Goal: Task Accomplishment & Management: Complete application form

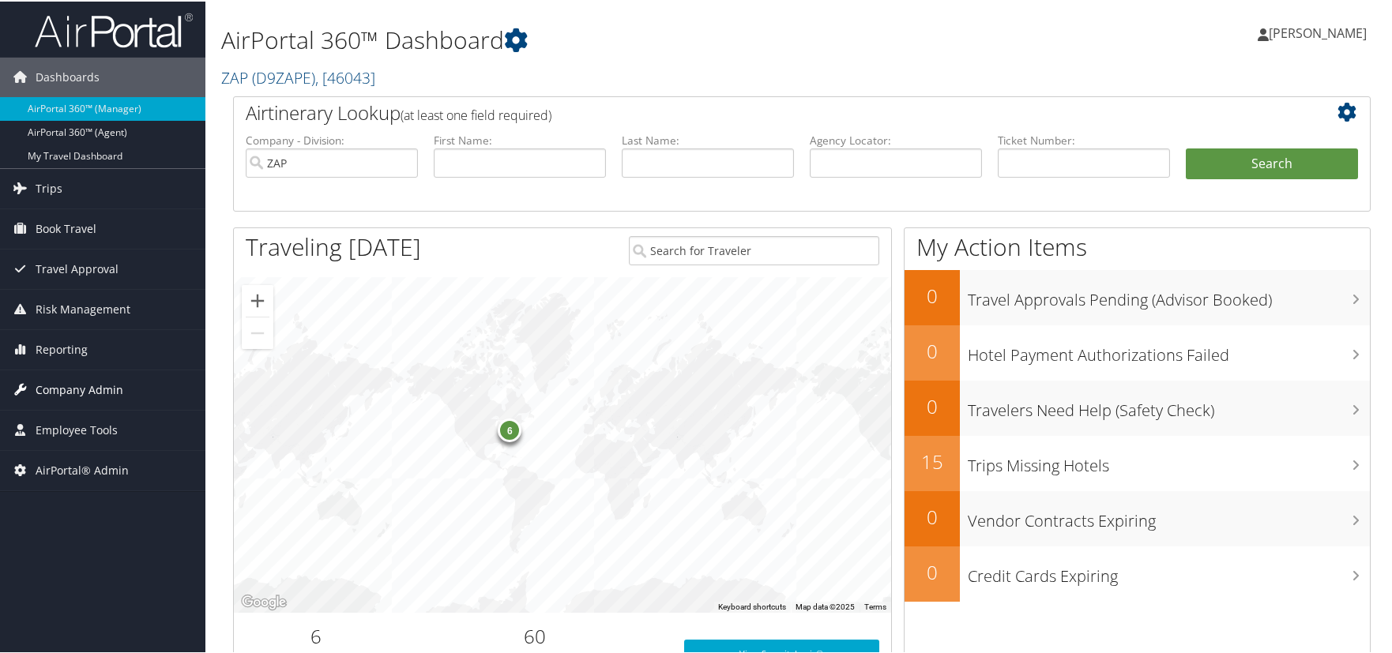
click at [81, 388] on span "Company Admin" at bounding box center [80, 389] width 88 height 40
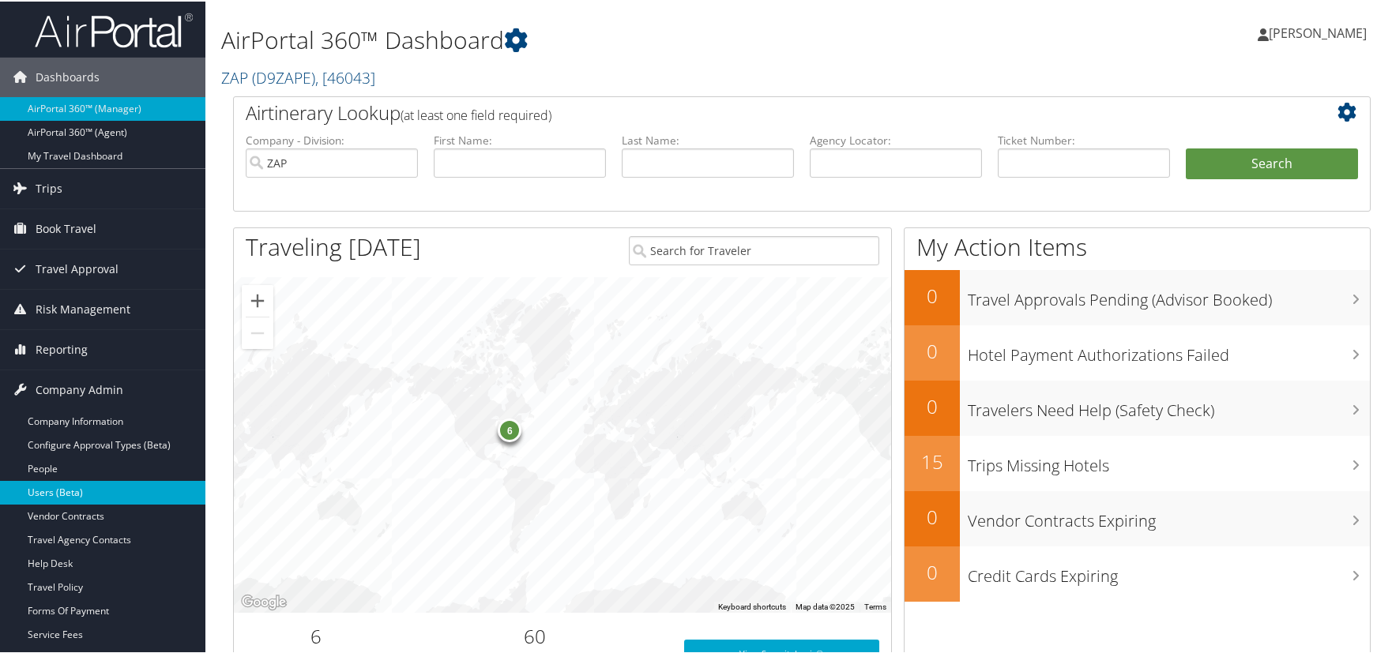
click at [69, 488] on link "Users (Beta)" at bounding box center [102, 492] width 205 height 24
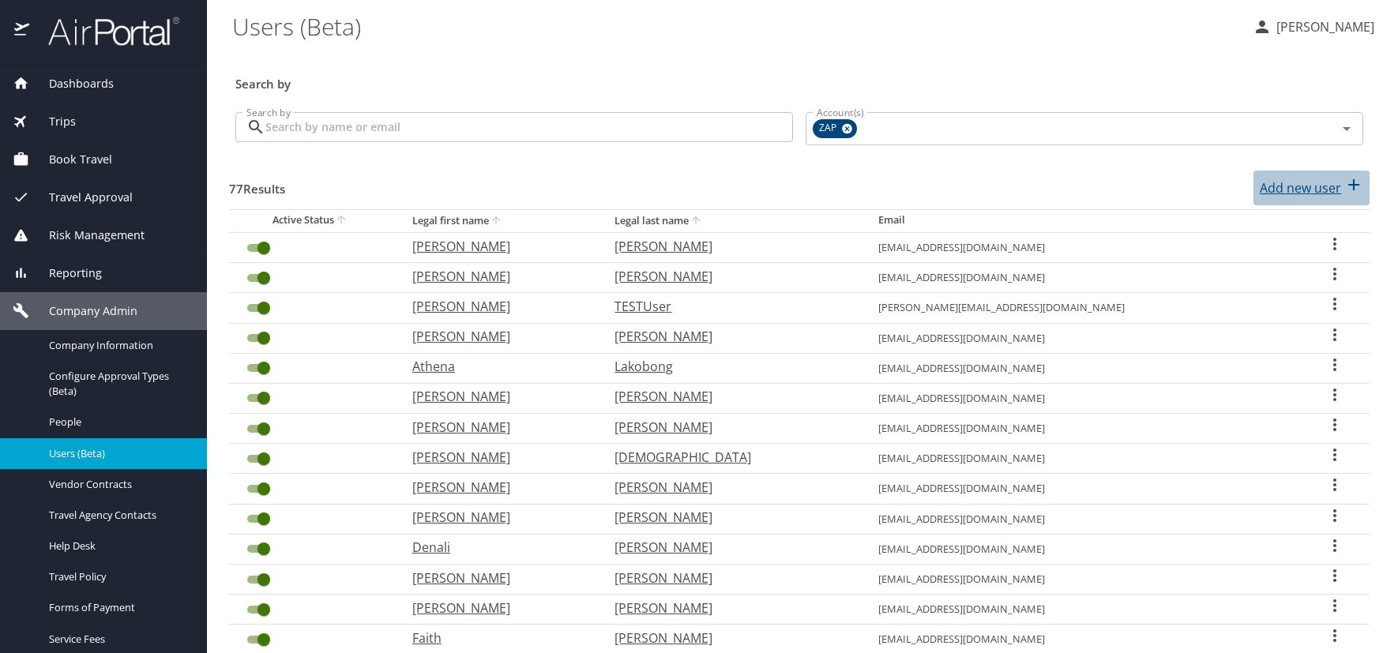
click at [1271, 182] on p "Add new user" at bounding box center [1300, 188] width 81 height 19
select select "US"
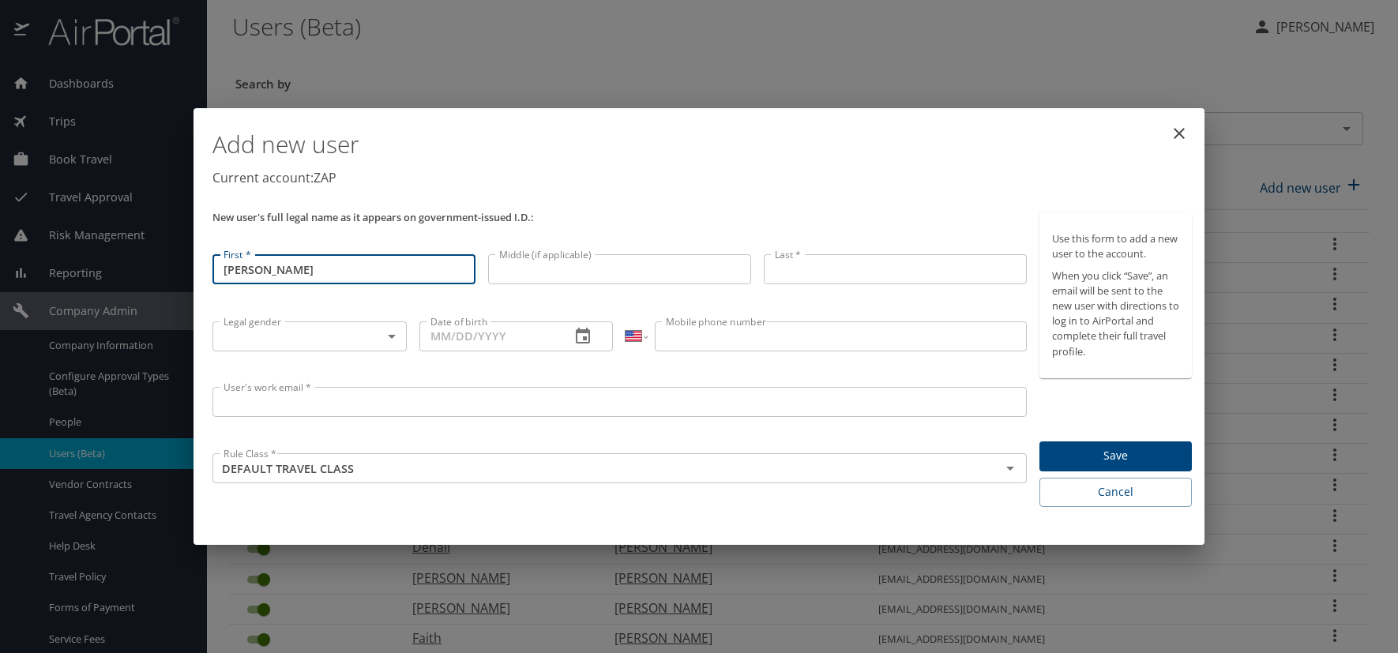
type input "Emily"
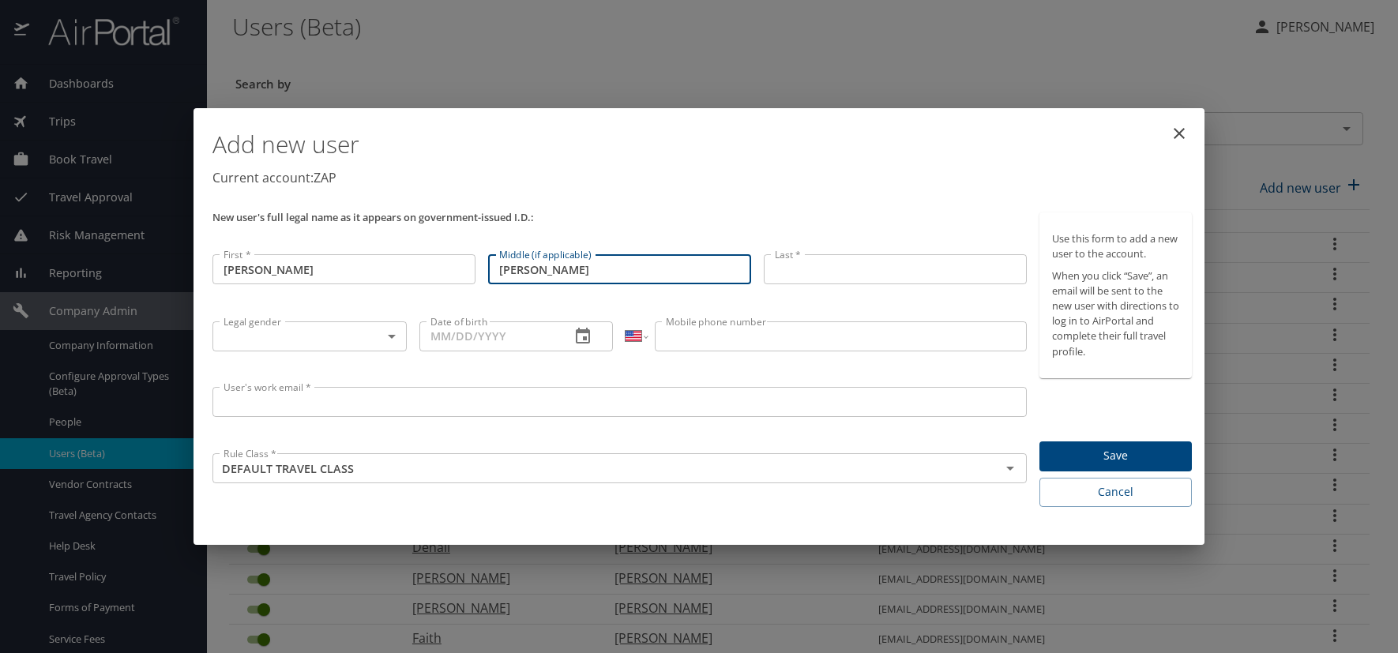
type input "Catherine"
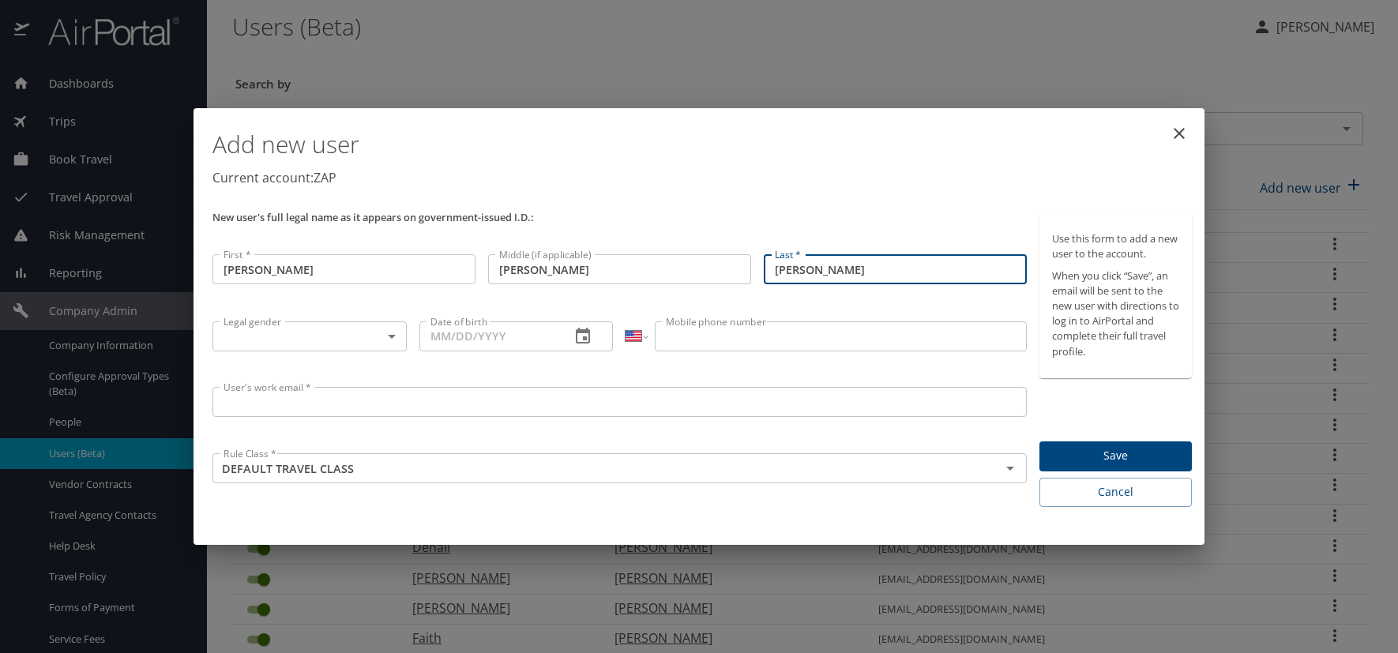
type input "Leffler"
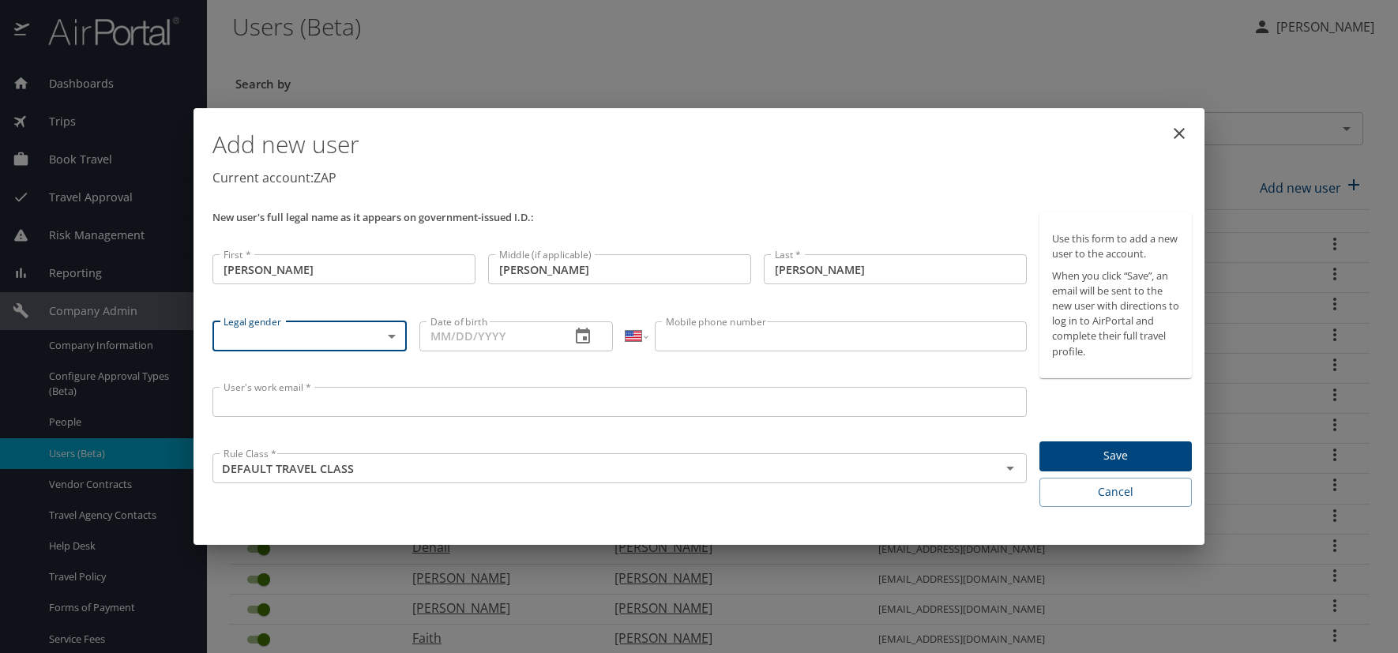
click at [393, 340] on body "Dashboards AirPortal 360™ Manager AirPortal 360™ Agent My Travel Dashboard Trip…" at bounding box center [699, 326] width 1398 height 653
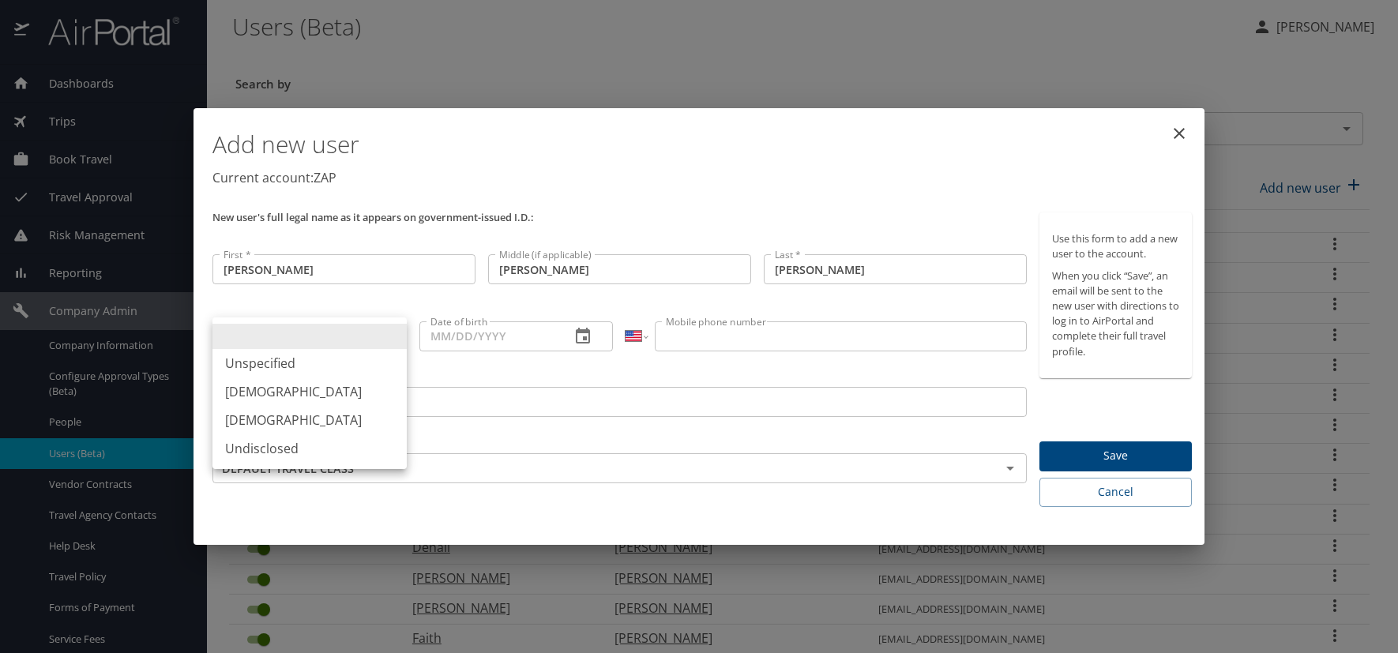
click at [281, 417] on li "[DEMOGRAPHIC_DATA]" at bounding box center [310, 420] width 194 height 28
type input "[DEMOGRAPHIC_DATA]"
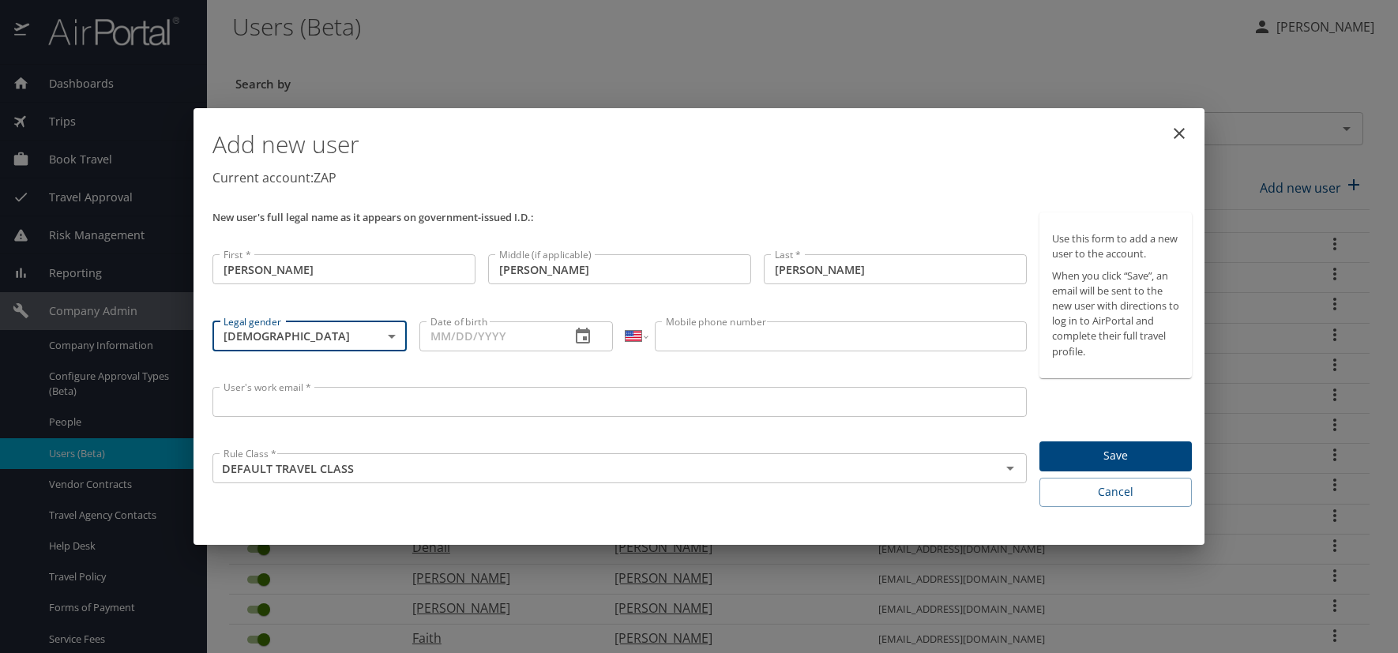
click at [581, 335] on icon "button" at bounding box center [583, 336] width 19 height 19
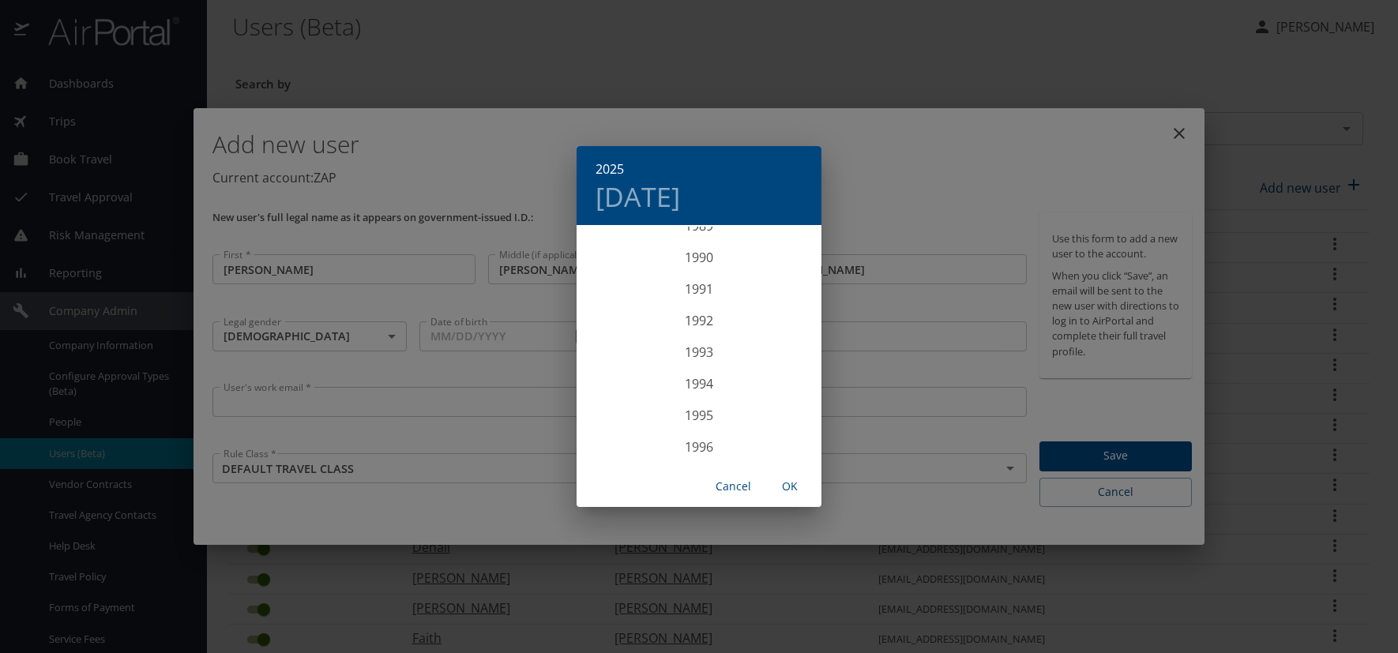
scroll to position [2860, 0]
click at [685, 321] on div "1992" at bounding box center [699, 322] width 245 height 32
click at [616, 377] on div "[DATE]" at bounding box center [617, 374] width 81 height 59
click at [792, 394] on p "25" at bounding box center [793, 394] width 11 height 10
click at [789, 487] on span "OK" at bounding box center [790, 487] width 38 height 20
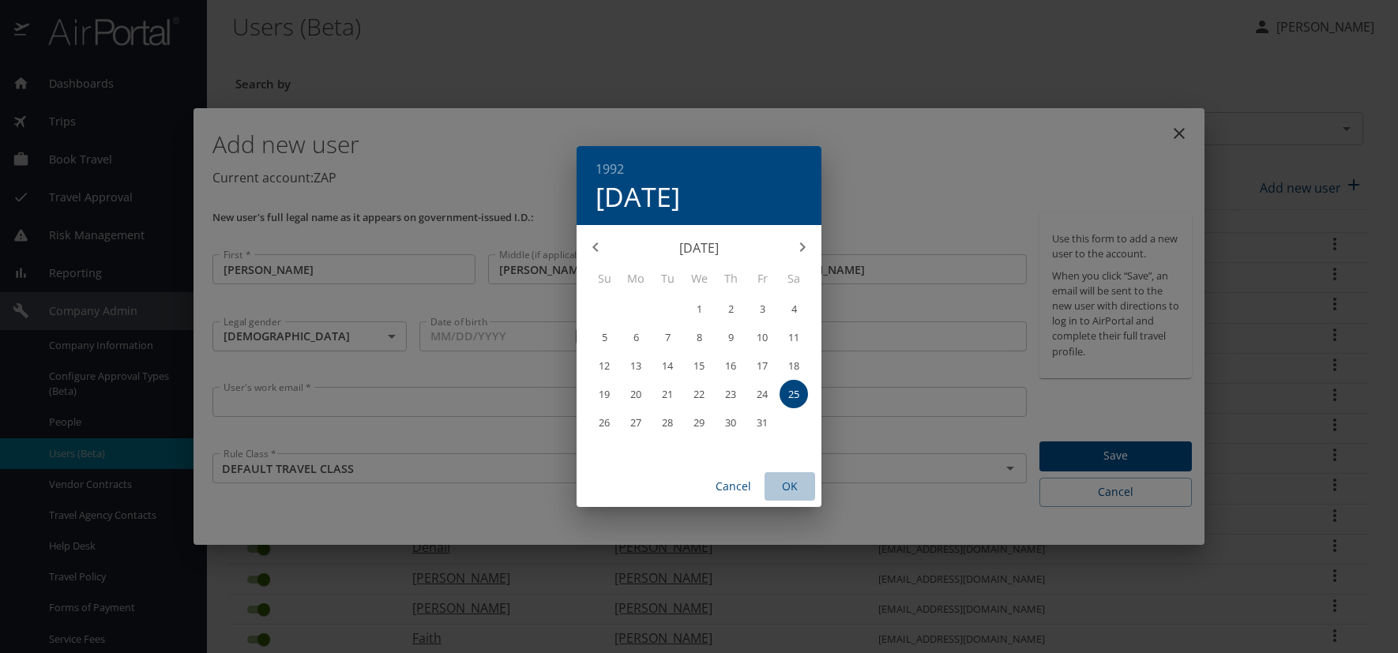
type input "07/25/1992"
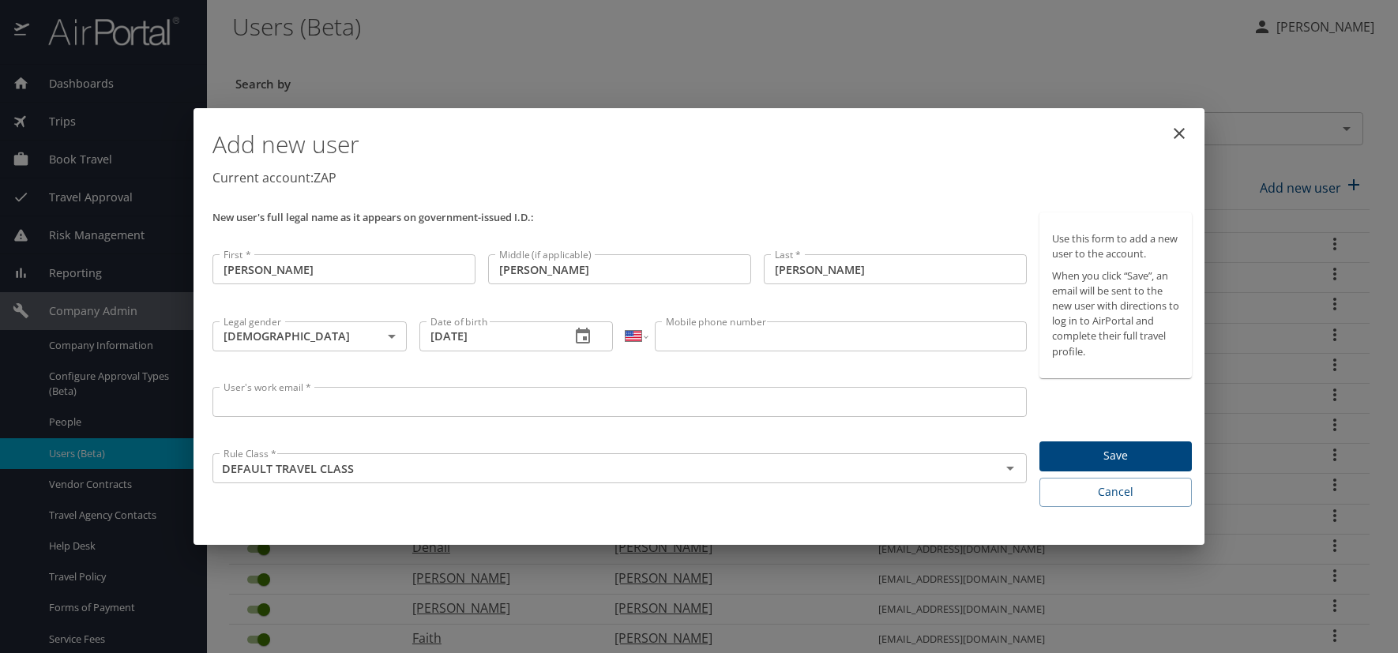
click at [684, 344] on input "Mobile phone number" at bounding box center [840, 337] width 371 height 30
type input "(610) 349-7925"
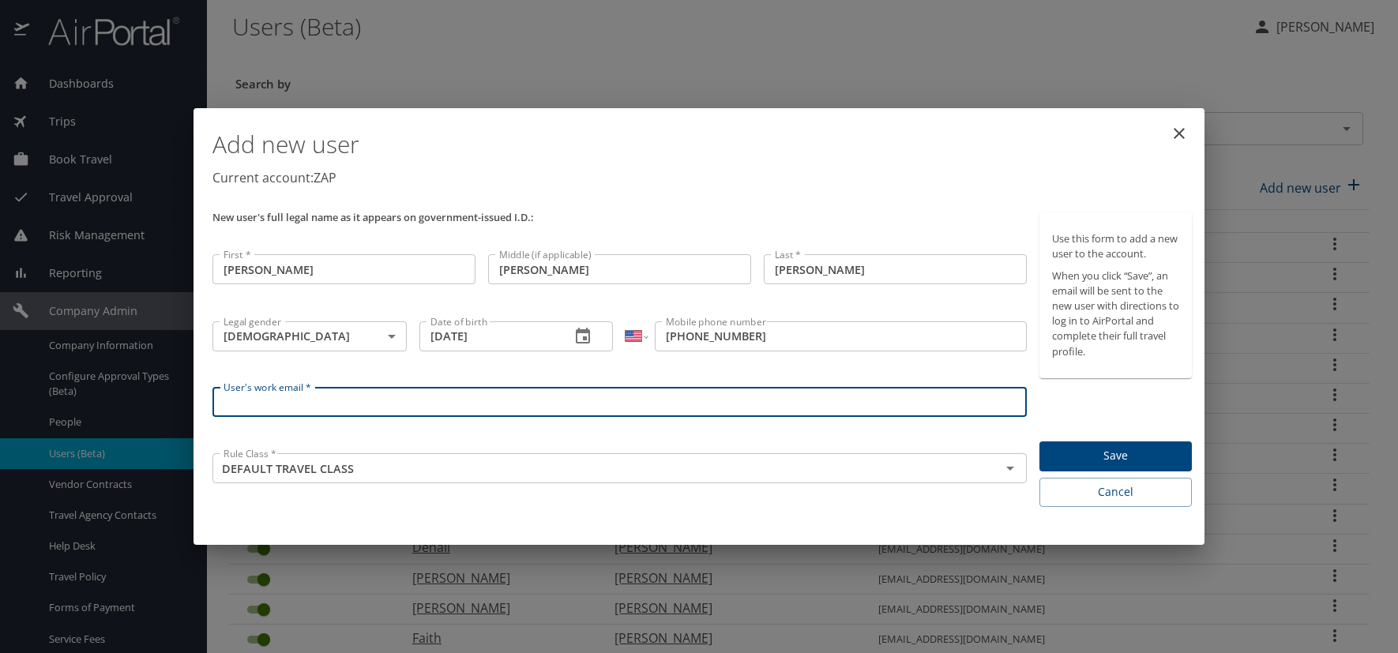
drag, startPoint x: 403, startPoint y: 406, endPoint x: 239, endPoint y: 416, distance: 163.8
click at [404, 407] on input "User's work email *" at bounding box center [620, 402] width 814 height 30
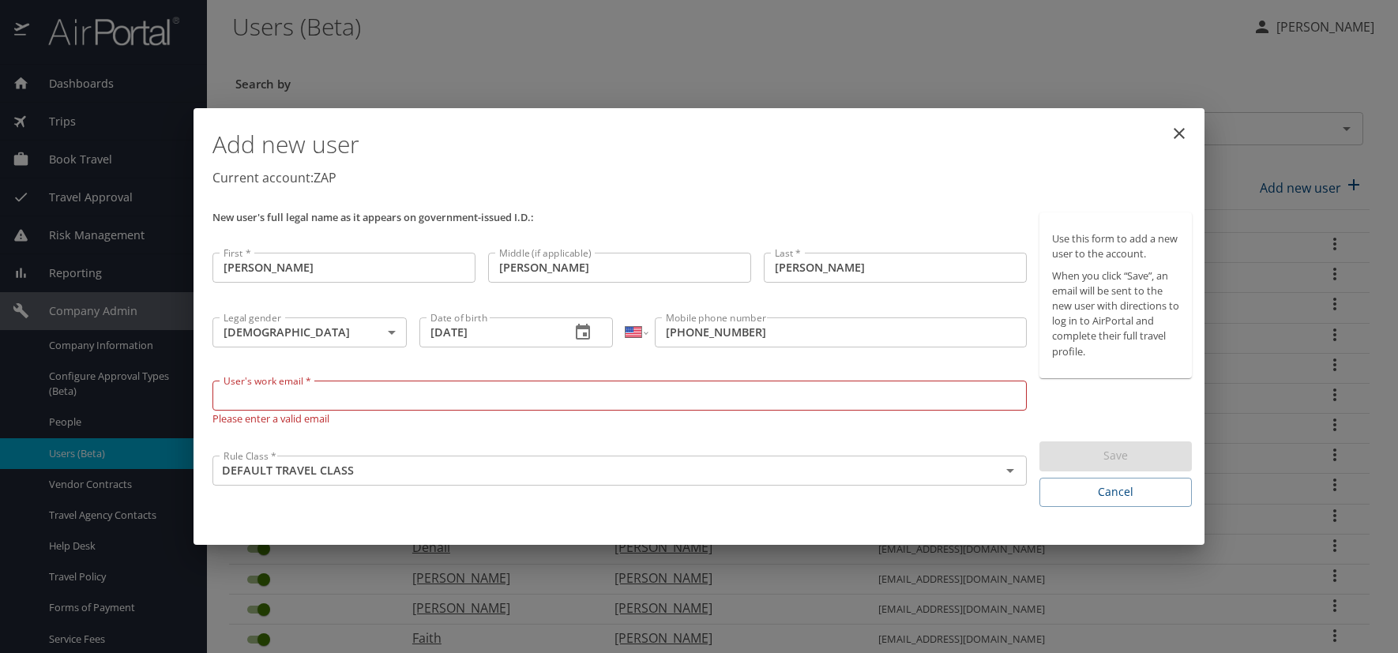
click at [276, 397] on input "User's work email *" at bounding box center [620, 396] width 814 height 30
paste input "LEFFLERE.AT.ZAPECS.COM"
type input "[EMAIL_ADDRESS][DOMAIN_NAME]"
click at [698, 161] on h1 "Add new user" at bounding box center [703, 144] width 980 height 47
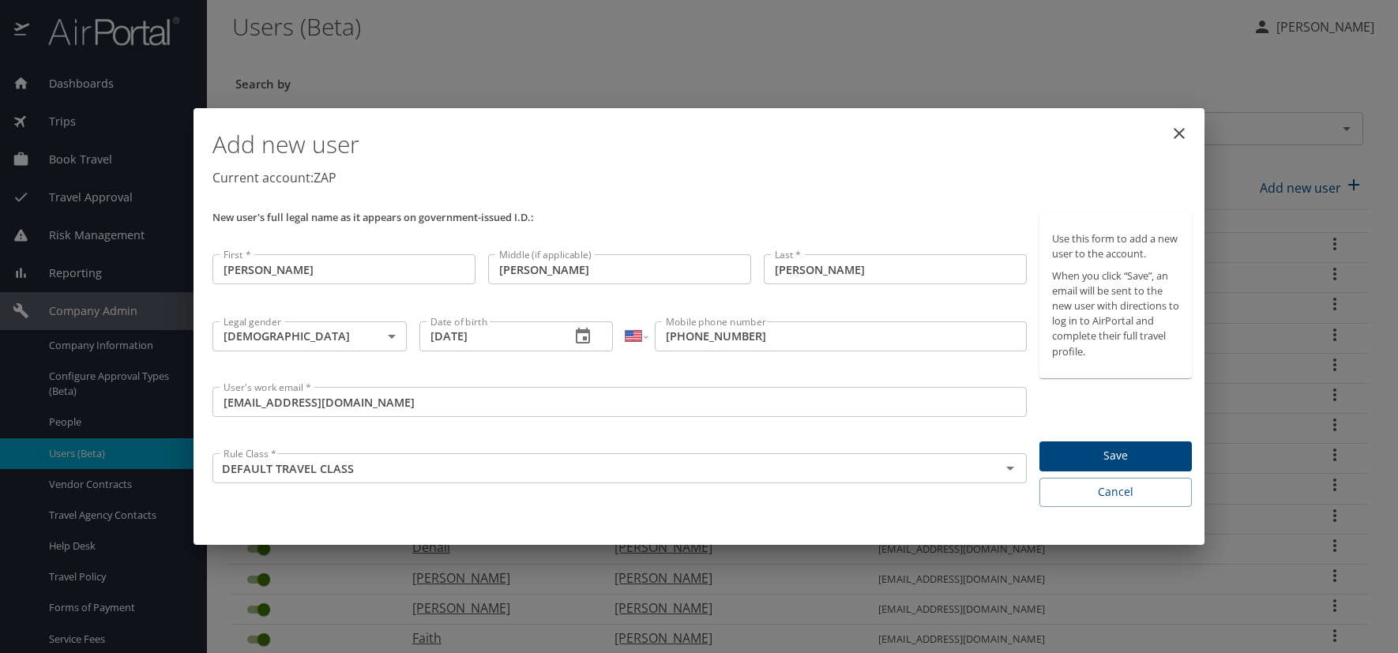
click at [1150, 460] on span "Save" at bounding box center [1115, 456] width 127 height 20
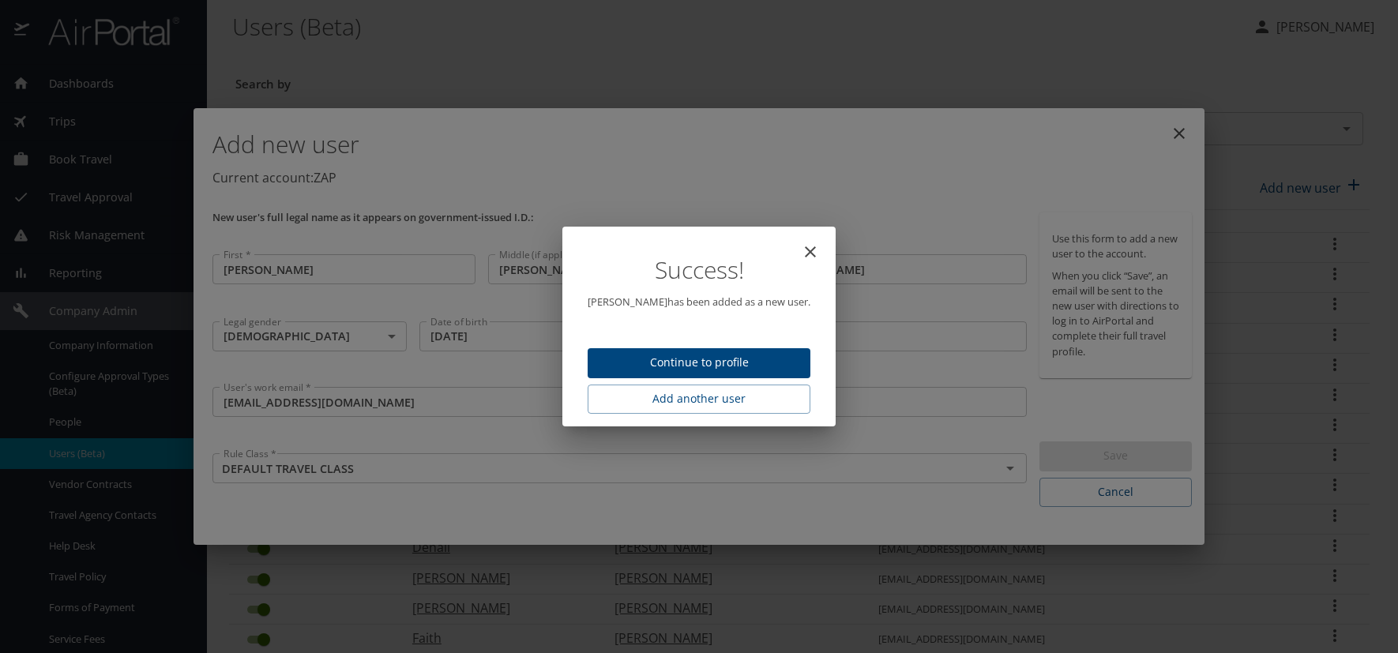
click at [747, 366] on span "Continue to profile" at bounding box center [699, 363] width 198 height 20
select select "US"
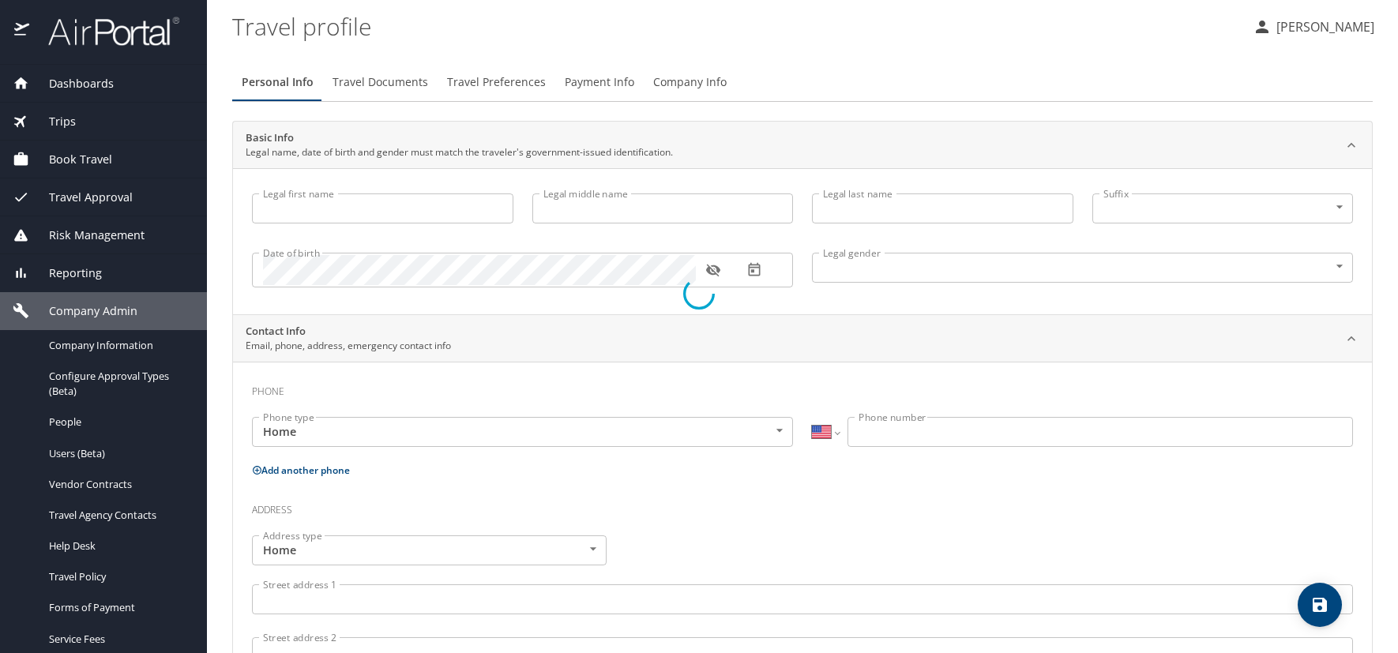
type input "[PERSON_NAME]"
type input "Catherine"
type input "[PERSON_NAME]"
type input "[DEMOGRAPHIC_DATA]"
select select "US"
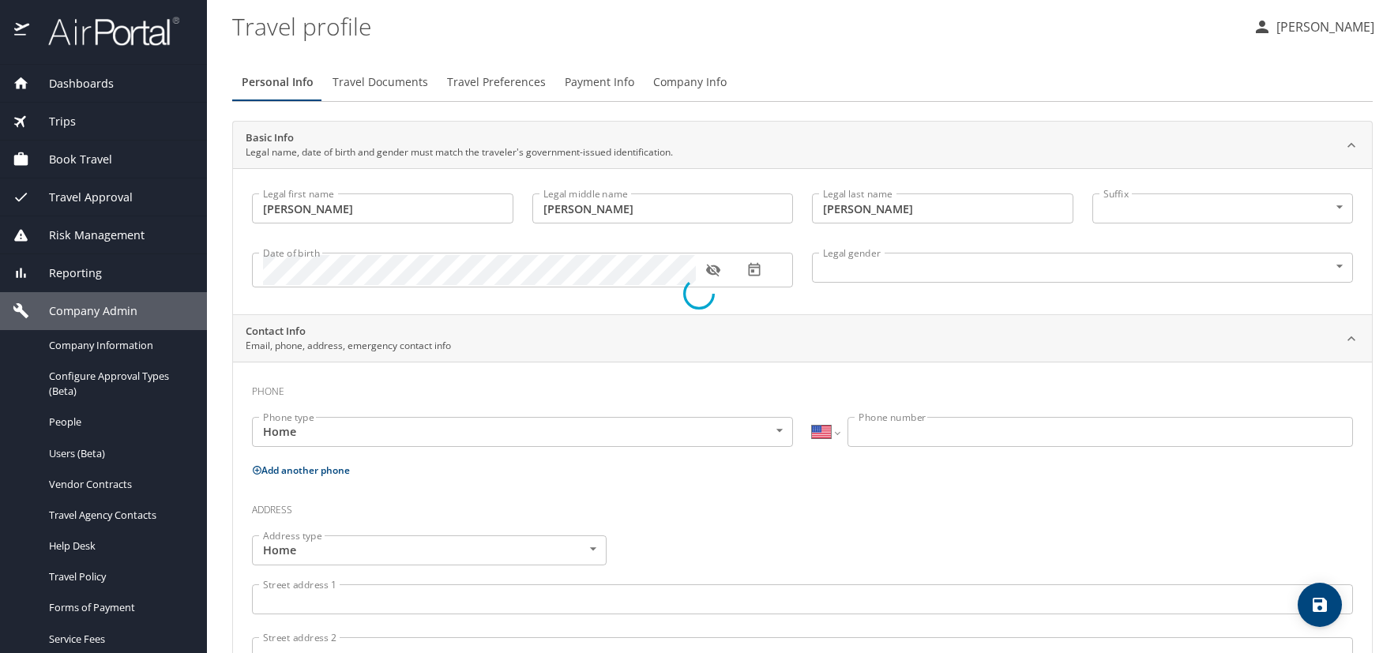
select select "US"
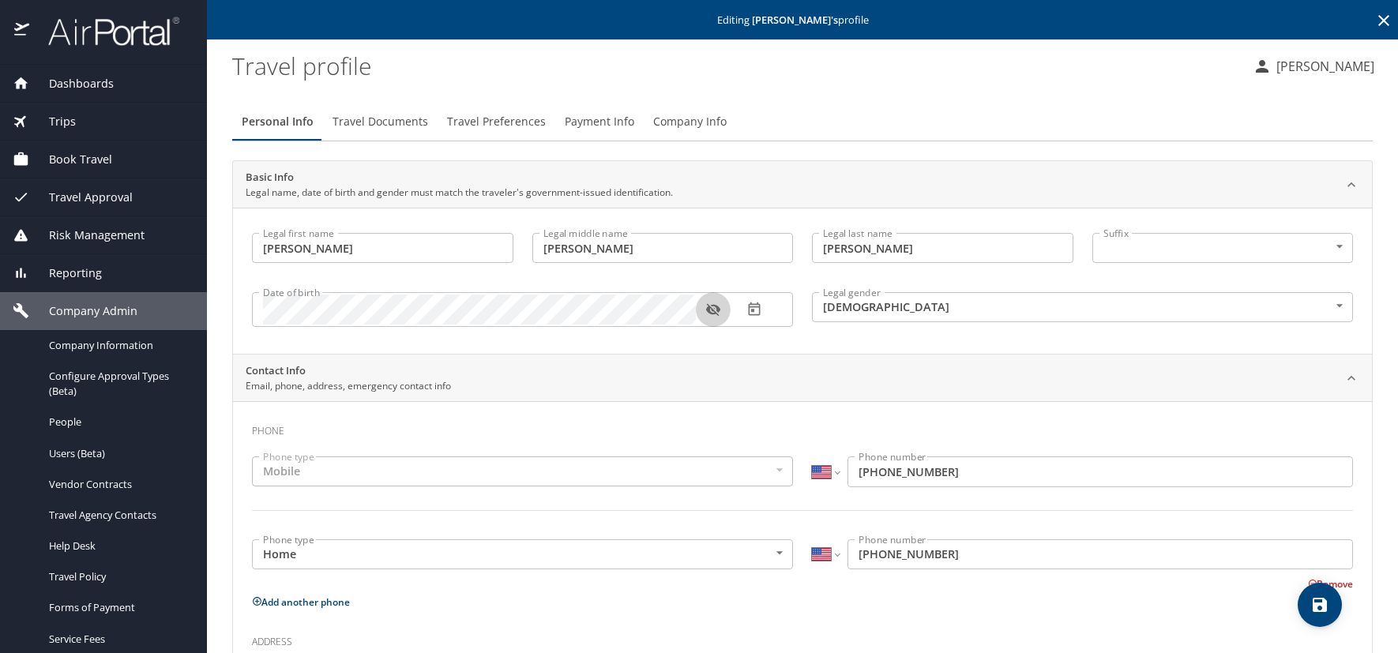
click at [714, 314] on icon "button" at bounding box center [712, 310] width 14 height 13
click at [833, 116] on div "Personal Info Travel Documents Travel Preferences Payment Info Company Info" at bounding box center [802, 122] width 1141 height 38
click at [1375, 17] on icon at bounding box center [1384, 20] width 19 height 19
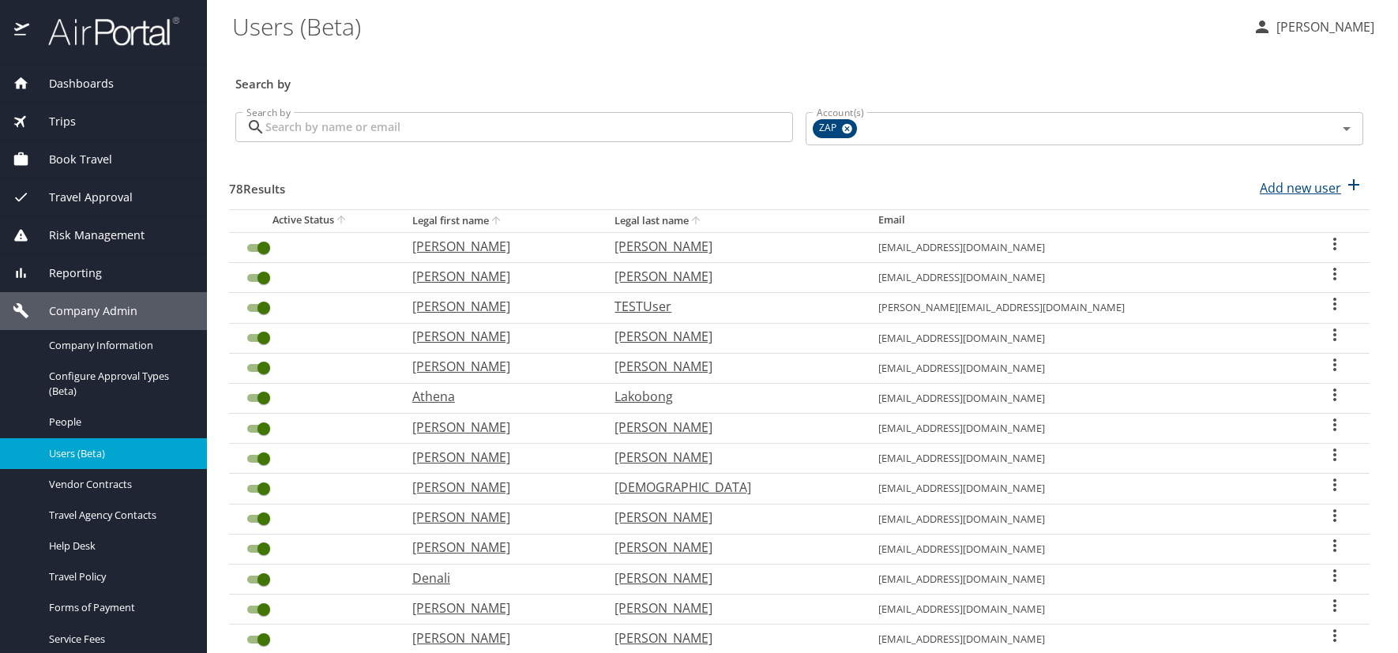
click at [1319, 187] on p "Add new user" at bounding box center [1300, 188] width 81 height 19
select select "US"
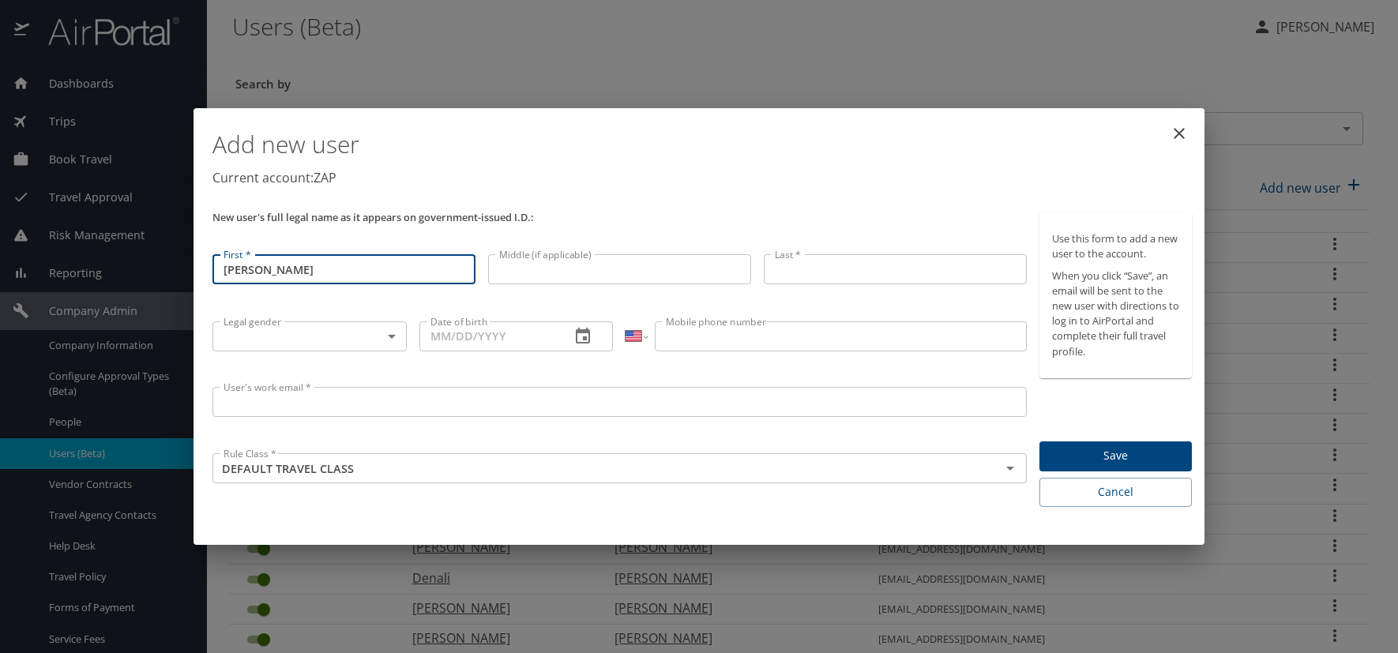
type input "[PERSON_NAME]"
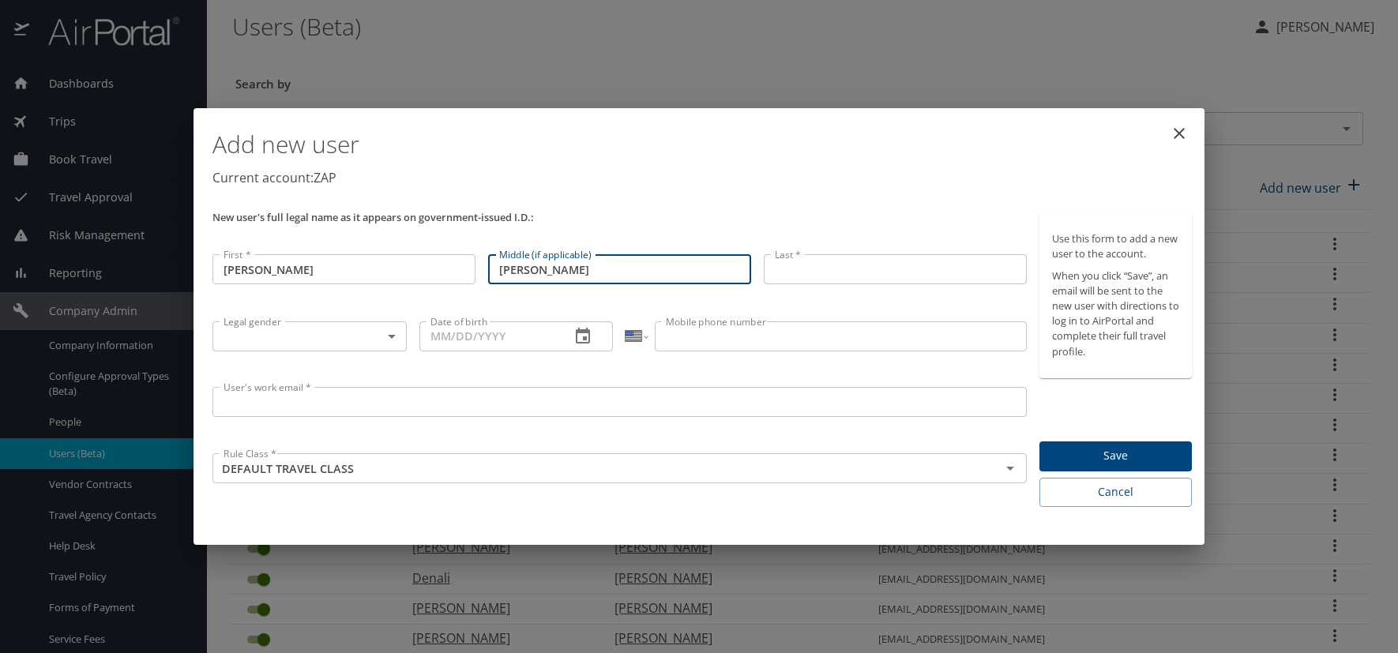
type input "Edward"
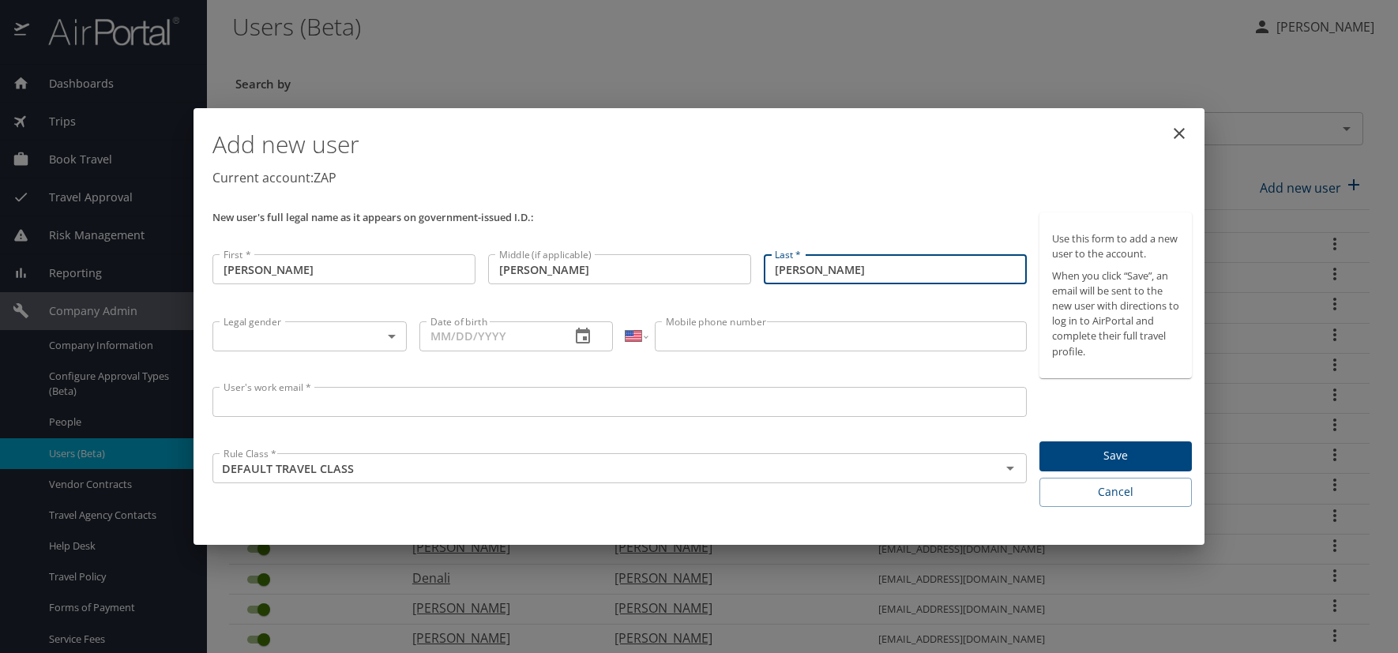
type input "[PERSON_NAME]"
click at [393, 336] on body "Dashboards AirPortal 360™ Manager AirPortal 360™ Agent My Travel Dashboard Trip…" at bounding box center [699, 326] width 1398 height 653
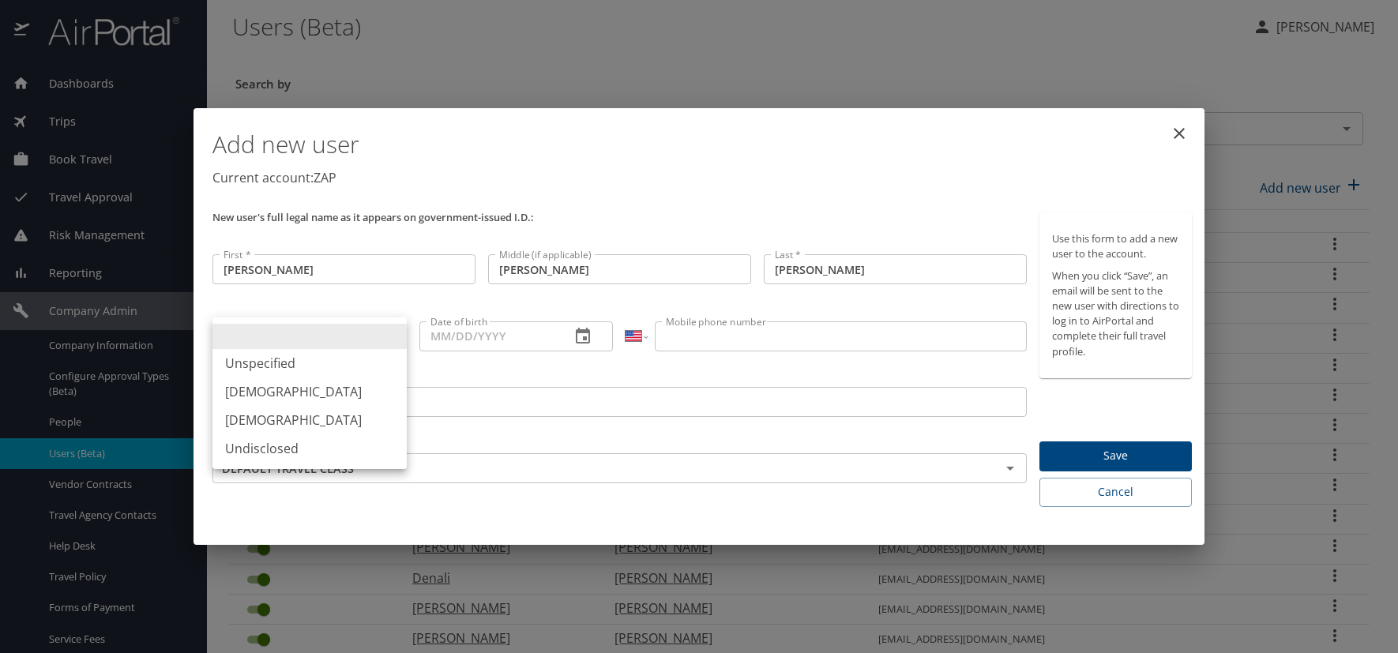
click at [320, 386] on li "[DEMOGRAPHIC_DATA]" at bounding box center [310, 392] width 194 height 28
type input "[DEMOGRAPHIC_DATA]"
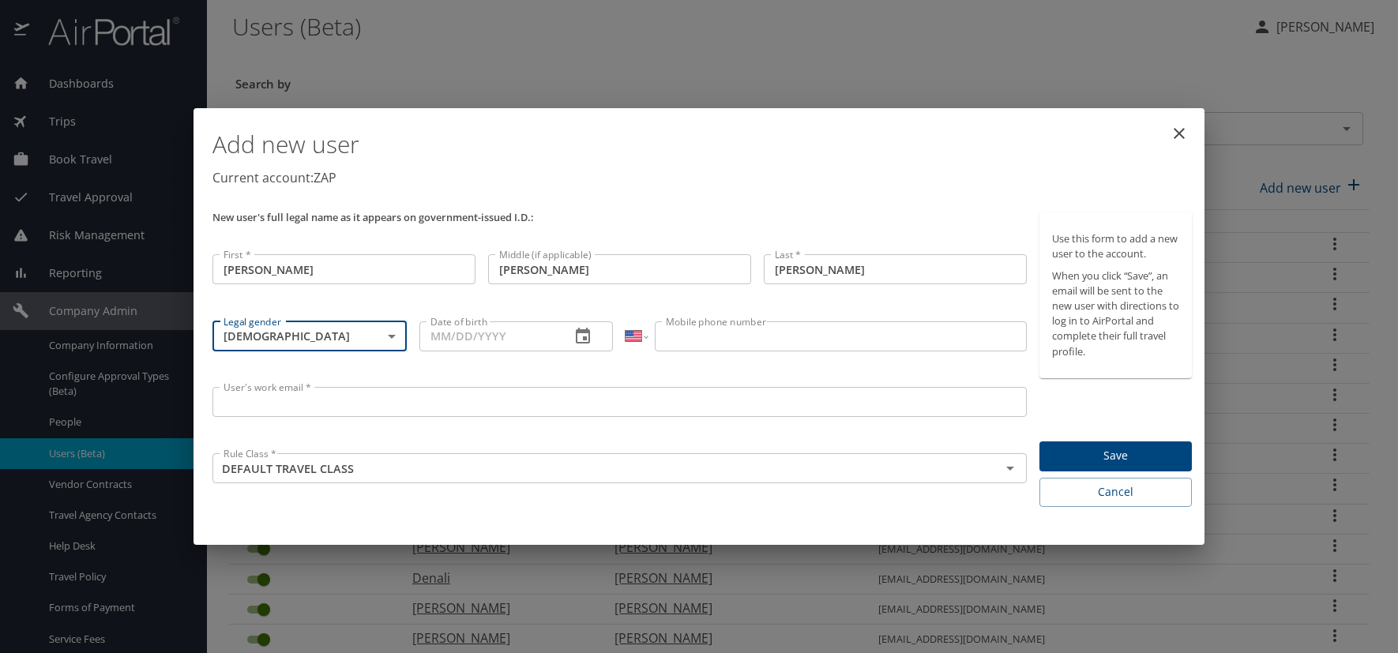
click at [585, 335] on icon "button" at bounding box center [583, 336] width 19 height 19
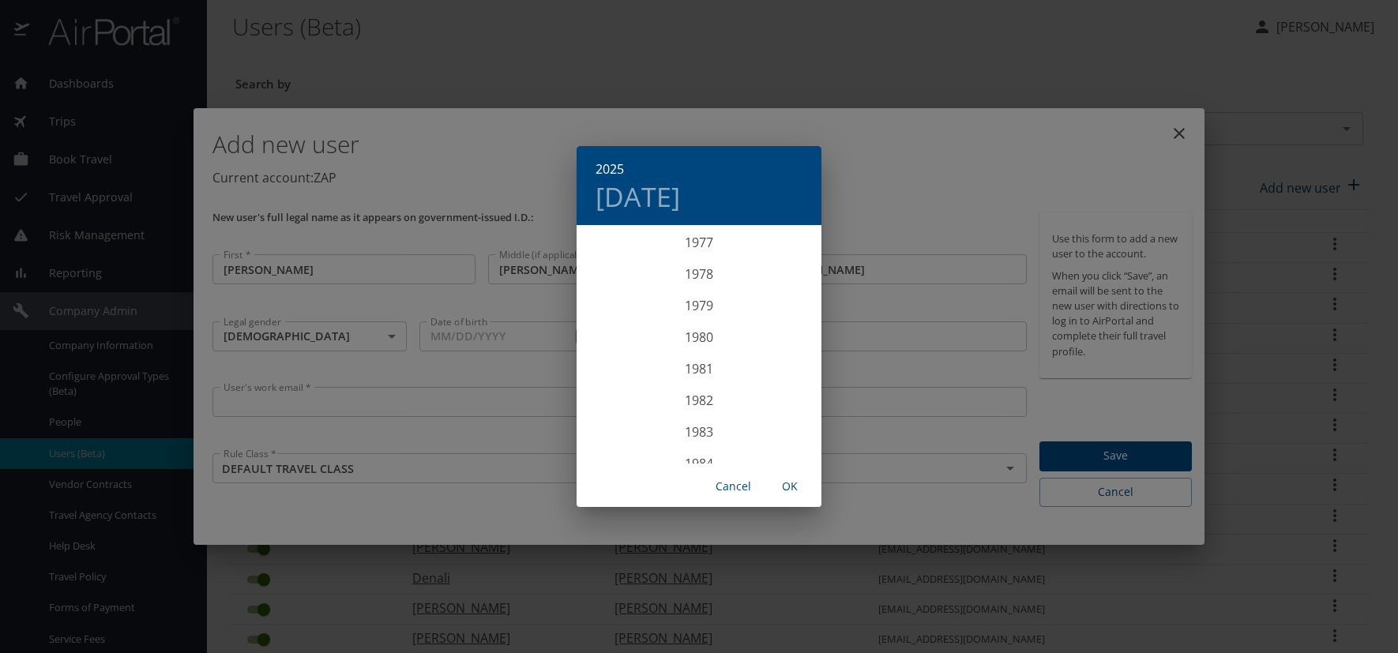
scroll to position [2228, 0]
click at [699, 444] on div "1976" at bounding box center [699, 448] width 245 height 32
click at [783, 261] on div "Mar" at bounding box center [780, 256] width 81 height 59
click at [666, 307] on p "2" at bounding box center [668, 309] width 6 height 10
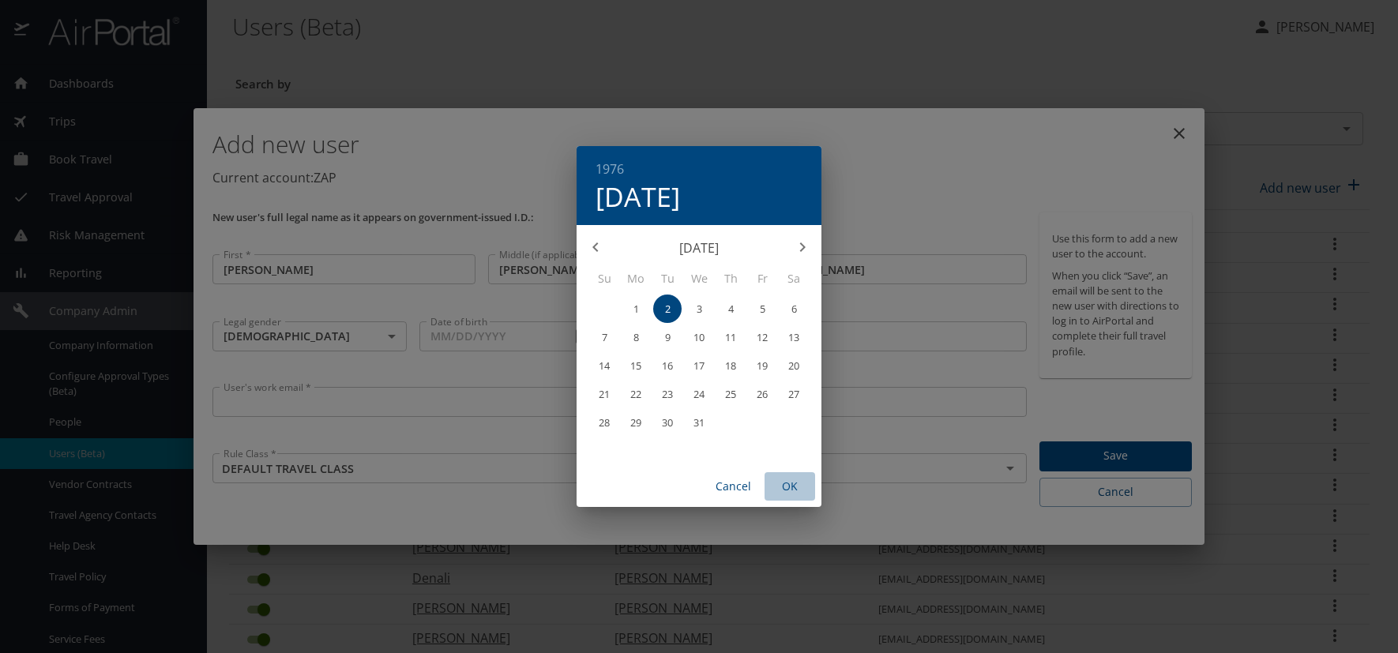
click at [792, 480] on span "OK" at bounding box center [790, 487] width 38 height 20
type input "03/02/1976"
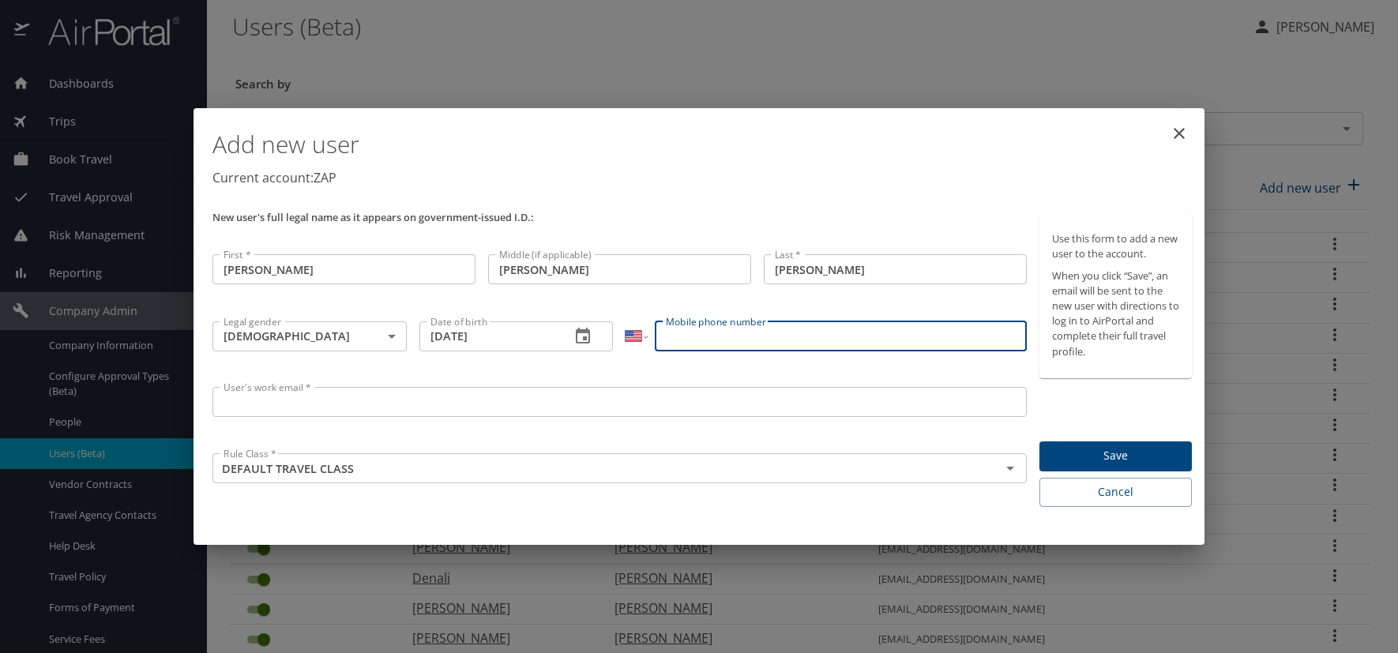
click at [686, 322] on input "Mobile phone number" at bounding box center [840, 337] width 371 height 30
type input "(720) 937-4398"
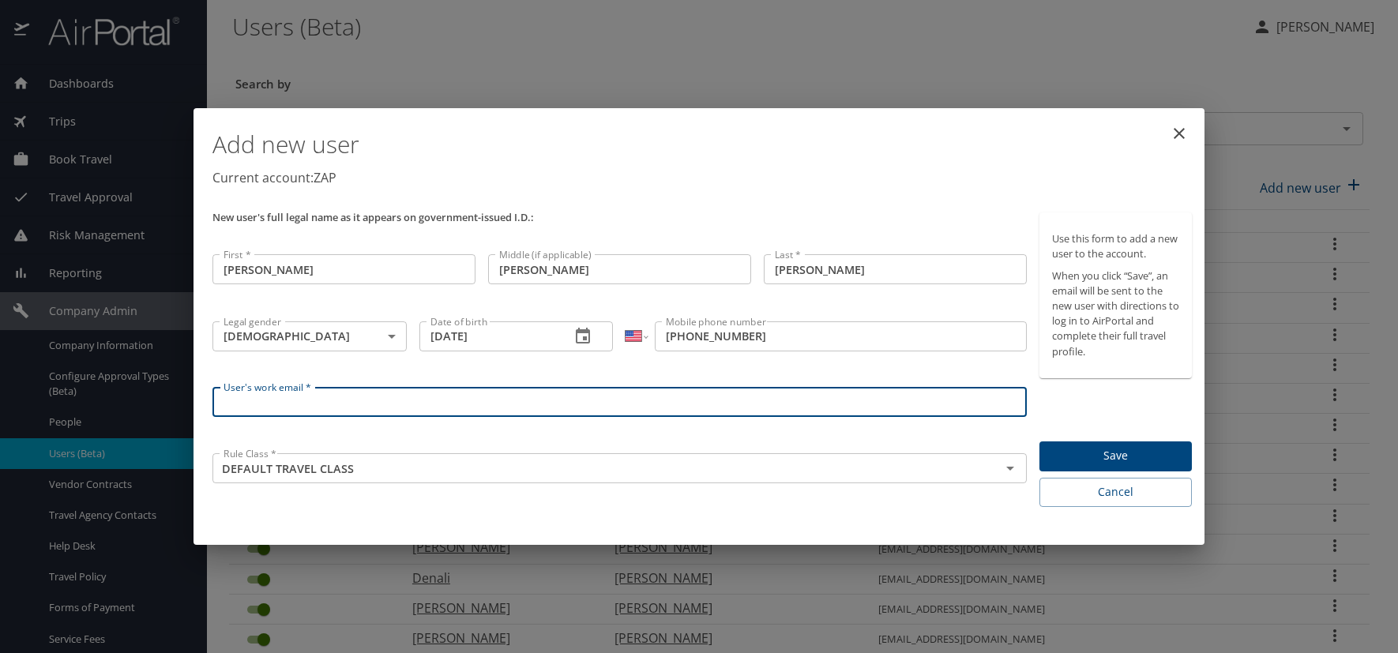
click at [352, 413] on input "User's work email *" at bounding box center [620, 402] width 814 height 30
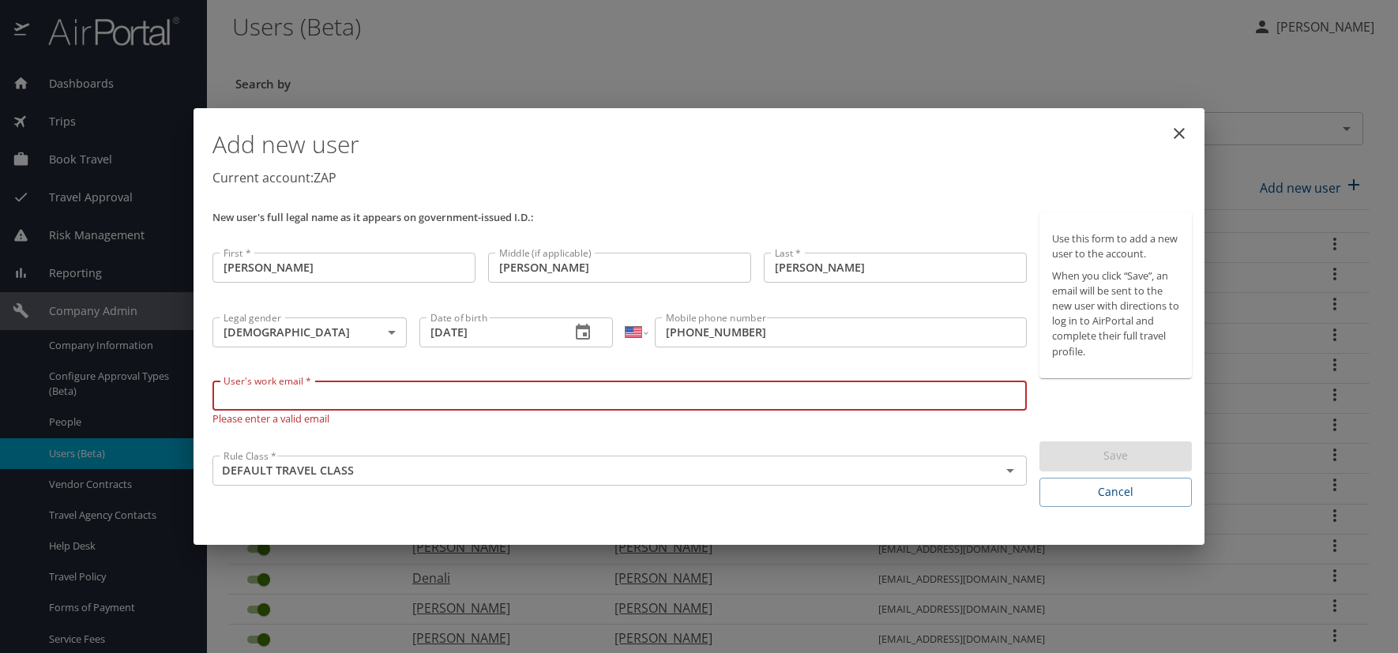
click at [288, 409] on input "User's work email *" at bounding box center [620, 396] width 814 height 30
paste input "LOUSBERGF.AT.ZAPECS.COM"
type input "[EMAIL_ADDRESS][DOMAIN_NAME]"
click at [737, 183] on p "Current account: ZAP" at bounding box center [703, 177] width 980 height 19
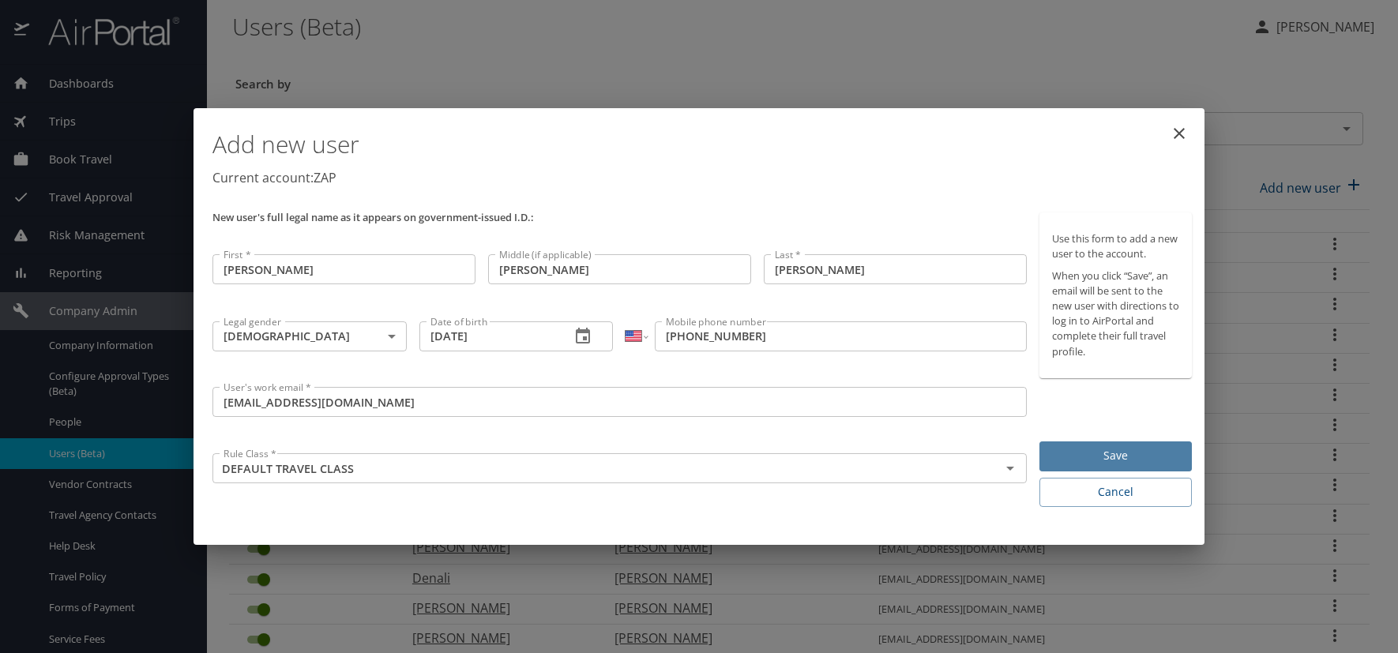
click at [1151, 458] on span "Save" at bounding box center [1115, 456] width 127 height 20
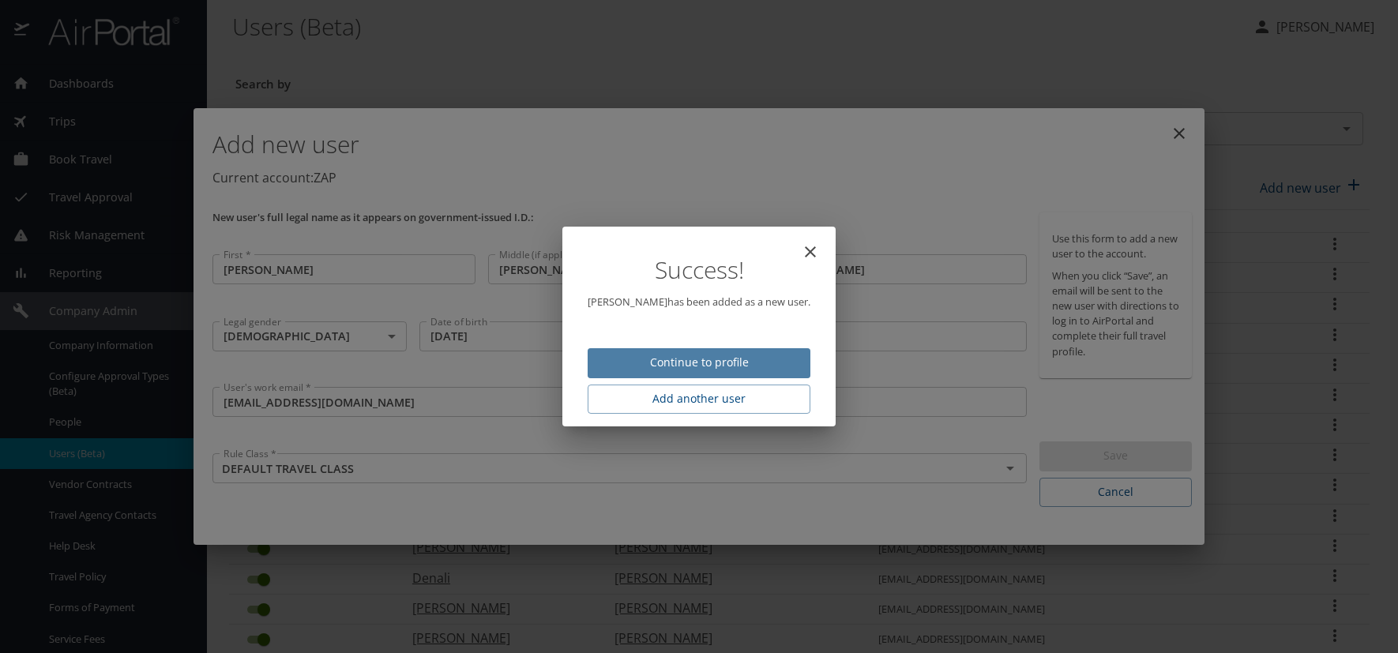
click at [752, 364] on span "Continue to profile" at bounding box center [699, 363] width 198 height 20
select select "US"
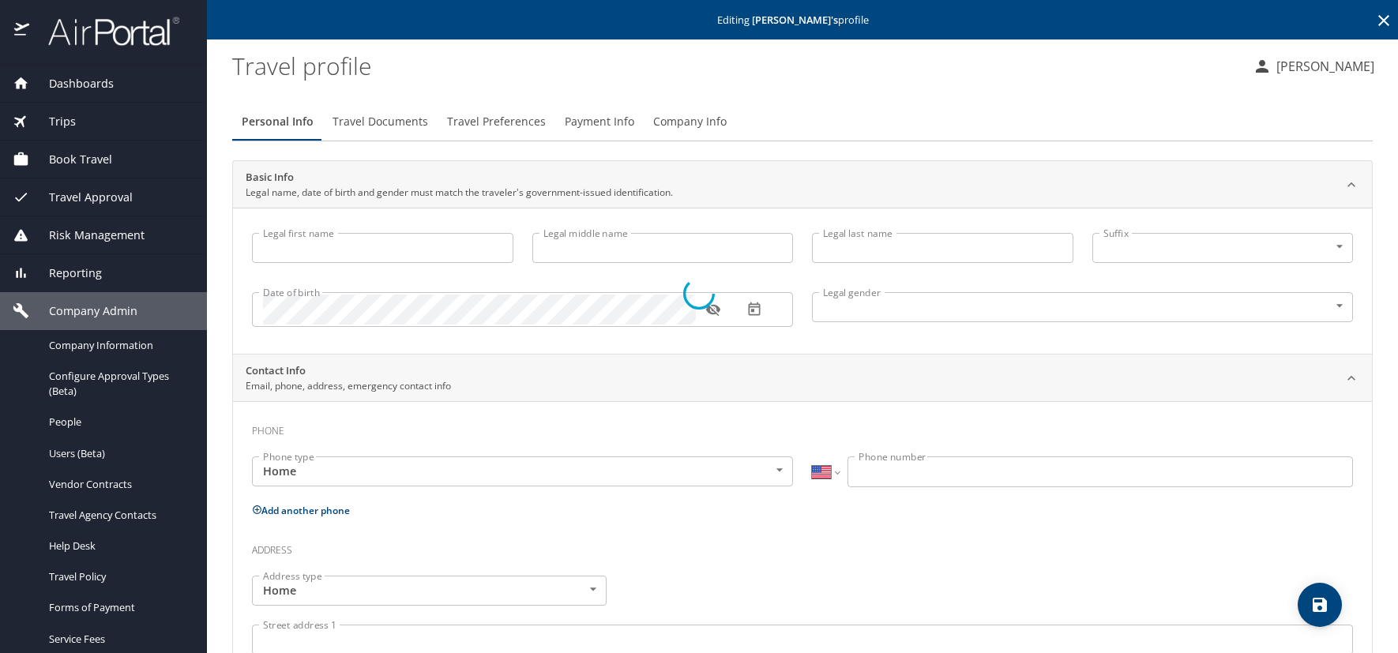
type input "[PERSON_NAME]"
type input "Edward"
type input "[PERSON_NAME]"
type input "[DEMOGRAPHIC_DATA]"
select select "US"
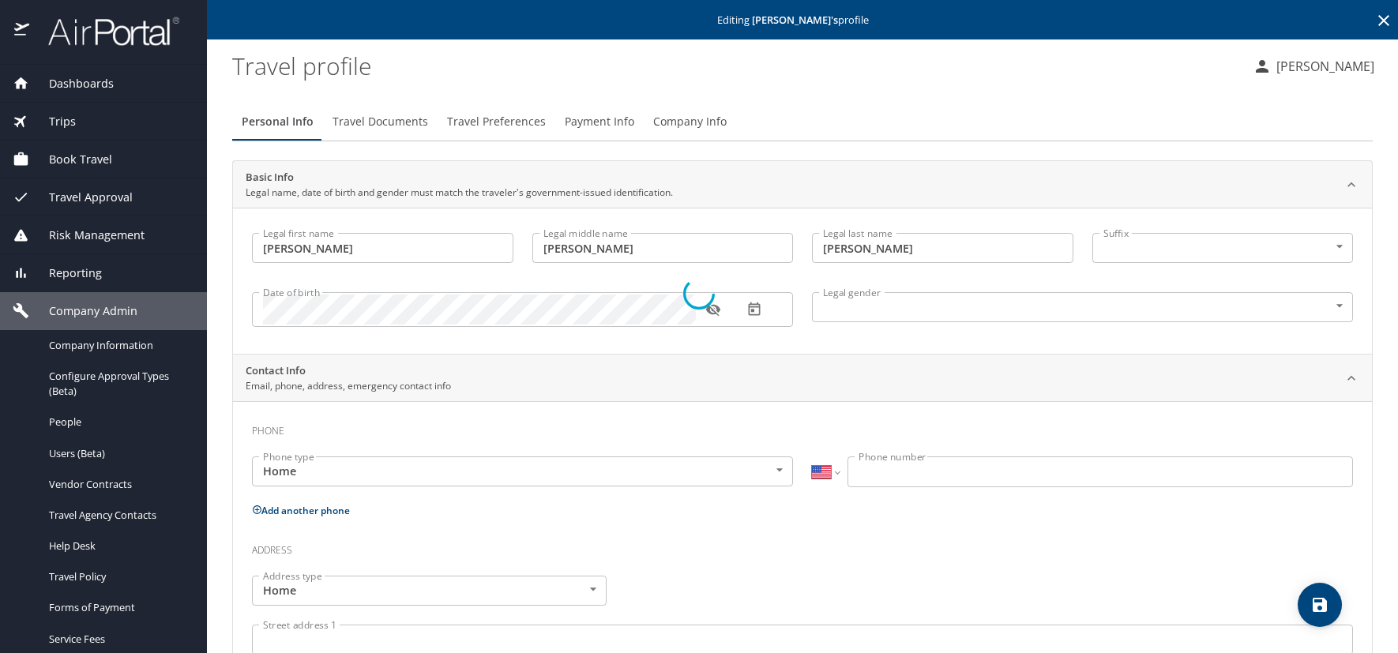
select select "US"
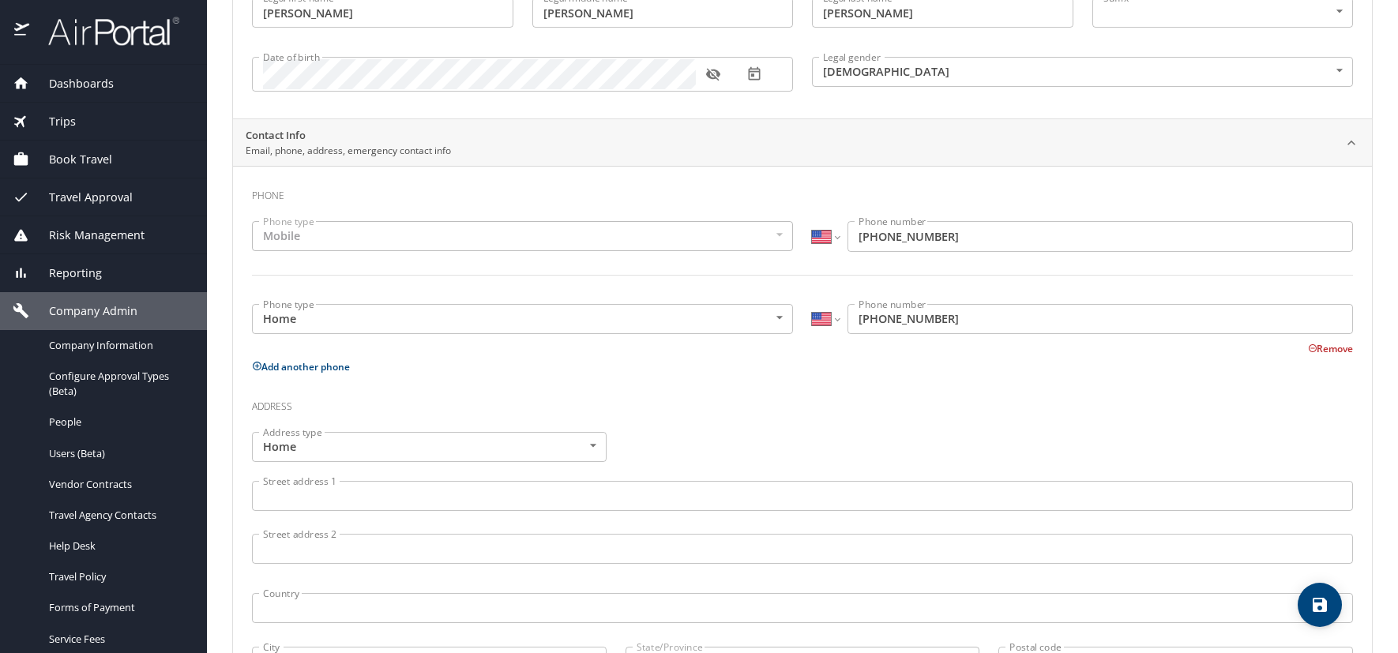
scroll to position [237, 0]
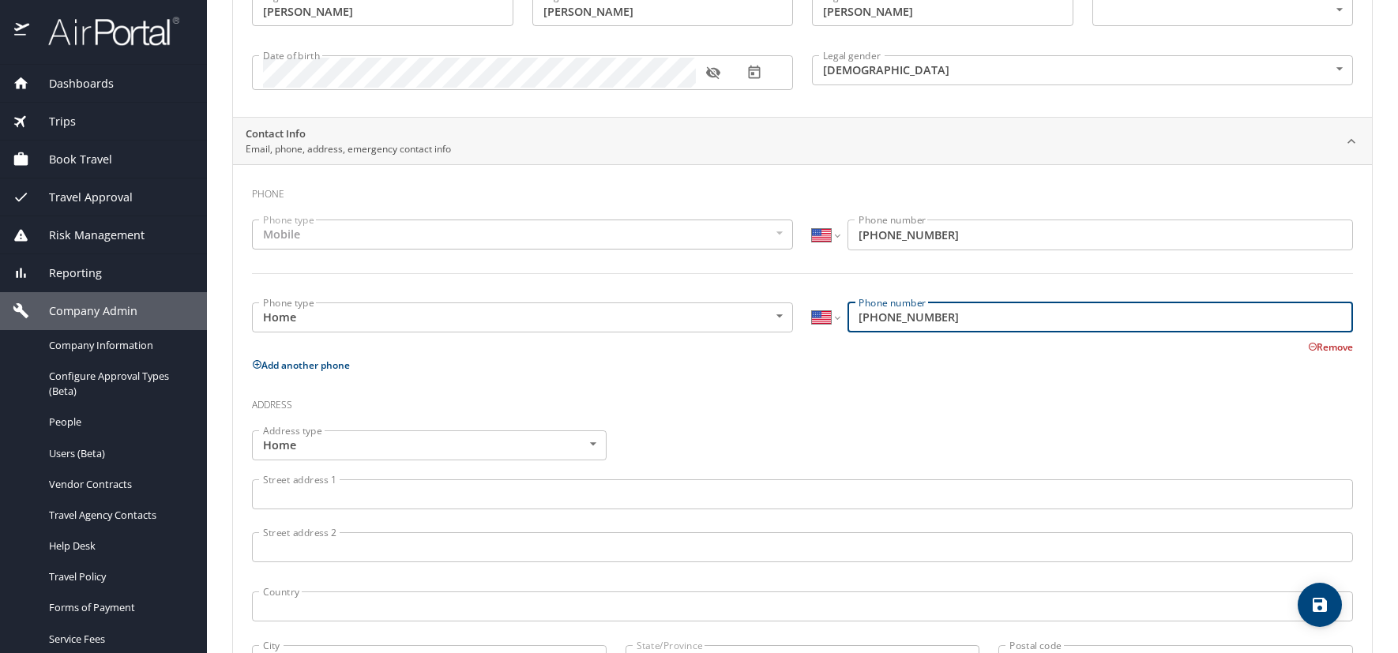
click at [948, 316] on input "(720) 937-4398" at bounding box center [1101, 318] width 506 height 30
type input "7"
type input "(303) 359-4919"
click at [258, 366] on icon at bounding box center [257, 364] width 10 height 10
select select "US"
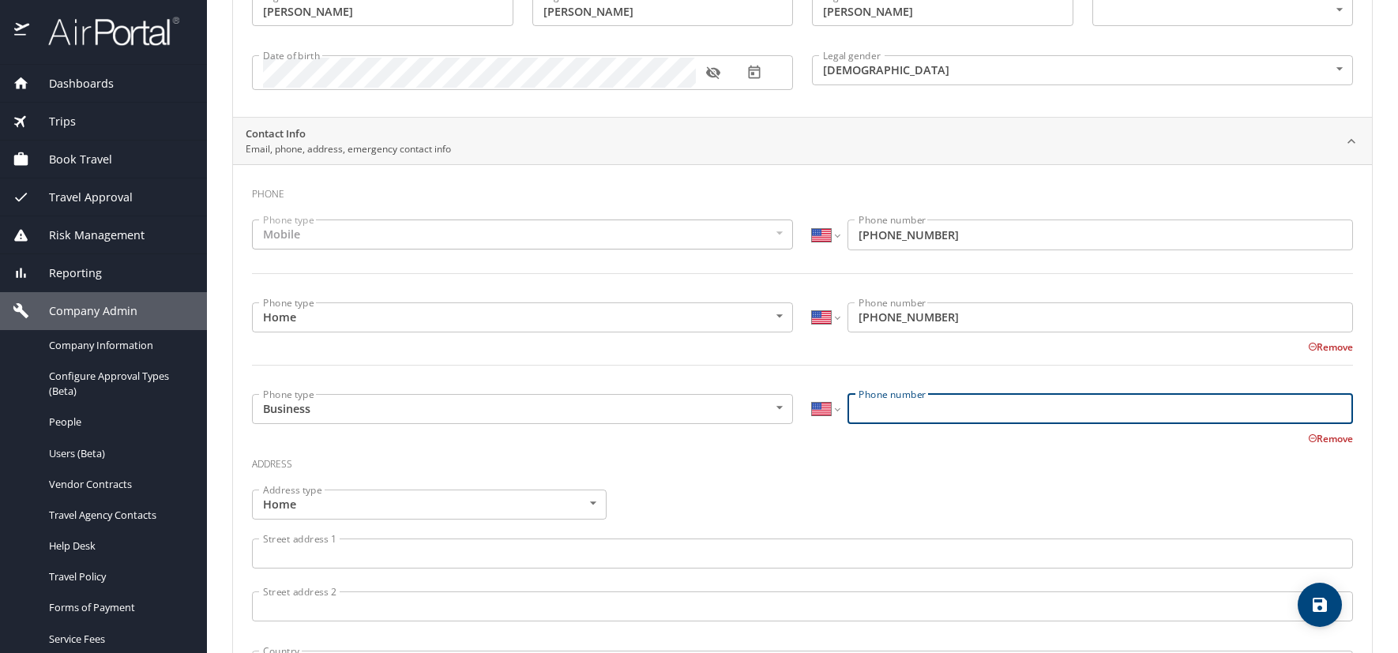
click at [859, 406] on input "Phone number" at bounding box center [1101, 409] width 506 height 30
type input "(303) 565-5535"
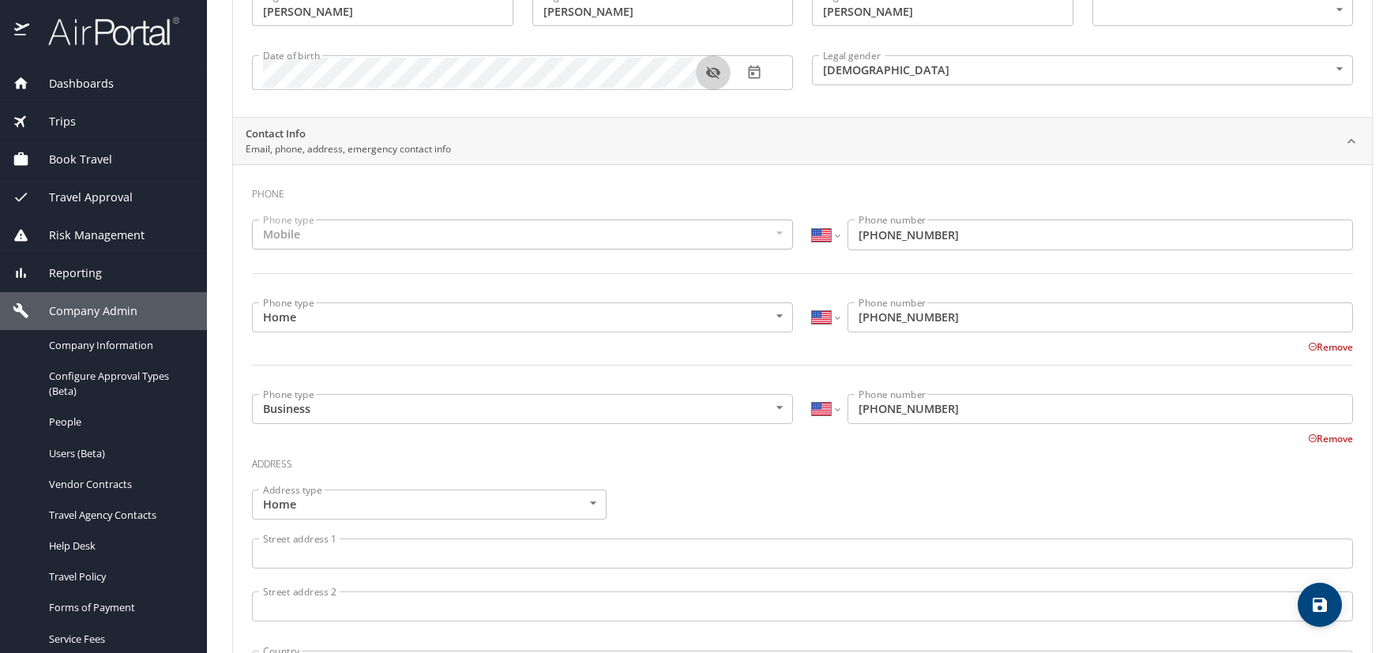
click at [719, 76] on icon "button" at bounding box center [713, 73] width 16 height 16
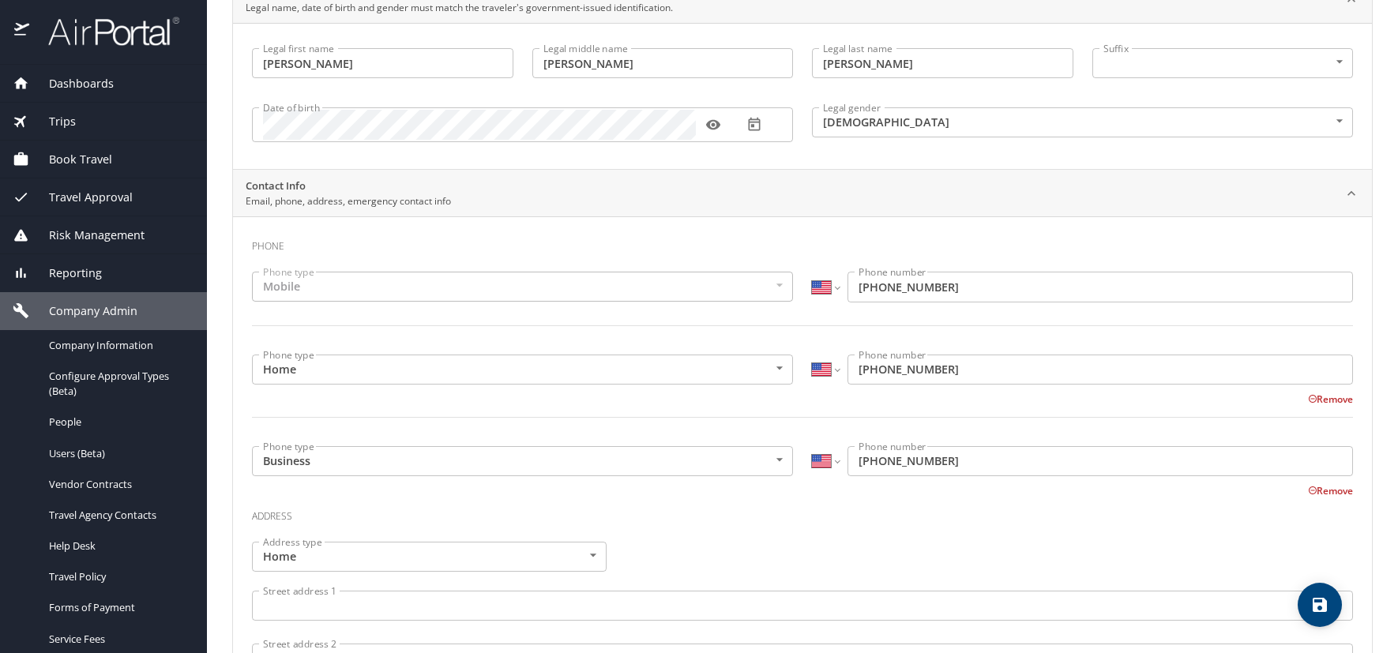
scroll to position [68, 0]
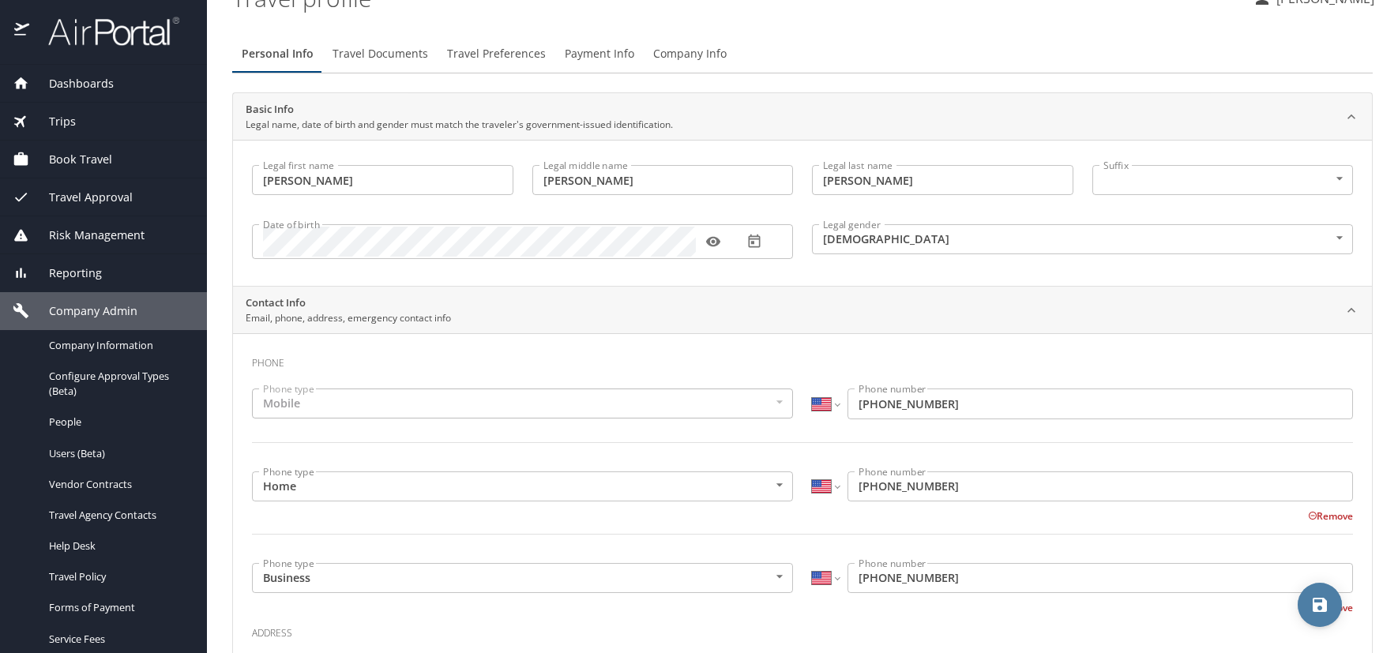
click at [1326, 602] on icon "save" at bounding box center [1320, 605] width 14 height 14
select select "US"
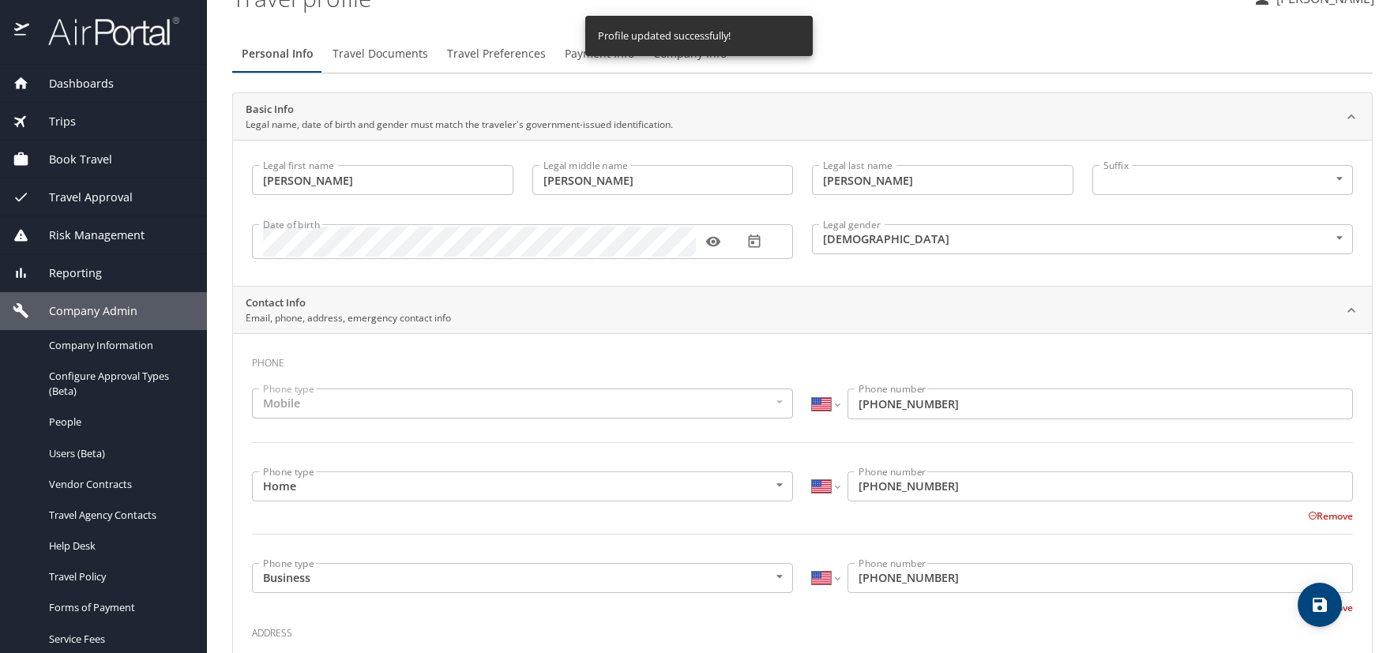
select select "US"
click at [394, 51] on span "Travel Documents" at bounding box center [381, 54] width 96 height 20
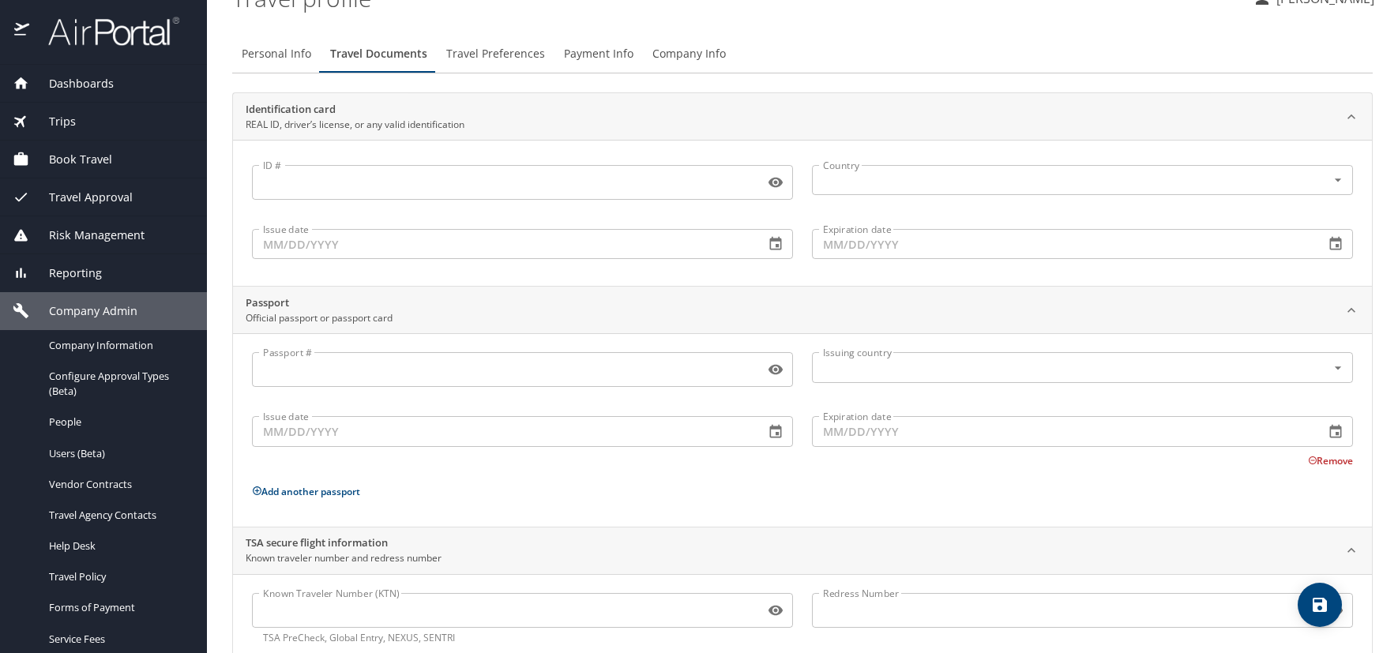
click at [286, 613] on input "Known Traveler Number (KTN)" at bounding box center [505, 611] width 506 height 30
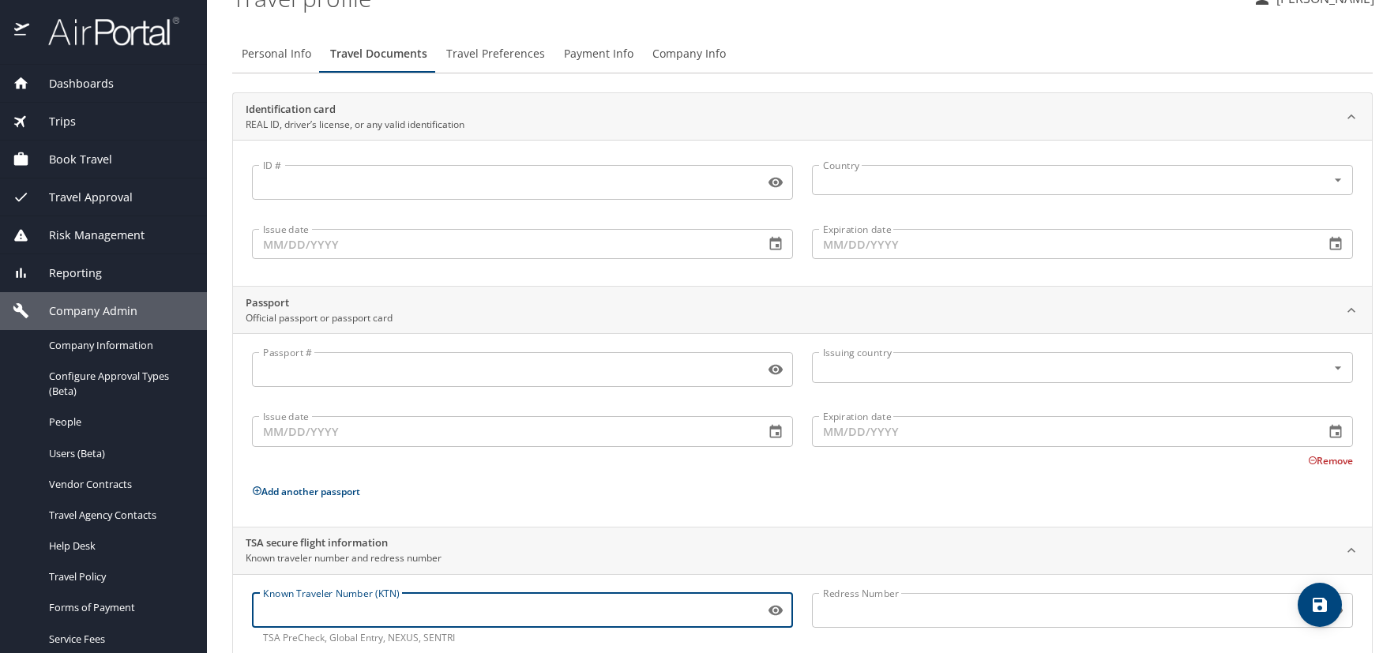
paste input "TT117QBNN"
type input "TT117QBNN"
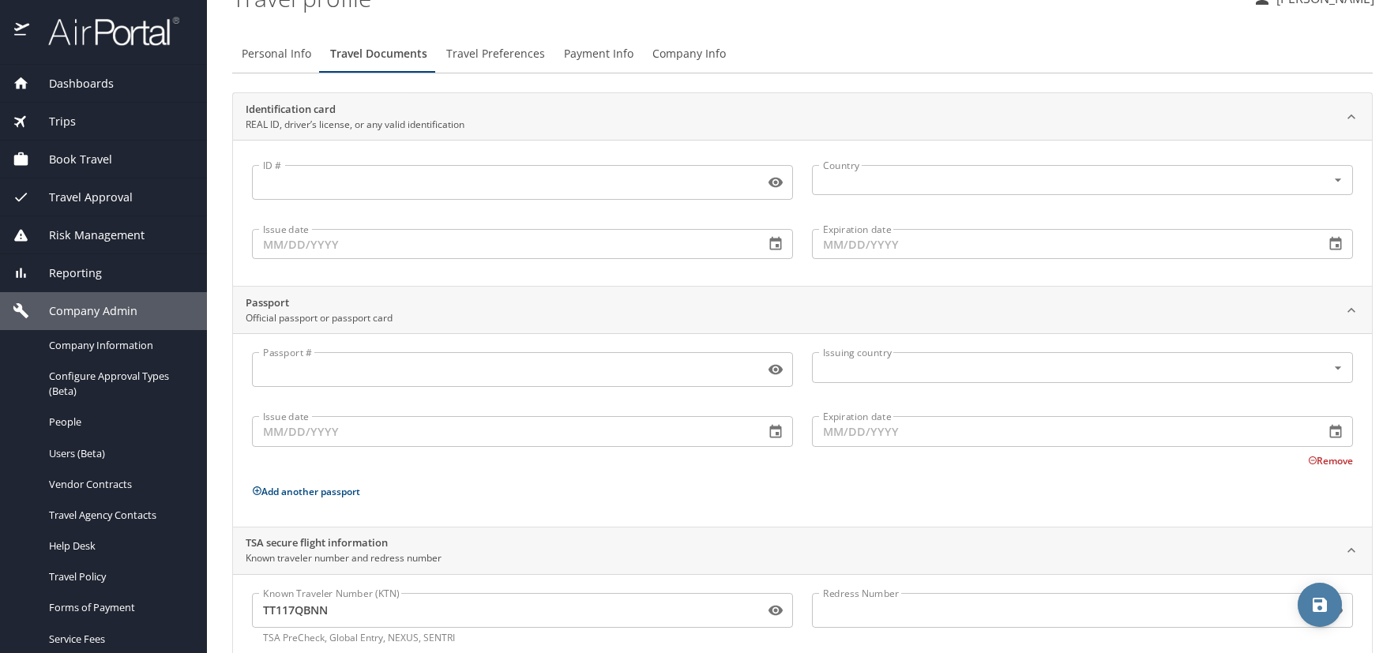
click at [1326, 598] on icon "save" at bounding box center [1320, 605] width 19 height 19
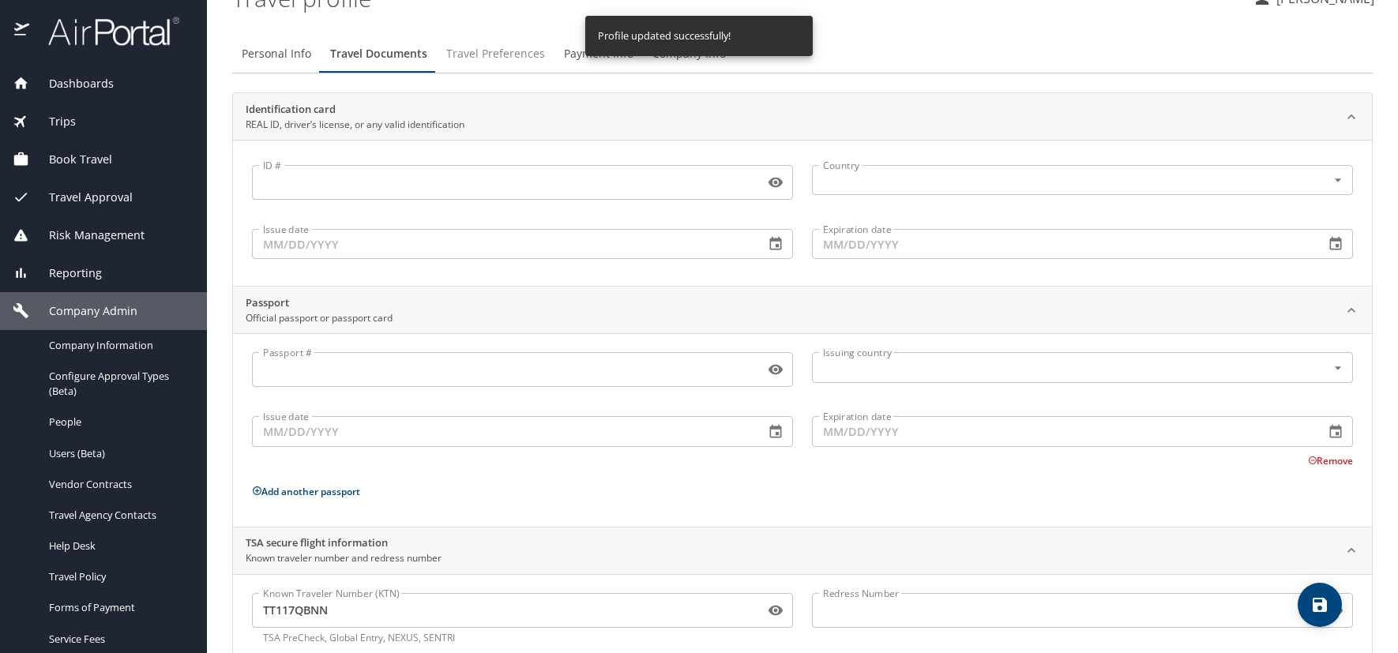
click at [497, 55] on span "Travel Preferences" at bounding box center [495, 54] width 99 height 20
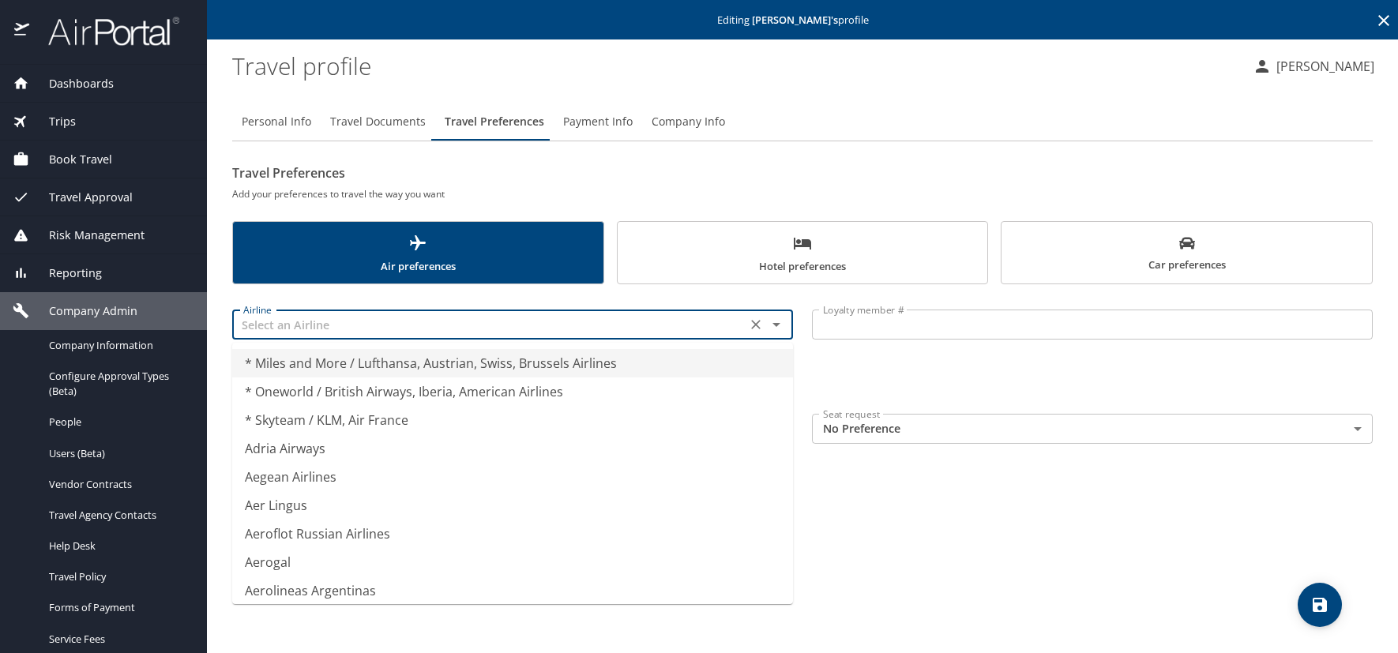
click at [358, 327] on input "text" at bounding box center [489, 324] width 505 height 21
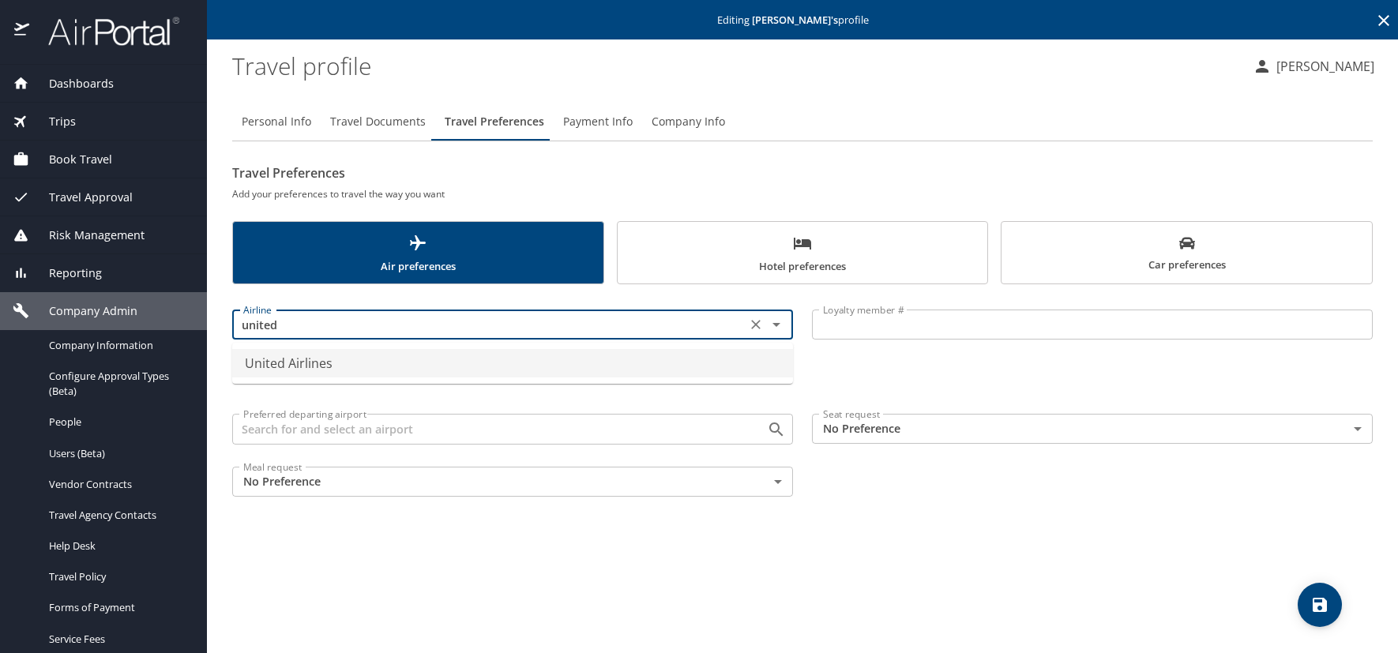
click at [352, 356] on li "United Airlines" at bounding box center [512, 363] width 561 height 28
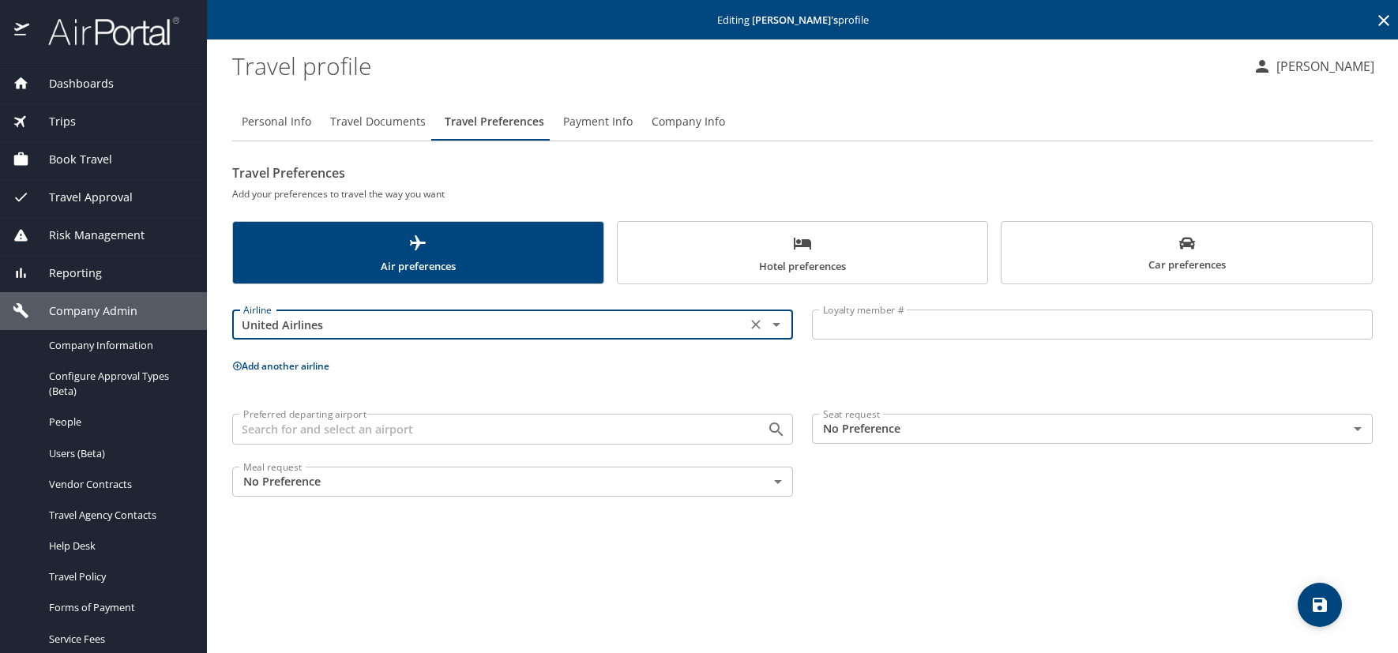
type input "United Airlines"
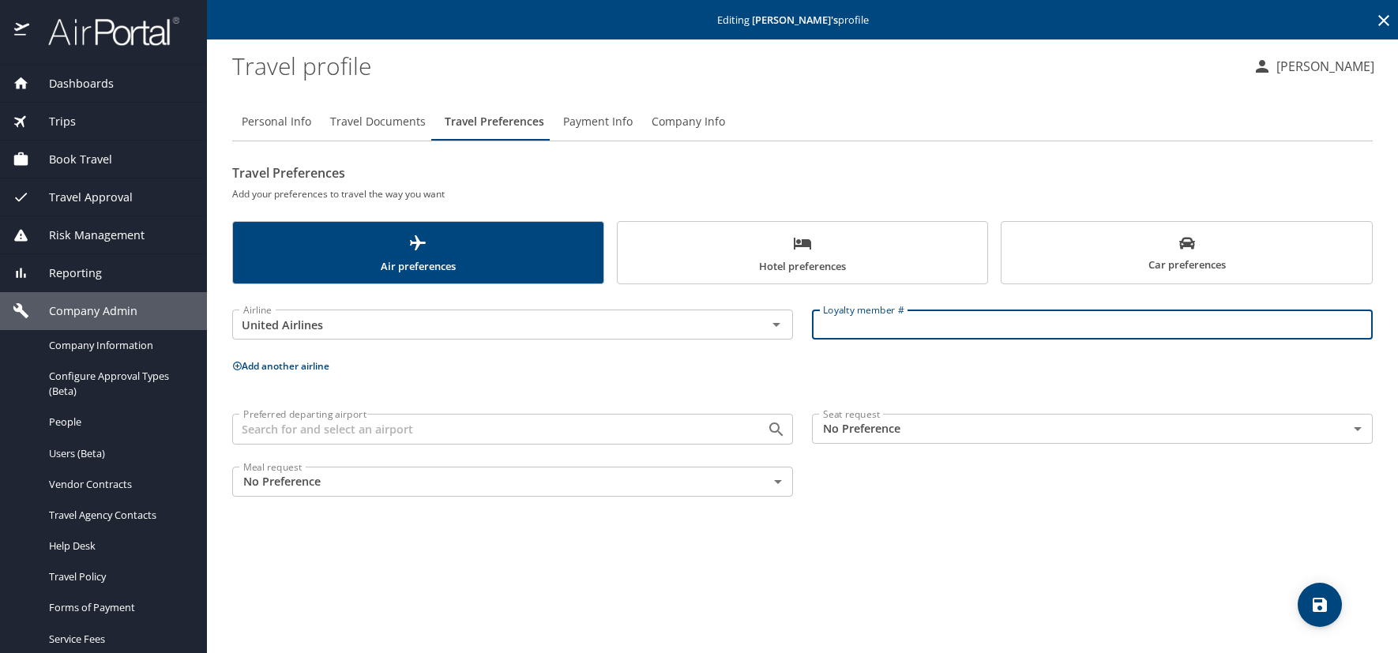
click at [852, 318] on input "Loyalty member #" at bounding box center [1092, 325] width 561 height 30
click at [867, 322] on input "Loyalty member #" at bounding box center [1092, 325] width 561 height 30
paste input "FH746171"
type input "FH746171"
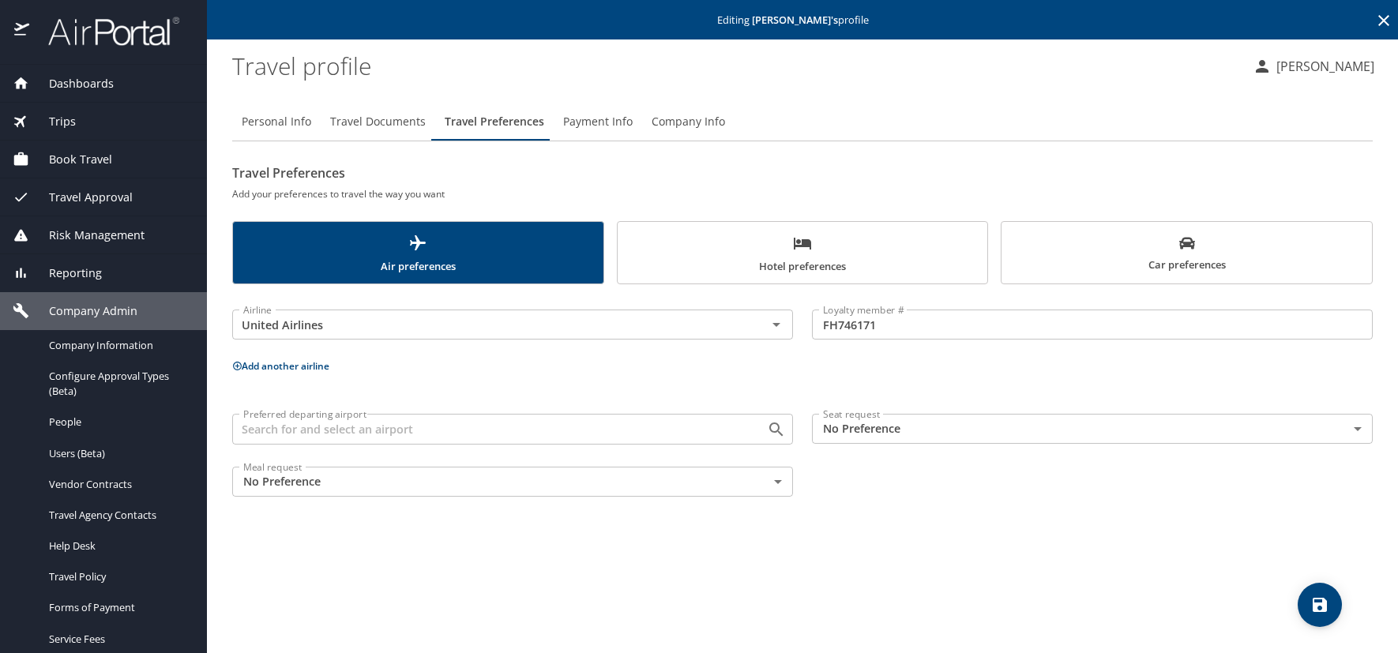
click at [236, 365] on icon at bounding box center [237, 366] width 10 height 10
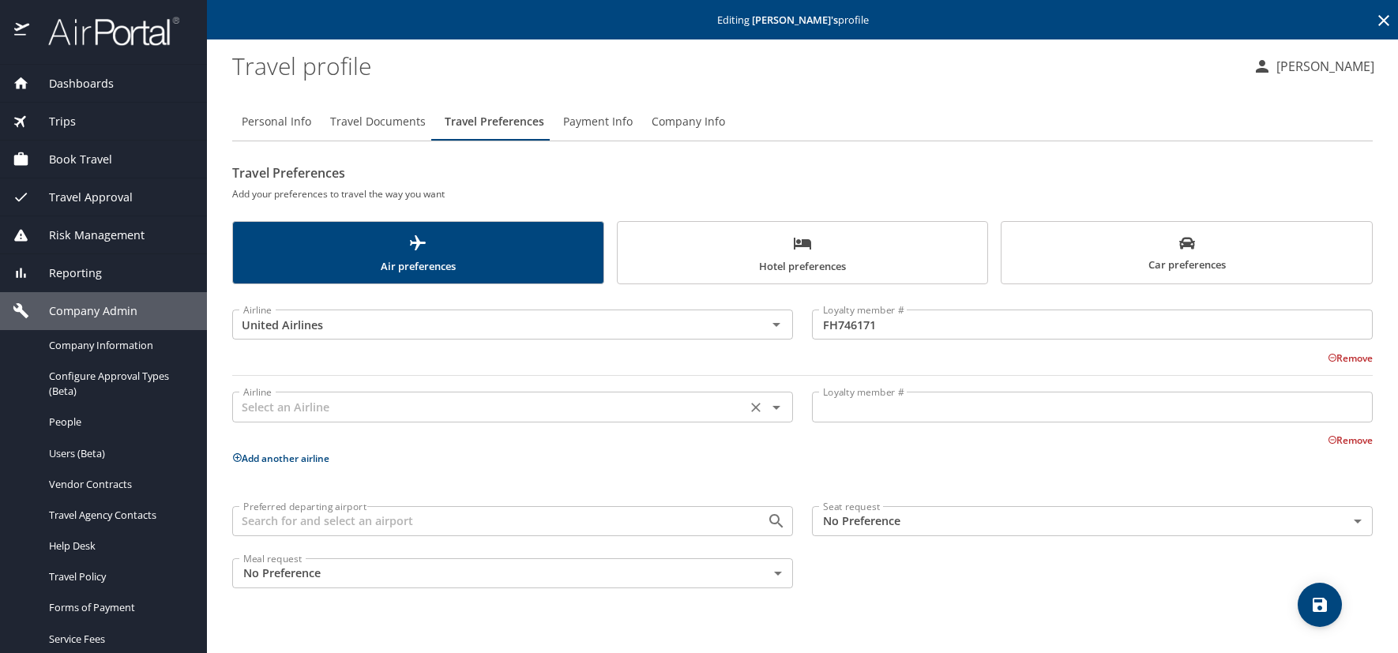
click at [348, 404] on input "text" at bounding box center [489, 407] width 505 height 21
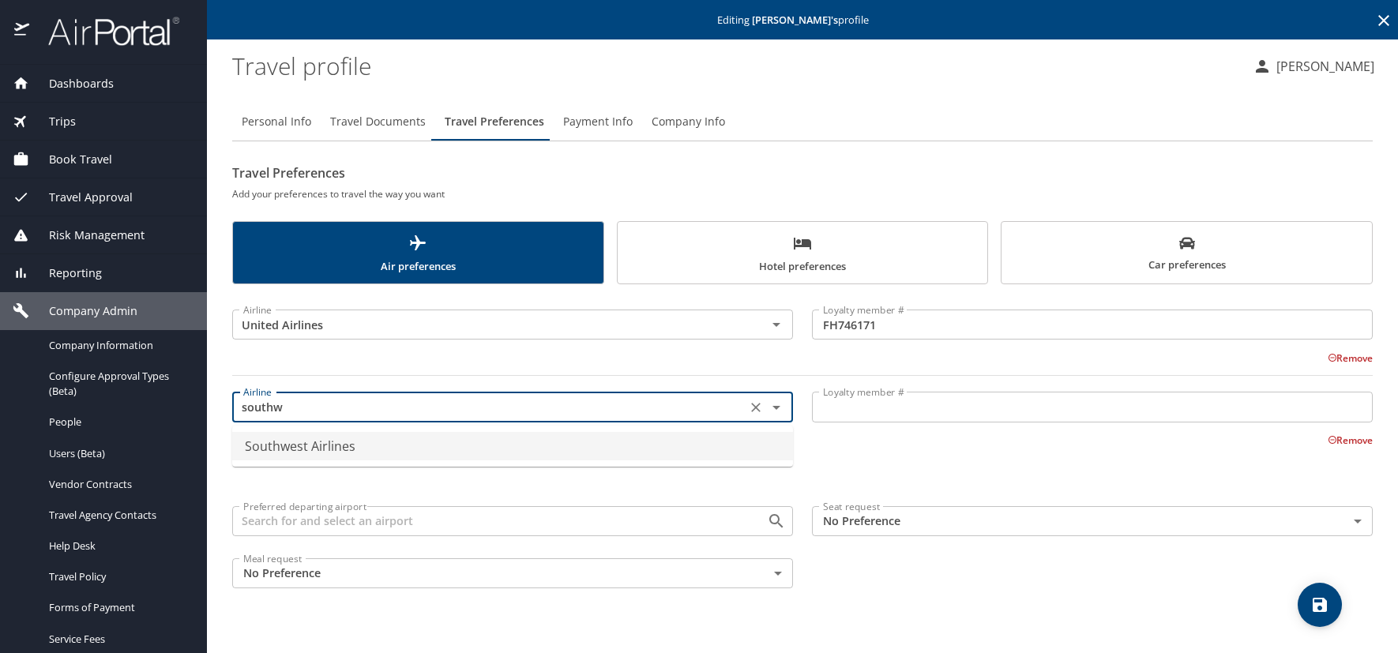
click at [310, 458] on li "Southwest Airlines" at bounding box center [512, 446] width 561 height 28
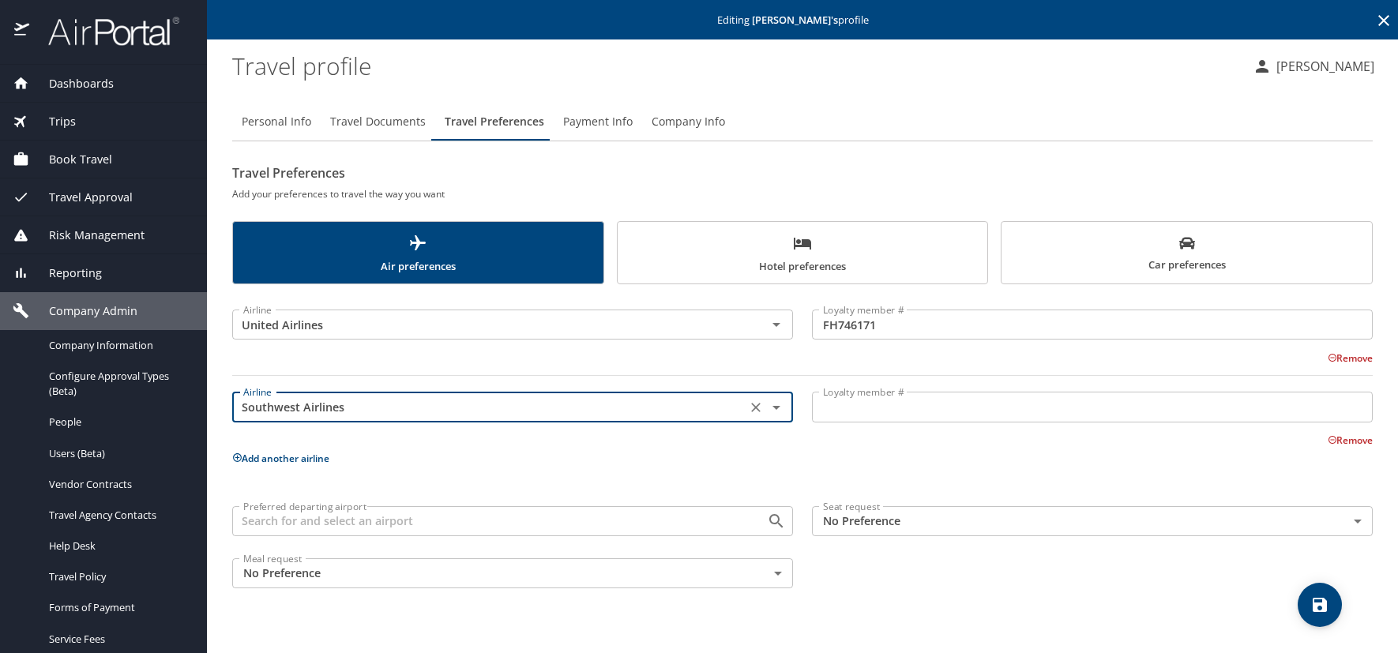
type input "Southwest Airlines"
click at [870, 410] on input "Loyalty member #" at bounding box center [1092, 407] width 561 height 30
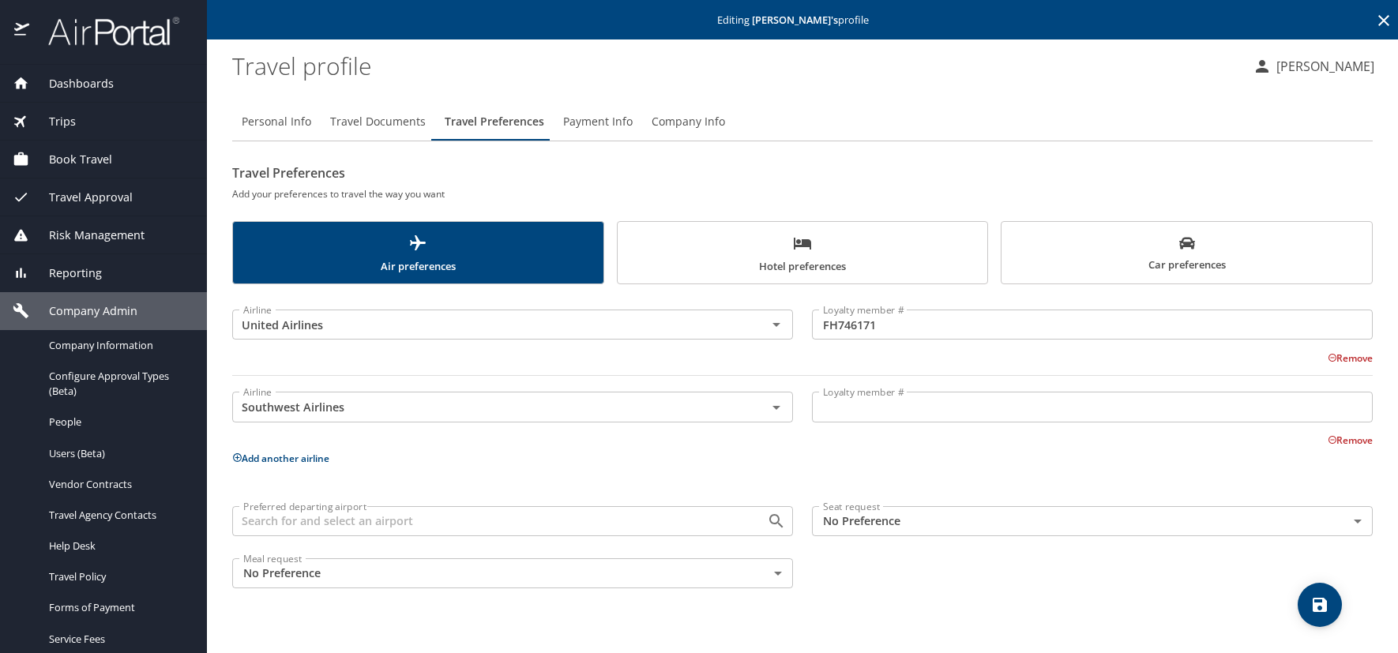
click at [874, 412] on input "Loyalty member #" at bounding box center [1092, 407] width 561 height 30
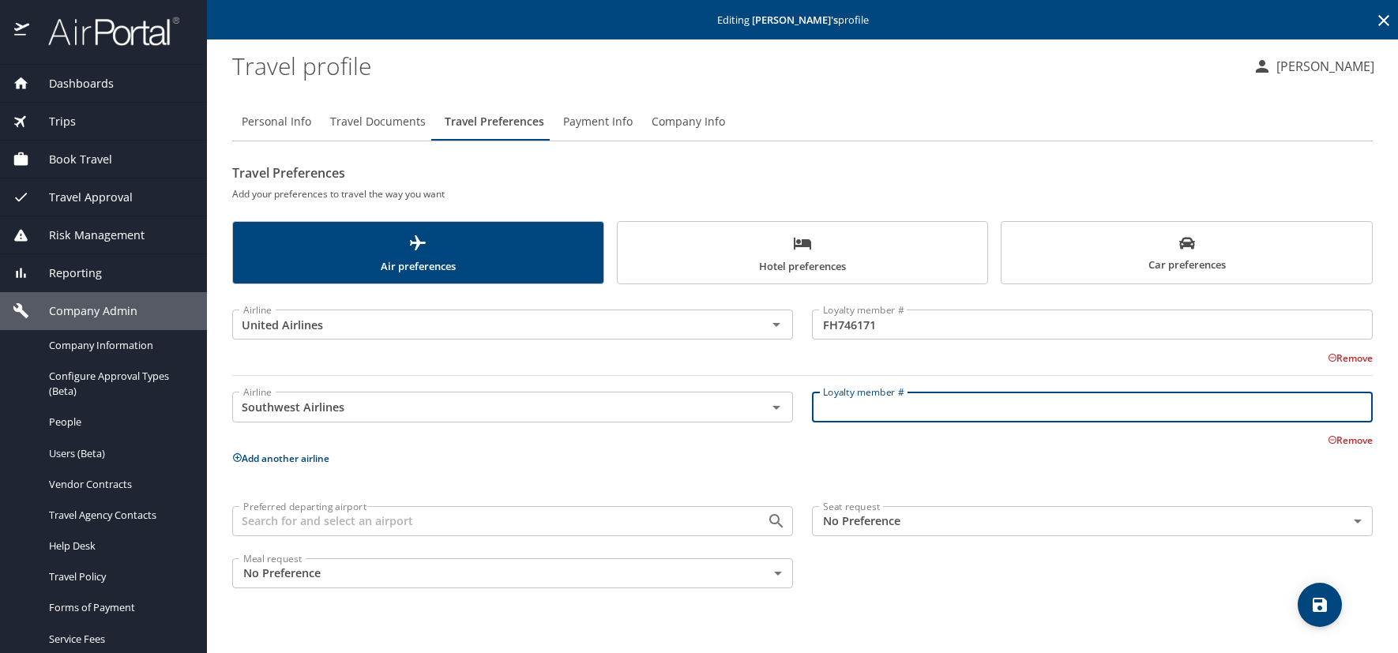
paste input "283371771"
type input "283371771"
click at [738, 267] on span "Hotel preferences" at bounding box center [803, 255] width 352 height 42
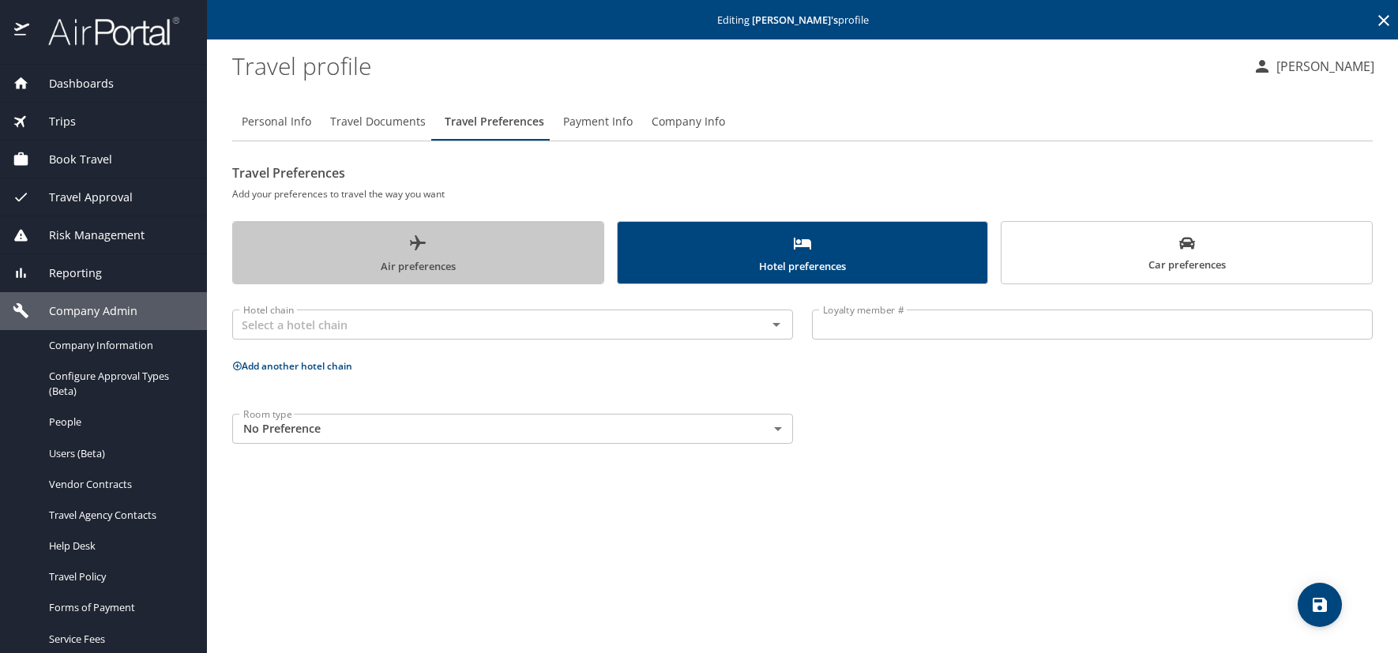
click at [325, 258] on span "Air preferences" at bounding box center [419, 255] width 352 height 42
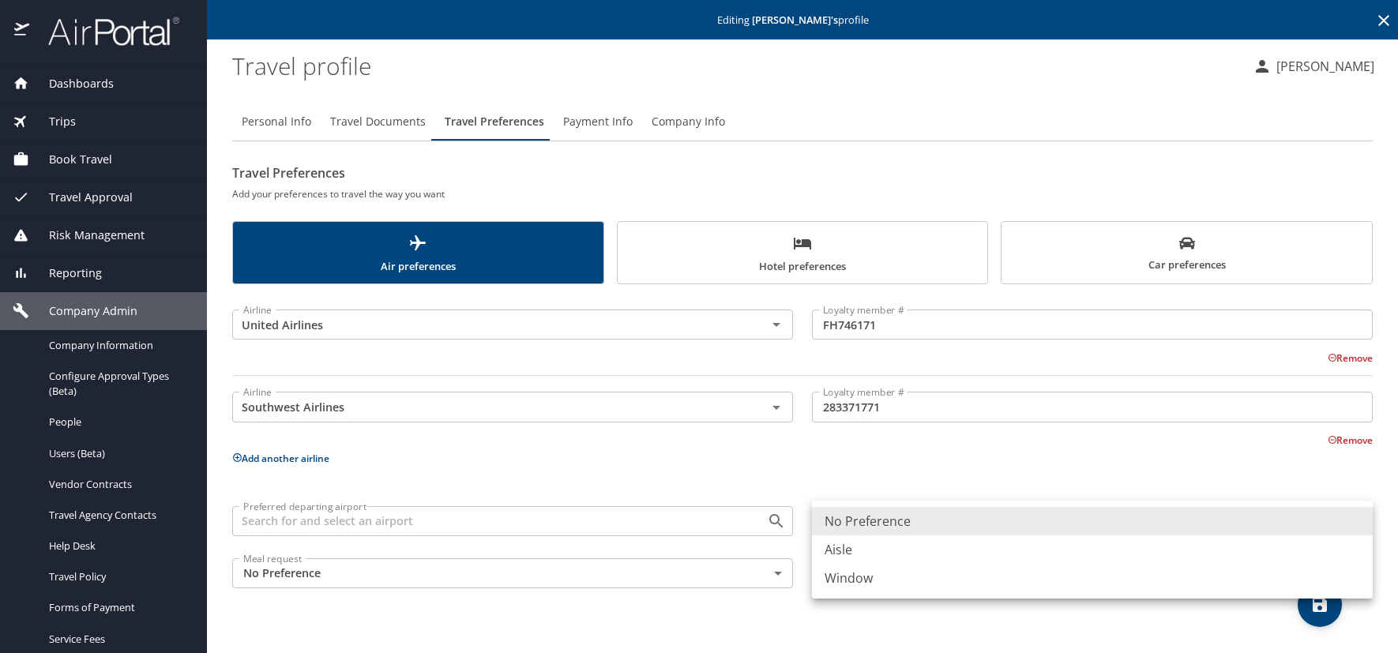
click at [1361, 521] on body "Dashboards AirPortal 360™ Manager AirPortal 360™ Agent My Travel Dashboard Trip…" at bounding box center [699, 326] width 1398 height 653
click at [852, 548] on li "Aisle" at bounding box center [1092, 550] width 561 height 28
type input "Aisle"
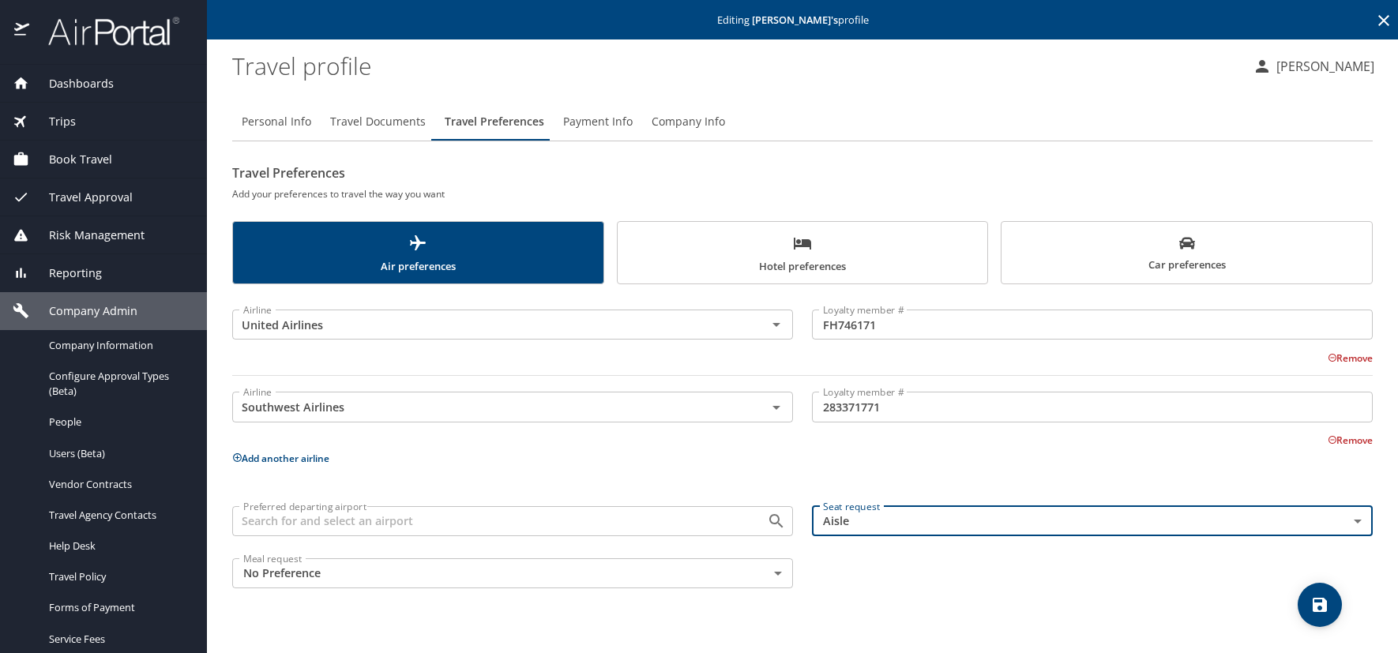
click at [766, 254] on span "Hotel preferences" at bounding box center [803, 255] width 352 height 42
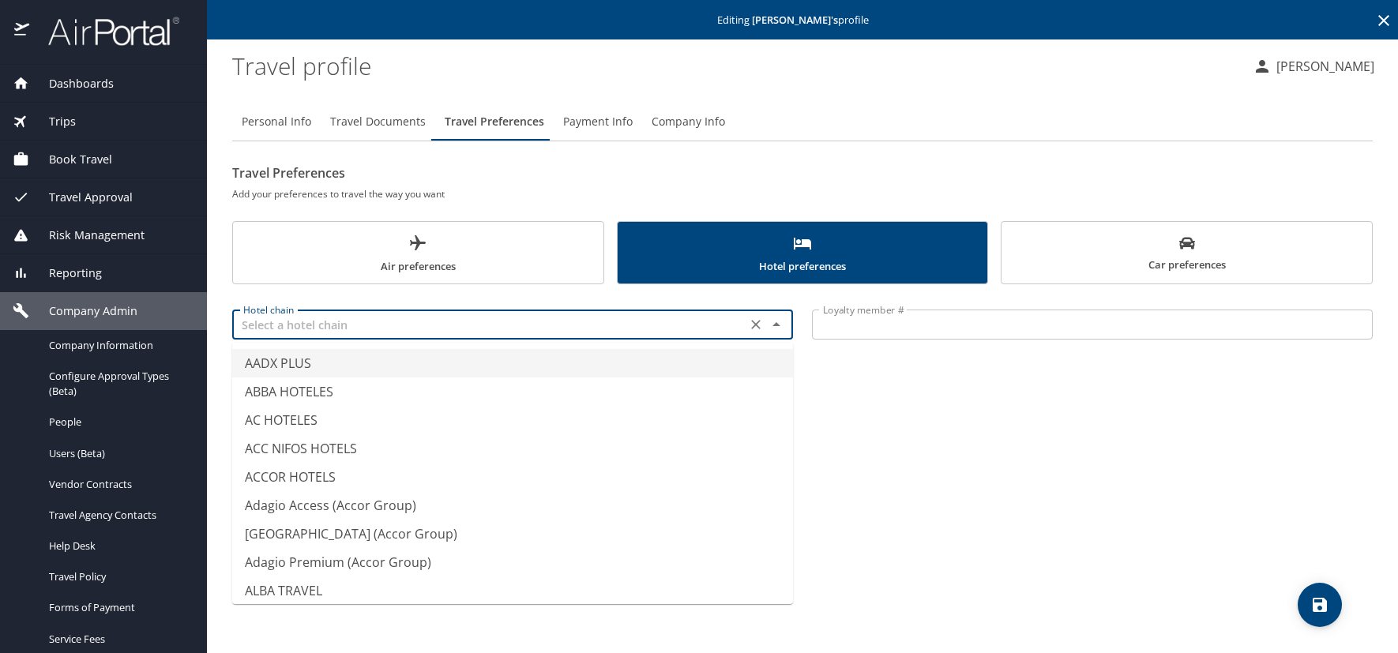
click at [378, 319] on input "text" at bounding box center [489, 324] width 505 height 21
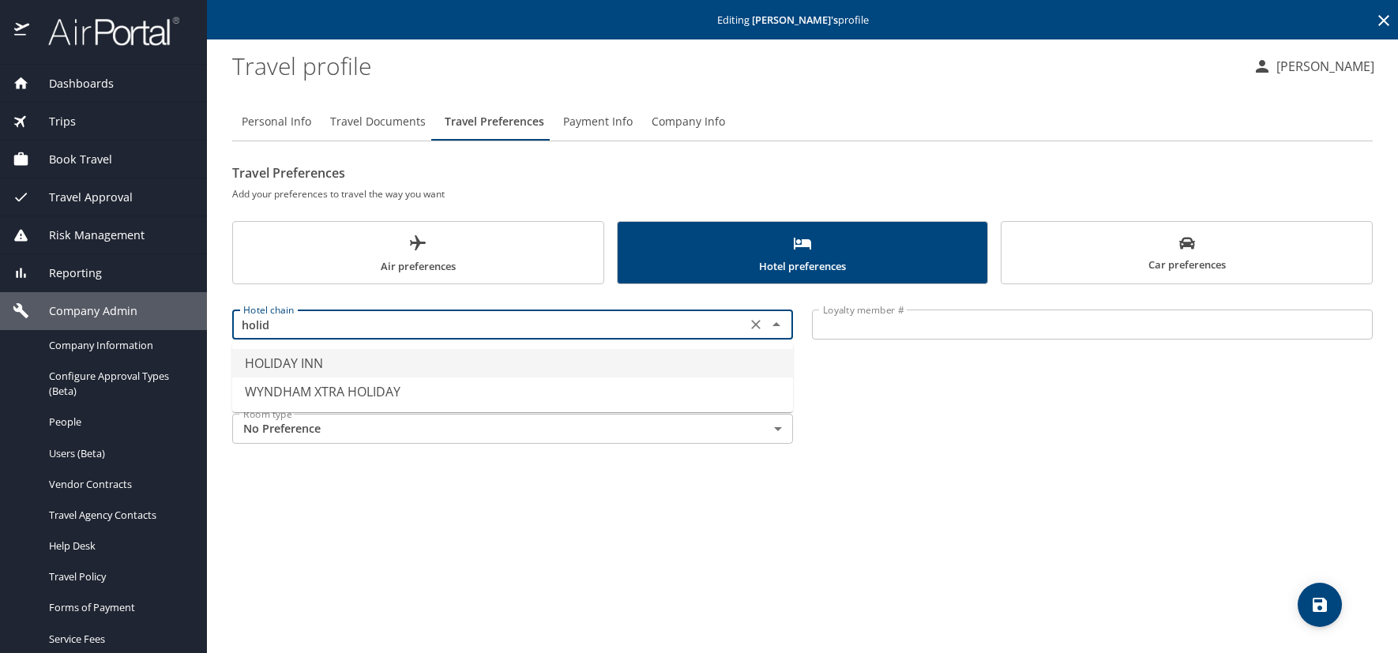
click at [276, 361] on li "HOLIDAY INN" at bounding box center [512, 363] width 561 height 28
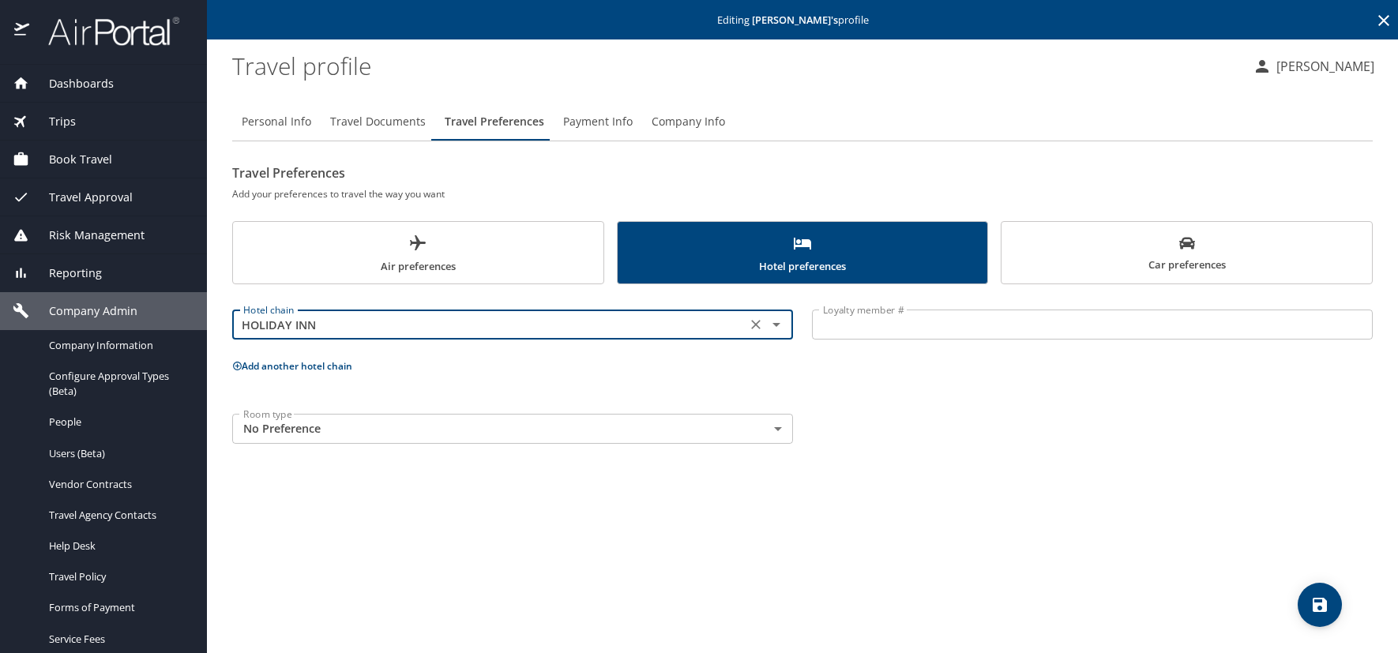
type input "HOLIDAY INN"
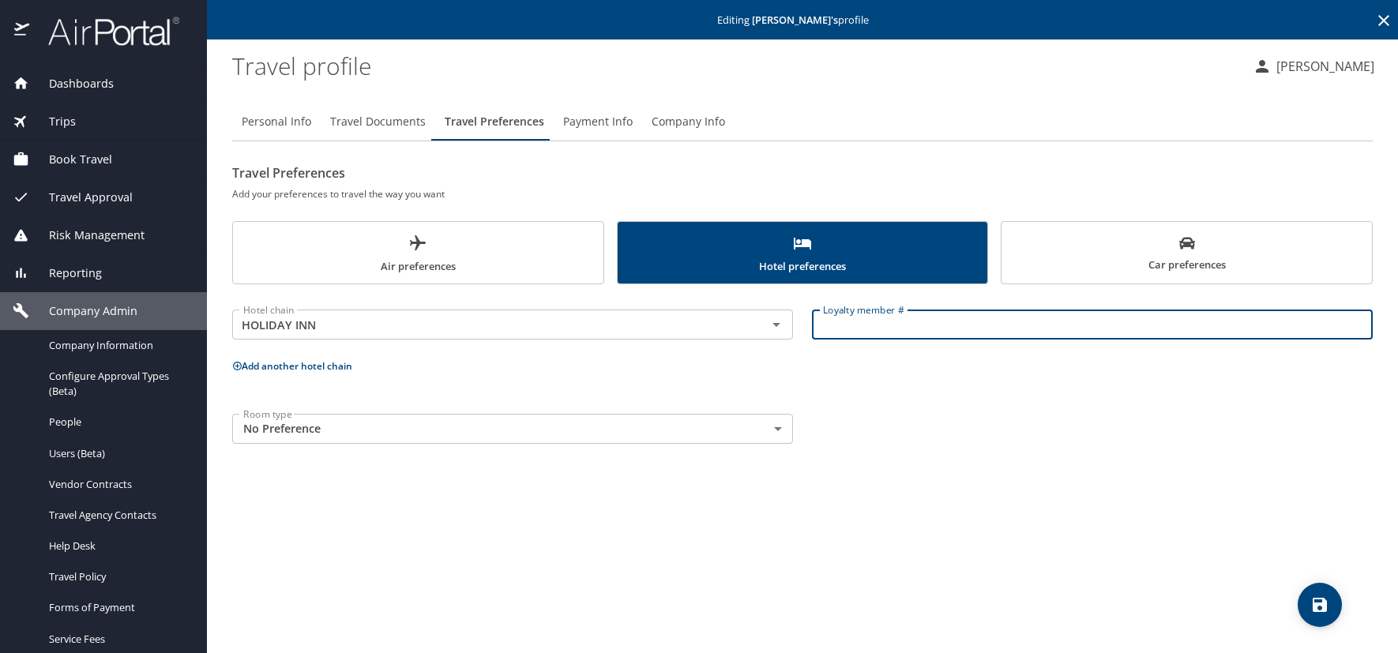
click at [867, 326] on input "Loyalty member #" at bounding box center [1092, 325] width 561 height 30
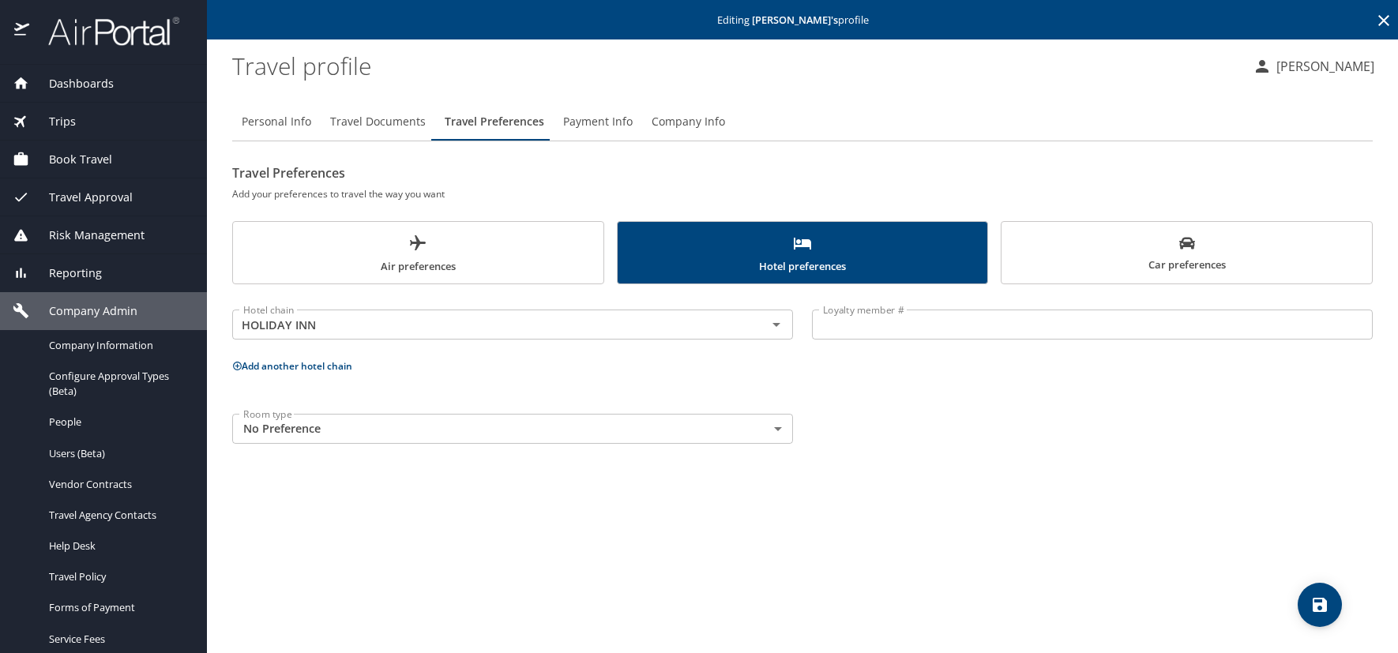
click at [844, 330] on input "Loyalty member #" at bounding box center [1092, 325] width 561 height 30
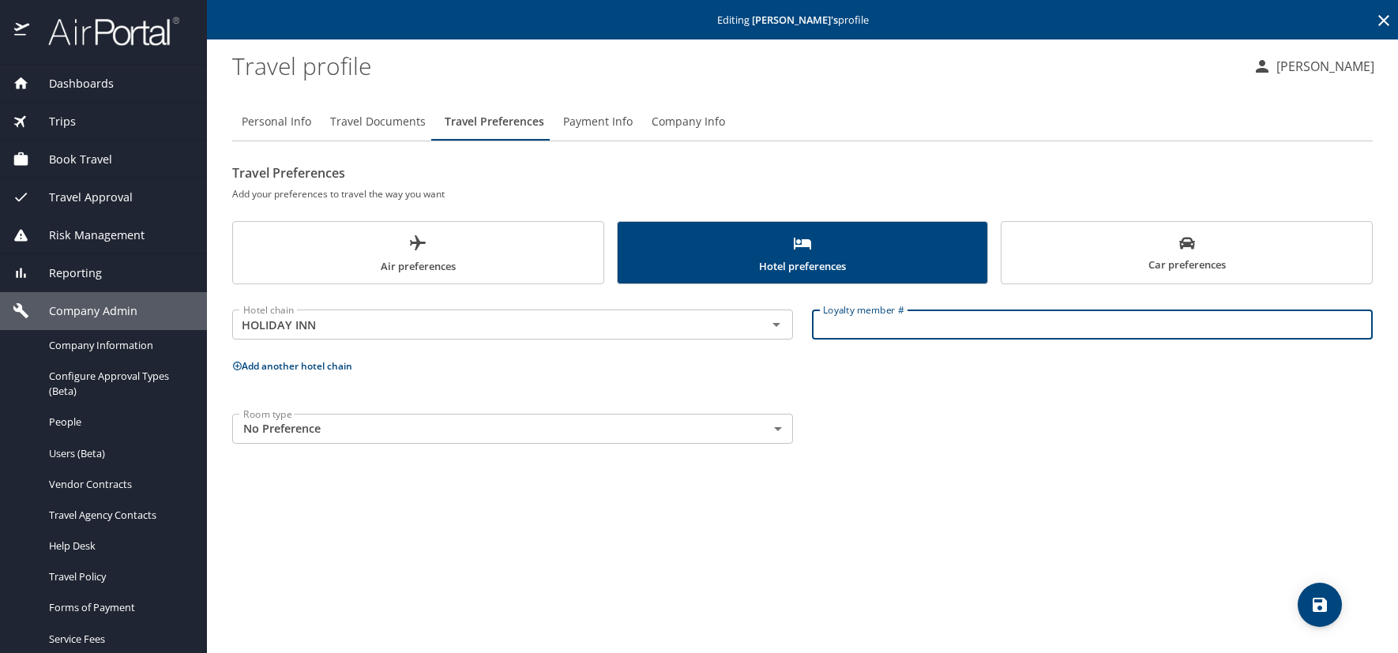
paste input "510930502"
type input "510930502"
click at [773, 432] on body "Dashboards AirPortal 360™ Manager AirPortal 360™ Agent My Travel Dashboard Trip…" at bounding box center [699, 326] width 1398 height 653
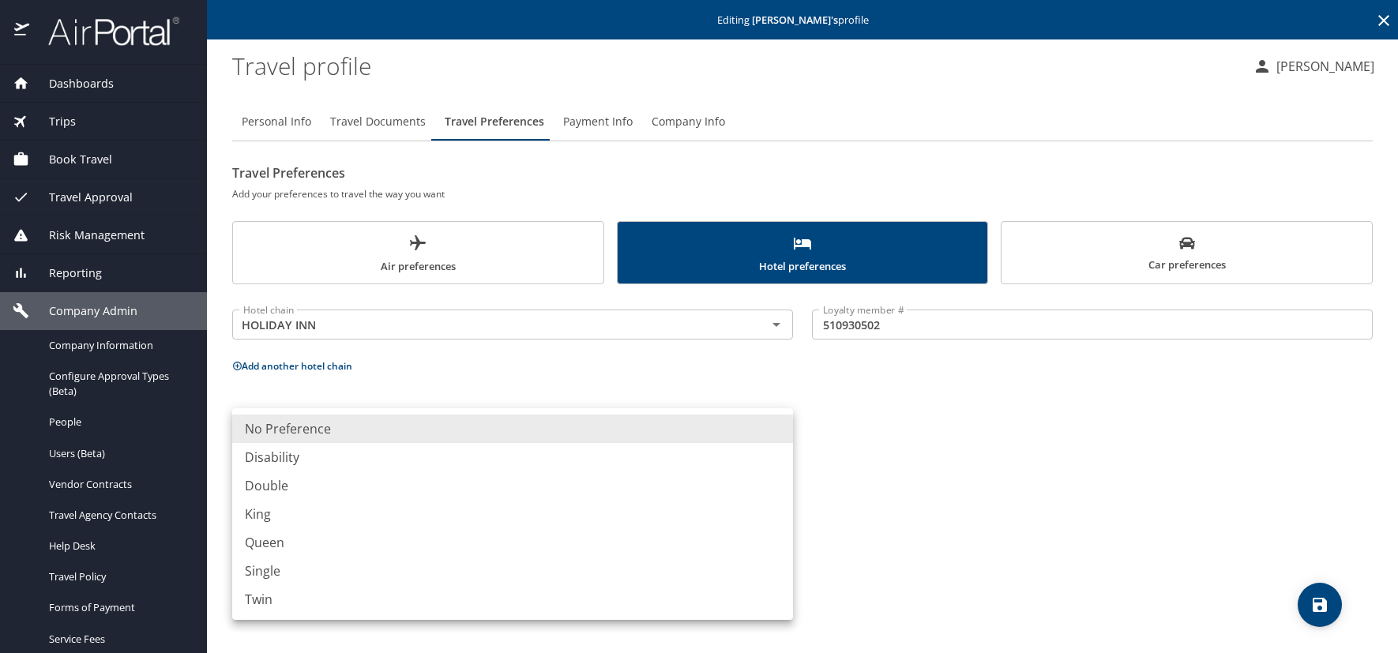
click at [1033, 502] on div at bounding box center [699, 326] width 1398 height 653
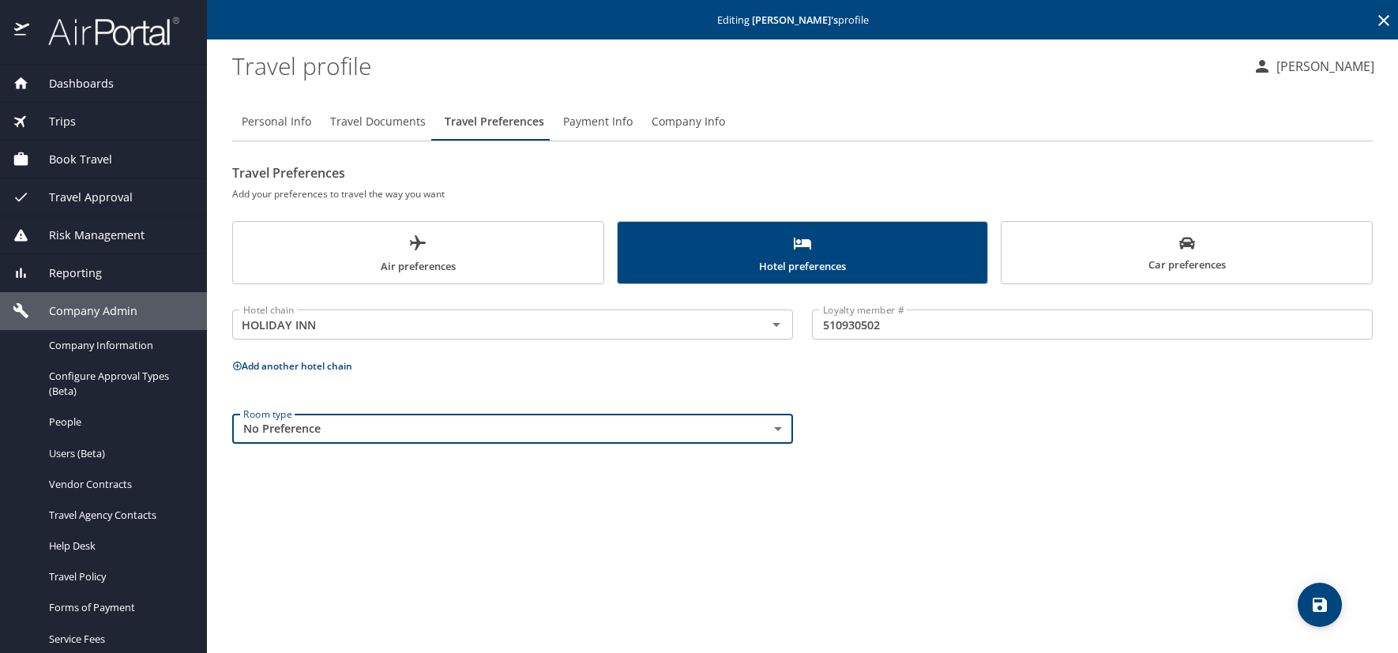
click at [1108, 240] on span "Car preferences" at bounding box center [1187, 254] width 352 height 39
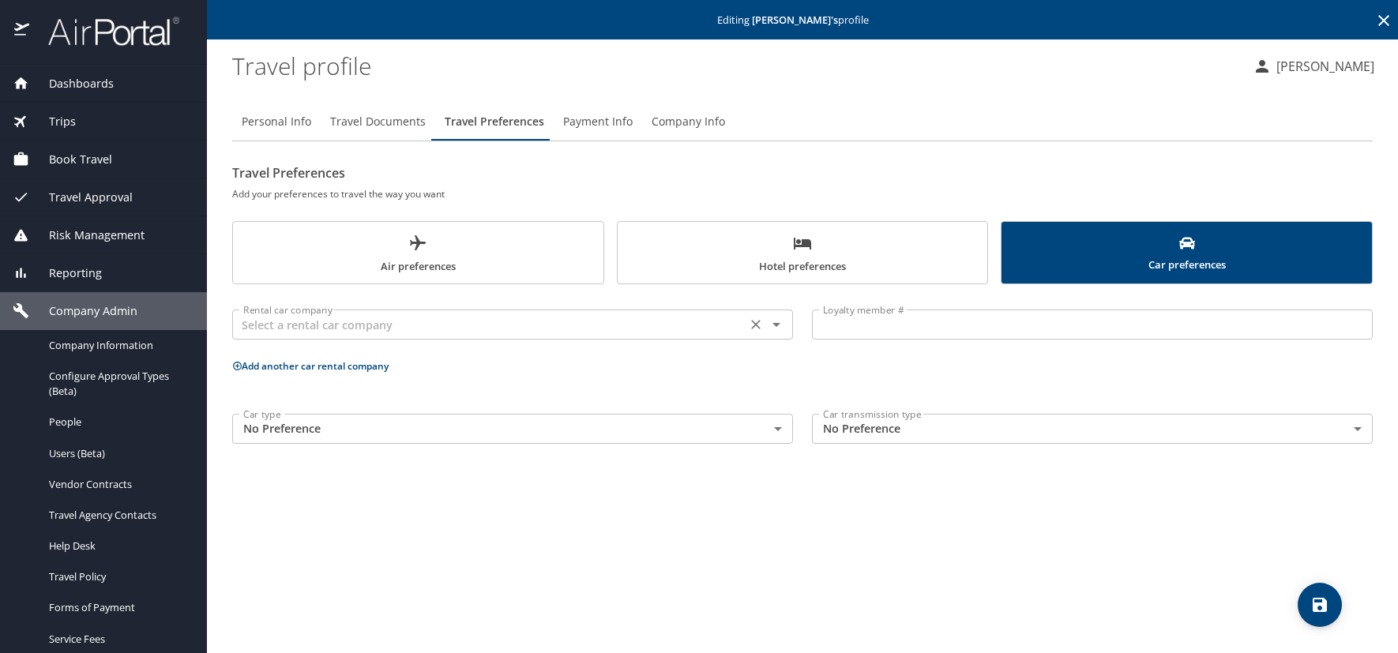
click at [351, 333] on input "text" at bounding box center [489, 324] width 505 height 21
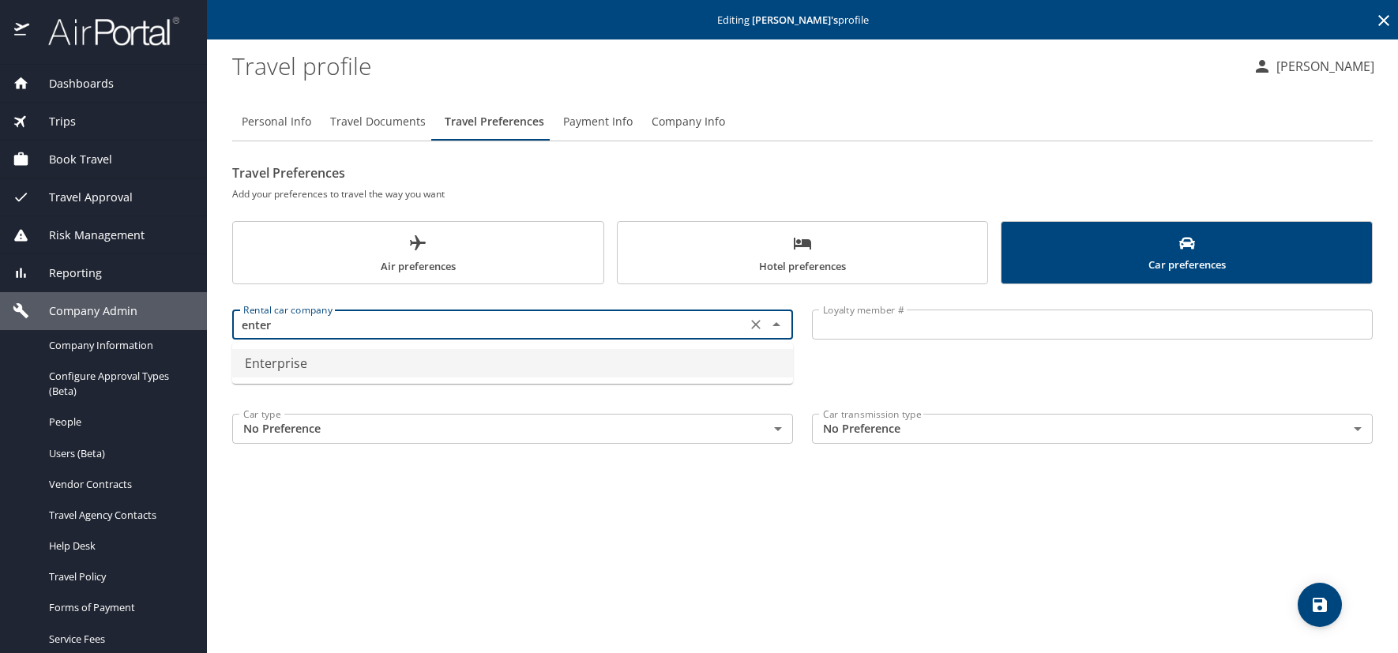
click at [284, 363] on li "Enterprise" at bounding box center [512, 363] width 561 height 28
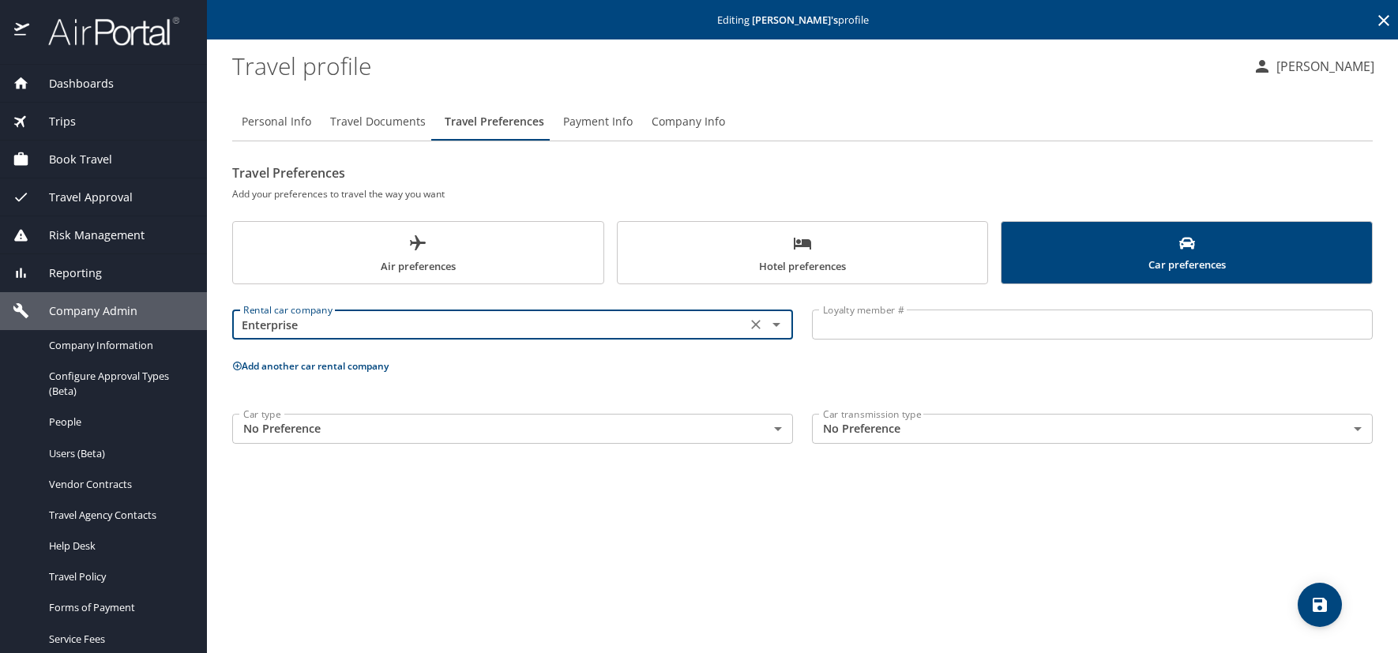
type input "Enterprise"
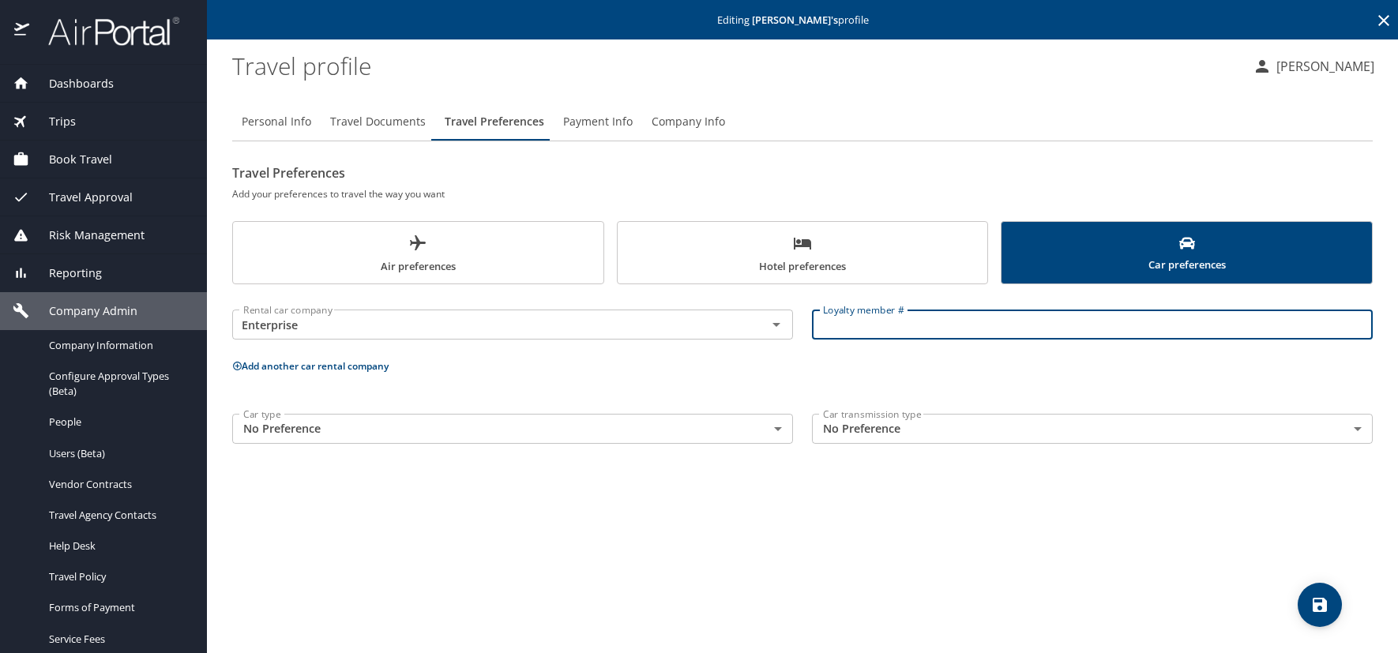
click at [871, 321] on input "Loyalty member #" at bounding box center [1092, 325] width 561 height 30
paste input "SCG37Y9"
type input "SCG37Y9"
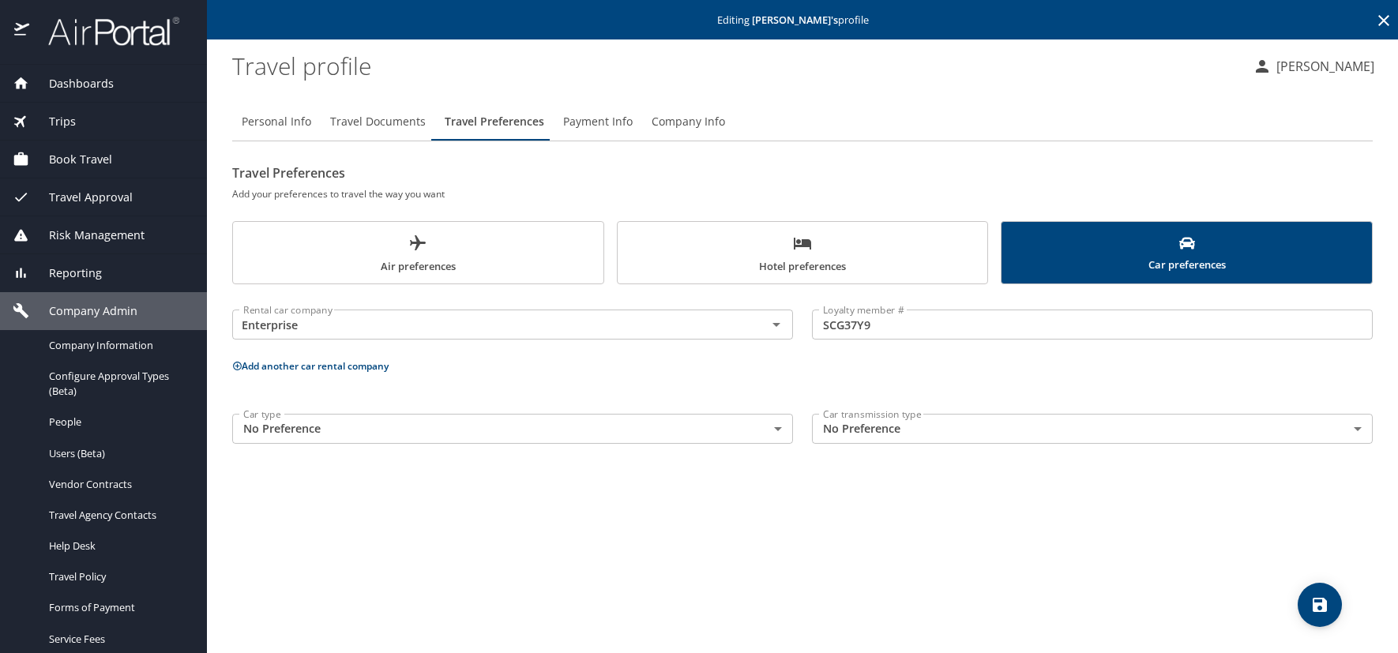
click at [356, 253] on span "Air preferences" at bounding box center [419, 255] width 352 height 42
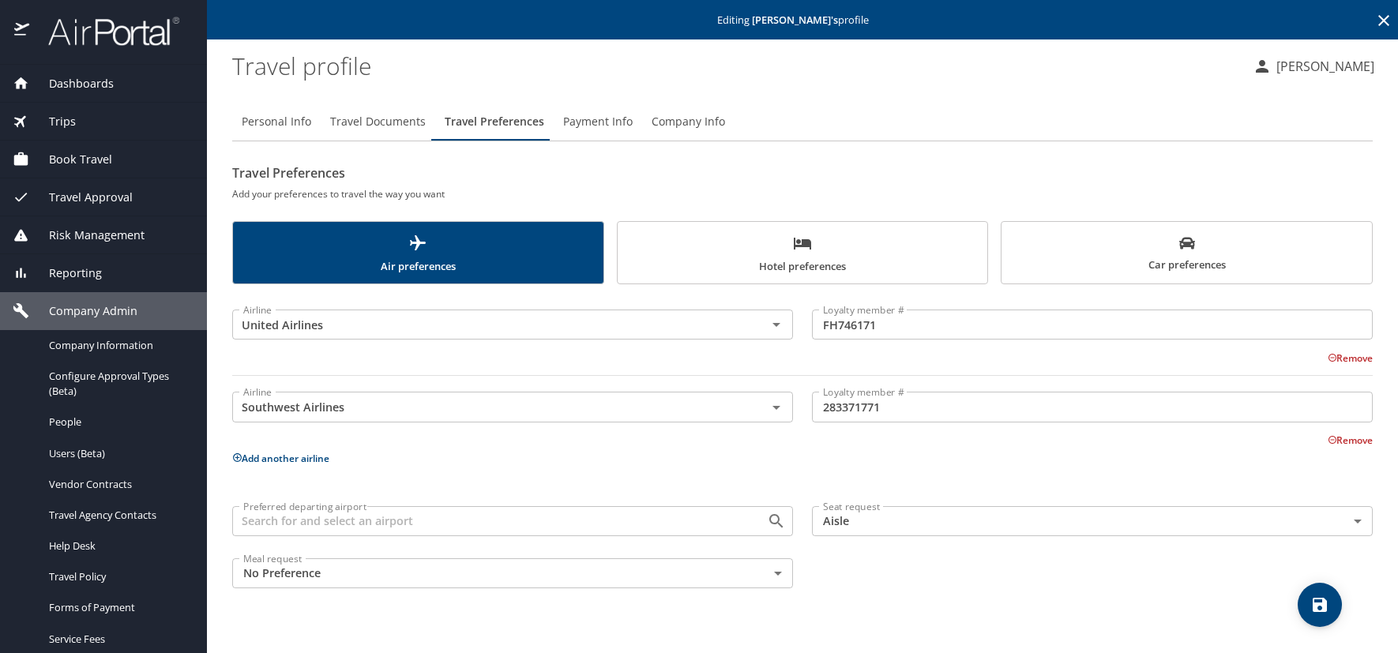
click at [237, 456] on icon at bounding box center [237, 457] width 9 height 9
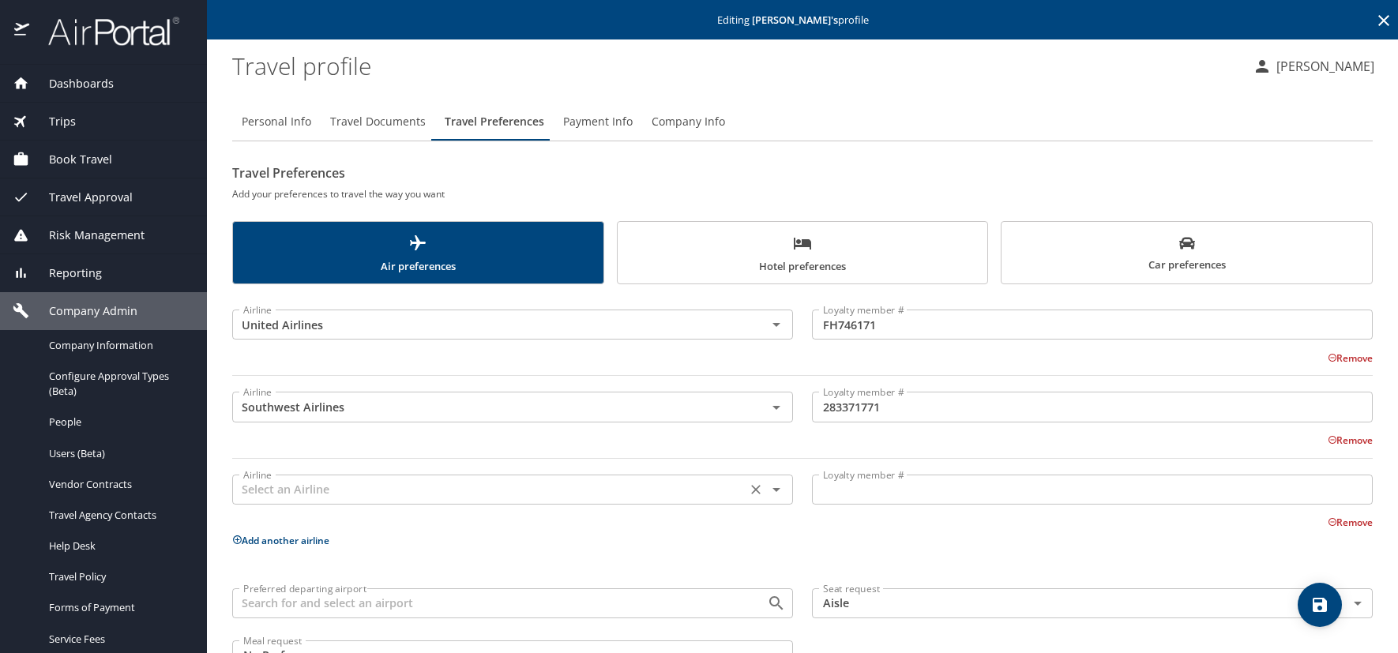
click at [379, 493] on input "text" at bounding box center [489, 490] width 505 height 21
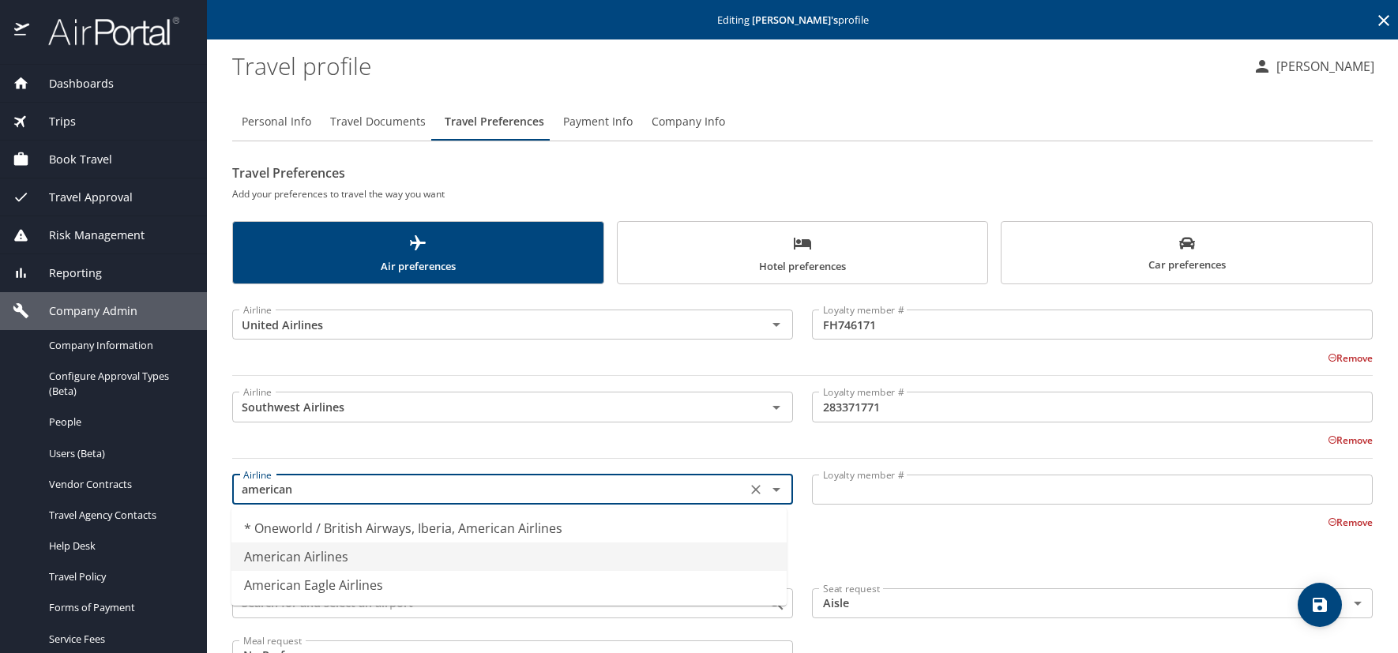
click at [322, 554] on li "American Airlines" at bounding box center [508, 557] width 555 height 28
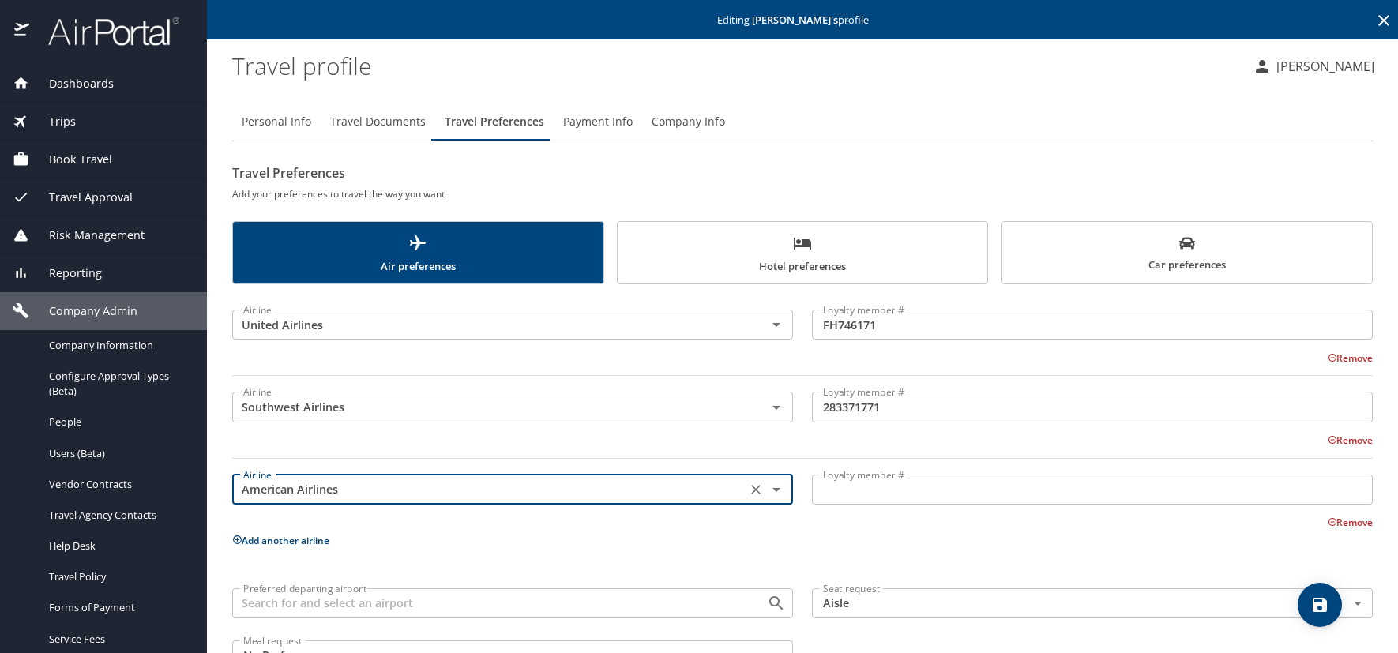
type input "American Airlines"
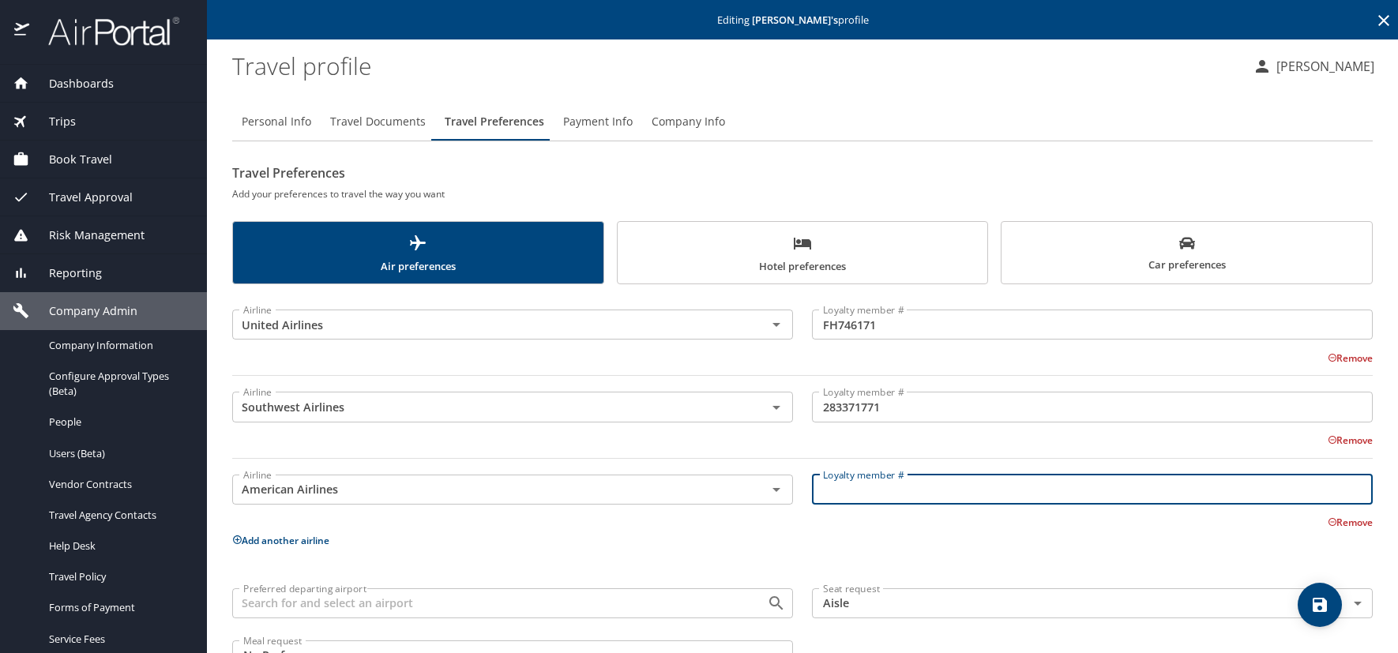
click at [856, 483] on input "Loyalty member #" at bounding box center [1092, 490] width 561 height 30
paste input "E921K28."
type input "E921K28"
click at [1063, 265] on span "Car preferences" at bounding box center [1187, 254] width 352 height 39
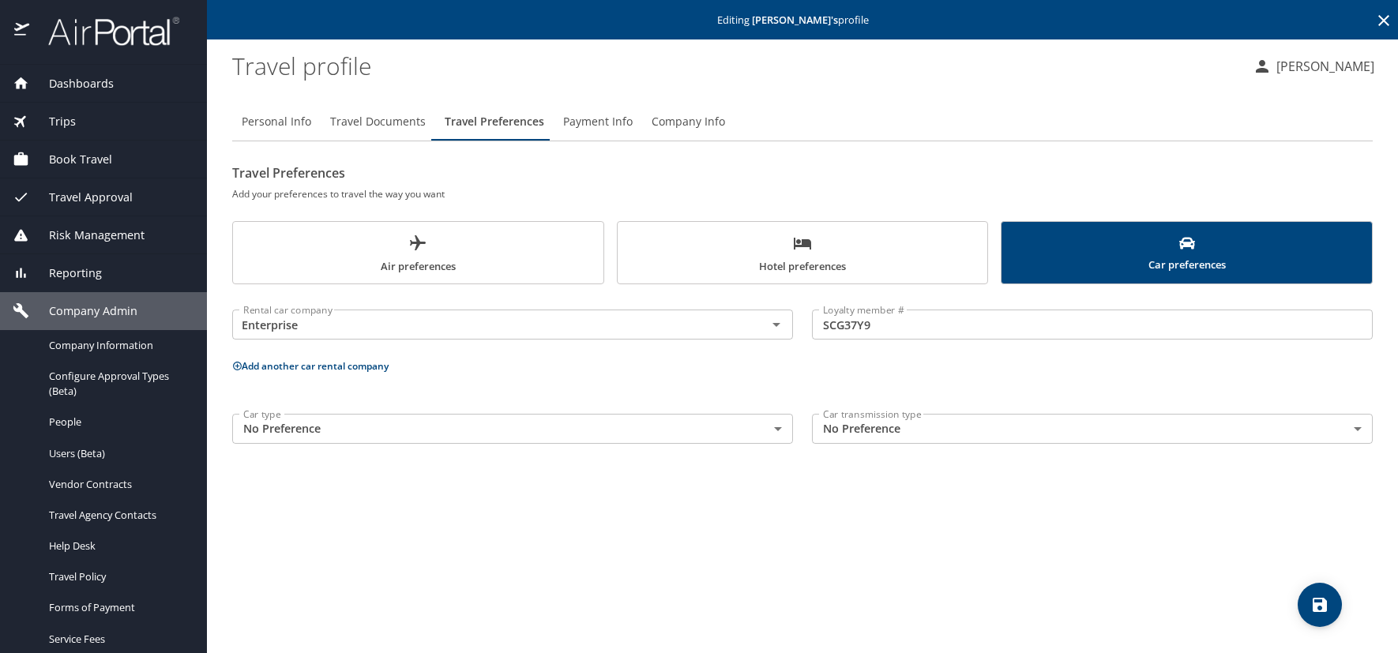
click at [236, 367] on icon at bounding box center [237, 366] width 10 height 10
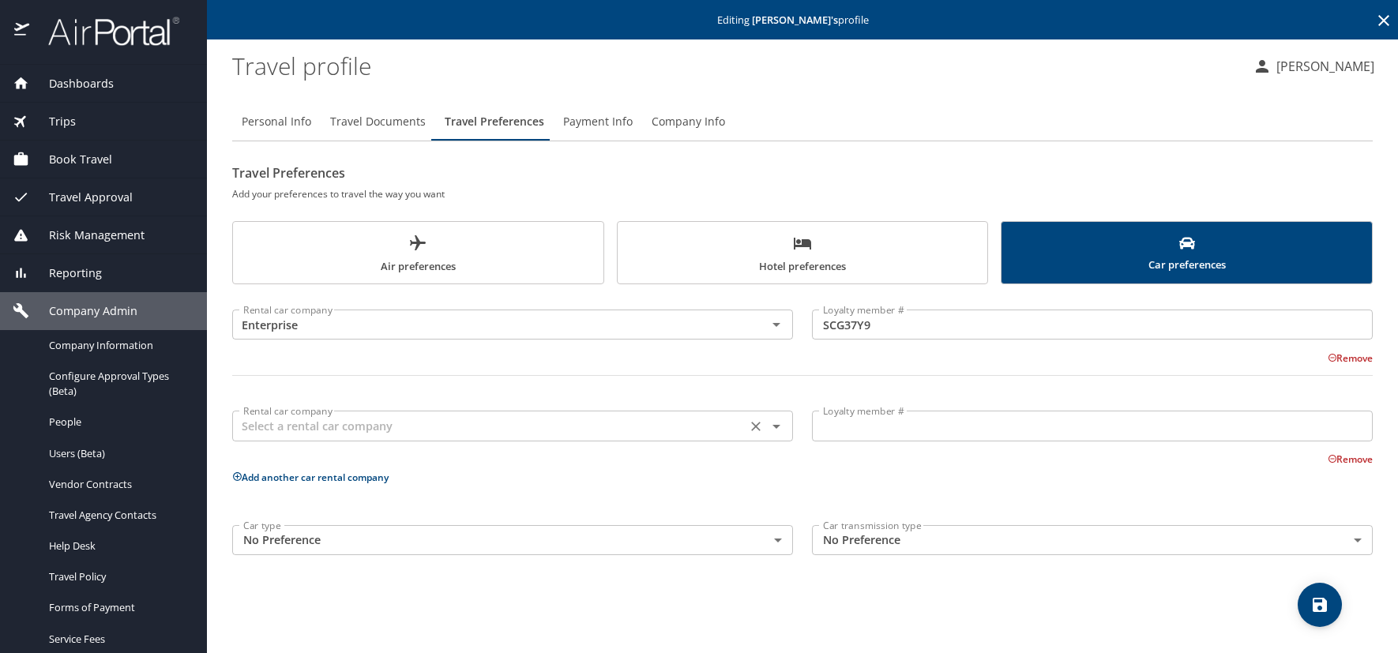
click at [398, 427] on input "text" at bounding box center [489, 426] width 505 height 21
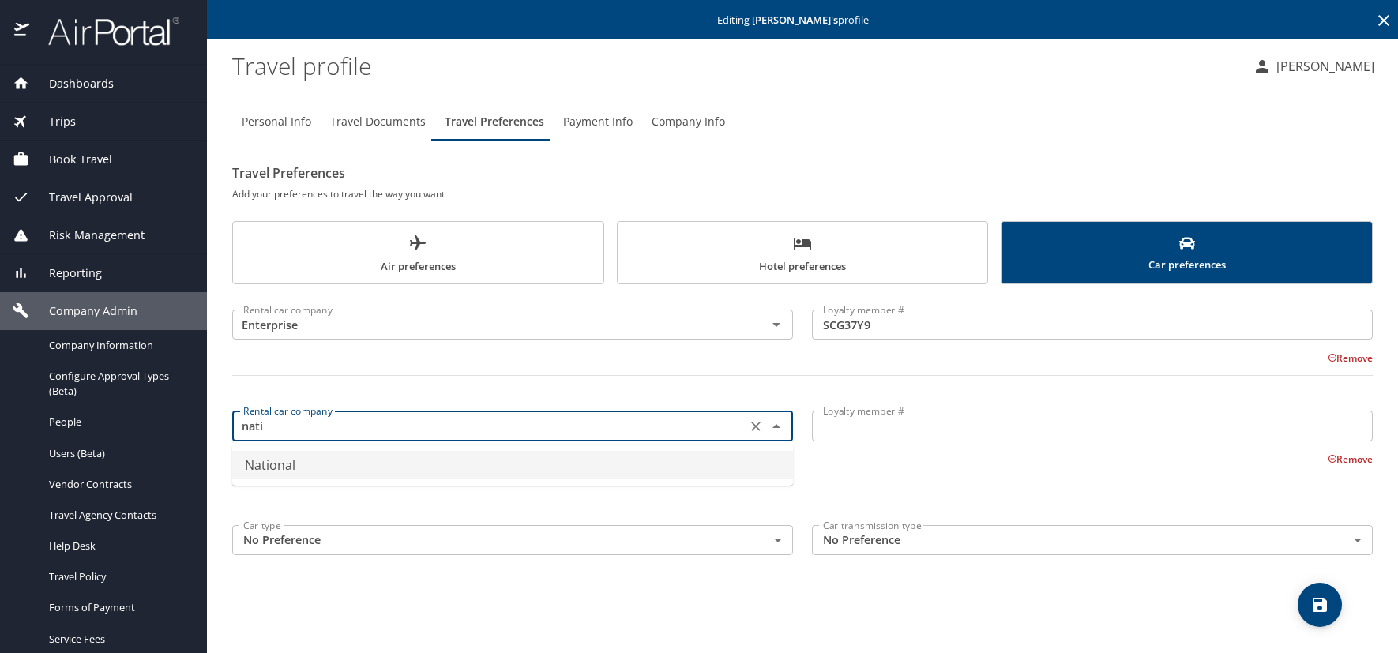
drag, startPoint x: 333, startPoint y: 463, endPoint x: 343, endPoint y: 465, distance: 10.4
click at [332, 465] on li "National" at bounding box center [512, 465] width 561 height 28
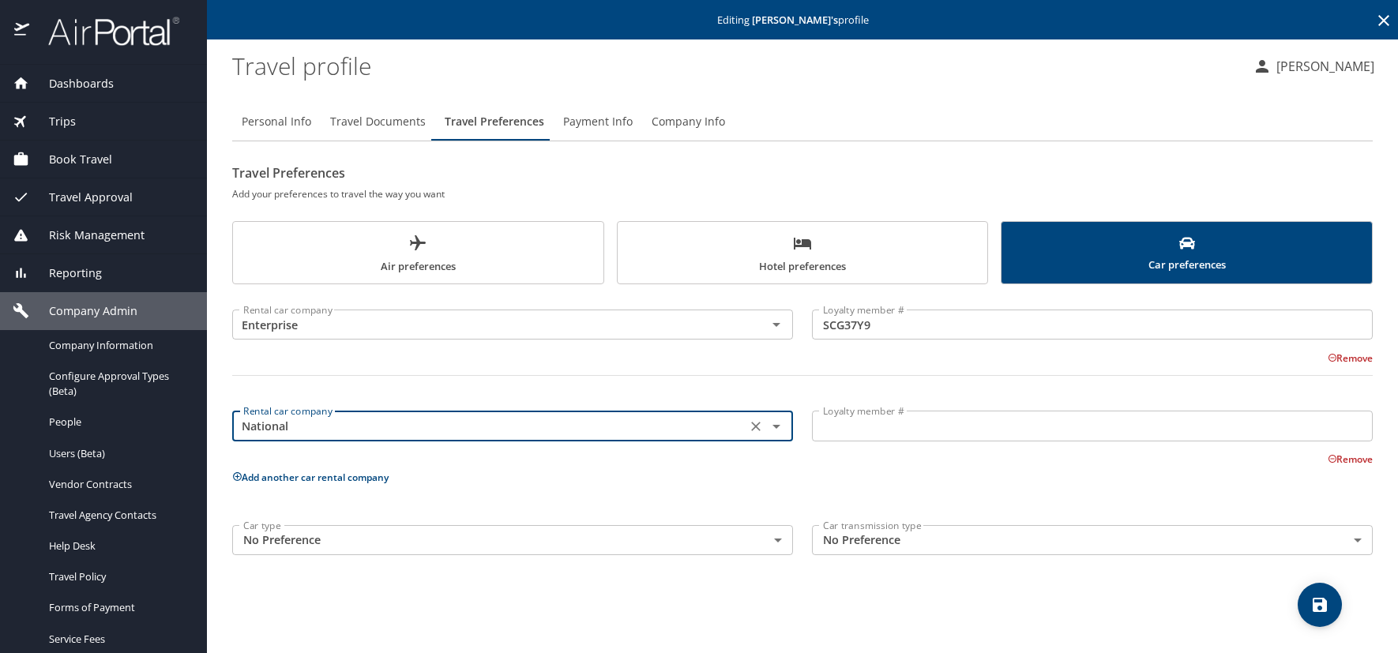
type input "National"
click at [904, 441] on input "Loyalty member #" at bounding box center [1092, 426] width 561 height 30
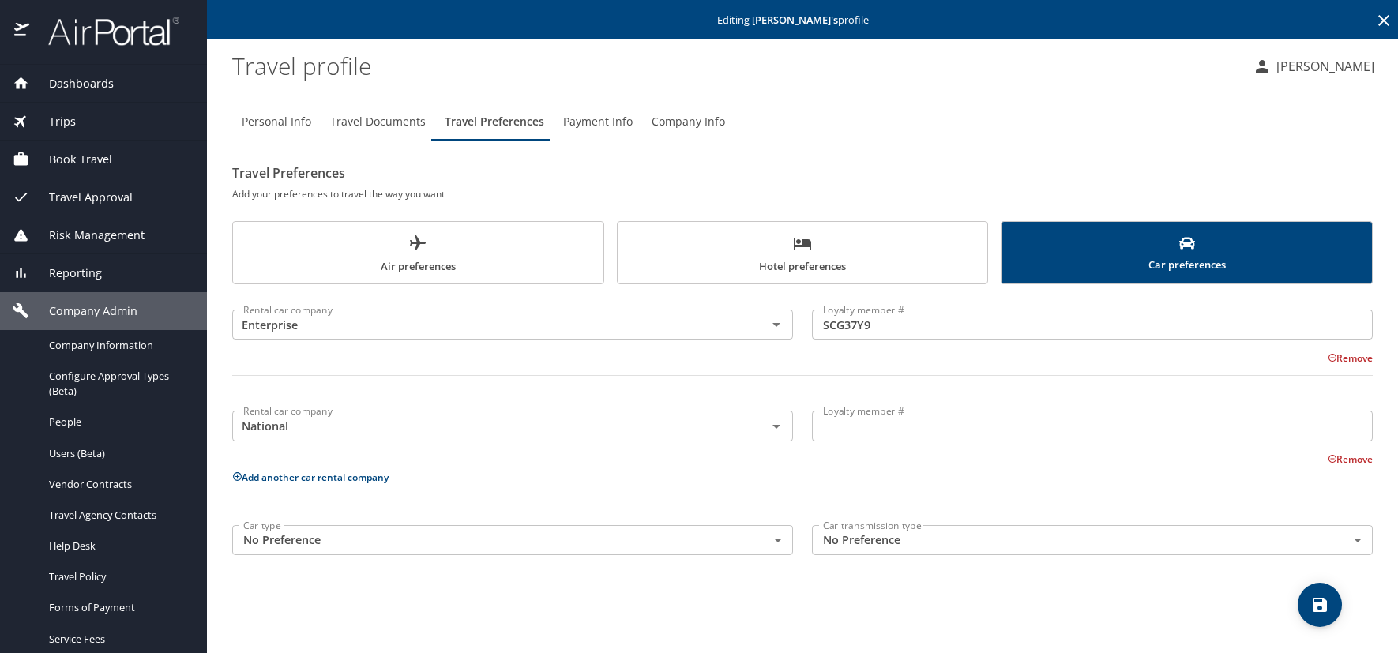
click at [866, 426] on input "Loyalty member #" at bounding box center [1092, 426] width 561 height 30
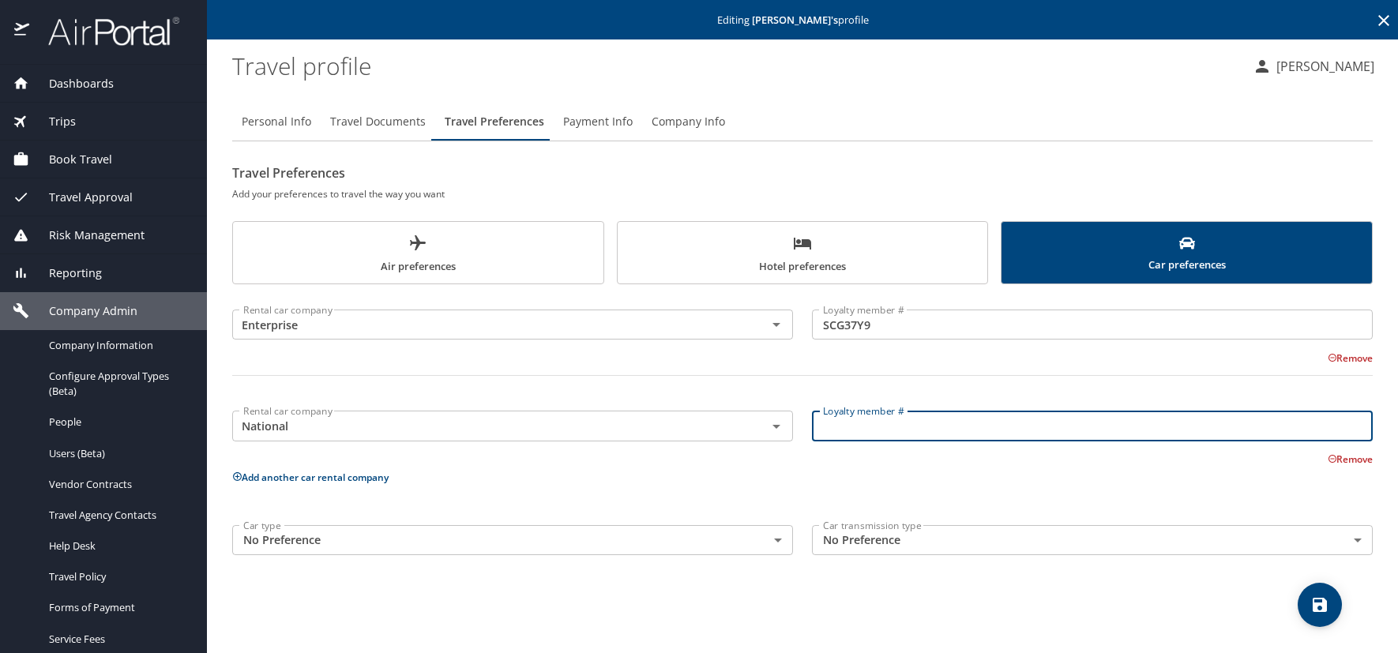
paste input "625349745"
type input "625349745"
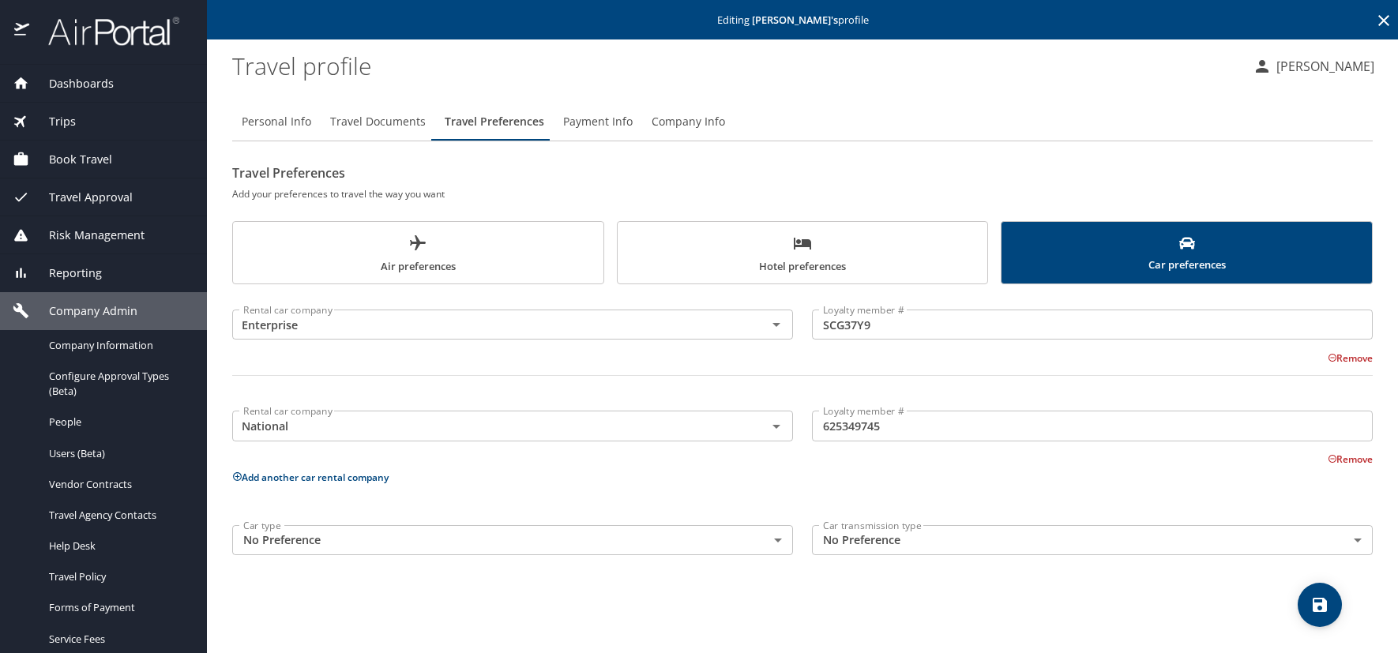
click at [827, 248] on span "Hotel preferences" at bounding box center [803, 255] width 352 height 42
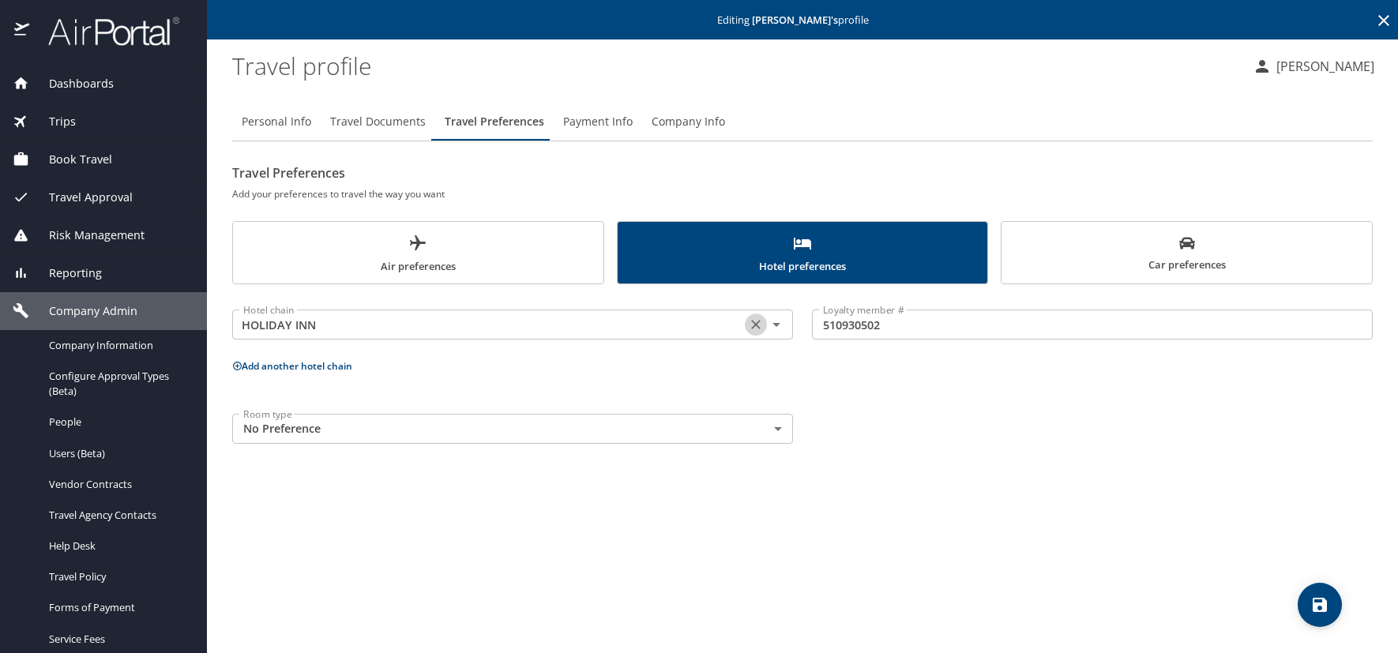
drag, startPoint x: 751, startPoint y: 329, endPoint x: 647, endPoint y: 326, distance: 104.3
click at [751, 329] on icon "Clear" at bounding box center [756, 325] width 16 height 16
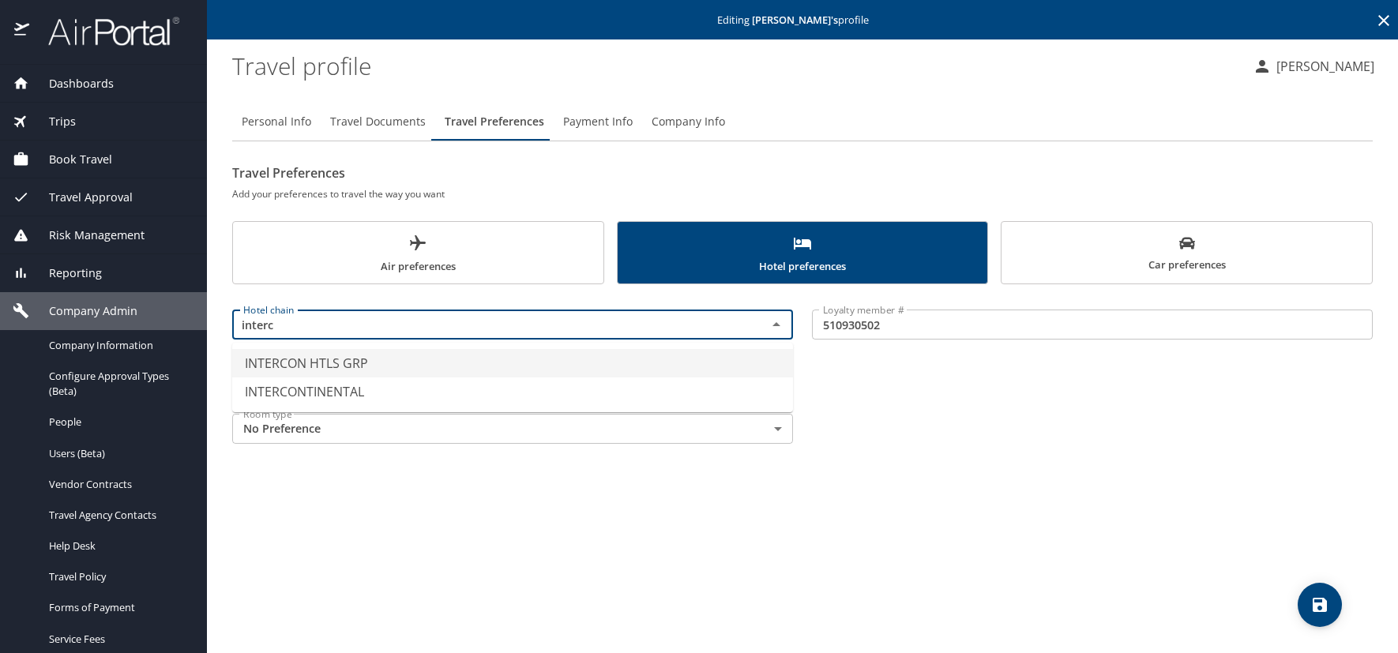
click at [329, 370] on li "INTERCON HTLS GRP" at bounding box center [512, 363] width 561 height 28
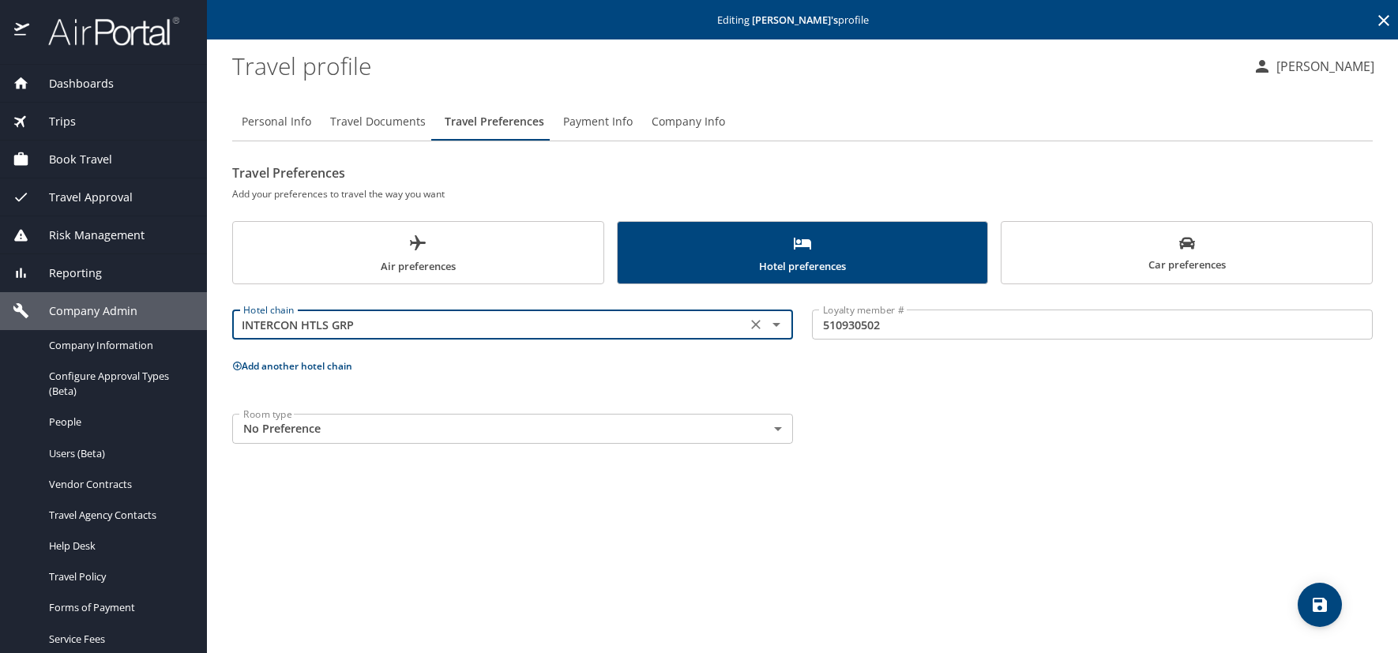
type input "INTERCON HTLS GRP"
click at [239, 366] on icon at bounding box center [237, 366] width 9 height 9
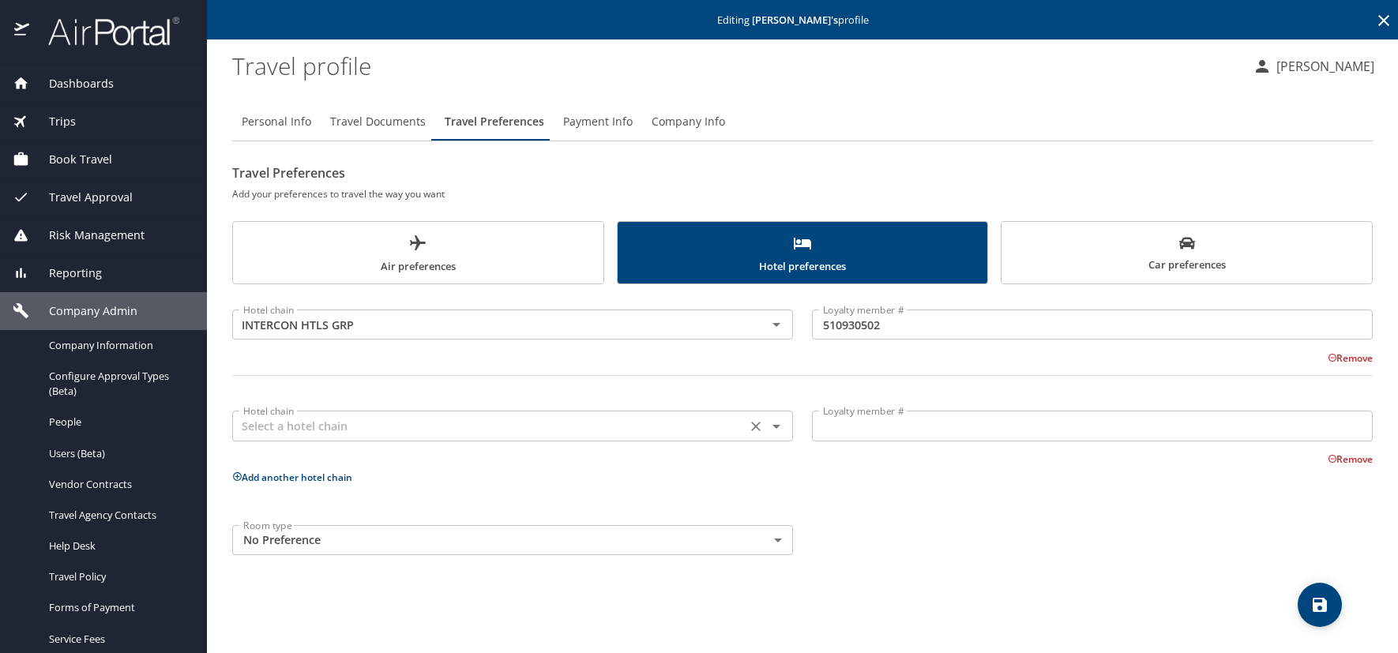
click at [352, 423] on input "text" at bounding box center [489, 426] width 505 height 21
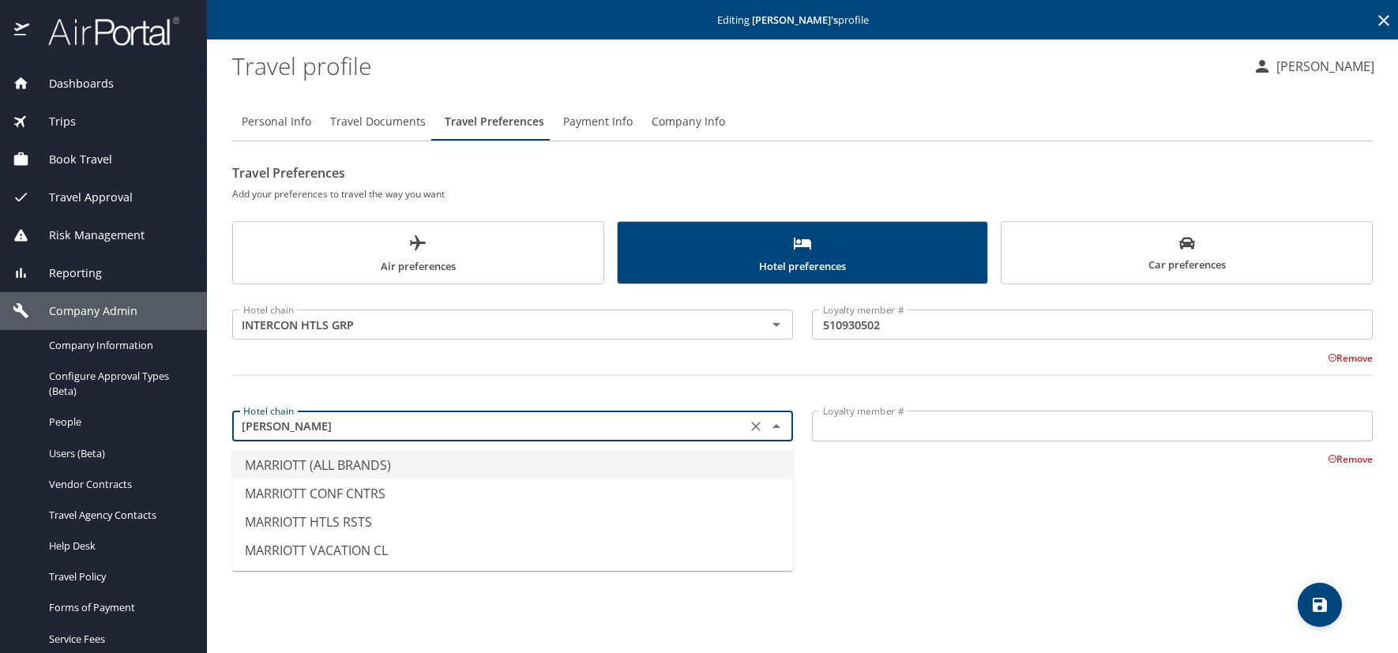
drag, startPoint x: 335, startPoint y: 465, endPoint x: 639, endPoint y: 462, distance: 304.2
click at [335, 466] on li "MARRIOTT (ALL BRANDS)" at bounding box center [512, 465] width 561 height 28
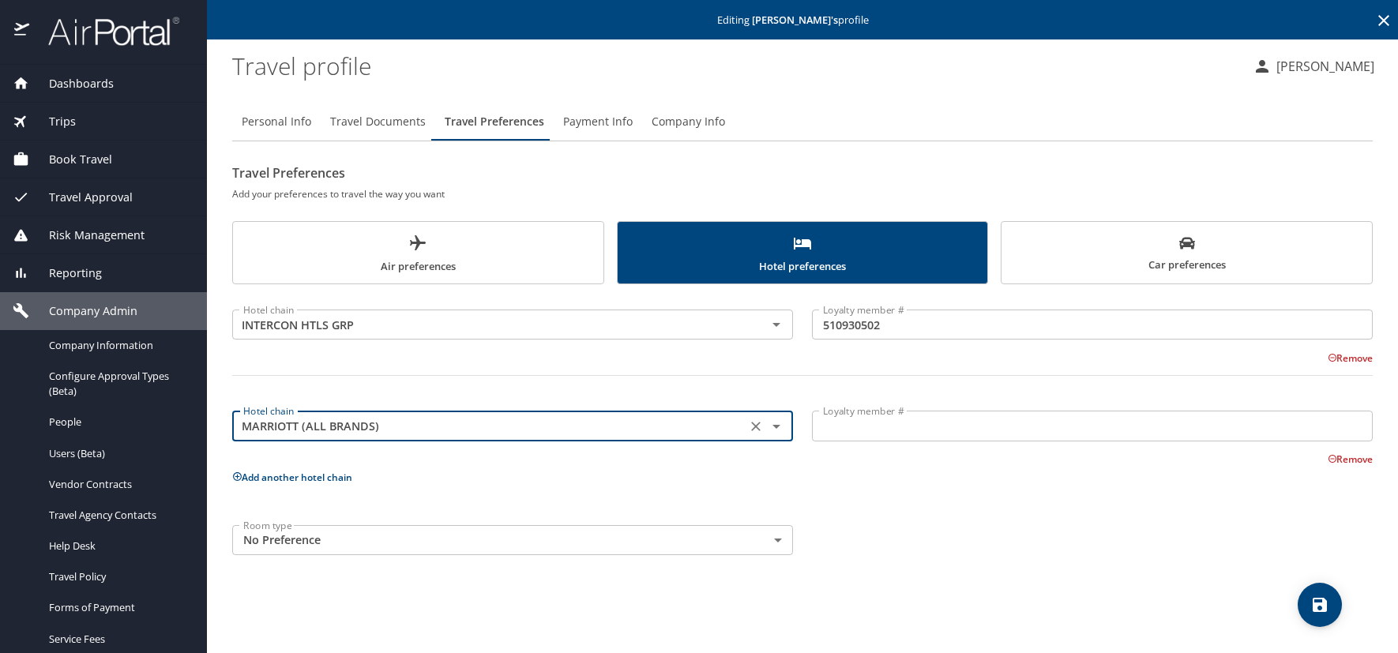
type input "MARRIOTT (ALL BRANDS)"
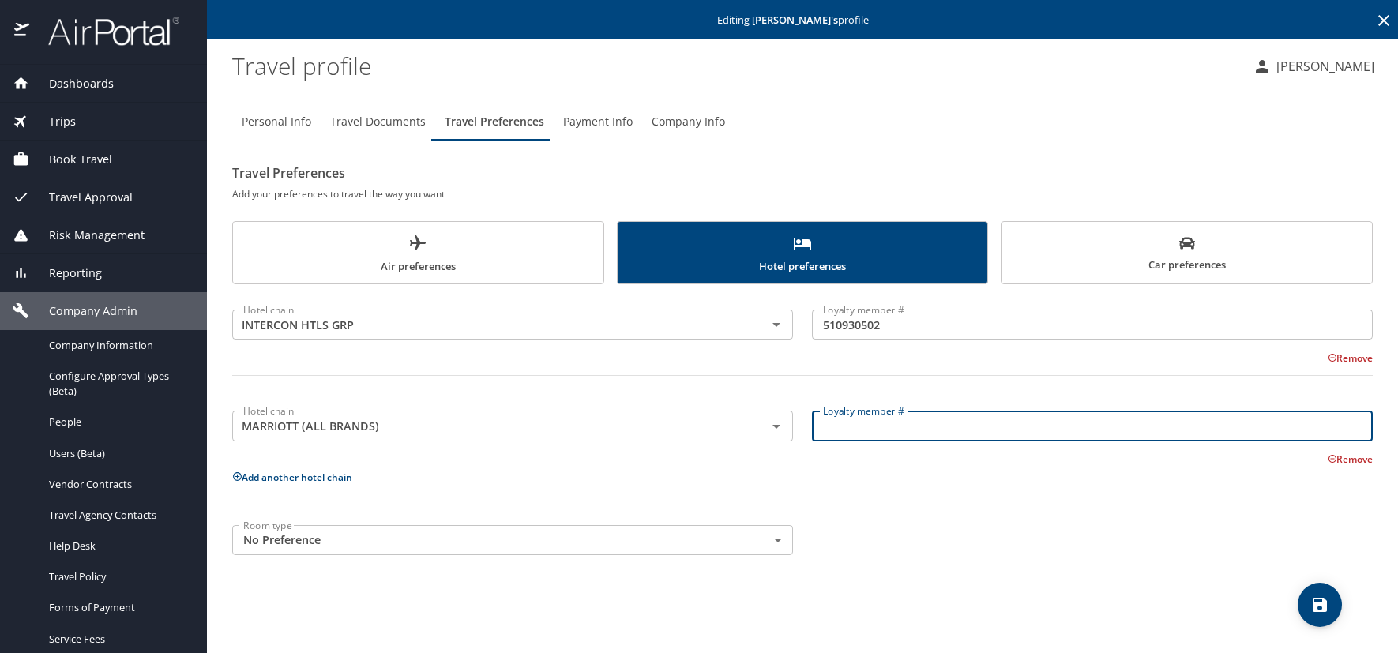
click at [841, 424] on input "Loyalty member #" at bounding box center [1092, 426] width 561 height 30
click at [886, 438] on input "Loyalty member #" at bounding box center [1092, 426] width 561 height 30
paste input "462910870"
type input "462910870"
click at [234, 480] on icon at bounding box center [237, 477] width 10 height 10
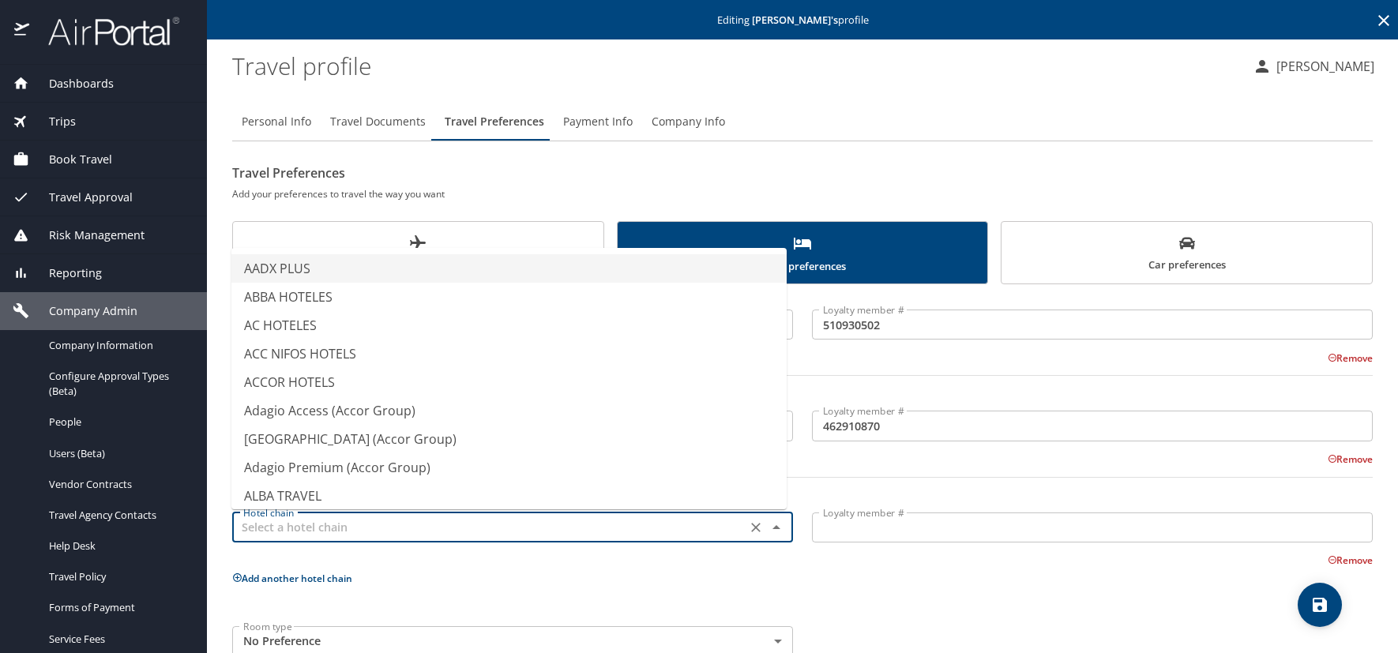
click at [271, 521] on input "text" at bounding box center [489, 527] width 505 height 21
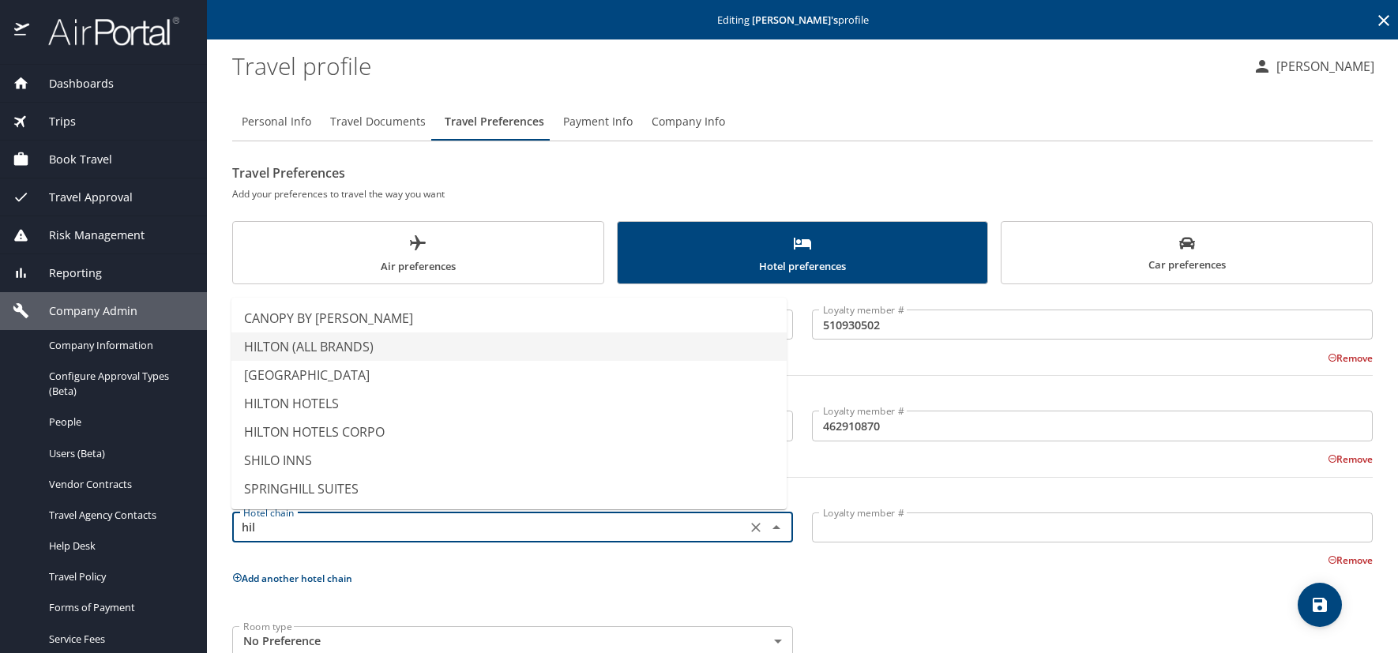
click at [377, 346] on li "HILTON (ALL BRANDS)" at bounding box center [508, 347] width 555 height 28
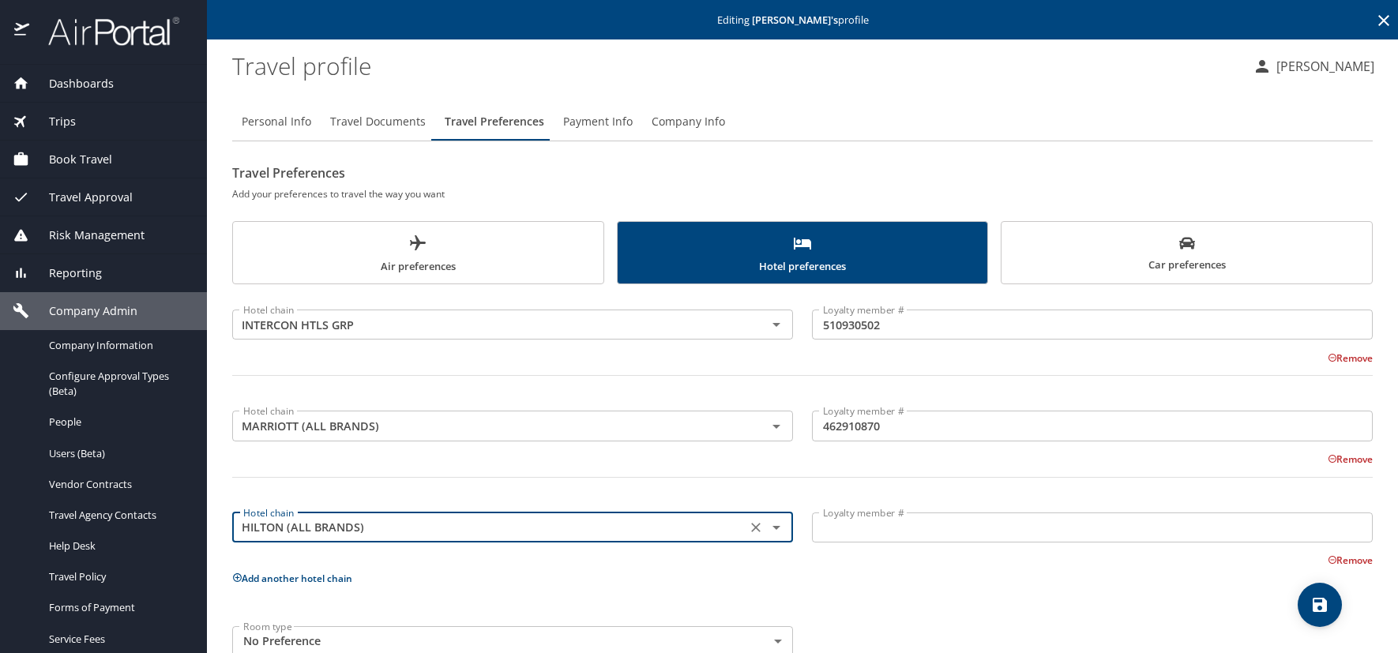
type input "HILTON (ALL BRANDS)"
click at [826, 537] on input "Loyalty member #" at bounding box center [1092, 528] width 561 height 30
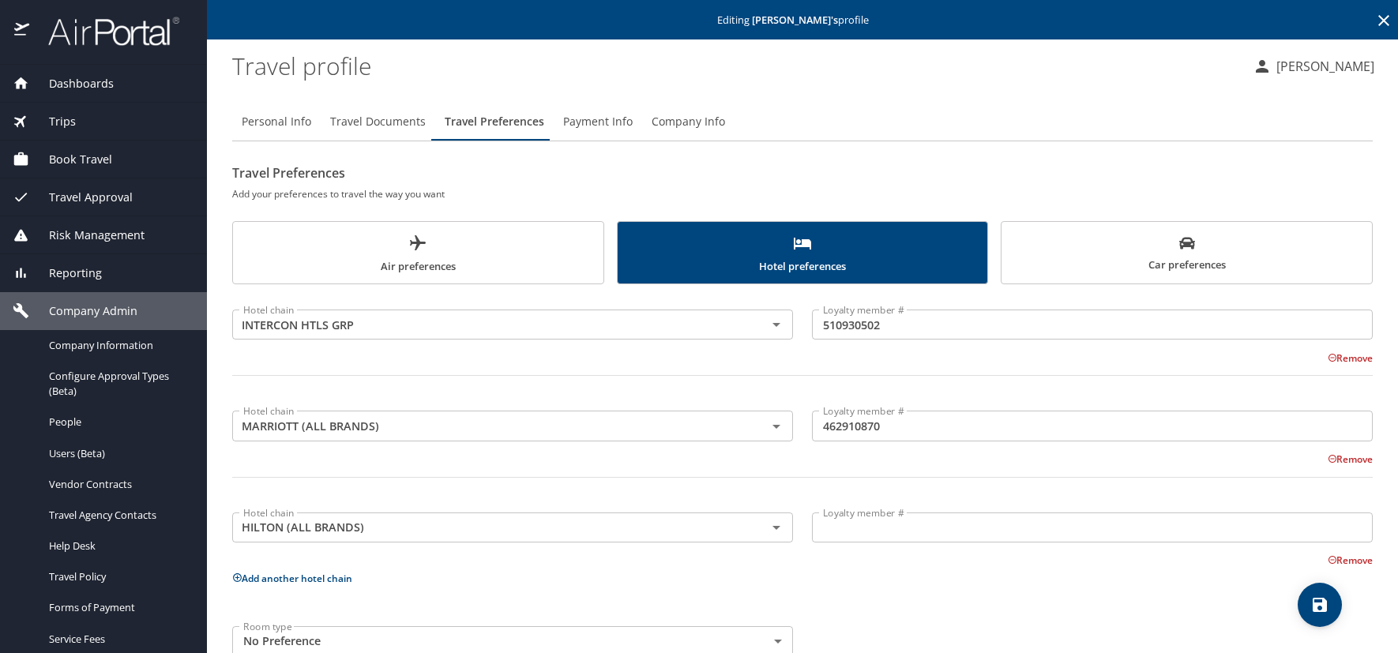
click at [848, 537] on input "Loyalty member #" at bounding box center [1092, 528] width 561 height 30
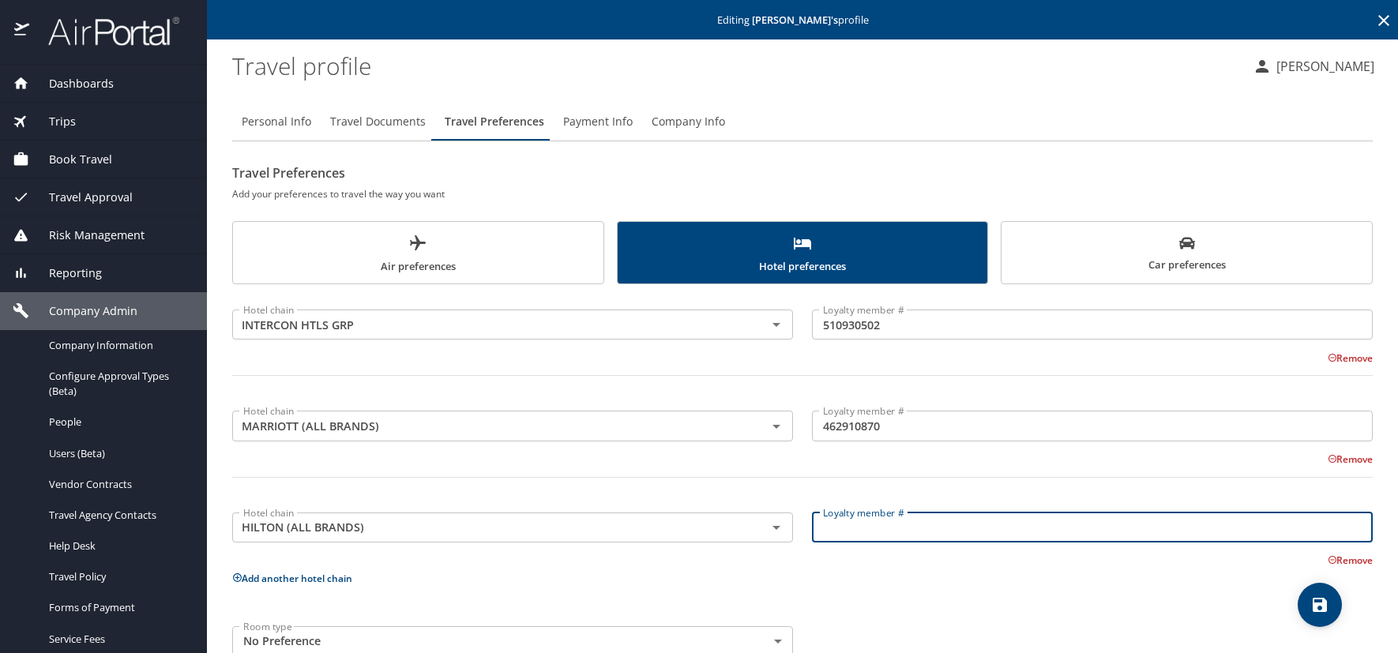
paste input "425911578"
type input "425911578"
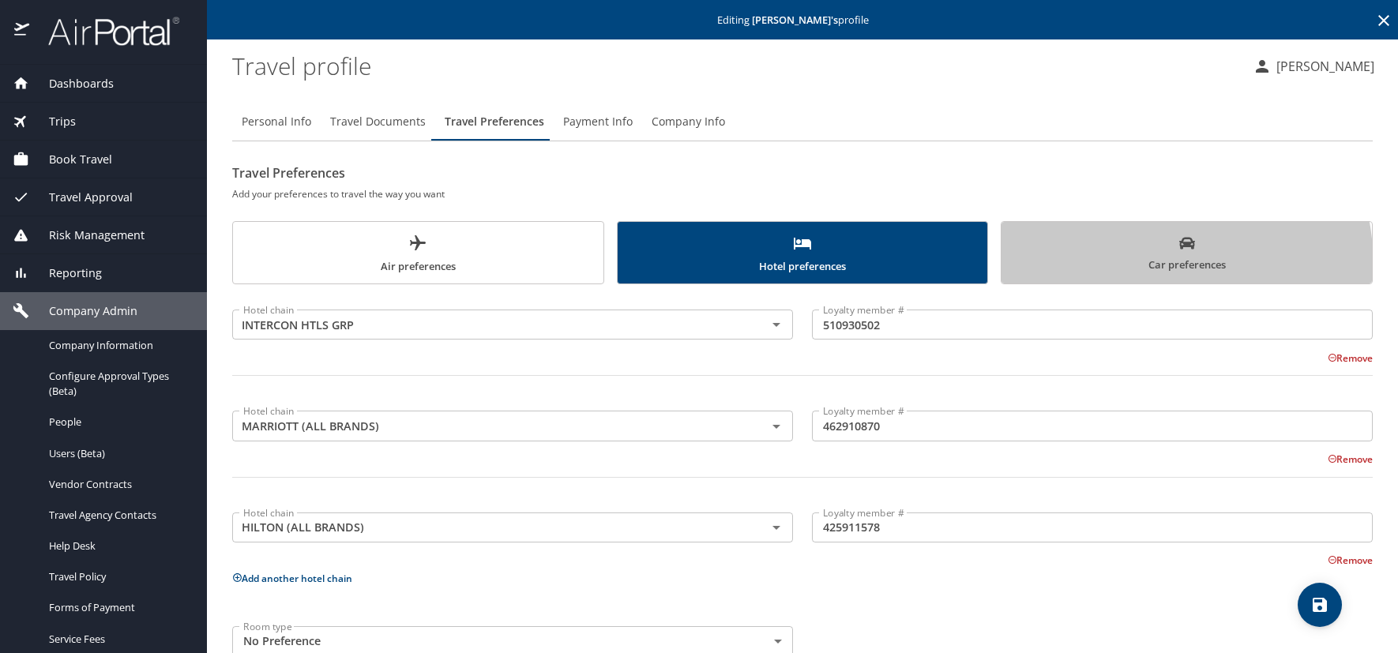
click at [1108, 267] on span "Car preferences" at bounding box center [1187, 254] width 352 height 39
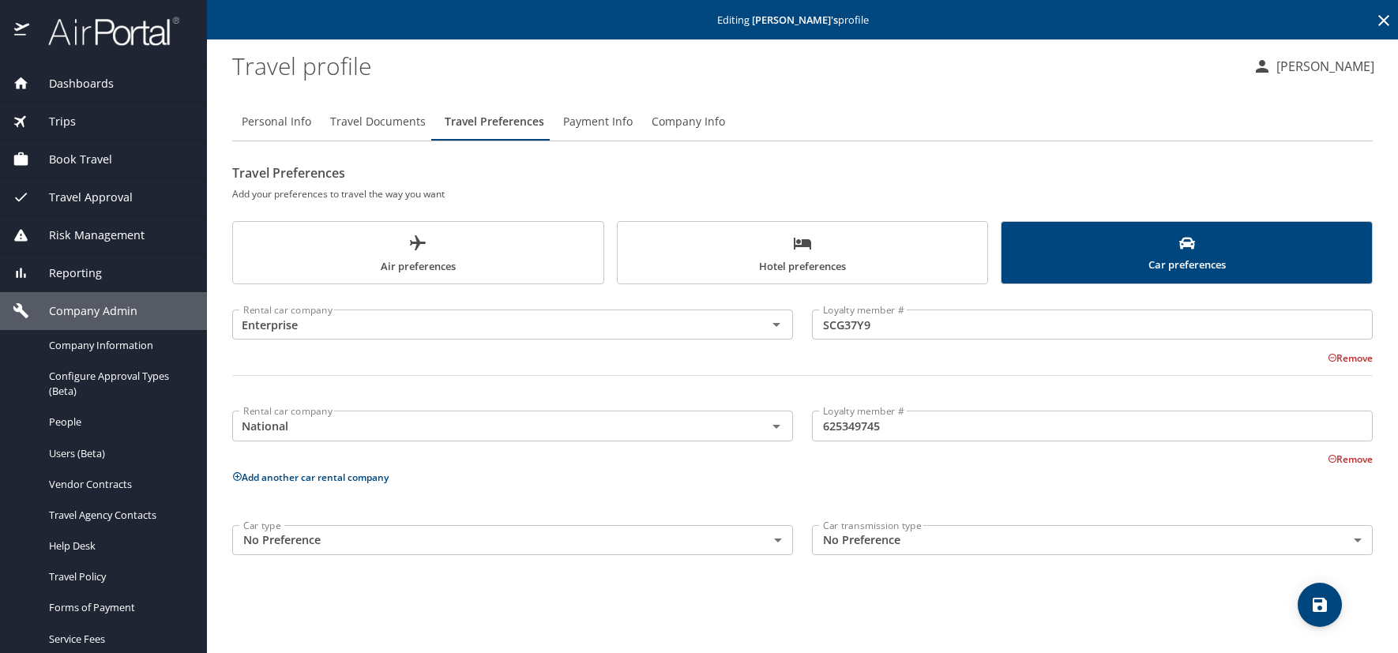
click at [736, 270] on span "Hotel preferences" at bounding box center [803, 255] width 352 height 42
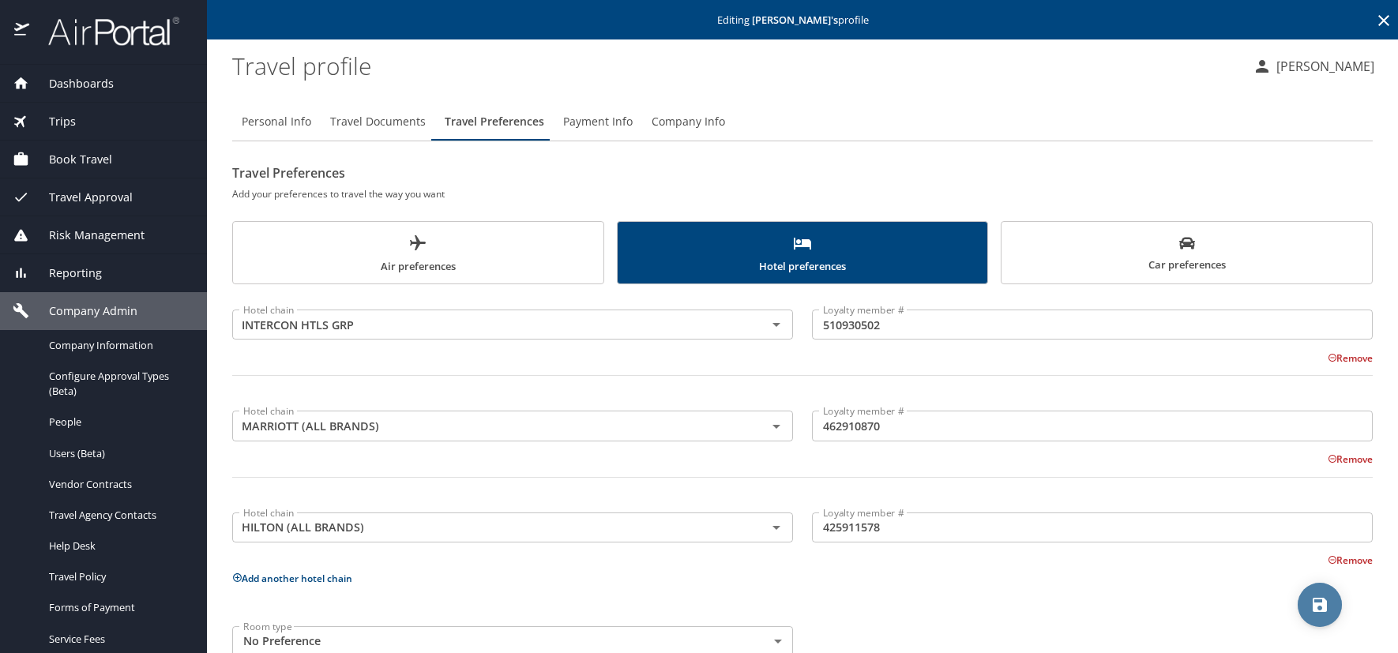
click at [1316, 600] on icon "save" at bounding box center [1320, 605] width 19 height 19
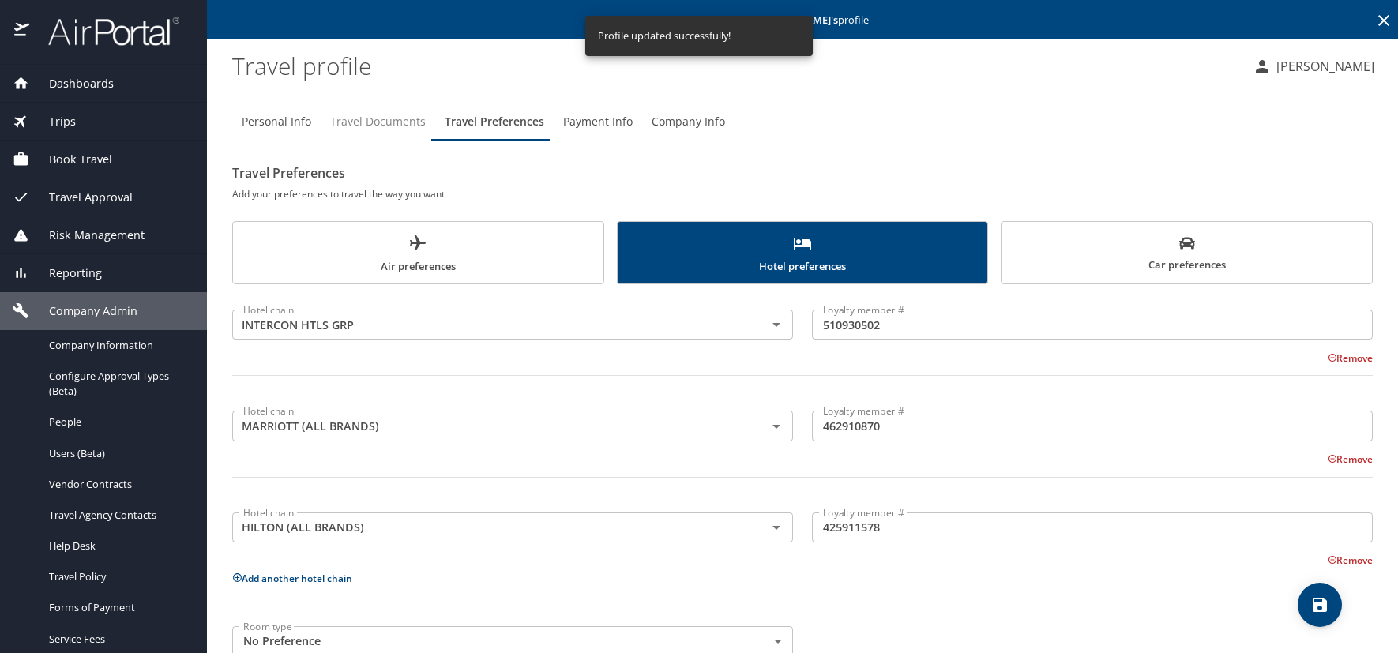
click at [382, 133] on button "Travel Documents" at bounding box center [378, 122] width 115 height 38
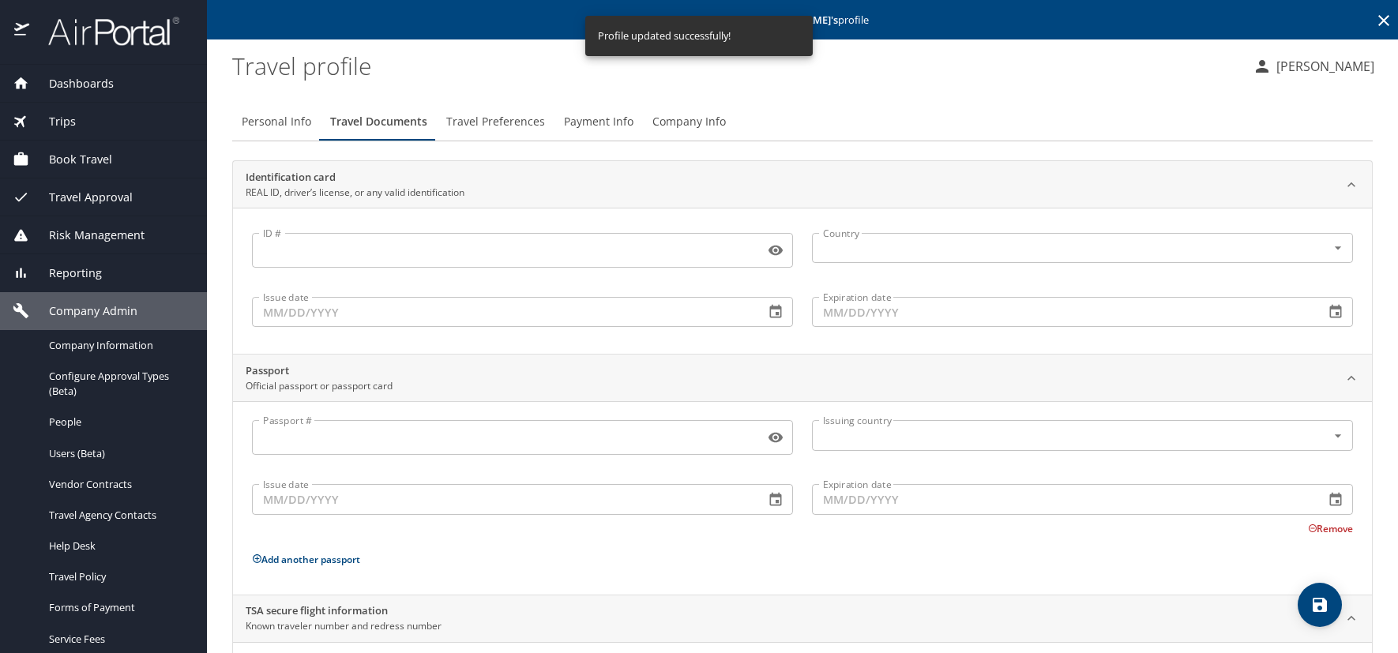
click at [942, 116] on div "Personal Info Travel Documents Travel Preferences Payment Info Company Info" at bounding box center [802, 122] width 1141 height 38
click at [1311, 602] on icon "save" at bounding box center [1320, 605] width 19 height 19
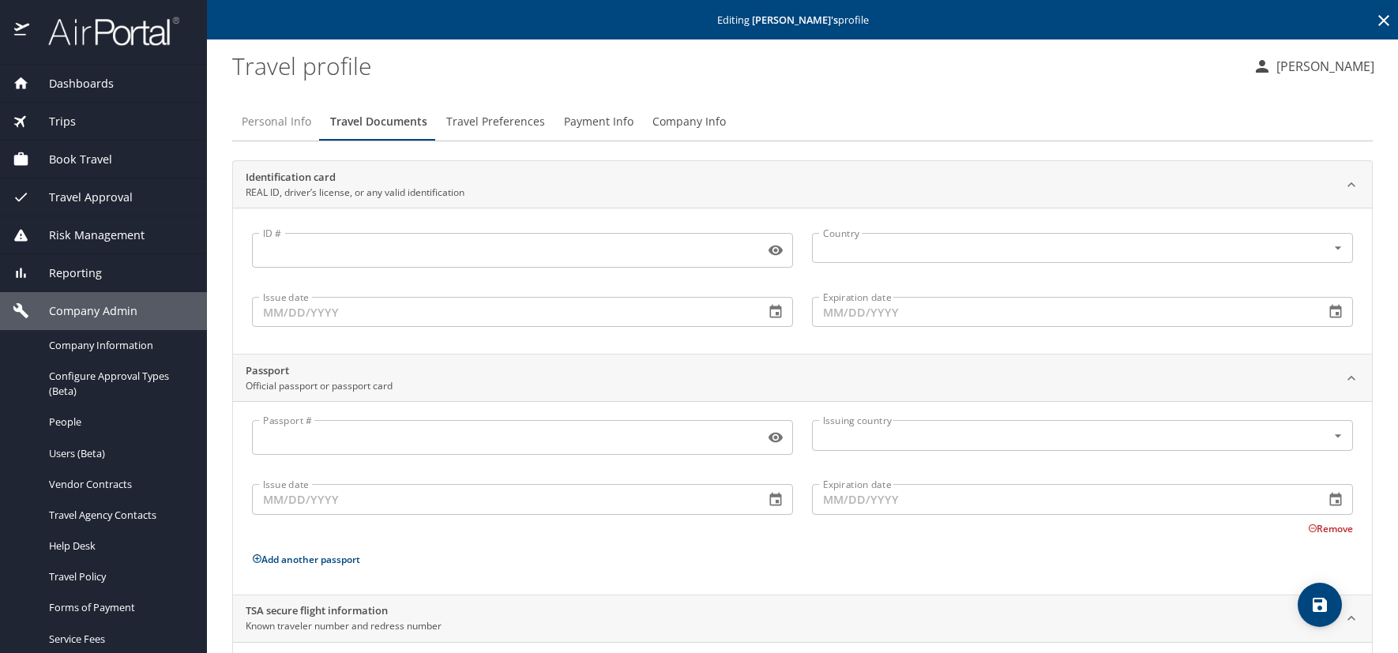
click at [256, 122] on span "Personal Info" at bounding box center [277, 122] width 70 height 20
select select "US"
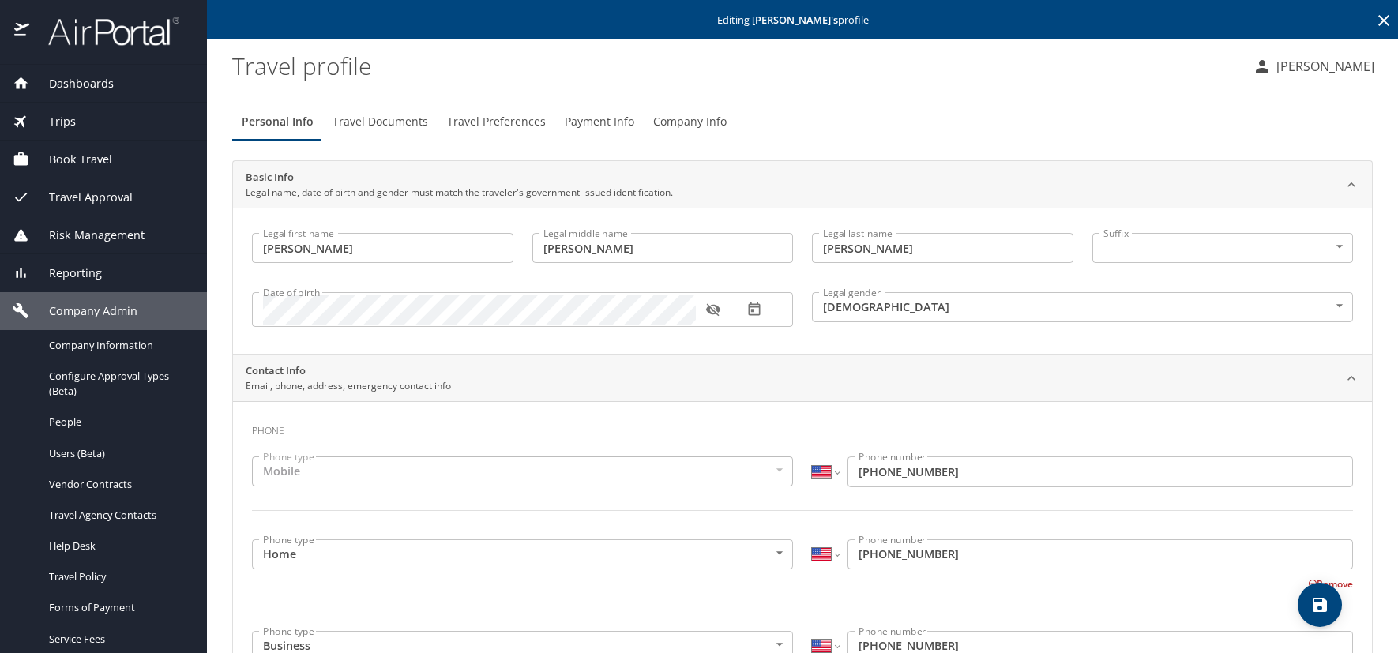
click at [713, 311] on icon "button" at bounding box center [712, 310] width 14 height 13
click at [942, 96] on div "Personal Info Travel Documents Travel Preferences Payment Info Company Info Bas…" at bounding box center [802, 642] width 1141 height 1105
click at [1375, 13] on icon at bounding box center [1384, 20] width 19 height 19
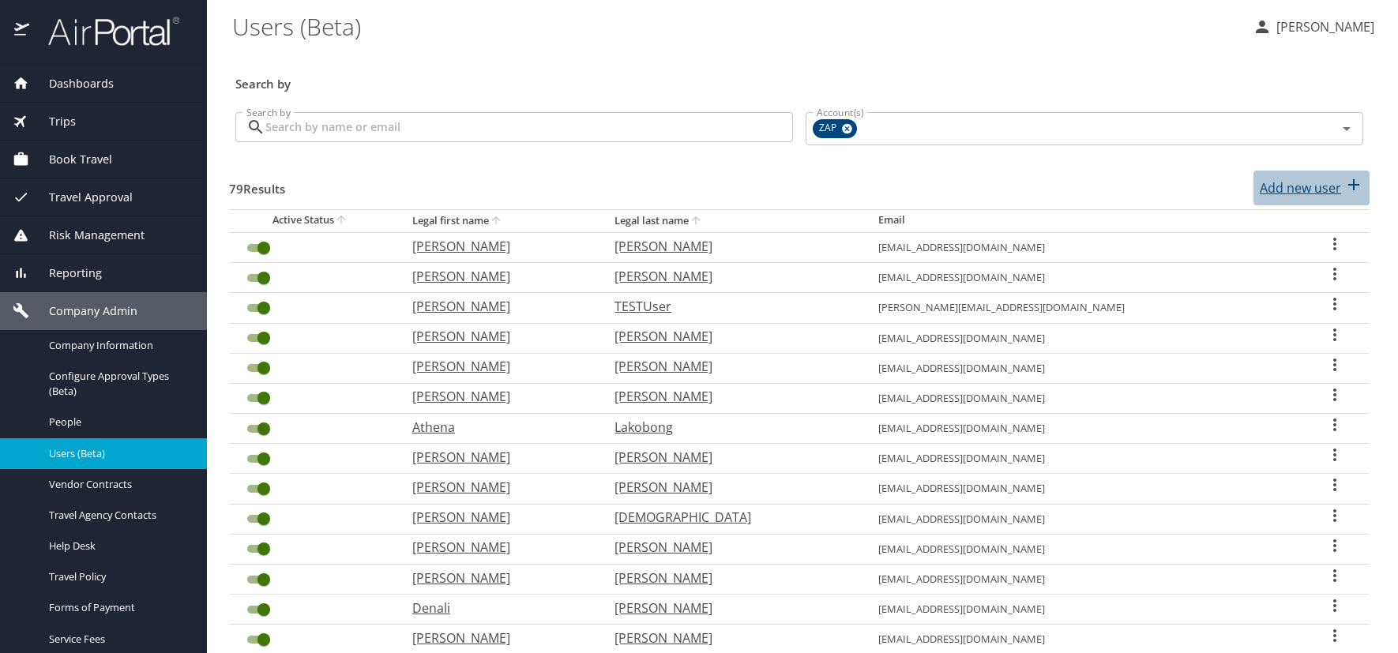
click at [1300, 188] on p "Add new user" at bounding box center [1300, 188] width 81 height 19
select select "US"
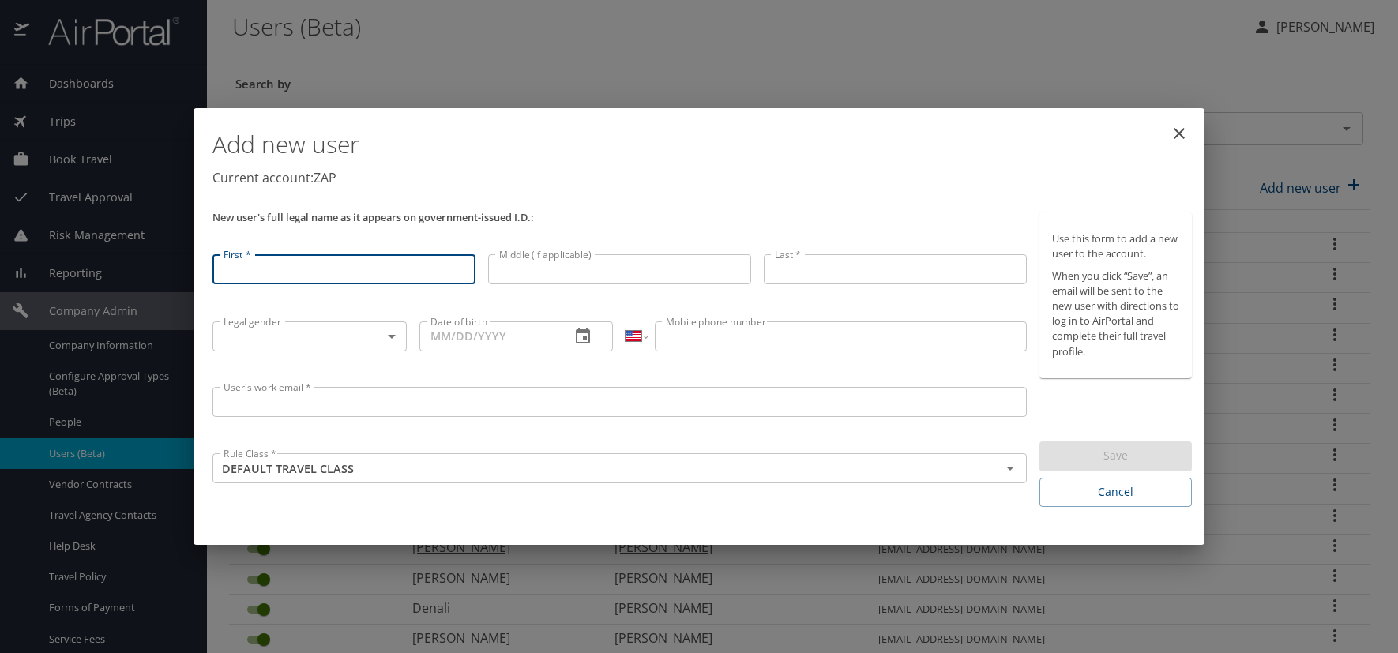
click at [382, 277] on input "First *" at bounding box center [344, 269] width 263 height 30
type input "n"
type input "[PERSON_NAME]"
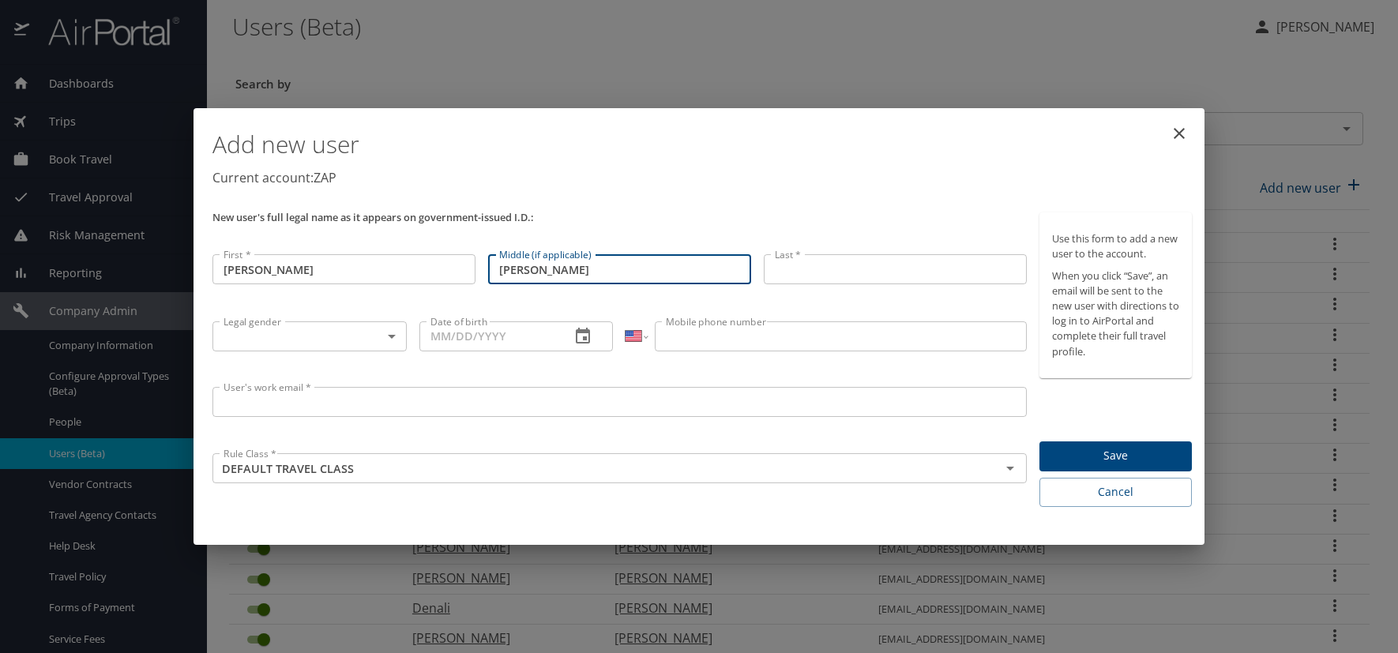
type input "Elizabeth"
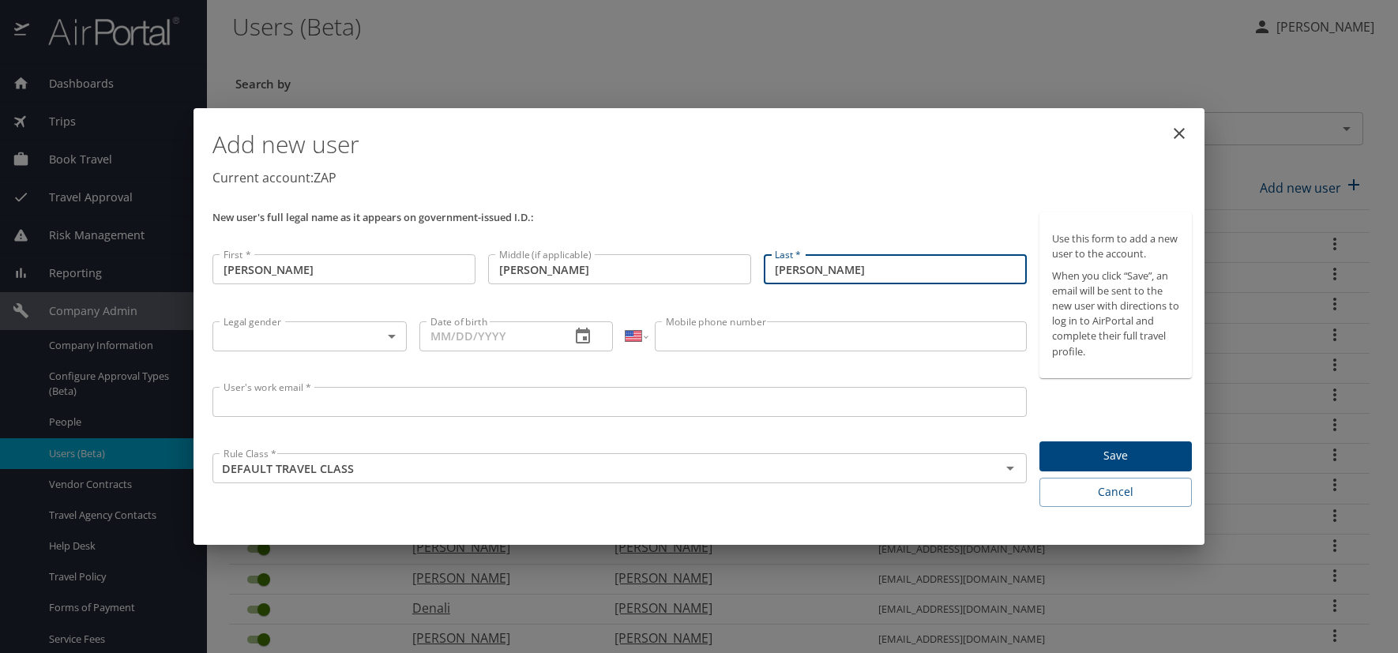
type input "[PERSON_NAME]"
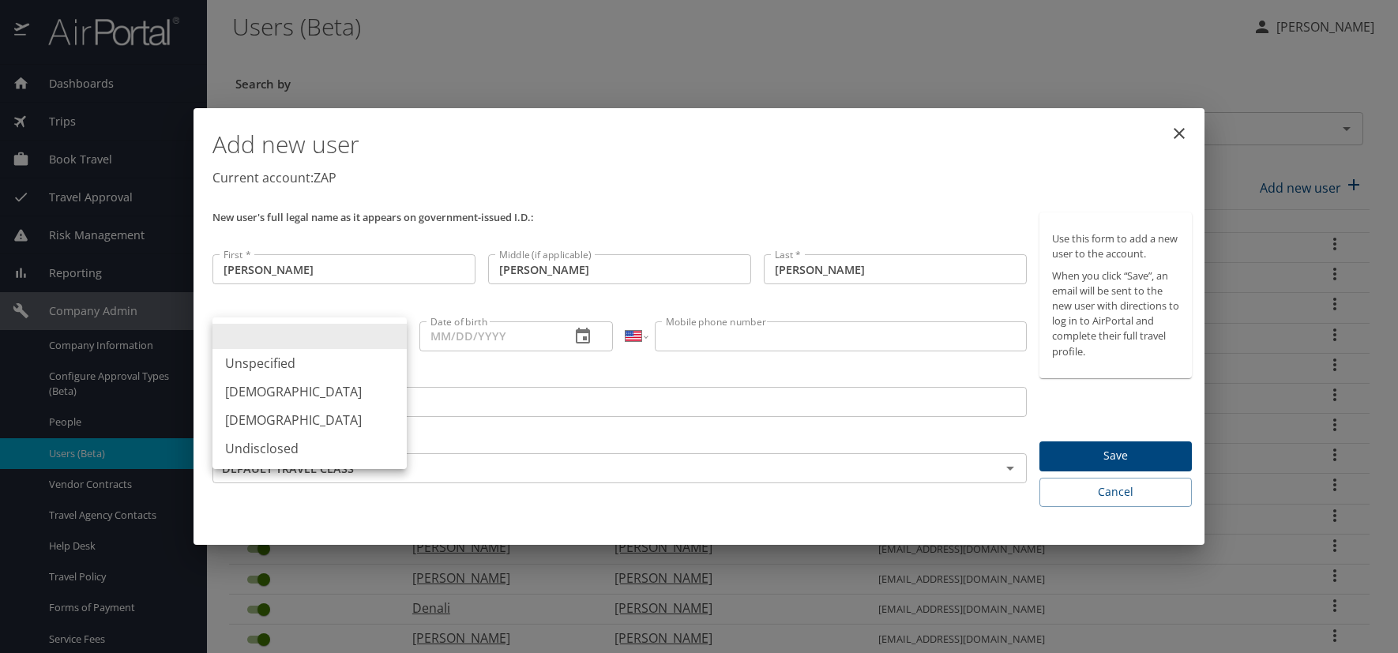
click at [390, 337] on body "Dashboards AirPortal 360™ Manager AirPortal 360™ Agent My Travel Dashboard Trip…" at bounding box center [699, 326] width 1398 height 653
click at [307, 417] on li "[DEMOGRAPHIC_DATA]" at bounding box center [310, 420] width 194 height 28
type input "[DEMOGRAPHIC_DATA]"
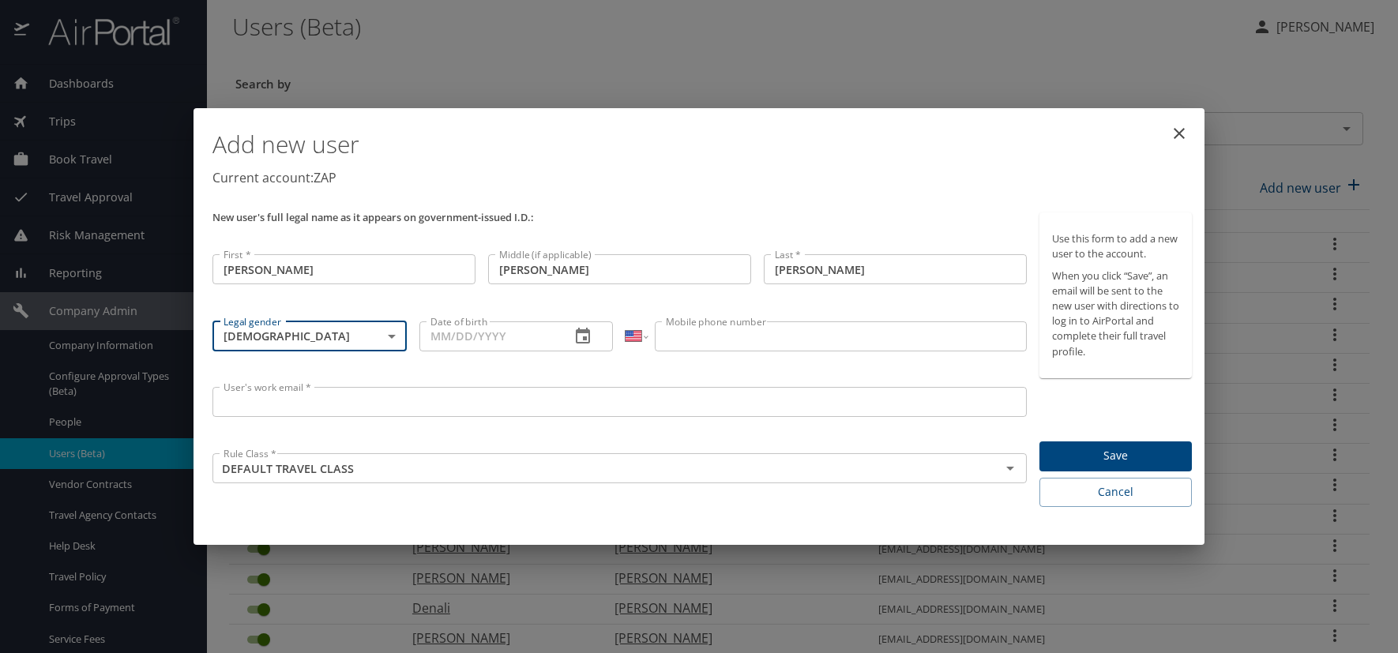
click at [586, 337] on icon "button" at bounding box center [583, 336] width 14 height 16
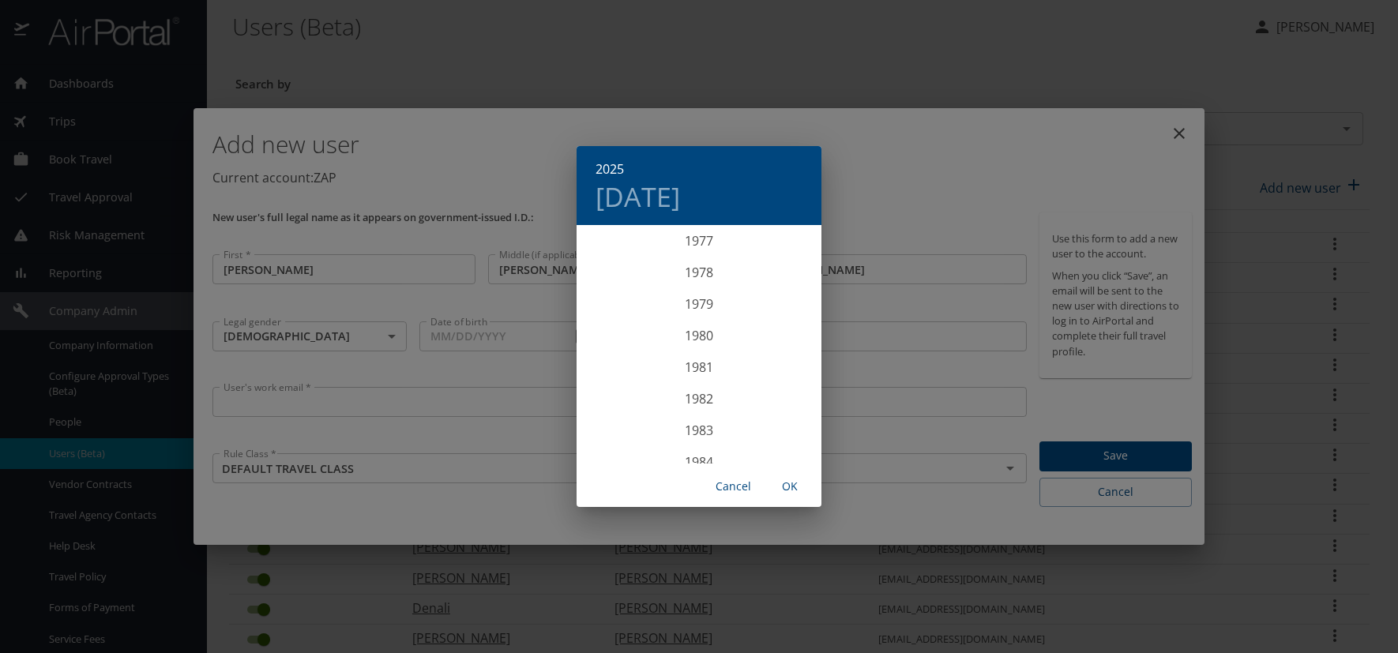
scroll to position [2465, 0]
click at [697, 242] on div "1977" at bounding box center [699, 243] width 245 height 32
click at [619, 434] on div "Oct" at bounding box center [617, 433] width 81 height 59
click at [698, 395] on p "19" at bounding box center [699, 394] width 11 height 10
click at [789, 487] on span "OK" at bounding box center [790, 487] width 38 height 20
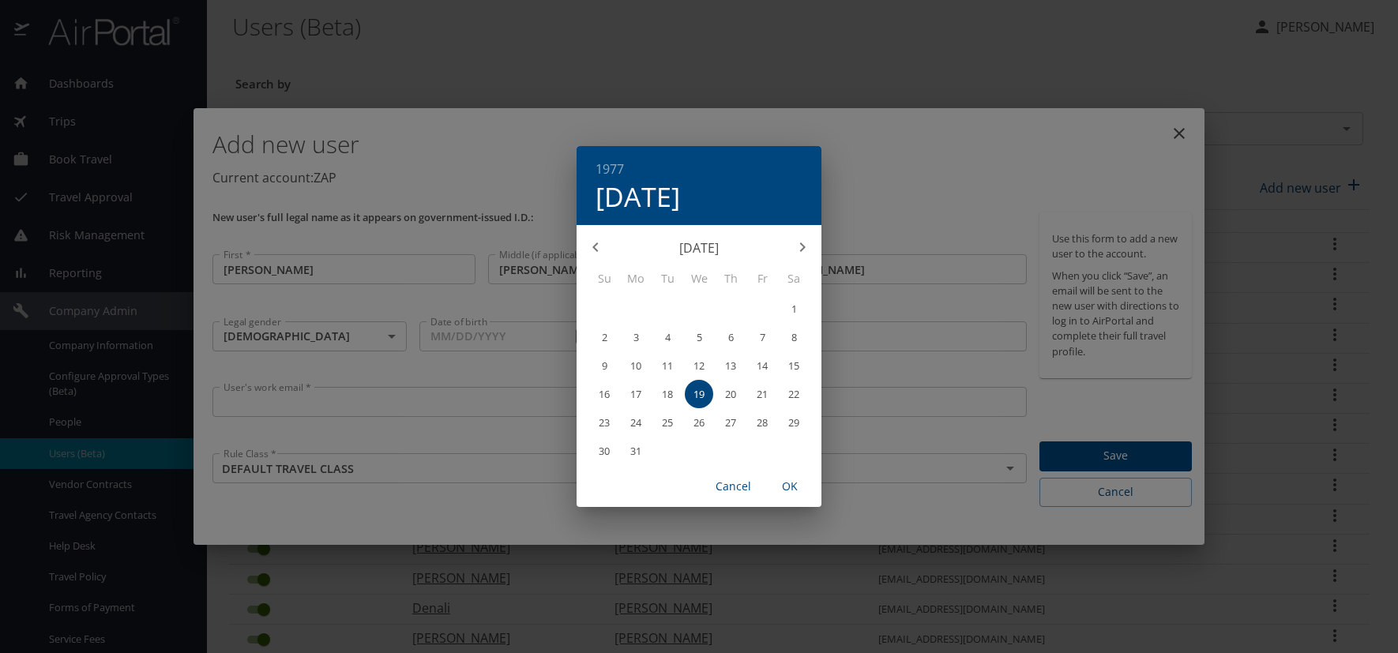
type input "10/19/1977"
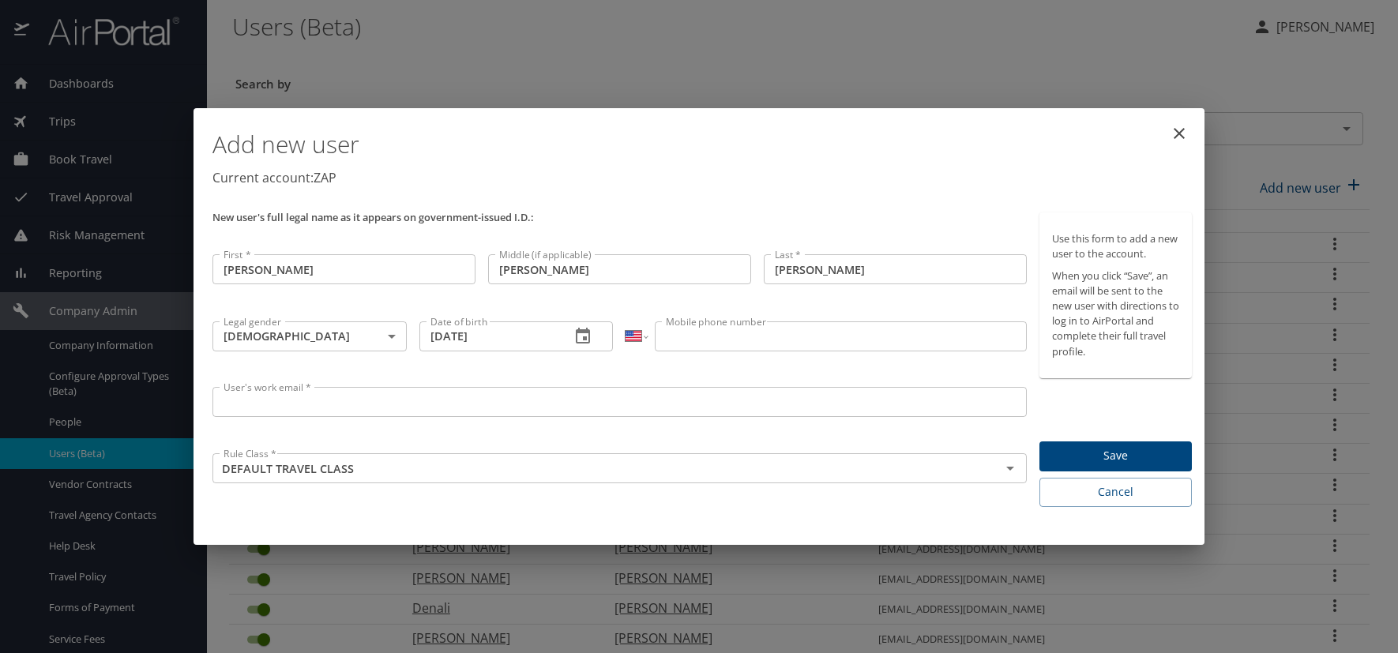
click at [690, 335] on input "Mobile phone number" at bounding box center [840, 337] width 371 height 30
type input "(720) 937-4398"
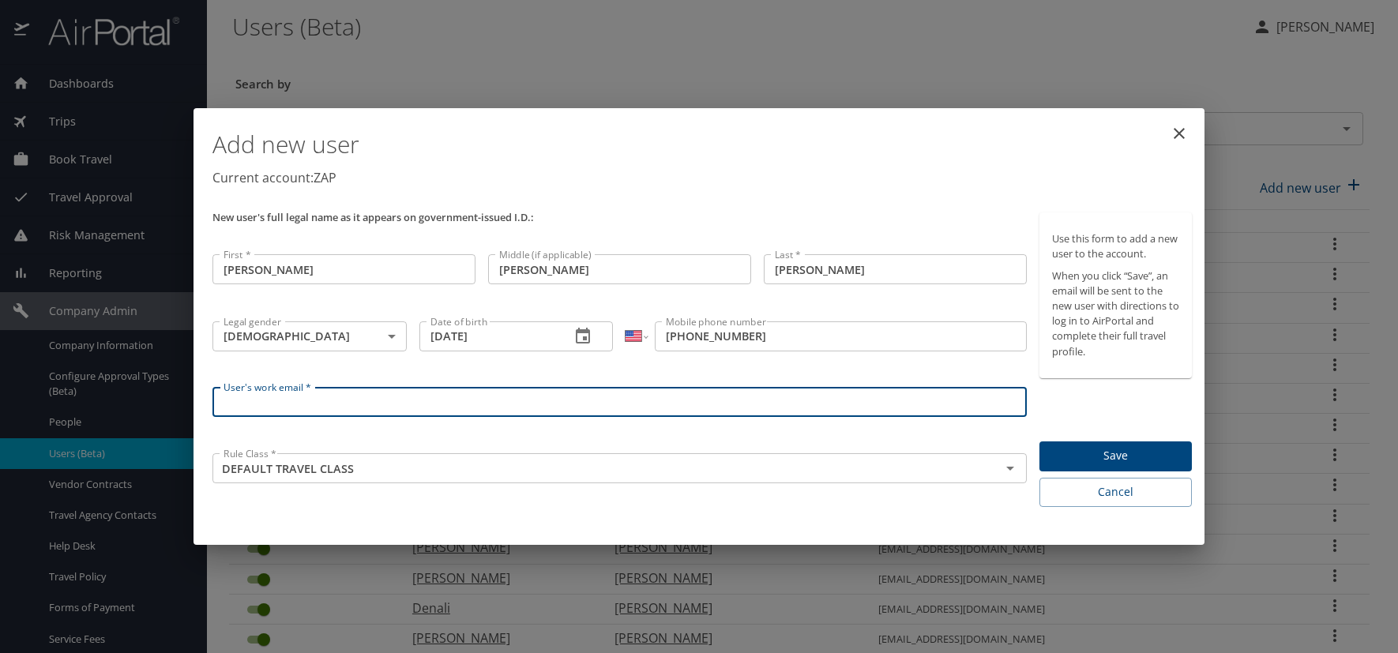
click at [284, 403] on input "User's work email *" at bounding box center [620, 402] width 814 height 30
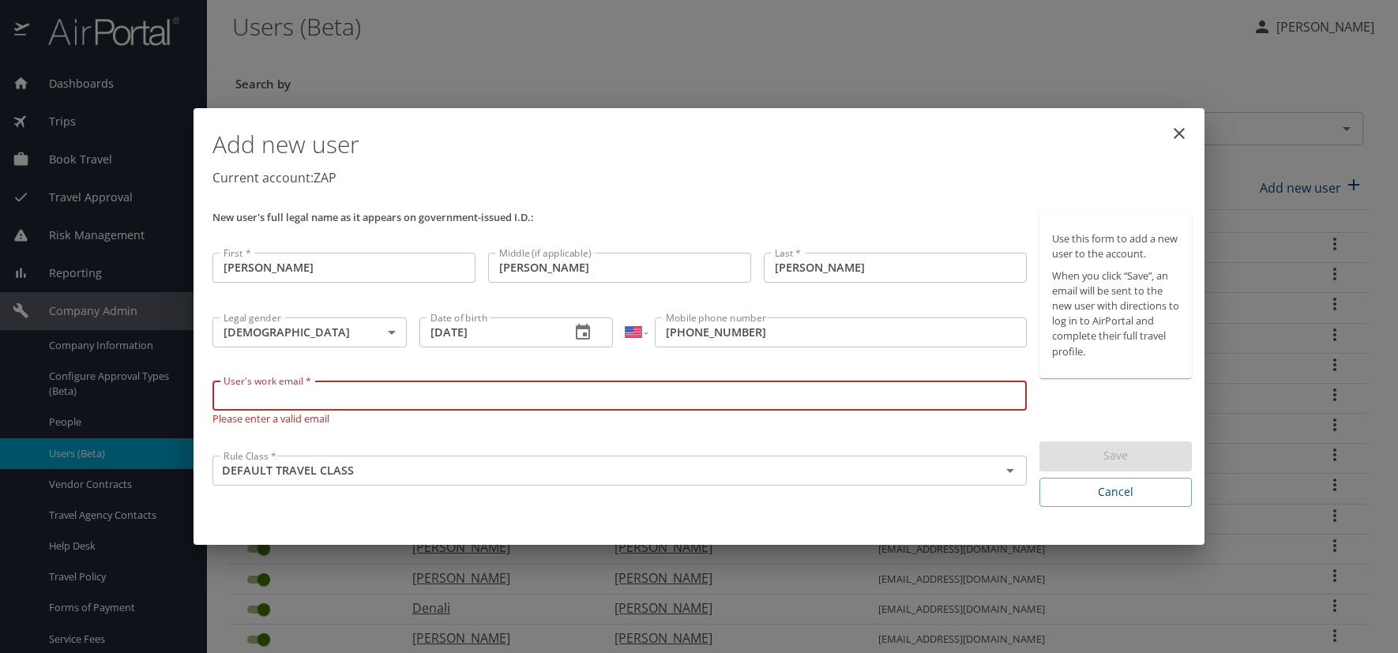
click at [265, 395] on input "User's work email *" at bounding box center [620, 396] width 814 height 30
paste input "LOUSBERGB.AT.ZAPECS.COM"
type input "[EMAIL_ADDRESS][DOMAIN_NAME]"
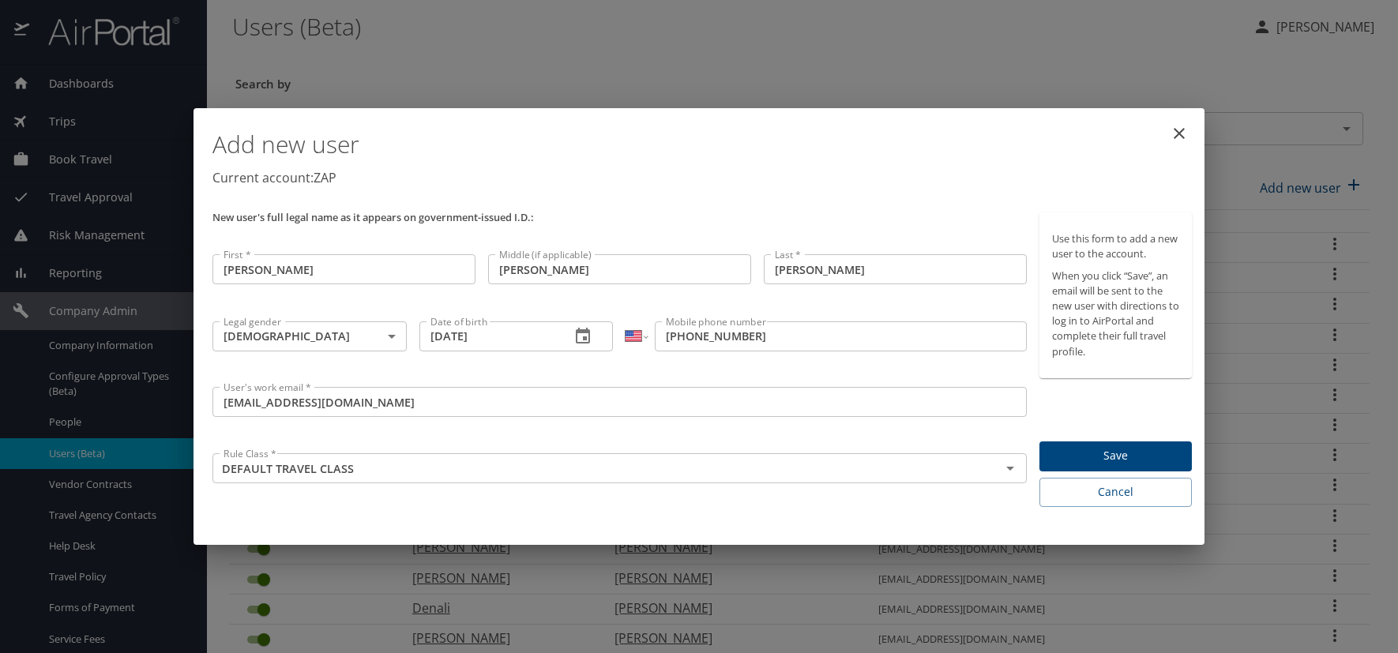
click at [709, 180] on p "Current account: ZAP" at bounding box center [703, 177] width 980 height 19
click at [1079, 446] on span "Save" at bounding box center [1115, 456] width 127 height 20
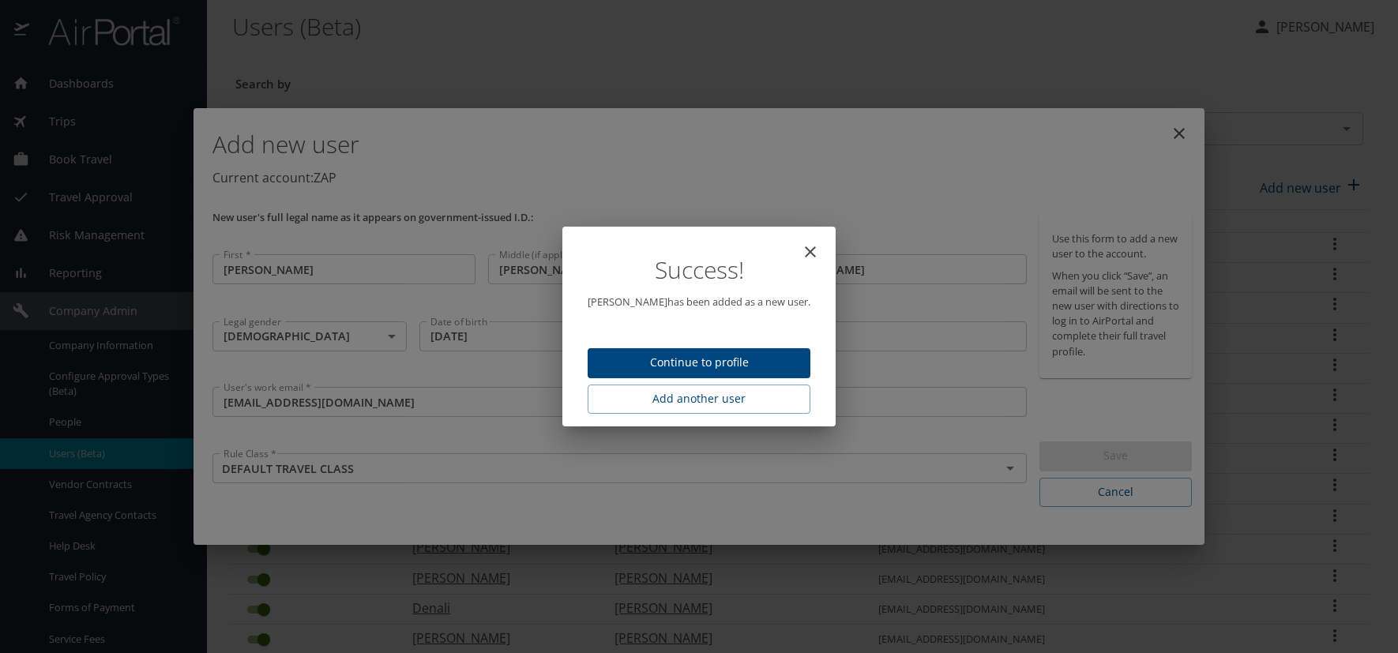
click at [689, 345] on div "Success! Natalie Lousberg has been added as a new user. Continue to profile Add…" at bounding box center [699, 326] width 261 height 186
click at [694, 371] on span "Continue to profile" at bounding box center [699, 363] width 198 height 20
select select "US"
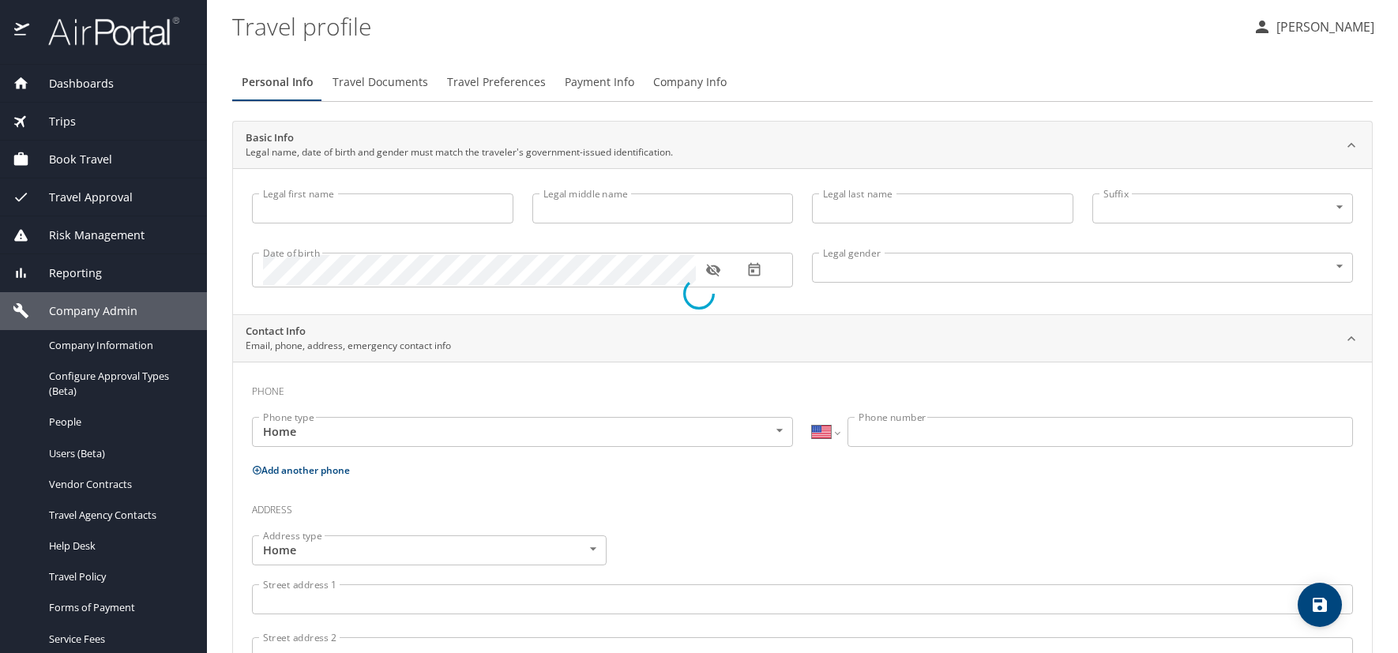
type input "[PERSON_NAME]"
type input "Elizabeth"
type input "[PERSON_NAME]"
type input "Female"
select select "US"
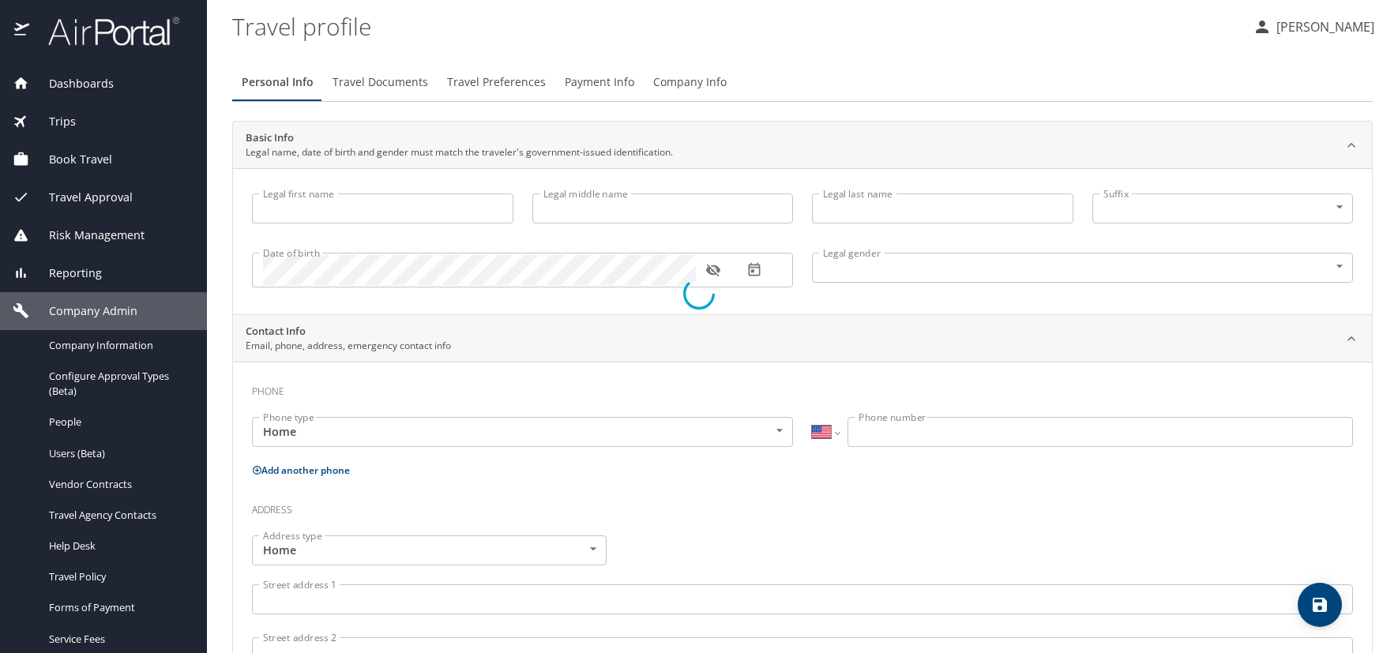
select select "US"
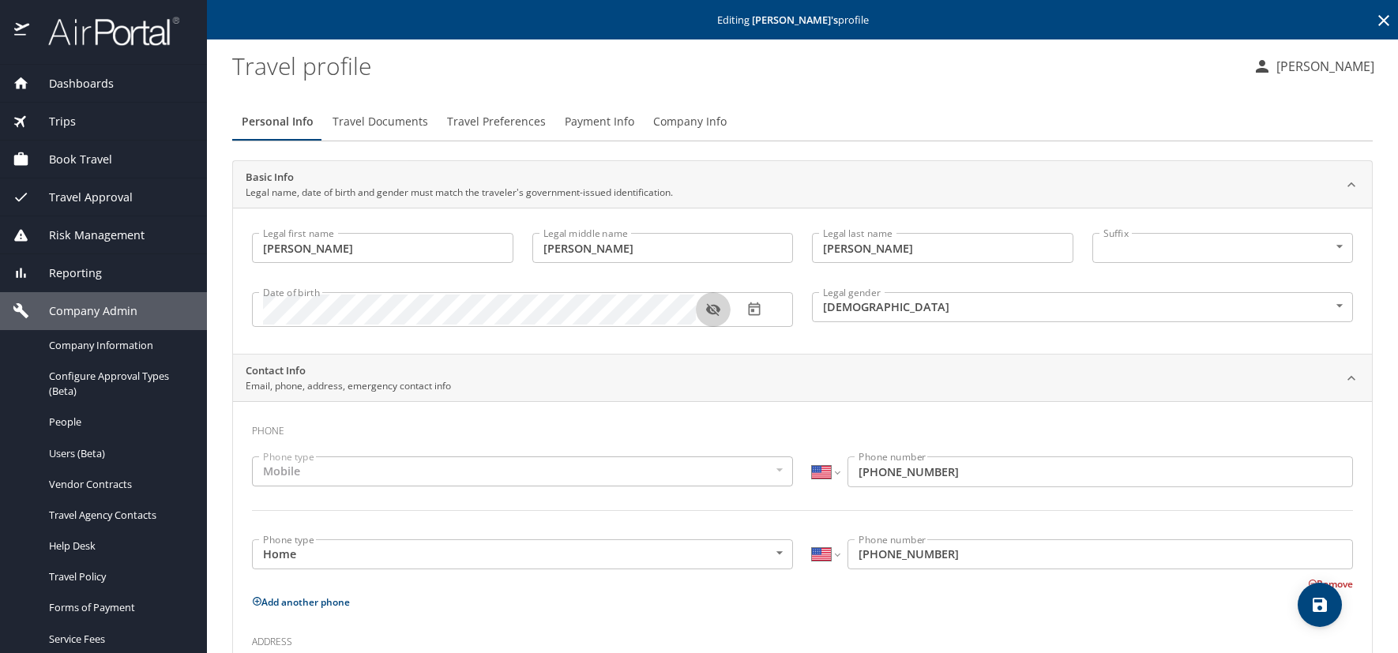
click at [711, 309] on icon "button" at bounding box center [712, 310] width 14 height 13
click at [359, 119] on span "Travel Documents" at bounding box center [381, 122] width 96 height 20
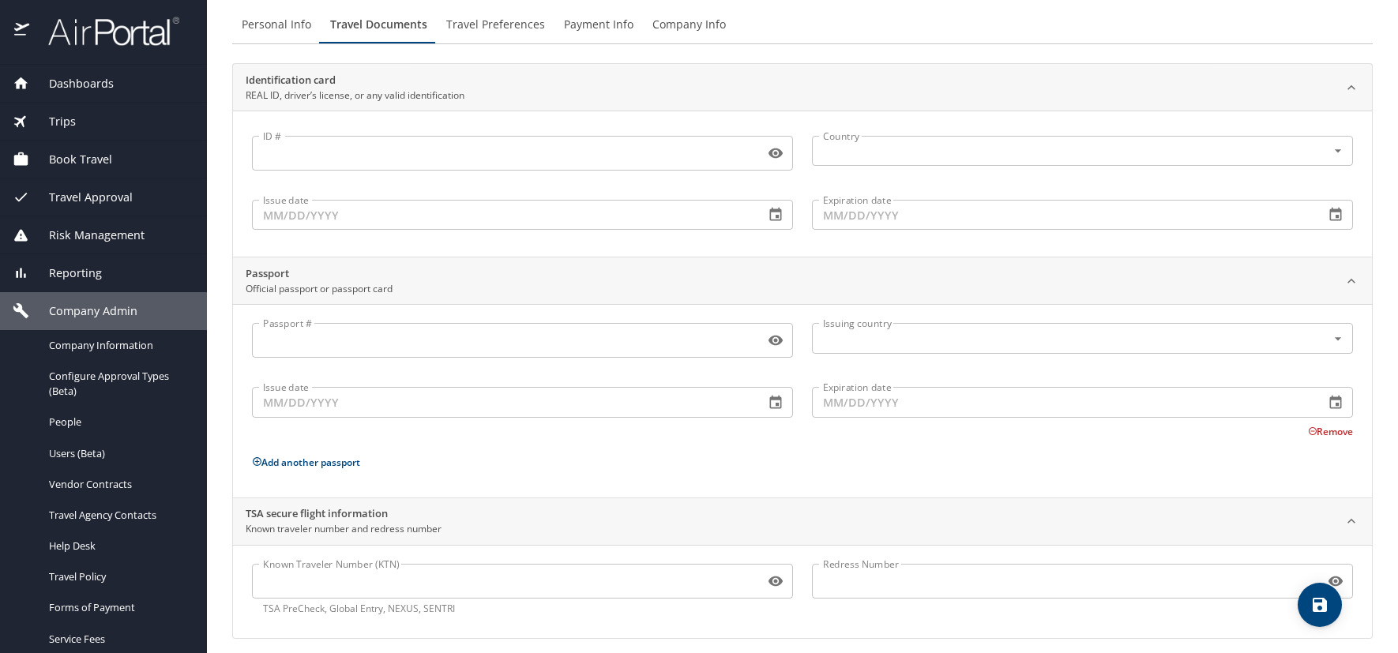
scroll to position [108, 0]
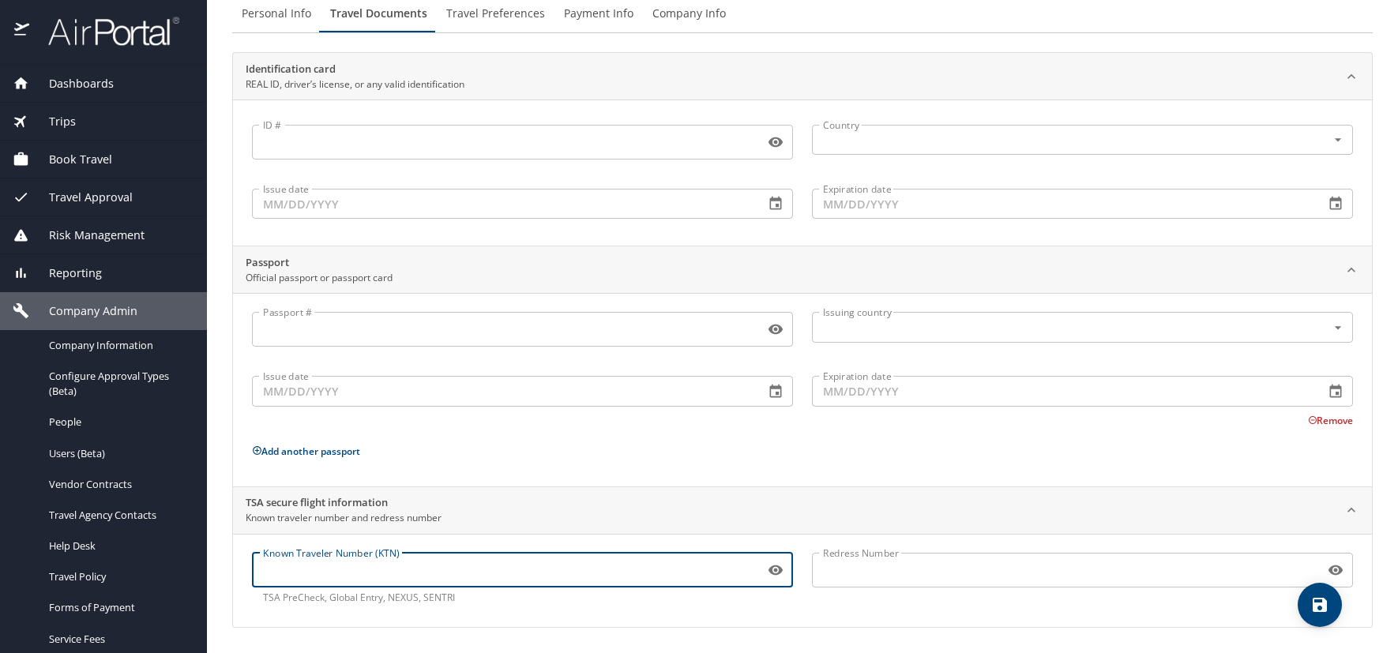
click at [337, 566] on input "Known Traveler Number (KTN)" at bounding box center [505, 570] width 506 height 30
paste input "TT117VHVQ"
type input "TT117VHVQ"
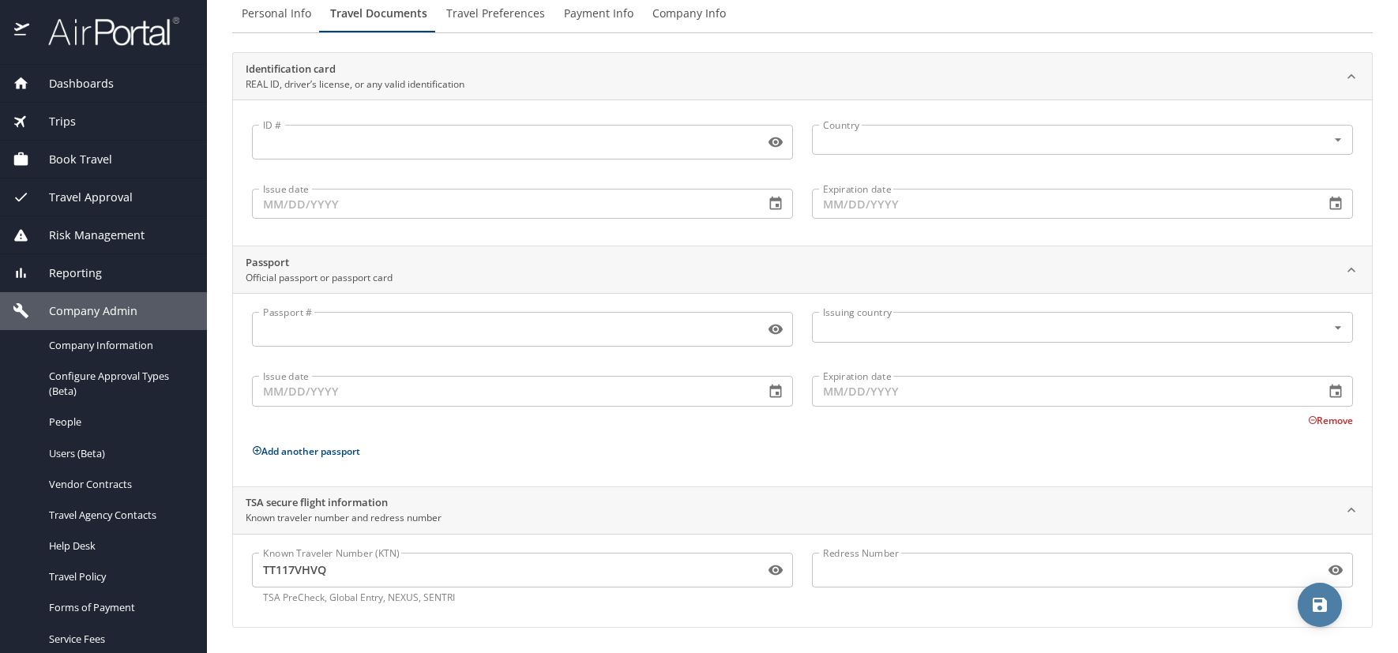
click at [1312, 600] on icon "save" at bounding box center [1320, 605] width 19 height 19
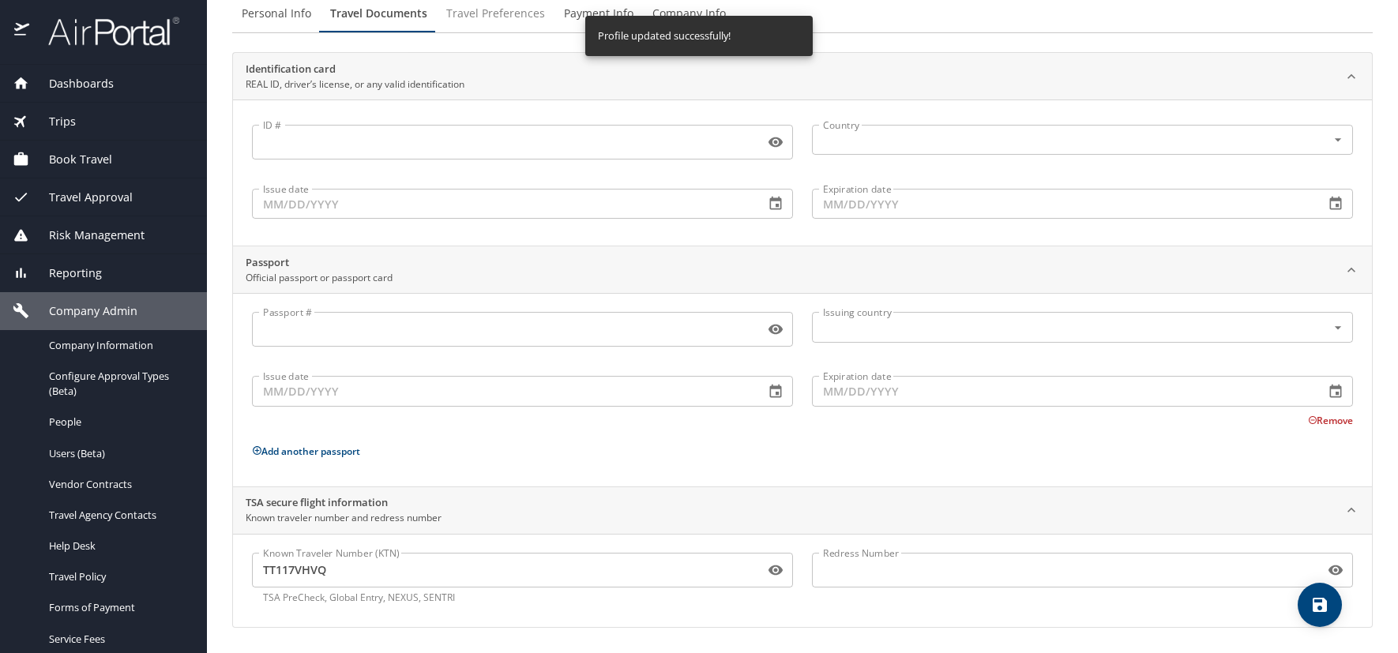
click at [467, 13] on span "Travel Preferences" at bounding box center [495, 14] width 99 height 20
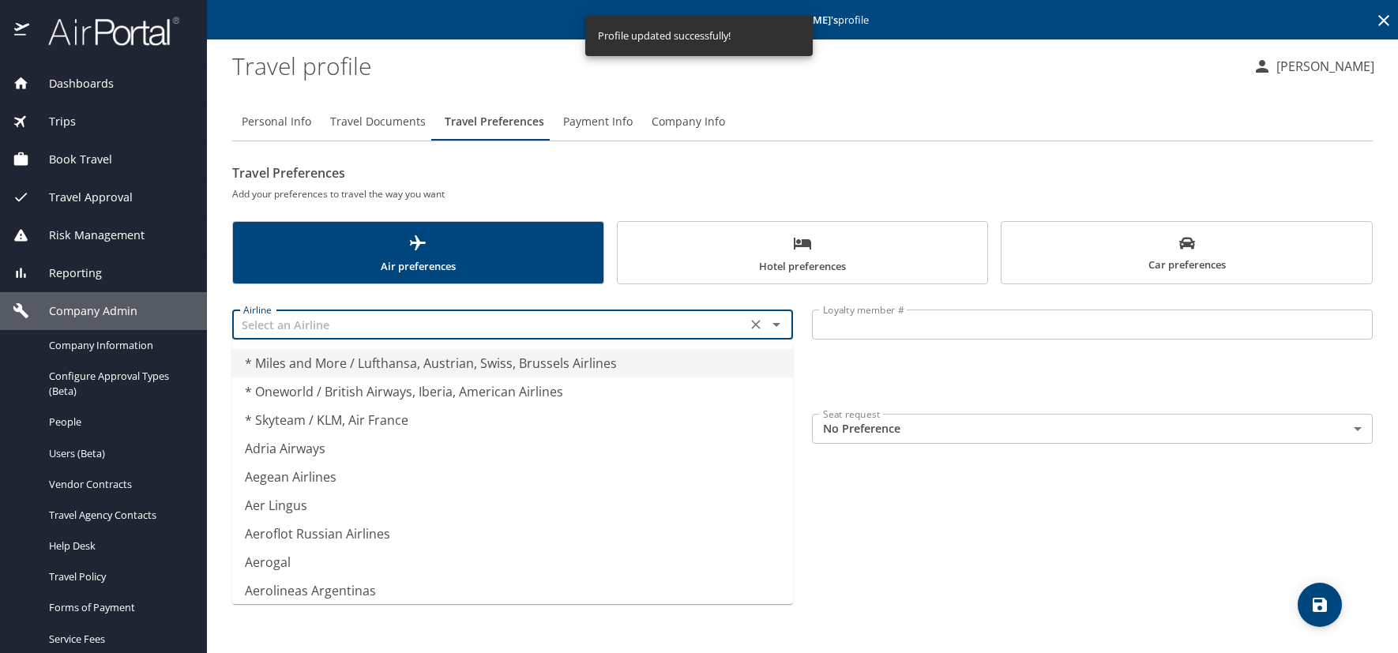
click at [333, 328] on input "text" at bounding box center [489, 324] width 505 height 21
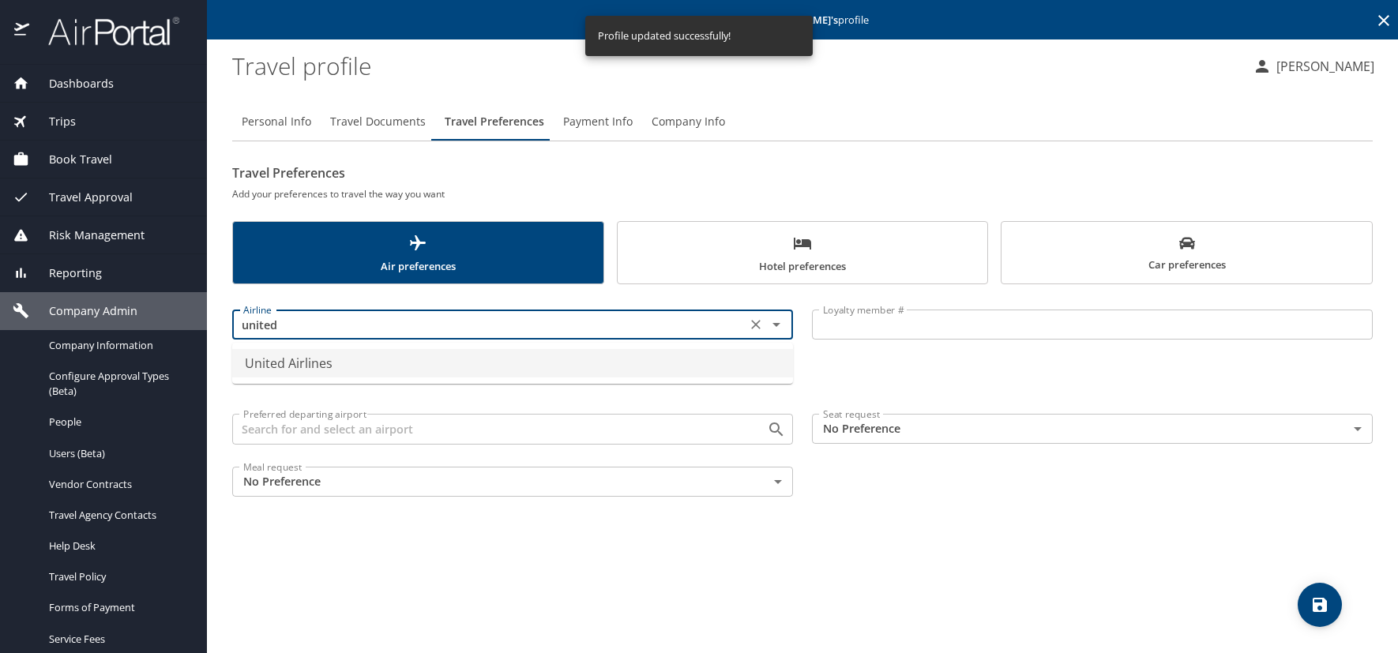
click at [351, 364] on li "United Airlines" at bounding box center [512, 363] width 561 height 28
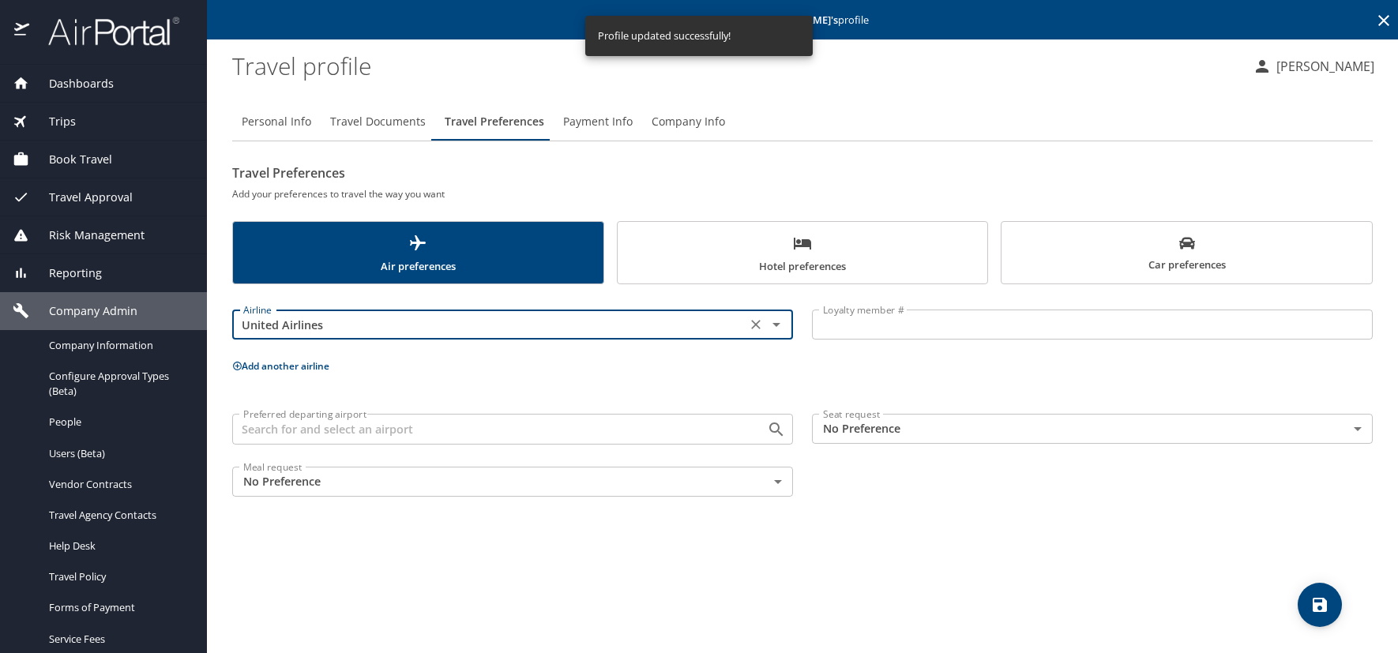
type input "United Airlines"
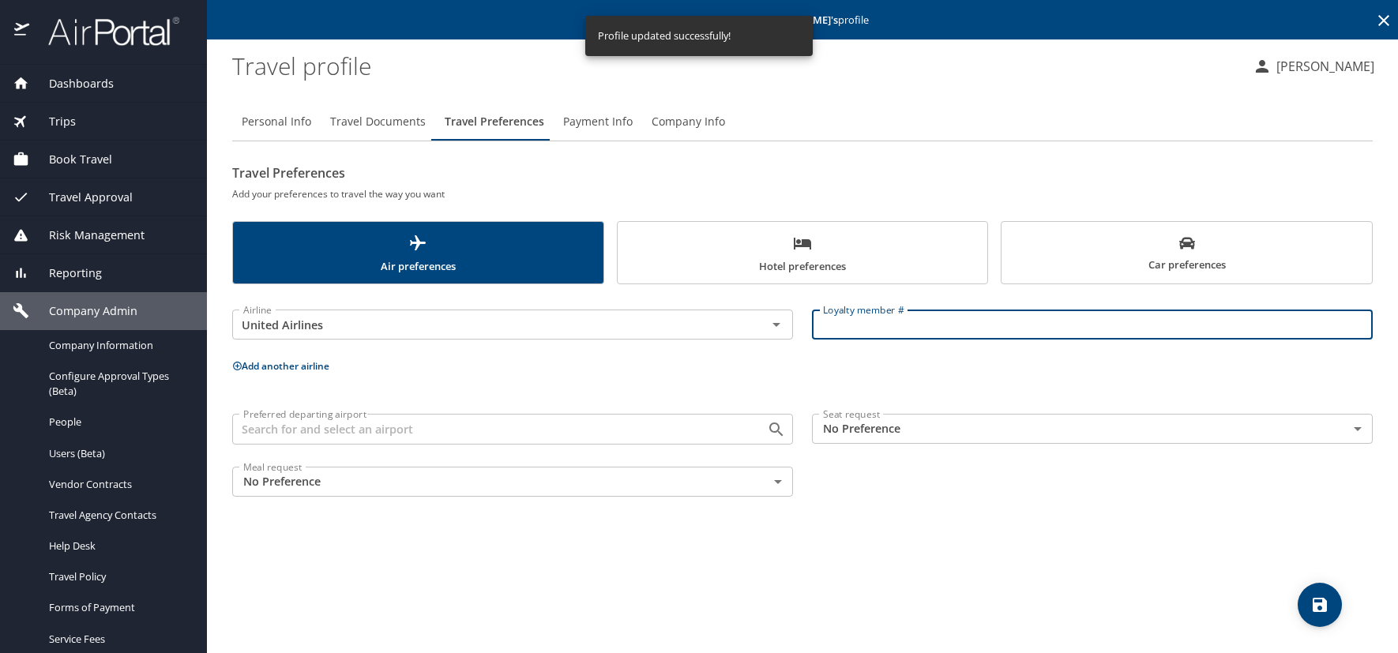
click at [846, 335] on input "Loyalty member #" at bounding box center [1092, 325] width 561 height 30
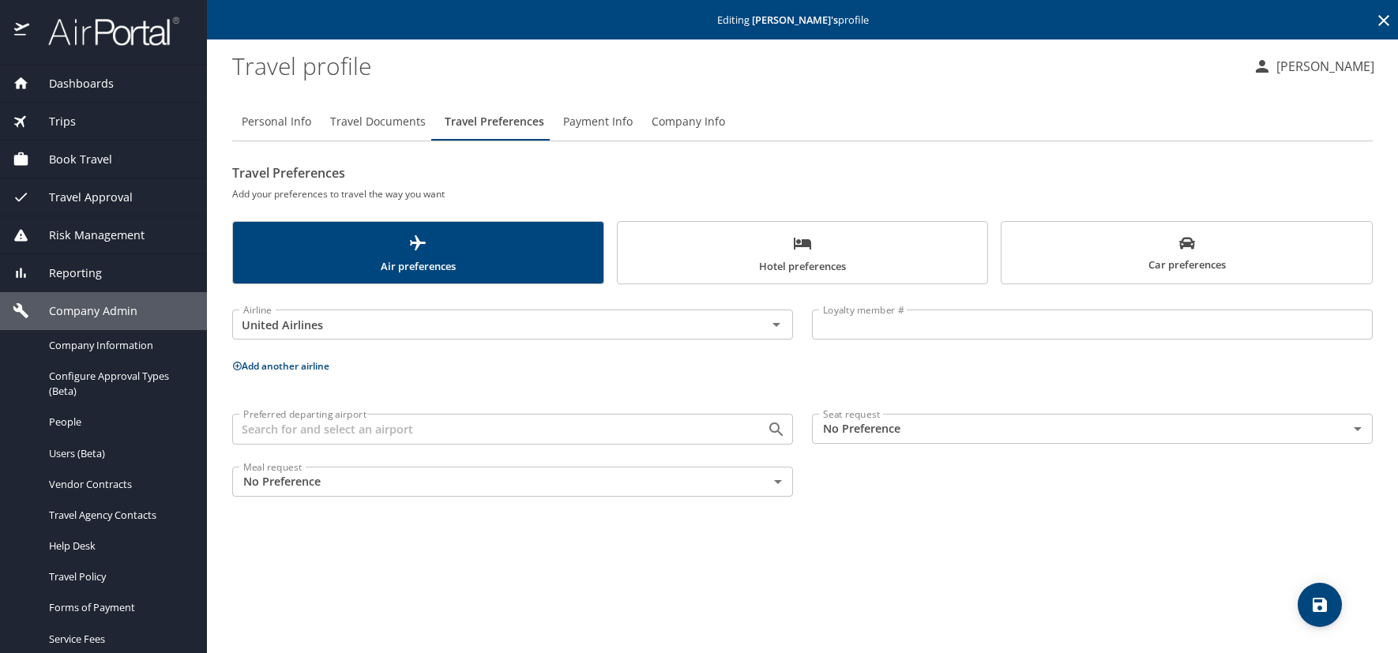
click at [844, 318] on input "Loyalty member #" at bounding box center [1092, 325] width 561 height 30
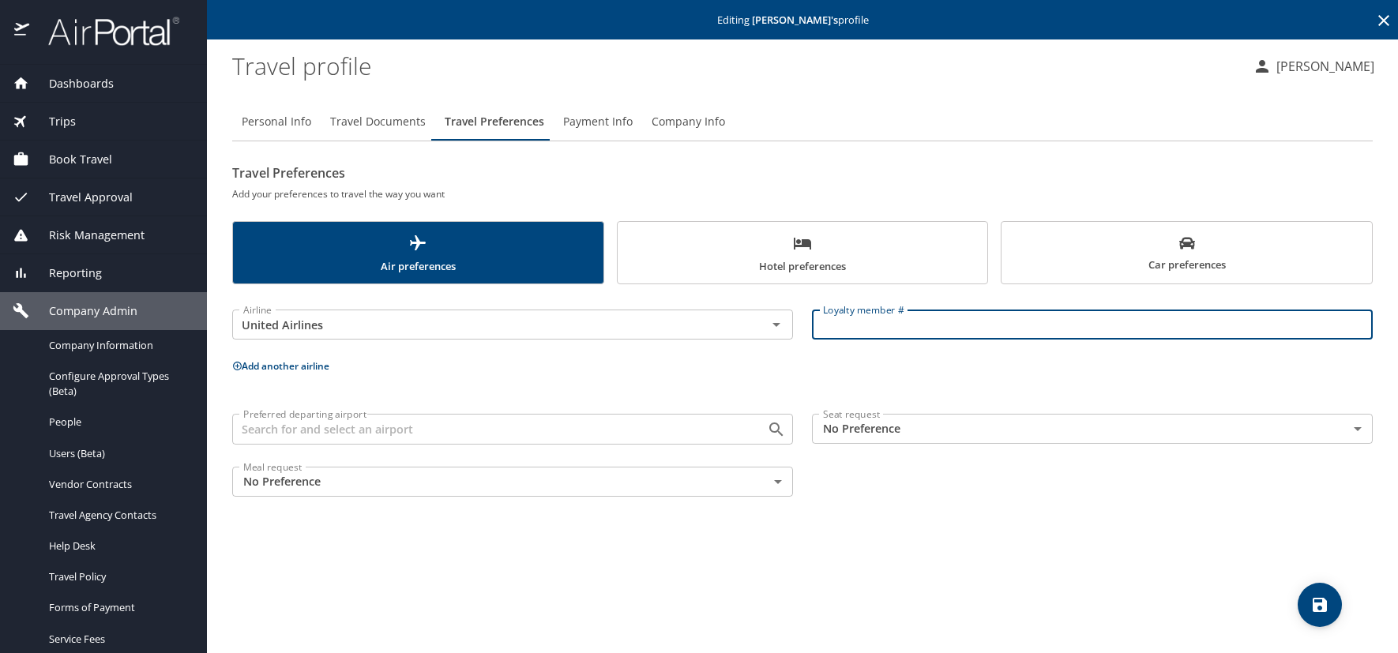
paste input "BZE62576"
type input "BZE62576"
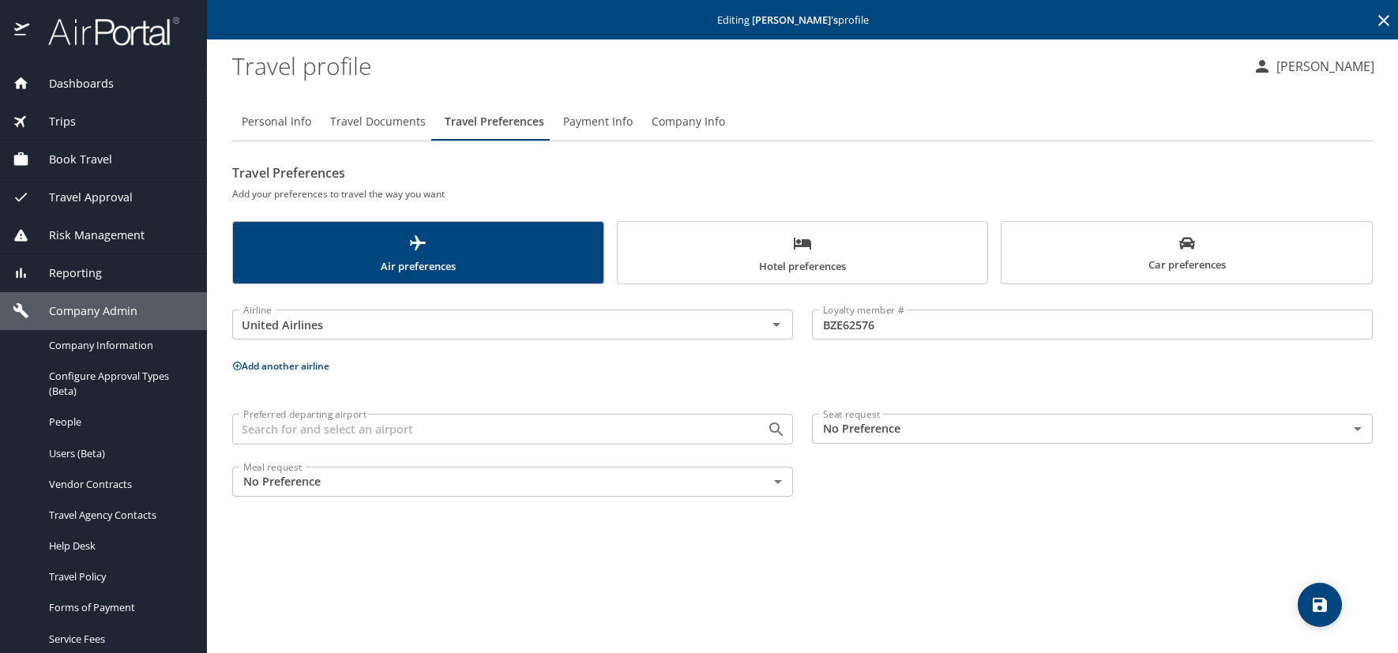
click at [1321, 611] on icon "save" at bounding box center [1320, 605] width 14 height 14
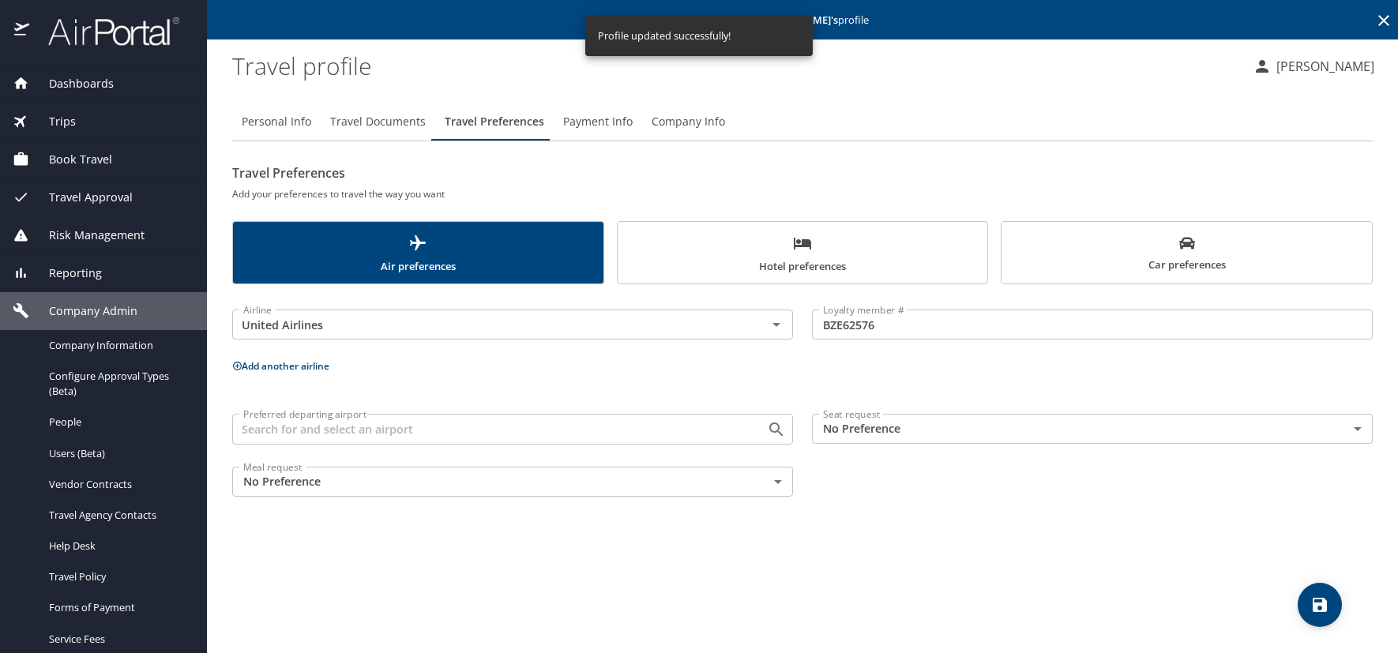
click at [1312, 590] on button "save" at bounding box center [1320, 605] width 44 height 44
click at [363, 125] on span "Travel Documents" at bounding box center [378, 122] width 96 height 20
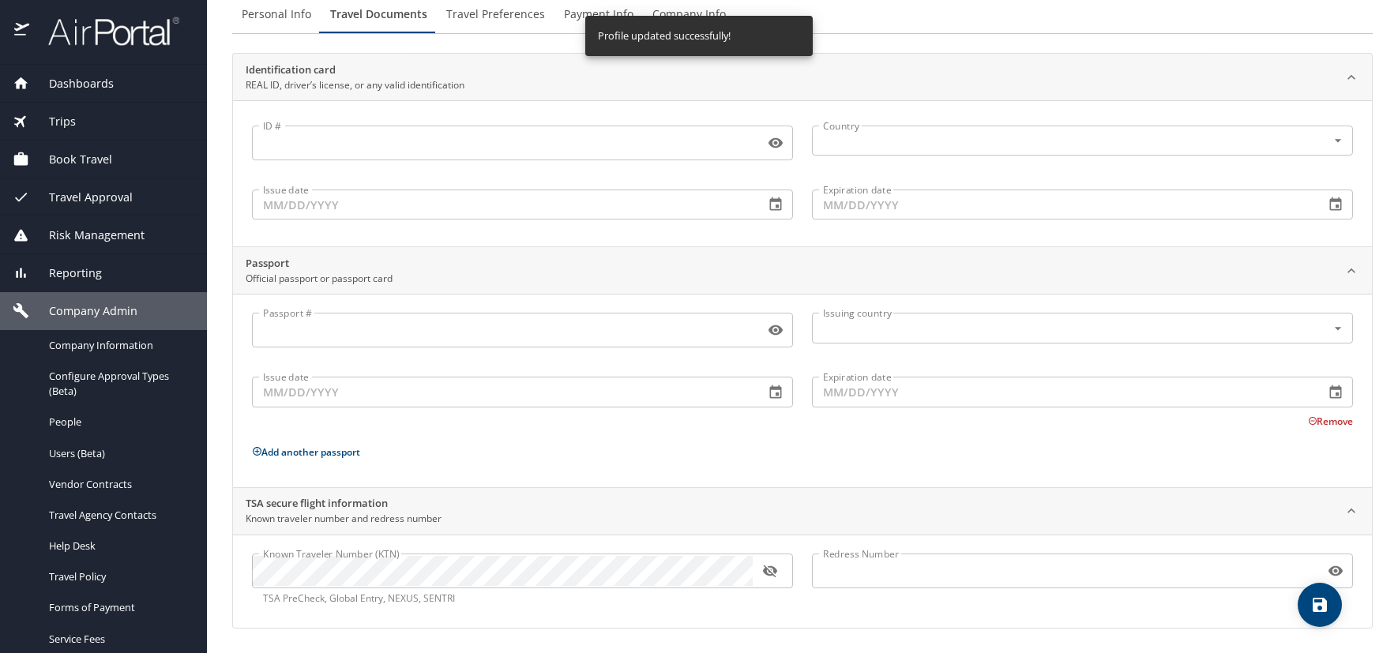
scroll to position [108, 0]
click at [272, 17] on span "Personal Info" at bounding box center [277, 14] width 70 height 20
select select "US"
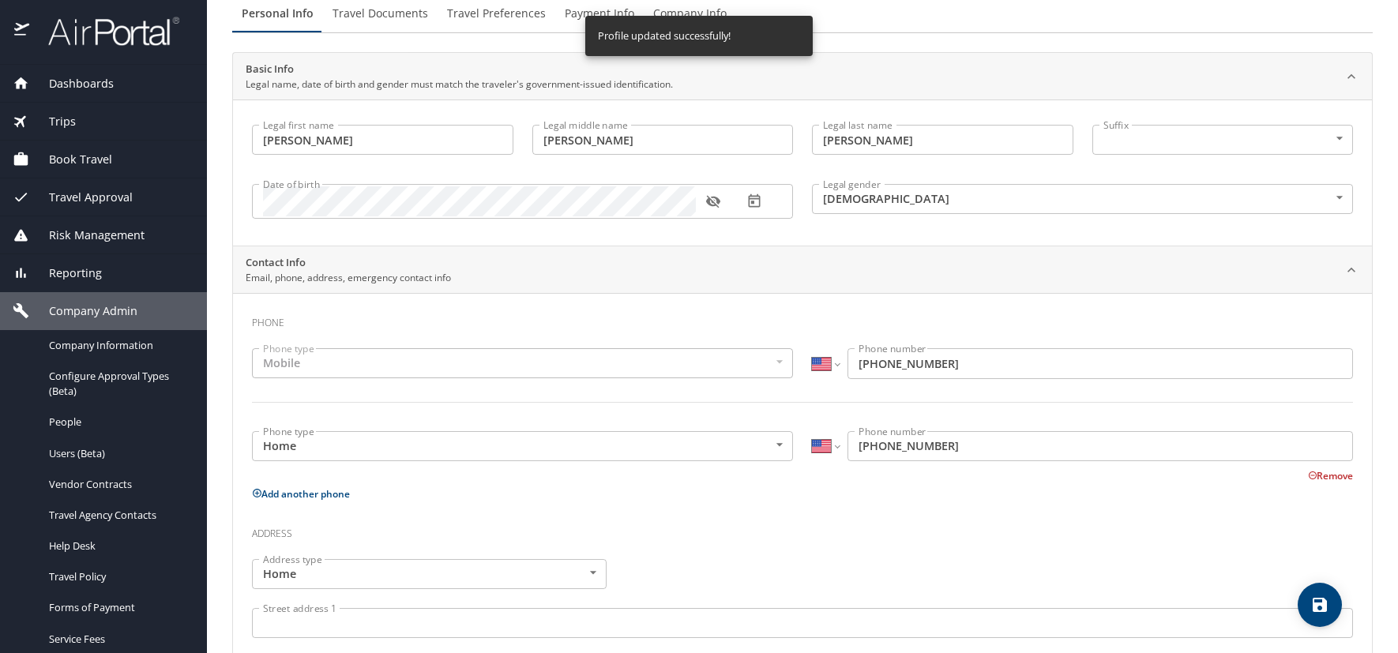
click at [708, 201] on icon "button" at bounding box center [712, 202] width 14 height 13
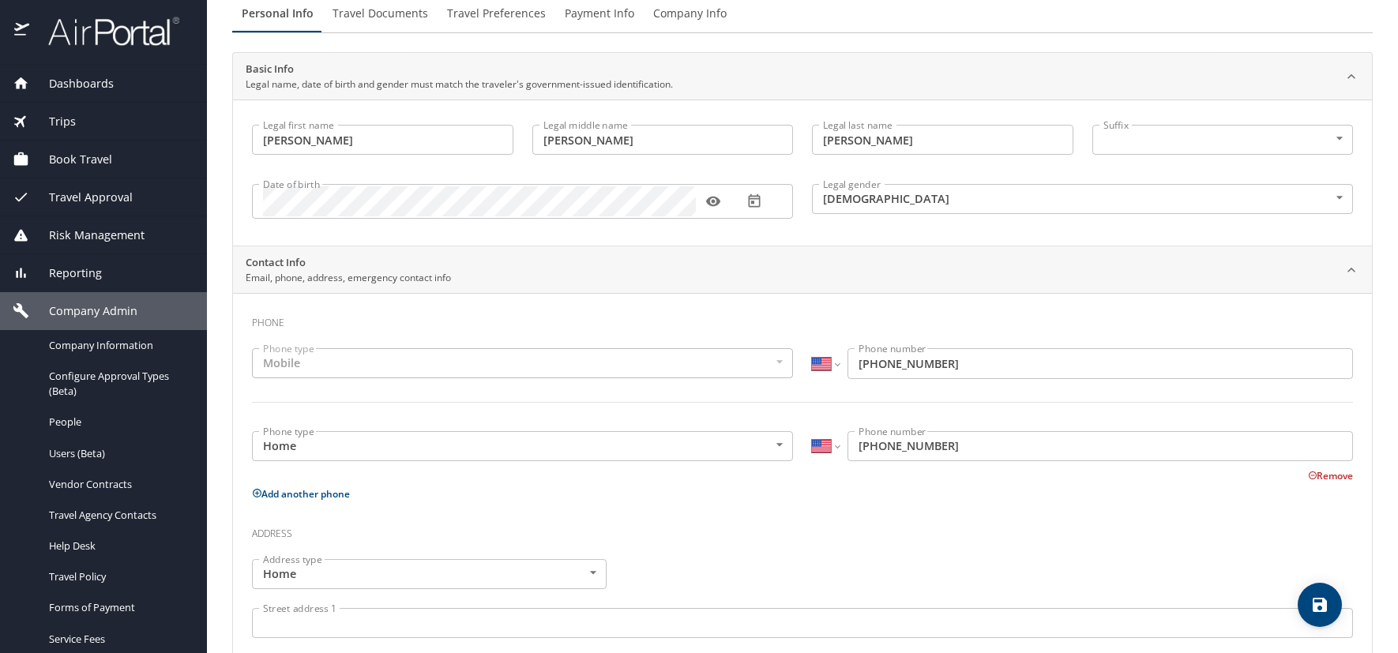
scroll to position [0, 0]
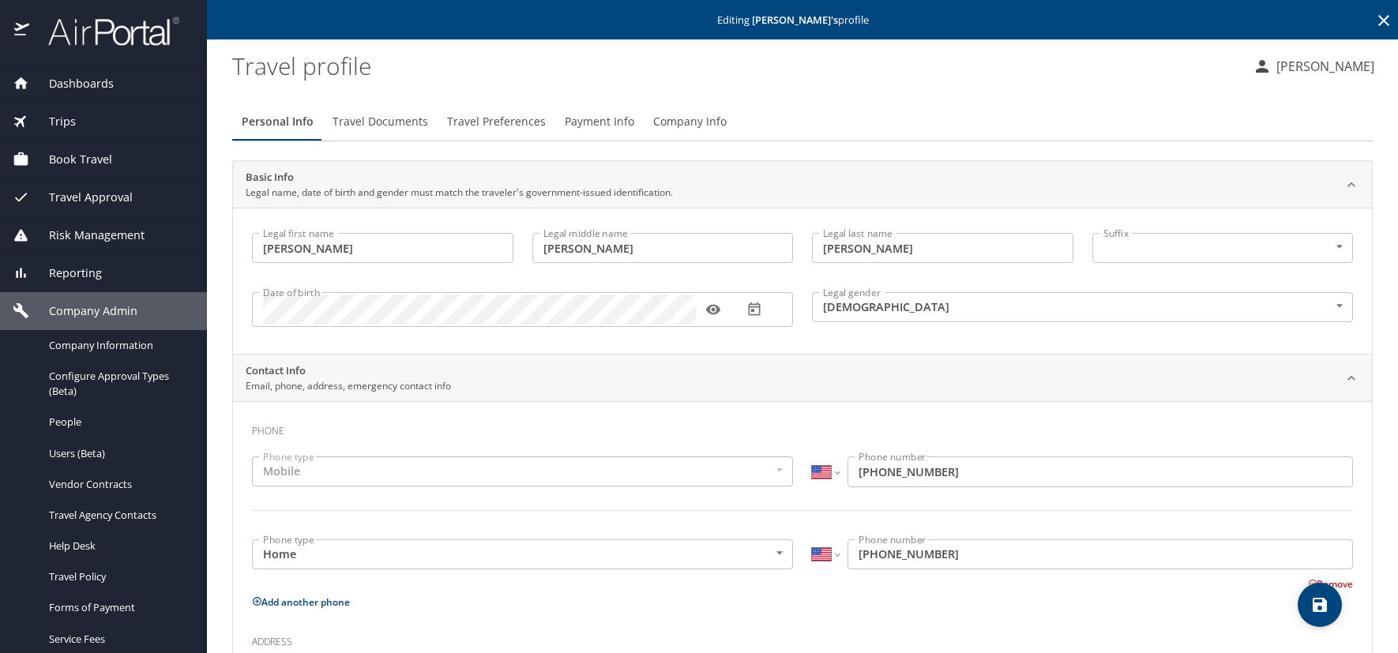
click at [1375, 19] on icon at bounding box center [1384, 20] width 19 height 19
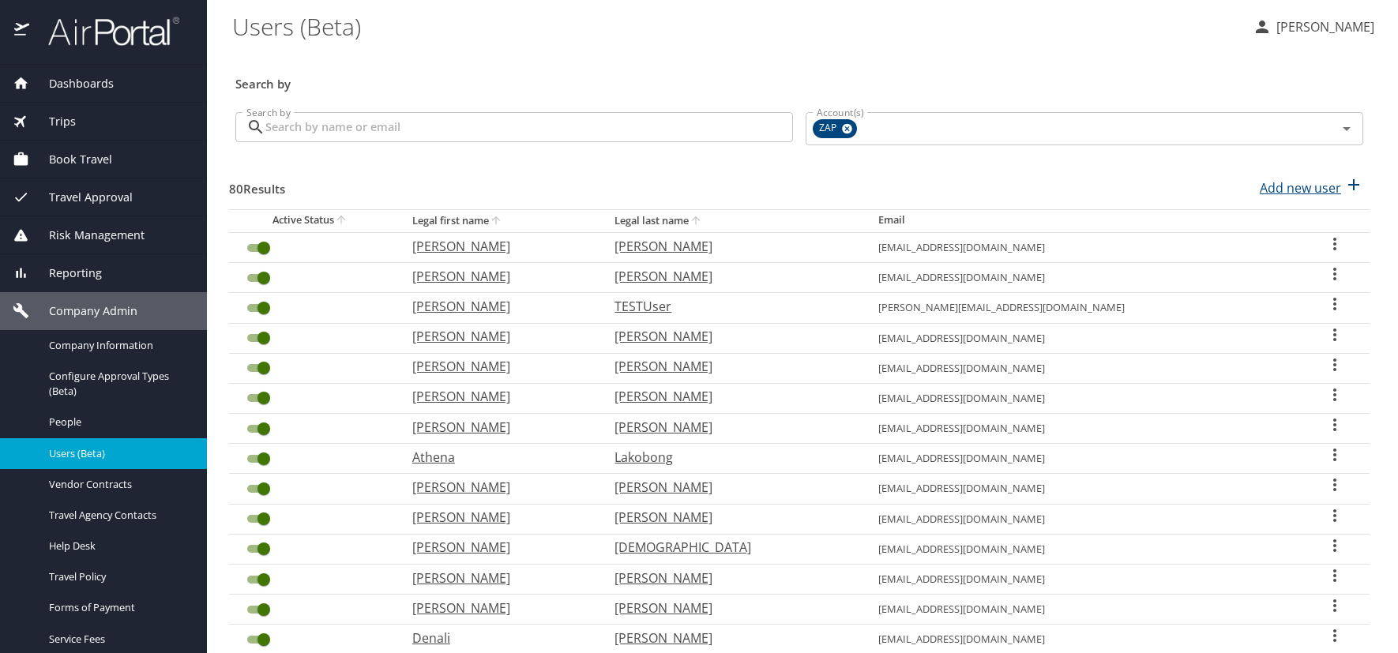
click at [1282, 188] on p "Add new user" at bounding box center [1300, 188] width 81 height 19
select select "US"
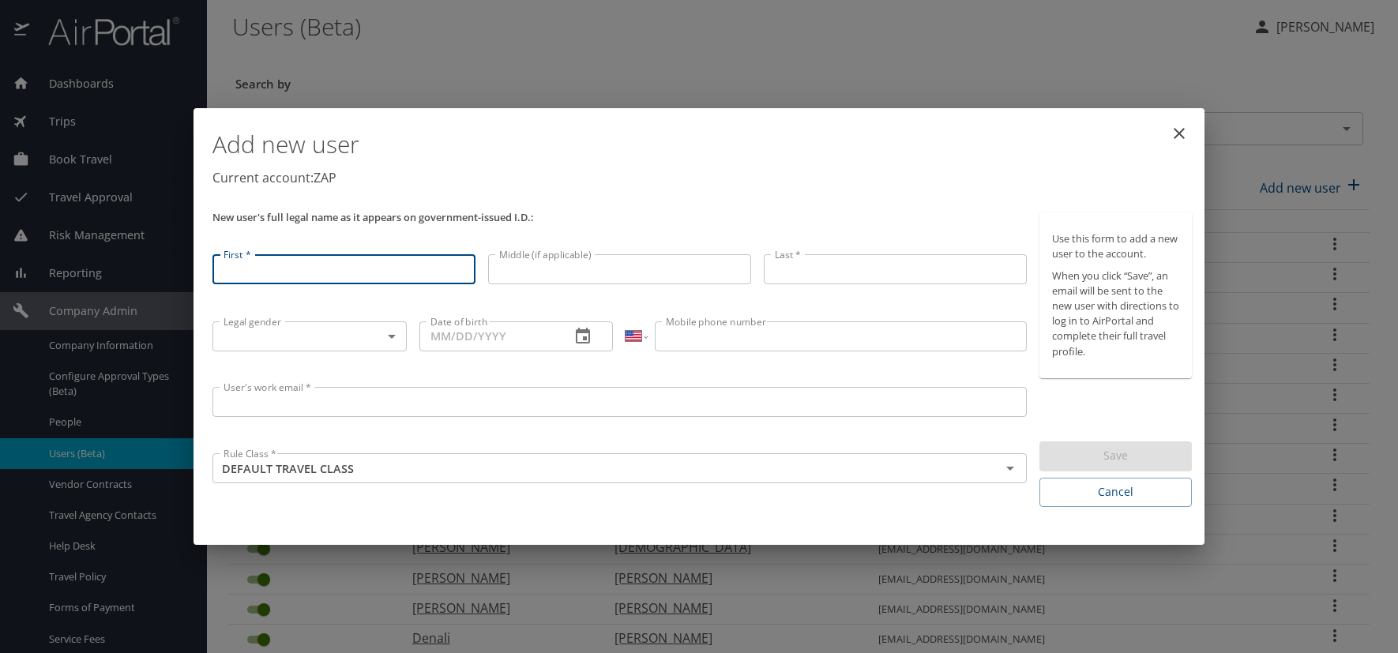
click at [295, 273] on input "First *" at bounding box center [344, 269] width 263 height 30
click at [222, 269] on input "First *" at bounding box center [344, 269] width 263 height 30
type input "[PERSON_NAME]"
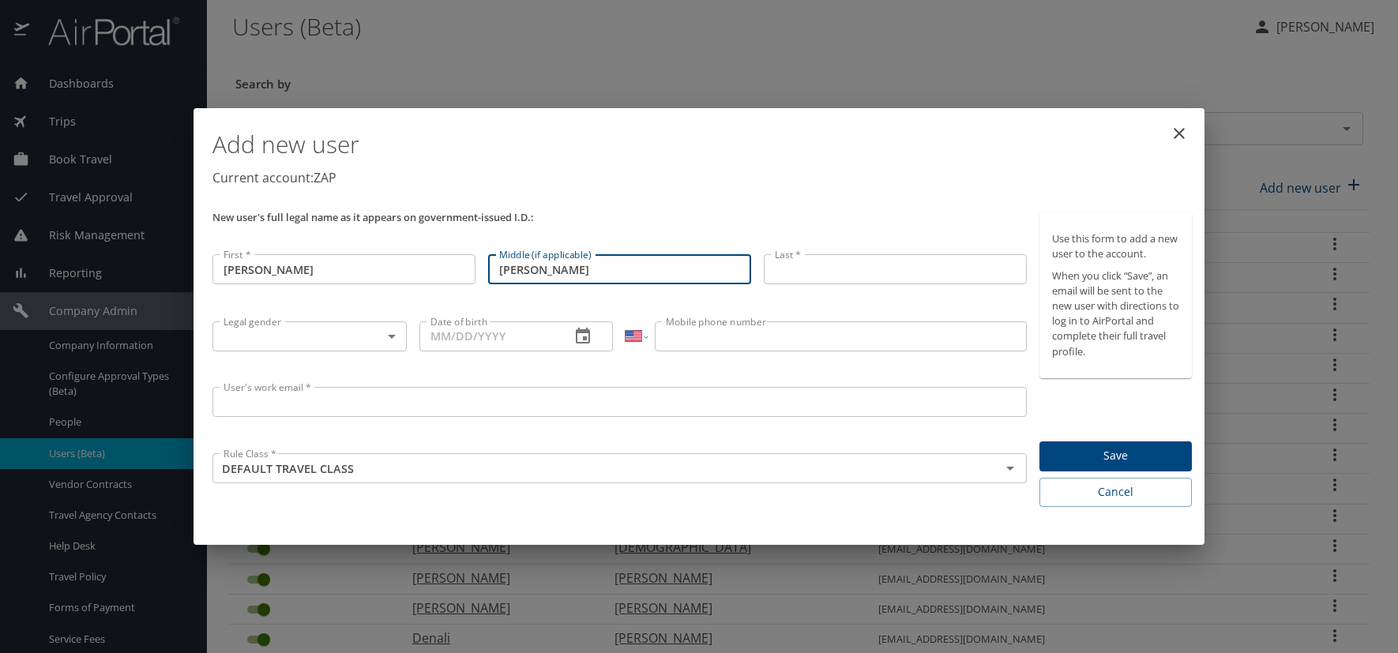
type input "Allen"
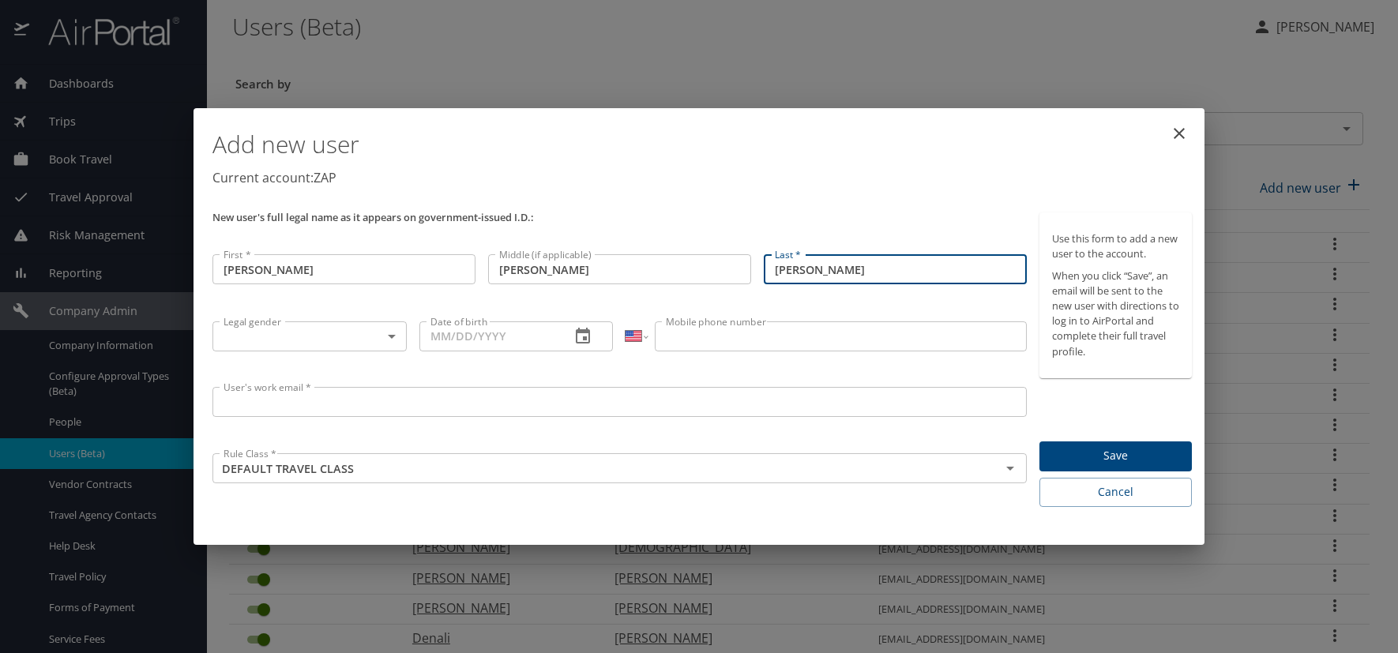
type input "[PERSON_NAME]"
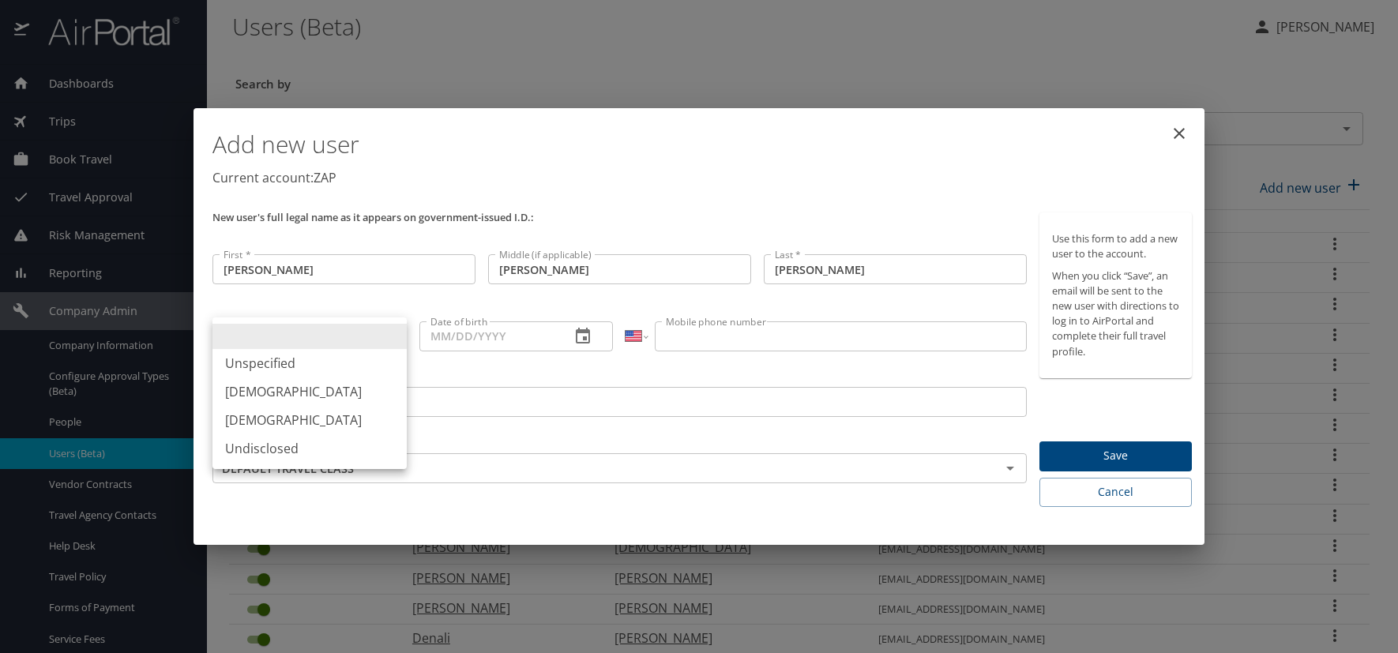
click at [393, 338] on body "Dashboards AirPortal 360™ Manager AirPortal 360™ Agent My Travel Dashboard Trip…" at bounding box center [699, 326] width 1398 height 653
click at [283, 390] on li "[DEMOGRAPHIC_DATA]" at bounding box center [310, 392] width 194 height 28
type input "[DEMOGRAPHIC_DATA]"
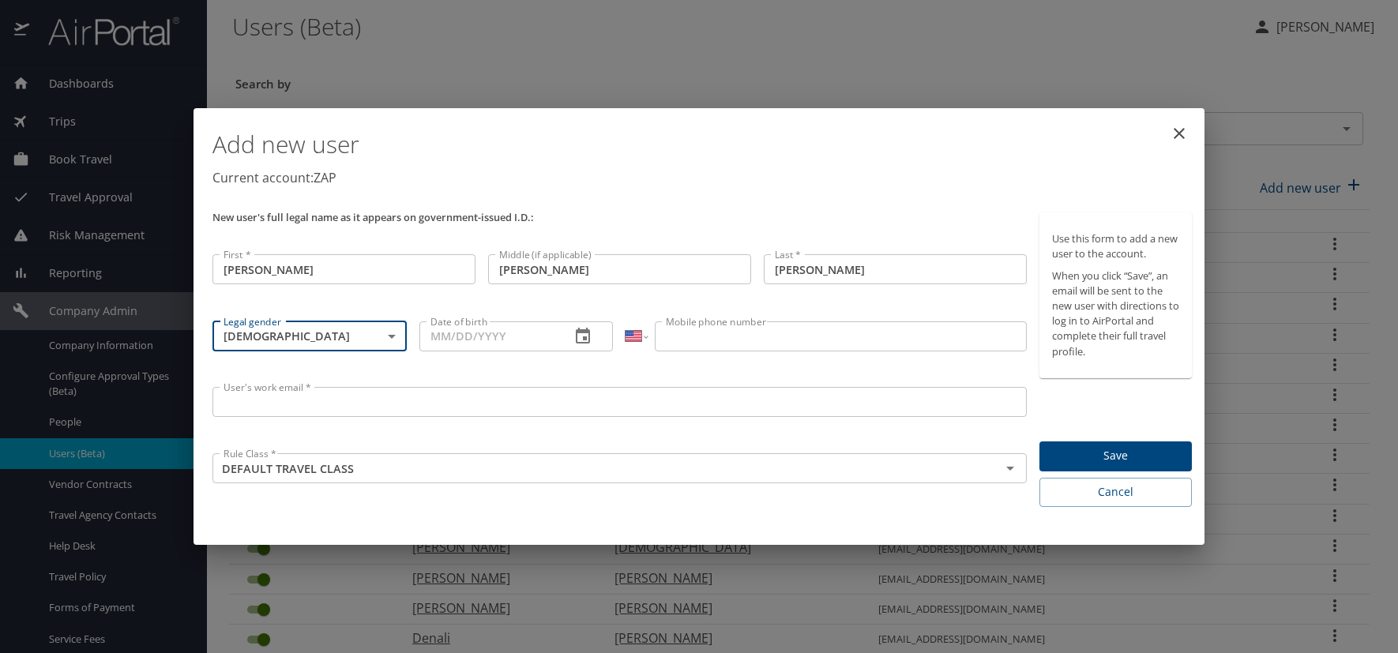
click at [581, 341] on icon "button" at bounding box center [583, 336] width 19 height 19
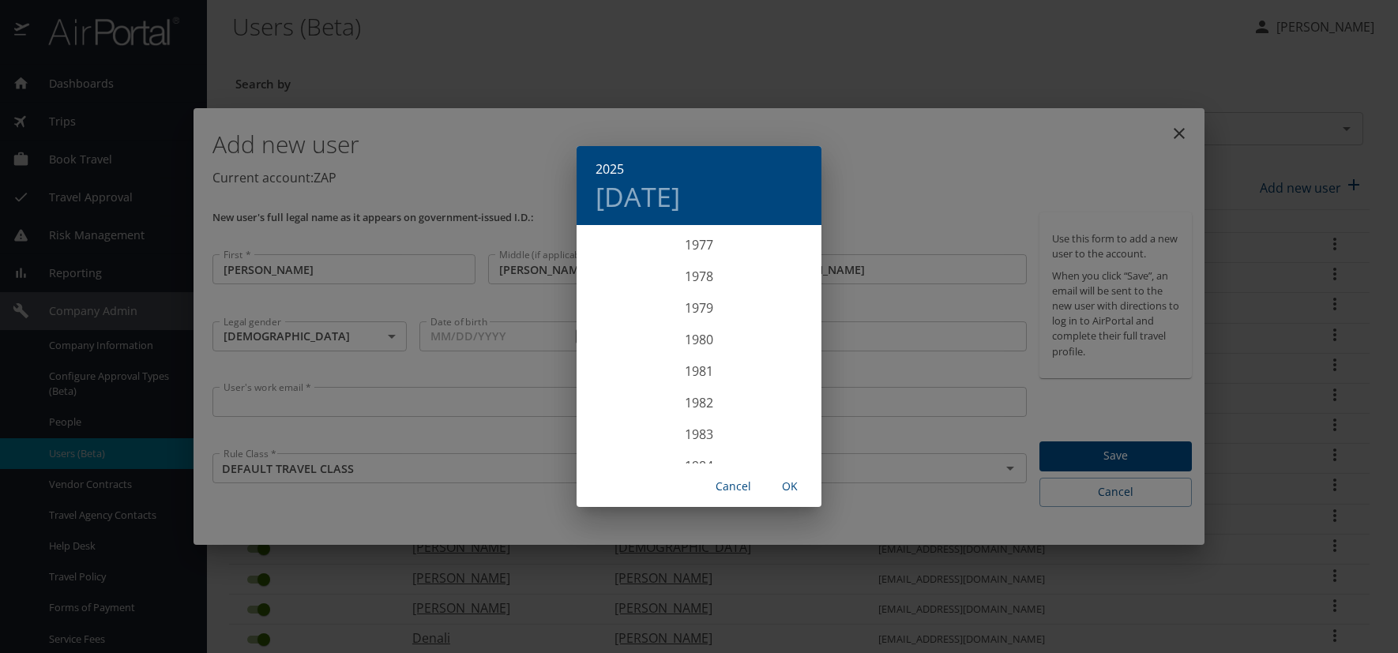
scroll to position [2465, 0]
click at [689, 366] on div "1981" at bounding box center [699, 369] width 245 height 32
click at [693, 318] on div "May" at bounding box center [698, 315] width 81 height 59
click at [635, 342] on p "4" at bounding box center [637, 338] width 6 height 10
click at [791, 489] on span "OK" at bounding box center [790, 487] width 38 height 20
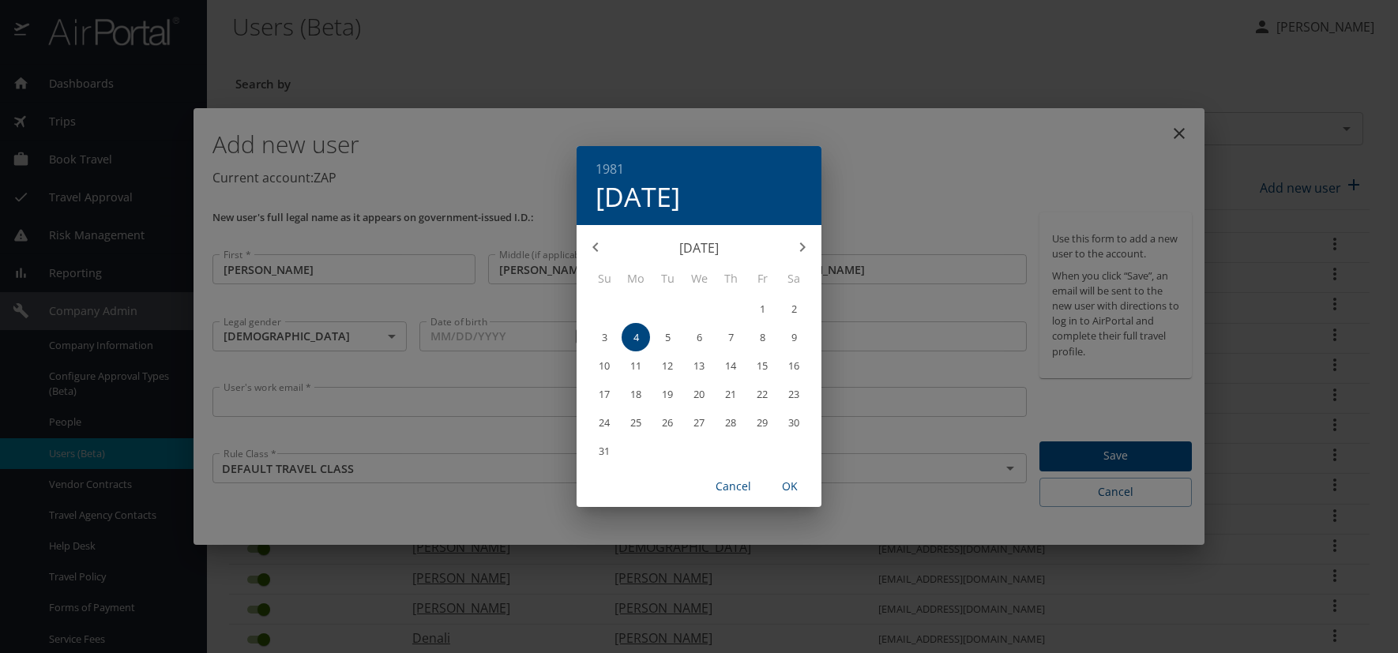
type input "05/04/1981"
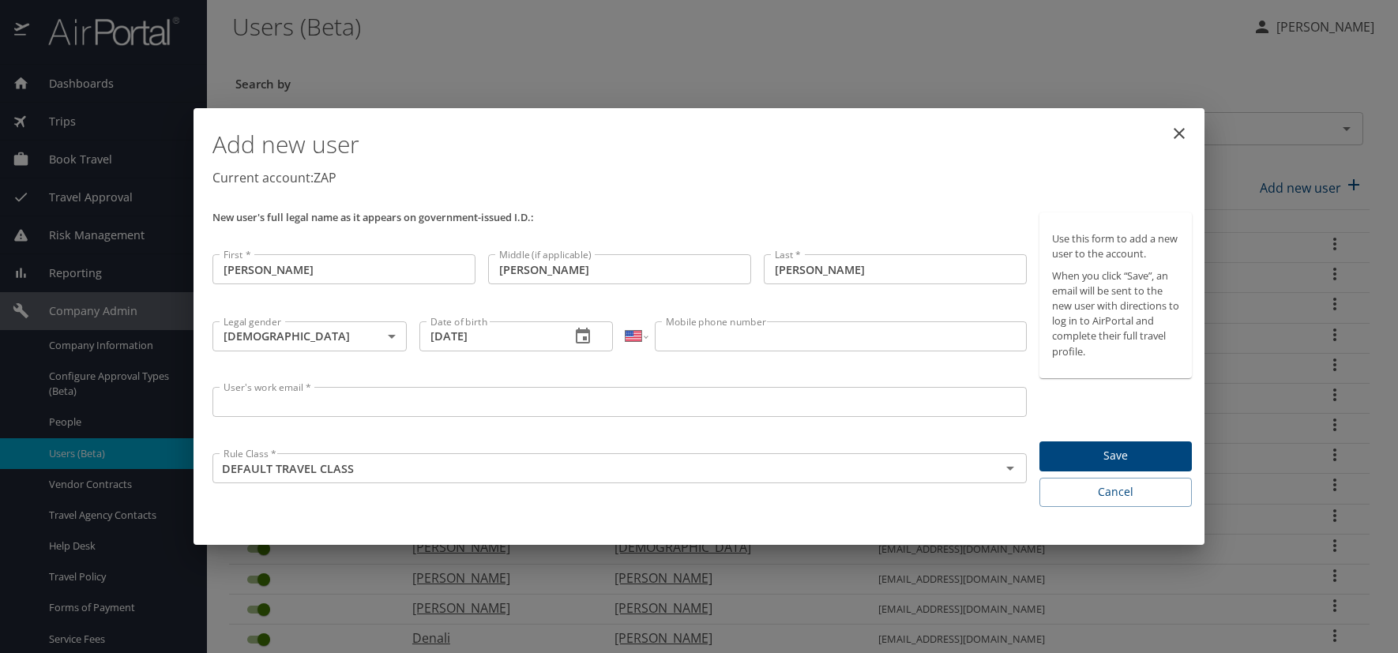
click at [732, 343] on input "Mobile phone number" at bounding box center [840, 337] width 371 height 30
type input "(720) 456-2111"
click at [260, 393] on input "User's work email *" at bounding box center [620, 402] width 814 height 30
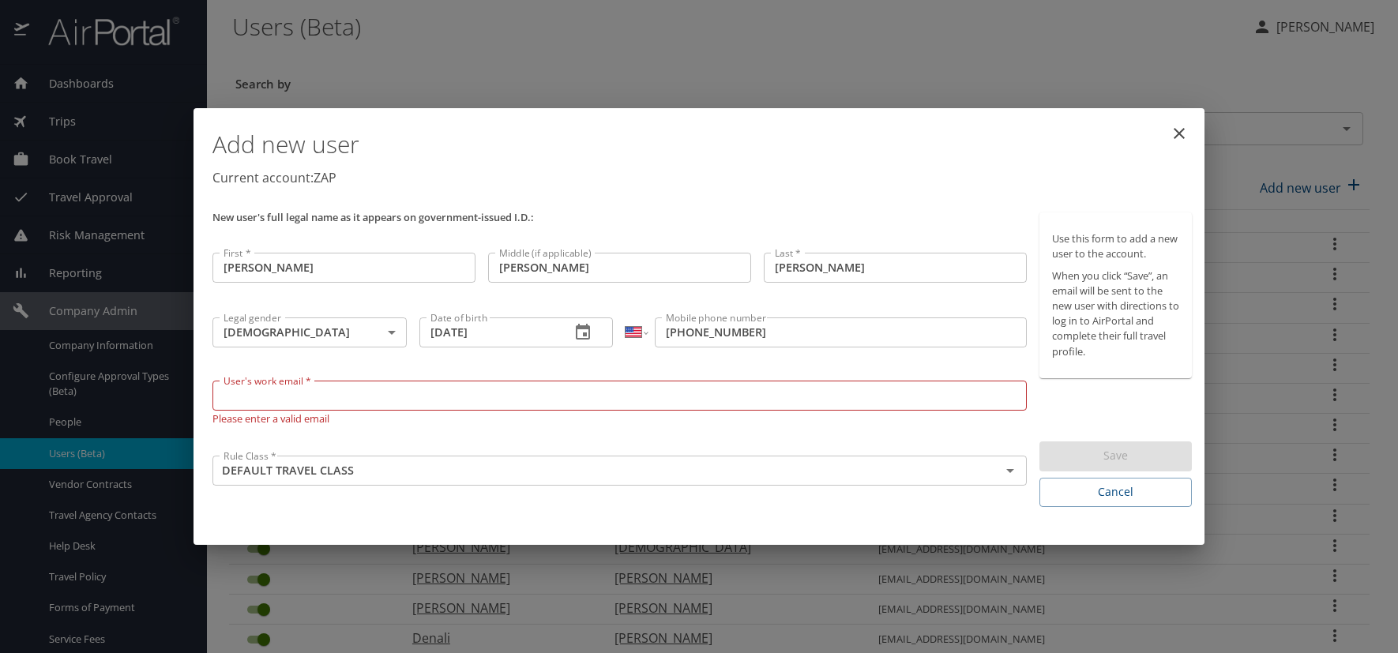
click at [243, 399] on input "User's work email *" at bounding box center [620, 396] width 814 height 30
paste input "LUCEROJ.AT.ZAPECS.COM"
type input "[EMAIL_ADDRESS][DOMAIN_NAME]"
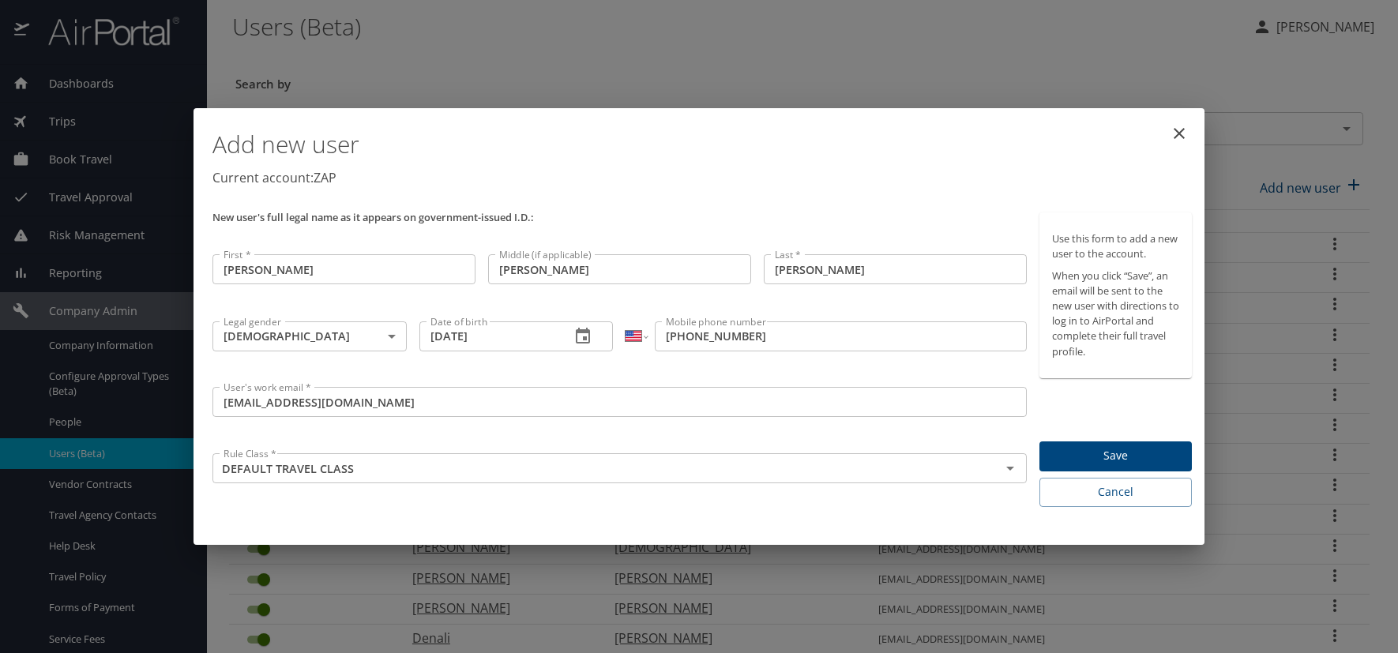
click at [851, 175] on p "Current account: ZAP" at bounding box center [703, 177] width 980 height 19
click at [1119, 448] on span "Save" at bounding box center [1115, 456] width 127 height 20
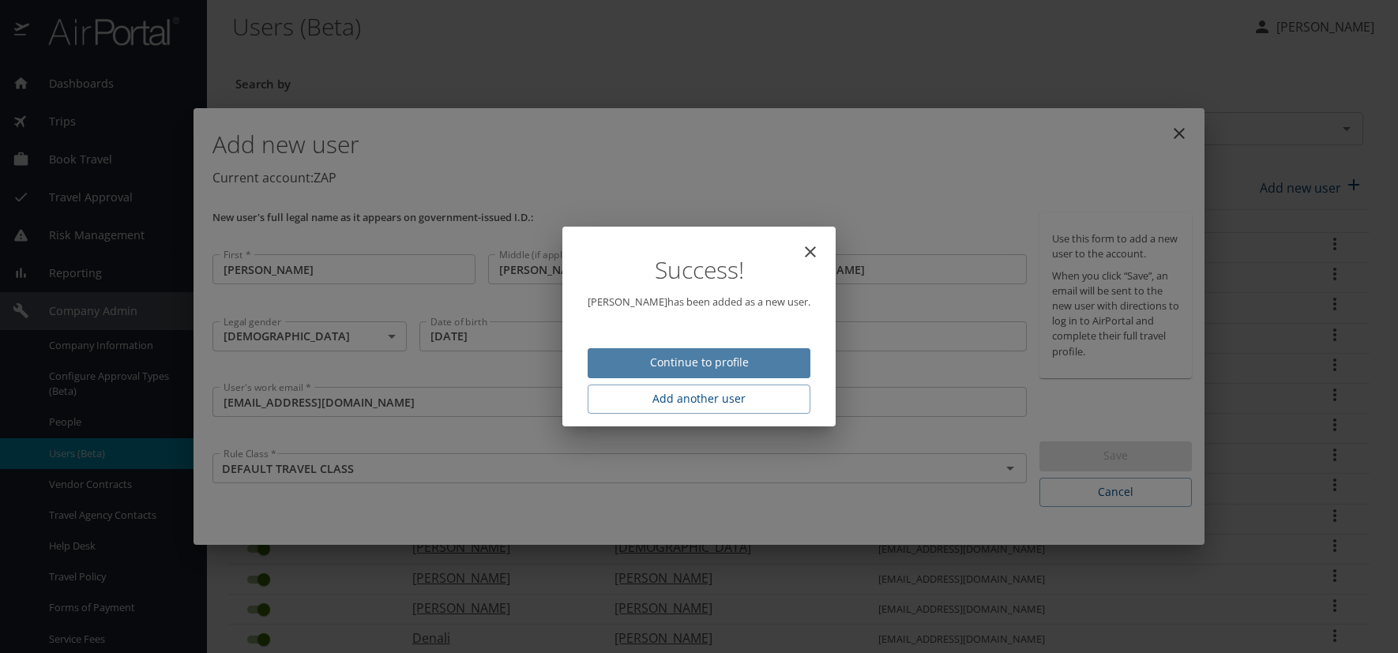
click at [764, 361] on span "Continue to profile" at bounding box center [699, 363] width 198 height 20
select select "US"
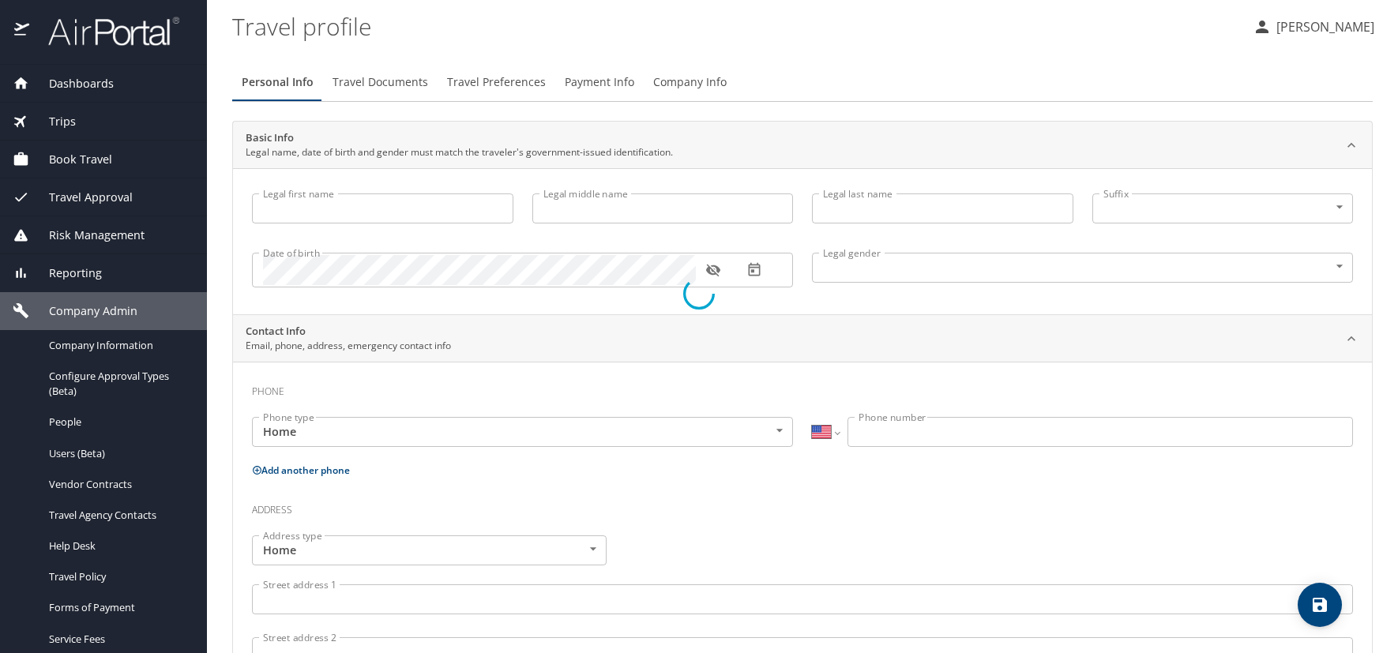
type input "[PERSON_NAME]"
type input "Allen"
type input "[PERSON_NAME]"
type input "[DEMOGRAPHIC_DATA]"
select select "US"
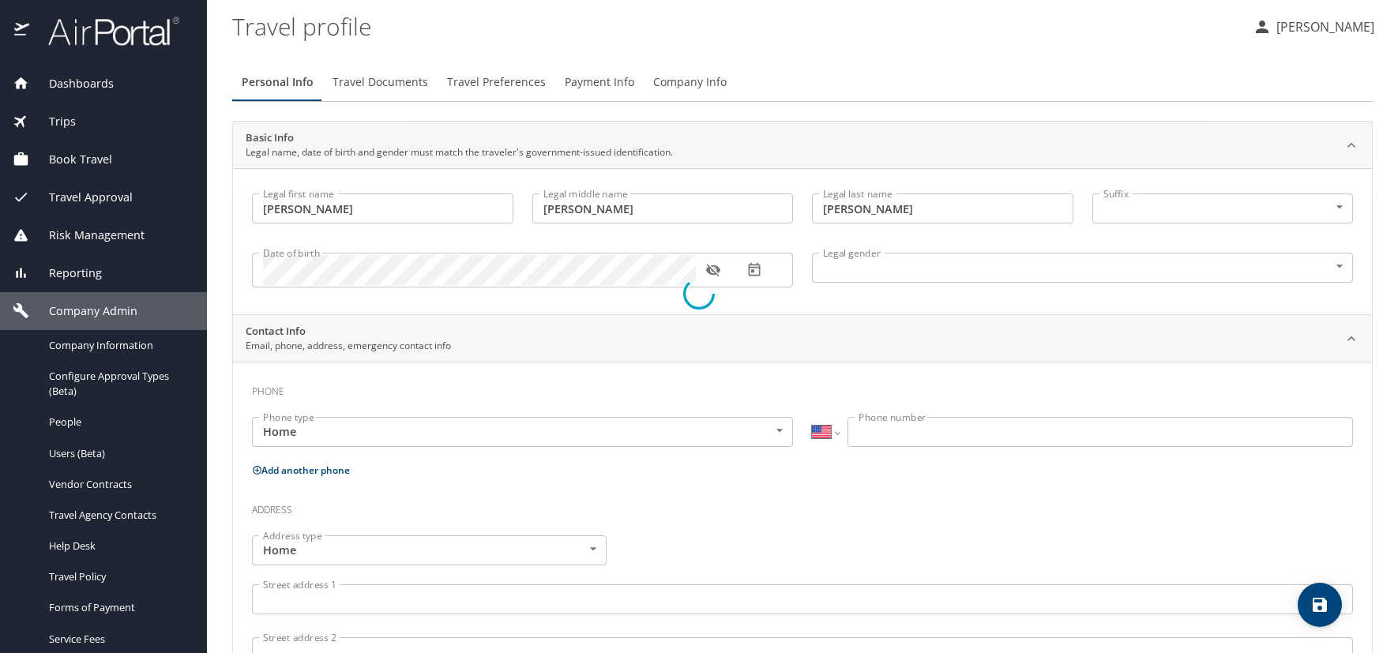
select select "US"
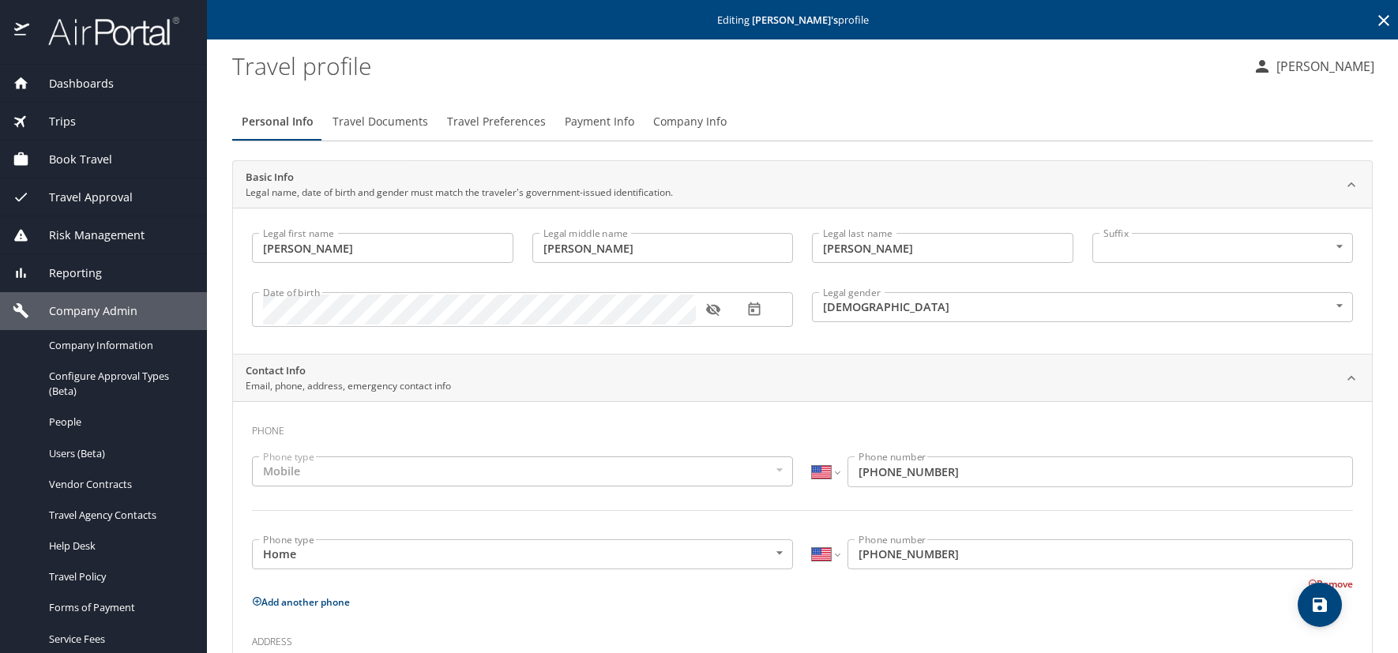
click at [397, 123] on span "Travel Documents" at bounding box center [381, 122] width 96 height 20
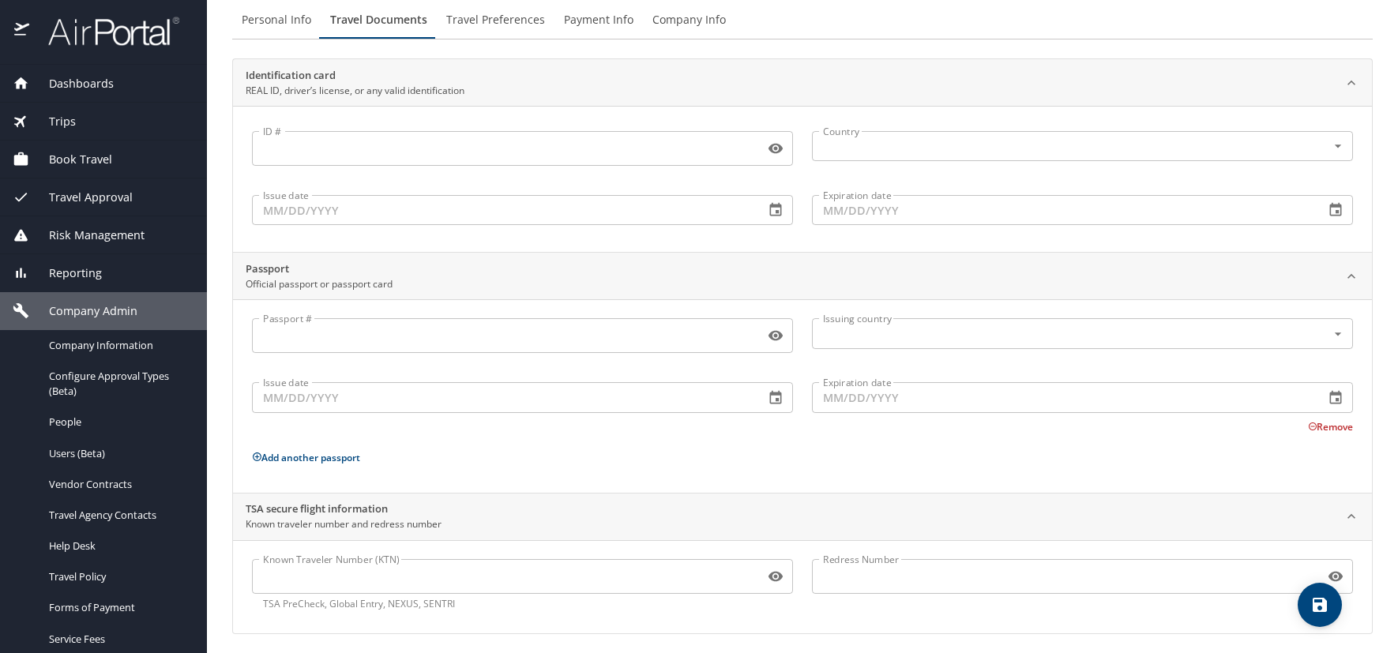
scroll to position [108, 0]
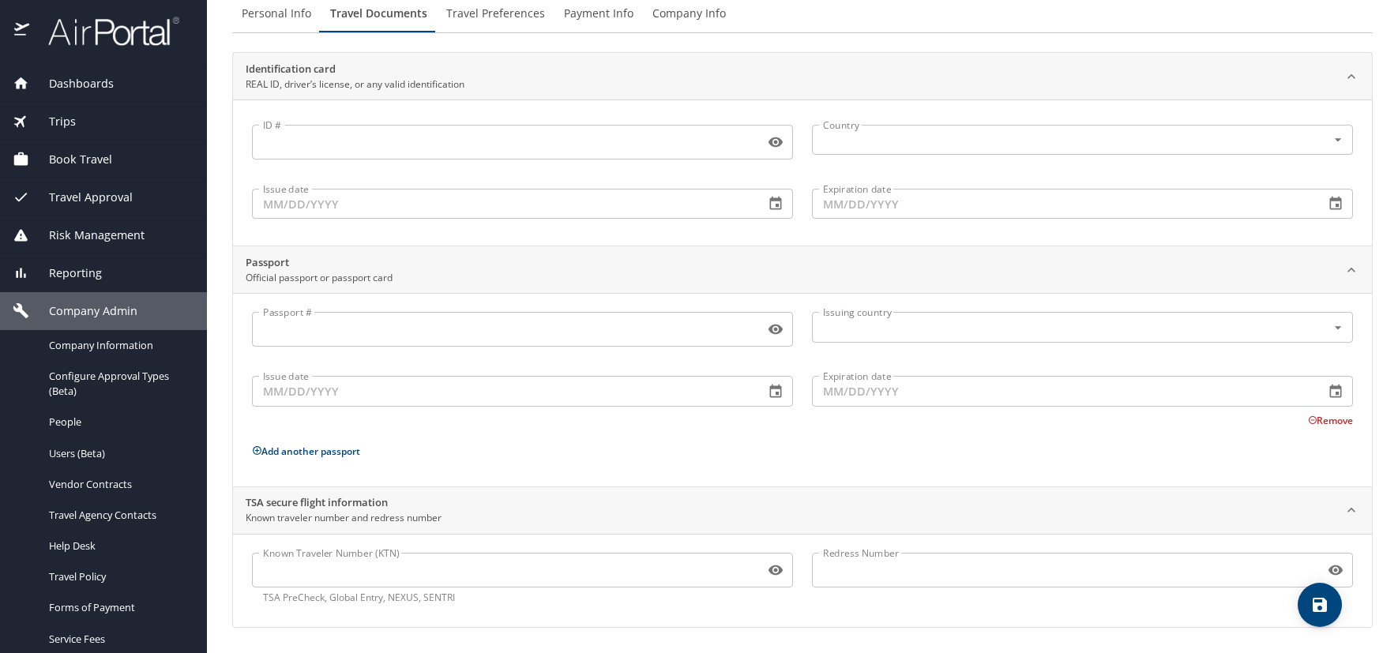
click at [373, 563] on input "Known Traveler Number (KTN)" at bounding box center [505, 570] width 506 height 30
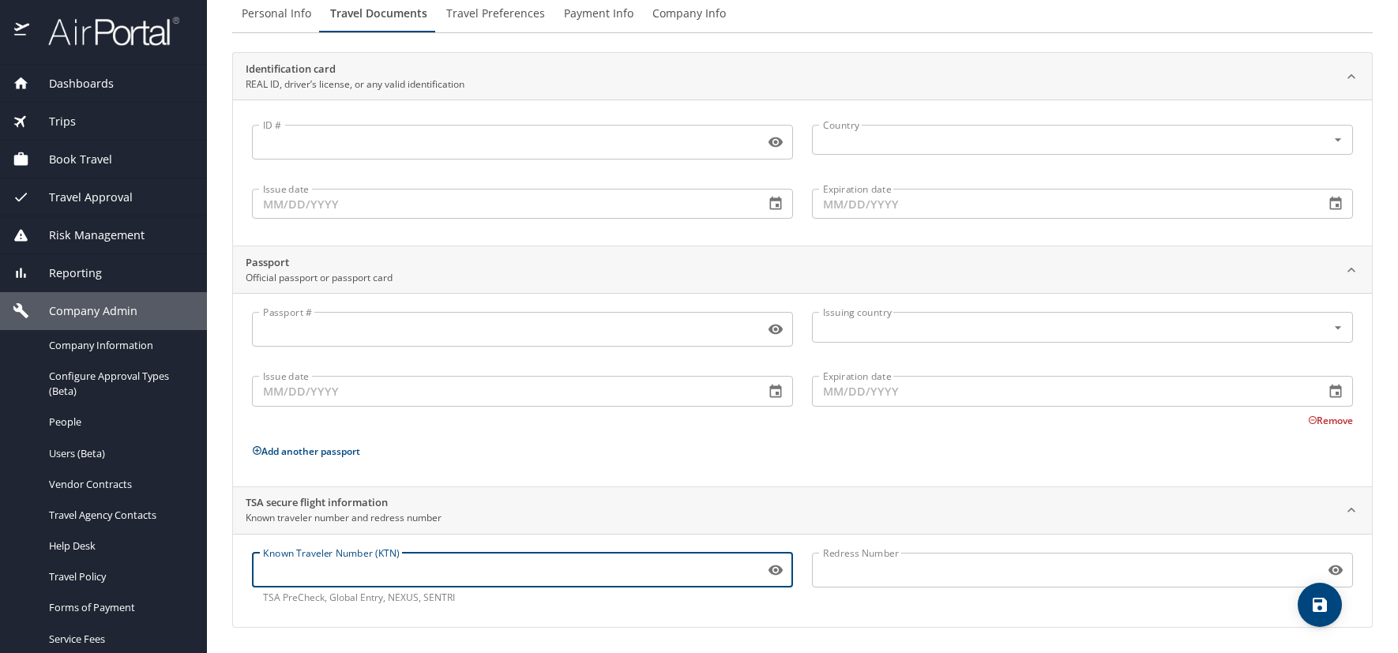
paste input "TT11VB7ZH/"
type input "TT11VB7ZH"
click at [1321, 604] on icon "save" at bounding box center [1320, 605] width 14 height 14
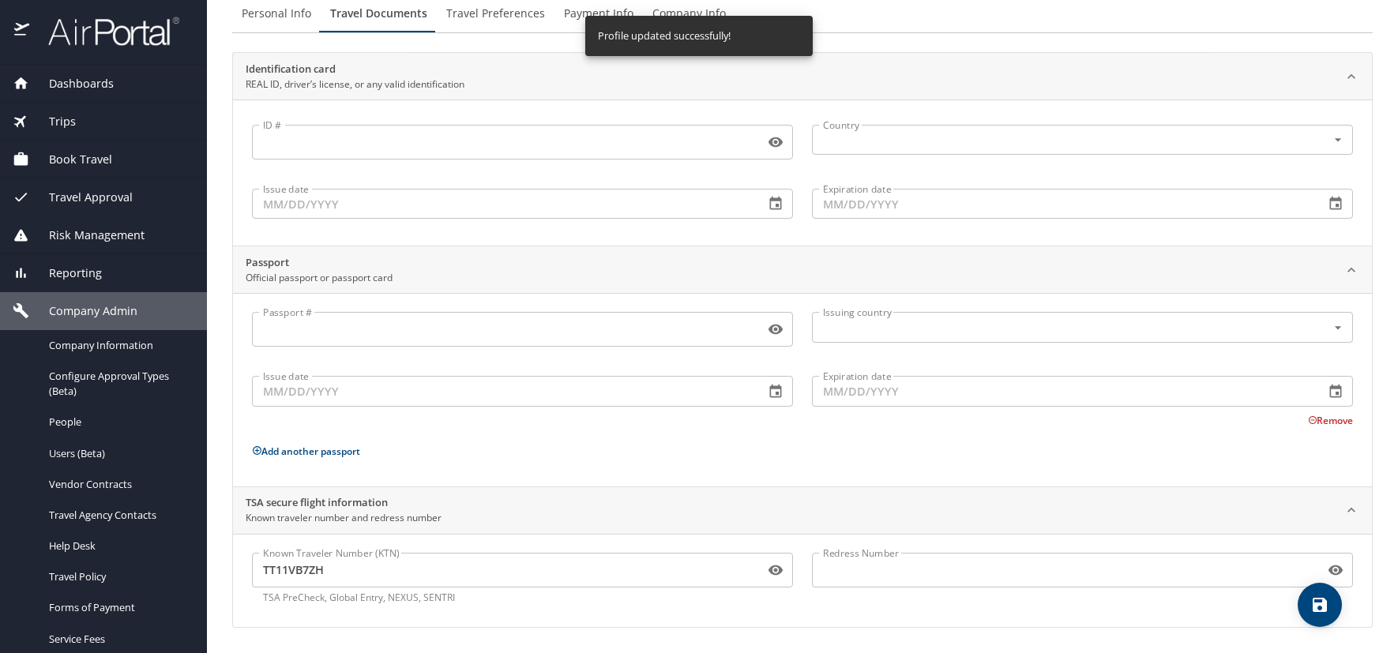
click at [480, 11] on span "Travel Preferences" at bounding box center [495, 14] width 99 height 20
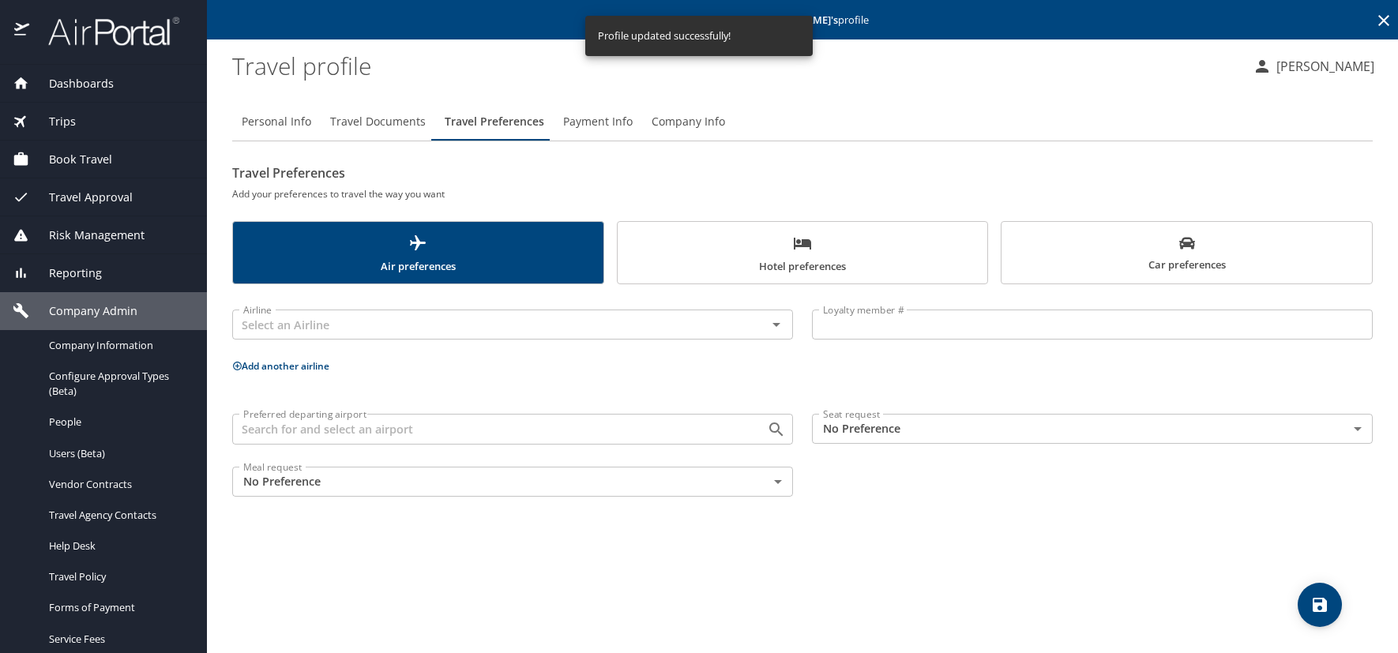
scroll to position [0, 0]
click at [266, 327] on input "text" at bounding box center [489, 324] width 505 height 21
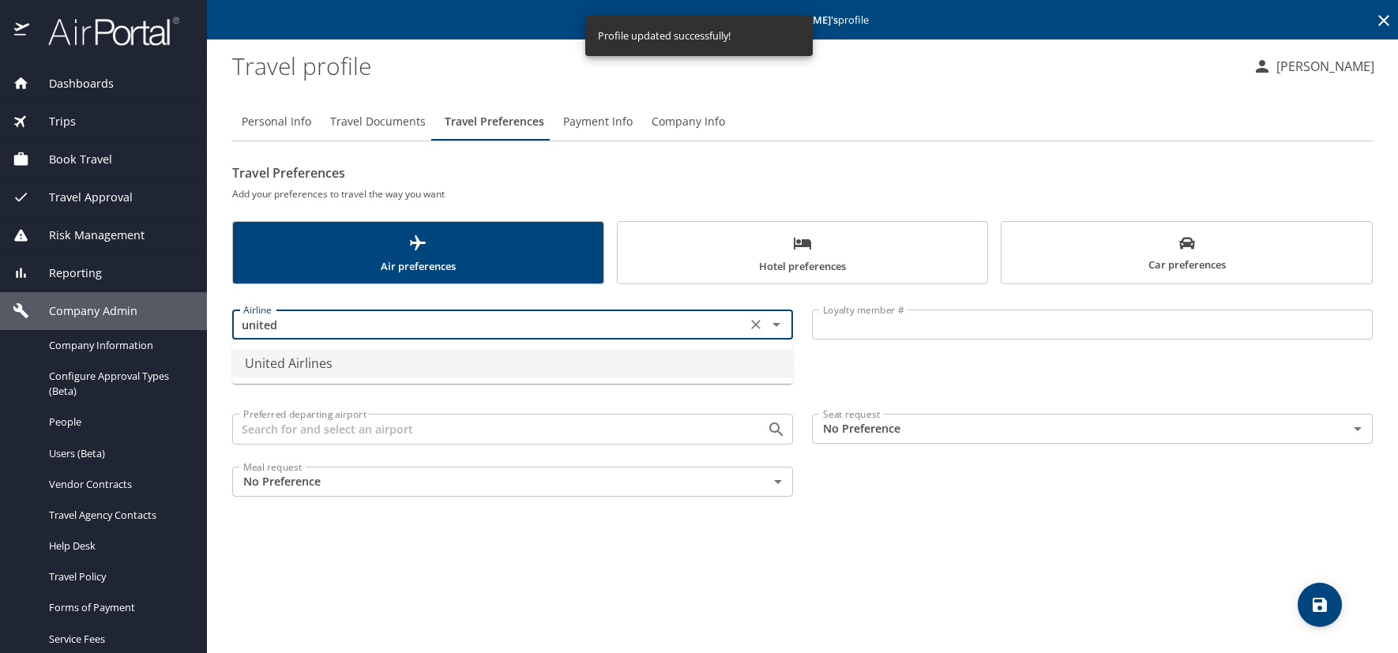
click at [241, 360] on li "United Airlines" at bounding box center [512, 363] width 561 height 28
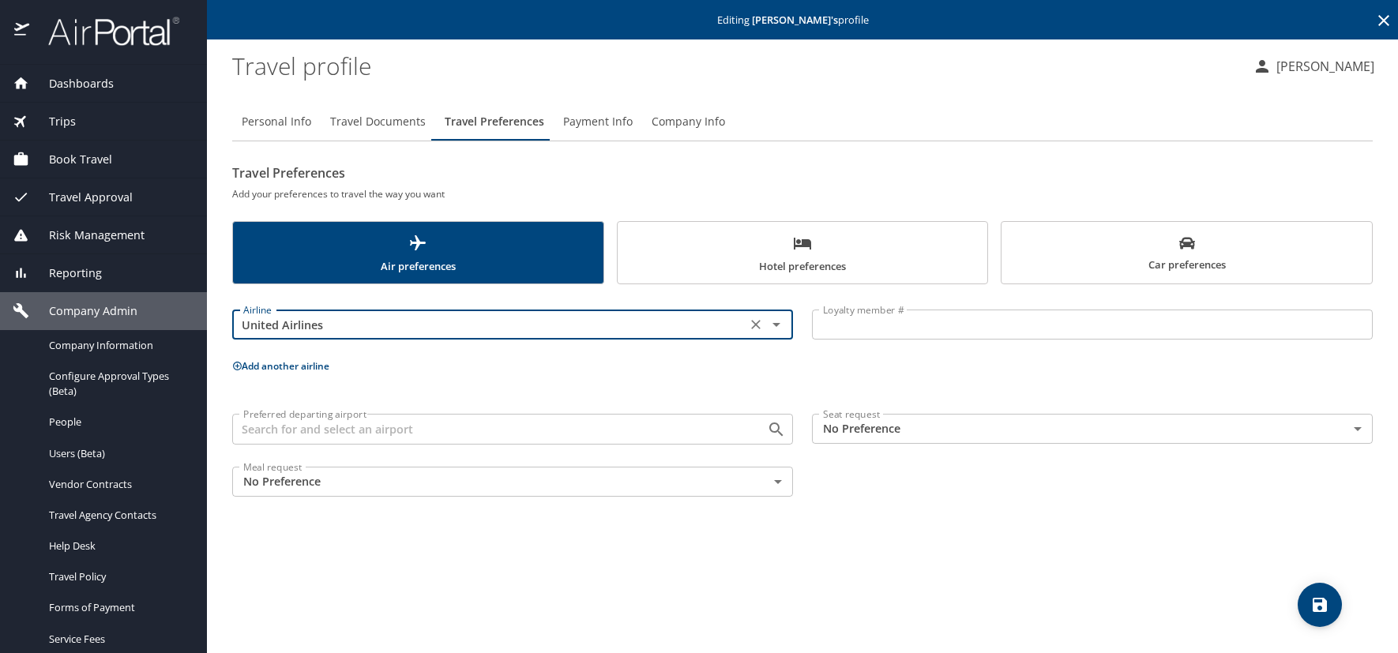
type input "United Airlines"
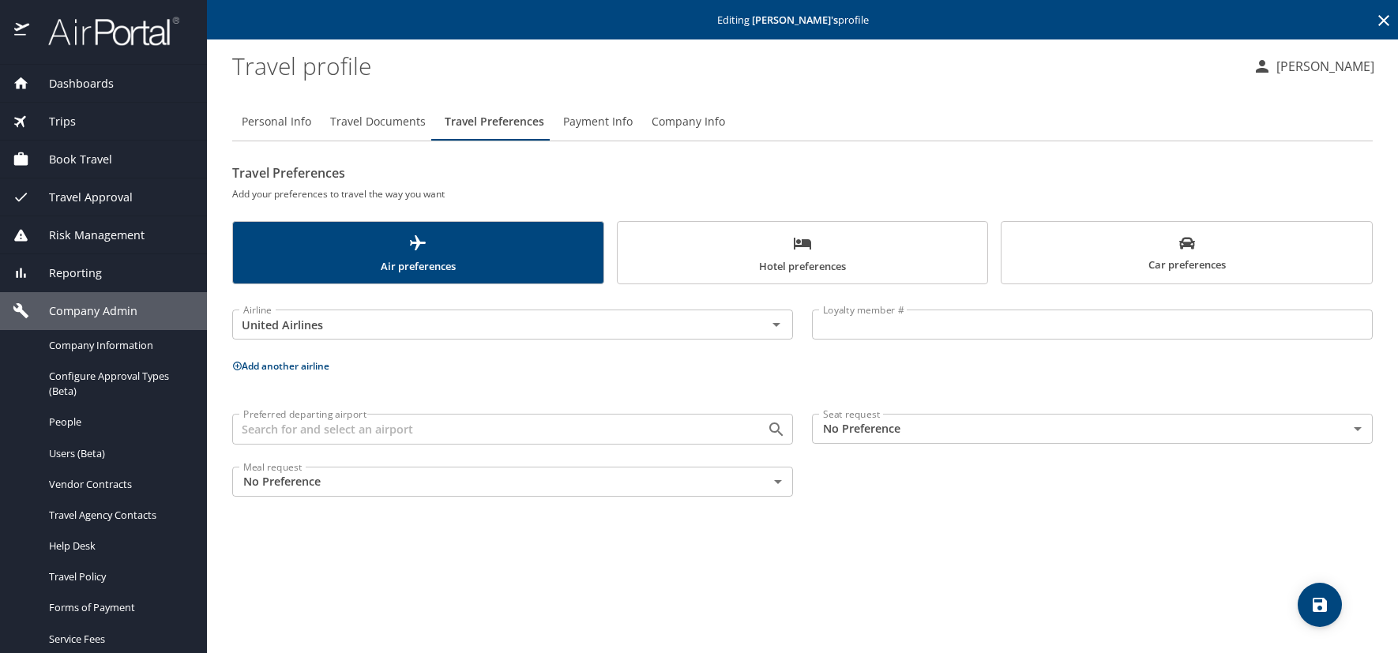
click at [897, 321] on input "Loyalty member #" at bounding box center [1092, 325] width 561 height 30
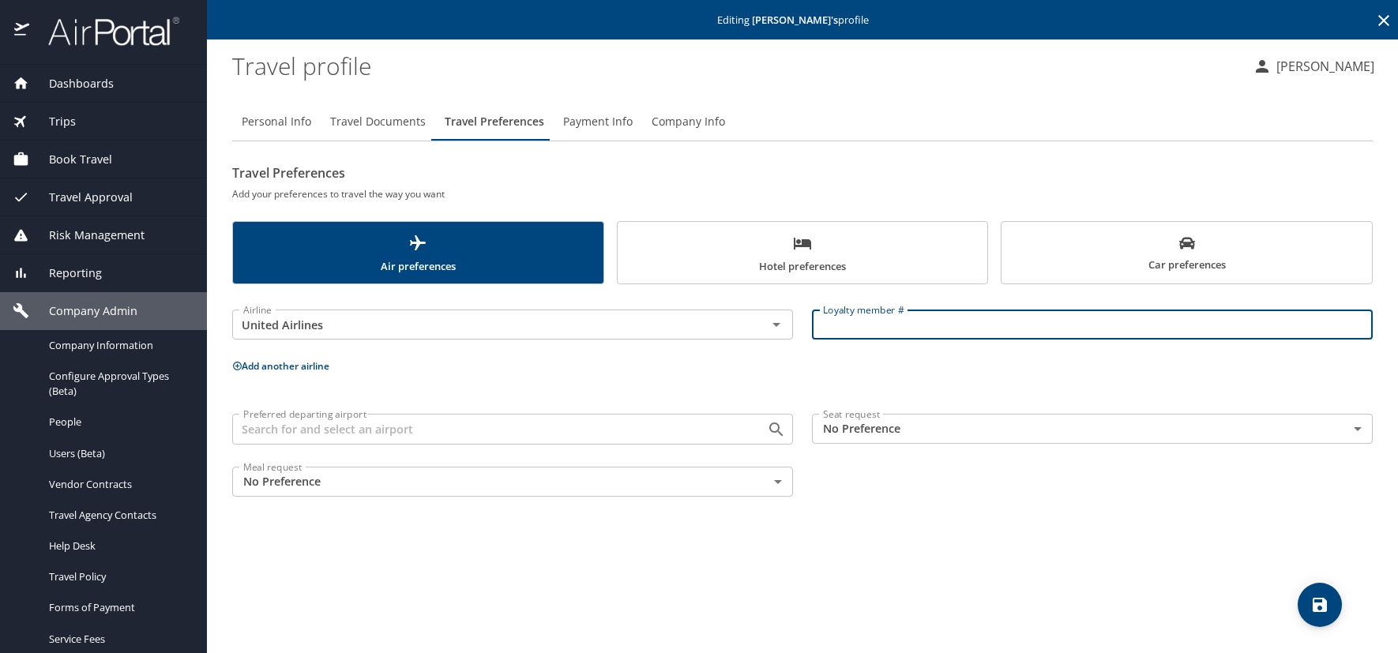
paste input "EHG13256"
type input "EHG13256"
click at [236, 366] on icon at bounding box center [237, 366] width 9 height 9
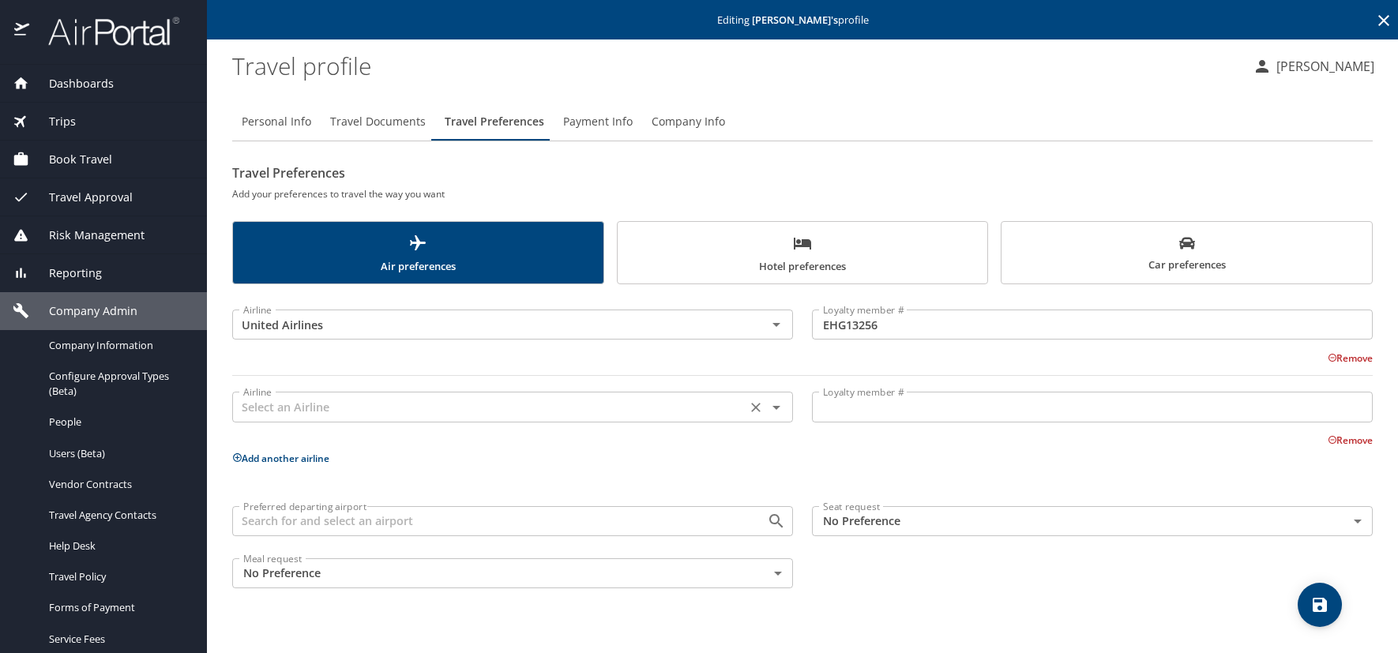
click at [269, 406] on input "text" at bounding box center [489, 407] width 505 height 21
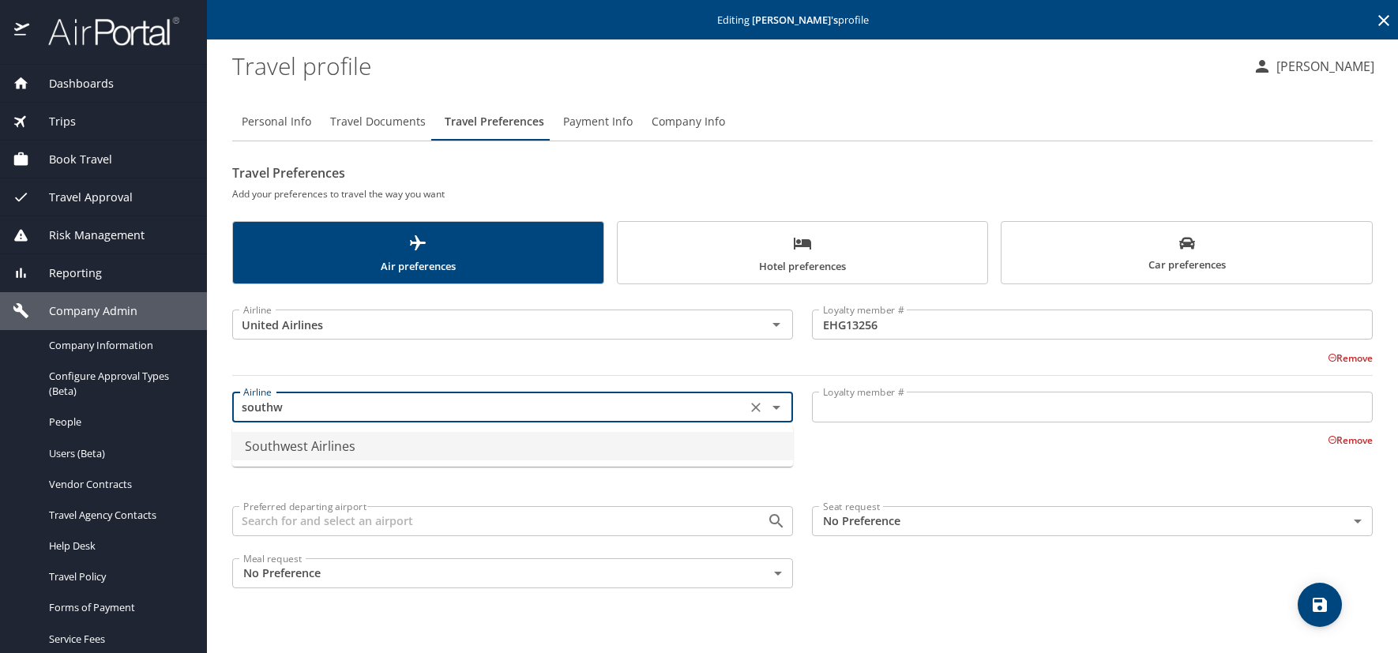
click at [333, 450] on li "Southwest Airlines" at bounding box center [512, 446] width 561 height 28
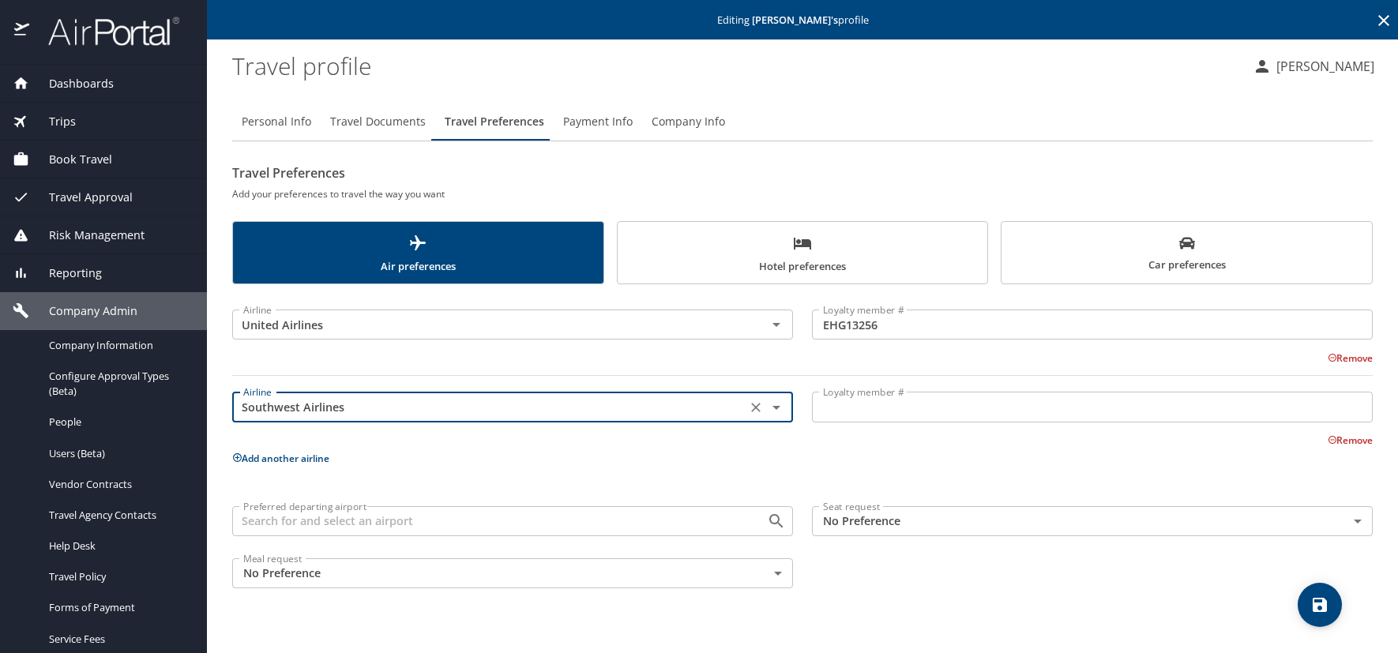
type input "Southwest Airlines"
click at [835, 404] on input "Loyalty member #" at bounding box center [1092, 407] width 561 height 30
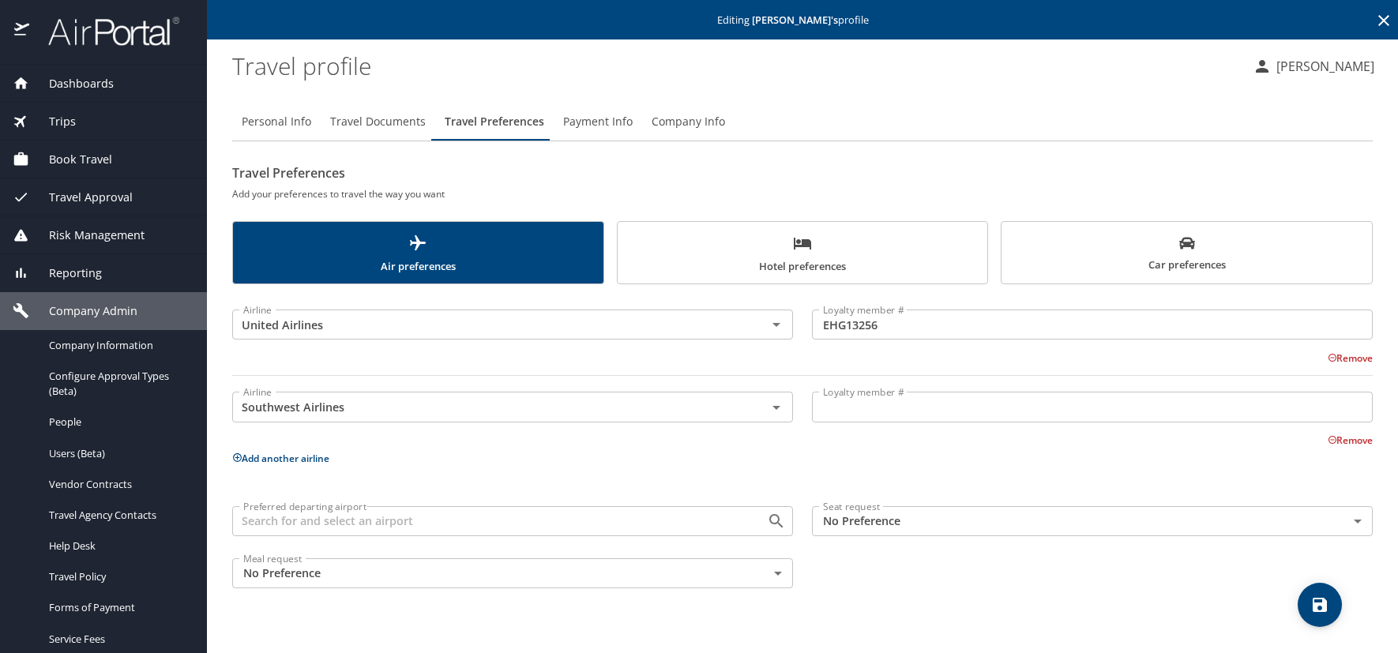
click at [871, 414] on input "Loyalty member #" at bounding box center [1092, 407] width 561 height 30
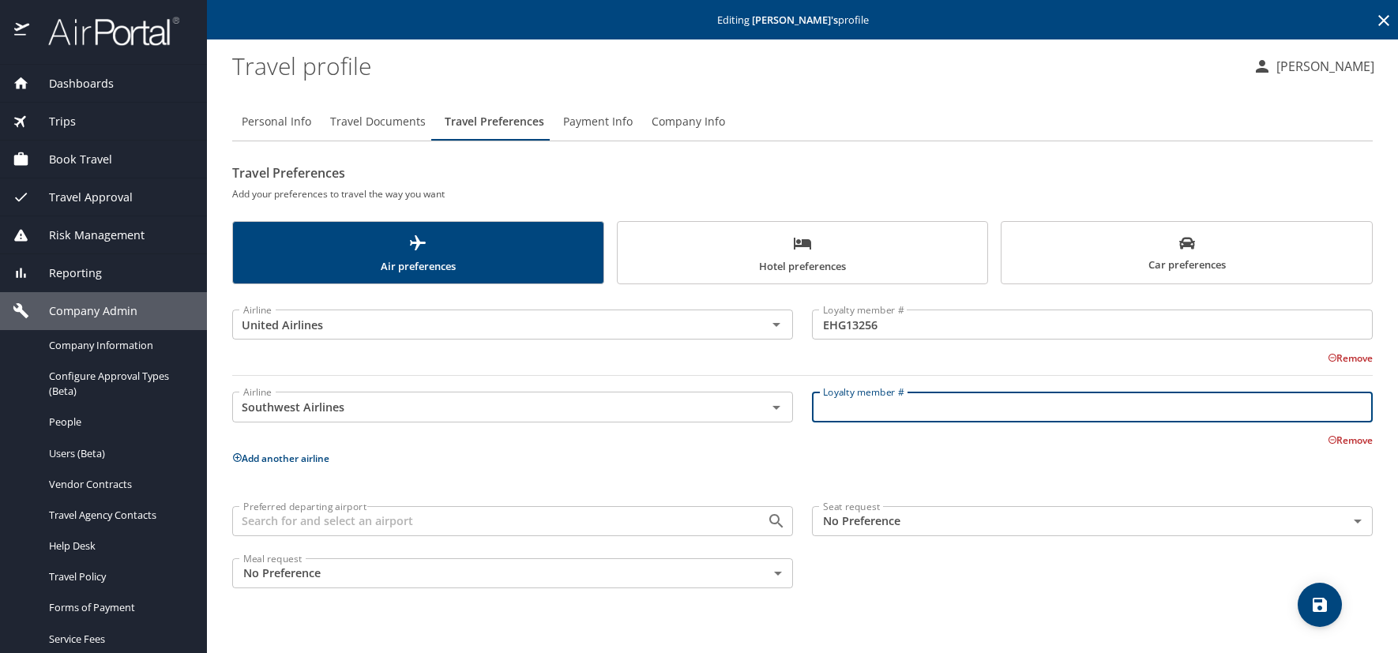
paste input "00000401236393"
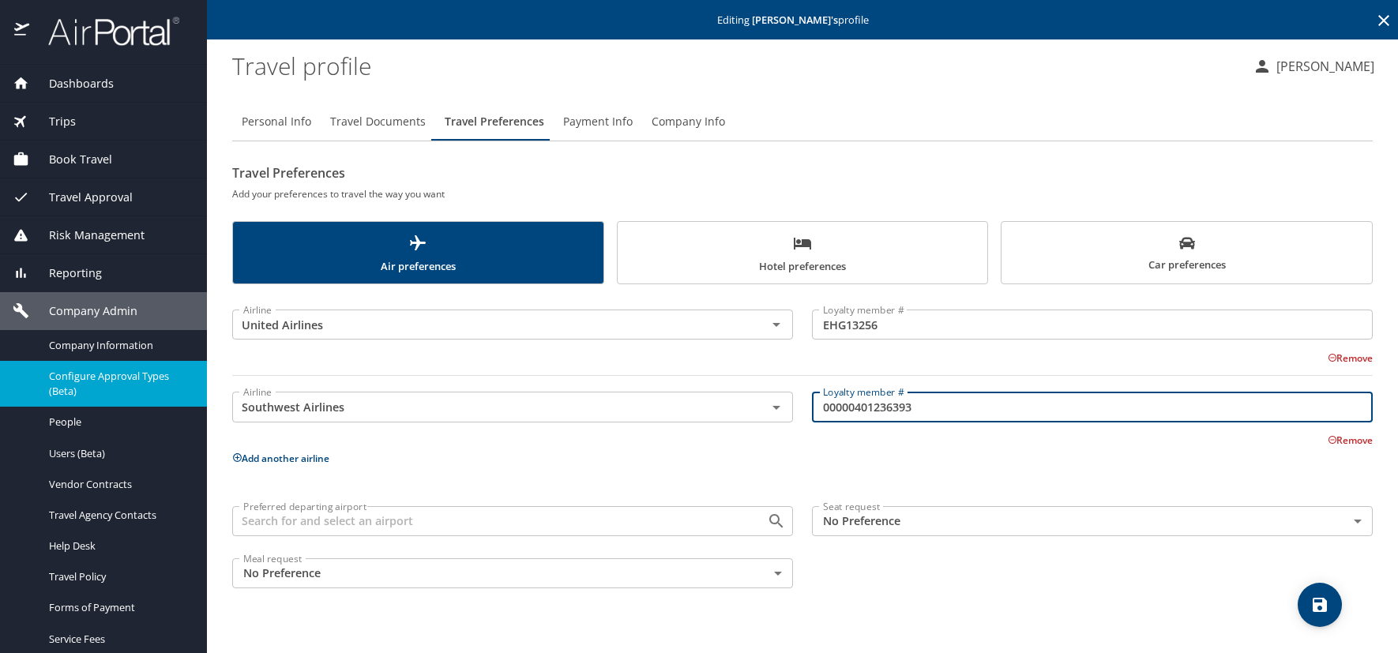
type input "00000401236393"
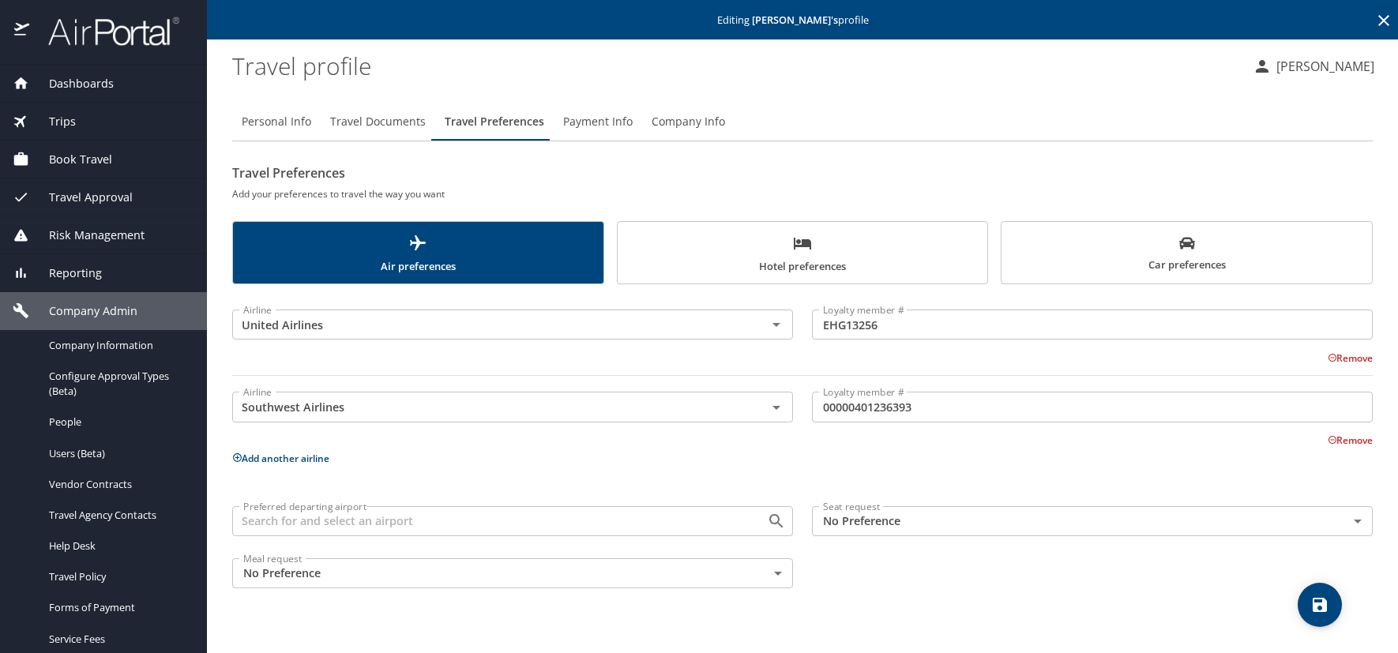
click at [235, 455] on icon at bounding box center [237, 457] width 9 height 9
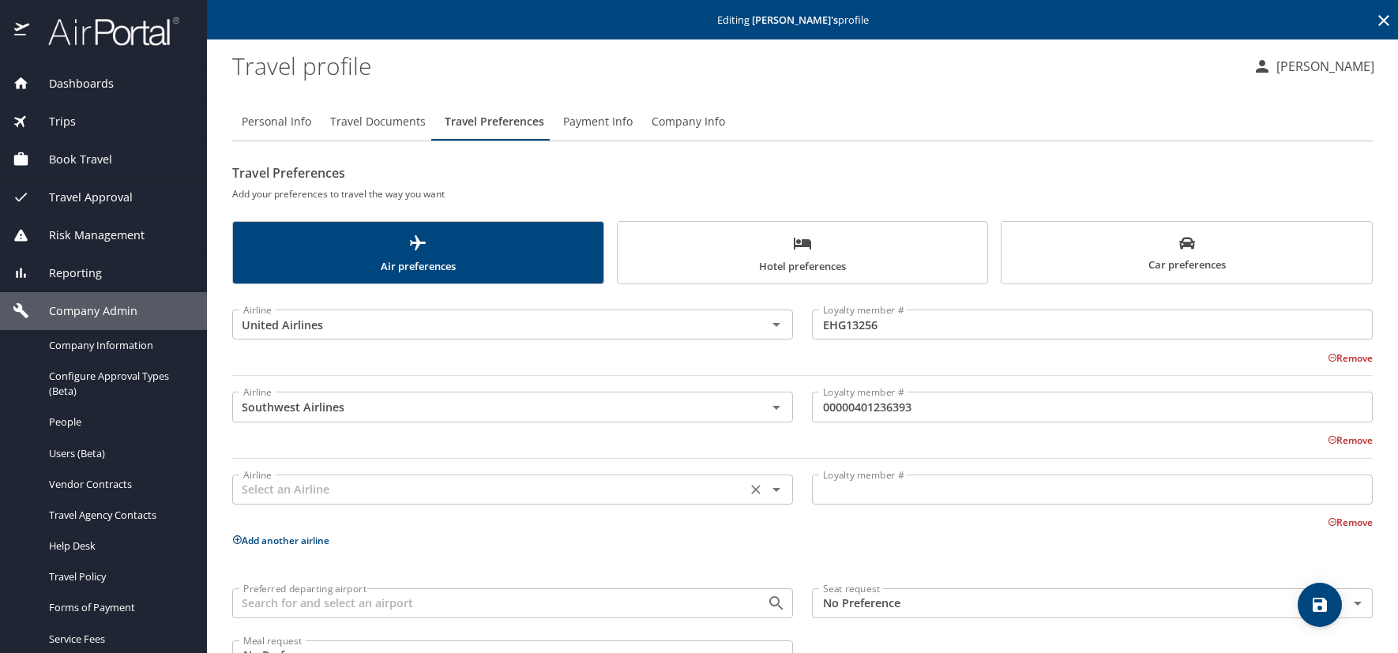
click at [347, 493] on input "text" at bounding box center [489, 490] width 505 height 21
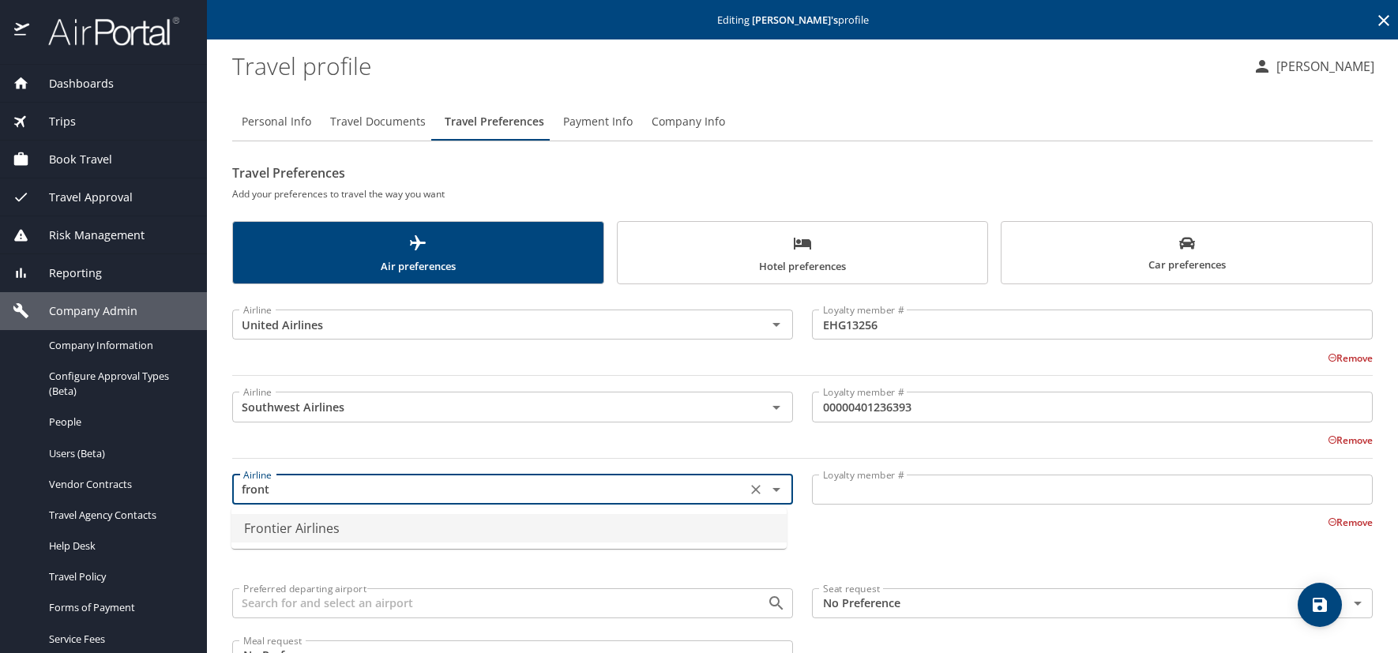
drag, startPoint x: 331, startPoint y: 529, endPoint x: 333, endPoint y: 537, distance: 8.8
click at [333, 535] on li "Frontier Airlines" at bounding box center [508, 528] width 555 height 28
type input "Frontier Airlines"
click at [850, 495] on input "Loyalty member #" at bounding box center [1092, 490] width 561 height 30
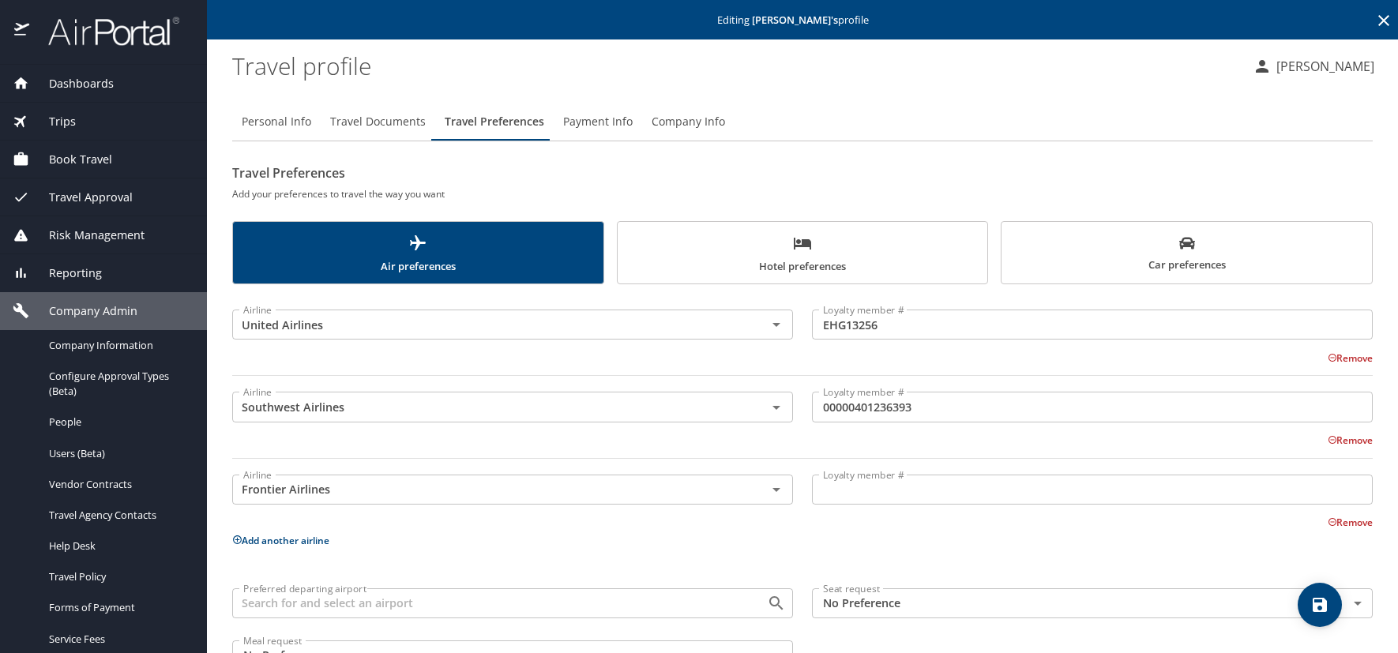
click at [833, 488] on input "Loyalty member #" at bounding box center [1092, 490] width 561 height 30
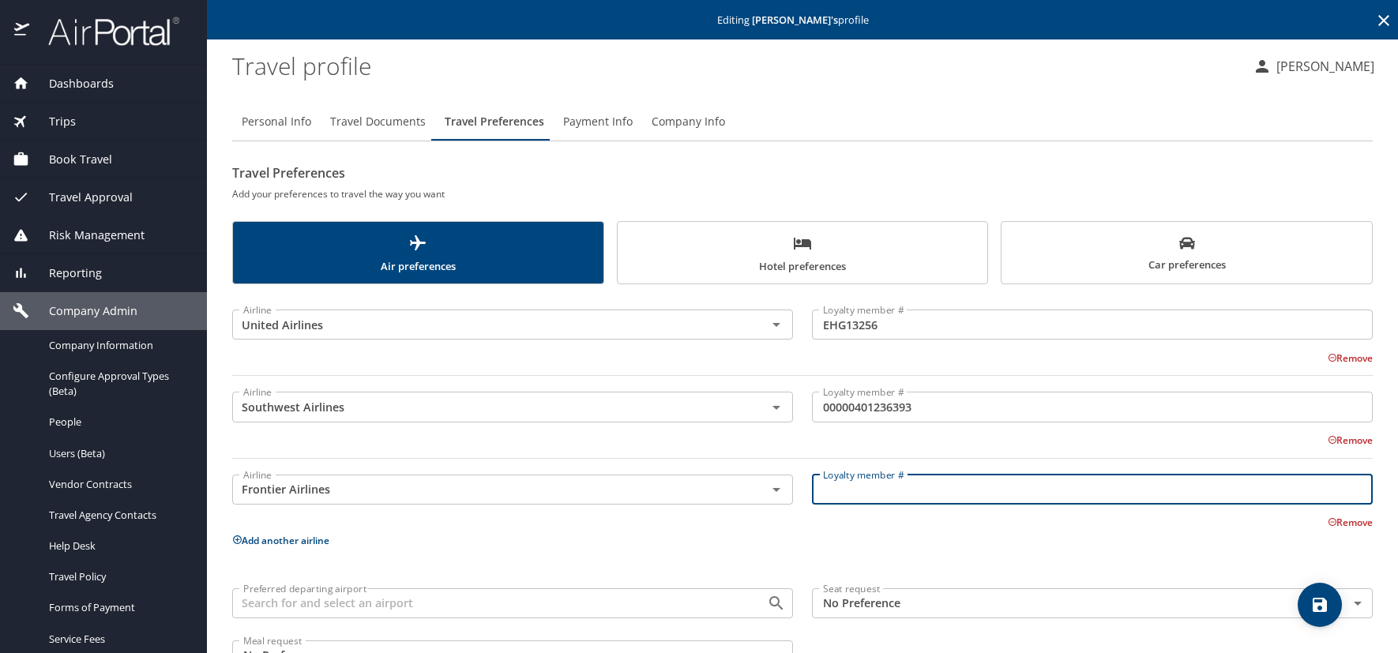
paste input "40012163531"
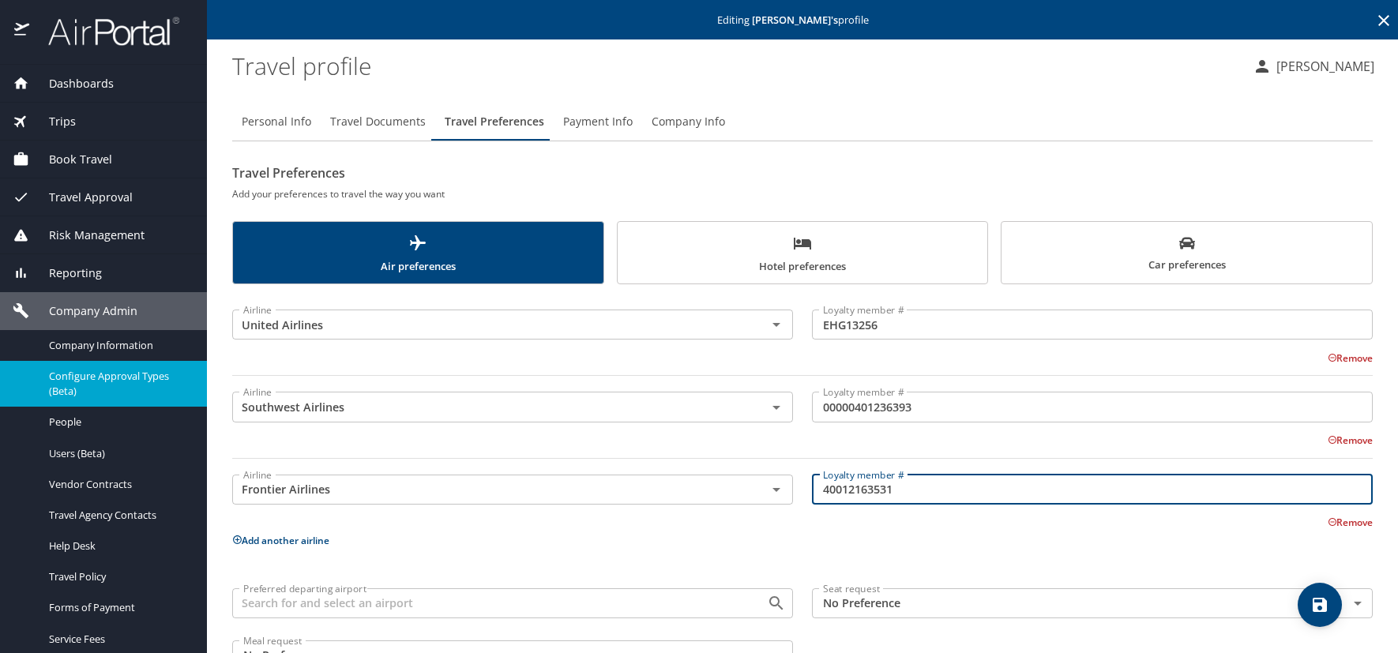
type input "40012163531"
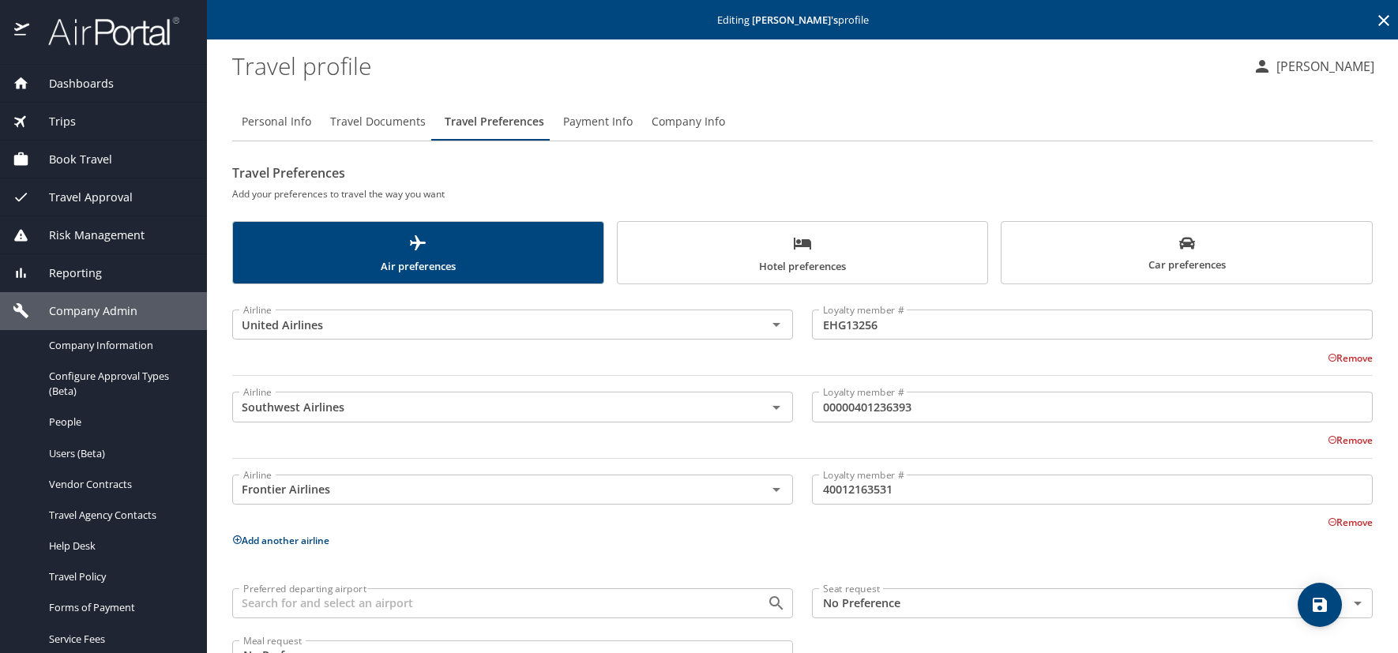
click at [1321, 606] on icon "save" at bounding box center [1320, 605] width 14 height 14
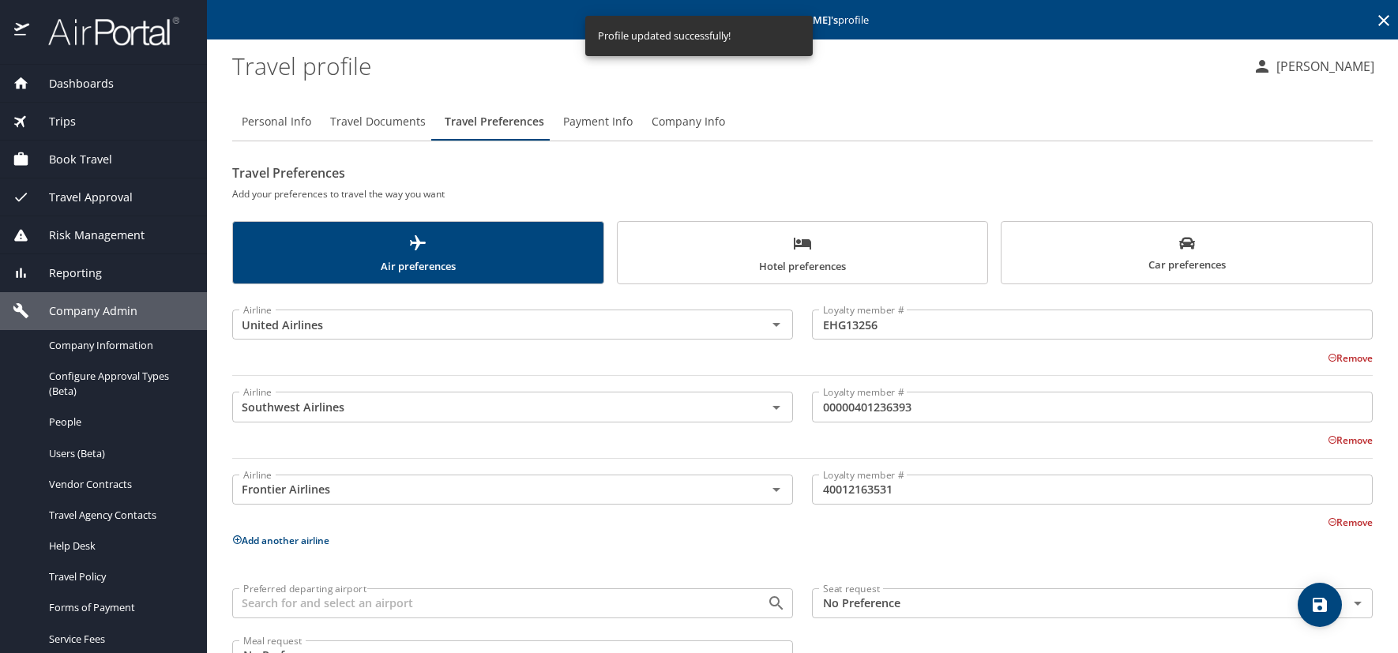
click at [1318, 601] on icon "save" at bounding box center [1320, 605] width 19 height 19
click at [371, 123] on span "Travel Documents" at bounding box center [378, 122] width 96 height 20
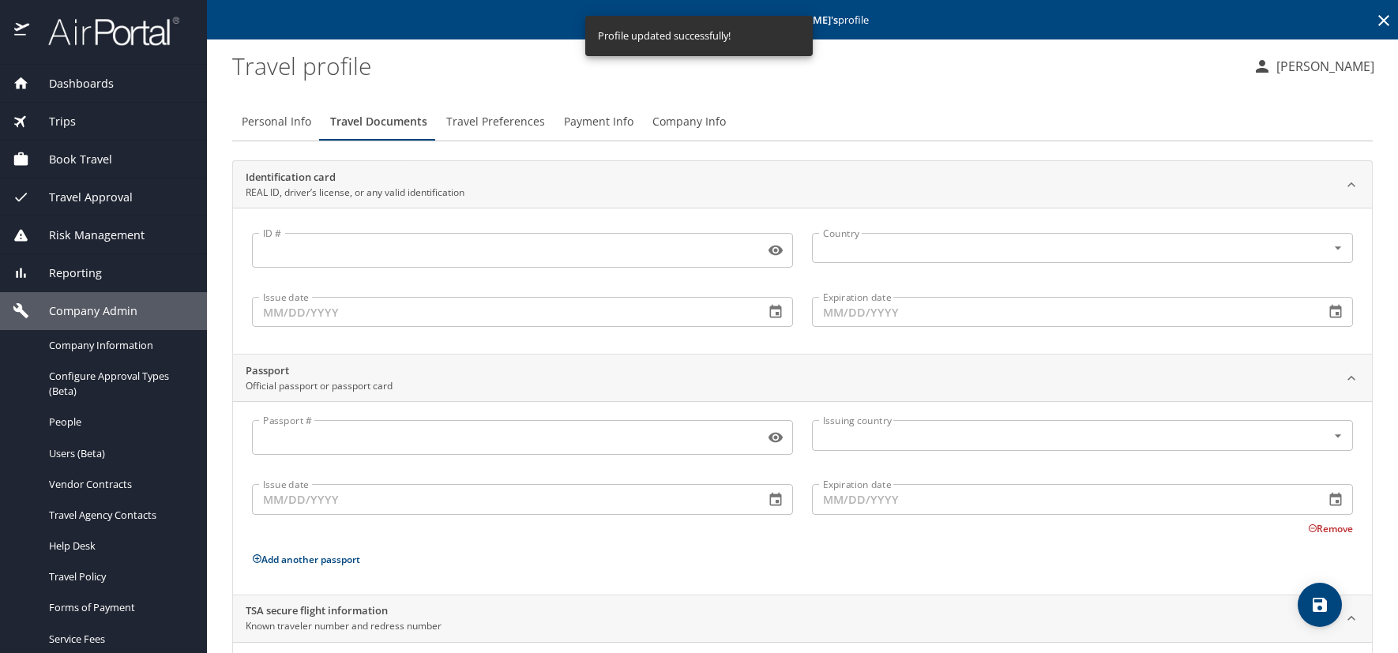
scroll to position [108, 0]
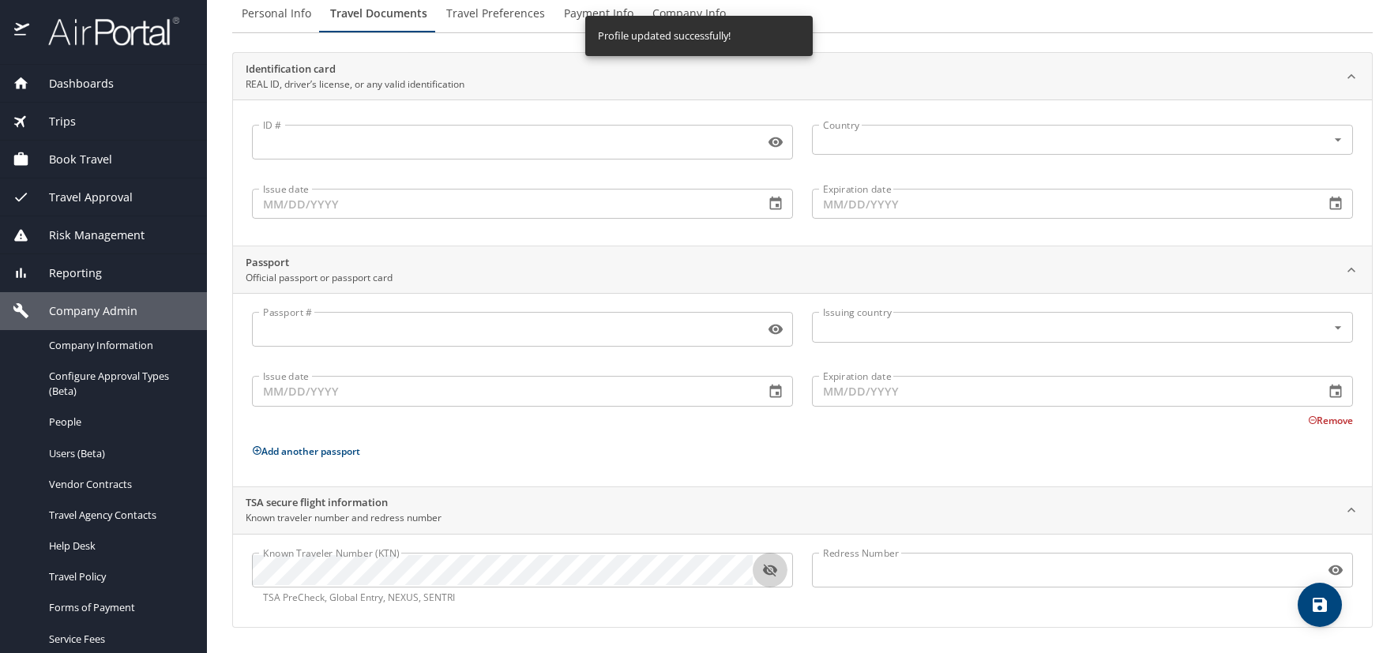
click at [780, 574] on button "button" at bounding box center [770, 570] width 35 height 35
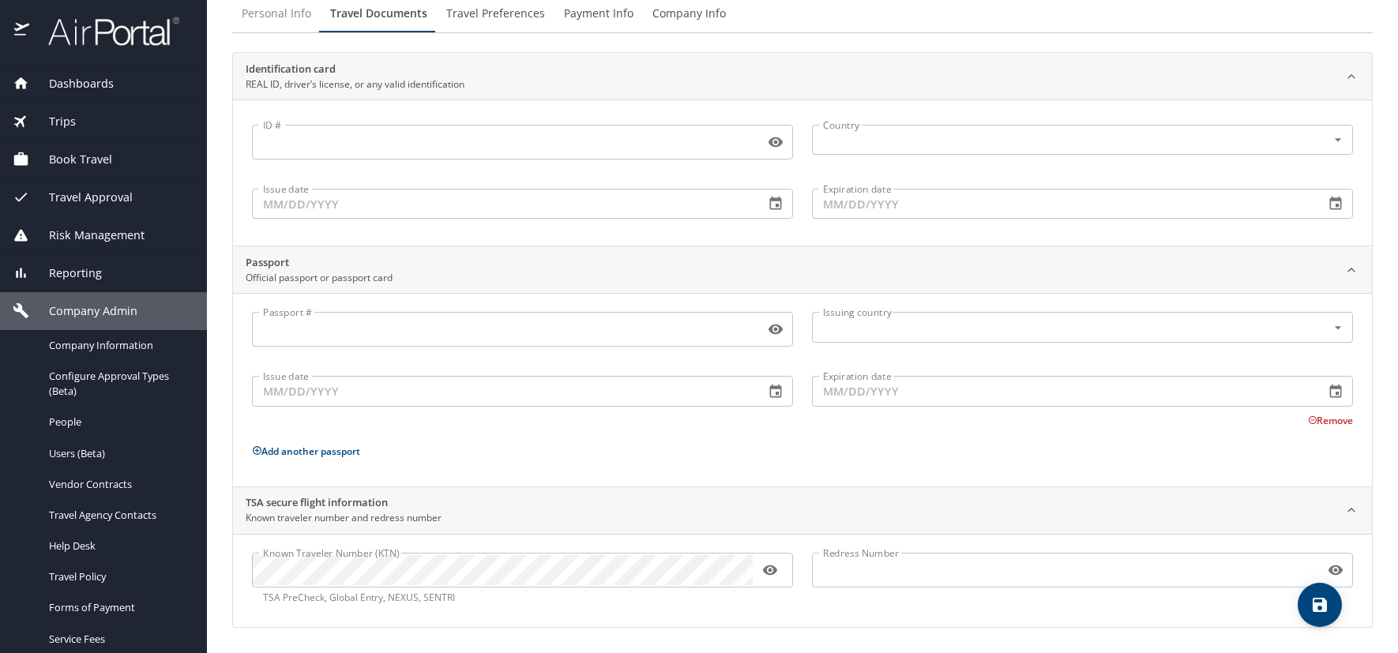
click at [260, 12] on span "Personal Info" at bounding box center [277, 14] width 70 height 20
select select "US"
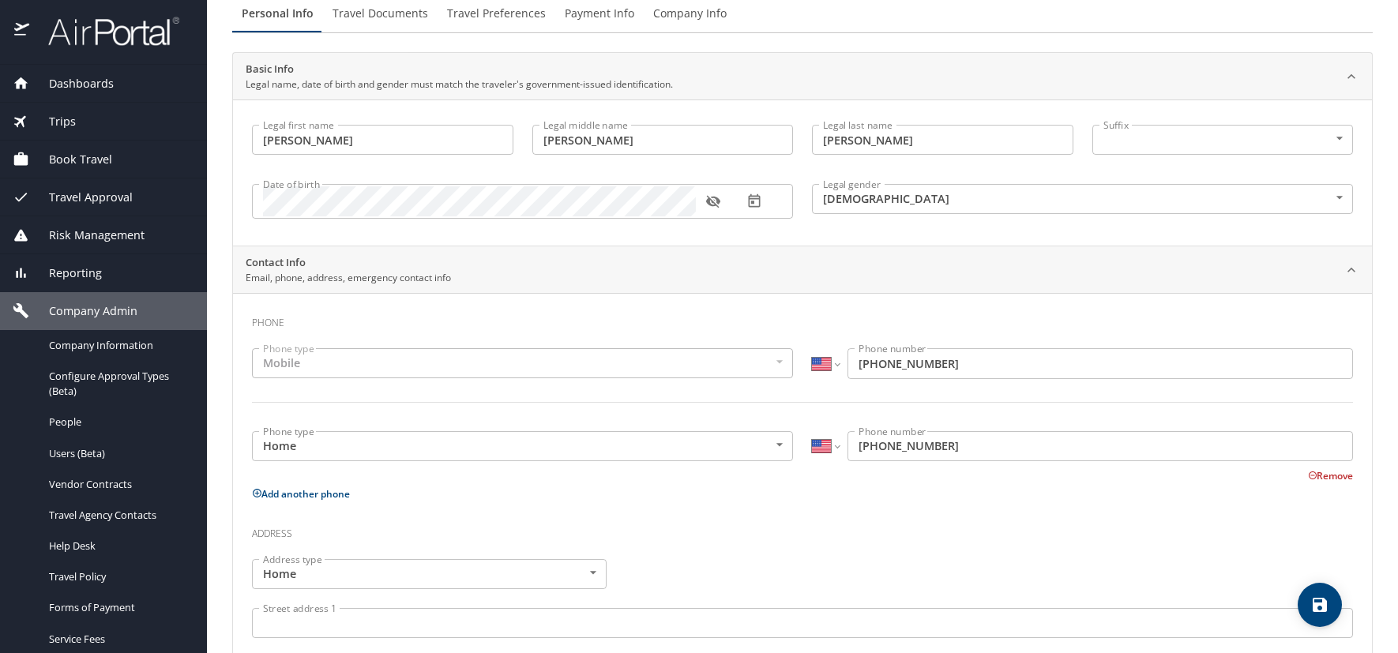
click at [709, 206] on icon "button" at bounding box center [713, 202] width 16 height 16
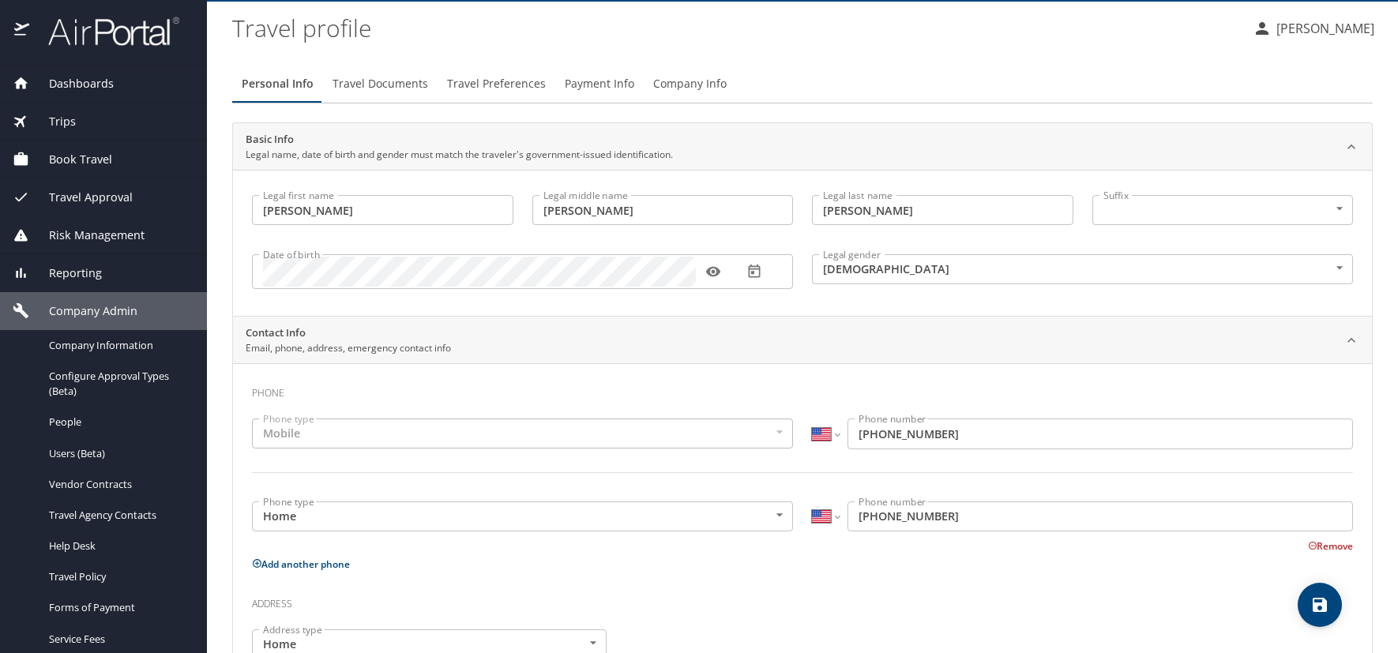
scroll to position [0, 0]
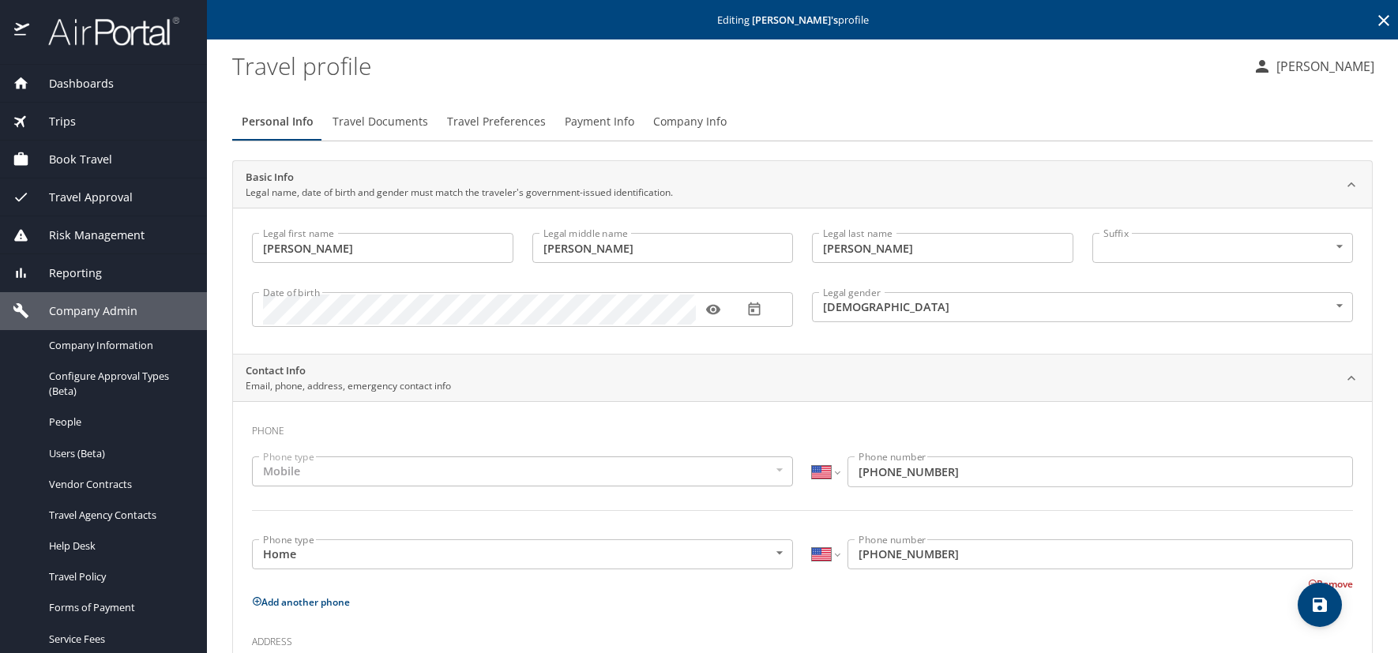
click at [1375, 21] on icon at bounding box center [1384, 20] width 19 height 19
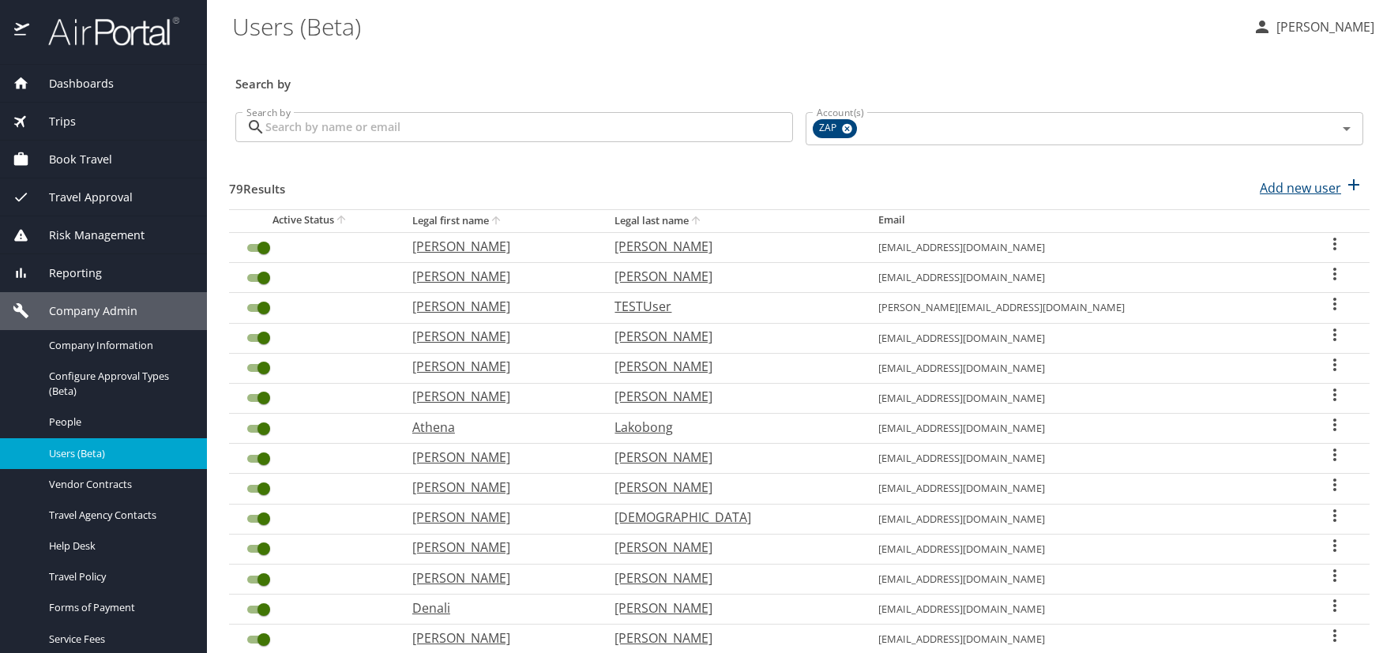
click at [1295, 184] on p "Add new user" at bounding box center [1300, 188] width 81 height 19
select select "US"
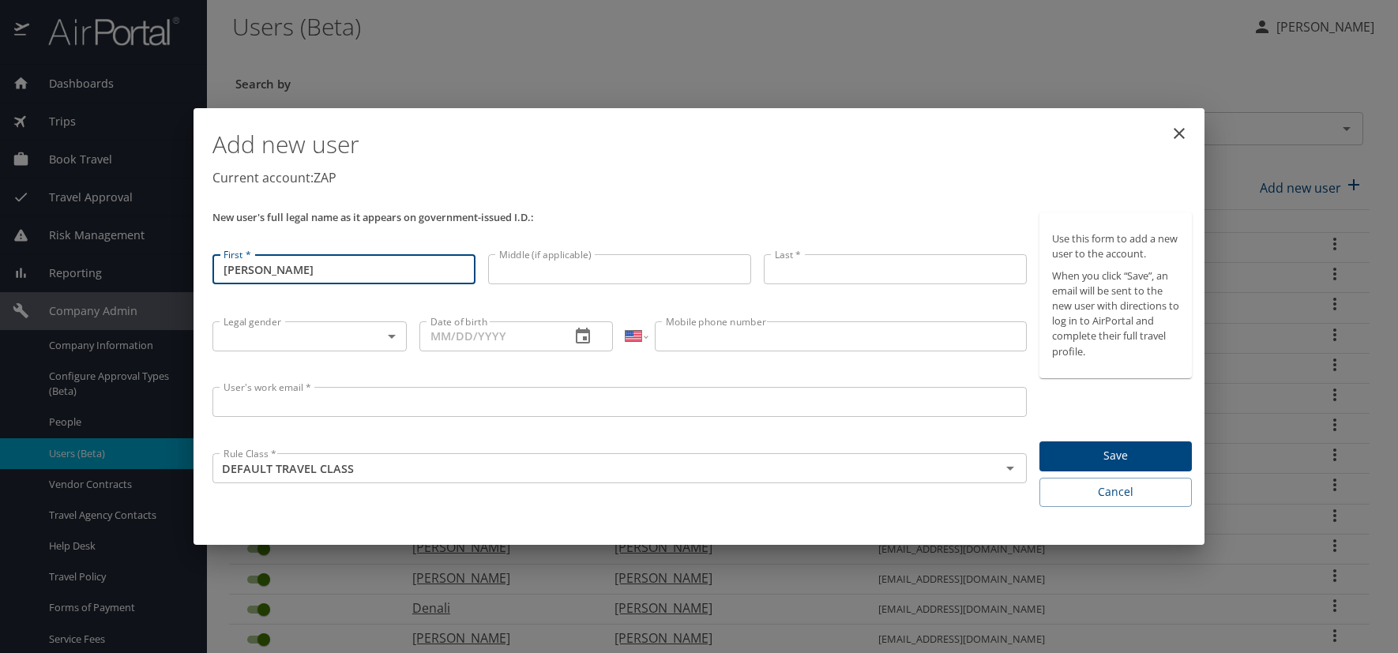
type input "[PERSON_NAME]"
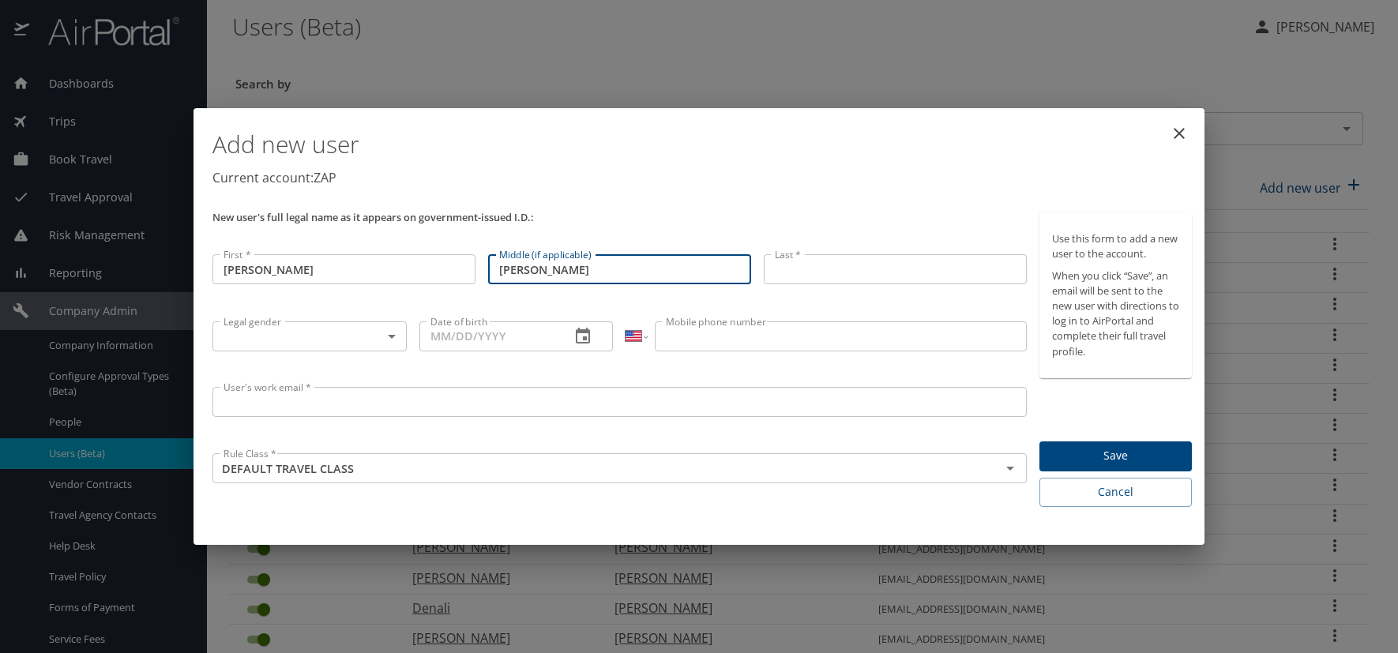
type input "Jaime"
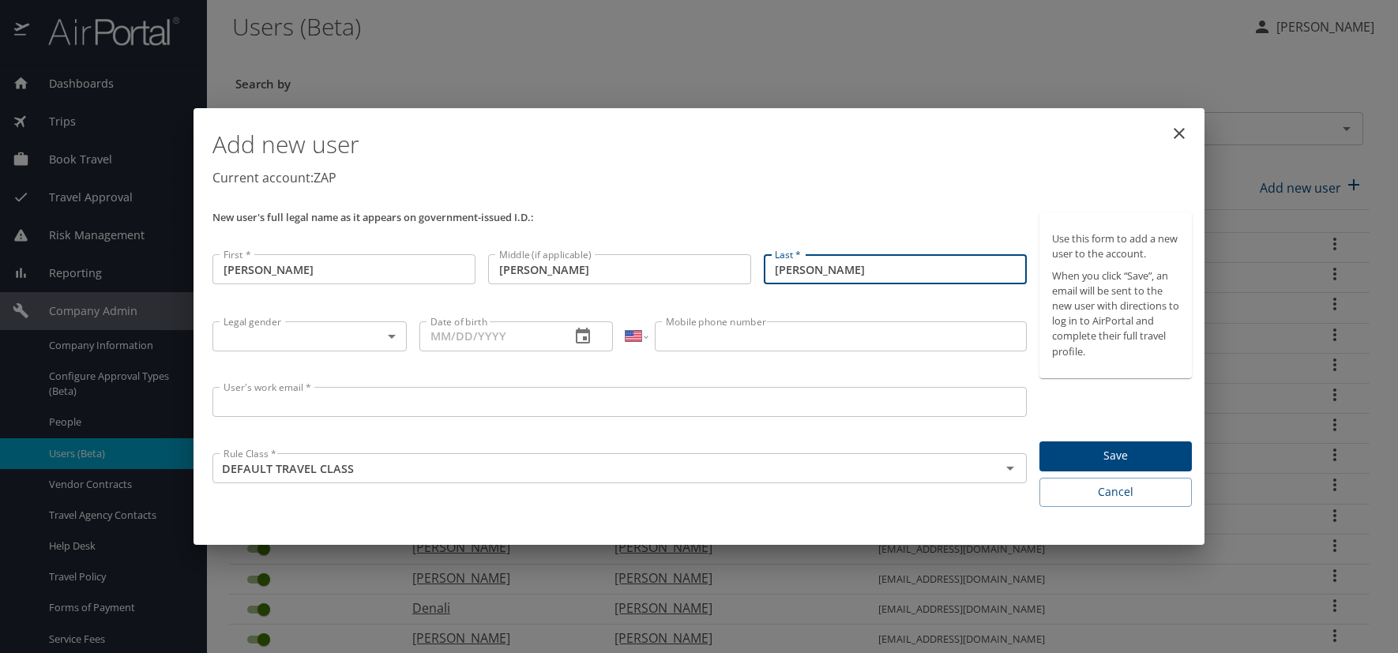
type input "[PERSON_NAME]"
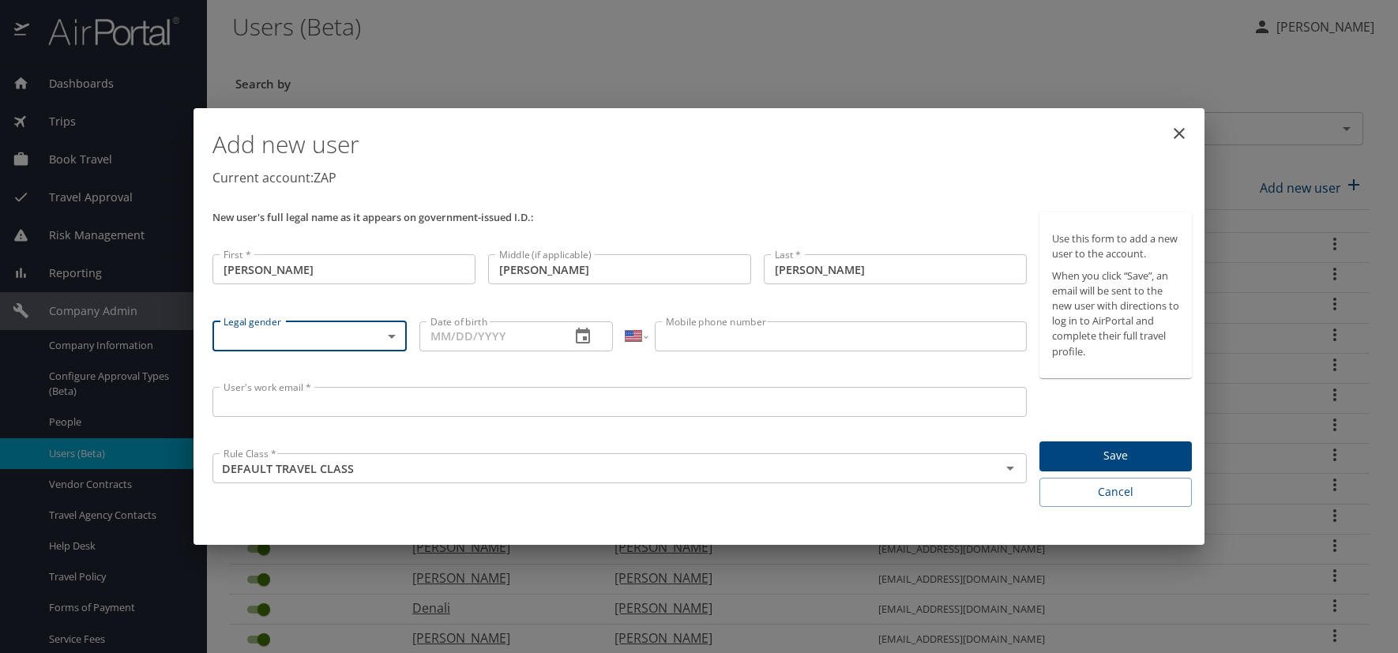
click at [393, 337] on body "Dashboards AirPortal 360™ Manager AirPortal 360™ Agent My Travel Dashboard Trip…" at bounding box center [699, 326] width 1398 height 653
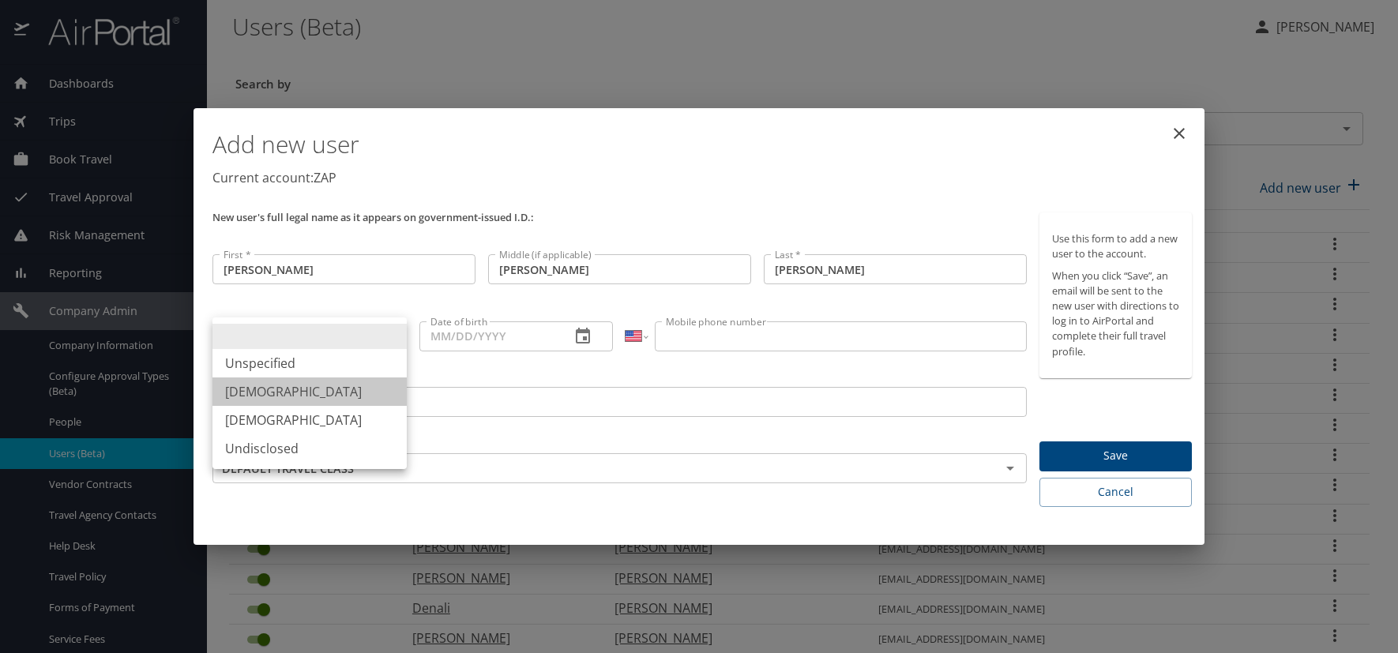
click at [304, 393] on li "[DEMOGRAPHIC_DATA]" at bounding box center [310, 392] width 194 height 28
type input "[DEMOGRAPHIC_DATA]"
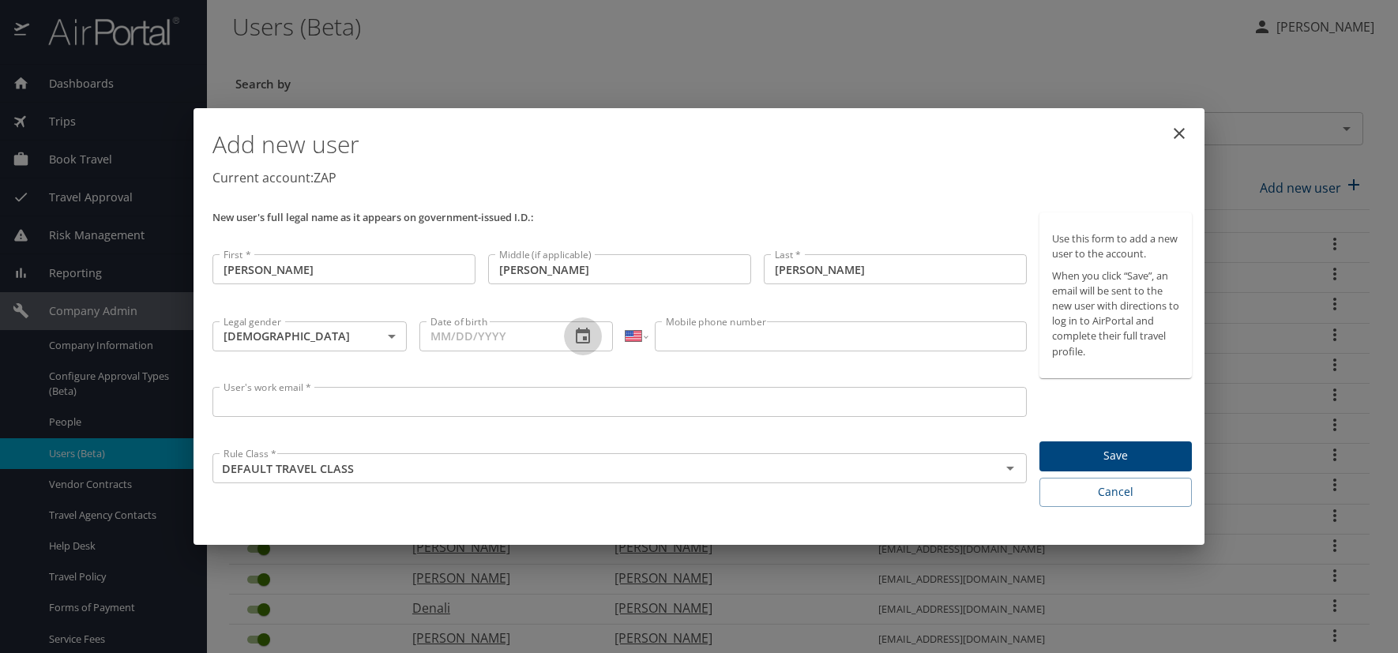
click at [584, 333] on icon "button" at bounding box center [583, 336] width 19 height 19
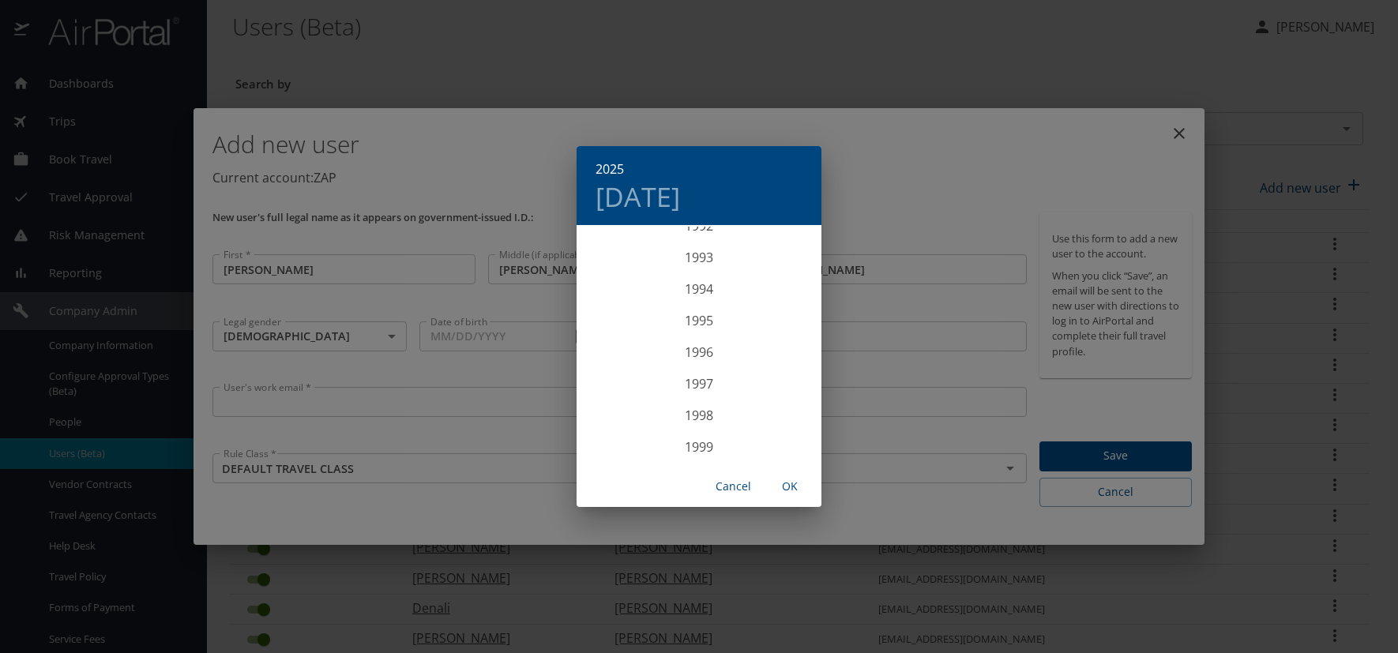
scroll to position [3018, 0]
click at [692, 292] on div "1996" at bounding box center [699, 290] width 245 height 32
click at [698, 257] on div "Feb" at bounding box center [698, 256] width 81 height 59
click at [728, 367] on p "15" at bounding box center [730, 366] width 11 height 10
click at [793, 485] on span "OK" at bounding box center [790, 487] width 38 height 20
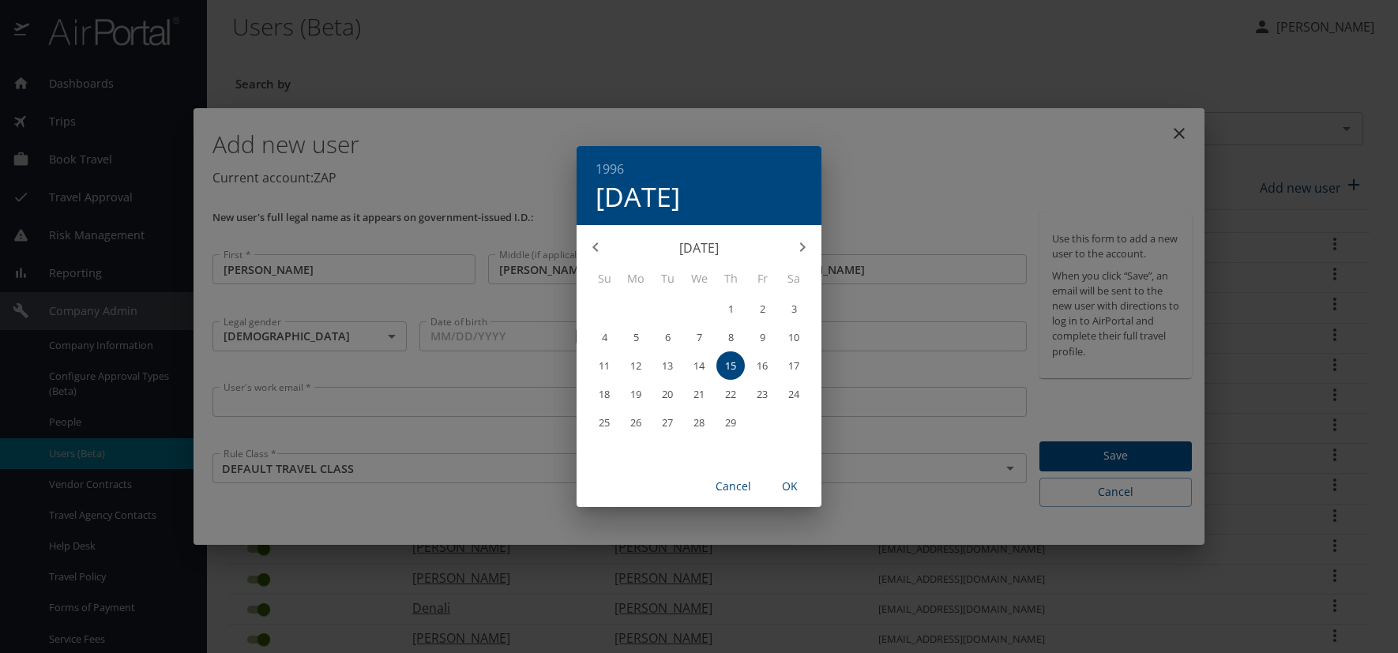
type input "02/15/1996"
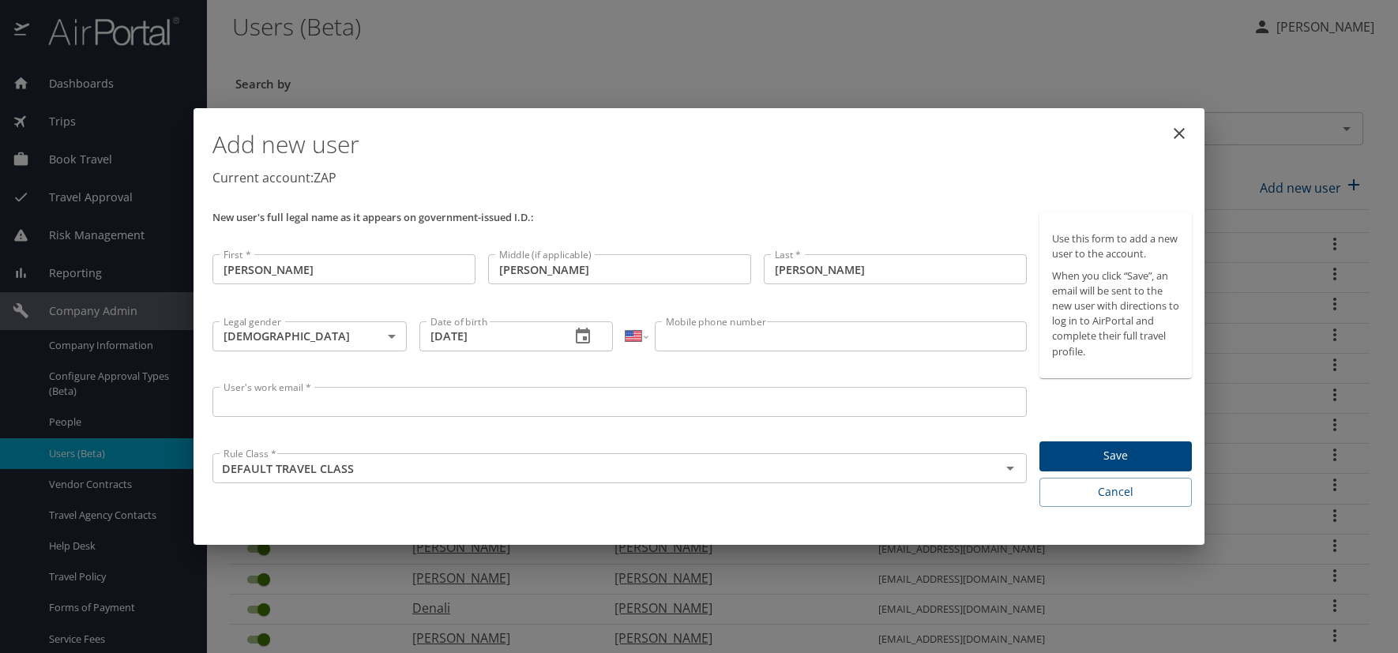
click at [705, 336] on input "Mobile phone number" at bounding box center [840, 337] width 371 height 30
type input "(720) 201-0826"
click at [370, 406] on input "User's work email *" at bounding box center [620, 402] width 814 height 30
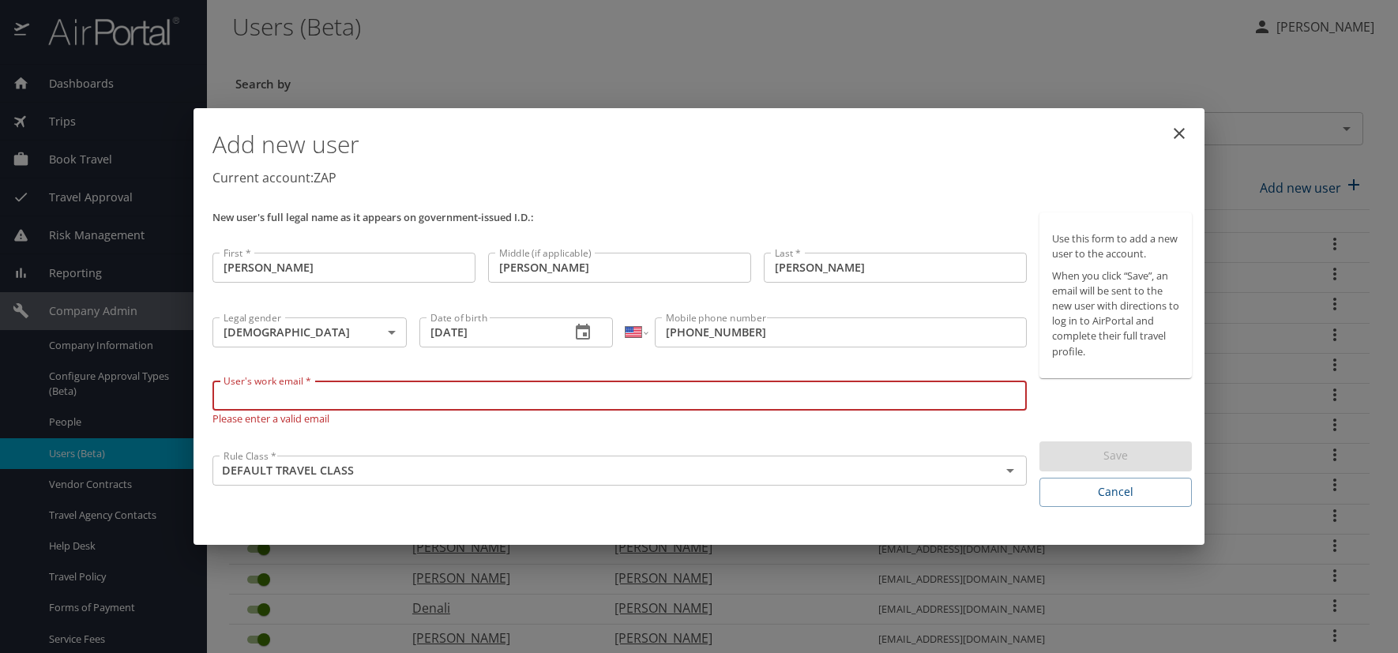
click at [226, 399] on input "User's work email *" at bounding box center [620, 396] width 814 height 30
paste input "MARTINJ.AT.ZAPECS.COM"
type input "[EMAIL_ADDRESS][DOMAIN_NAME]"
drag, startPoint x: 658, startPoint y: 220, endPoint x: 668, endPoint y: 214, distance: 11.0
click at [658, 216] on p "New user's full legal name as it appears on government-issued I.D.:" at bounding box center [620, 218] width 814 height 10
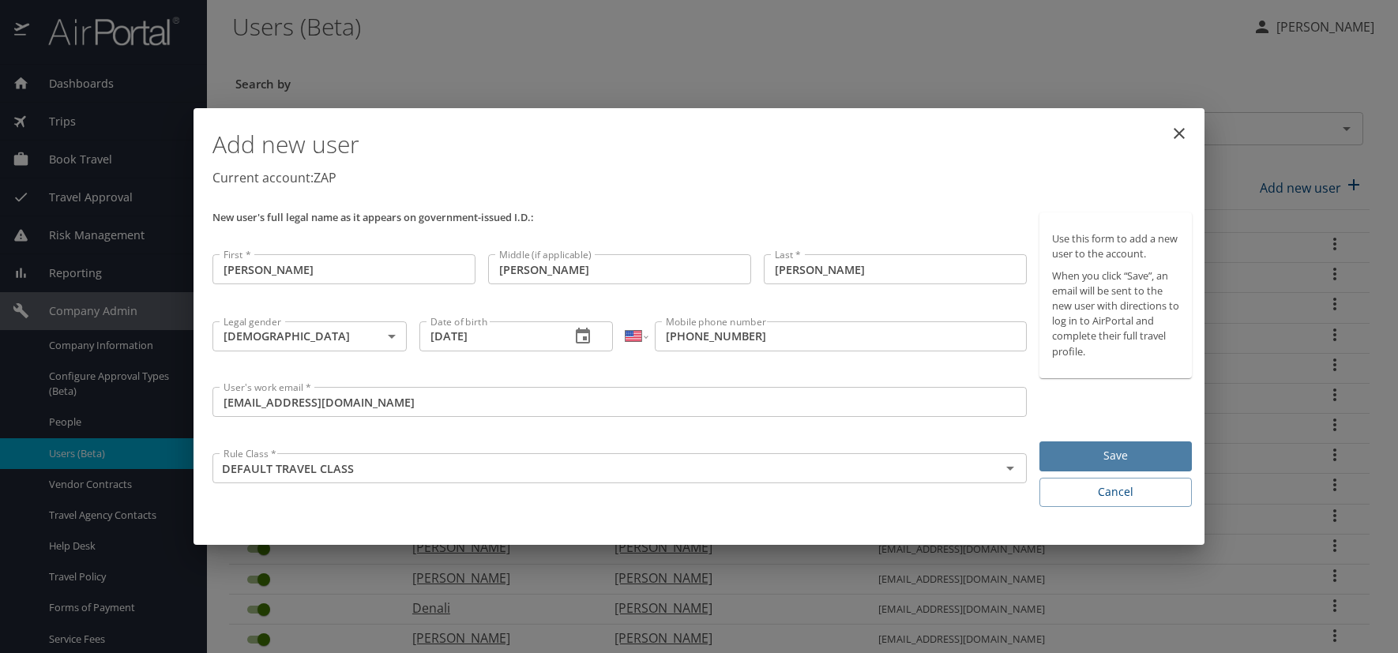
click at [1136, 449] on span "Save" at bounding box center [1115, 456] width 127 height 20
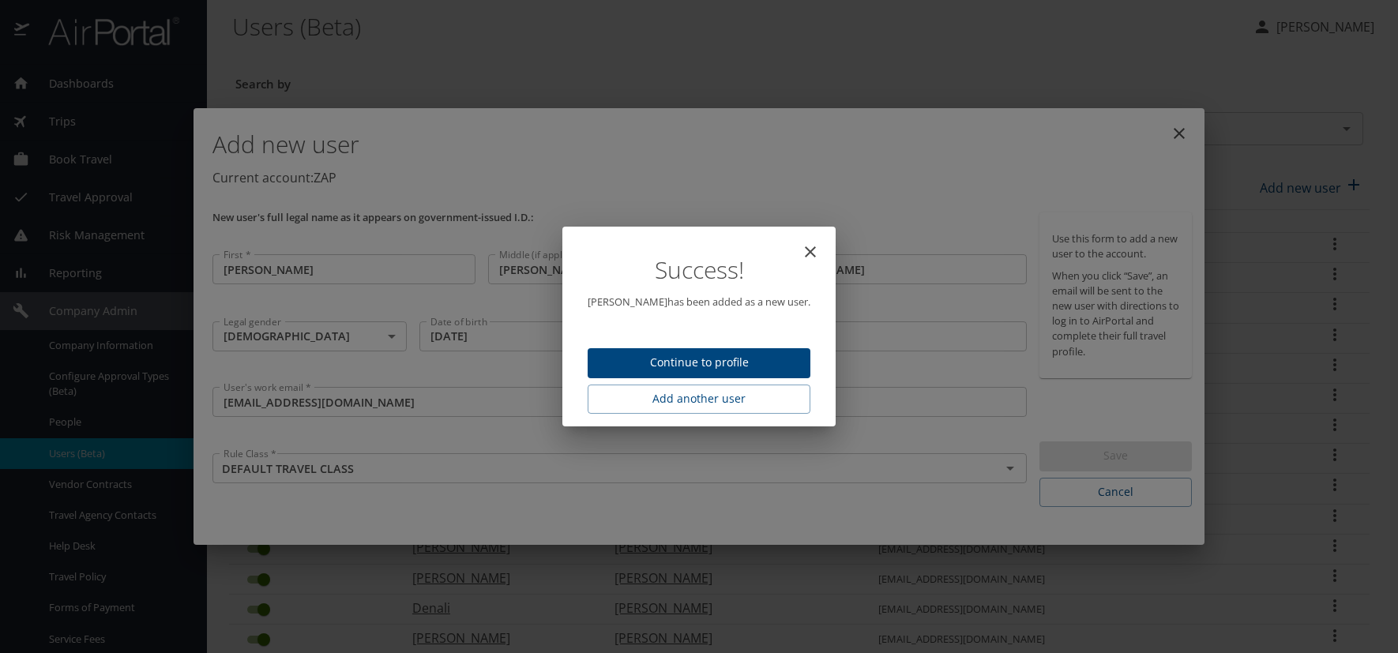
click at [687, 363] on span "Continue to profile" at bounding box center [699, 363] width 198 height 20
select select "US"
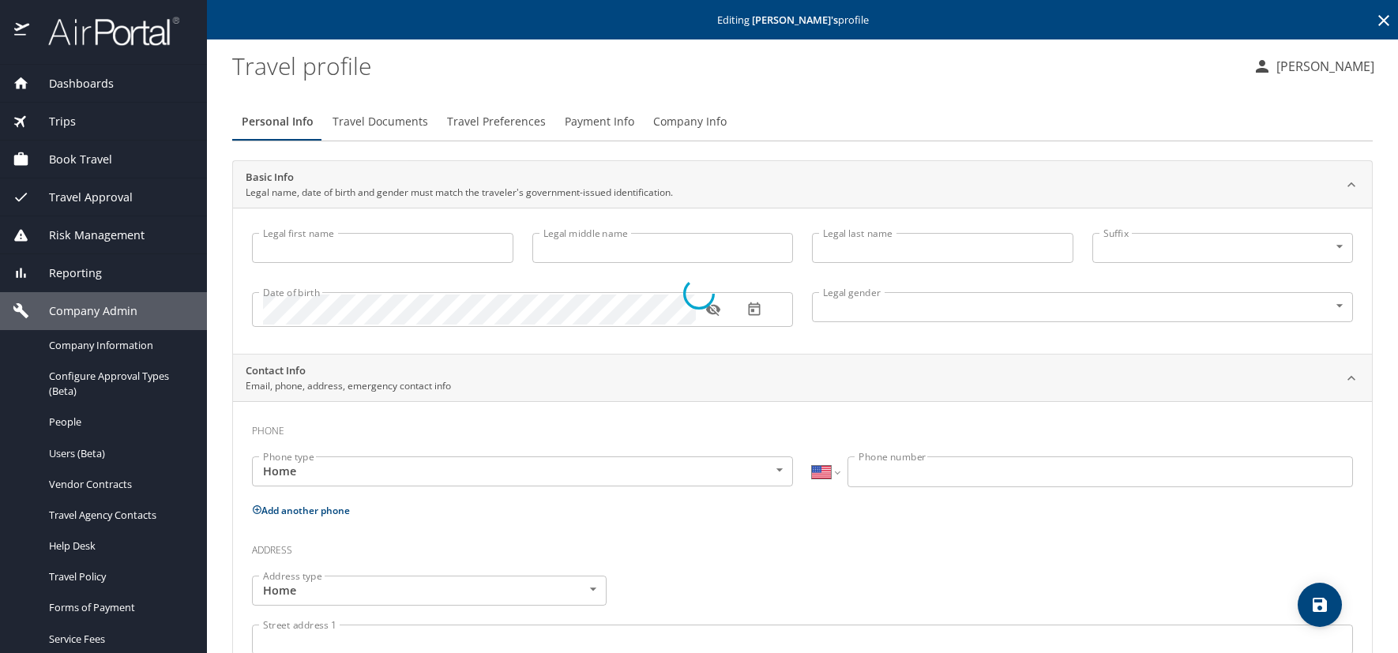
type input "[PERSON_NAME]"
type input "Jaime"
type input "[PERSON_NAME]"
type input "[DEMOGRAPHIC_DATA]"
select select "US"
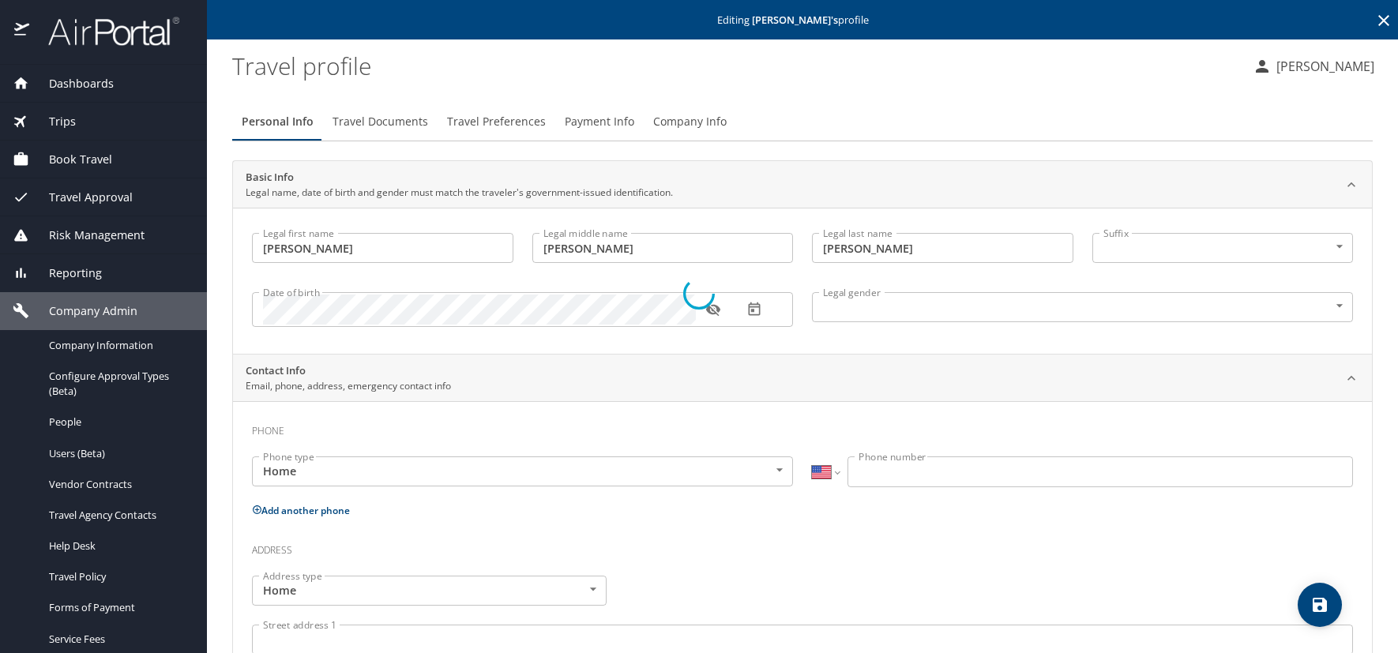
select select "US"
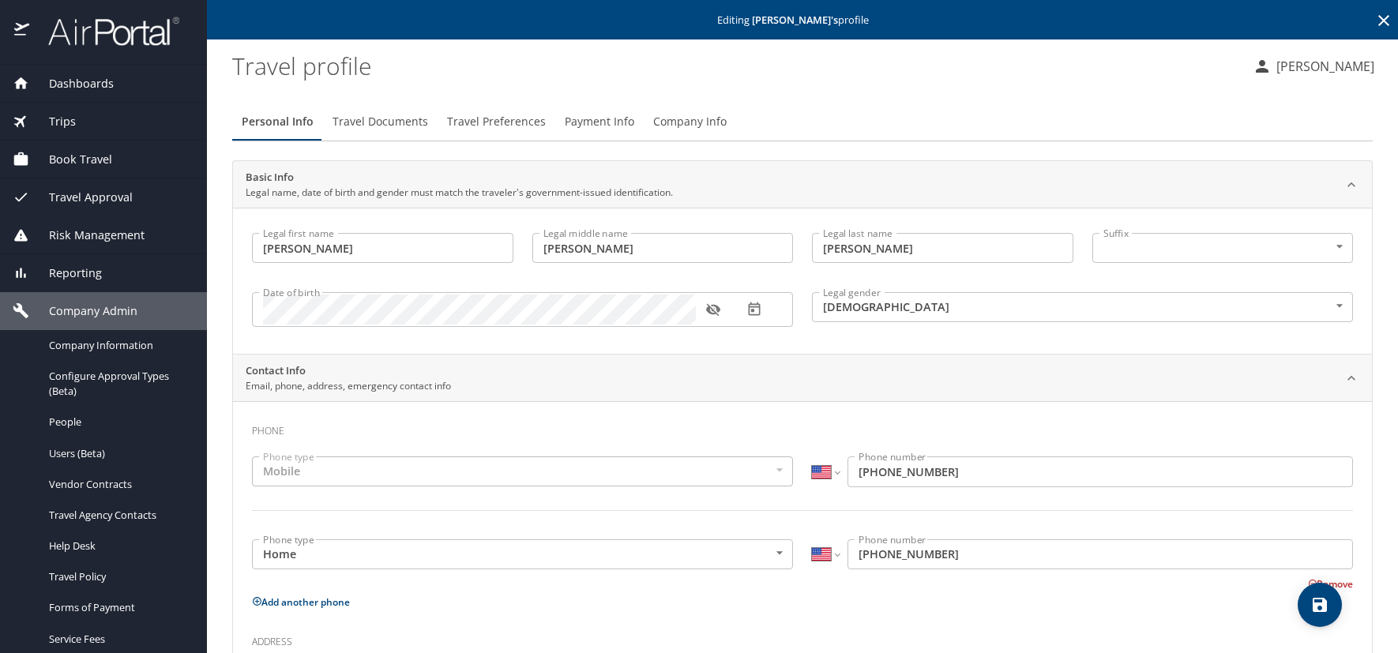
click at [710, 309] on icon "button" at bounding box center [713, 310] width 16 height 16
click at [1375, 19] on icon at bounding box center [1384, 20] width 19 height 19
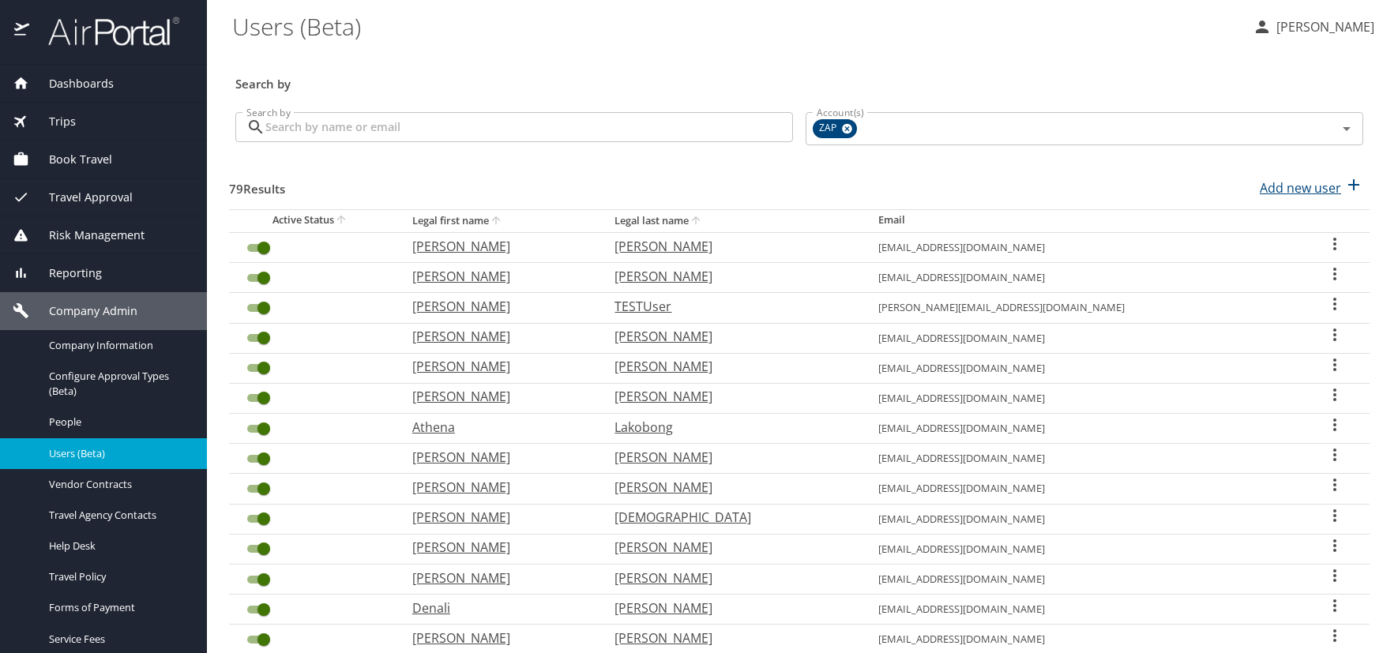
click at [1272, 189] on p "Add new user" at bounding box center [1300, 188] width 81 height 19
select select "US"
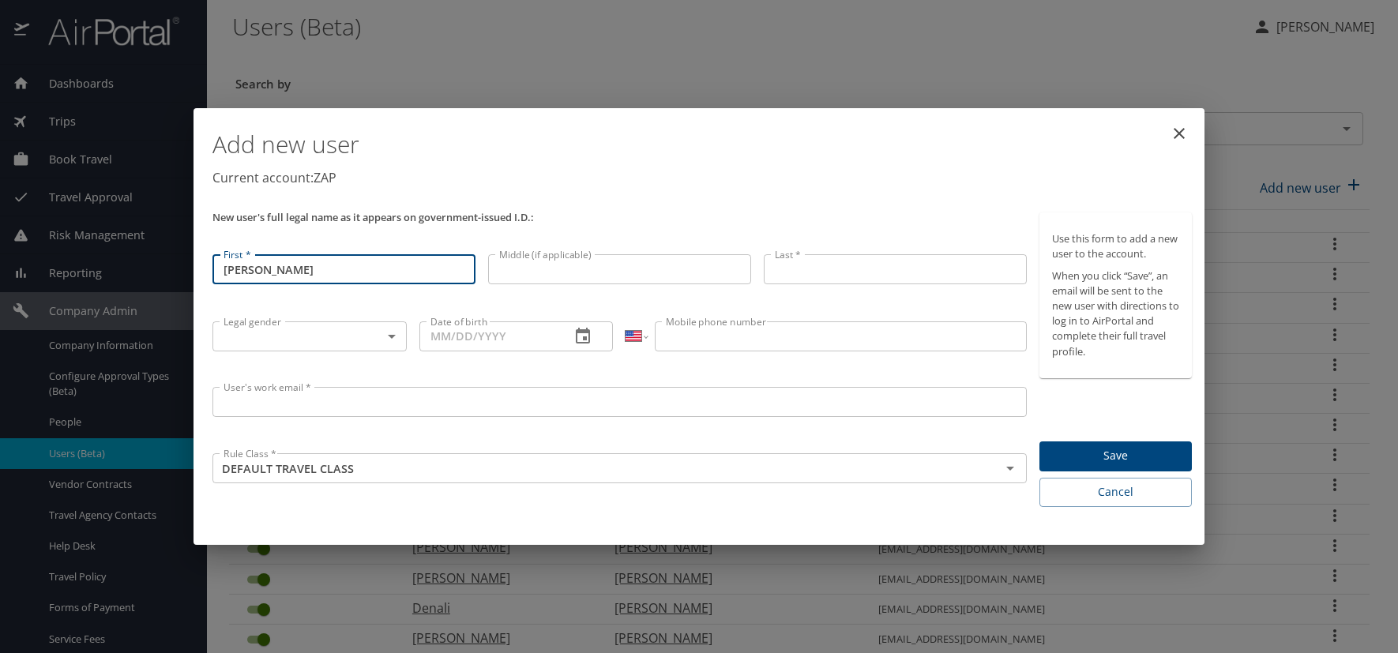
type input "[PERSON_NAME]"
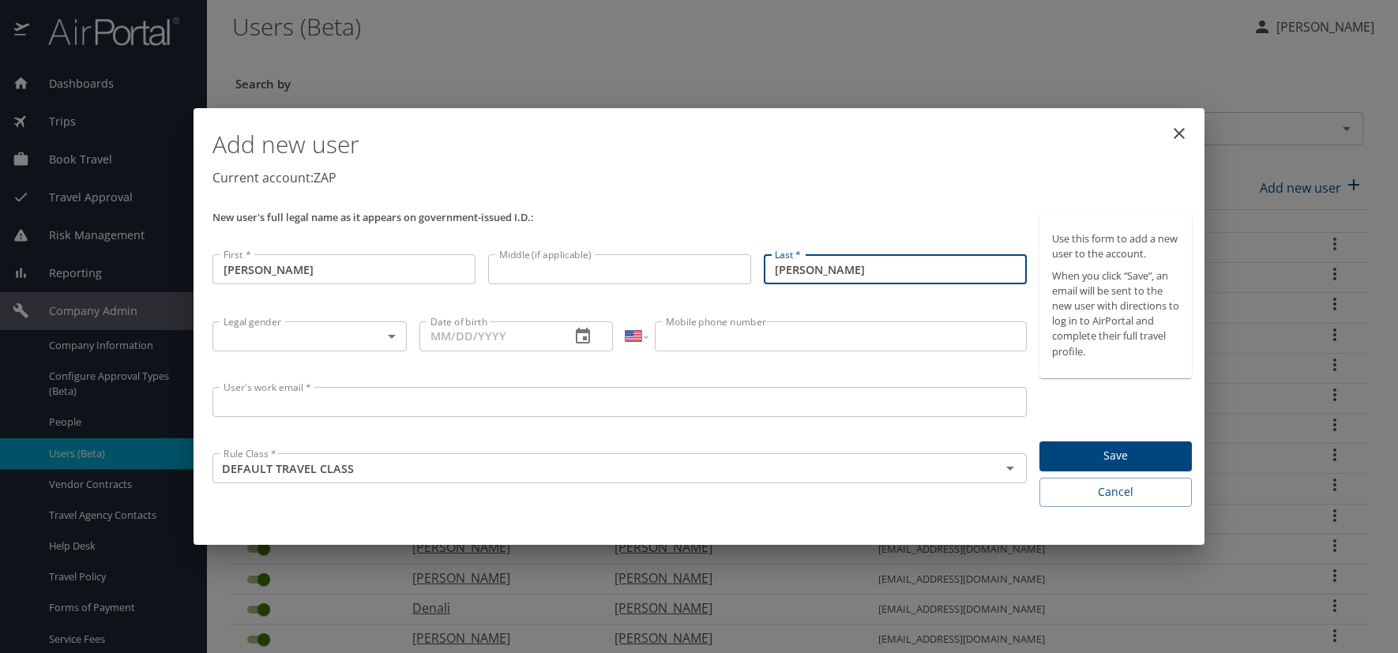
type input "[PERSON_NAME]"
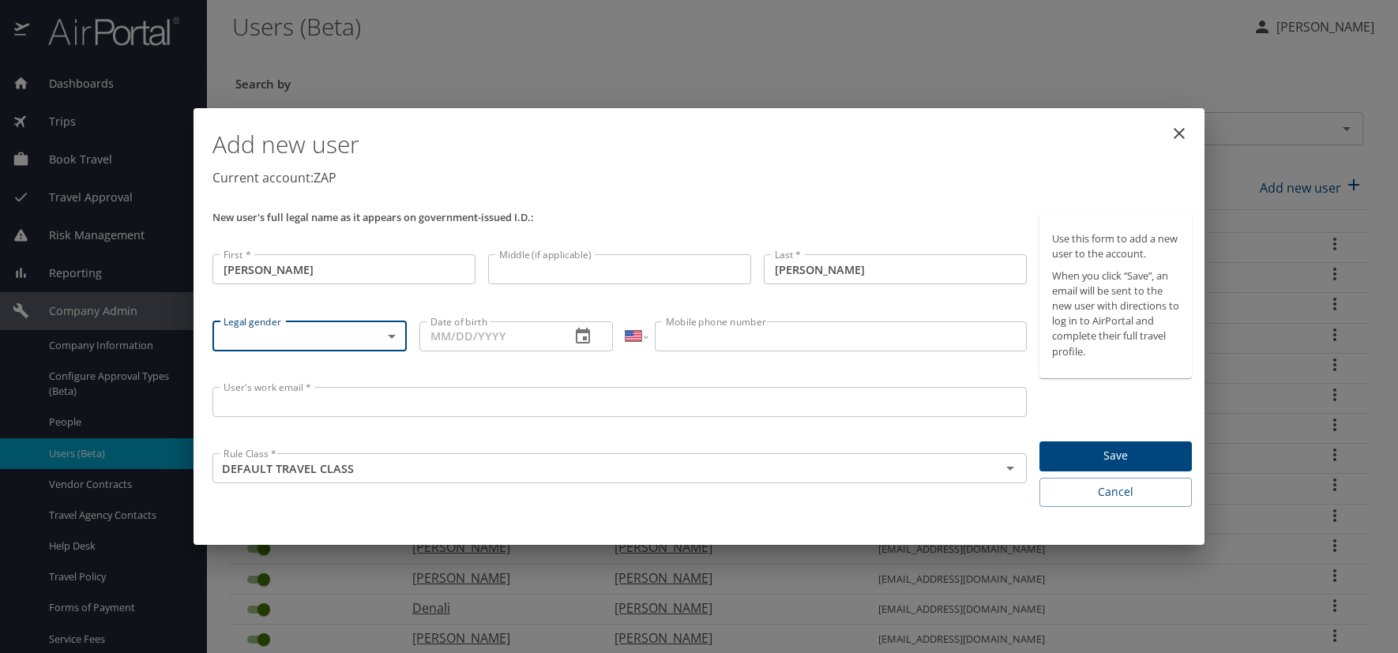
click at [391, 340] on body "Dashboards AirPortal 360™ Manager AirPortal 360™ Agent My Travel Dashboard Trip…" at bounding box center [699, 326] width 1398 height 653
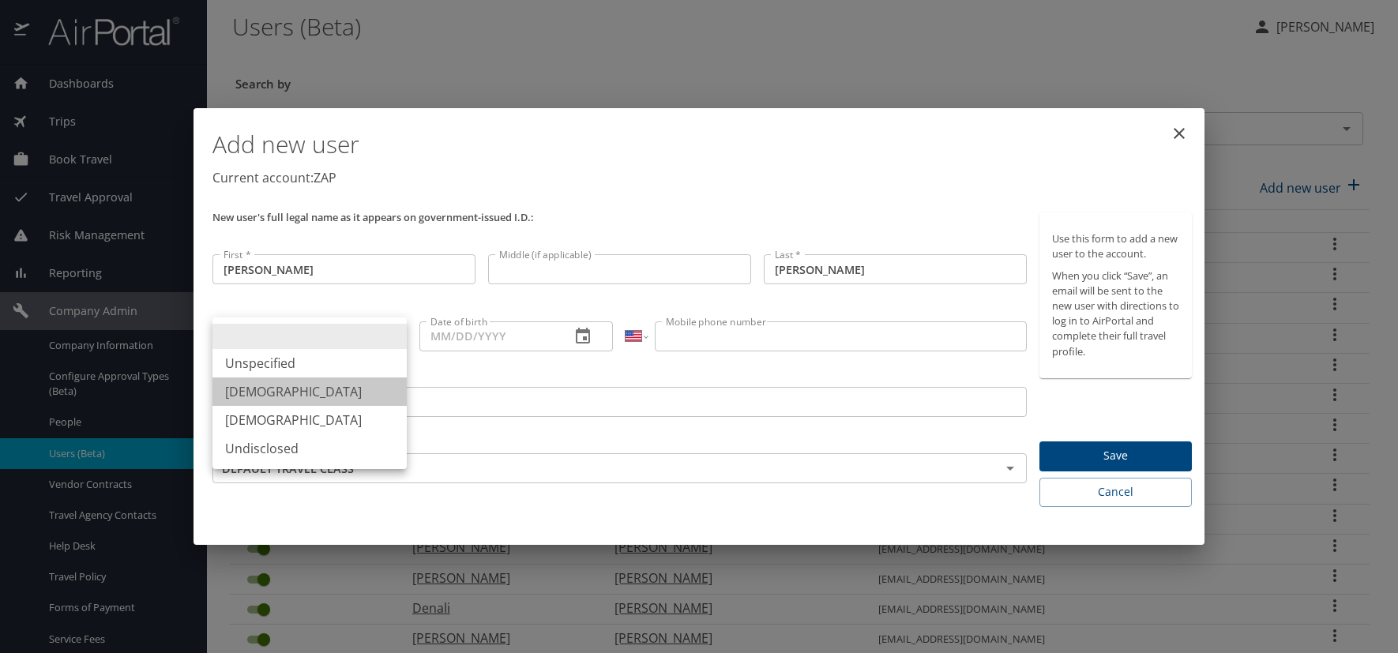
click at [308, 394] on li "Male" at bounding box center [310, 392] width 194 height 28
type input "Male"
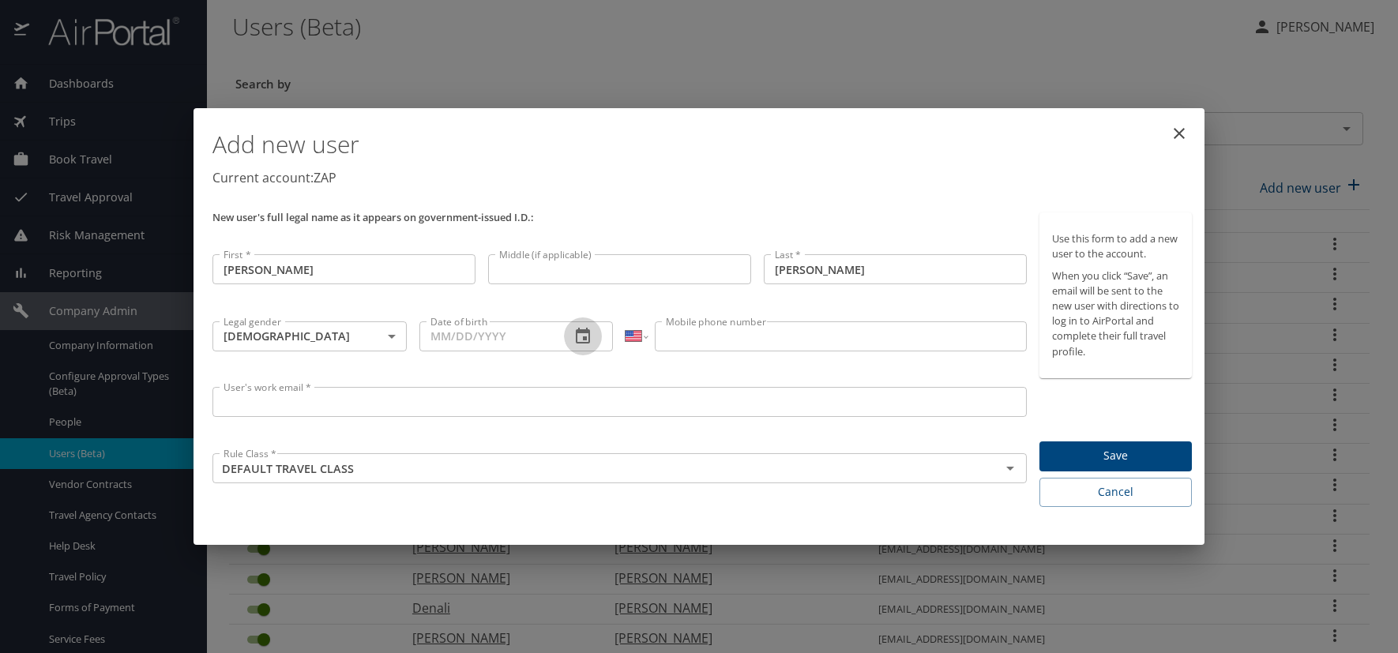
click at [587, 342] on icon "button" at bounding box center [583, 336] width 14 height 16
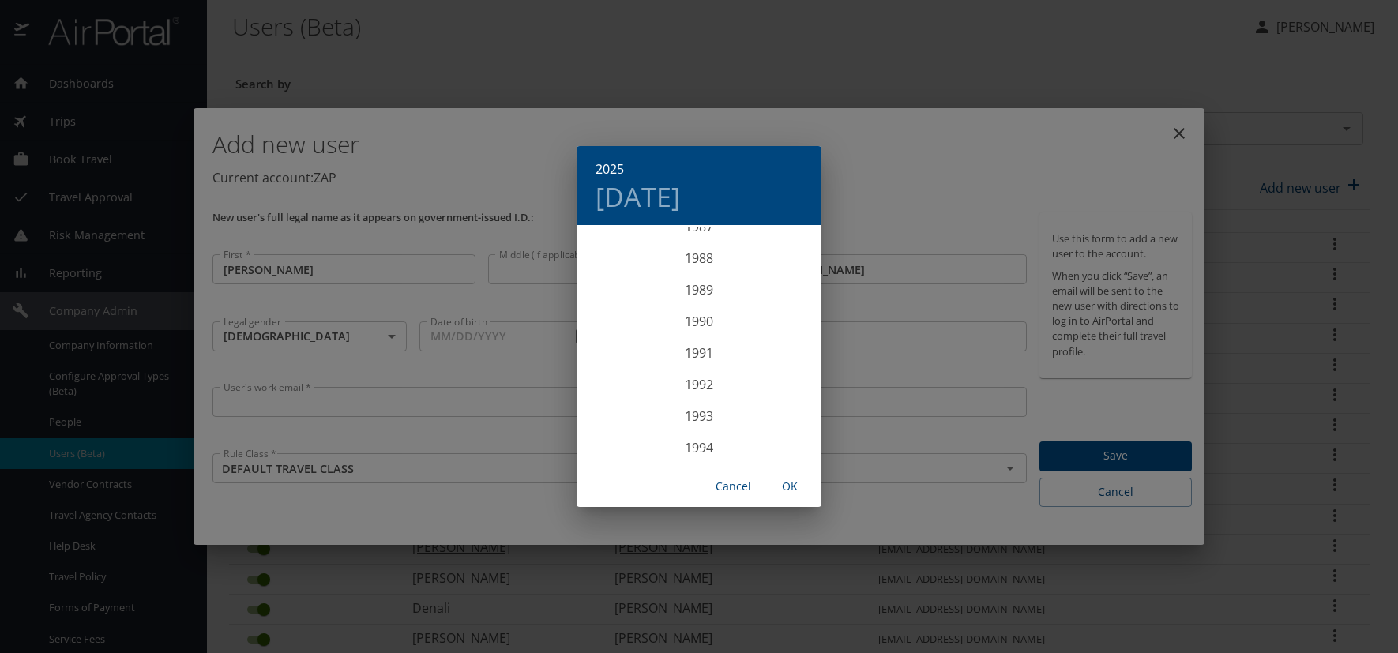
scroll to position [2781, 0]
click at [698, 246] on div "1987" at bounding box center [699, 243] width 245 height 32
click at [774, 377] on div "Sep" at bounding box center [780, 374] width 81 height 59
click at [731, 310] on p "3" at bounding box center [731, 309] width 6 height 10
click at [788, 486] on span "OK" at bounding box center [790, 487] width 38 height 20
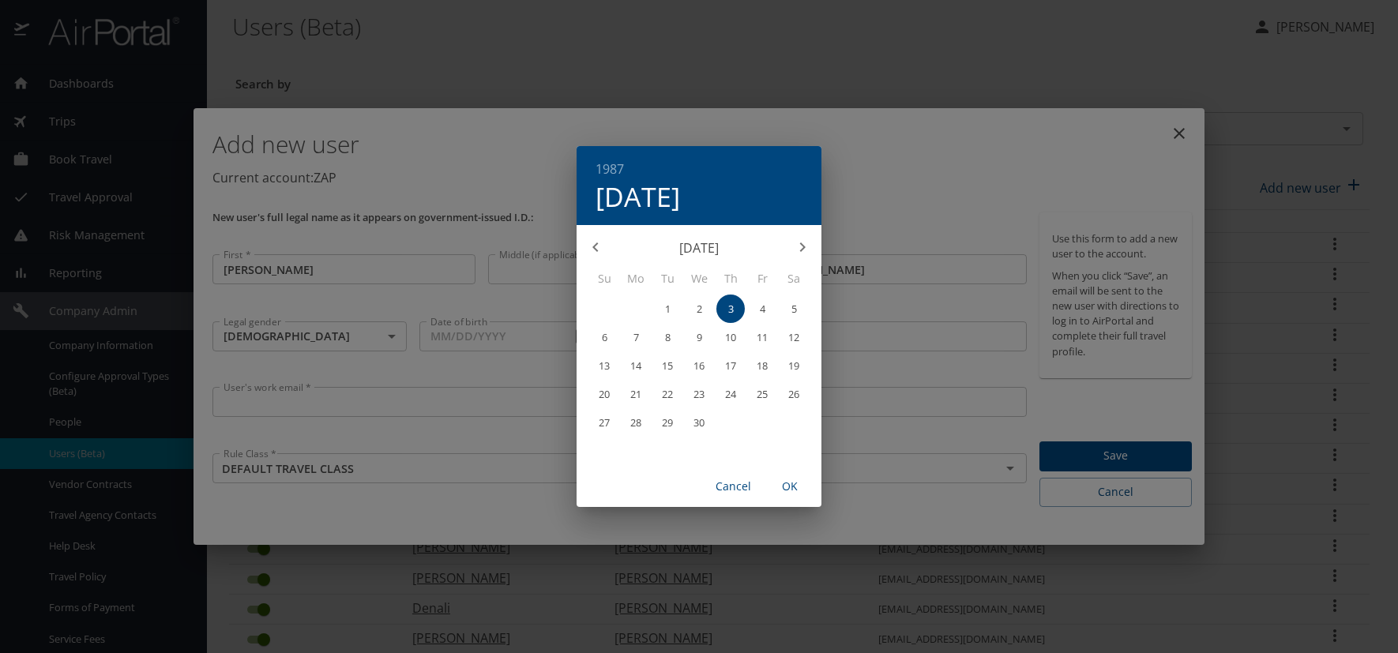
type input "09/03/1987"
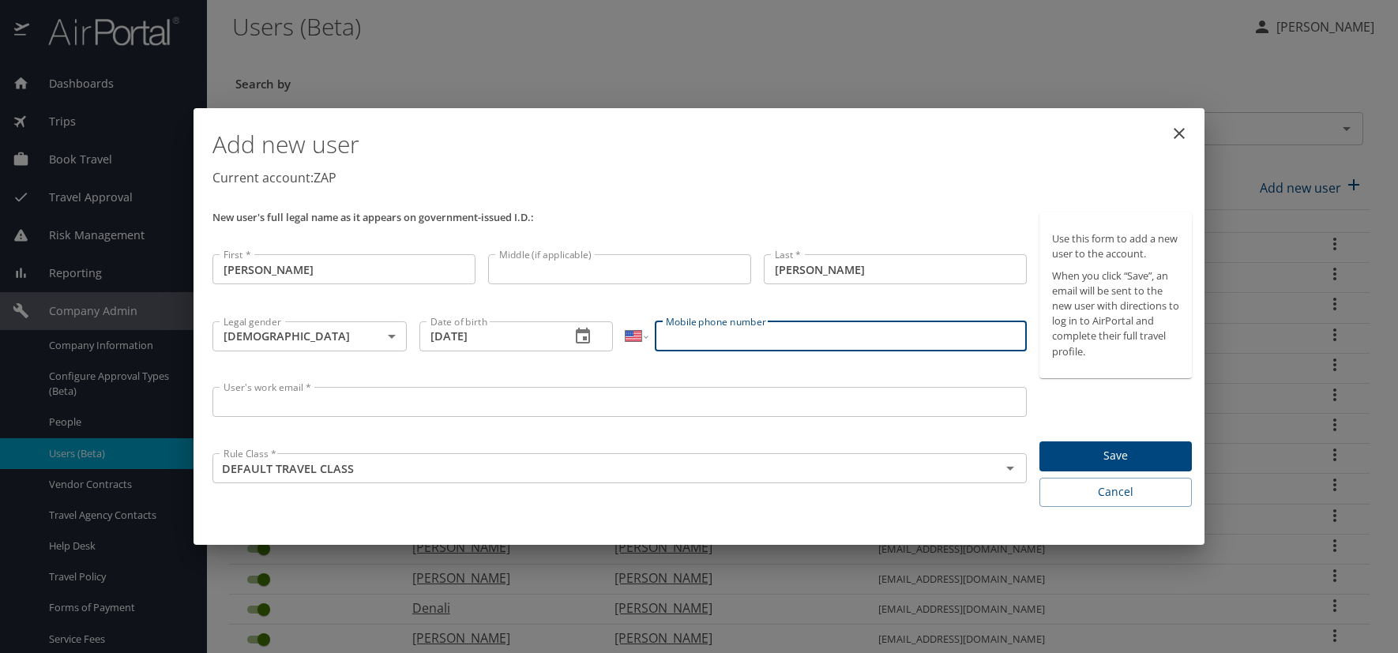
click at [672, 342] on input "Mobile phone number" at bounding box center [840, 337] width 371 height 30
type input "(303) 912-6617"
click at [380, 401] on input "User's work email *" at bounding box center [620, 402] width 814 height 30
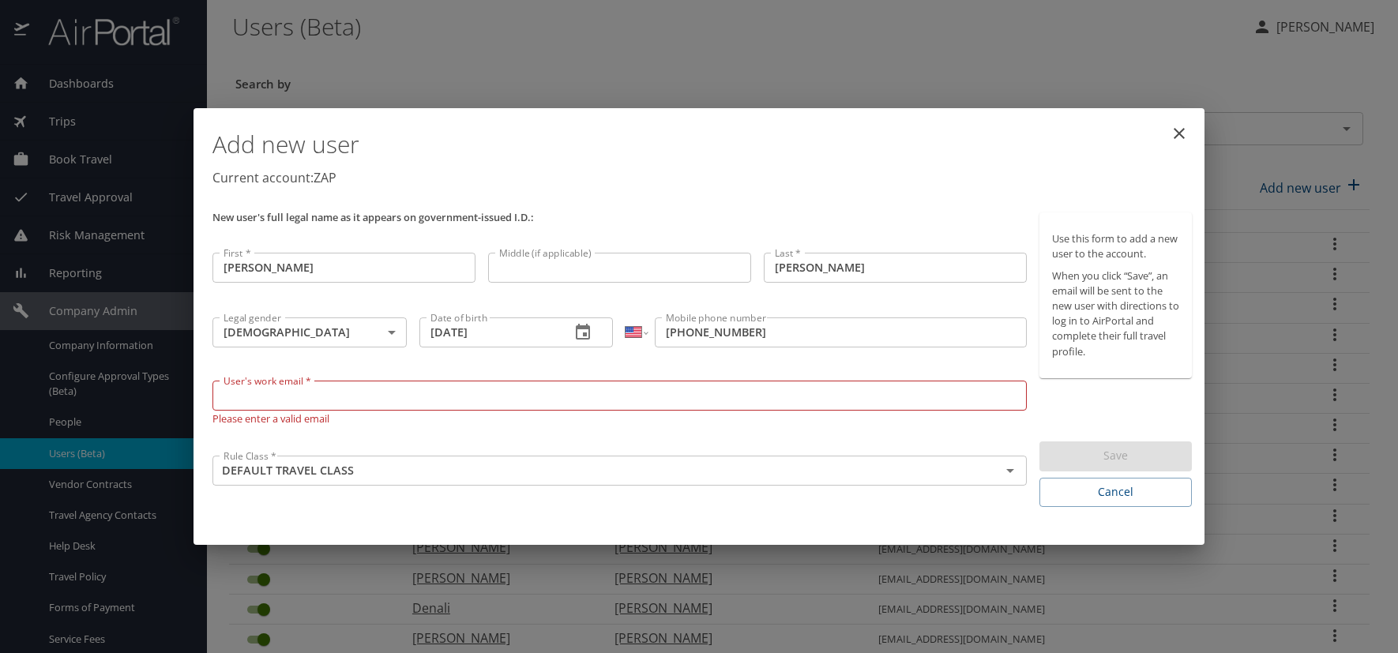
click at [232, 390] on input "User's work email *" at bounding box center [620, 396] width 814 height 30
paste input "MARTINEZR.AT.ZAPECS.COM"
type input "[EMAIL_ADDRESS][DOMAIN_NAME]"
click at [717, 224] on div "New user's full legal name as it appears on government-issued I.D.:" at bounding box center [619, 226] width 827 height 40
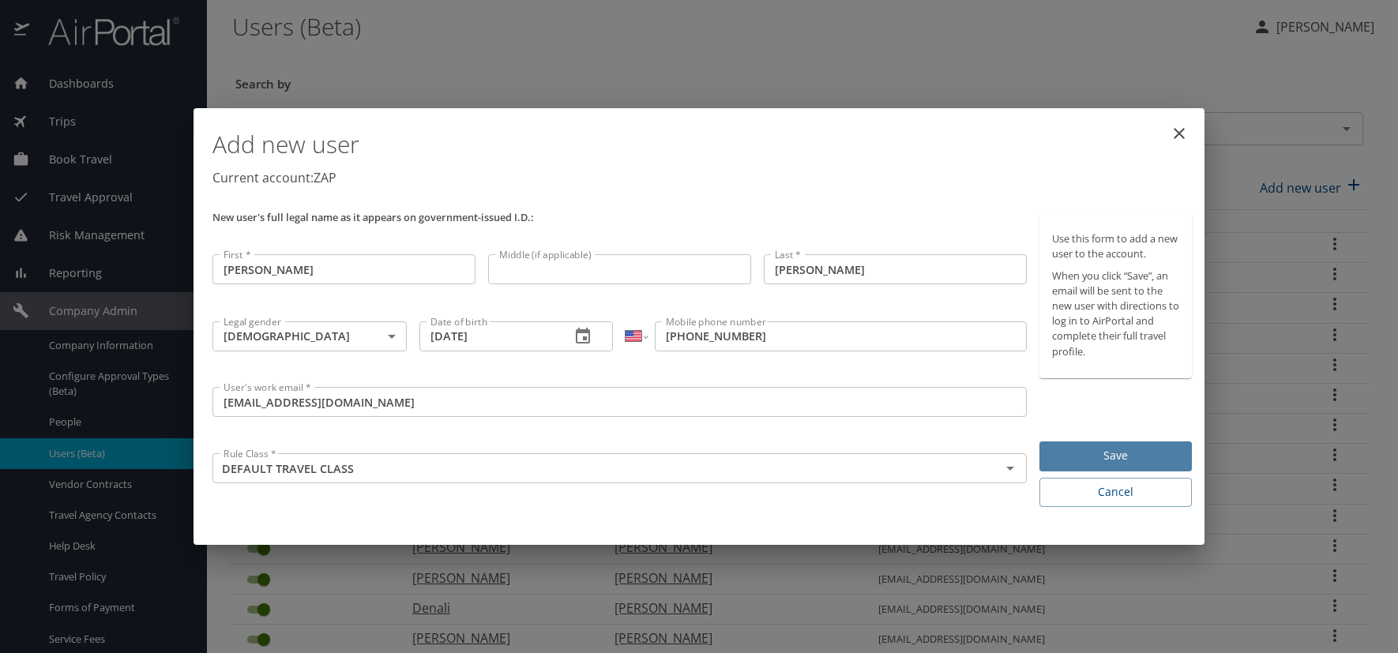
click at [1112, 456] on span "Save" at bounding box center [1115, 456] width 127 height 20
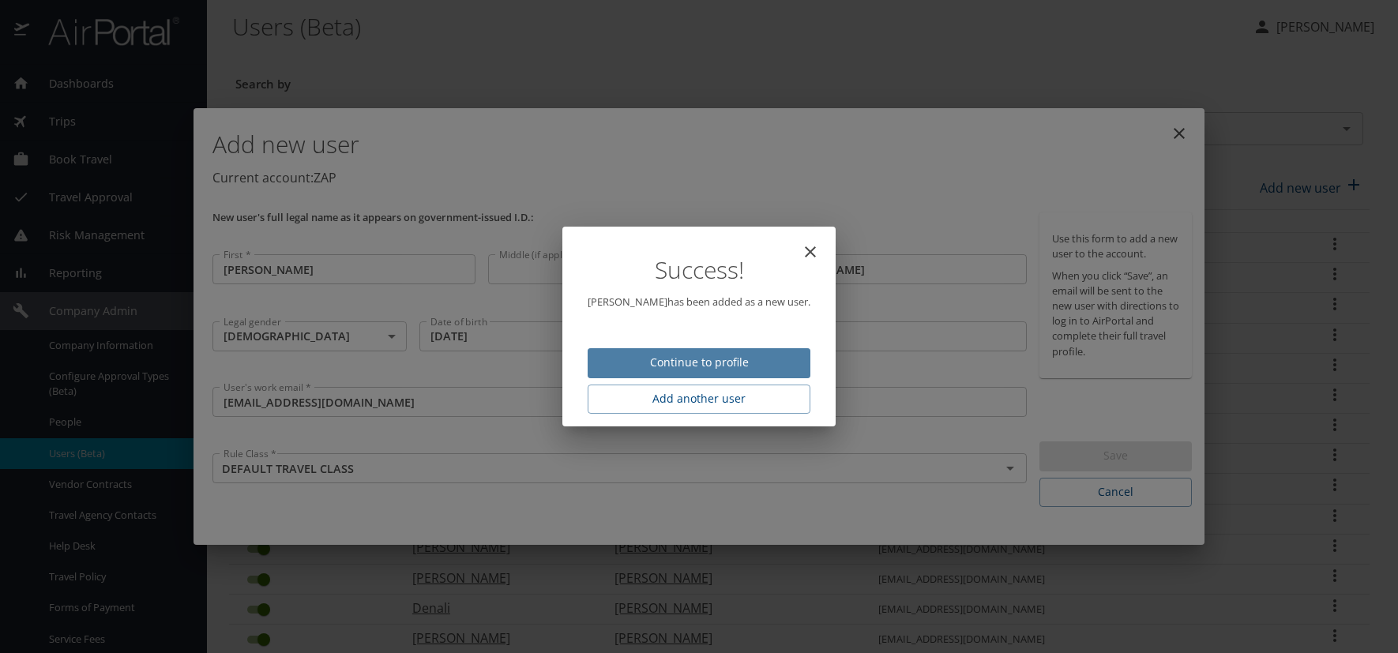
click at [724, 359] on span "Continue to profile" at bounding box center [699, 363] width 198 height 20
select select "US"
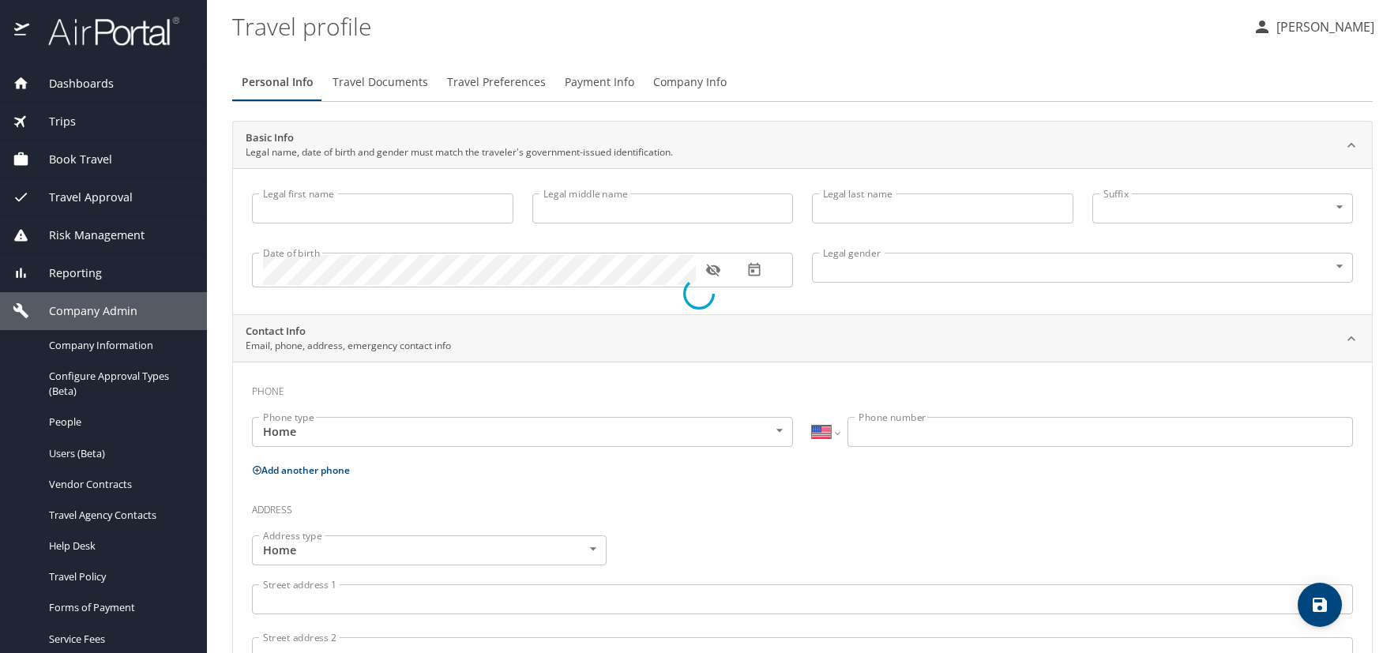
type input "[PERSON_NAME]"
type input "Male"
select select "US"
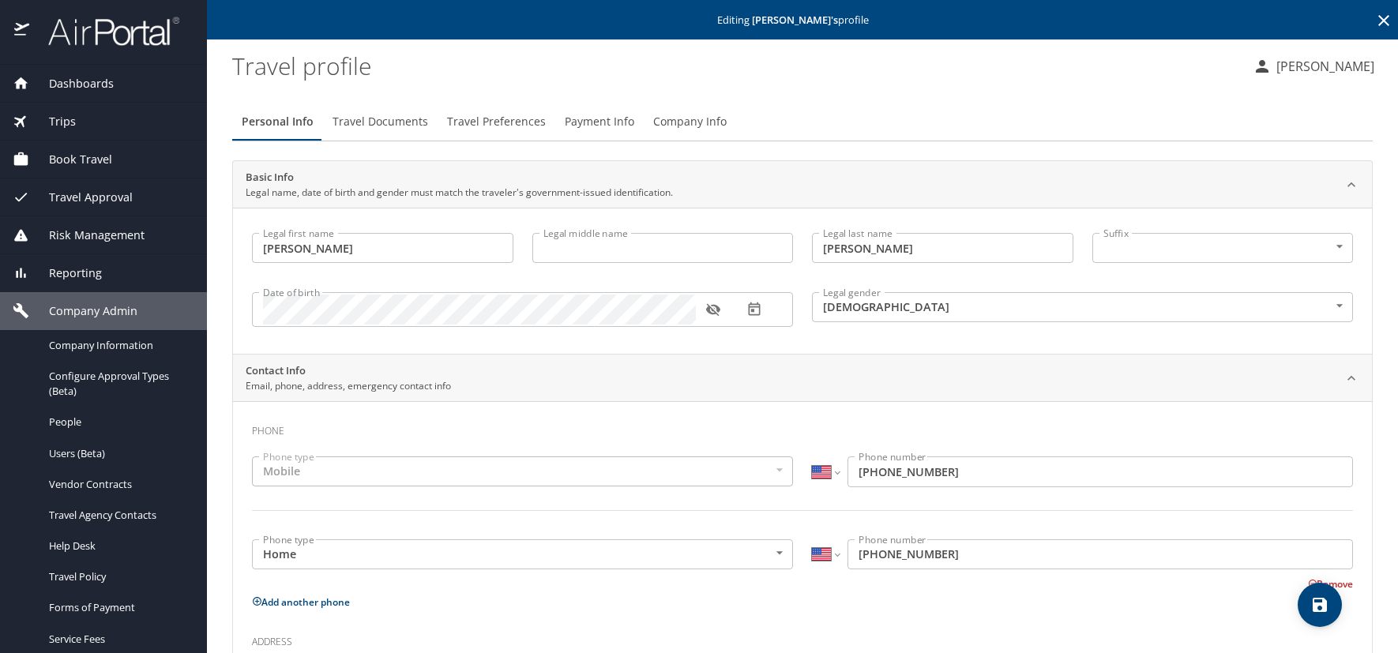
click at [1379, 19] on icon at bounding box center [1384, 20] width 11 height 11
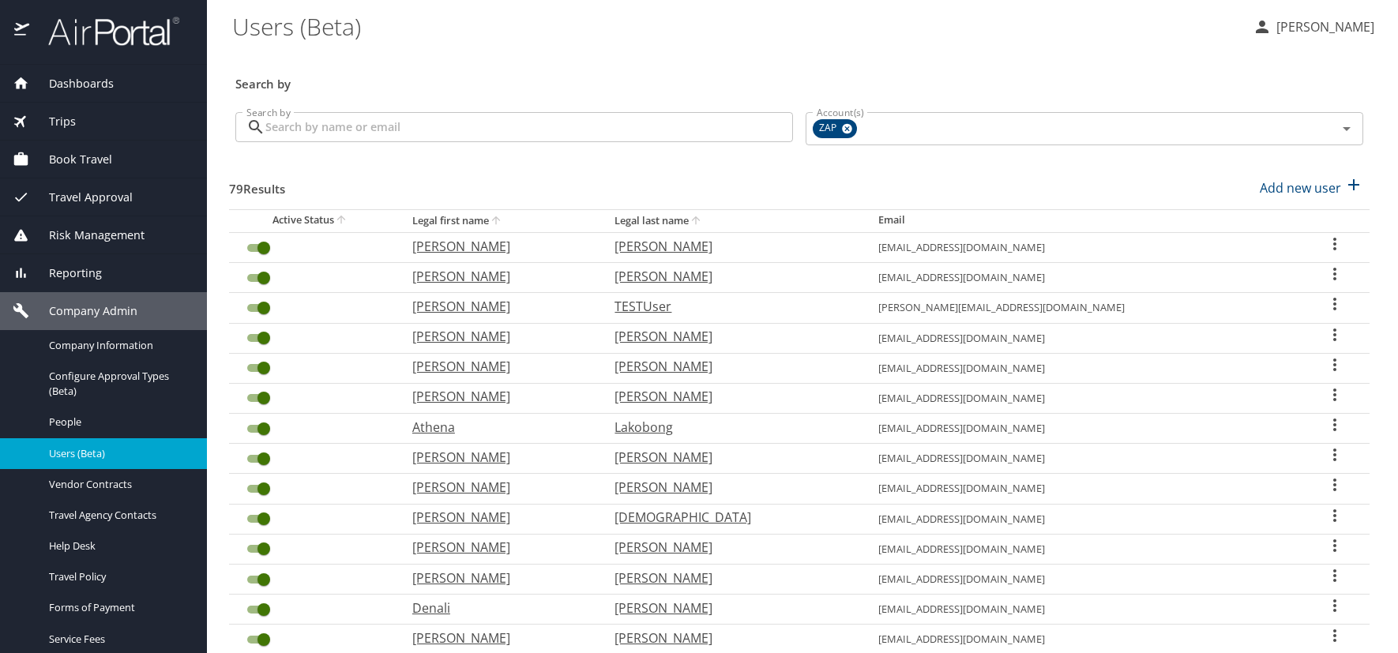
click at [614, 76] on h3 "Search by" at bounding box center [799, 80] width 1128 height 28
click at [1303, 189] on p "Add new user" at bounding box center [1300, 188] width 81 height 19
select select "US"
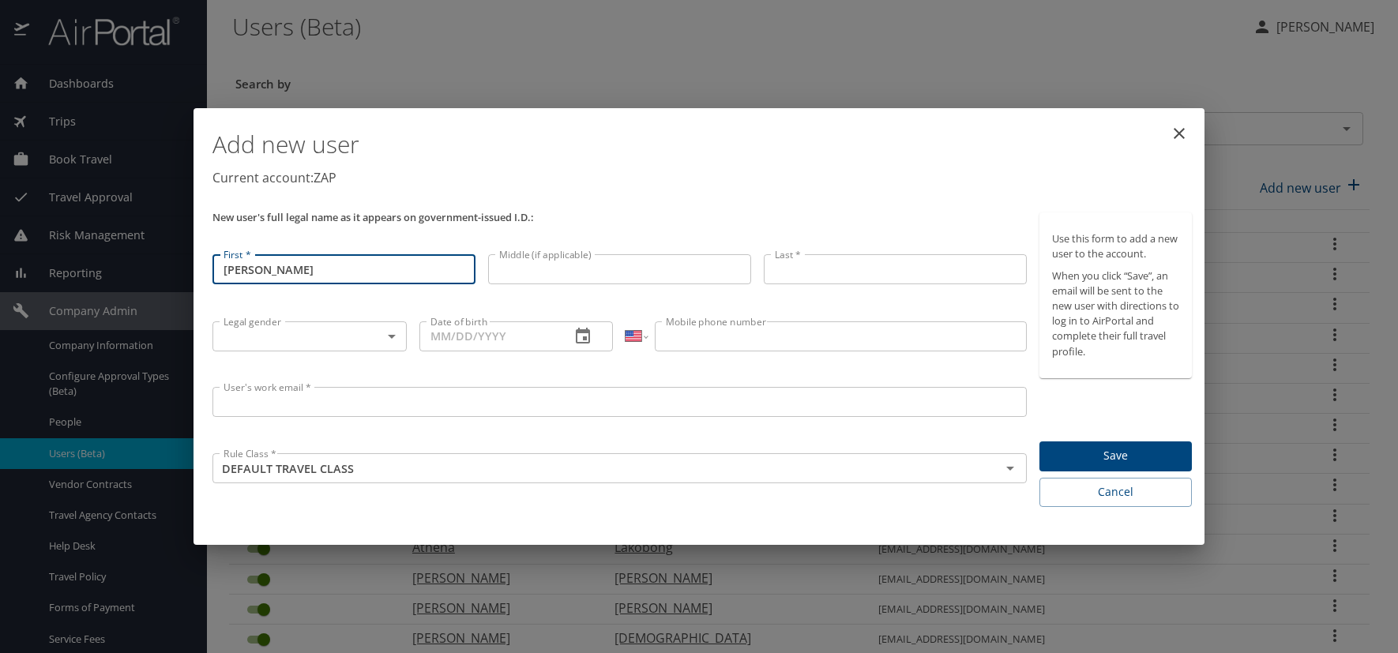
type input "[PERSON_NAME]"
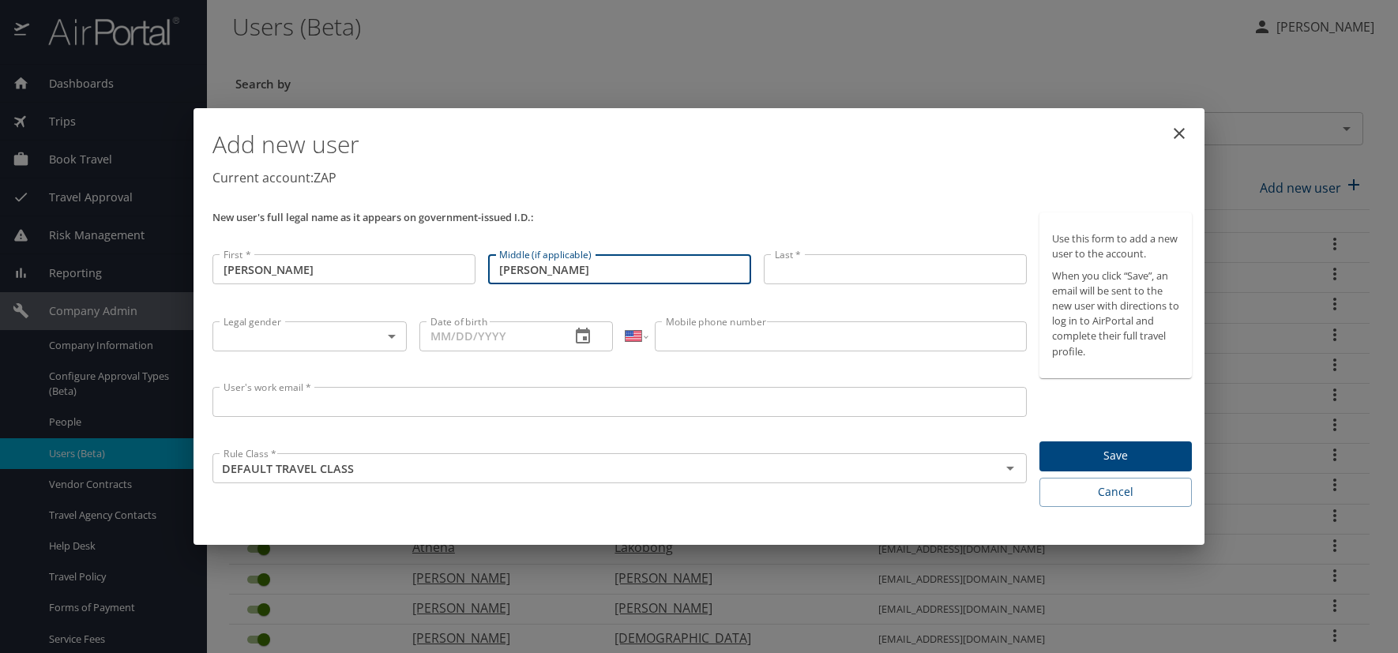
type input "Ian"
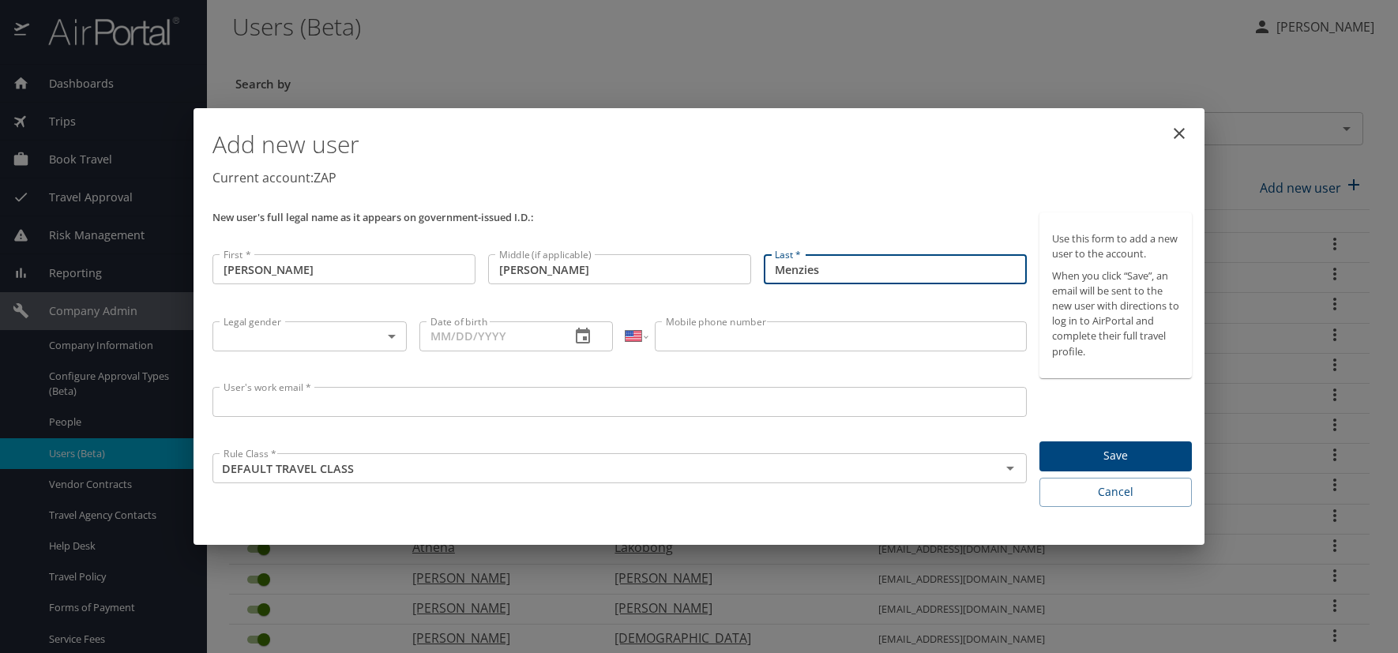
type input "Menzies"
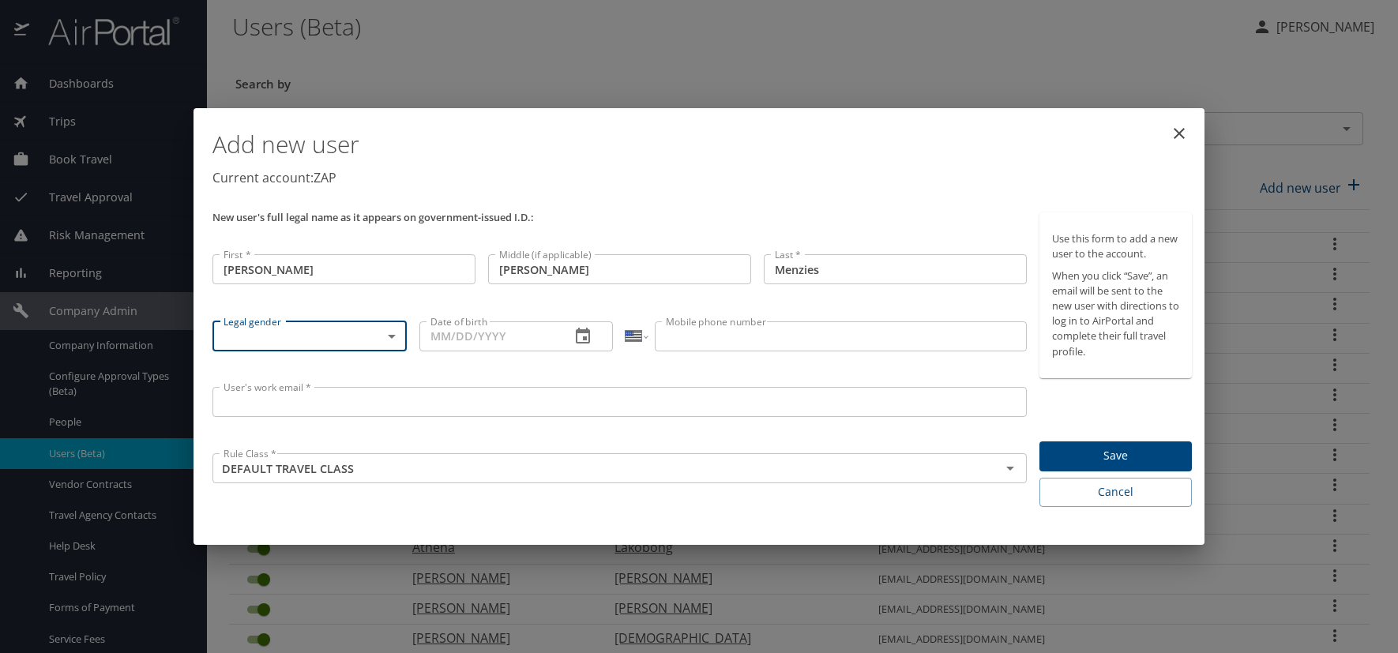
click at [389, 333] on body "Dashboards AirPortal 360™ Manager AirPortal 360™ Agent My Travel Dashboard Trip…" at bounding box center [699, 326] width 1398 height 653
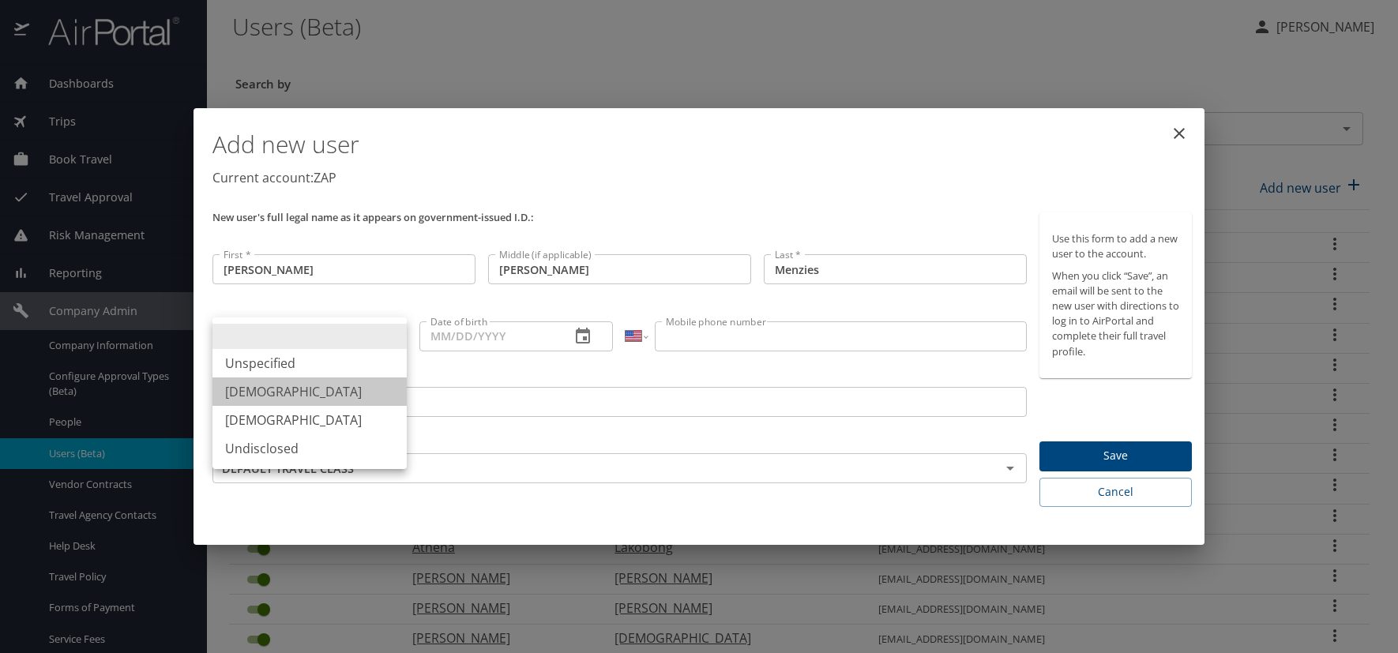
click at [293, 393] on li "[DEMOGRAPHIC_DATA]" at bounding box center [310, 392] width 194 height 28
type input "[DEMOGRAPHIC_DATA]"
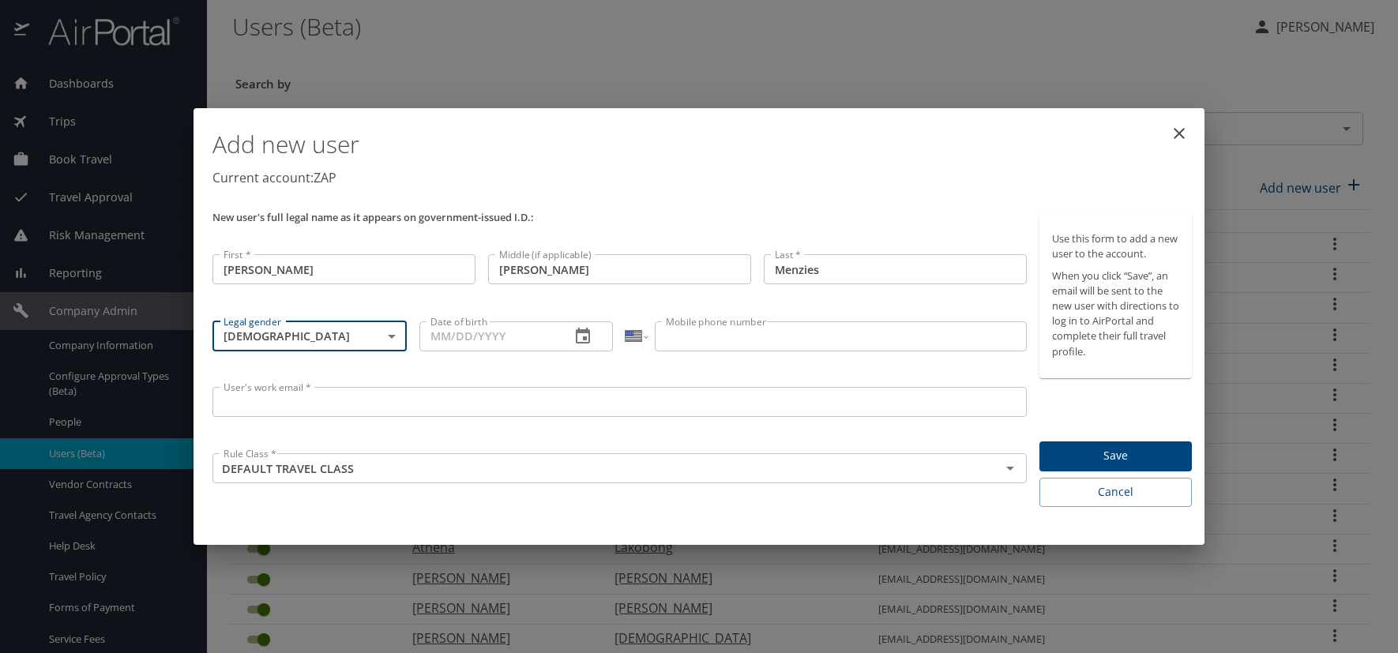
click at [586, 336] on icon "button" at bounding box center [583, 336] width 19 height 19
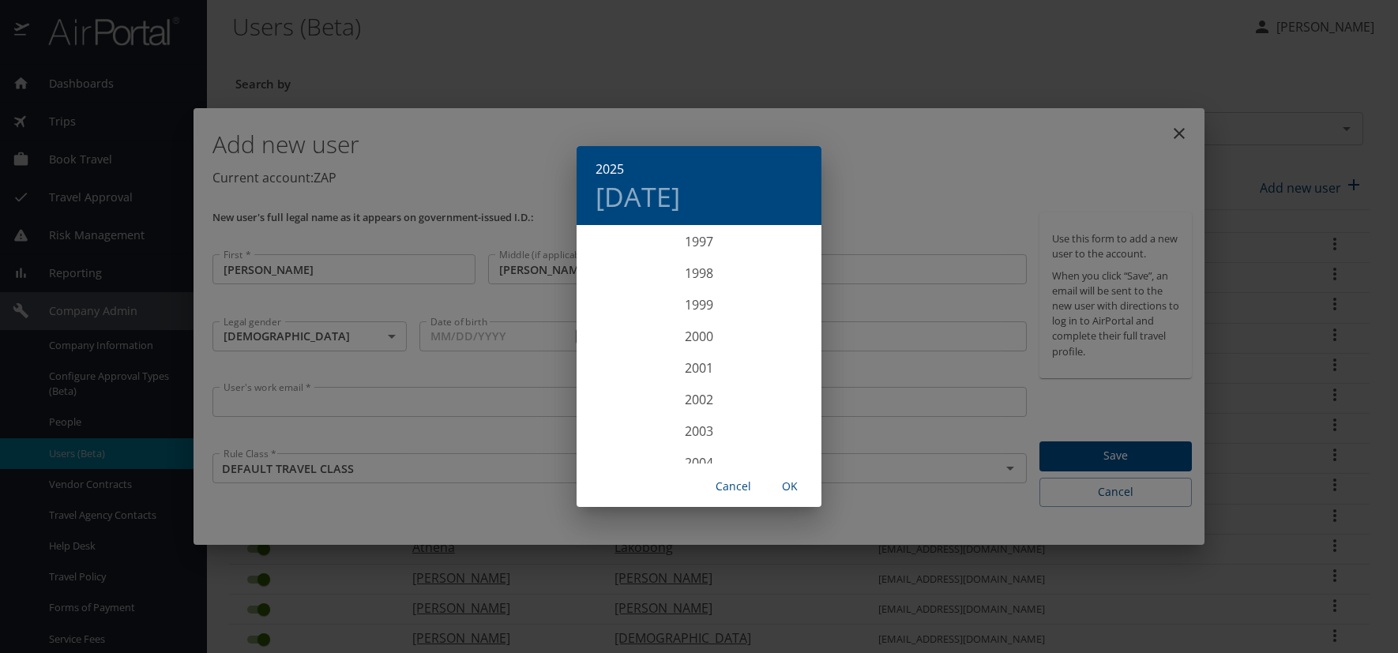
scroll to position [3097, 0]
click at [698, 302] on div "1999" at bounding box center [699, 306] width 245 height 32
click at [785, 435] on div "Dec" at bounding box center [780, 433] width 81 height 59
click at [733, 314] on p "2" at bounding box center [731, 309] width 6 height 10
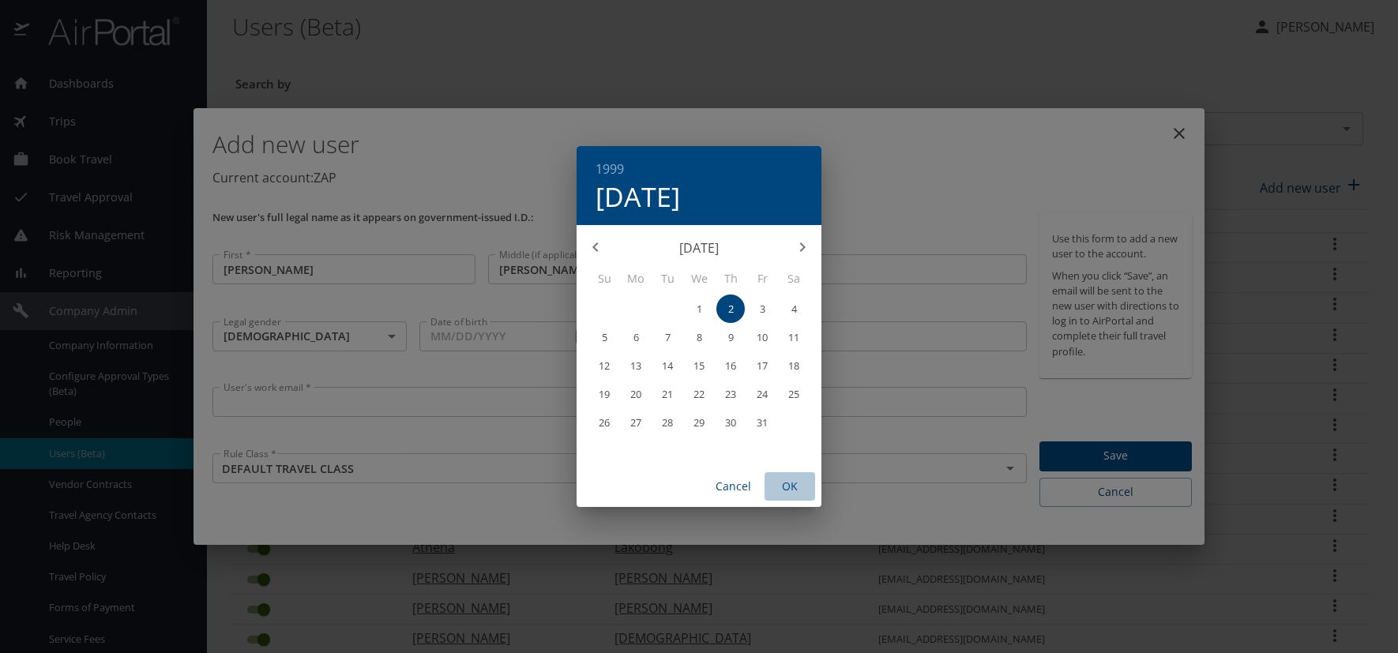
click at [793, 492] on span "OK" at bounding box center [790, 487] width 38 height 20
type input "12/02/1999"
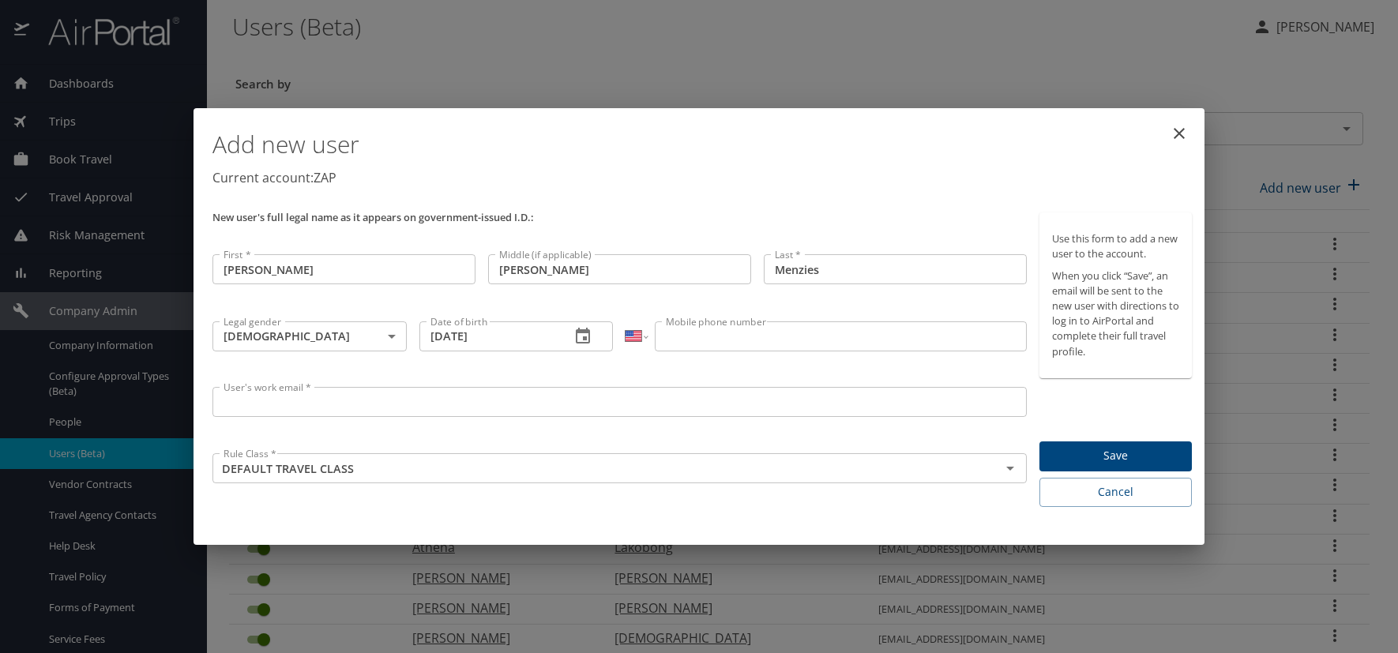
click at [694, 340] on input "Mobile phone number" at bounding box center [840, 337] width 371 height 30
type input "(303) 210-6810"
click at [253, 400] on input "User's work email *" at bounding box center [620, 402] width 814 height 30
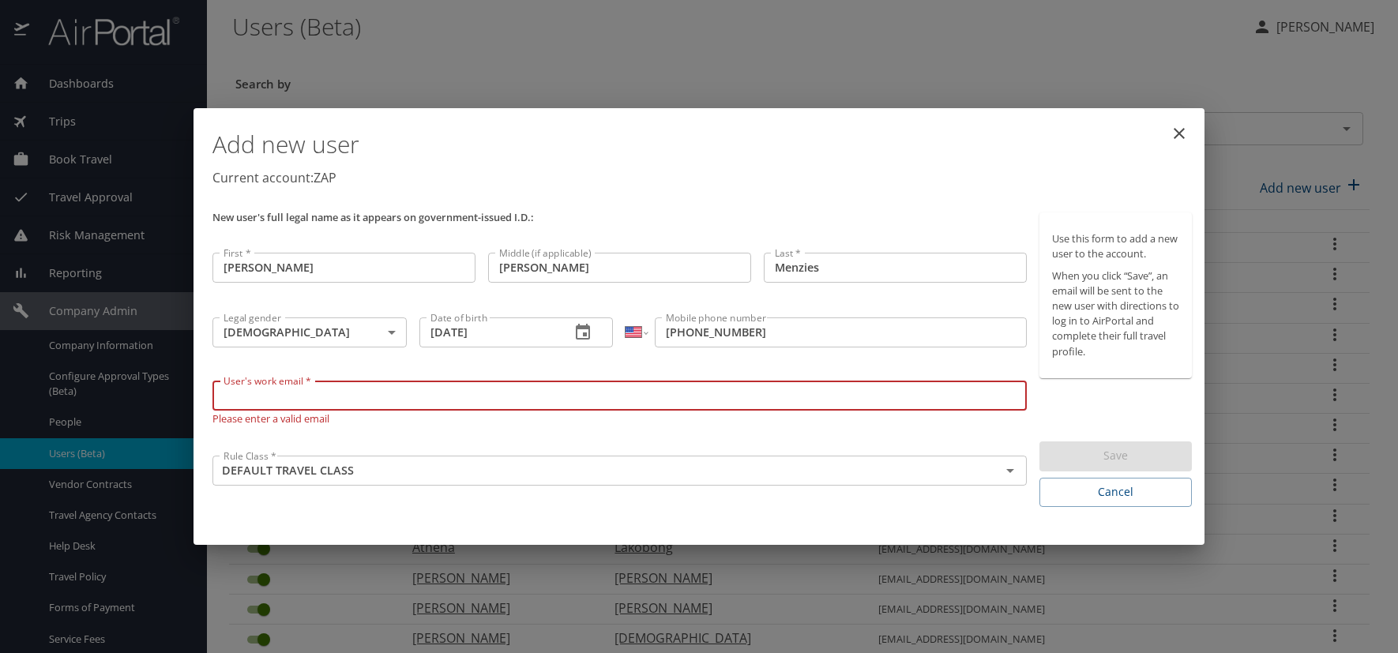
click at [286, 399] on input "User's work email *" at bounding box center [620, 396] width 814 height 30
paste input "MENZIESA.AT.ZAPECS.COM"
type input "[EMAIL_ADDRESS][DOMAIN_NAME]"
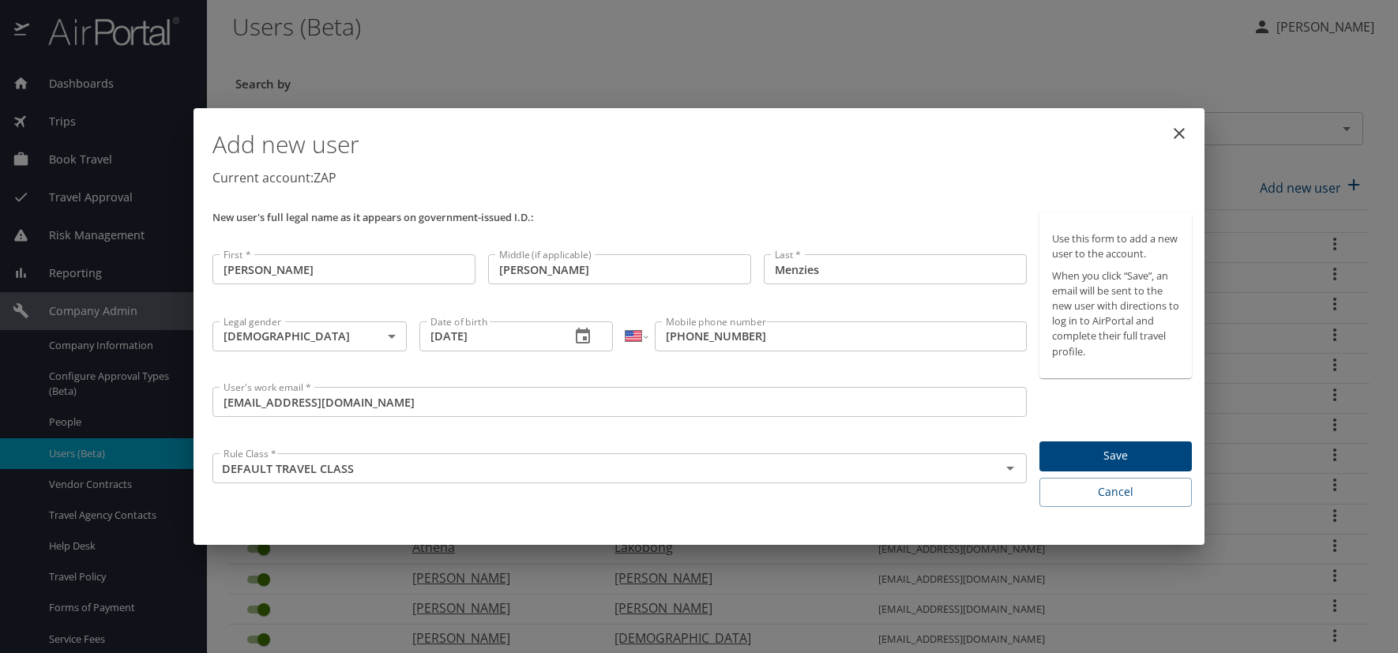
click at [634, 196] on div "Add new user Current account: ZAP" at bounding box center [702, 161] width 992 height 92
click at [1127, 450] on span "Save" at bounding box center [1115, 456] width 127 height 20
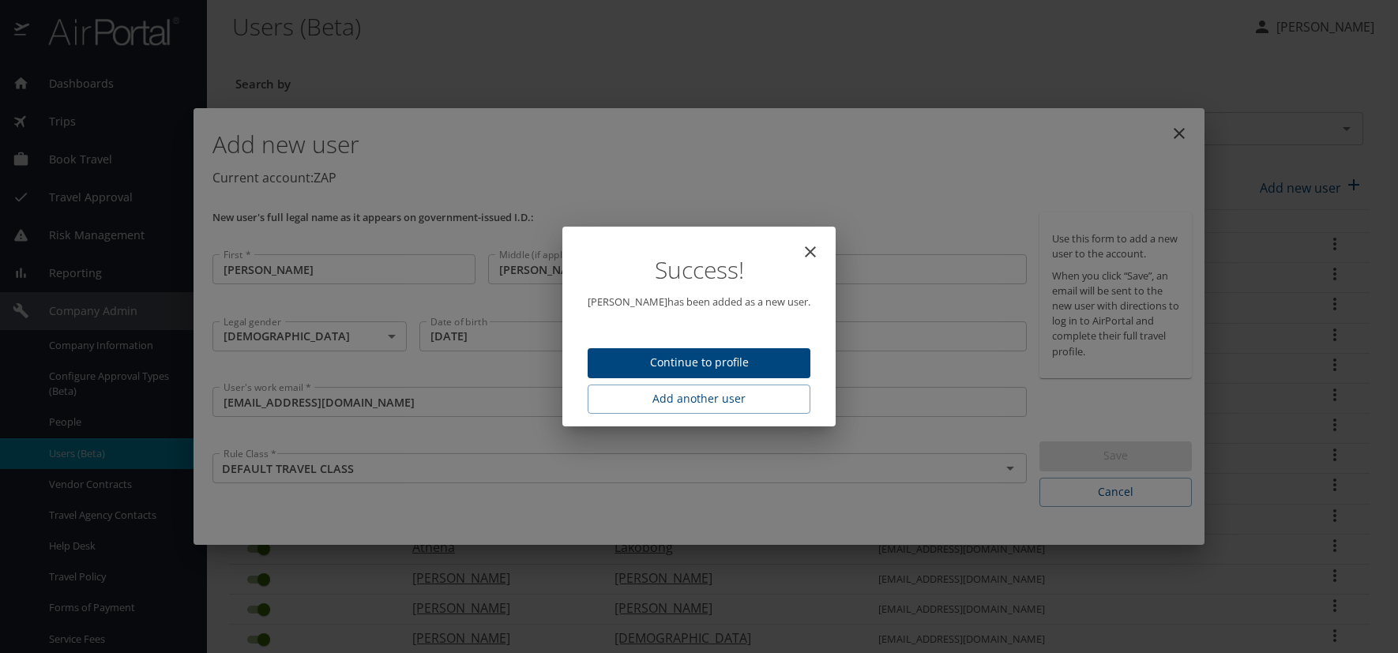
click at [653, 357] on span "Continue to profile" at bounding box center [699, 363] width 198 height 20
select select "US"
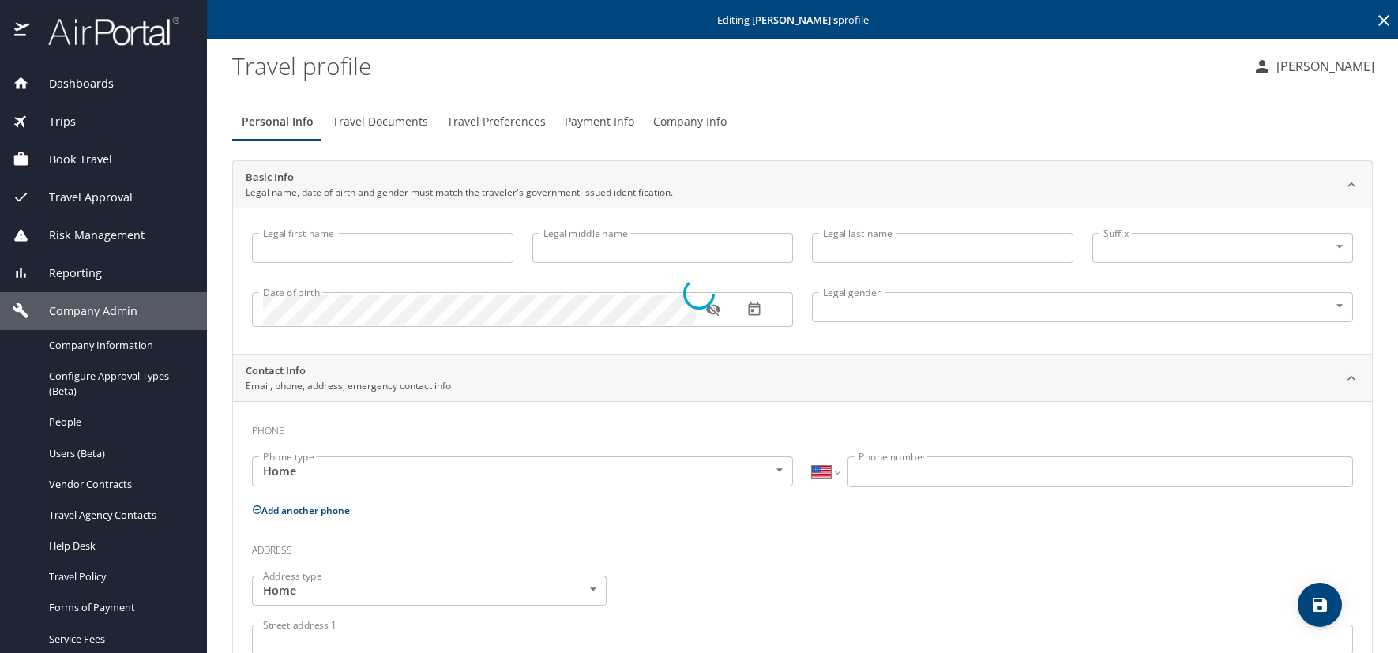
type input "[PERSON_NAME]"
type input "Ian"
type input "Menzies"
type input "[DEMOGRAPHIC_DATA]"
select select "US"
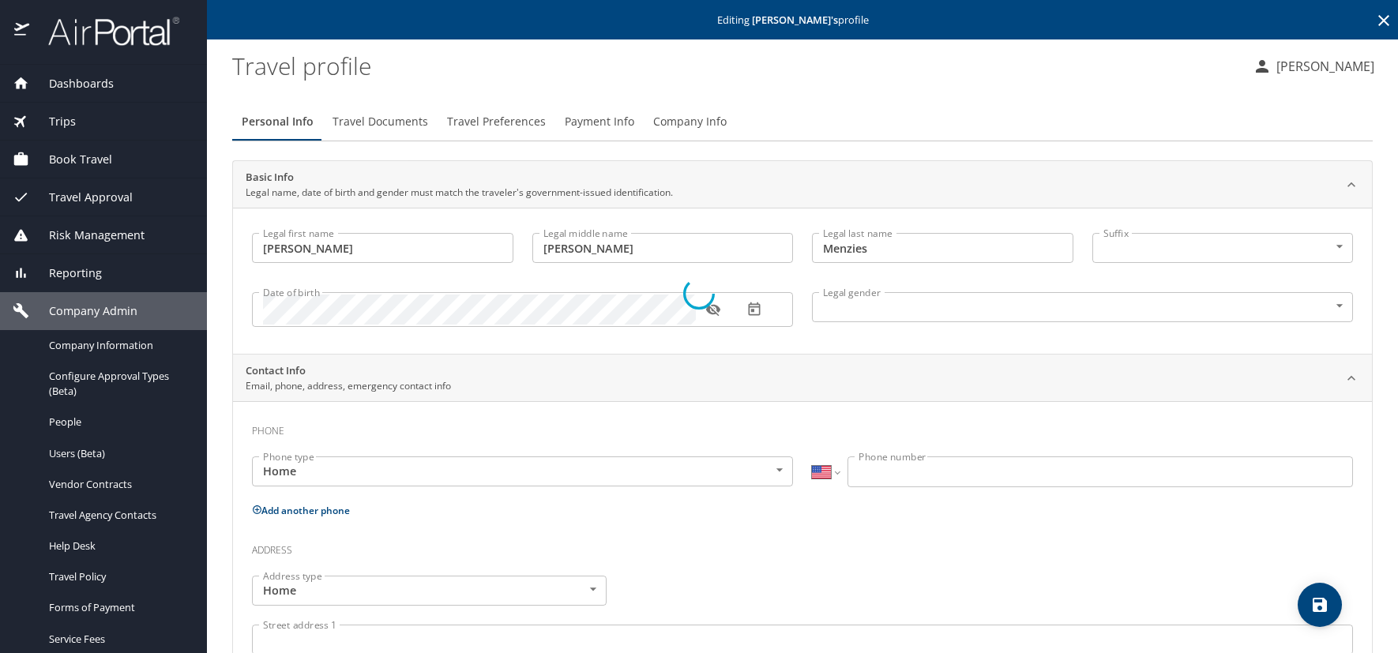
select select "US"
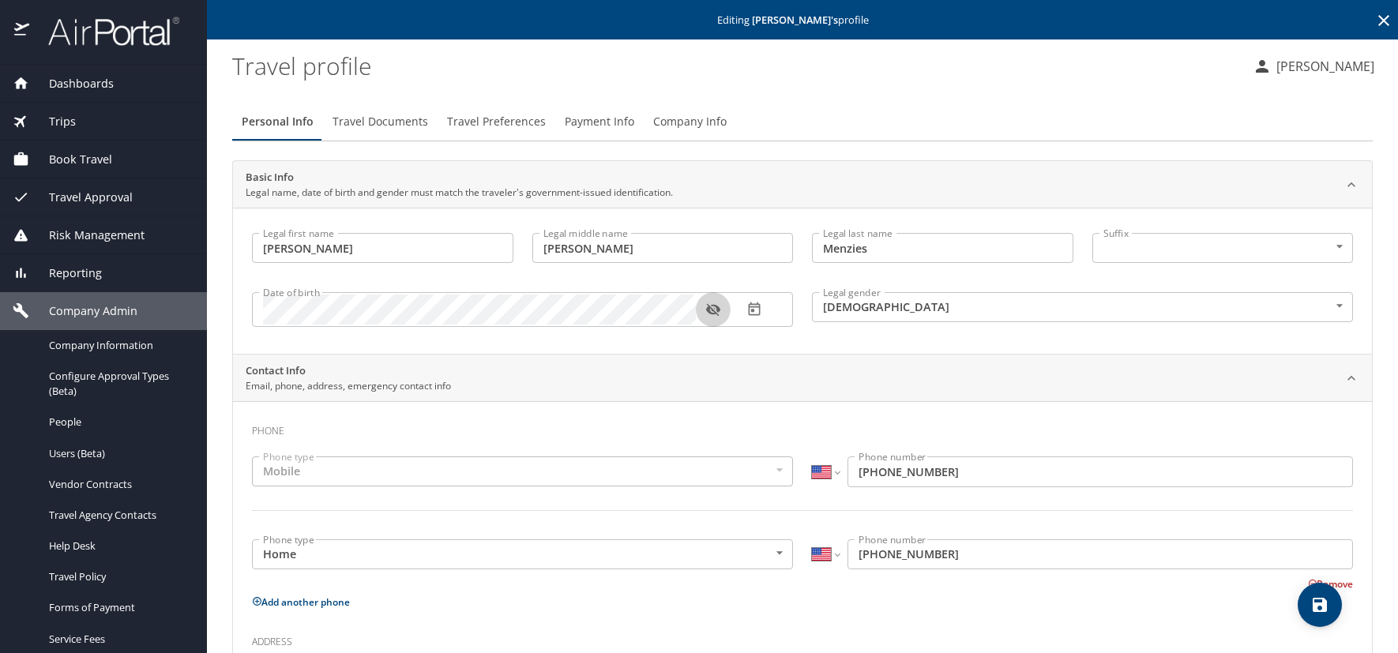
click at [716, 307] on icon "button" at bounding box center [712, 310] width 14 height 13
click at [491, 124] on span "Travel Preferences" at bounding box center [496, 122] width 99 height 20
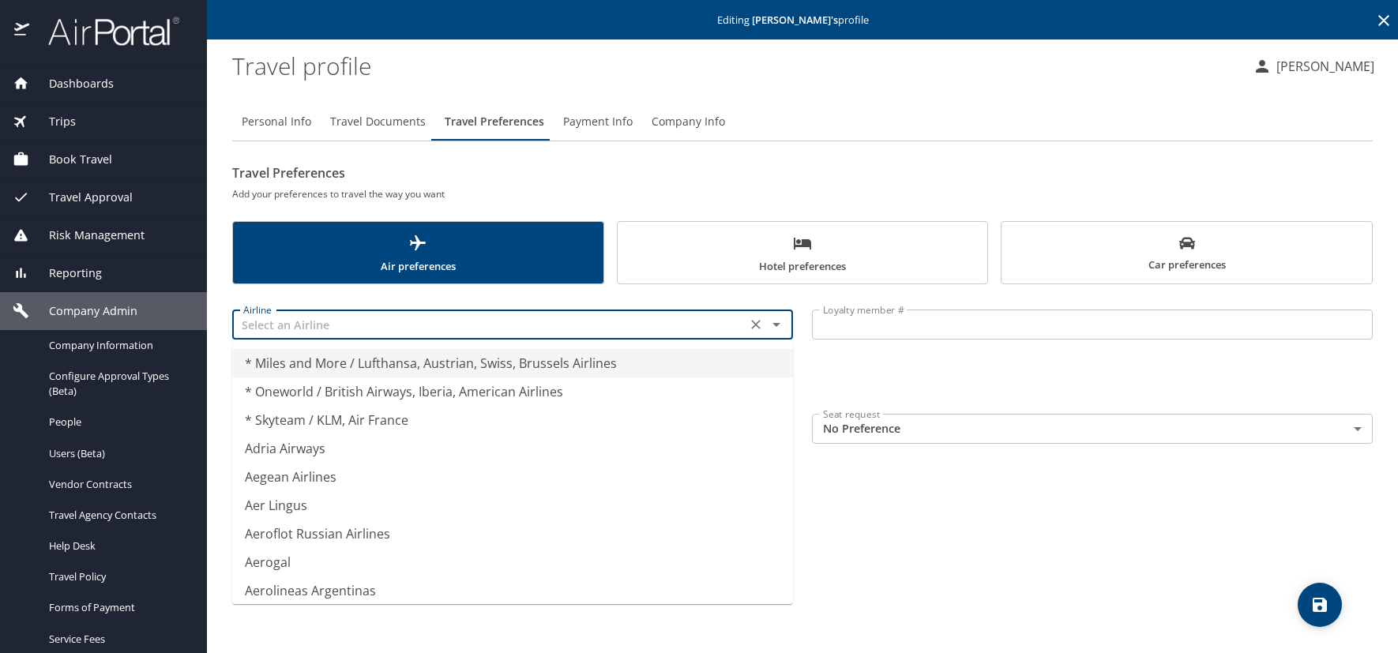
click at [295, 322] on input "text" at bounding box center [489, 324] width 505 height 21
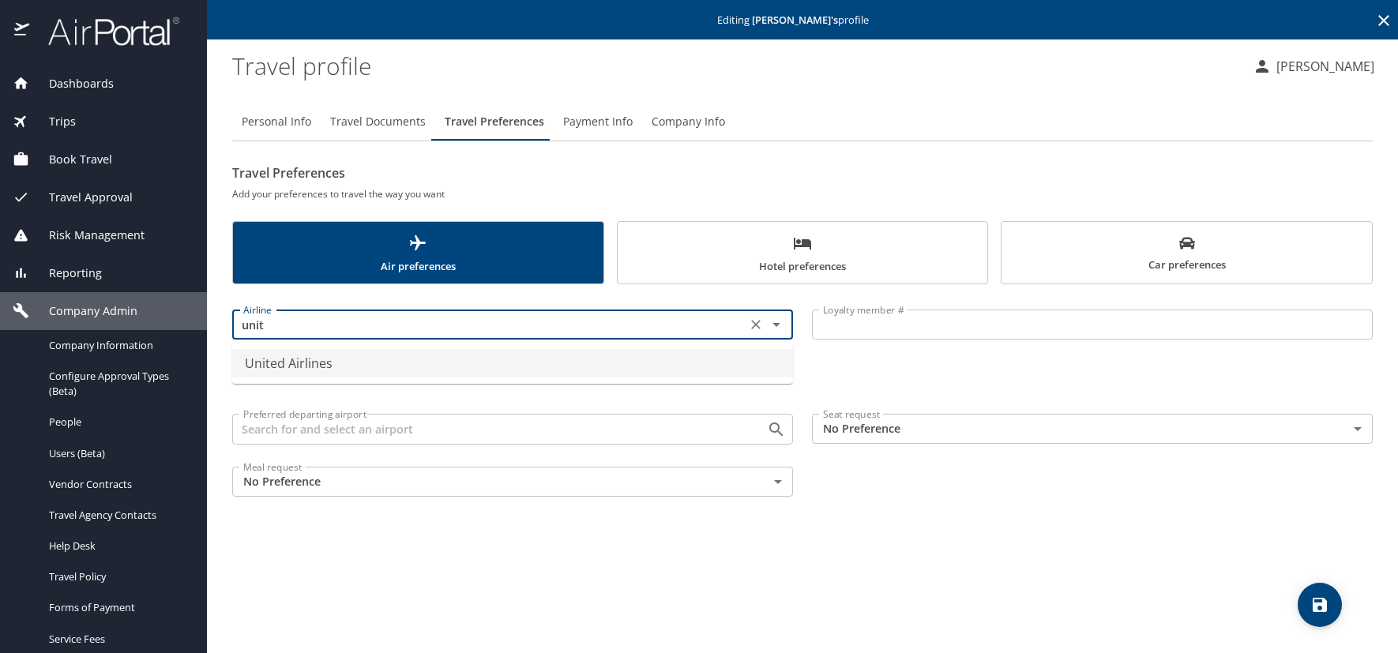
drag, startPoint x: 296, startPoint y: 361, endPoint x: 663, endPoint y: 350, distance: 366.7
click at [297, 361] on li "United Airlines" at bounding box center [512, 363] width 561 height 28
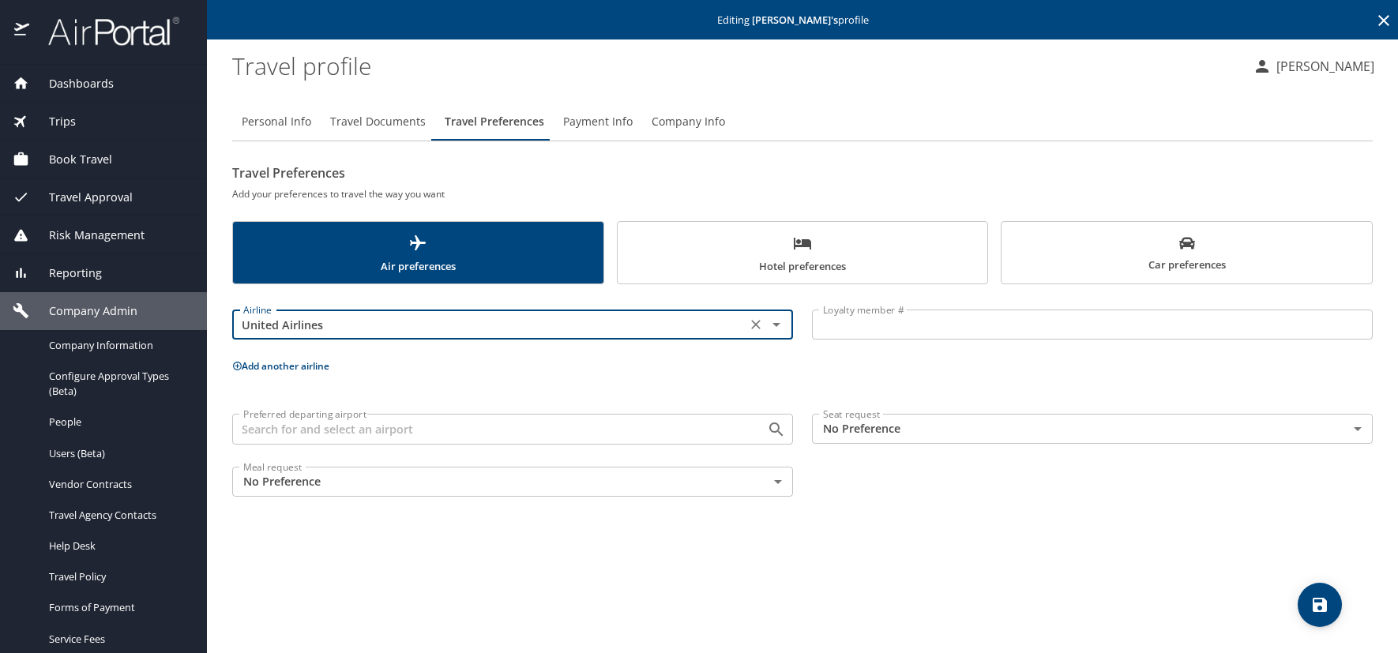
type input "United Airlines"
click at [890, 324] on input "Loyalty member #" at bounding box center [1092, 325] width 561 height 30
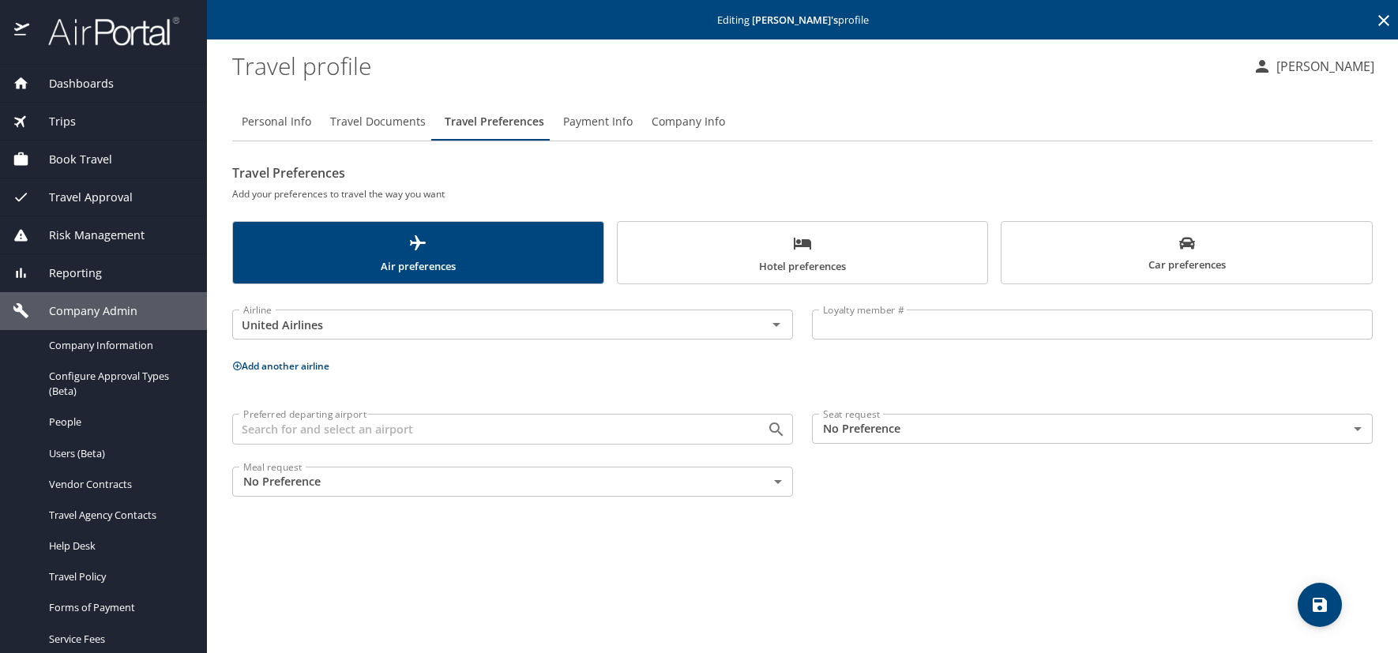
click at [943, 322] on input "Loyalty member #" at bounding box center [1092, 325] width 561 height 30
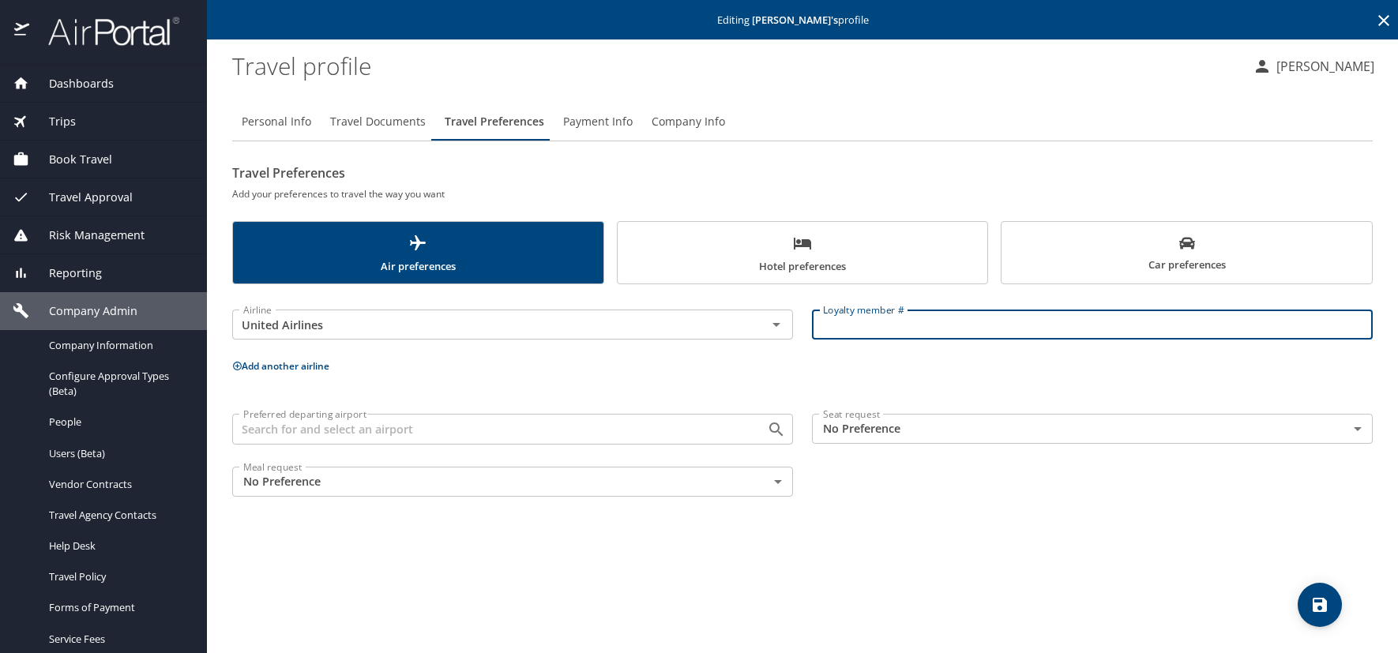
paste input "SZF30407"
type input "SZF30407"
click at [237, 363] on icon at bounding box center [237, 366] width 10 height 10
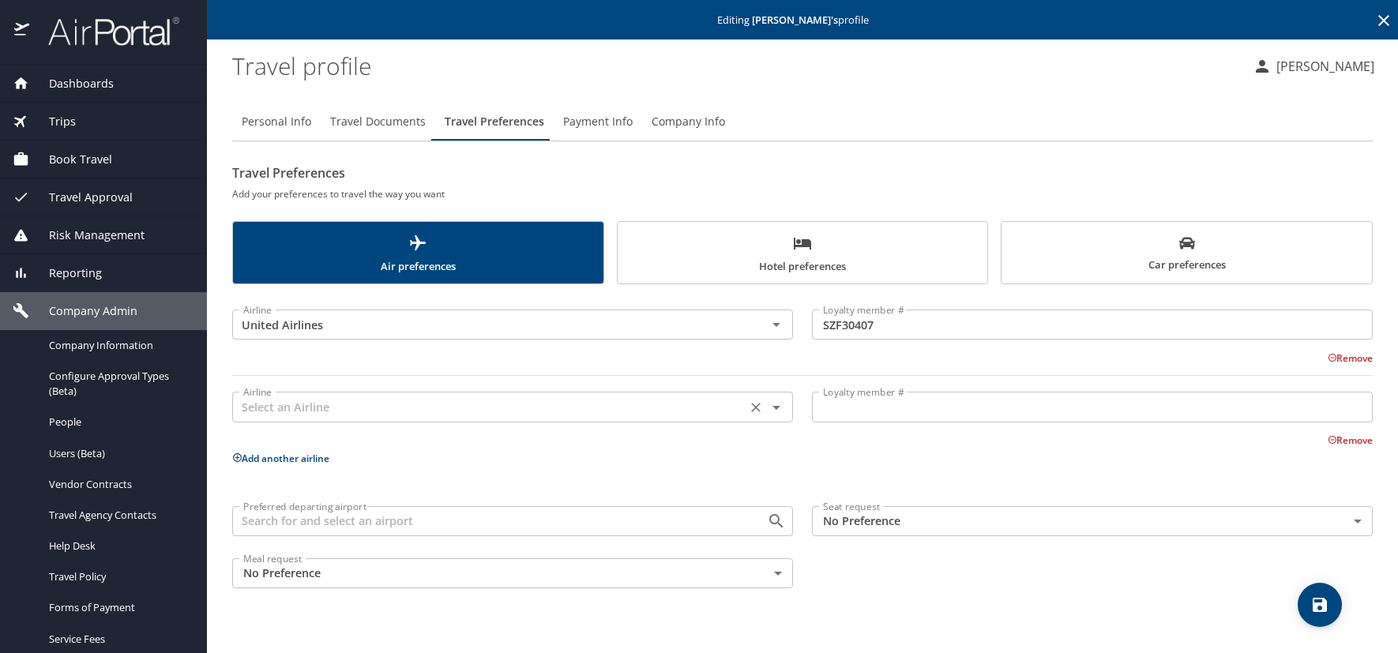
click at [319, 419] on div "Airline" at bounding box center [512, 407] width 561 height 30
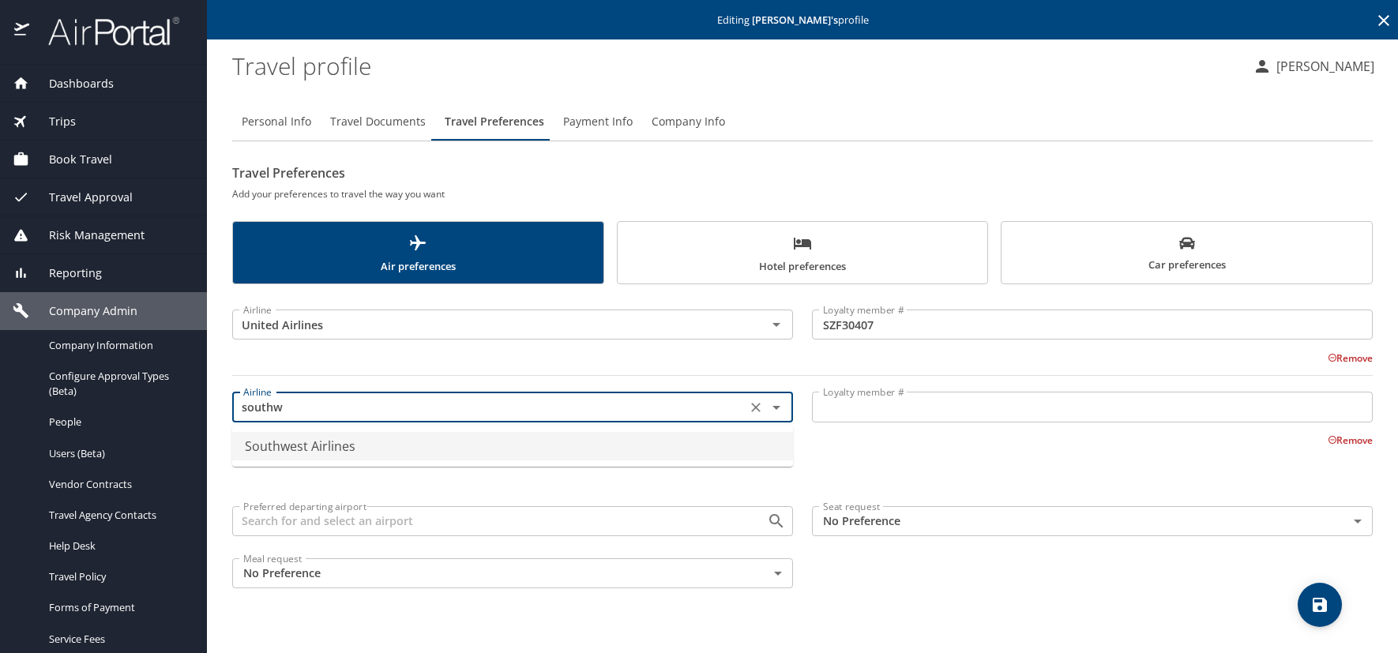
click at [300, 448] on li "Southwest Airlines" at bounding box center [512, 446] width 561 height 28
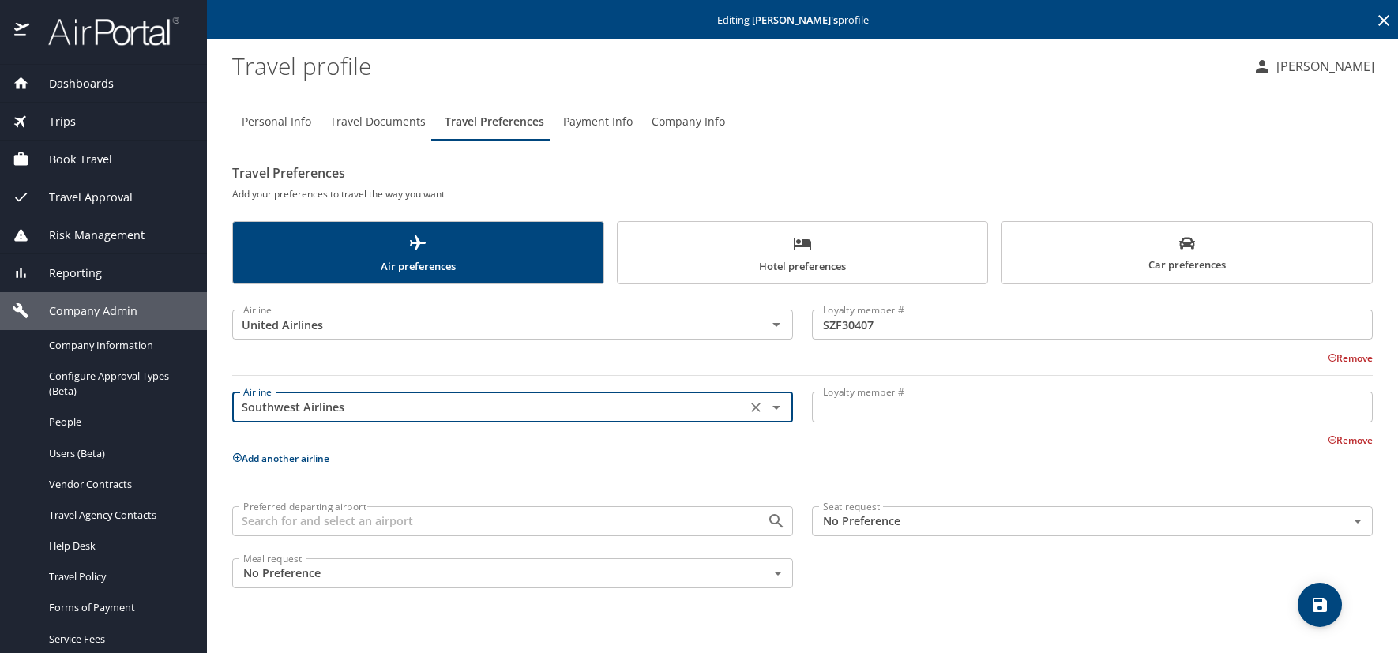
type input "Southwest Airlines"
click at [834, 405] on input "Loyalty member #" at bounding box center [1092, 407] width 561 height 30
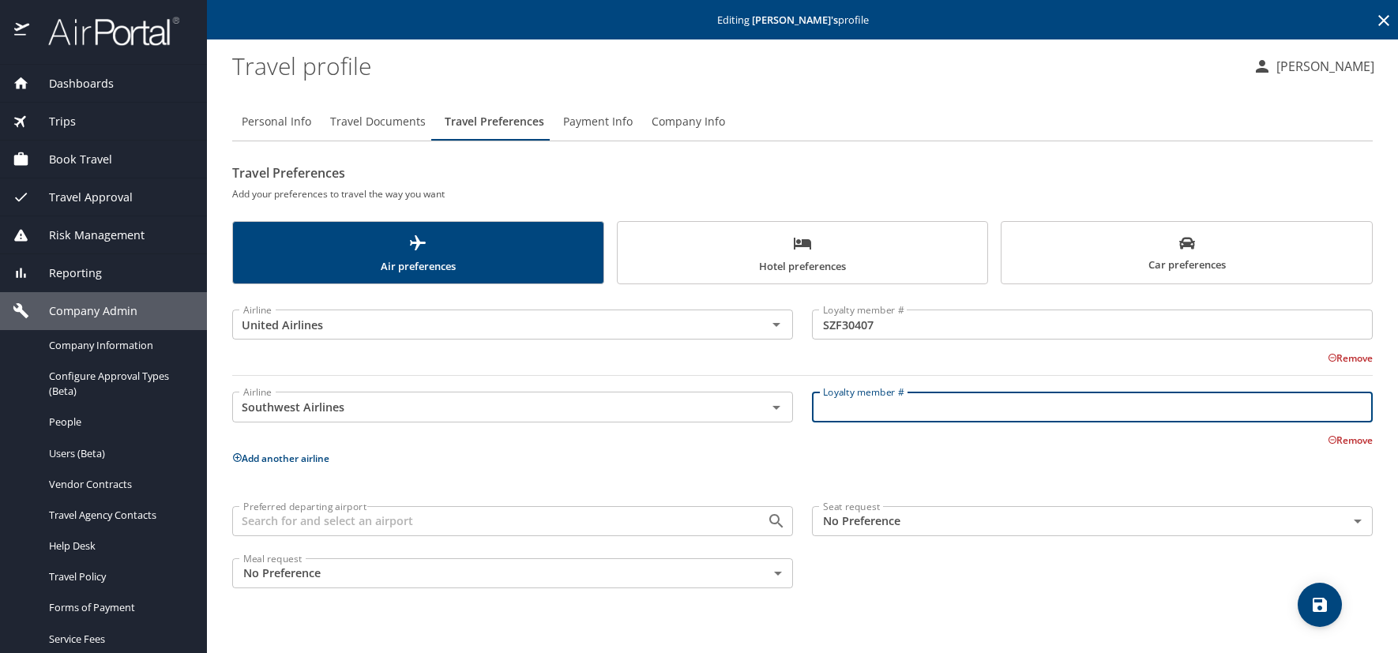
click at [886, 409] on input "Loyalty member #" at bounding box center [1092, 407] width 561 height 30
paste input "22610764956"
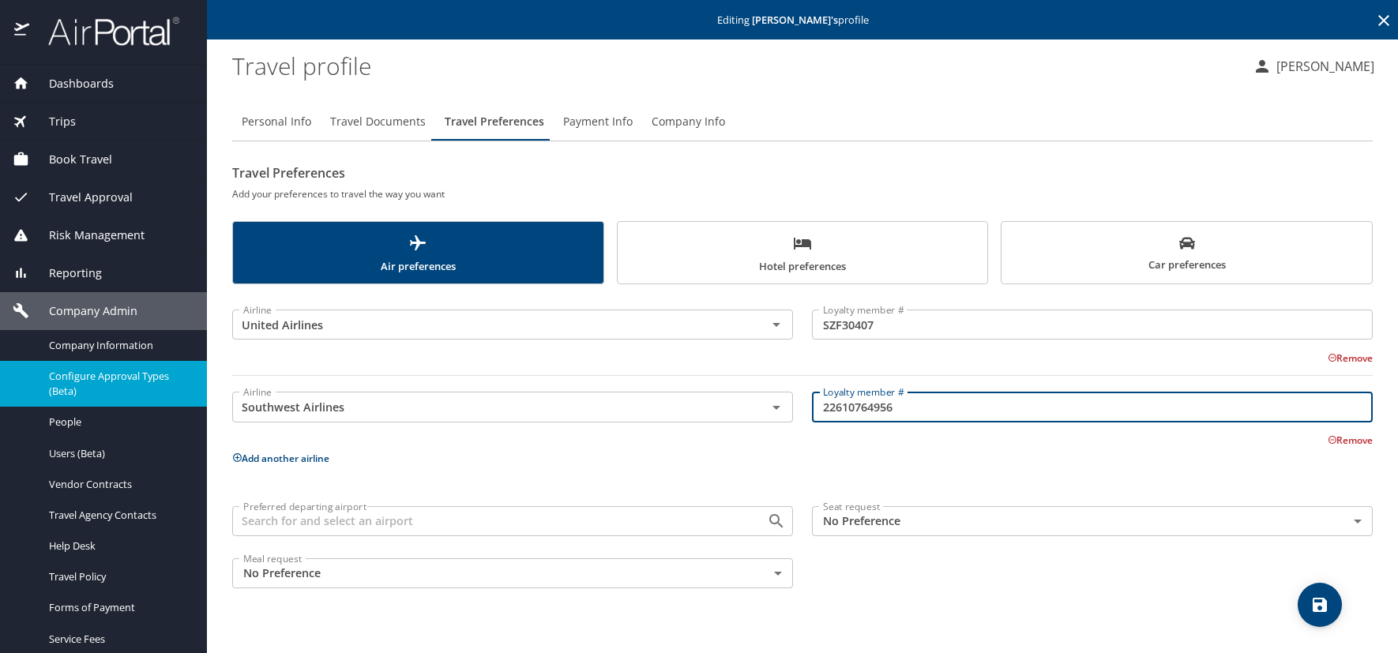
type input "22610764956"
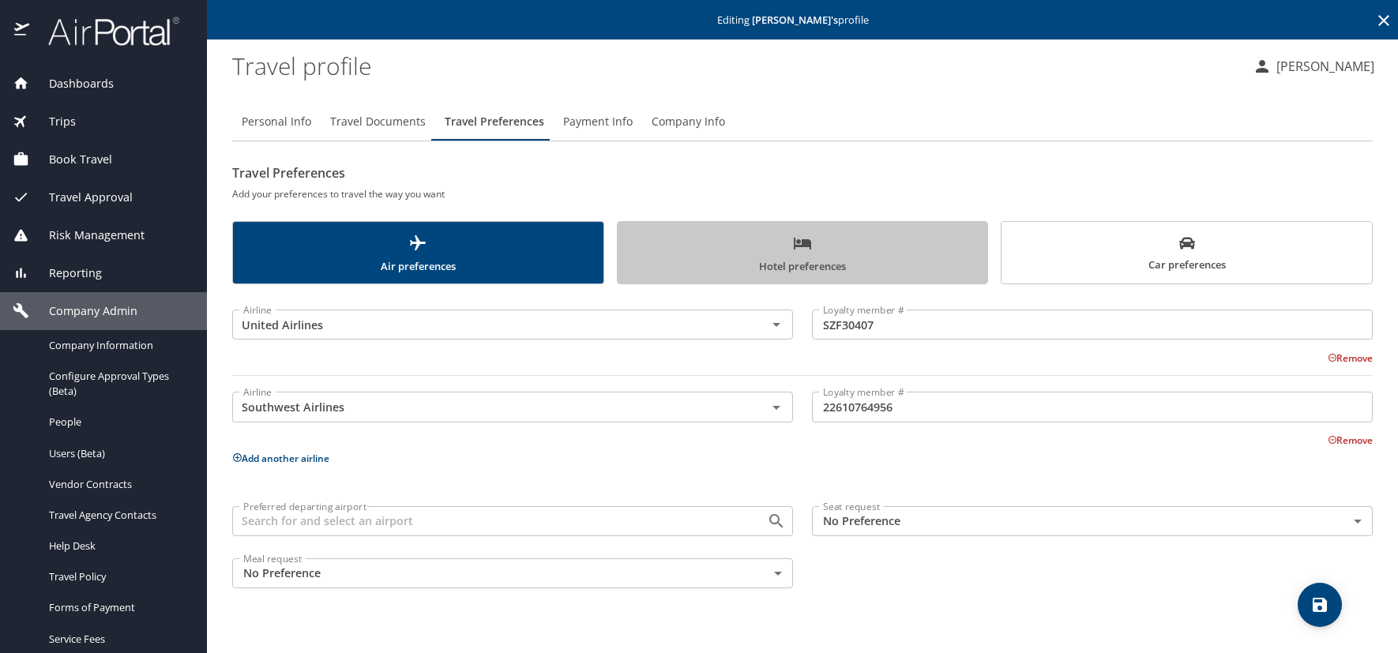
click at [724, 265] on span "Hotel preferences" at bounding box center [803, 255] width 352 height 42
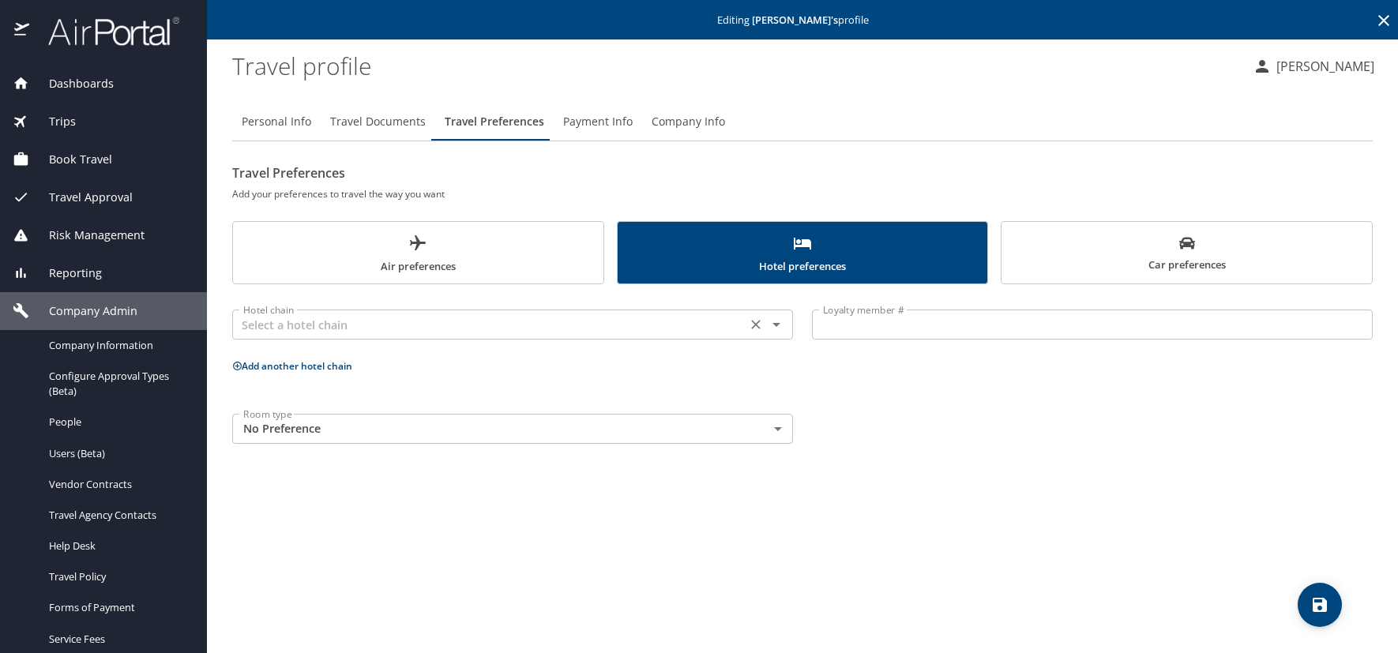
click at [373, 323] on input "text" at bounding box center [489, 324] width 505 height 21
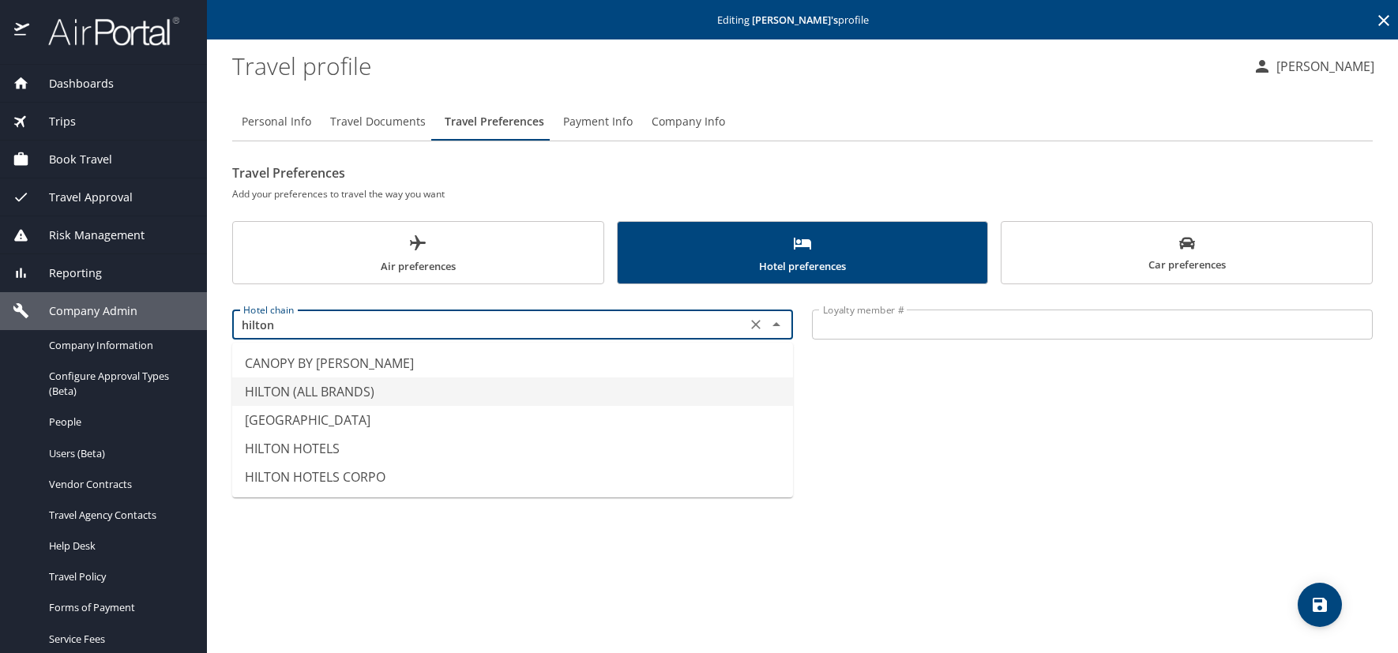
click at [354, 395] on li "HILTON (ALL BRANDS)" at bounding box center [512, 392] width 561 height 28
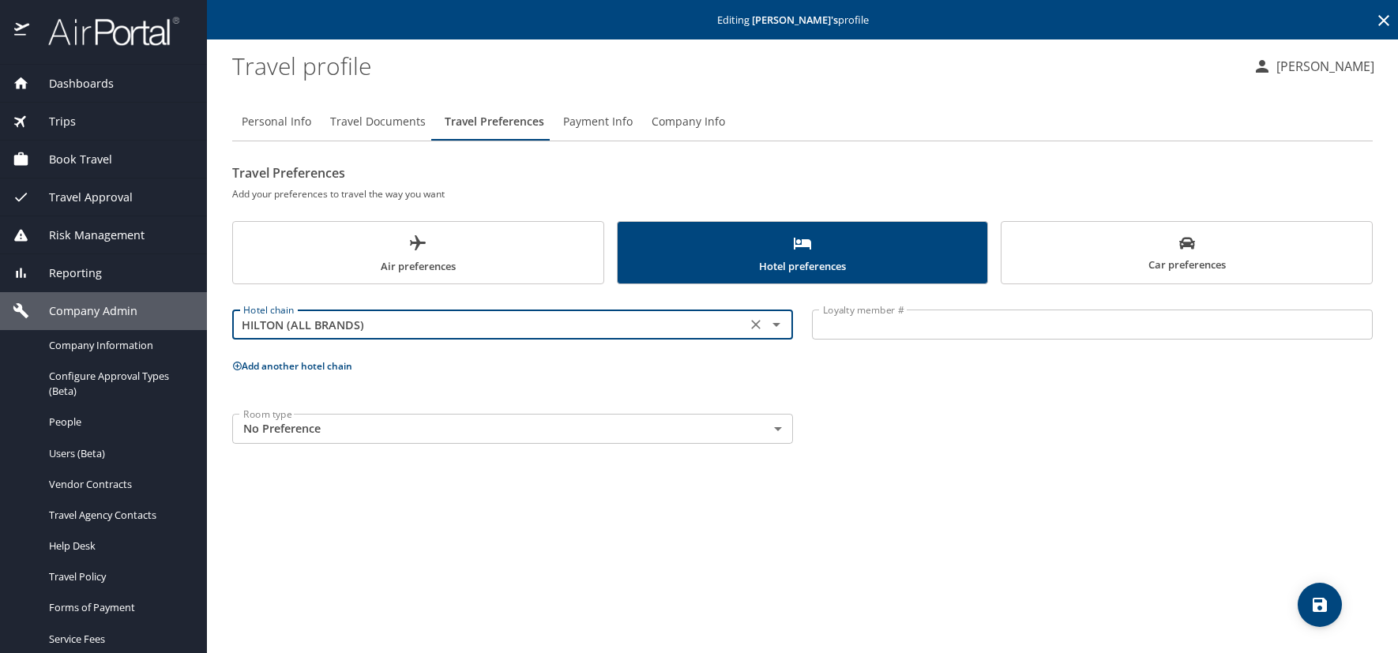
type input "HILTON (ALL BRANDS)"
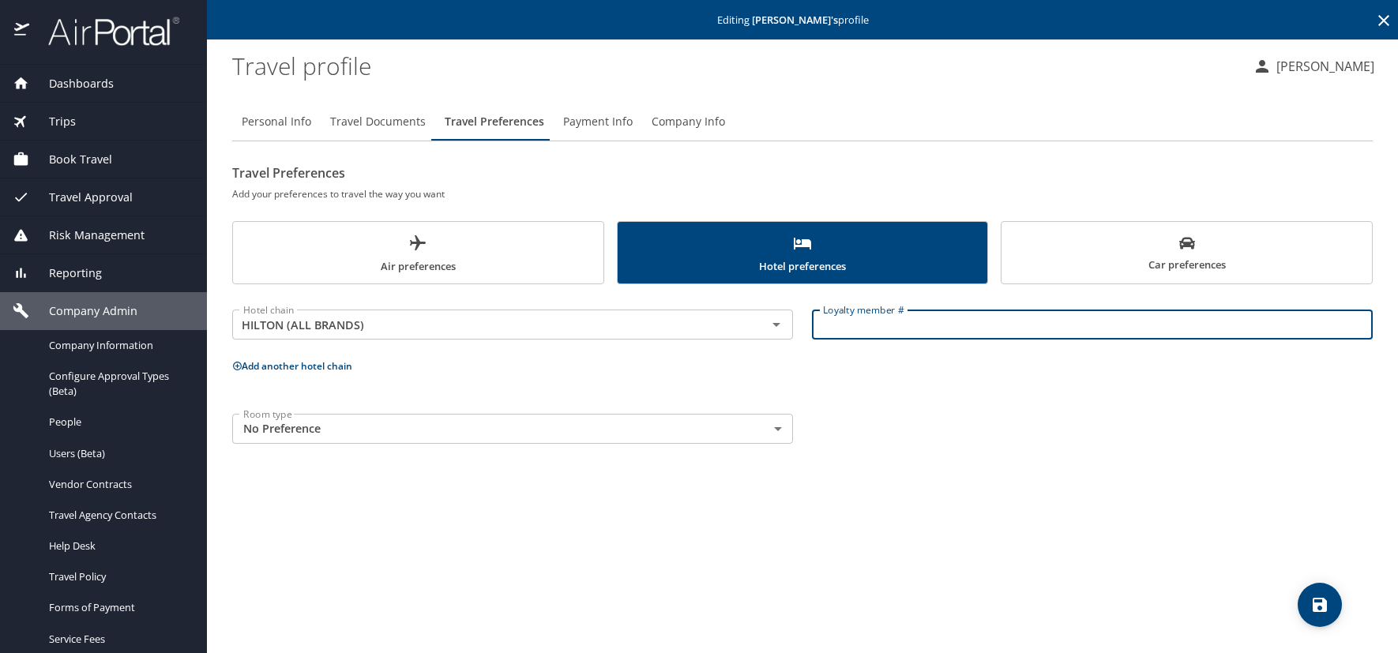
click at [889, 321] on input "Loyalty member #" at bounding box center [1092, 325] width 561 height 30
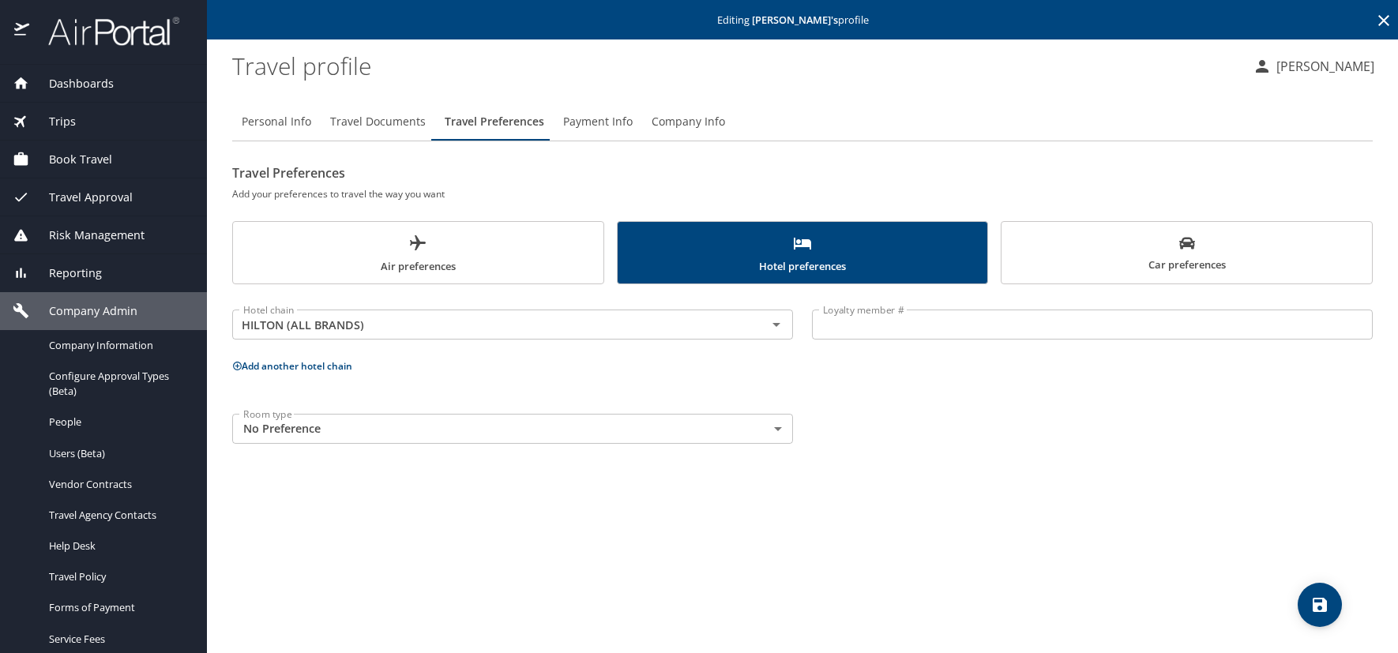
click at [885, 319] on input "Loyalty member #" at bounding box center [1092, 325] width 561 height 30
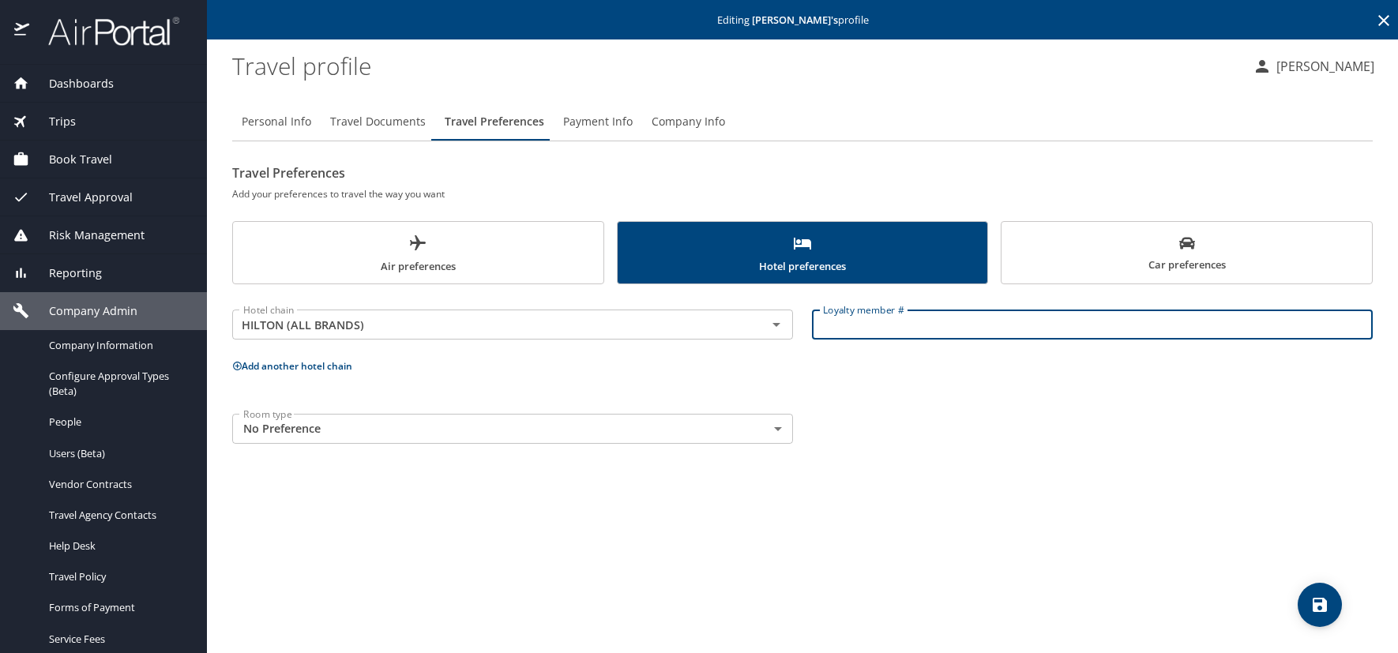
paste input "1592987638."
type input "1592987638"
click at [237, 371] on icon at bounding box center [237, 366] width 10 height 10
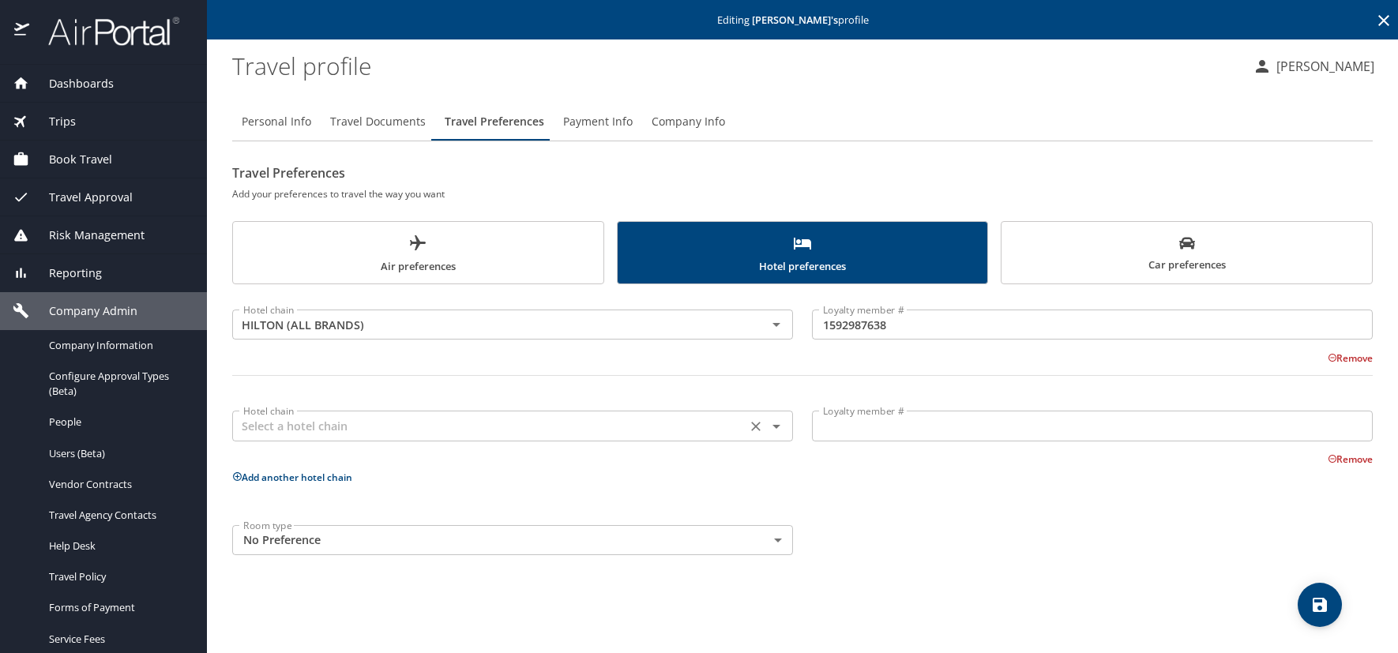
click at [269, 417] on input "text" at bounding box center [489, 426] width 505 height 21
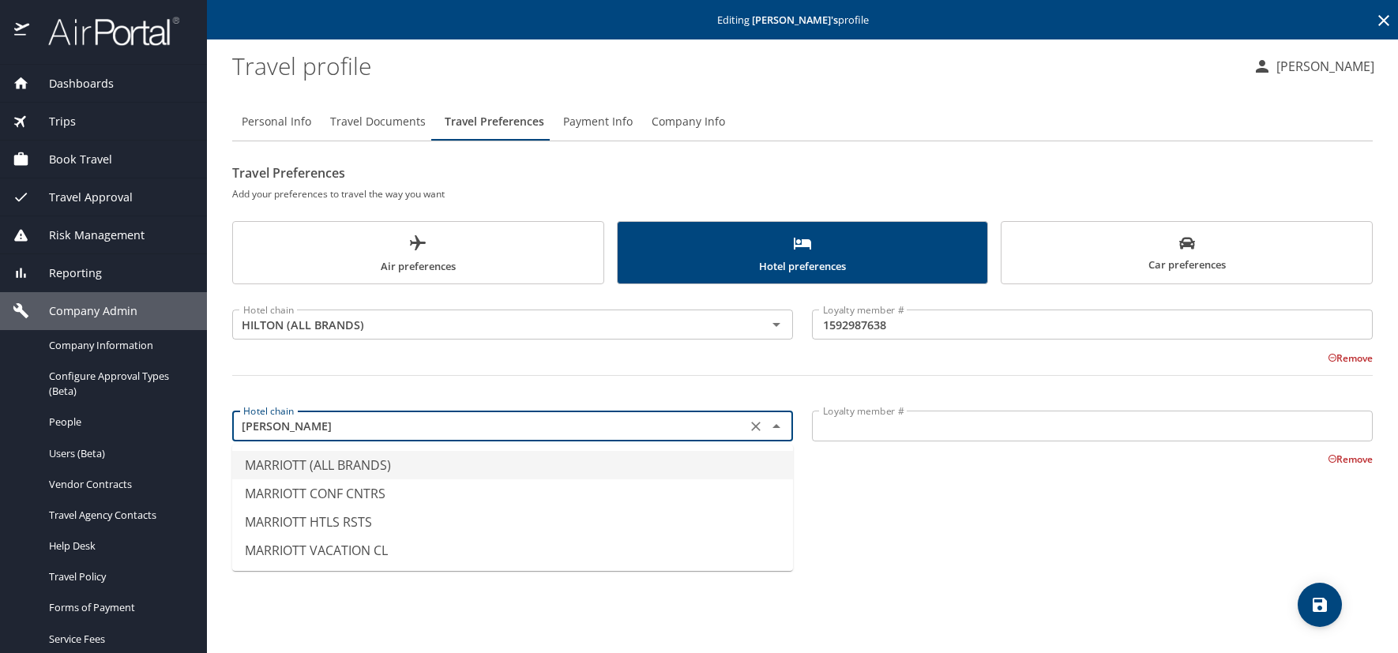
click at [363, 457] on li "MARRIOTT (ALL BRANDS)" at bounding box center [512, 465] width 561 height 28
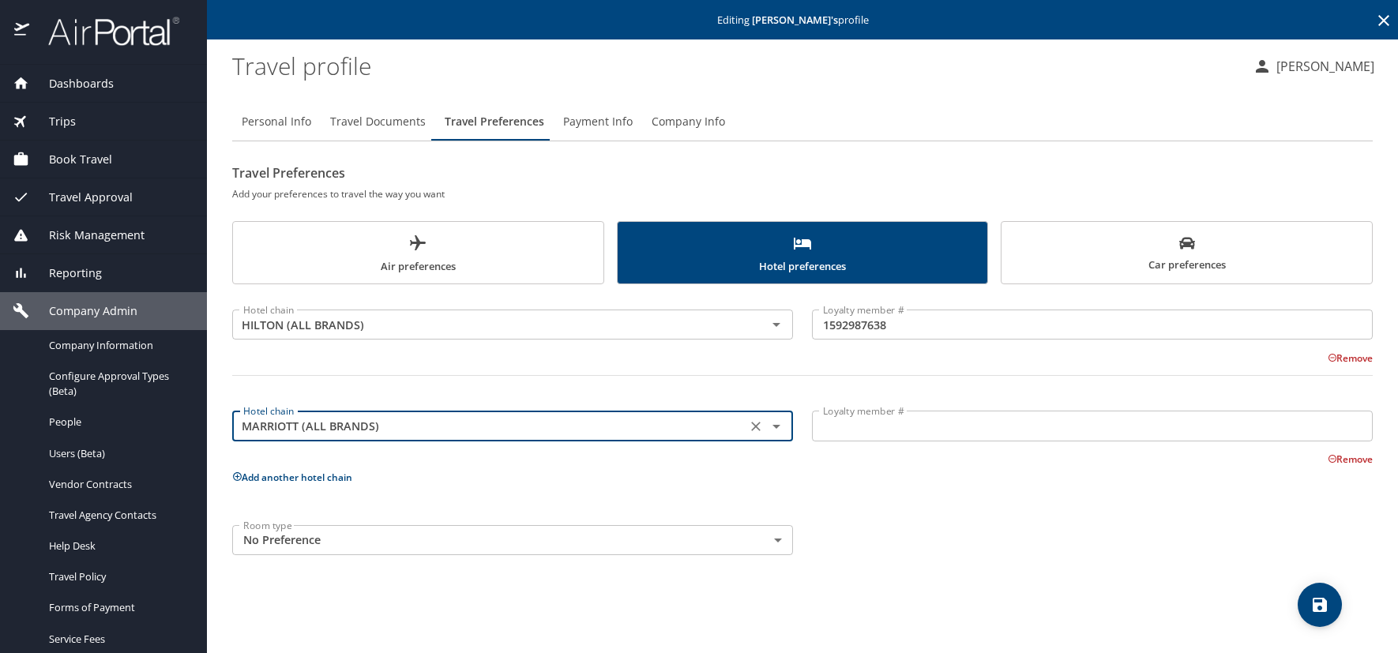
type input "MARRIOTT (ALL BRANDS)"
click at [830, 423] on input "Loyalty member #" at bounding box center [1092, 426] width 561 height 30
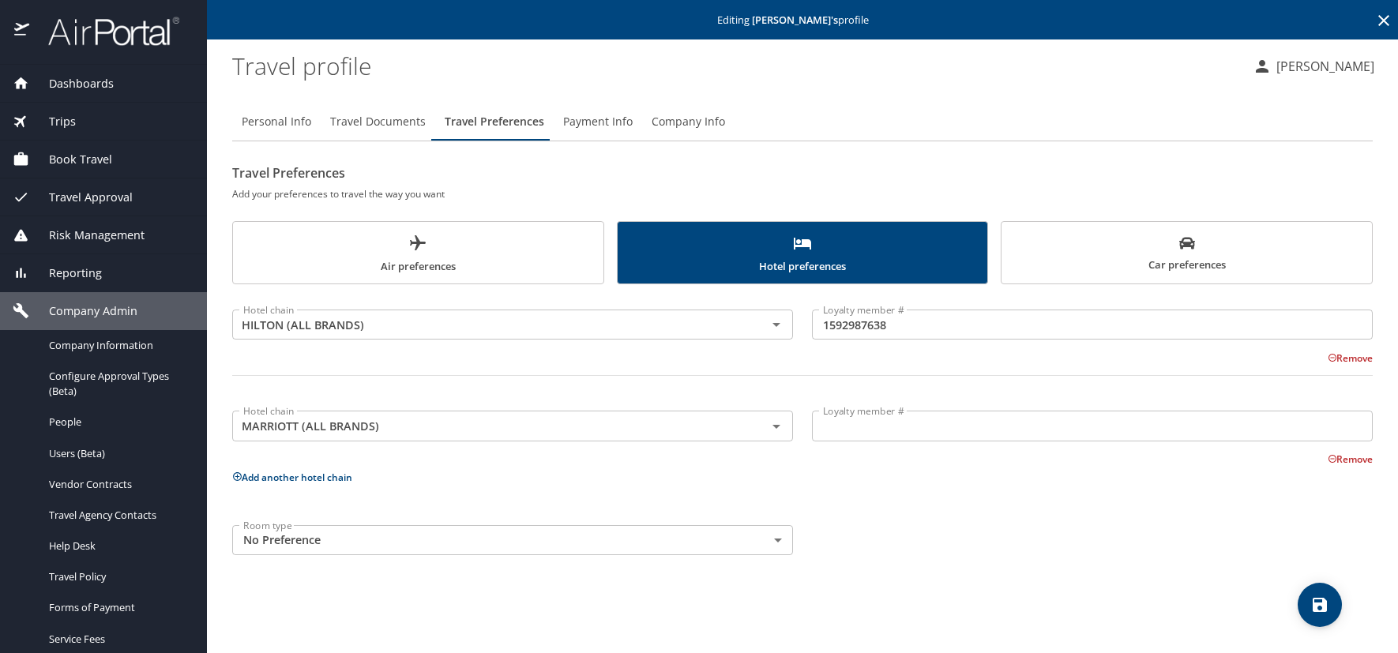
click at [826, 423] on input "Loyalty member #" at bounding box center [1092, 426] width 561 height 30
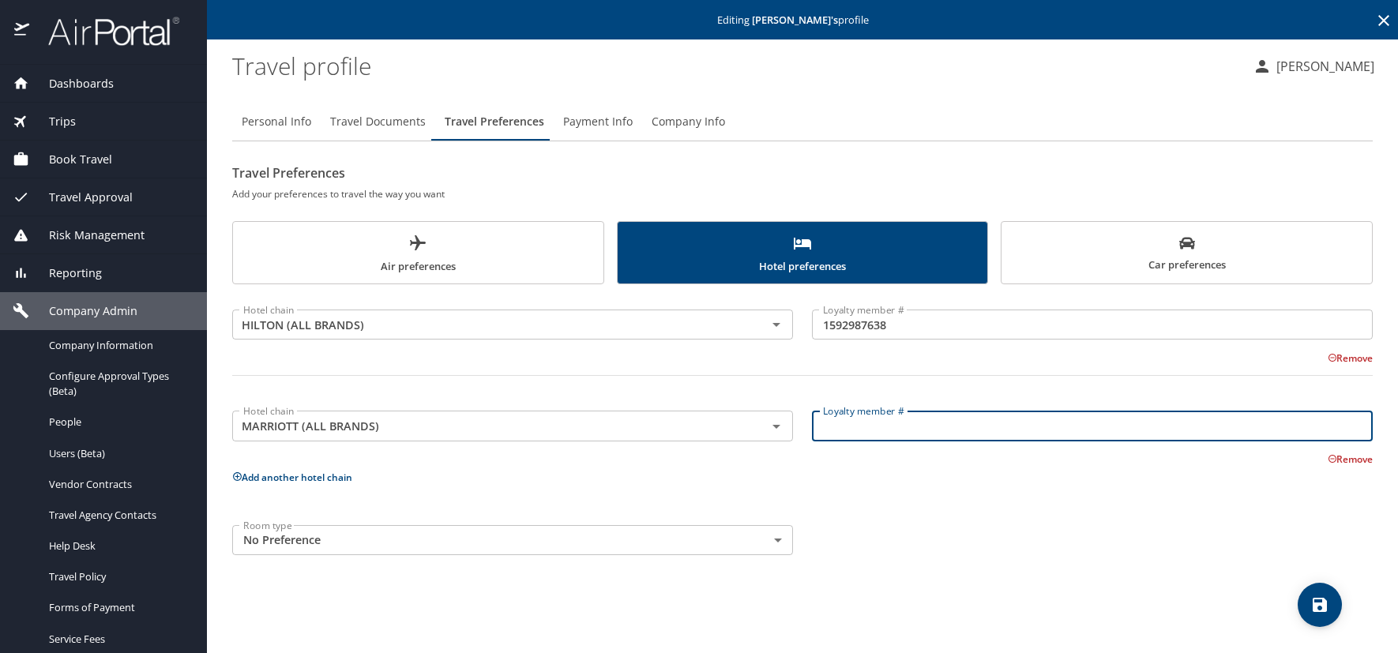
paste input "000040405"
type input "000040405"
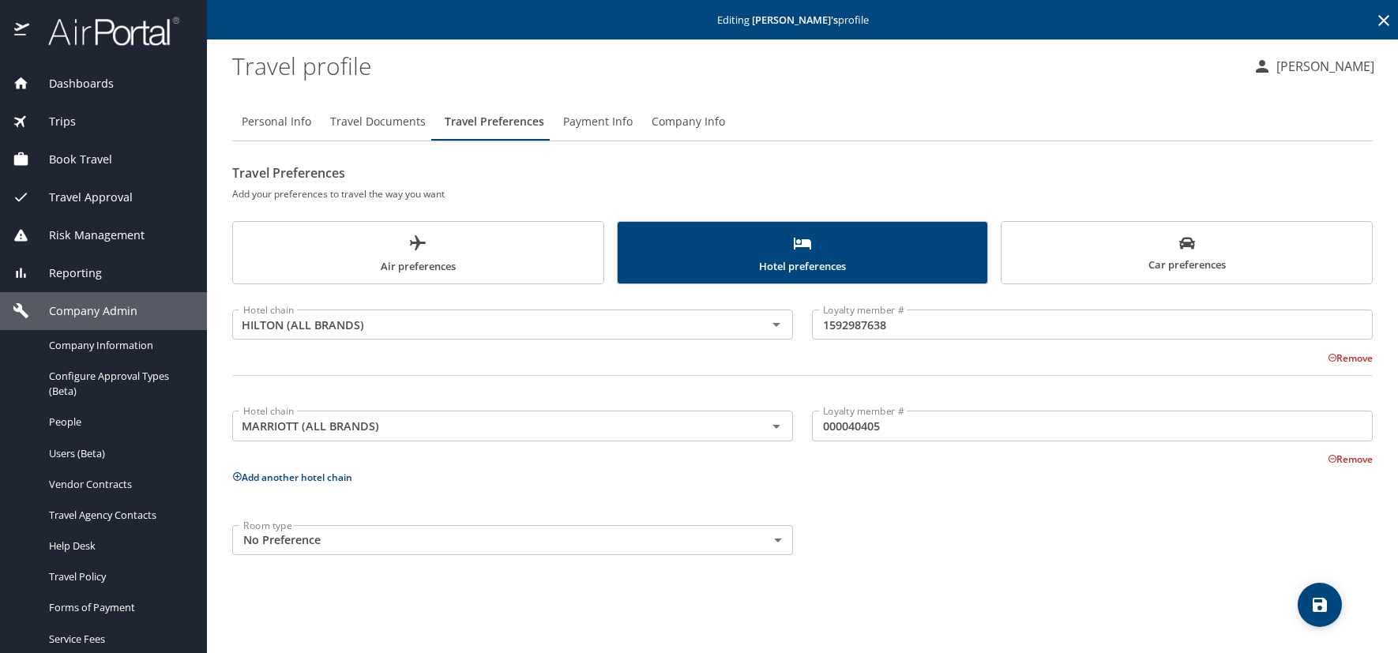
click at [233, 473] on icon at bounding box center [237, 477] width 10 height 10
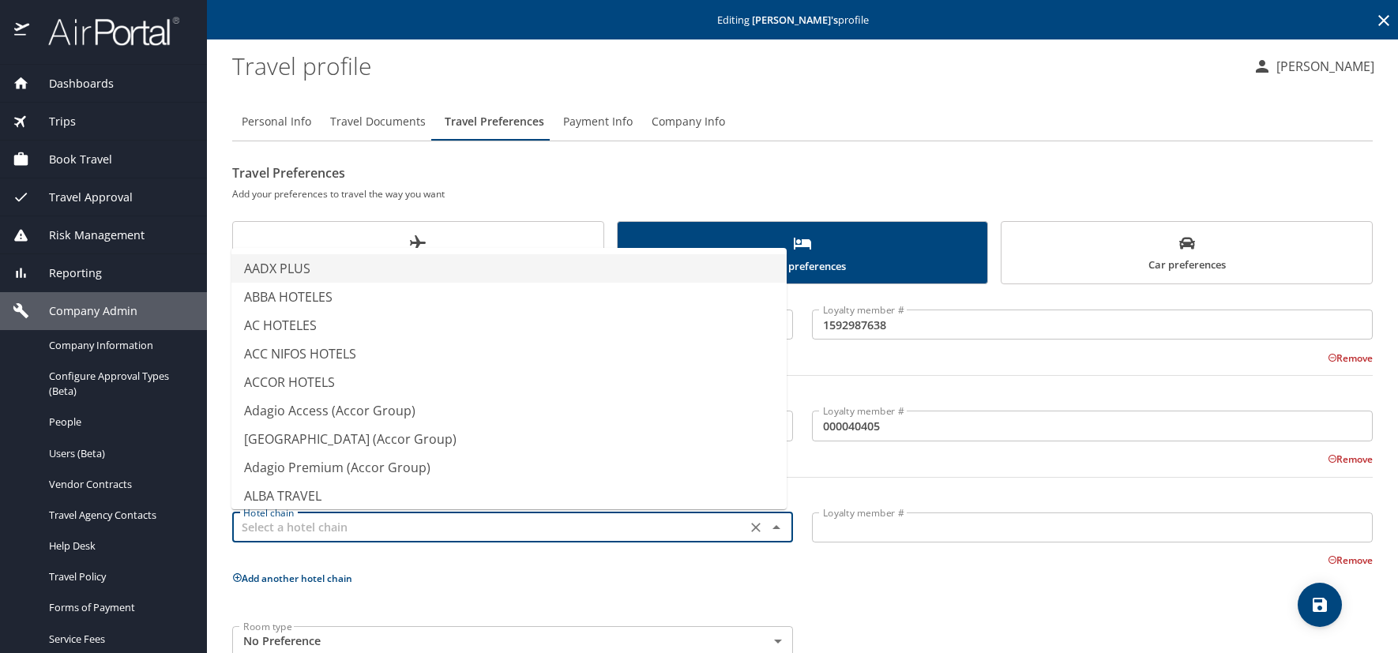
click at [258, 526] on input "text" at bounding box center [489, 527] width 505 height 21
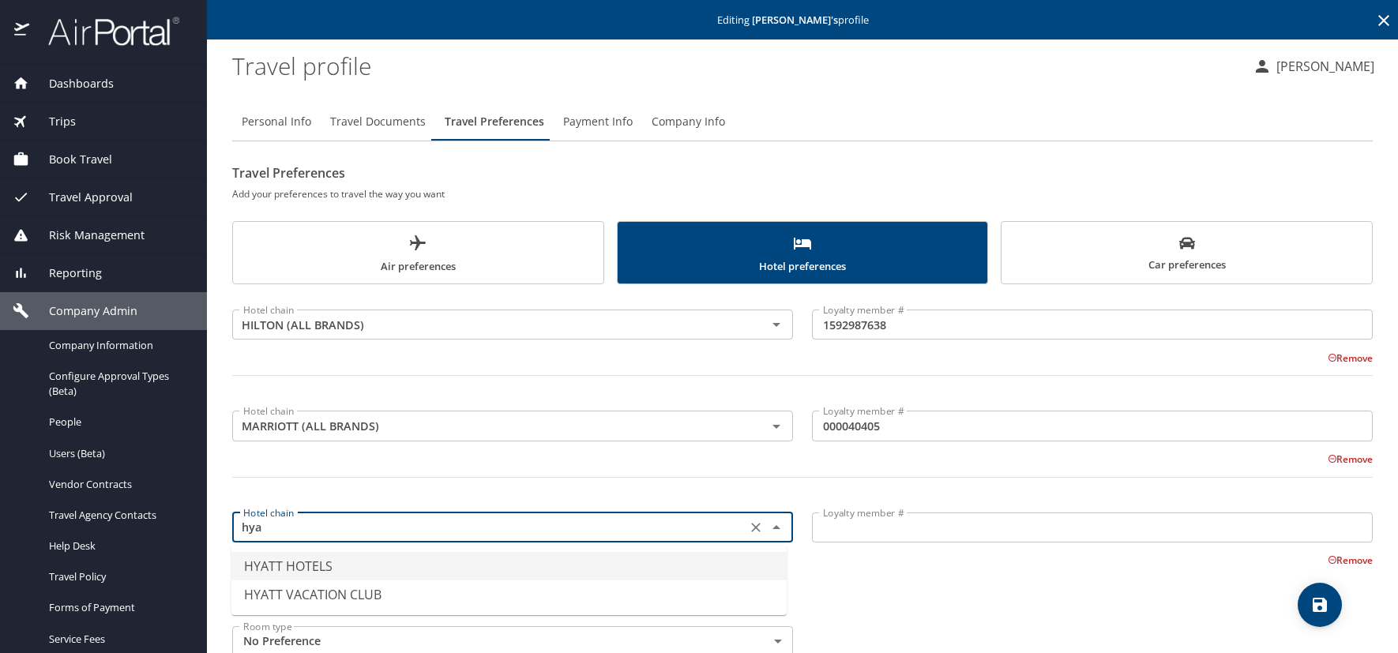
click at [300, 559] on li "HYATT HOTELS" at bounding box center [508, 566] width 555 height 28
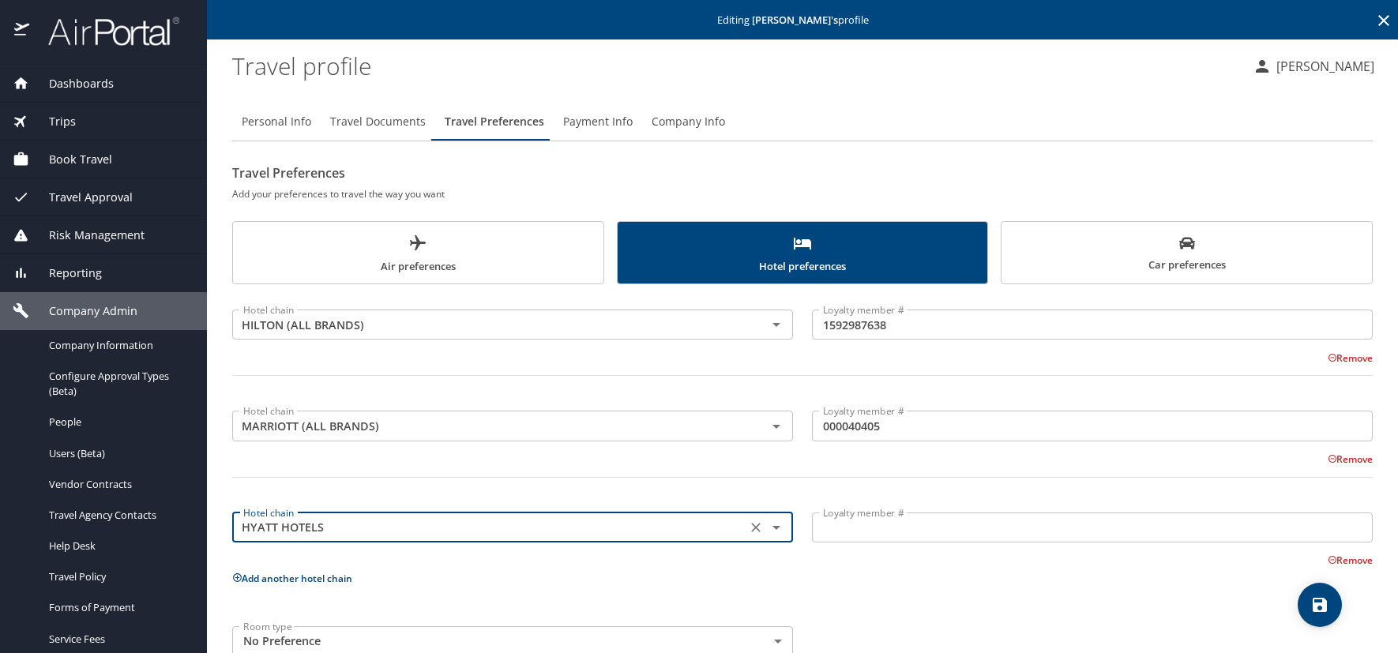
type input "HYATT HOTELS"
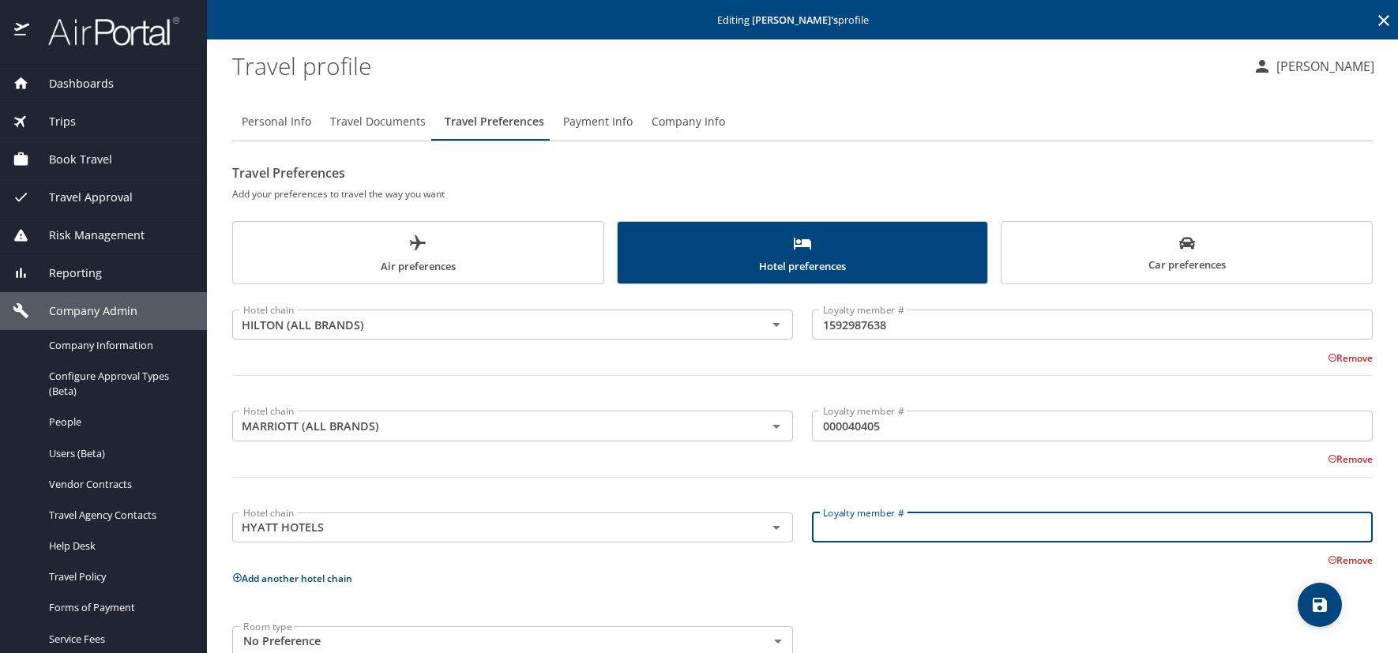
click at [856, 525] on input "Loyalty member #" at bounding box center [1092, 528] width 561 height 30
click at [819, 530] on input "Loyalty member #" at bounding box center [1092, 528] width 561 height 30
paste input "571286734I"
type input "571286734I"
click at [1322, 604] on icon "save" at bounding box center [1320, 605] width 14 height 14
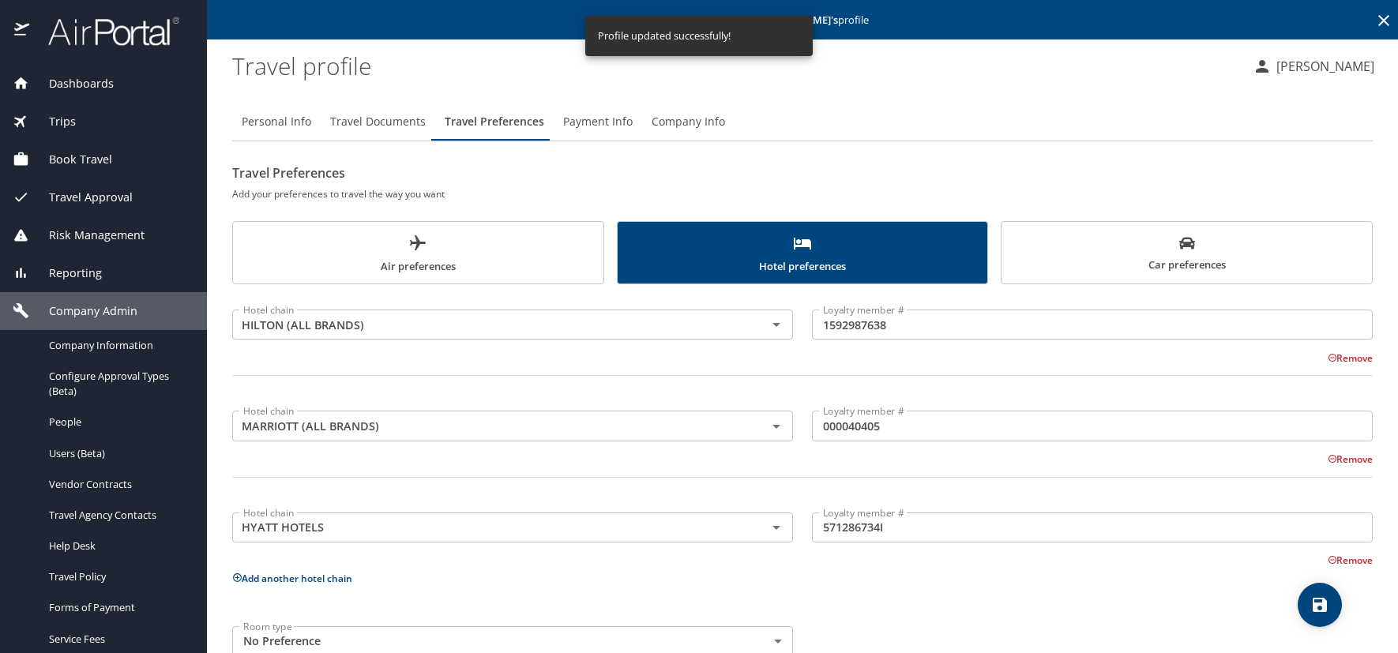
drag, startPoint x: 269, startPoint y: 118, endPoint x: 288, endPoint y: 120, distance: 19.1
click at [269, 118] on span "Personal Info" at bounding box center [277, 122] width 70 height 20
select select "US"
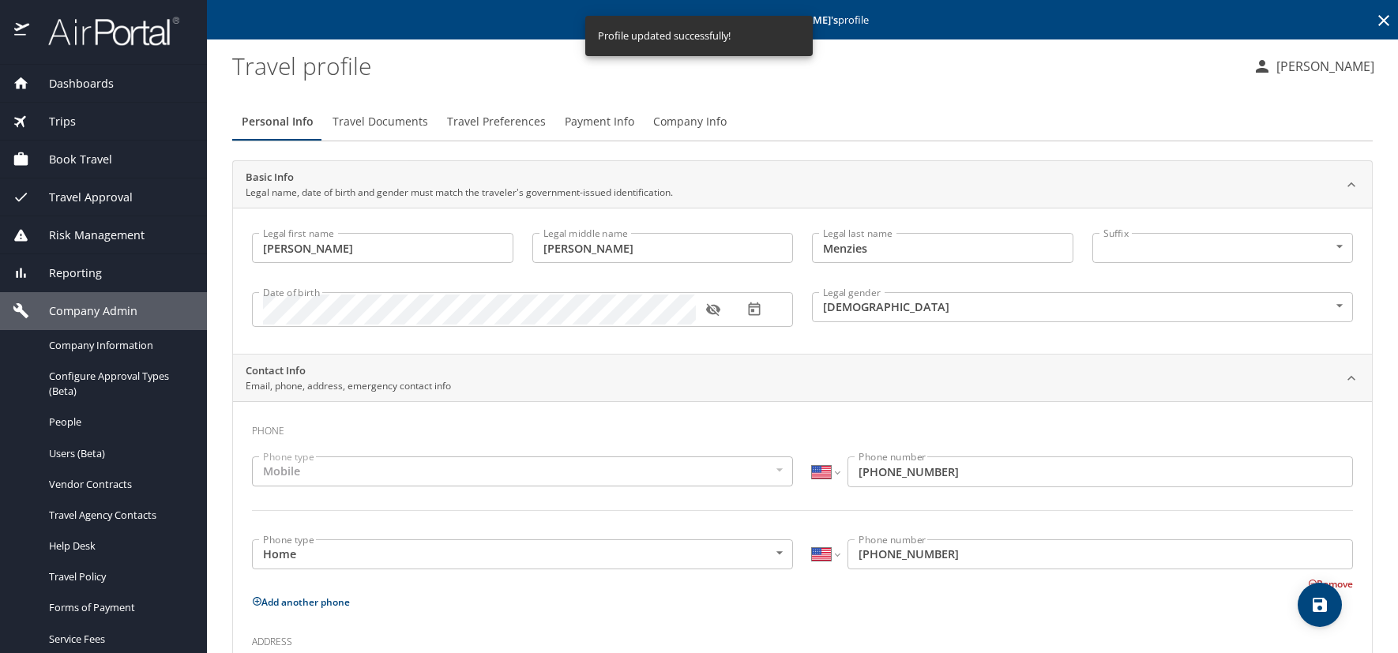
click at [713, 308] on icon "button" at bounding box center [713, 310] width 16 height 16
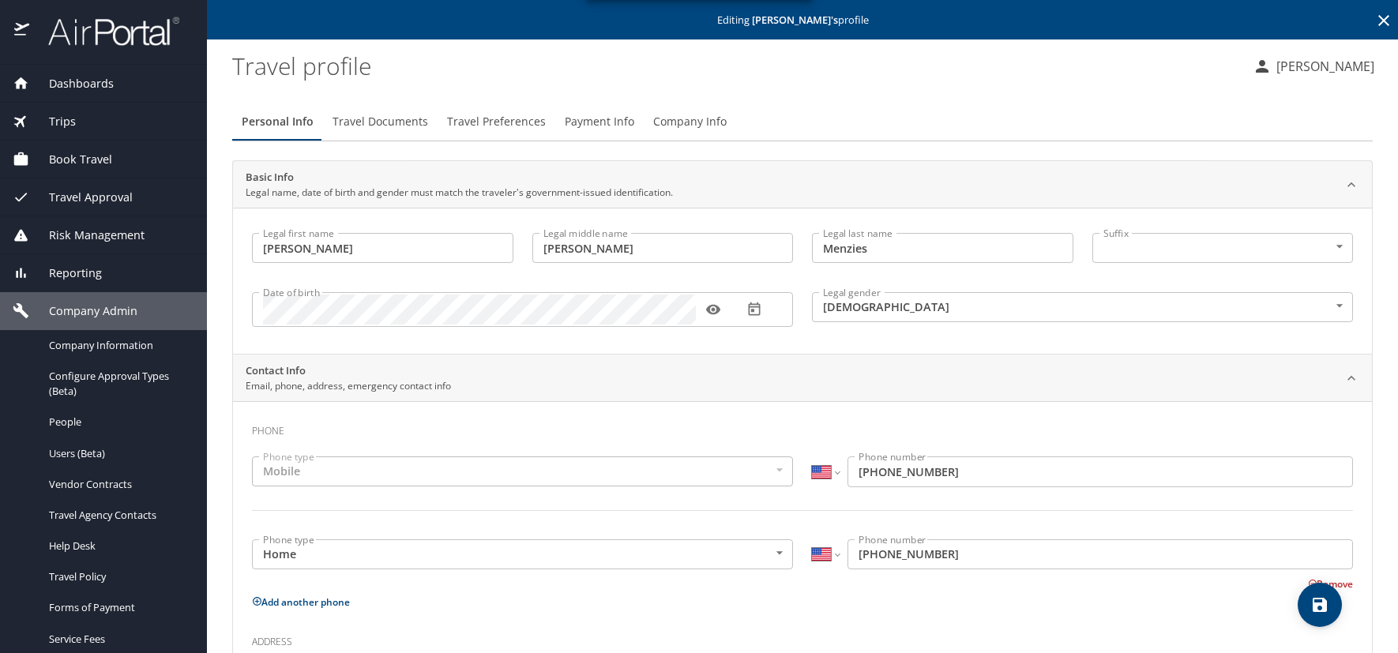
click at [436, 46] on profile "Travel profile" at bounding box center [736, 65] width 1008 height 49
click at [1379, 20] on icon at bounding box center [1384, 20] width 11 height 11
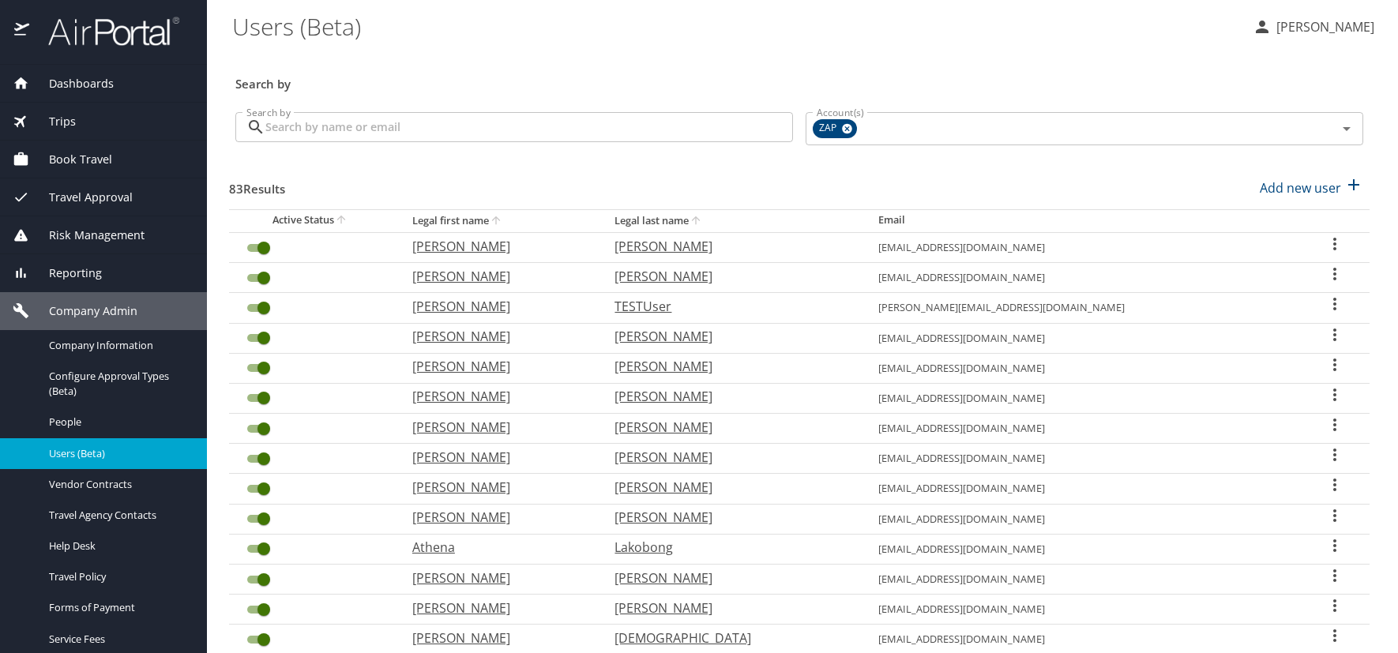
click at [529, 57] on div "Search by" at bounding box center [799, 73] width 1141 height 52
click at [1313, 191] on p "Add new user" at bounding box center [1300, 188] width 81 height 19
select select "US"
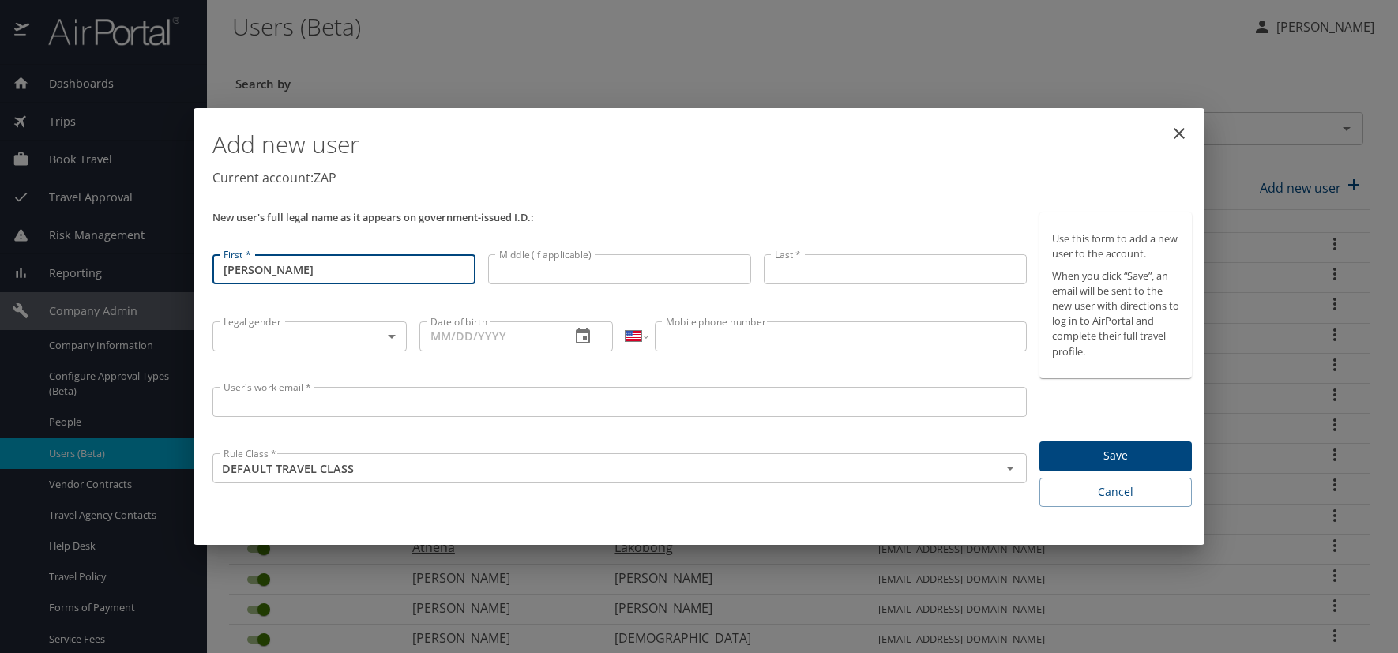
type input "[PERSON_NAME]"
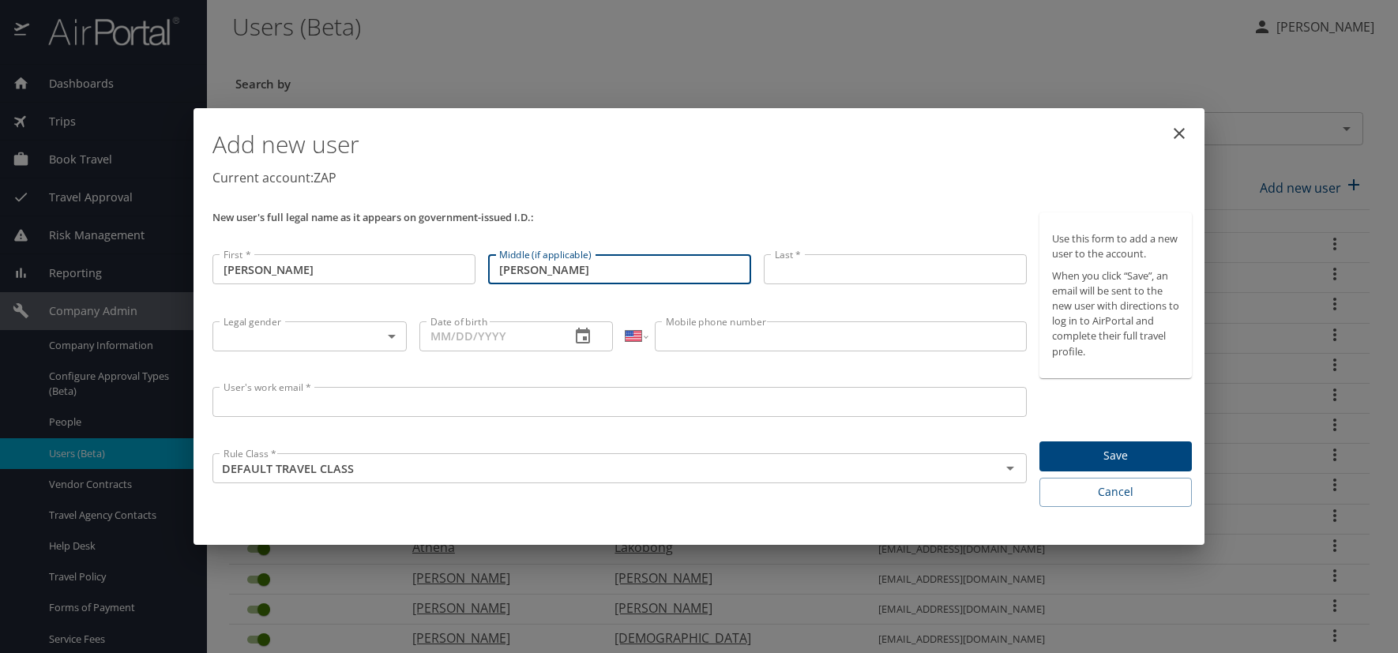
type input "[PERSON_NAME]"
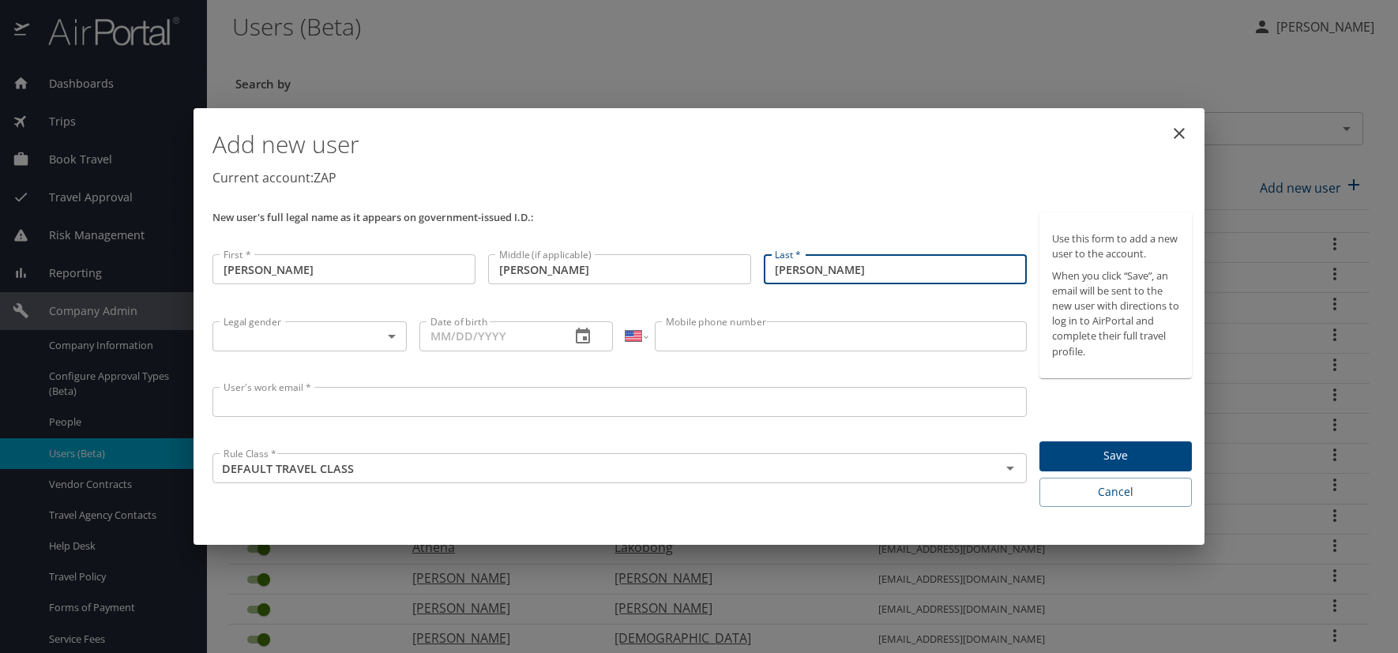
type input "[PERSON_NAME]"
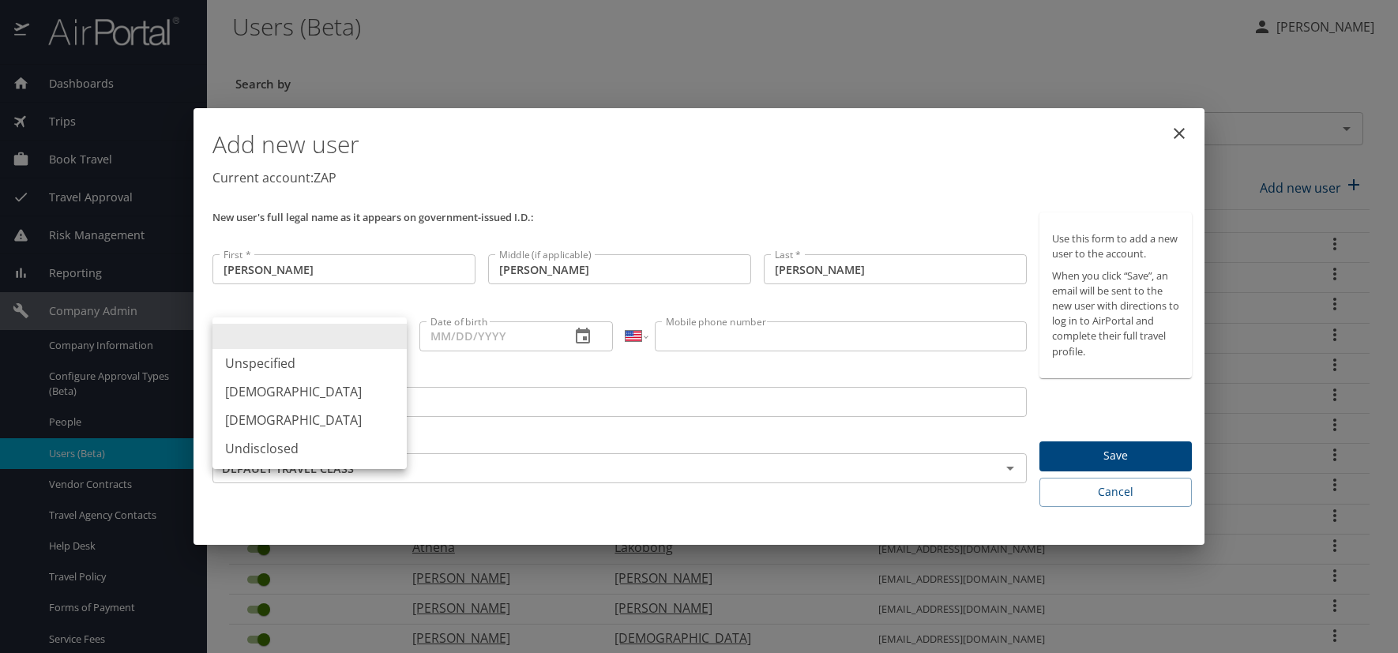
click at [389, 337] on body "Dashboards AirPortal 360™ Manager AirPortal 360™ Agent My Travel Dashboard Trip…" at bounding box center [699, 326] width 1398 height 653
click at [264, 389] on li "[DEMOGRAPHIC_DATA]" at bounding box center [310, 392] width 194 height 28
type input "[DEMOGRAPHIC_DATA]"
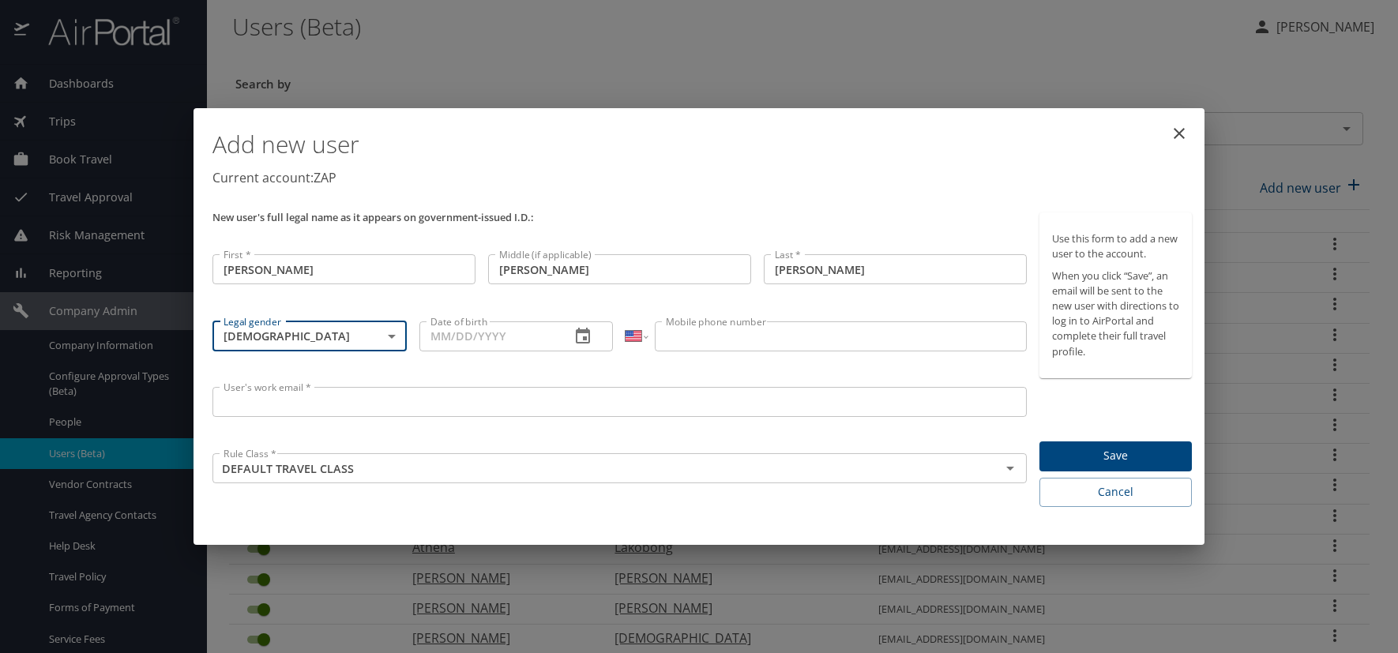
click at [580, 336] on icon "button" at bounding box center [583, 336] width 19 height 19
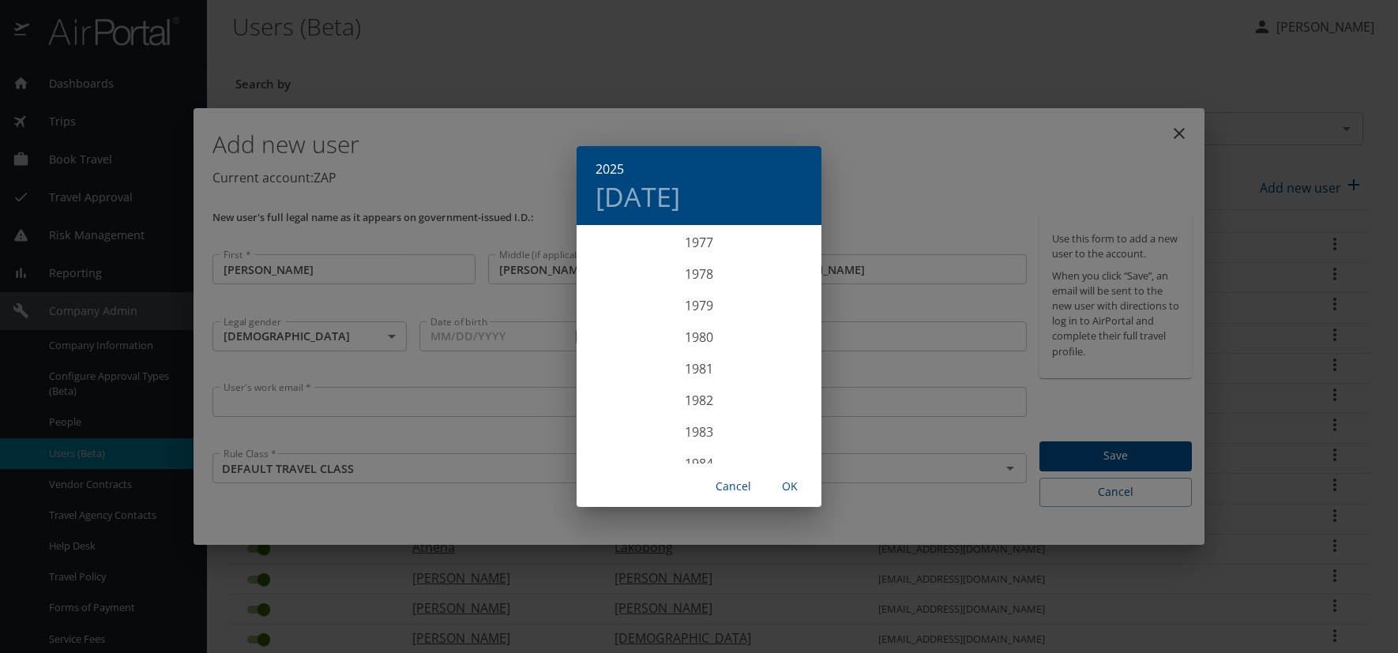
scroll to position [2307, 0]
click at [700, 243] on div "1972" at bounding box center [699, 243] width 245 height 32
click at [777, 436] on div "Dec" at bounding box center [780, 433] width 81 height 59
click at [668, 423] on p "26" at bounding box center [667, 423] width 11 height 10
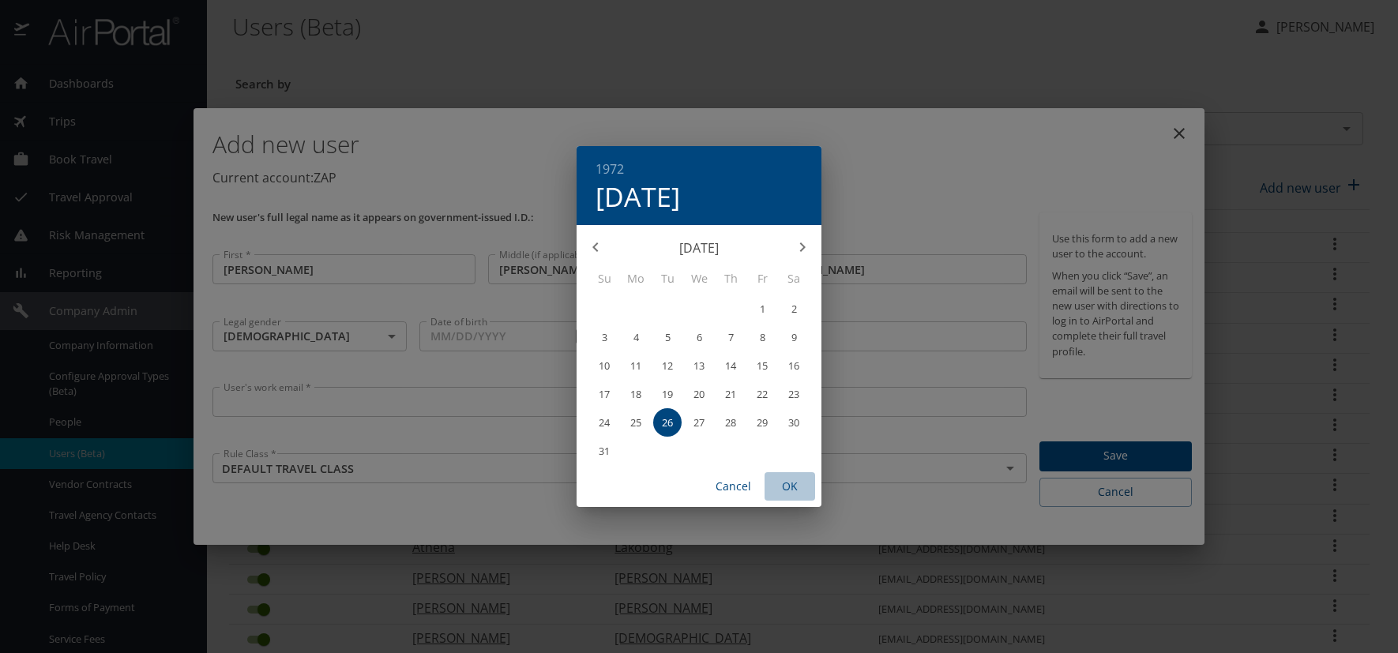
click at [796, 488] on span "OK" at bounding box center [790, 487] width 38 height 20
type input "12/26/1972"
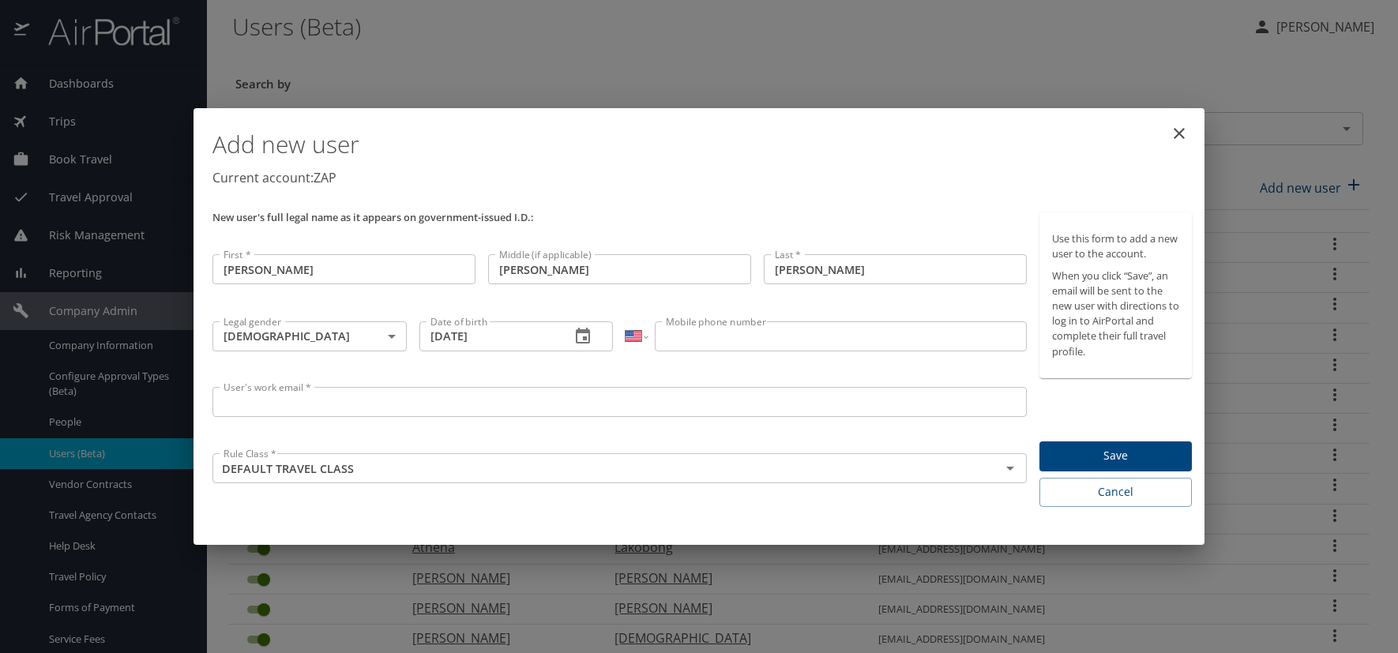
click at [684, 338] on input "Mobile phone number" at bounding box center [840, 337] width 371 height 30
type input "(484) 515-0370"
click at [282, 394] on input "User's work email *" at bounding box center [620, 402] width 814 height 30
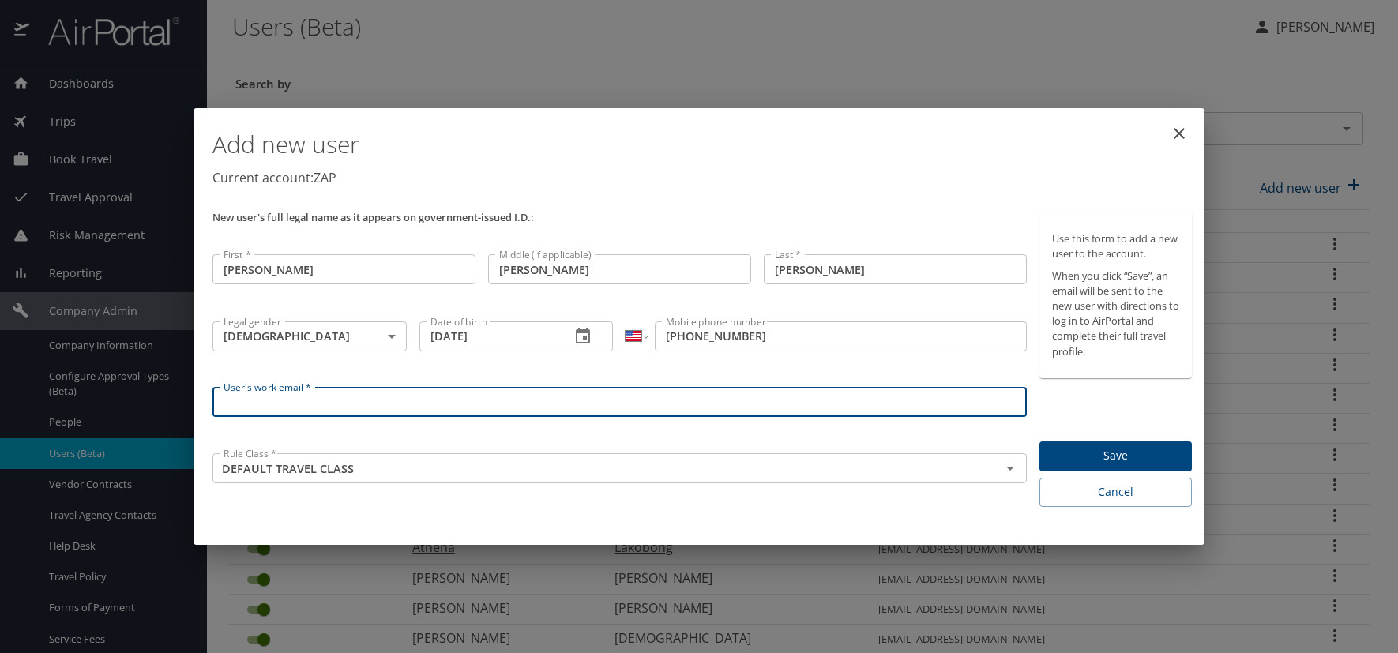
paste input "MILLERF.AT.ZAPECS.COM"
type input "[EMAIL_ADDRESS][DOMAIN_NAME]"
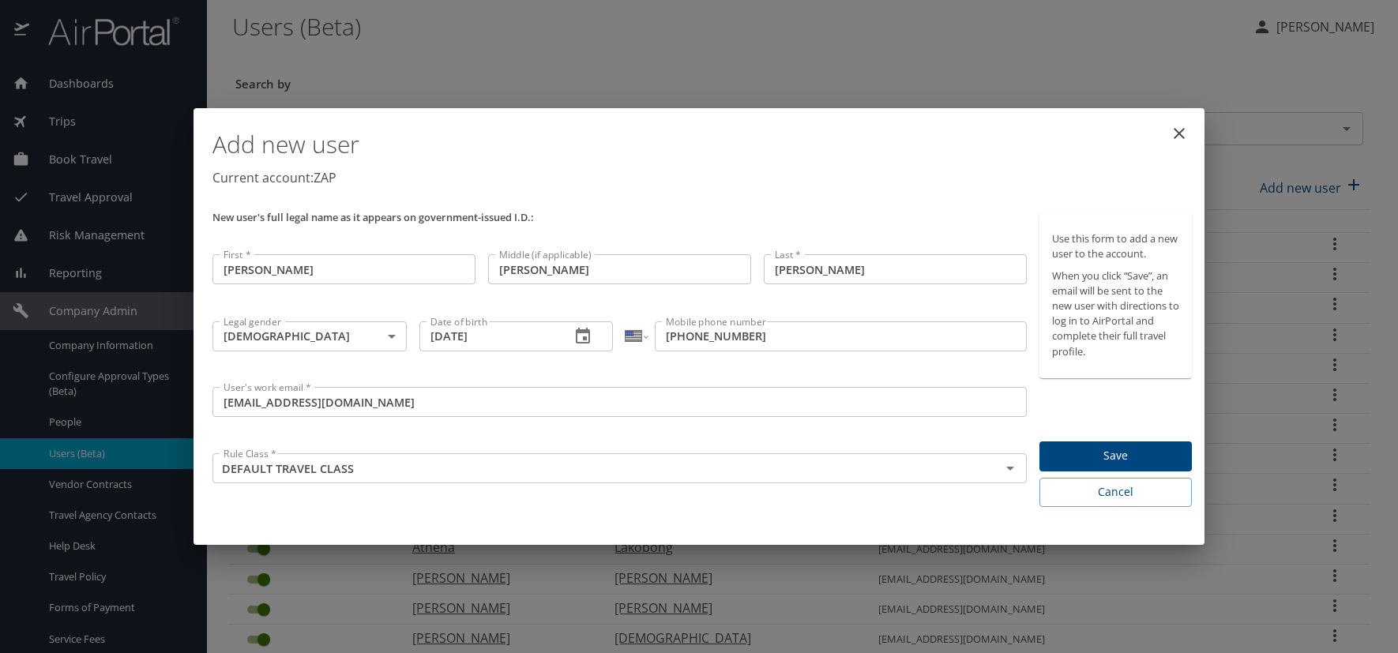
click at [660, 196] on div "Add new user Current account: ZAP" at bounding box center [702, 161] width 992 height 92
click at [1111, 455] on span "Save" at bounding box center [1115, 456] width 127 height 20
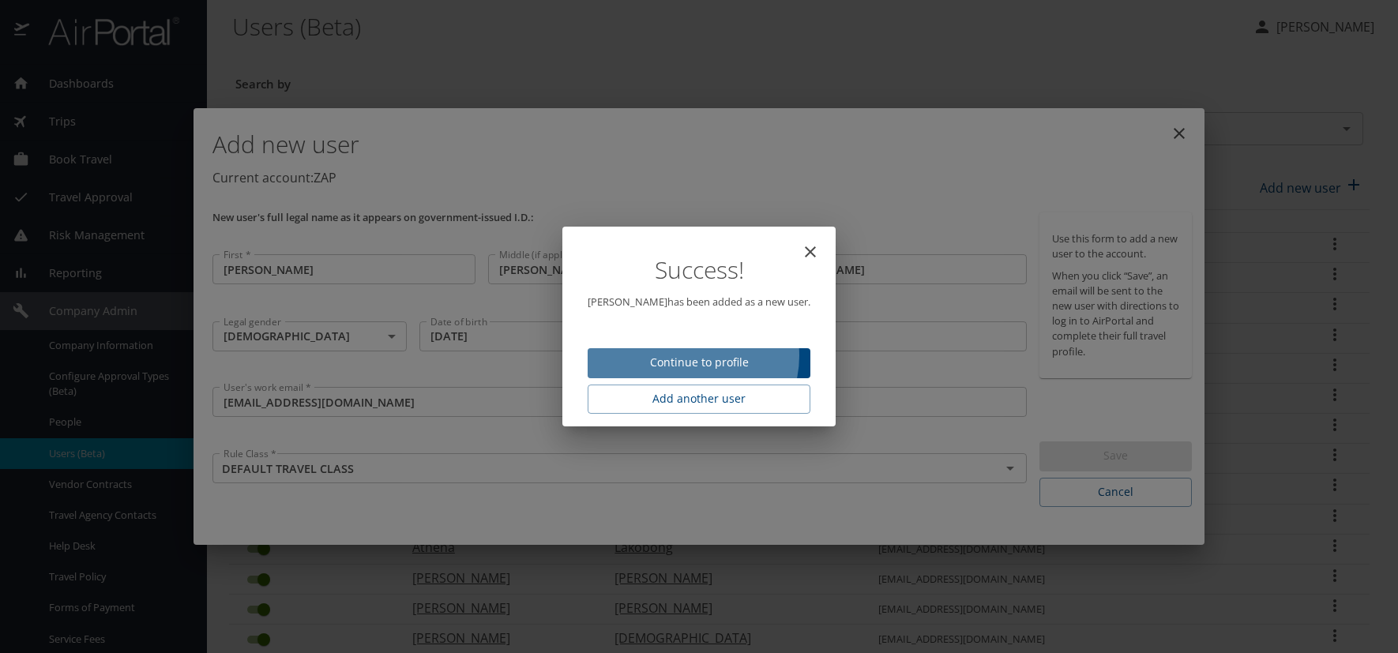
click at [705, 356] on span "Continue to profile" at bounding box center [699, 363] width 198 height 20
select select "US"
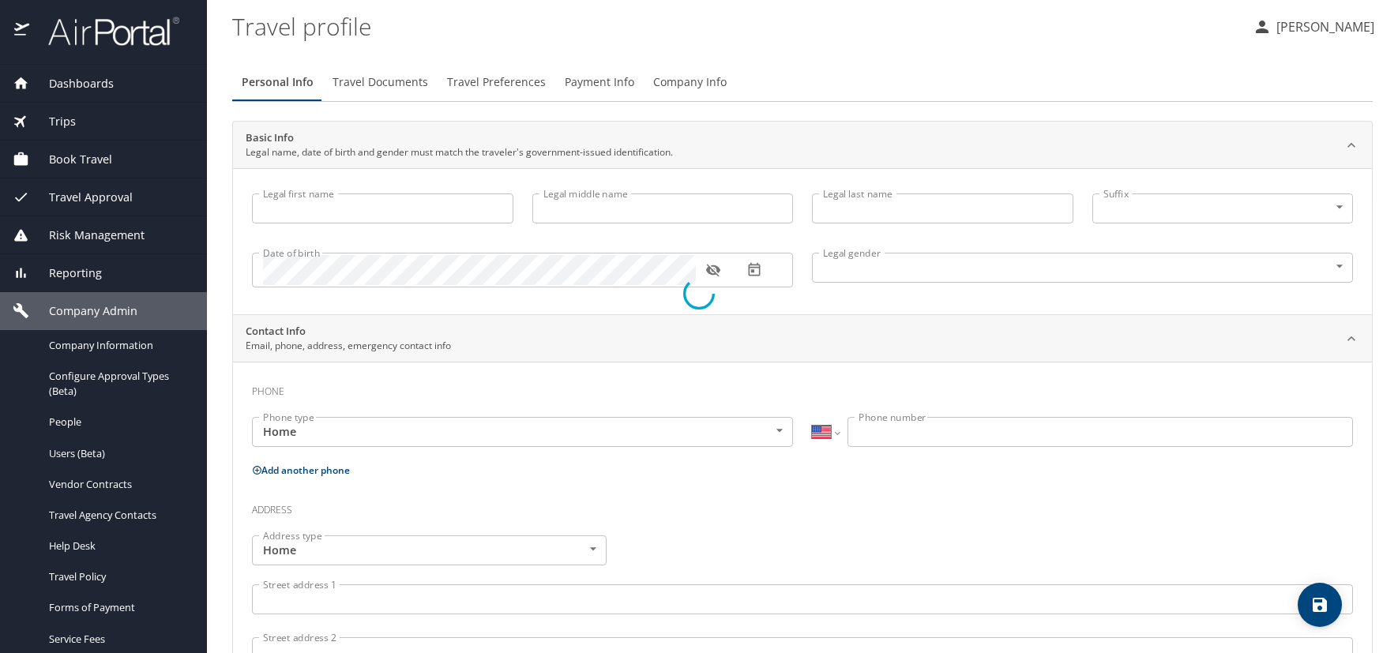
type input "[PERSON_NAME]"
type input "[DEMOGRAPHIC_DATA]"
select select "US"
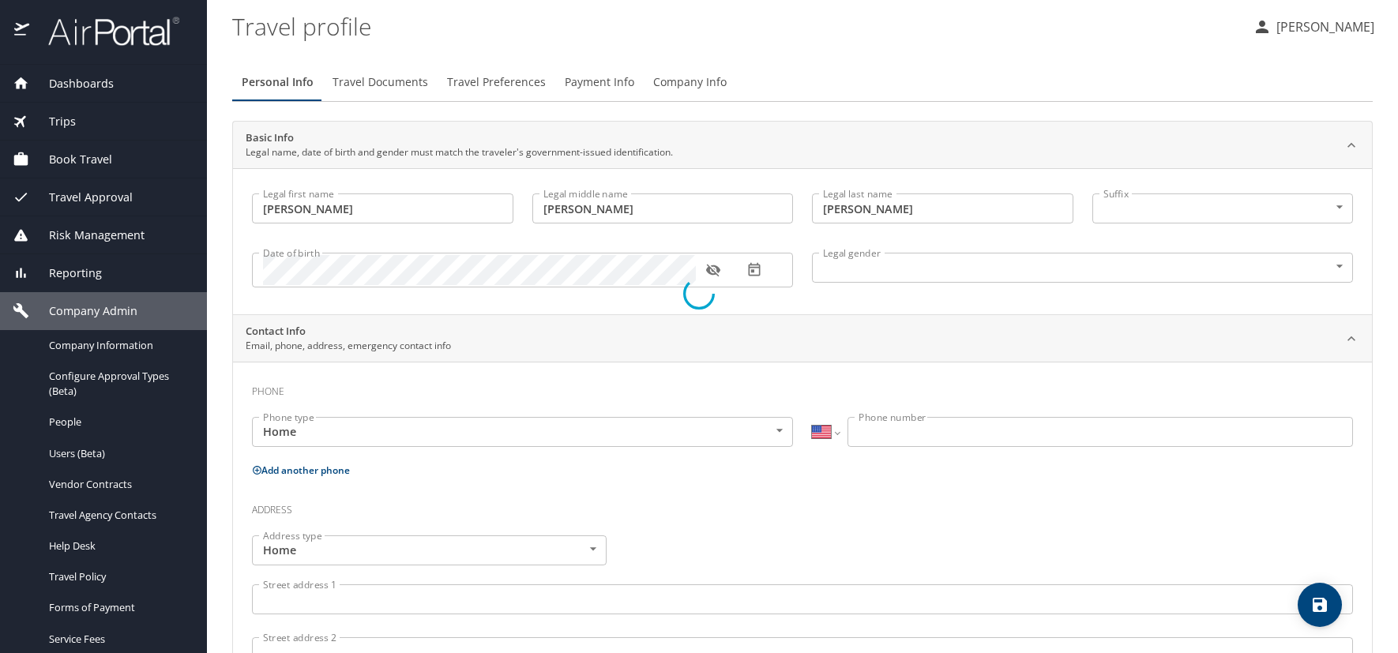
select select "US"
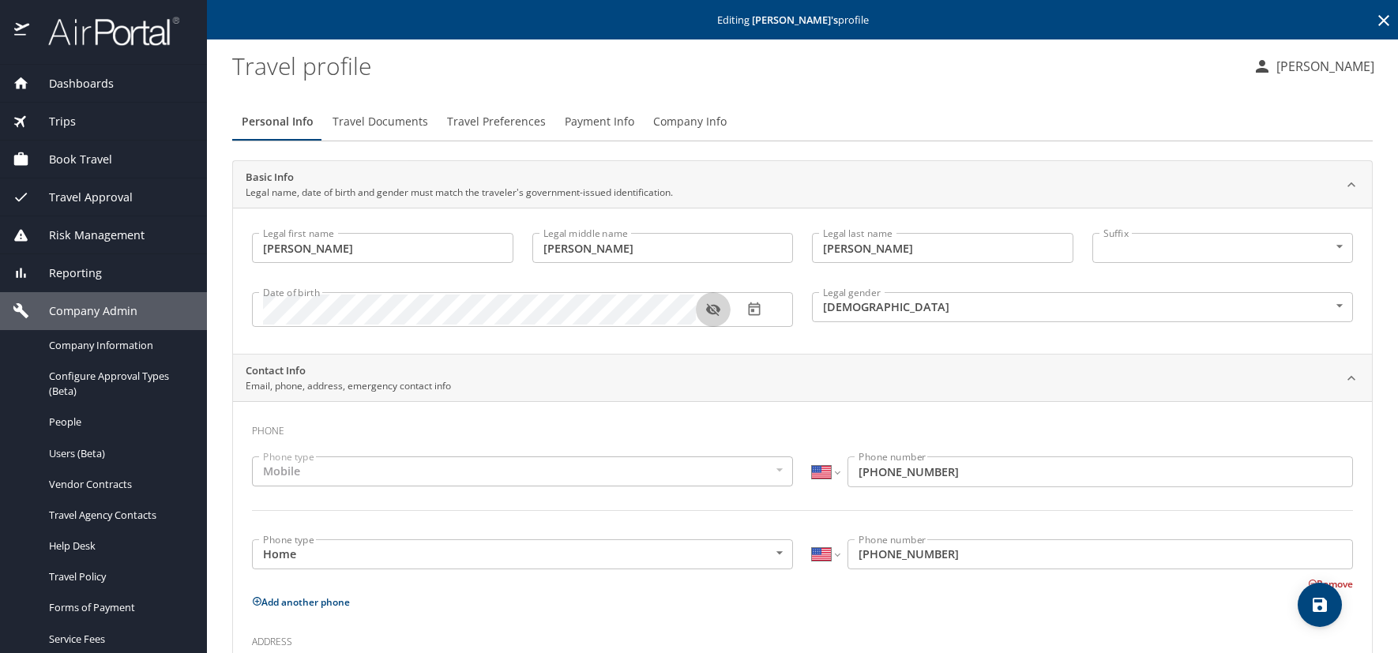
click at [713, 311] on icon "button" at bounding box center [712, 310] width 14 height 13
click at [395, 119] on span "Travel Documents" at bounding box center [381, 122] width 96 height 20
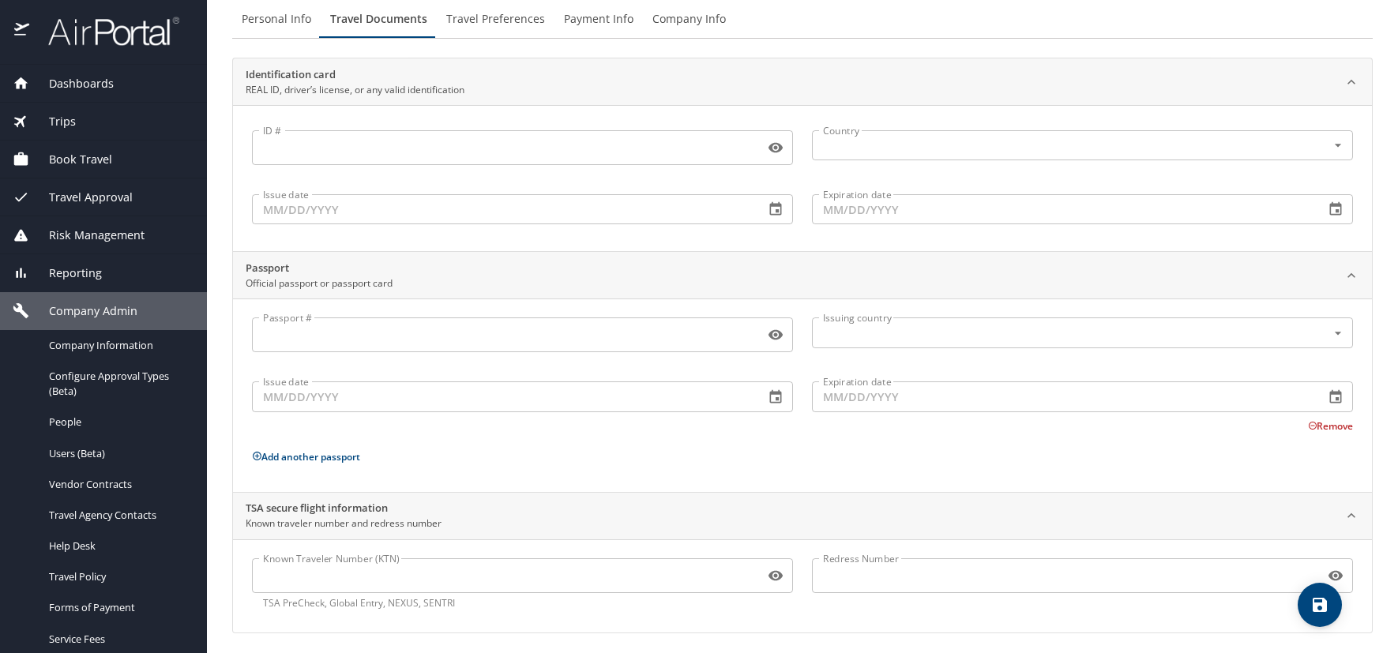
scroll to position [108, 0]
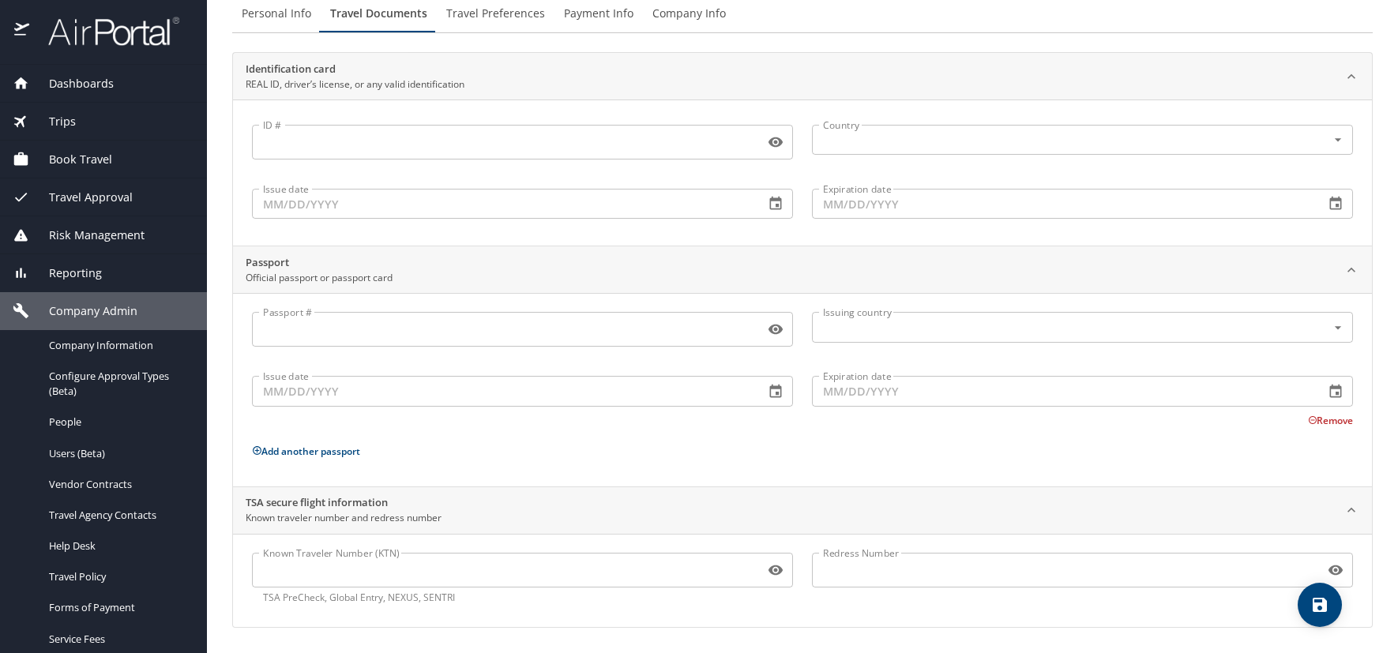
click at [329, 574] on input "Known Traveler Number (KTN)" at bounding box center [505, 570] width 506 height 30
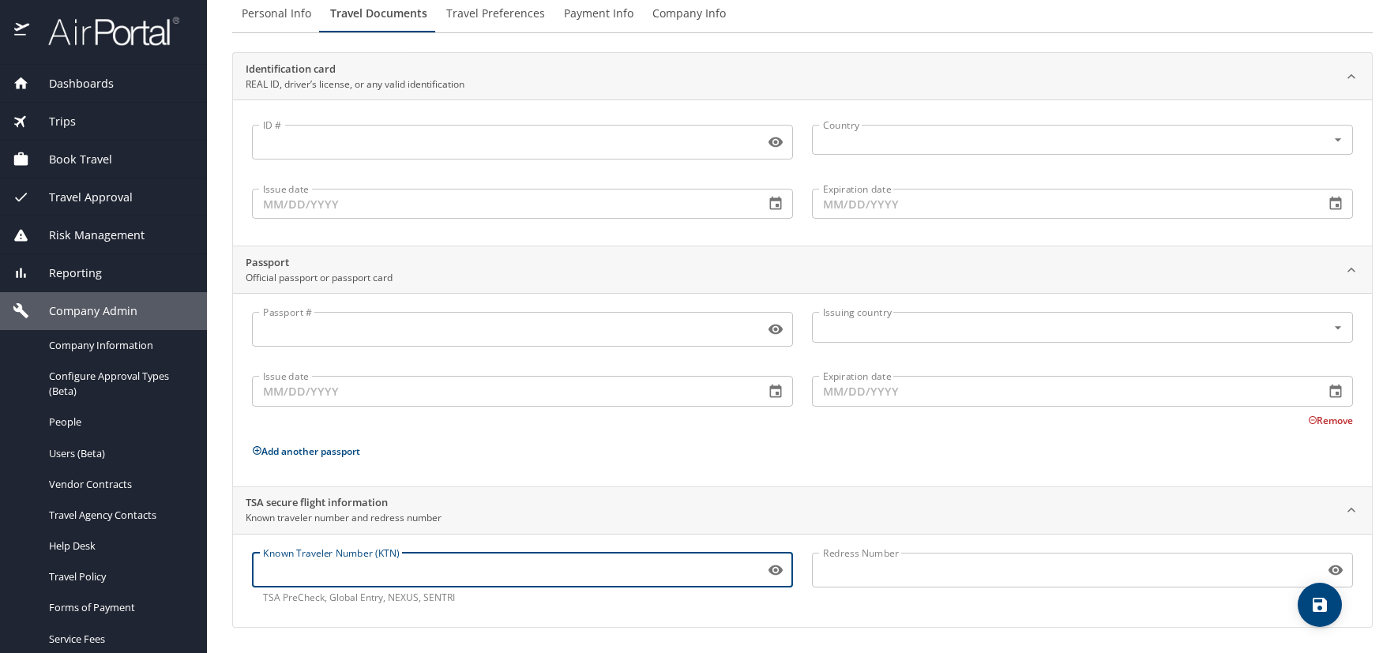
click at [308, 577] on input "Known Traveler Number (KTN)" at bounding box center [505, 570] width 506 height 30
paste input "992895890"
type input "992895890"
click at [1326, 603] on icon "save" at bounding box center [1320, 605] width 14 height 14
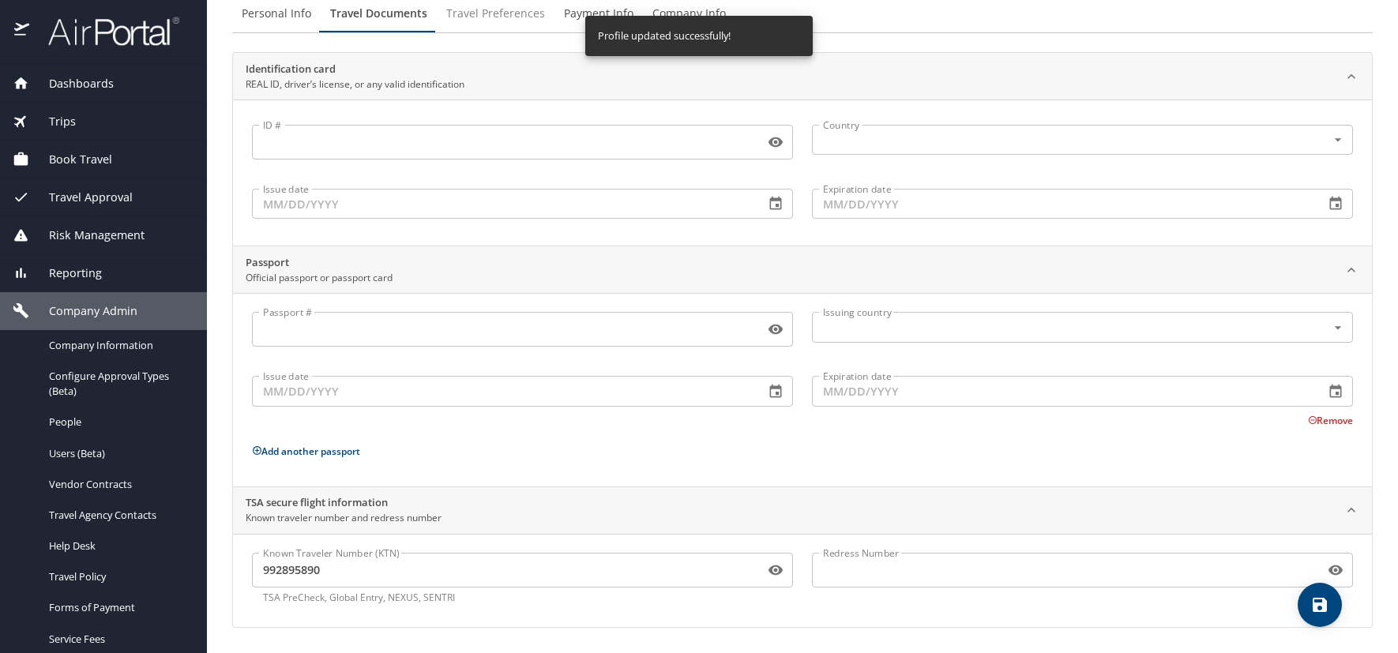
drag, startPoint x: 506, startPoint y: 17, endPoint x: 494, endPoint y: 29, distance: 17.9
click at [500, 13] on span "Travel Preferences" at bounding box center [495, 14] width 99 height 20
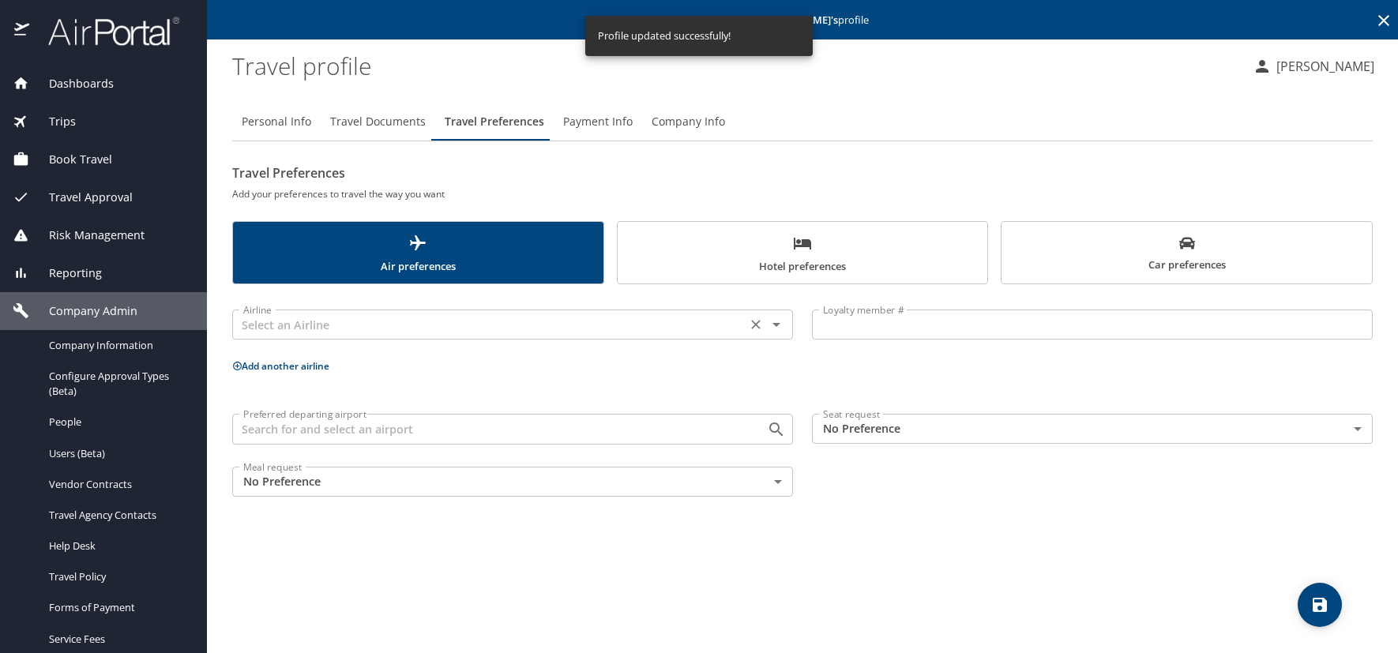
click at [259, 327] on input "text" at bounding box center [489, 324] width 505 height 21
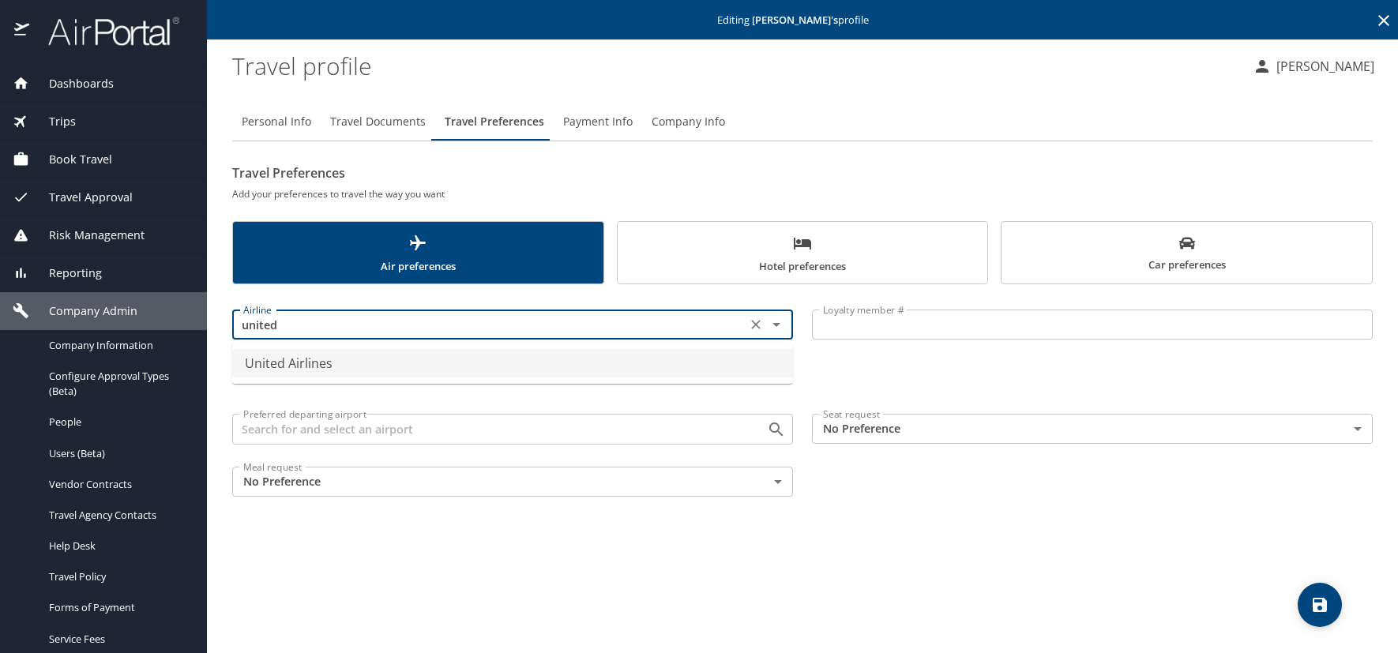
drag, startPoint x: 290, startPoint y: 363, endPoint x: 314, endPoint y: 359, distance: 23.9
click at [289, 361] on li "United Airlines" at bounding box center [512, 363] width 561 height 28
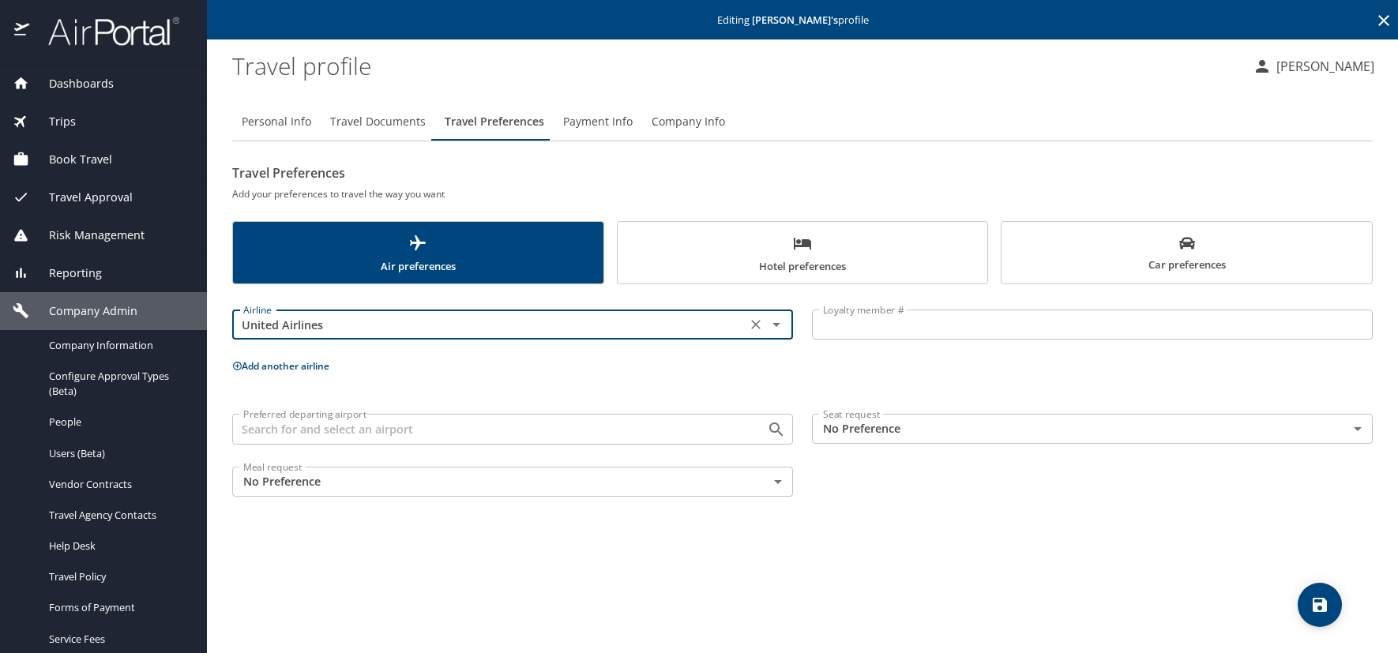
type input "United Airlines"
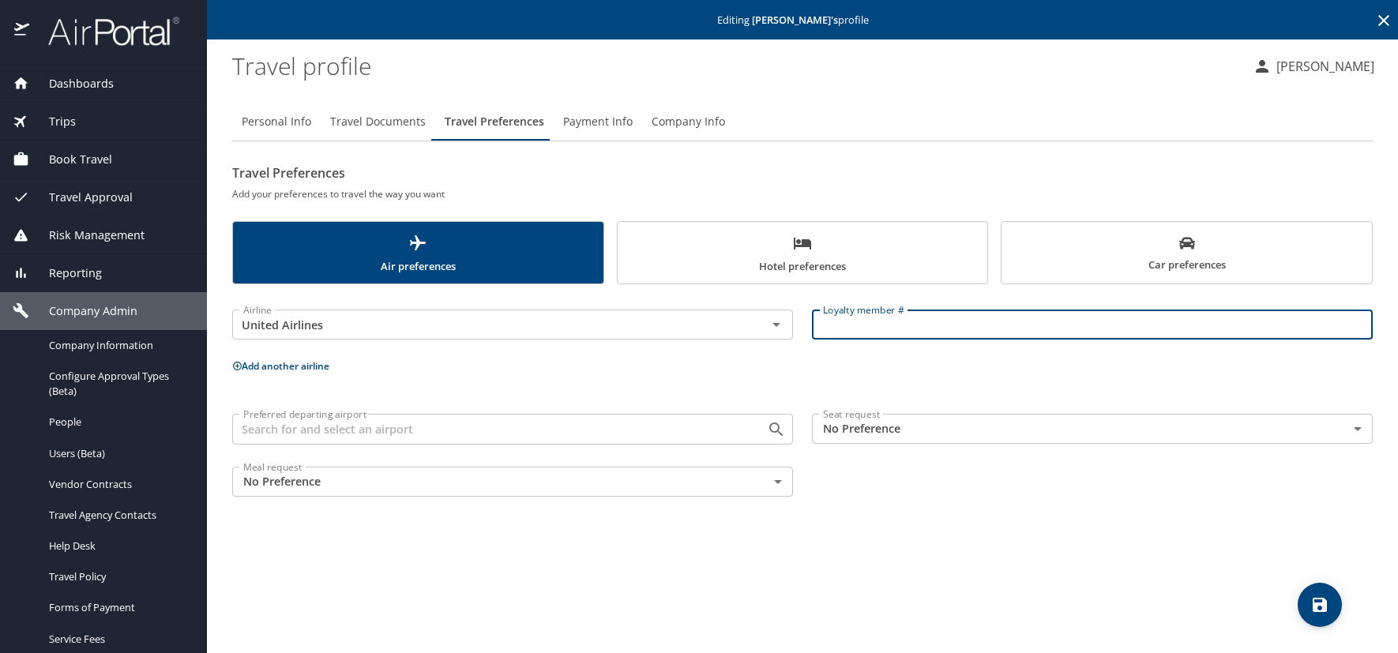
click at [886, 314] on input "Loyalty member #" at bounding box center [1092, 325] width 561 height 30
click at [874, 327] on input "Loyalty member #" at bounding box center [1092, 325] width 561 height 30
paste input "GRS93031"
type input "GRS93031"
click at [239, 363] on icon at bounding box center [237, 366] width 10 height 10
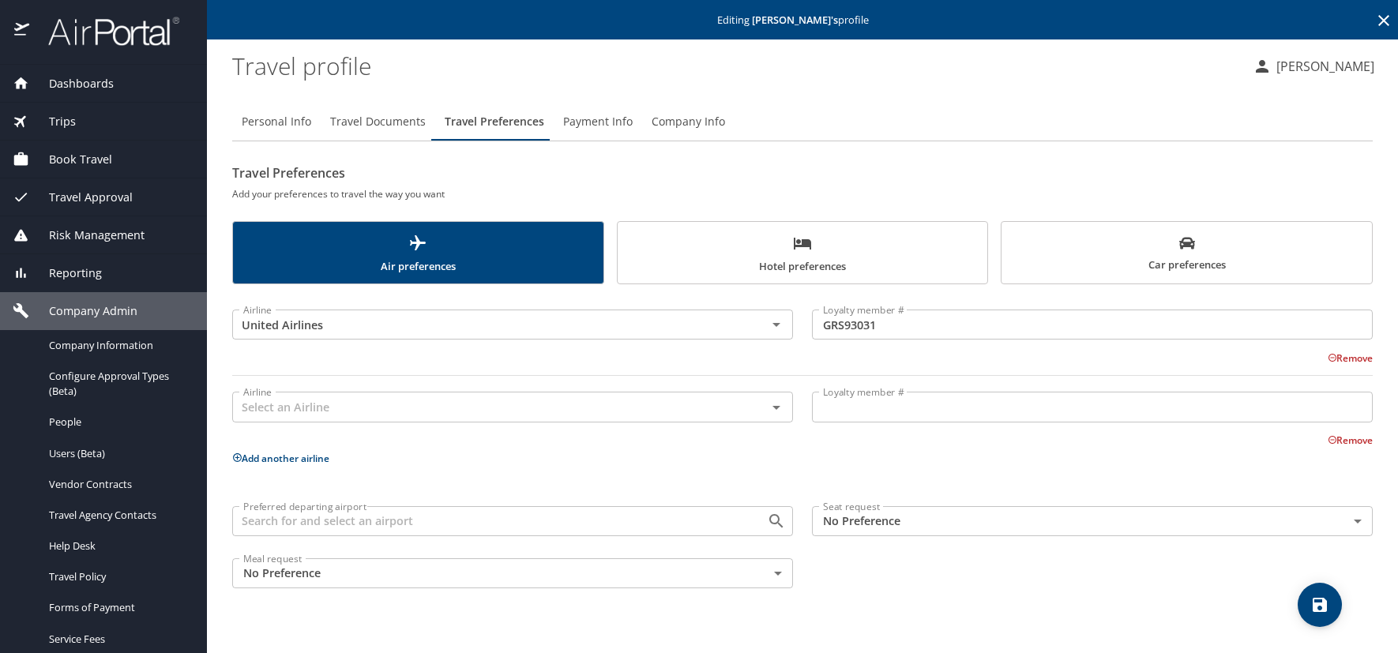
click at [1107, 461] on p "Add another airline" at bounding box center [802, 459] width 1141 height 20
click at [1353, 436] on button "Remove" at bounding box center [1350, 440] width 45 height 13
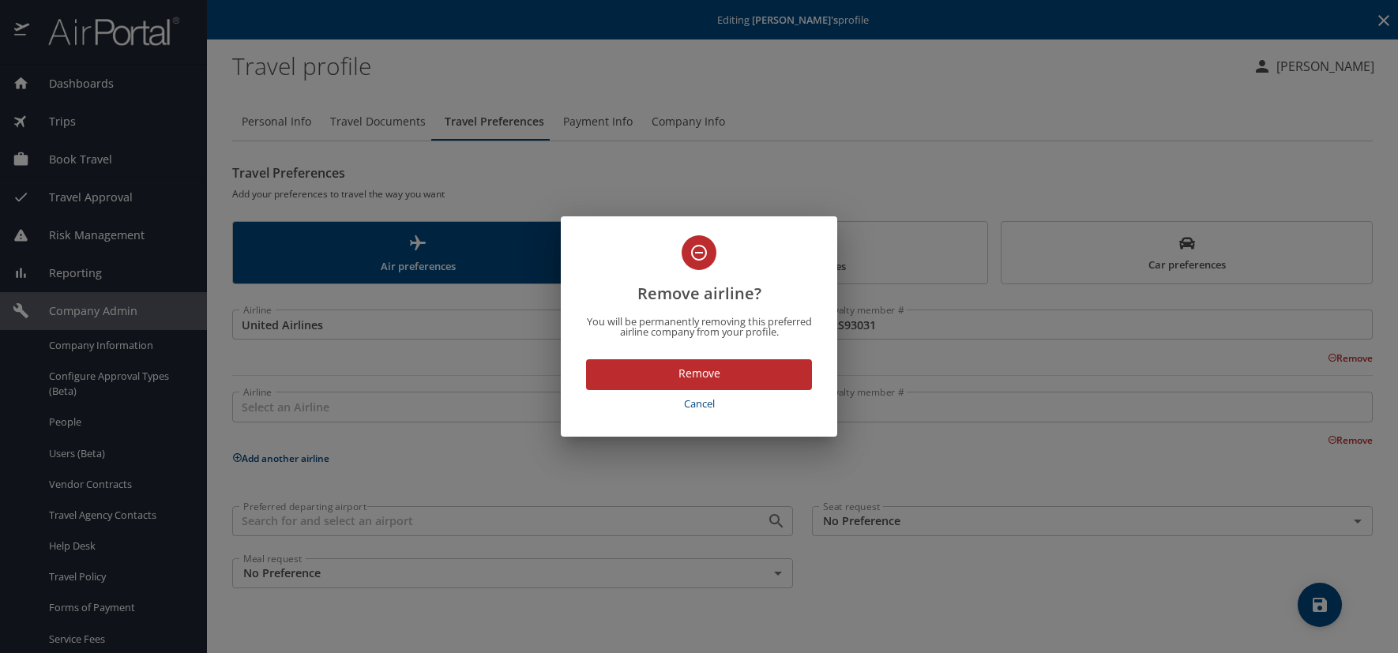
click at [713, 404] on span "Cancel" at bounding box center [699, 404] width 213 height 18
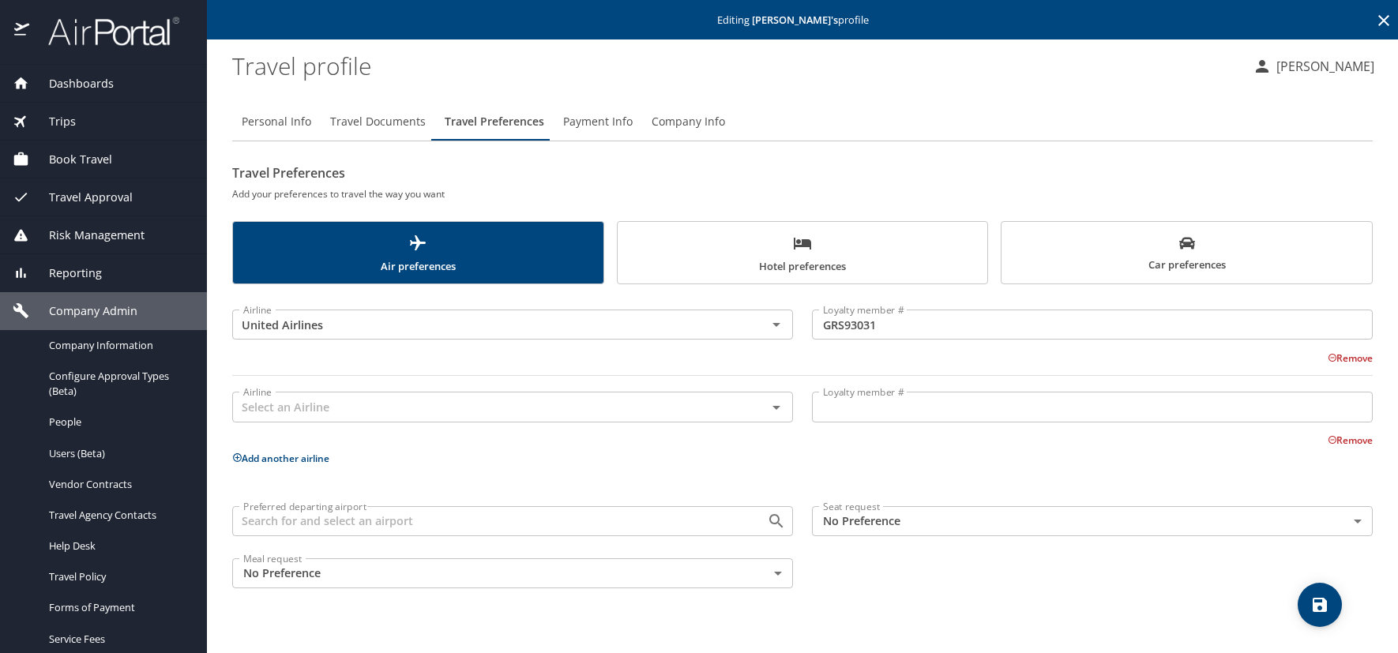
click at [566, 472] on div "Airline United Airlines Airline Loyalty member # GRS93031 Loyalty member # Remo…" at bounding box center [802, 445] width 1141 height 303
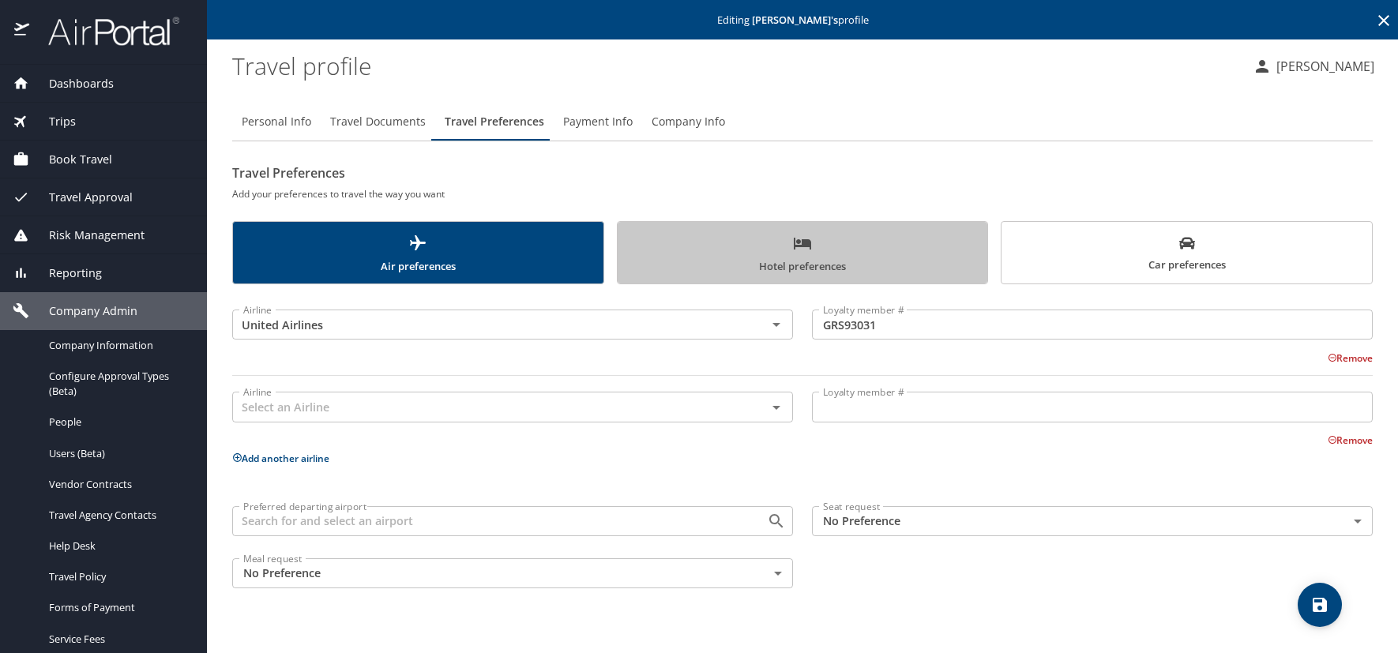
click at [751, 258] on span "Hotel preferences" at bounding box center [803, 255] width 352 height 42
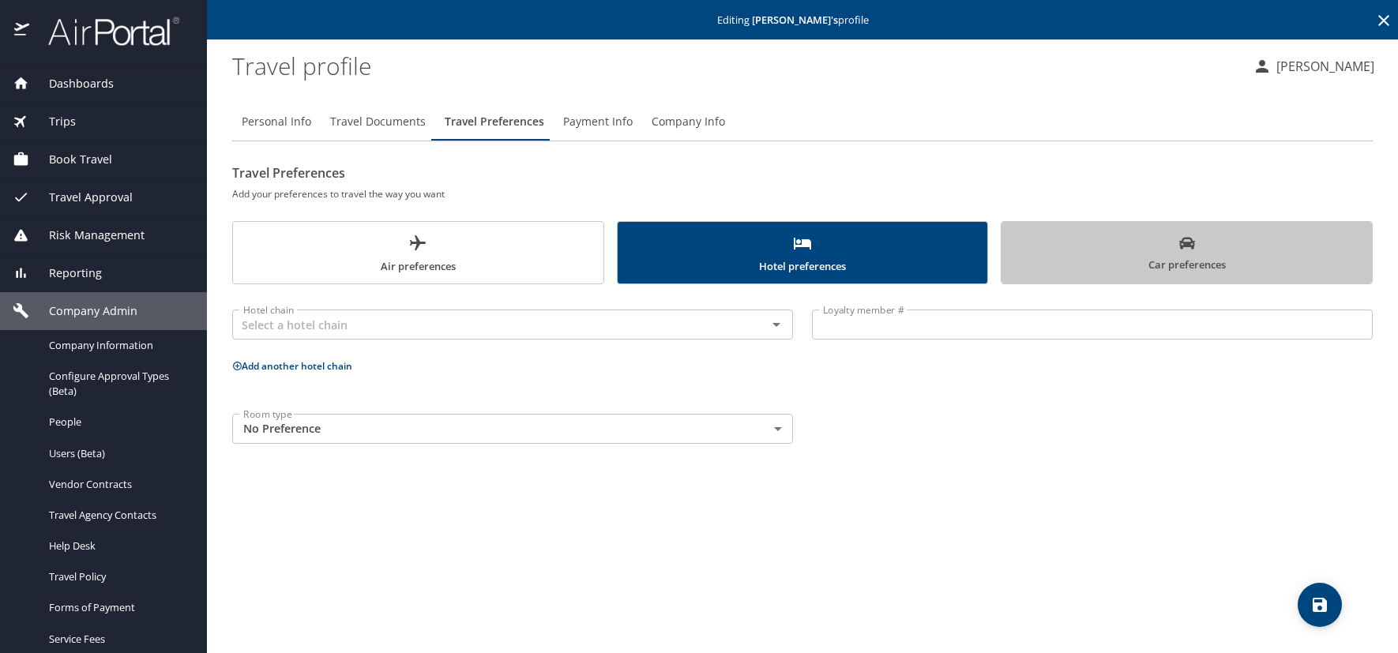
click at [1081, 267] on span "Car preferences" at bounding box center [1187, 254] width 352 height 39
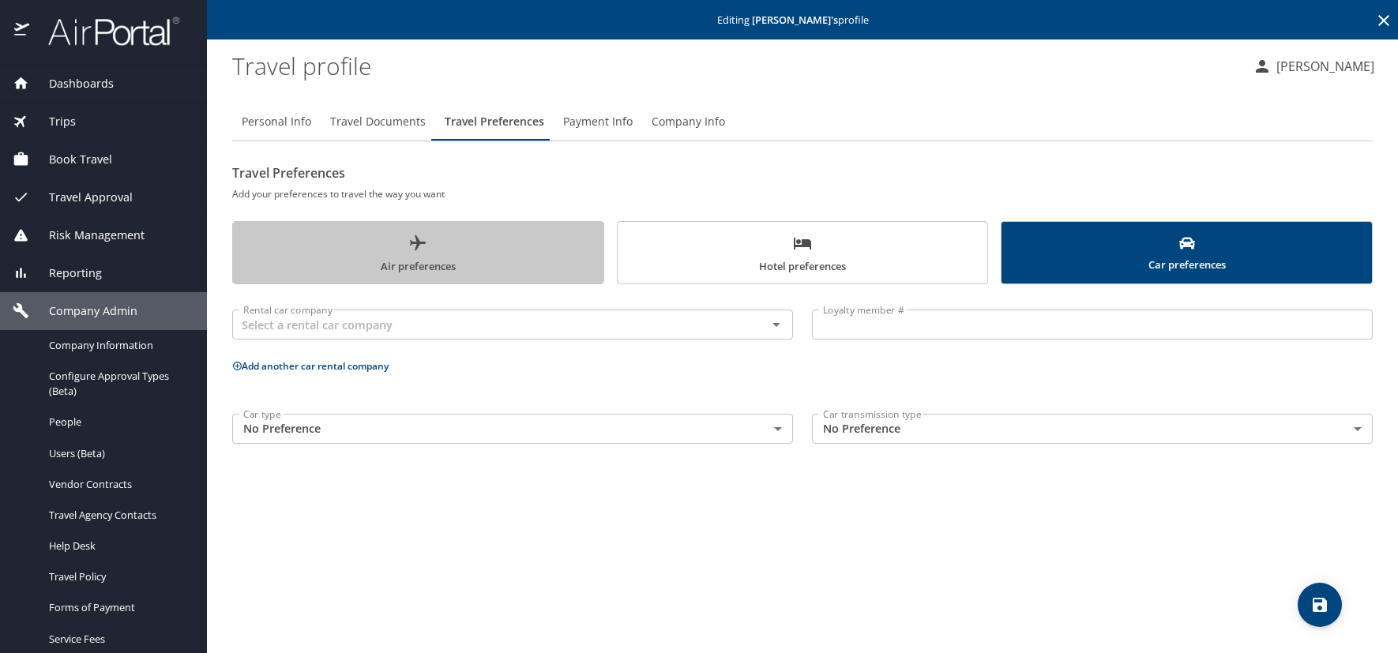
click at [423, 247] on icon "scrollable force tabs example" at bounding box center [417, 243] width 19 height 19
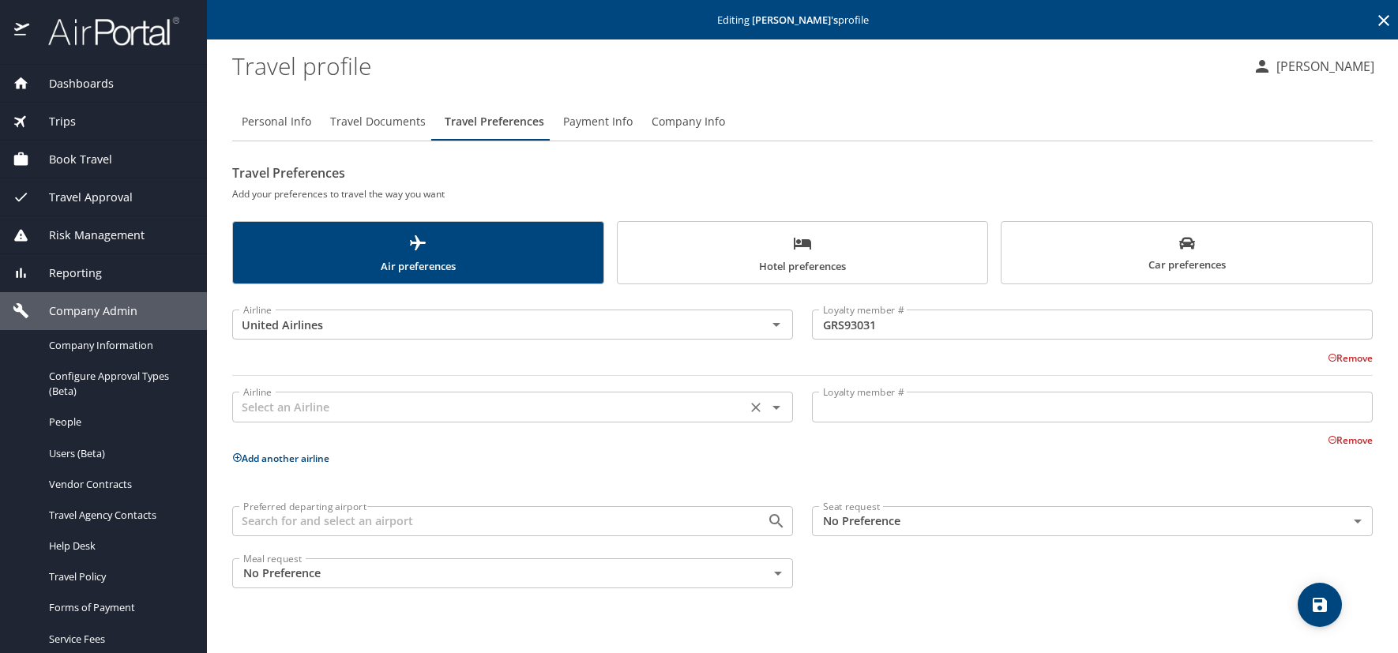
click at [285, 408] on input "text" at bounding box center [489, 407] width 505 height 21
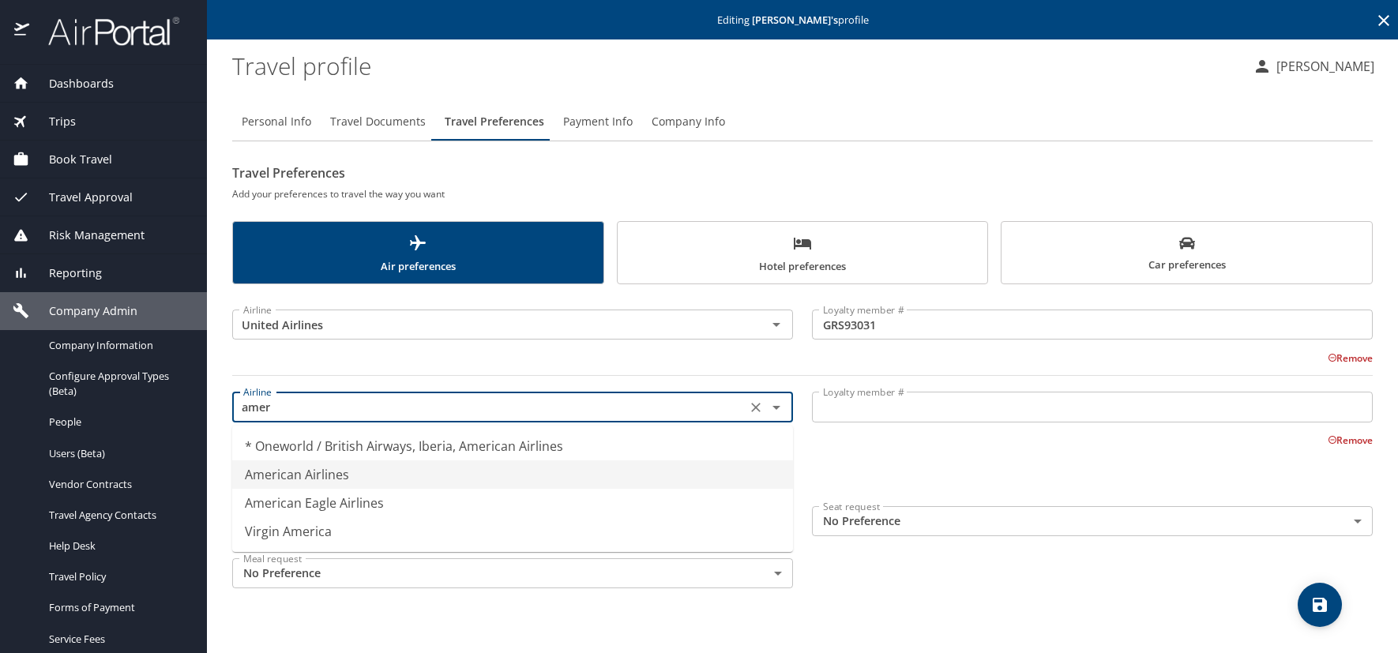
click at [294, 465] on li "American Airlines" at bounding box center [512, 475] width 561 height 28
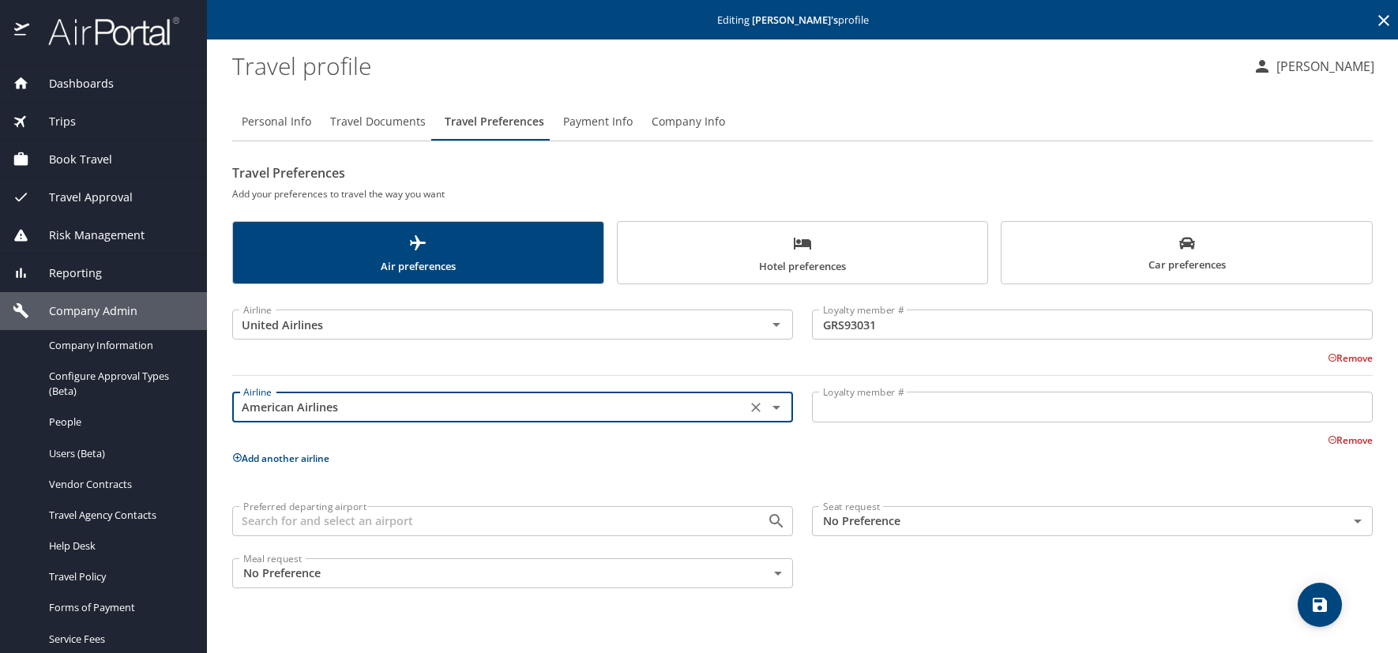
type input "American Airlines"
click at [828, 401] on input "Loyalty member #" at bounding box center [1092, 407] width 561 height 30
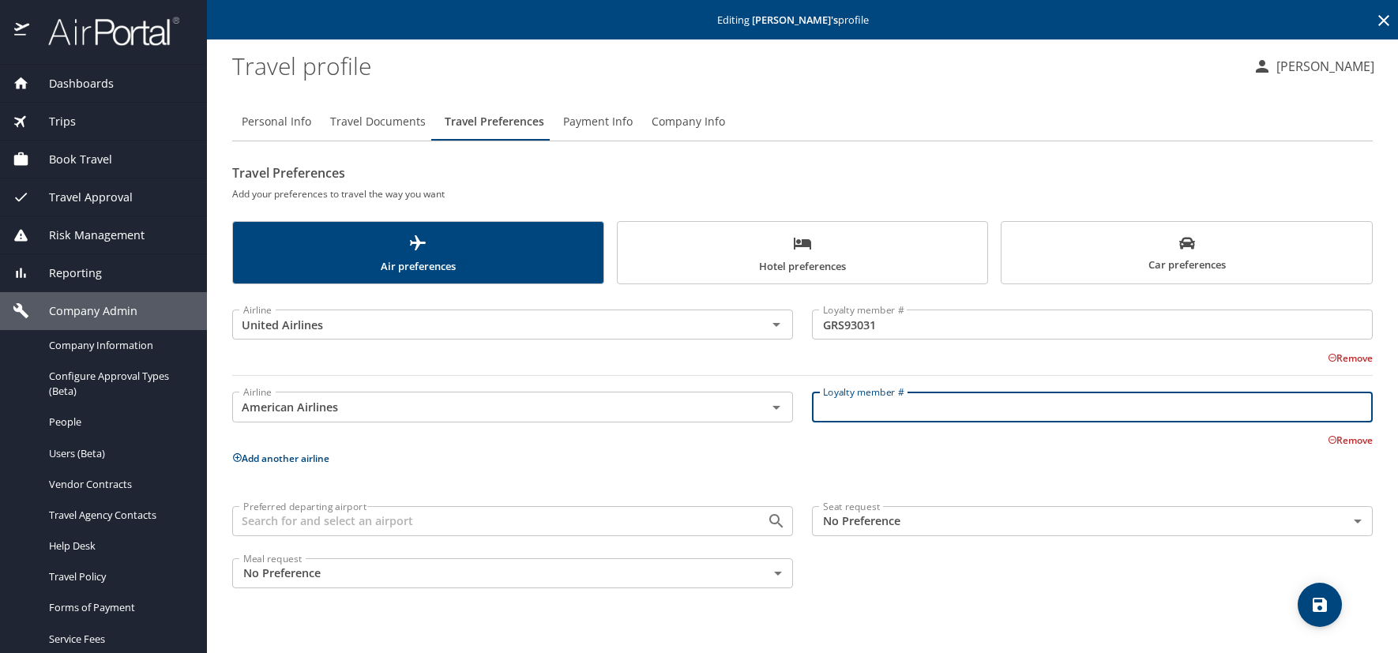
drag, startPoint x: 842, startPoint y: 412, endPoint x: 861, endPoint y: 431, distance: 27.4
click at [845, 414] on input "Loyalty member #" at bounding box center [1092, 407] width 561 height 30
paste input "F729CL4"
type input "F729CL4"
click at [891, 265] on span "Hotel preferences" at bounding box center [803, 255] width 352 height 42
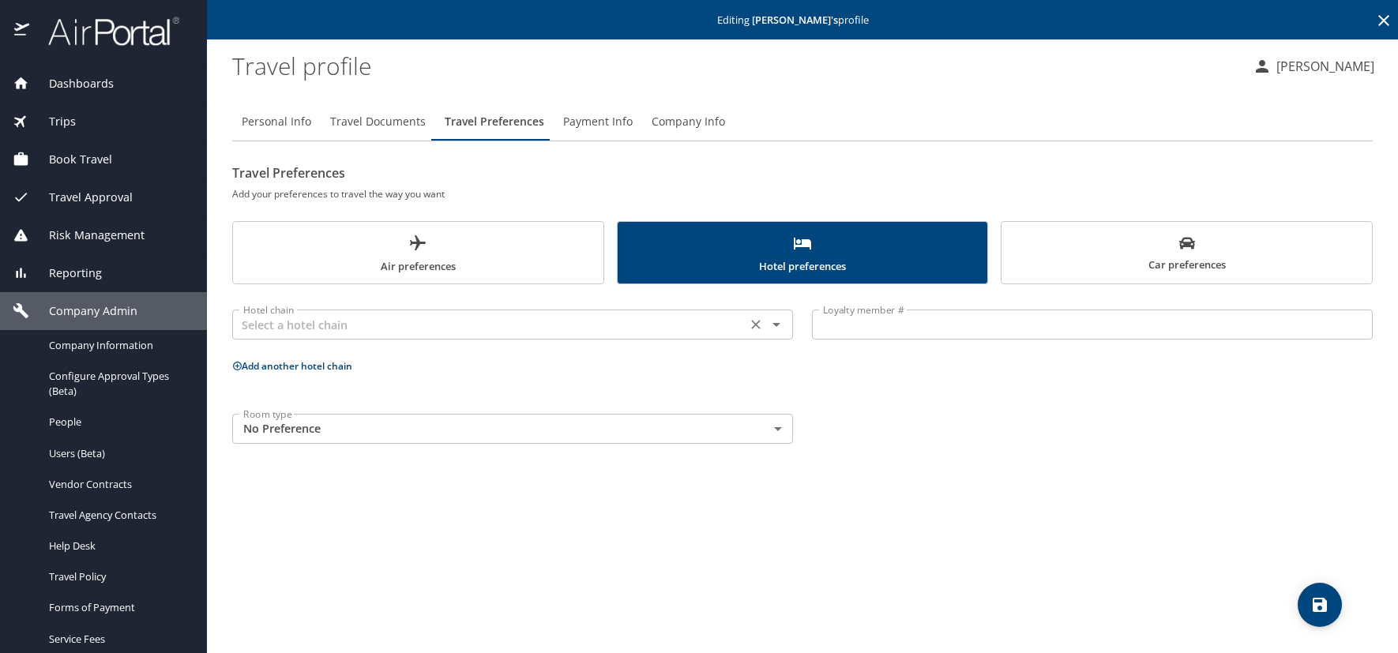
click at [379, 312] on div "Hotel chain" at bounding box center [512, 325] width 561 height 30
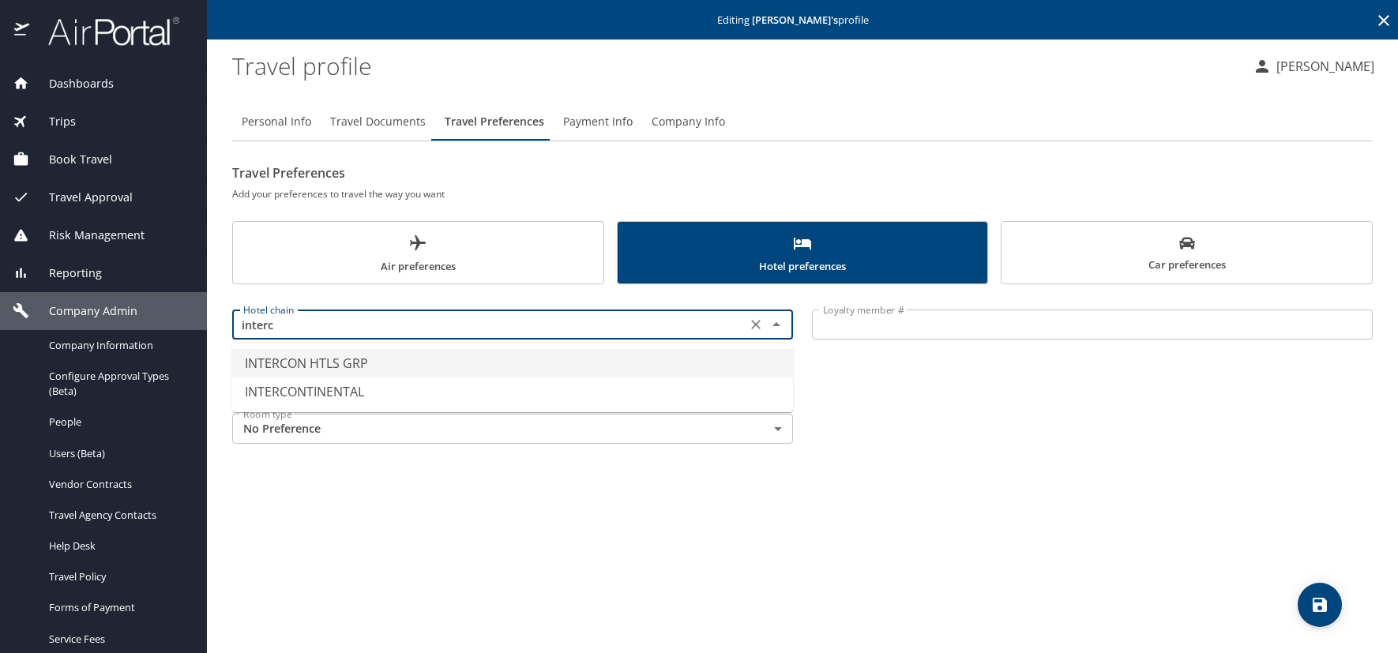
click at [266, 363] on li "INTERCON HTLS GRP" at bounding box center [512, 363] width 561 height 28
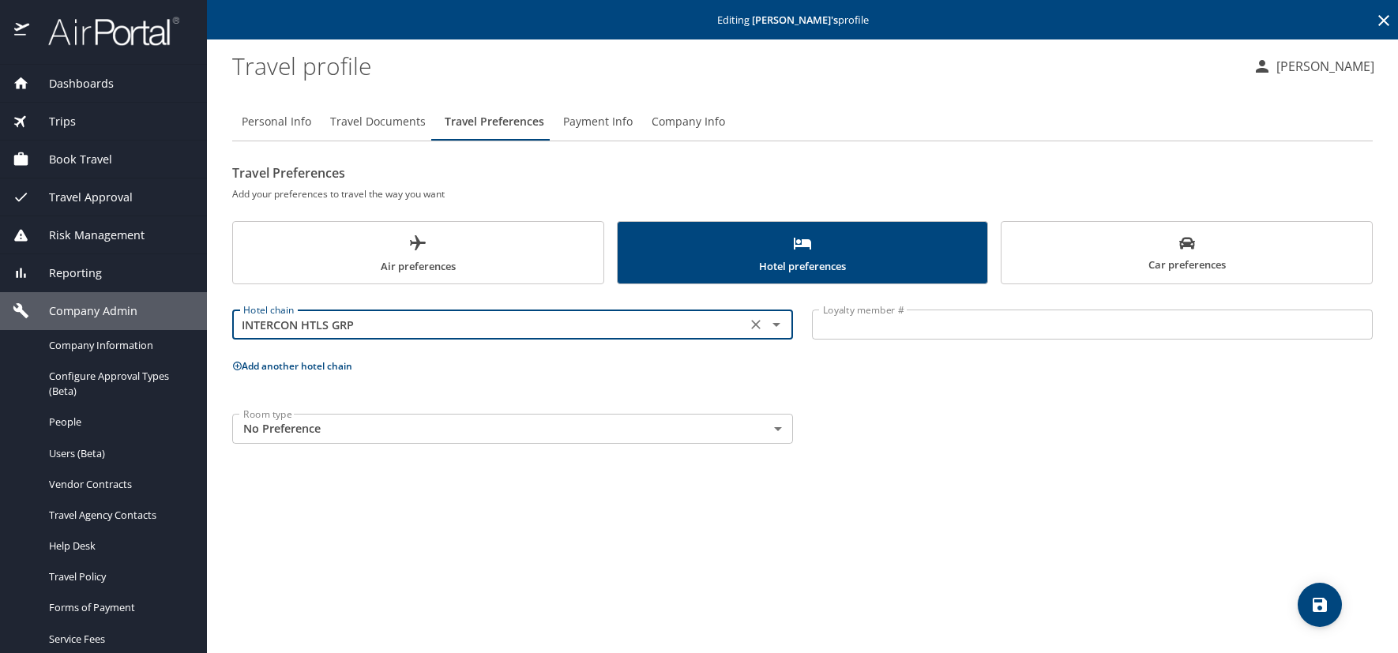
type input "INTERCON HTLS GRP"
click at [836, 323] on input "Loyalty member #" at bounding box center [1092, 325] width 561 height 30
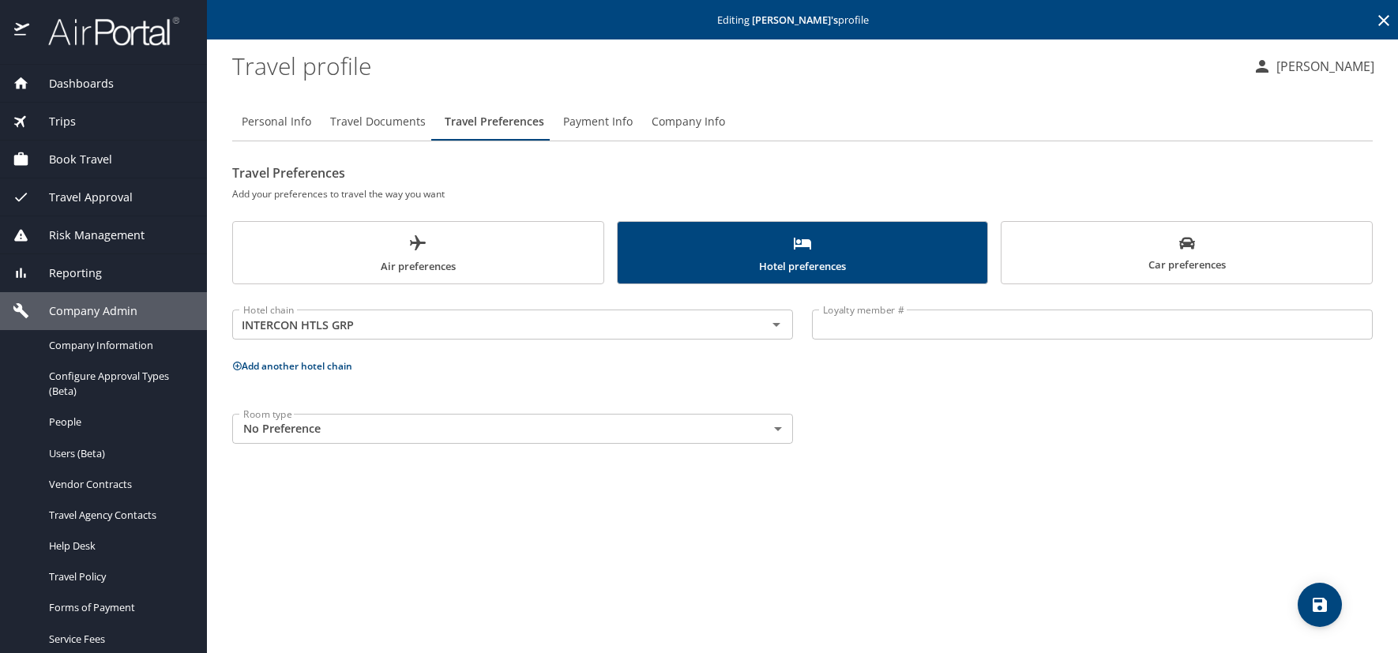
drag, startPoint x: 871, startPoint y: 330, endPoint x: 879, endPoint y: 332, distance: 8.8
click at [871, 330] on input "Loyalty member #" at bounding box center [1092, 325] width 561 height 30
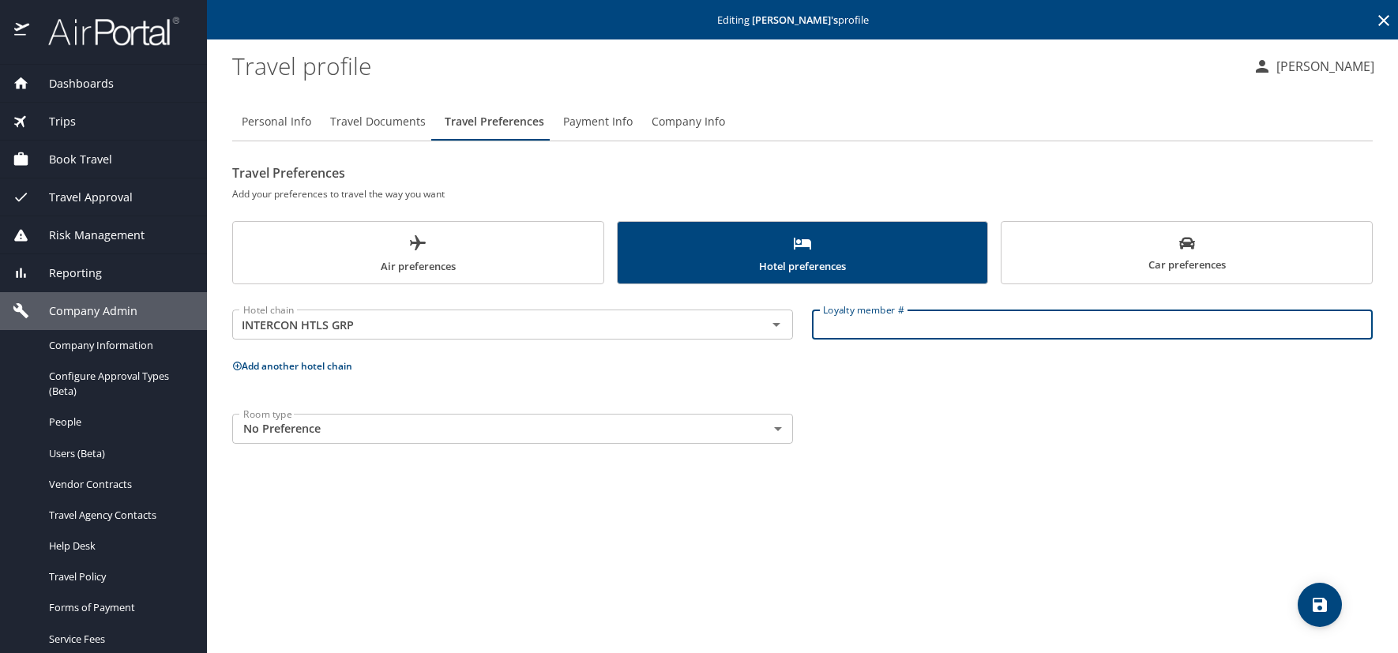
paste input "244242986"
type input "244242986"
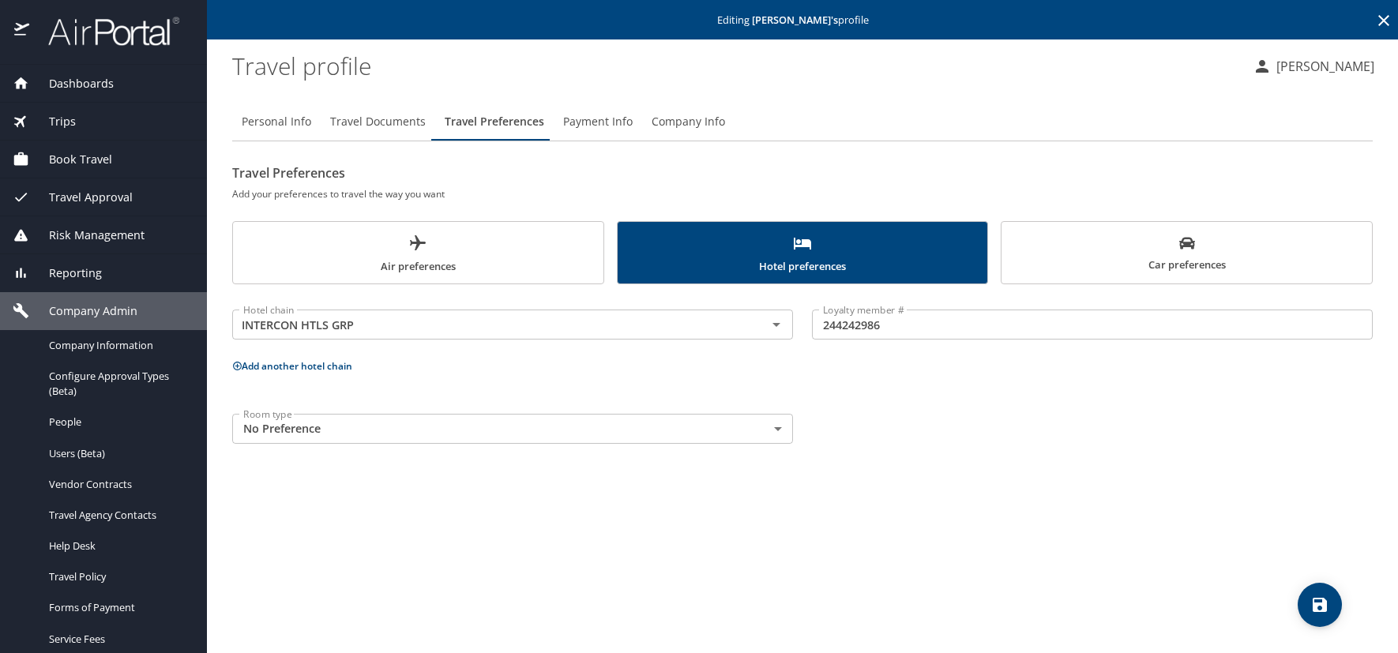
click at [235, 369] on icon at bounding box center [237, 366] width 9 height 9
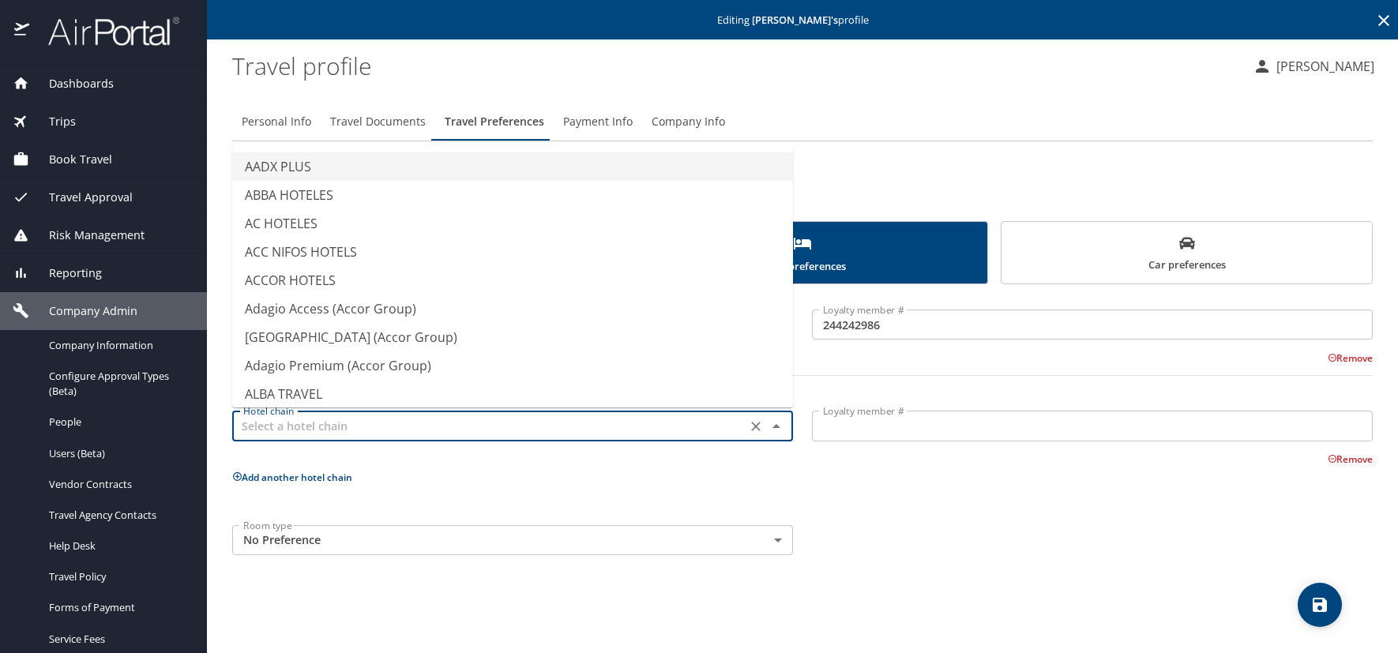
click at [277, 423] on input "text" at bounding box center [489, 426] width 505 height 21
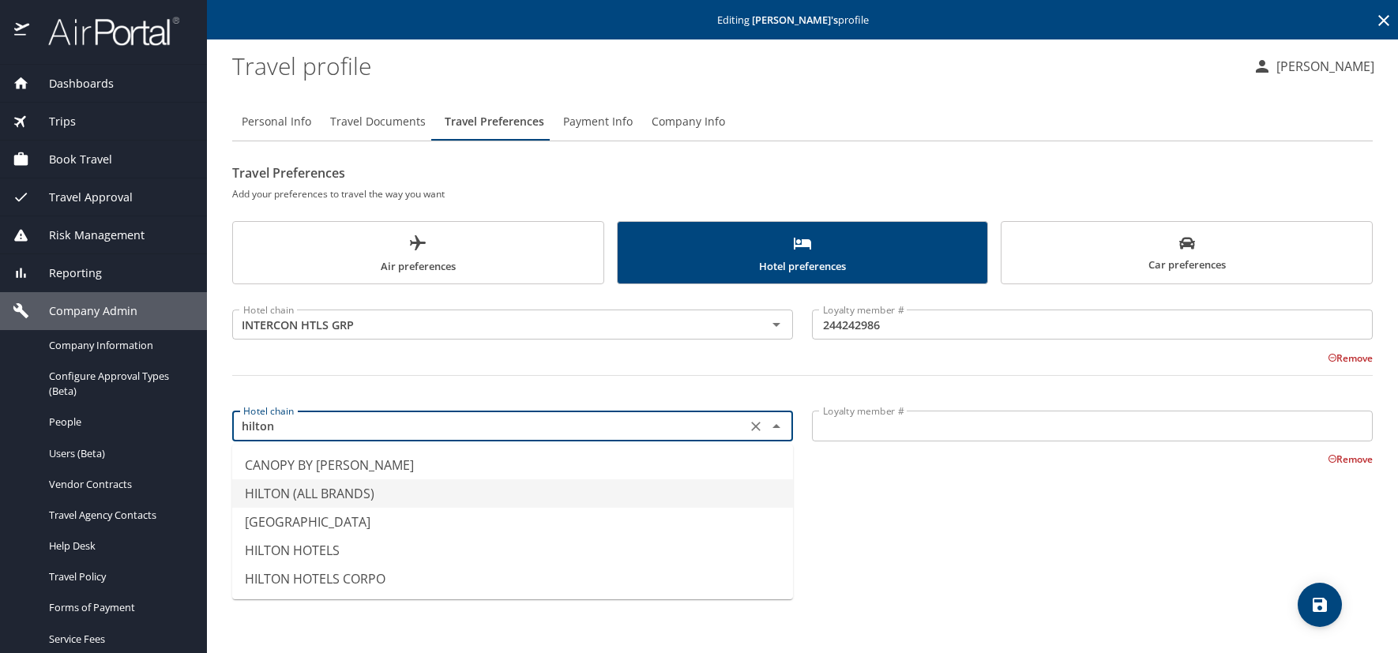
click at [296, 486] on li "HILTON (ALL BRANDS)" at bounding box center [512, 494] width 561 height 28
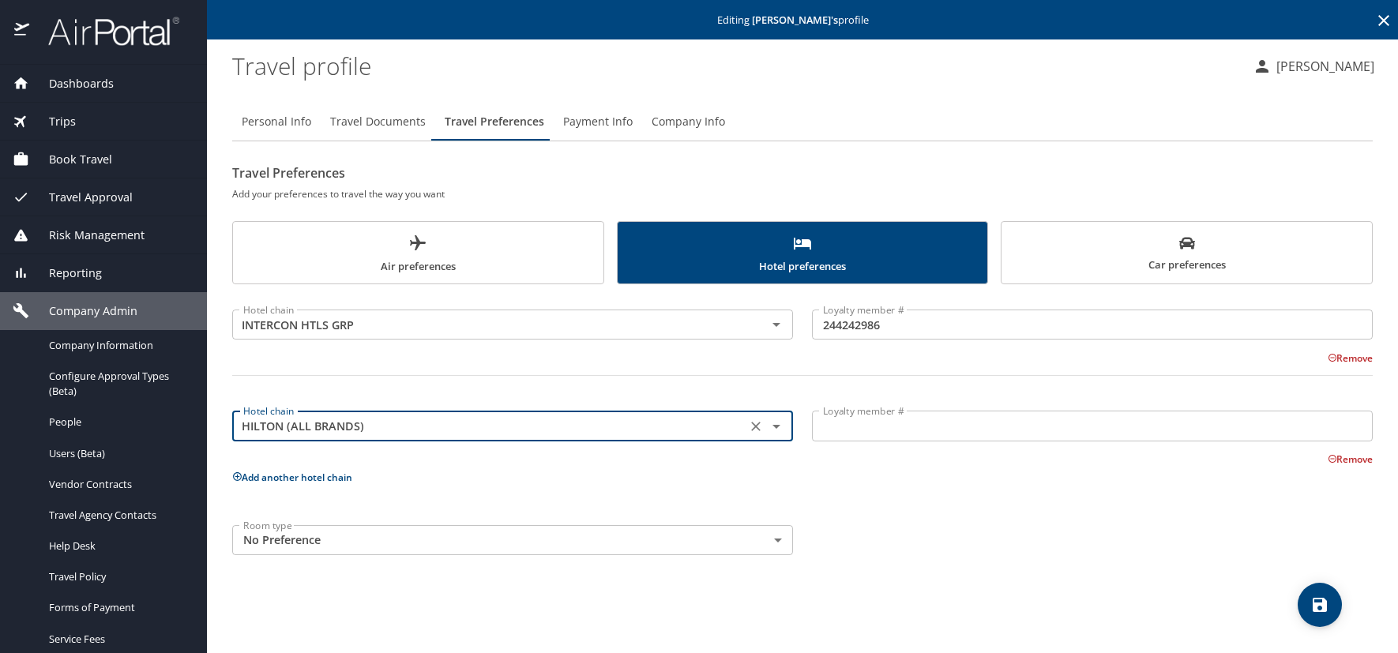
type input "HILTON (ALL BRANDS)"
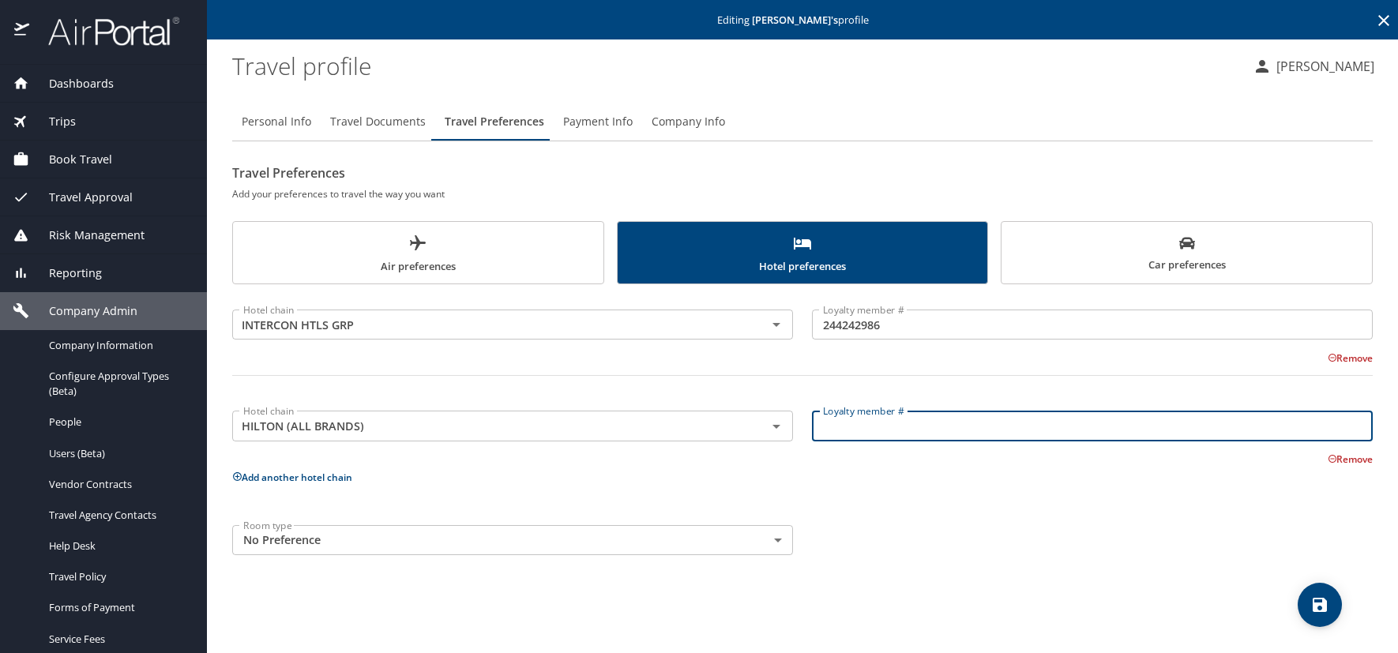
click at [831, 423] on input "Loyalty member #" at bounding box center [1092, 426] width 561 height 30
paste input "590760721"
type input "590760721"
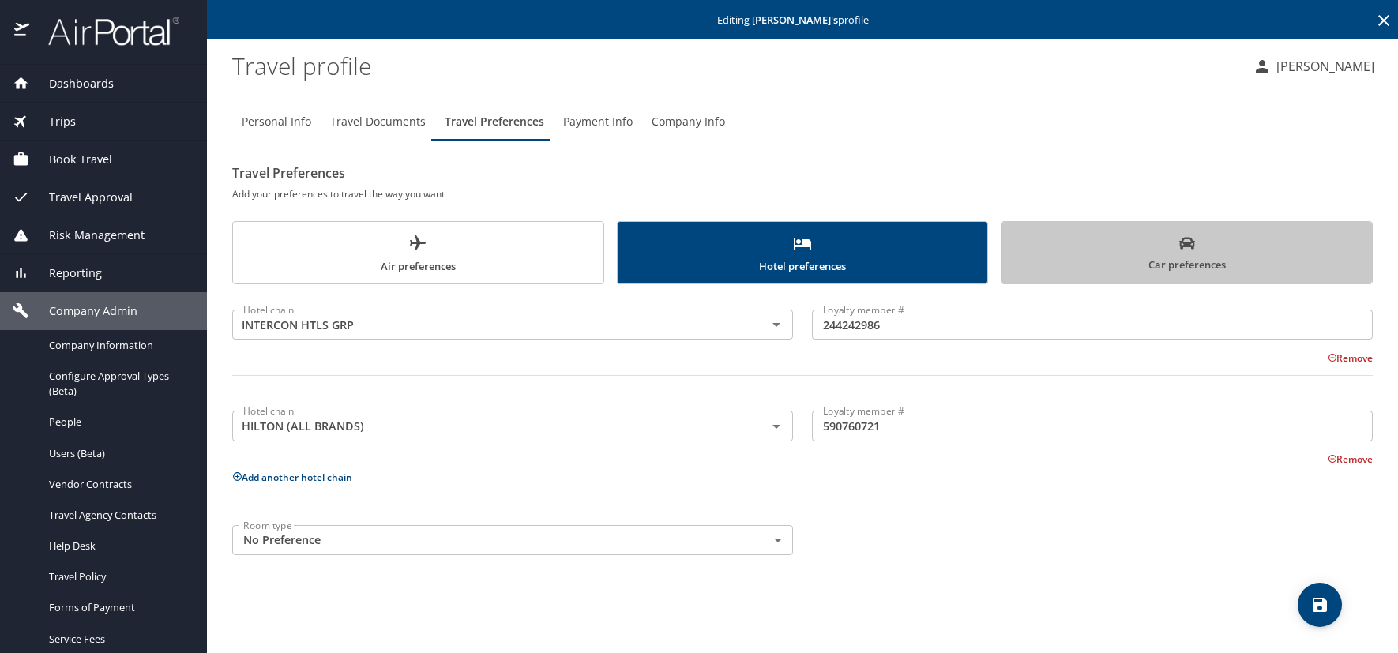
click at [1051, 248] on span "Car preferences" at bounding box center [1187, 254] width 352 height 39
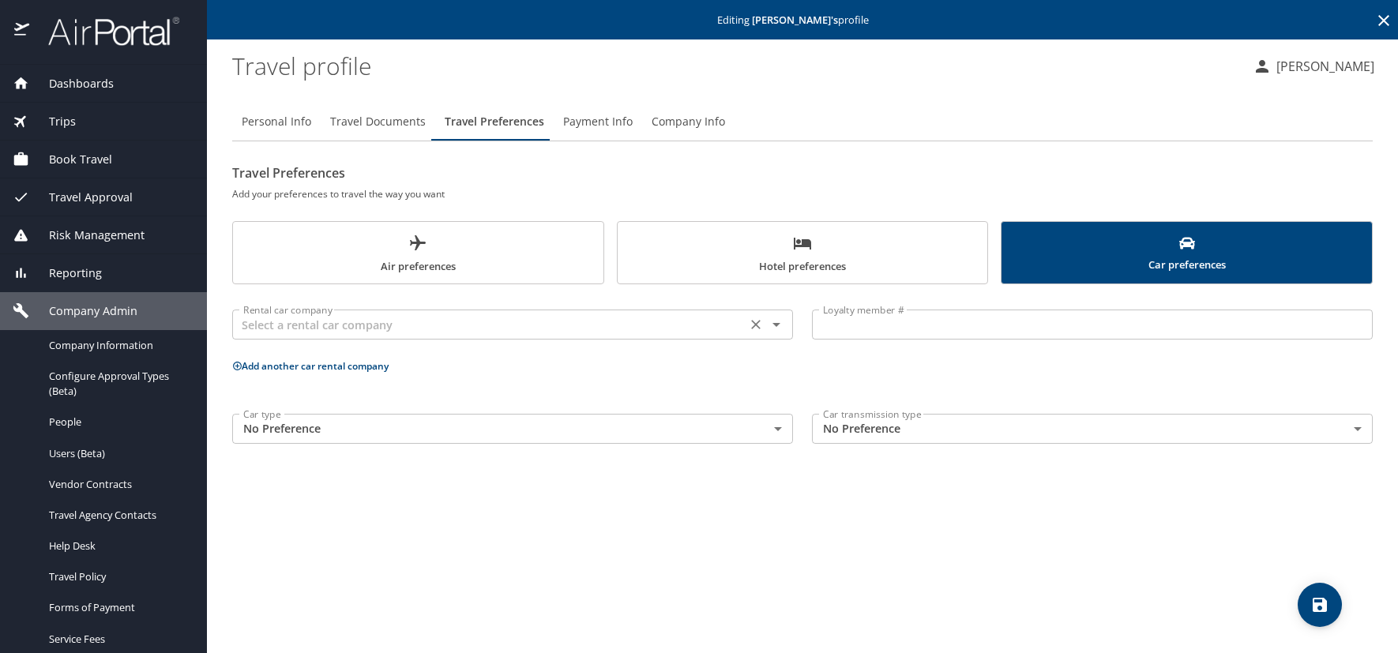
click at [299, 323] on input "text" at bounding box center [489, 324] width 505 height 21
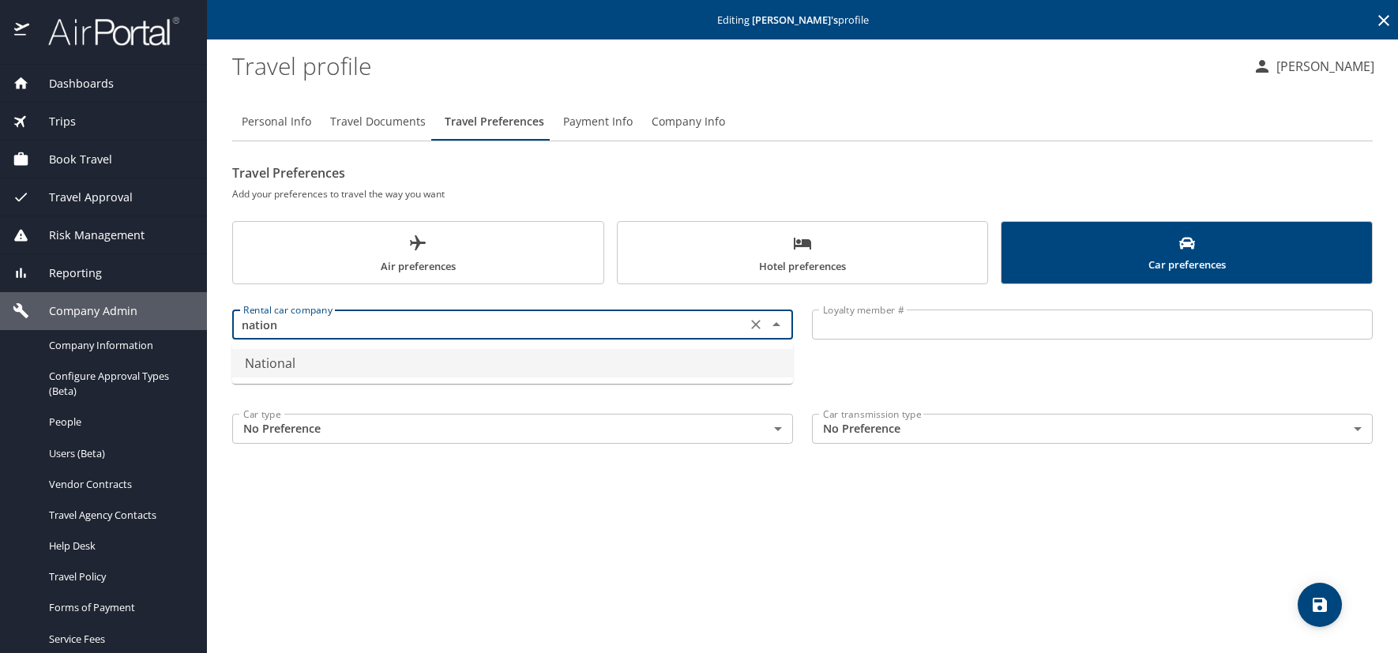
click at [293, 368] on li "National" at bounding box center [512, 363] width 561 height 28
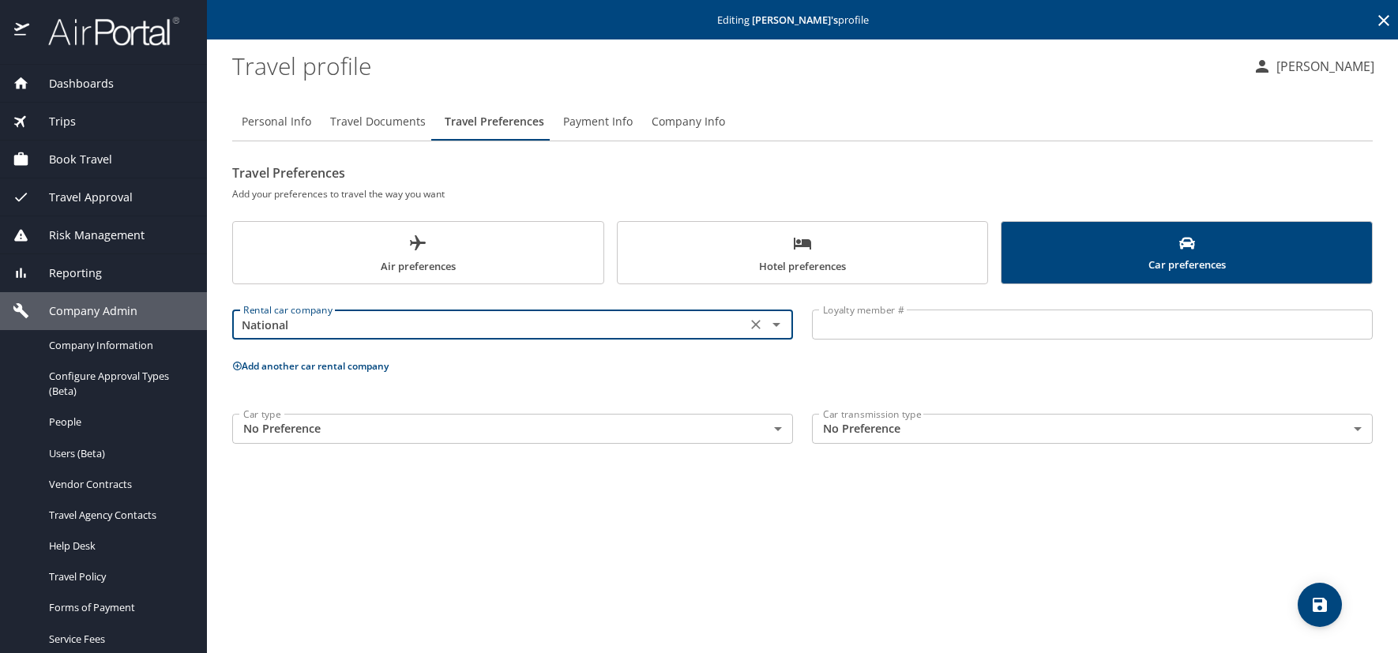
type input "National"
click at [852, 314] on input "Loyalty member #" at bounding box center [1092, 325] width 561 height 30
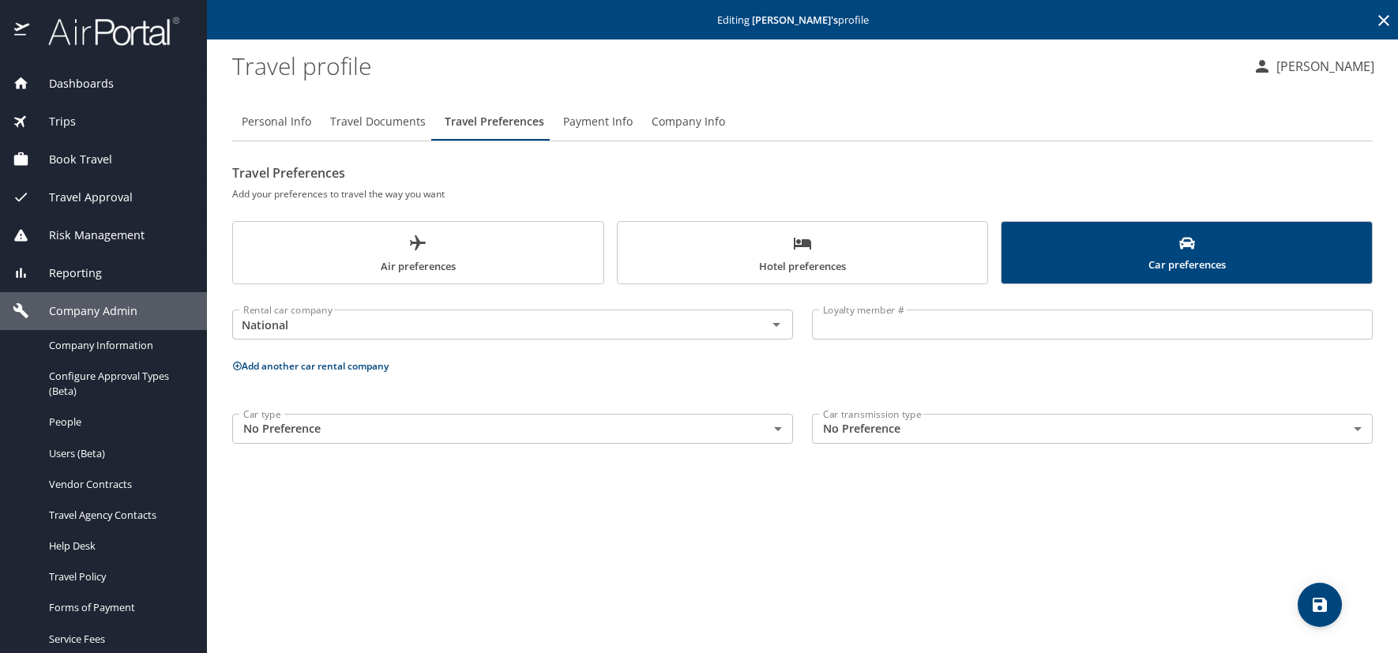
click at [855, 329] on input "Loyalty member #" at bounding box center [1092, 325] width 561 height 30
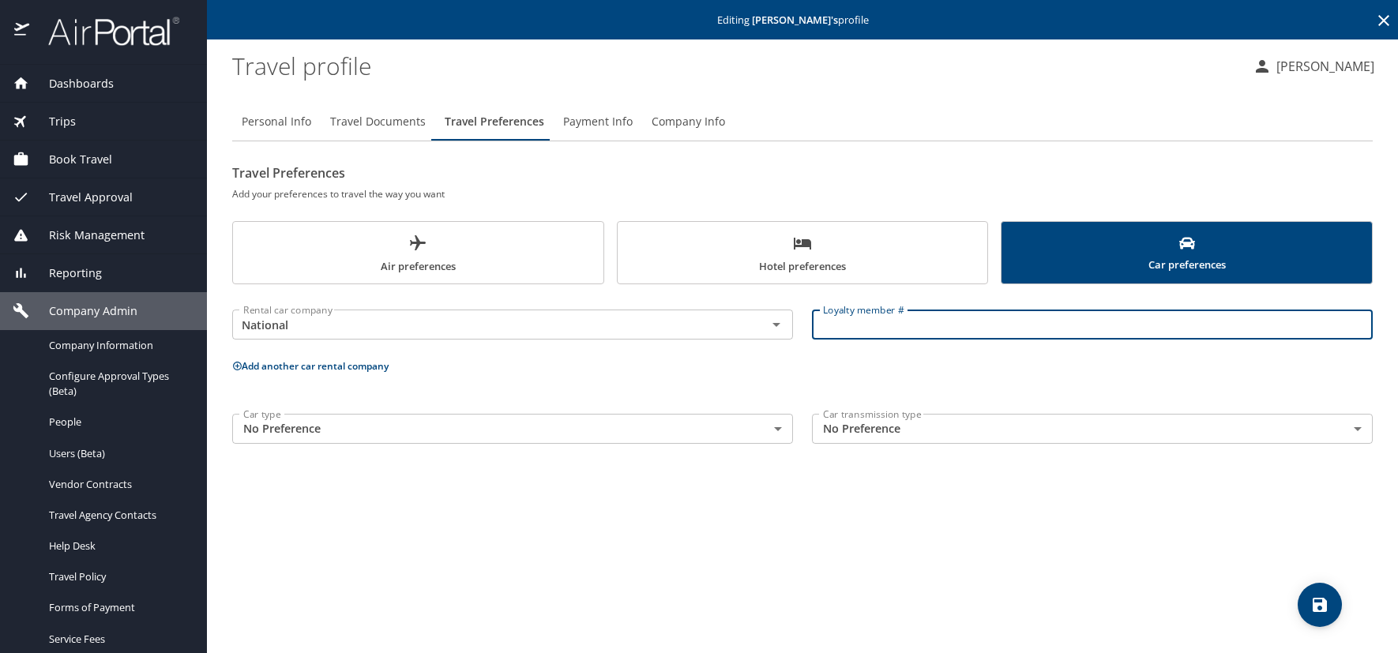
paste input "612095665"
type input "612095665"
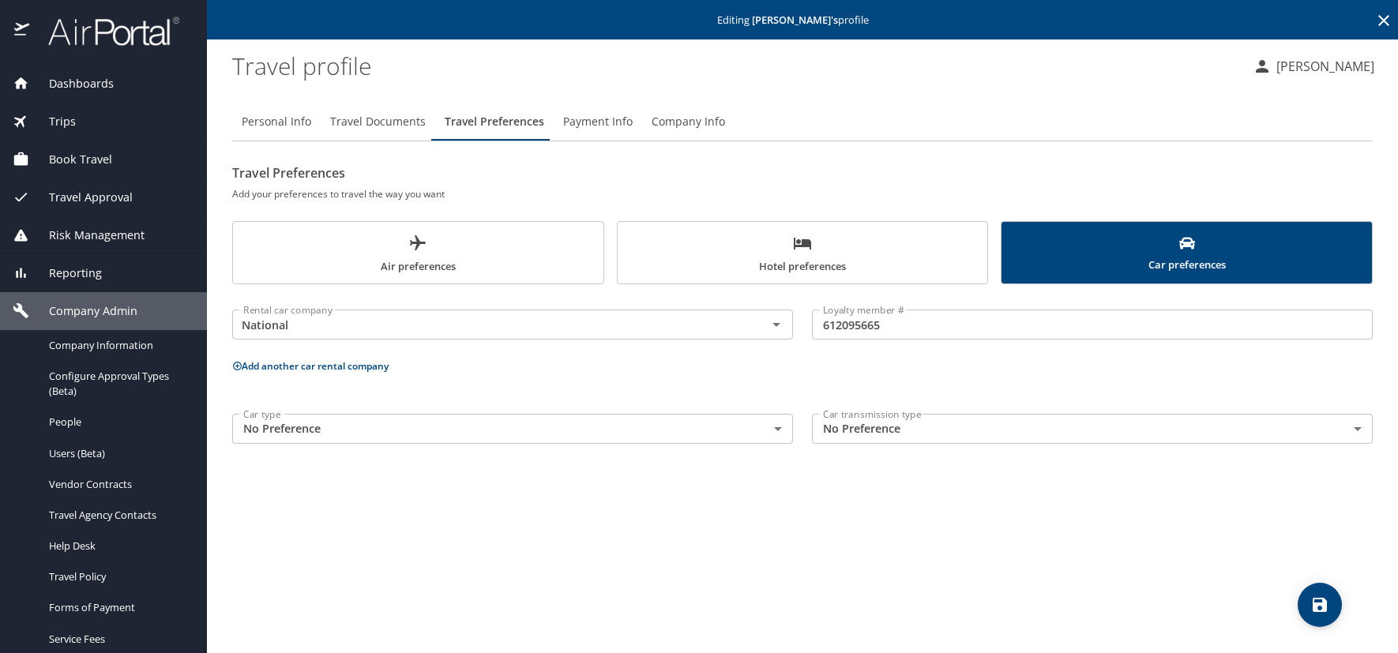
click at [378, 247] on span "Air preferences" at bounding box center [419, 255] width 352 height 42
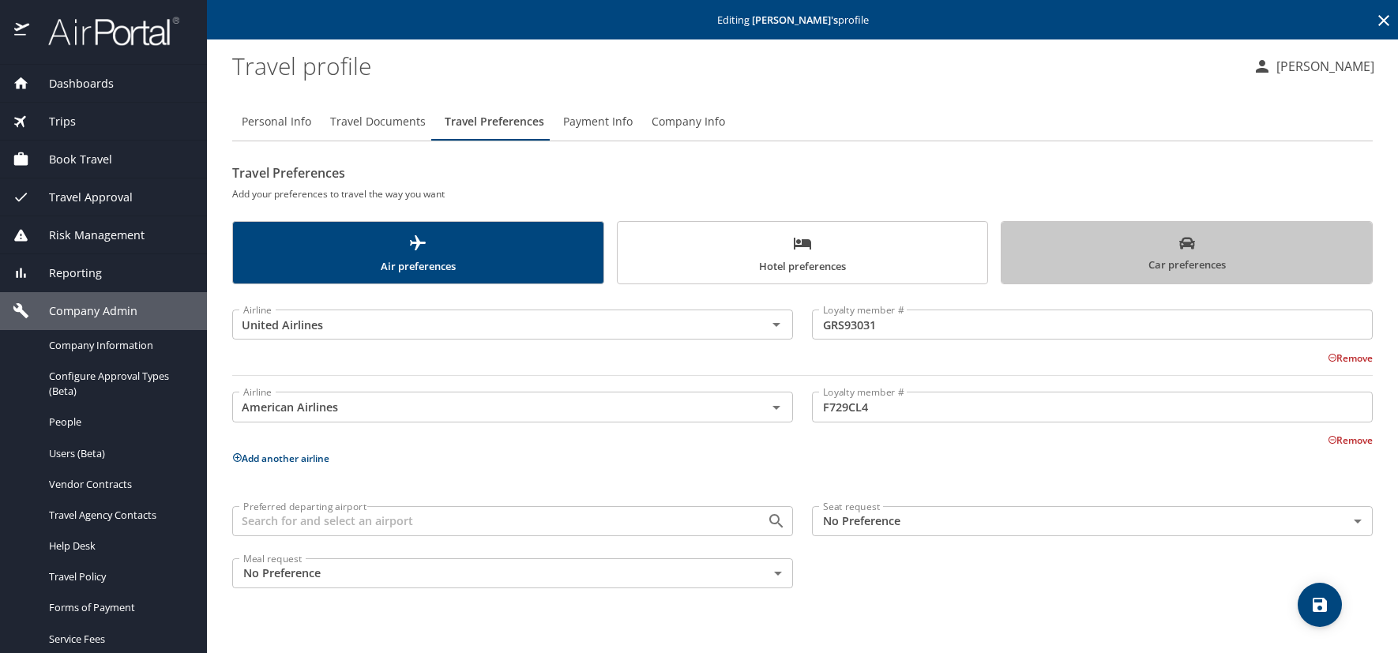
click at [1051, 254] on span "Car preferences" at bounding box center [1187, 254] width 352 height 39
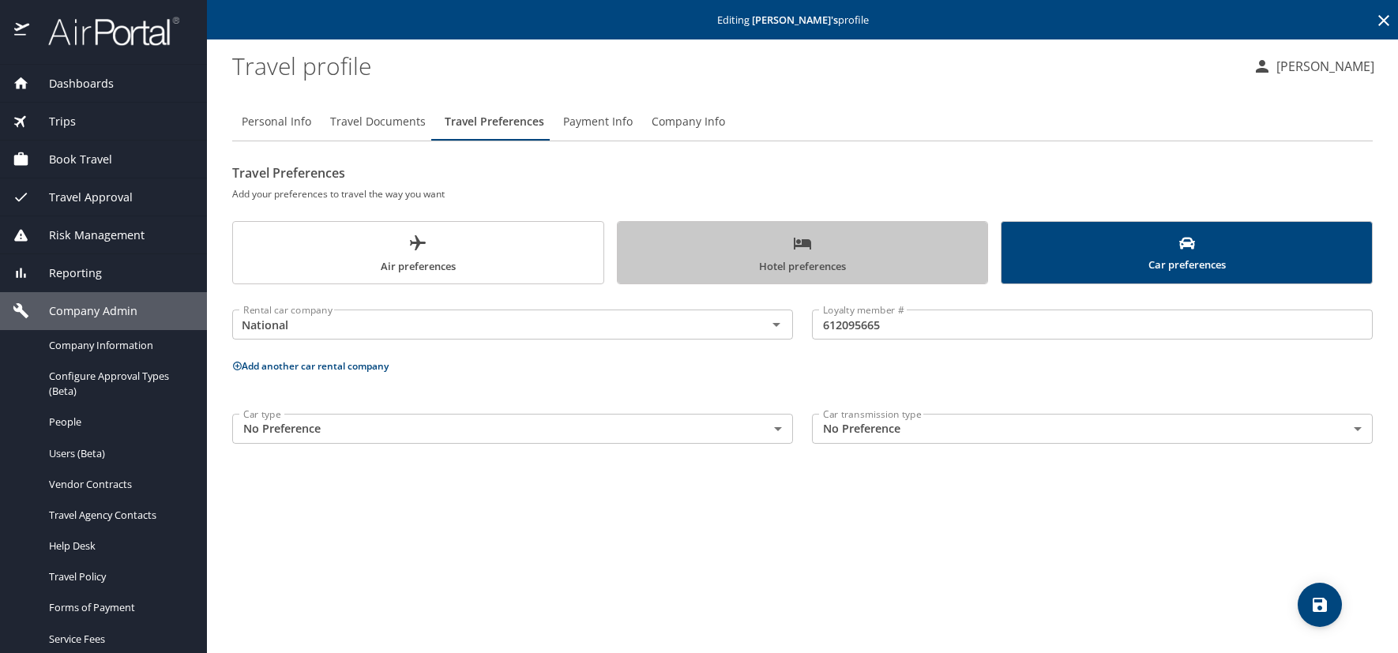
click at [893, 242] on span "Hotel preferences" at bounding box center [803, 255] width 352 height 42
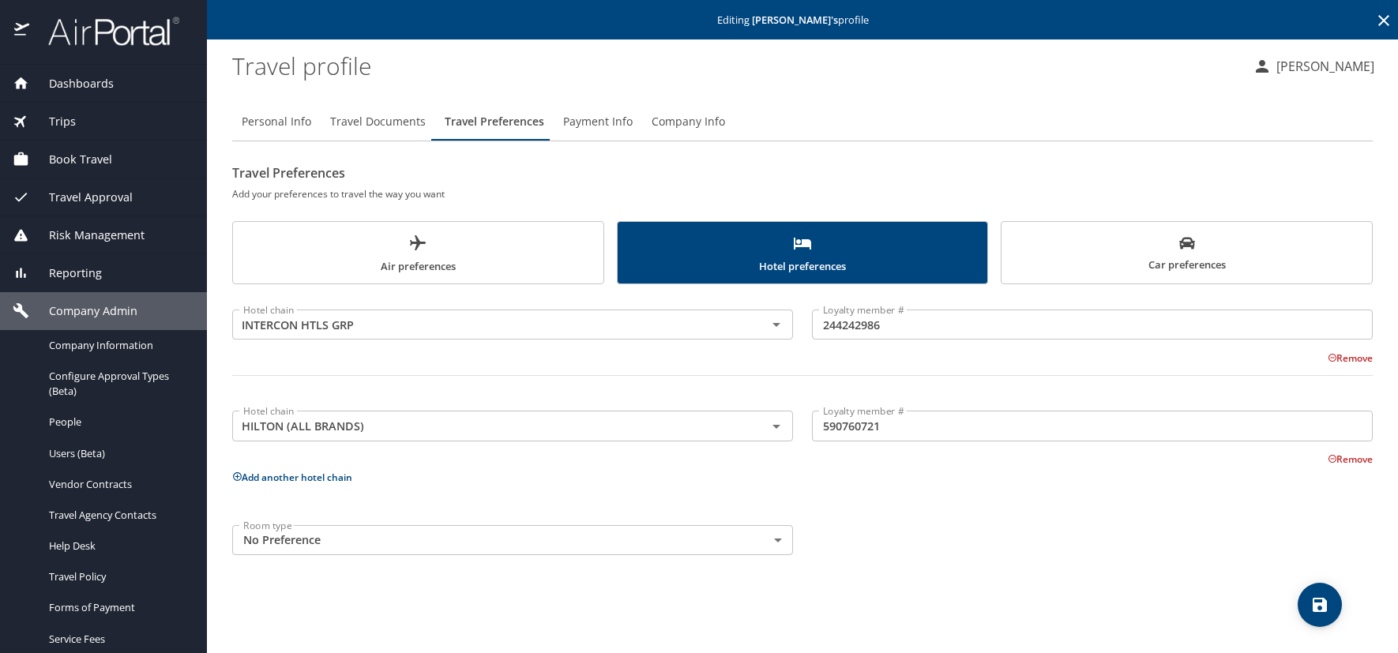
click at [1336, 605] on span "save" at bounding box center [1320, 605] width 44 height 19
click at [375, 118] on span "Travel Documents" at bounding box center [378, 122] width 96 height 20
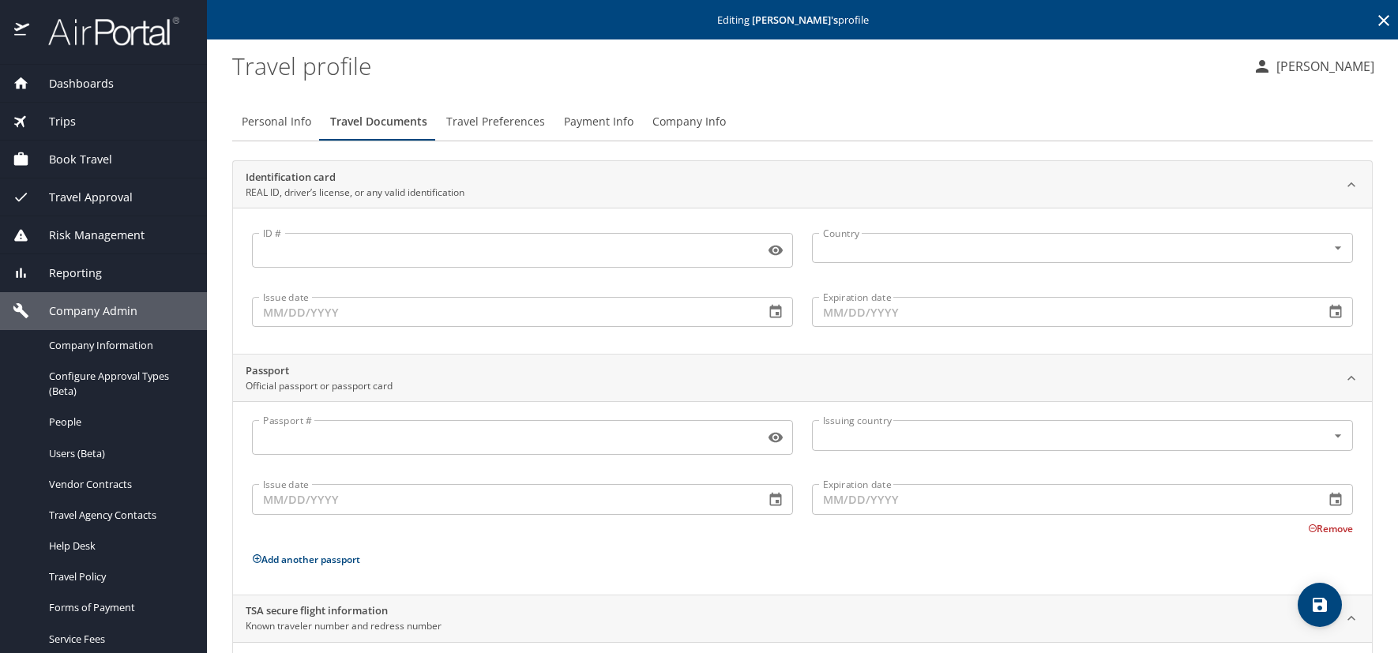
click at [1314, 604] on icon "save" at bounding box center [1320, 605] width 14 height 14
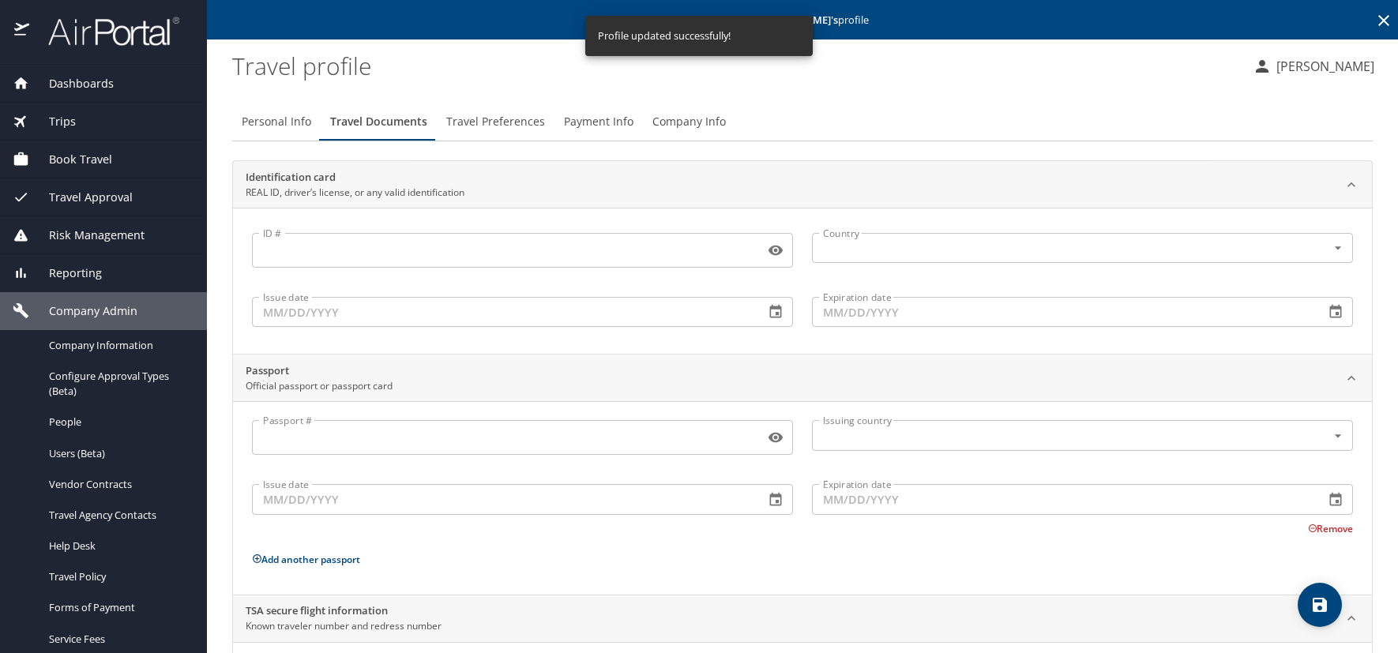
click at [1360, 13] on div "Editing Fritz Miller 's profile" at bounding box center [802, 20] width 1191 height 40
click at [1375, 16] on icon at bounding box center [1384, 20] width 19 height 19
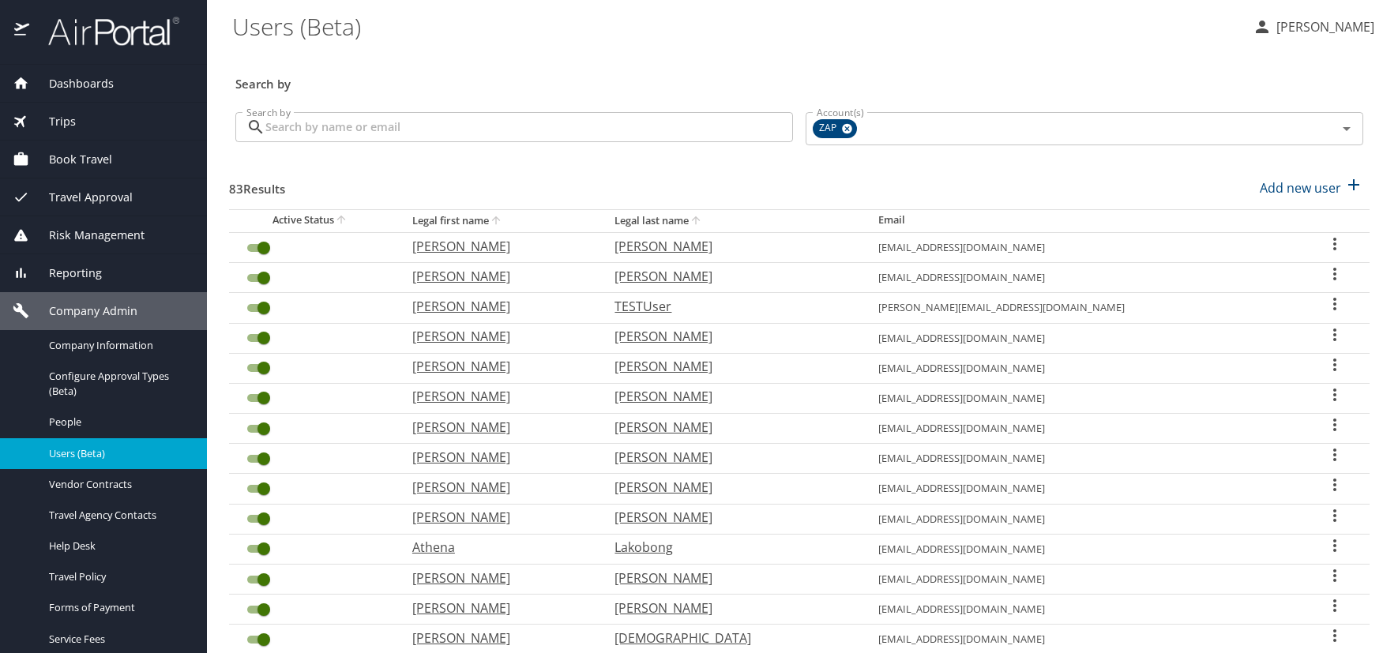
click at [494, 58] on div "Search by" at bounding box center [799, 73] width 1141 height 52
click at [1288, 184] on p "Add new user" at bounding box center [1300, 188] width 81 height 19
select select "US"
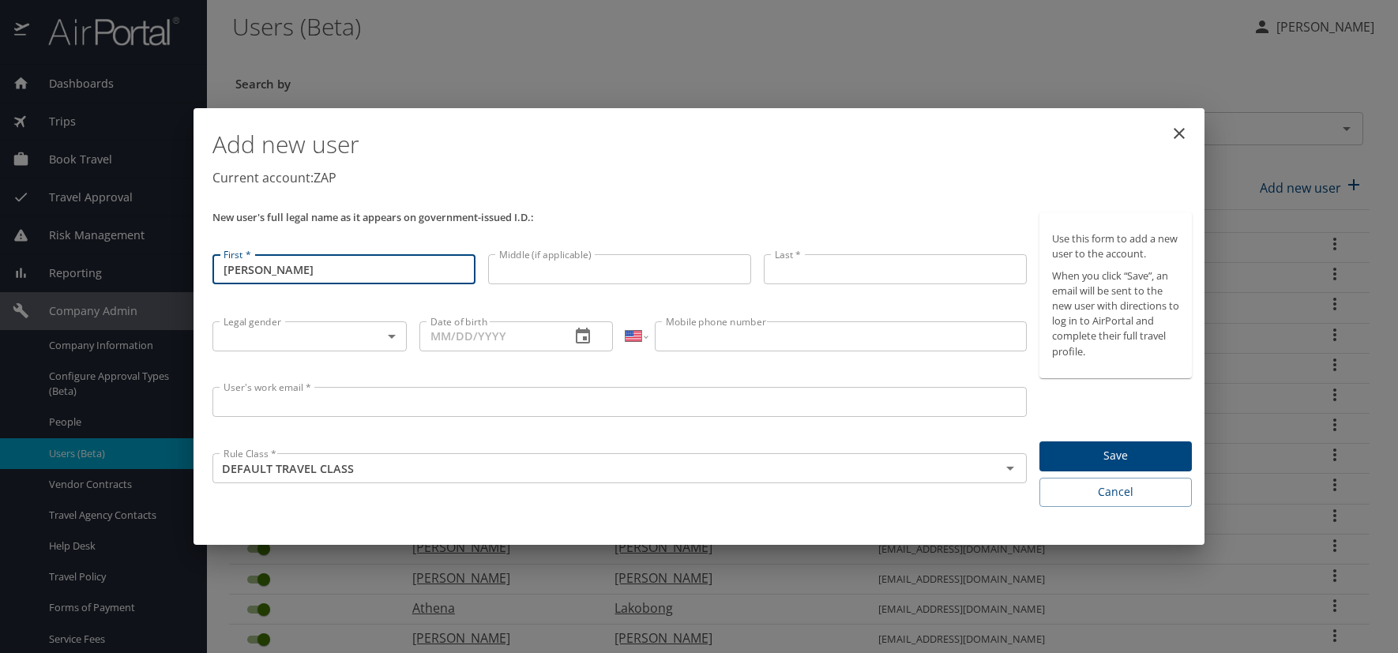
type input "[PERSON_NAME]"
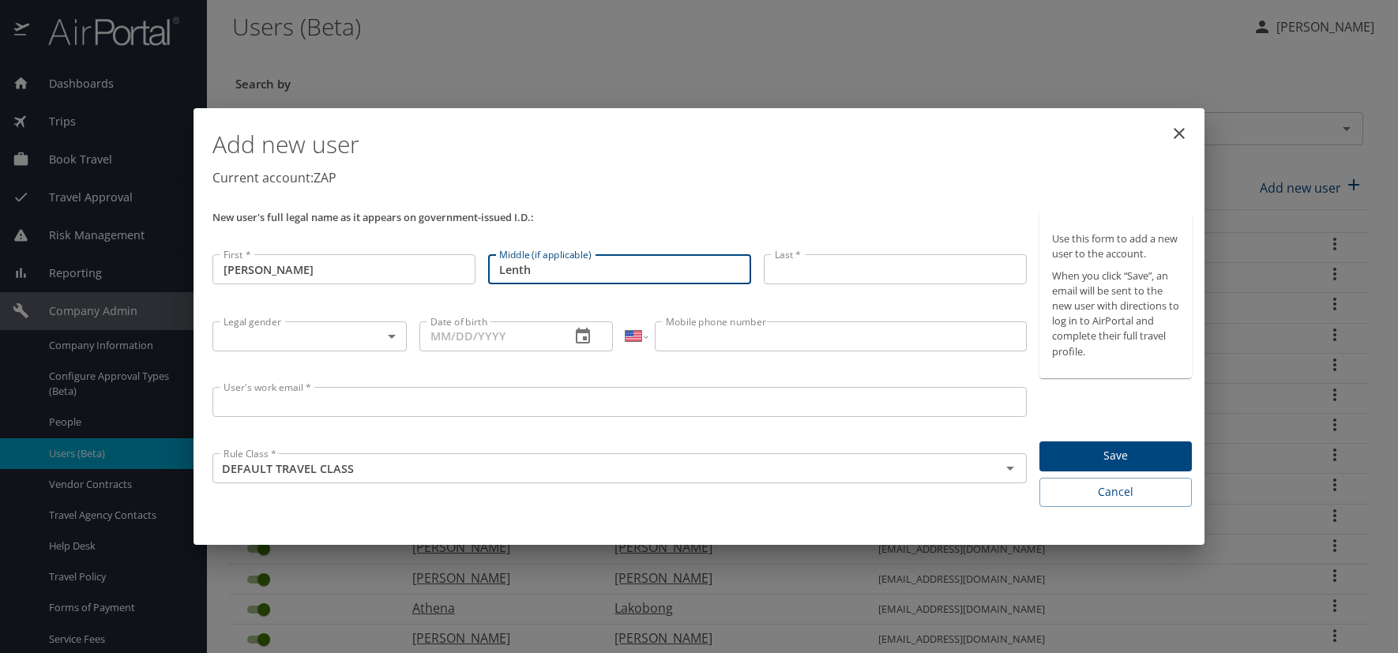
type input "Lenth"
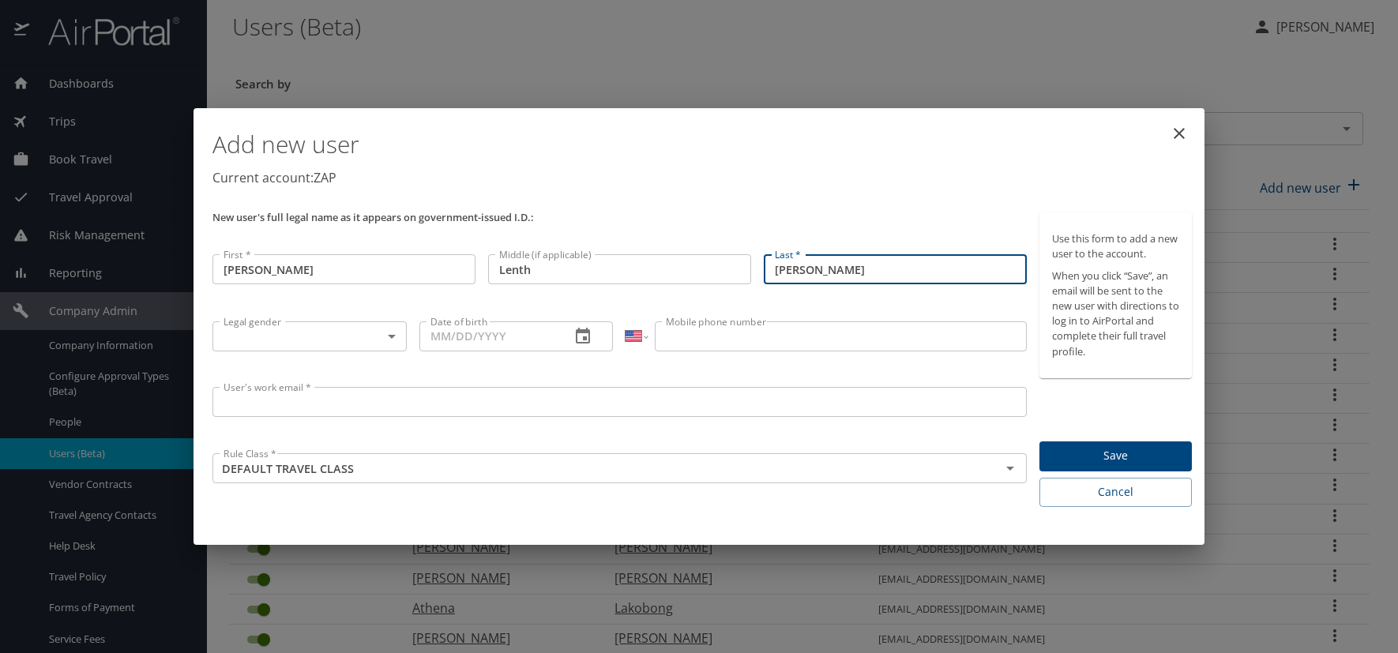
type input "[PERSON_NAME]"
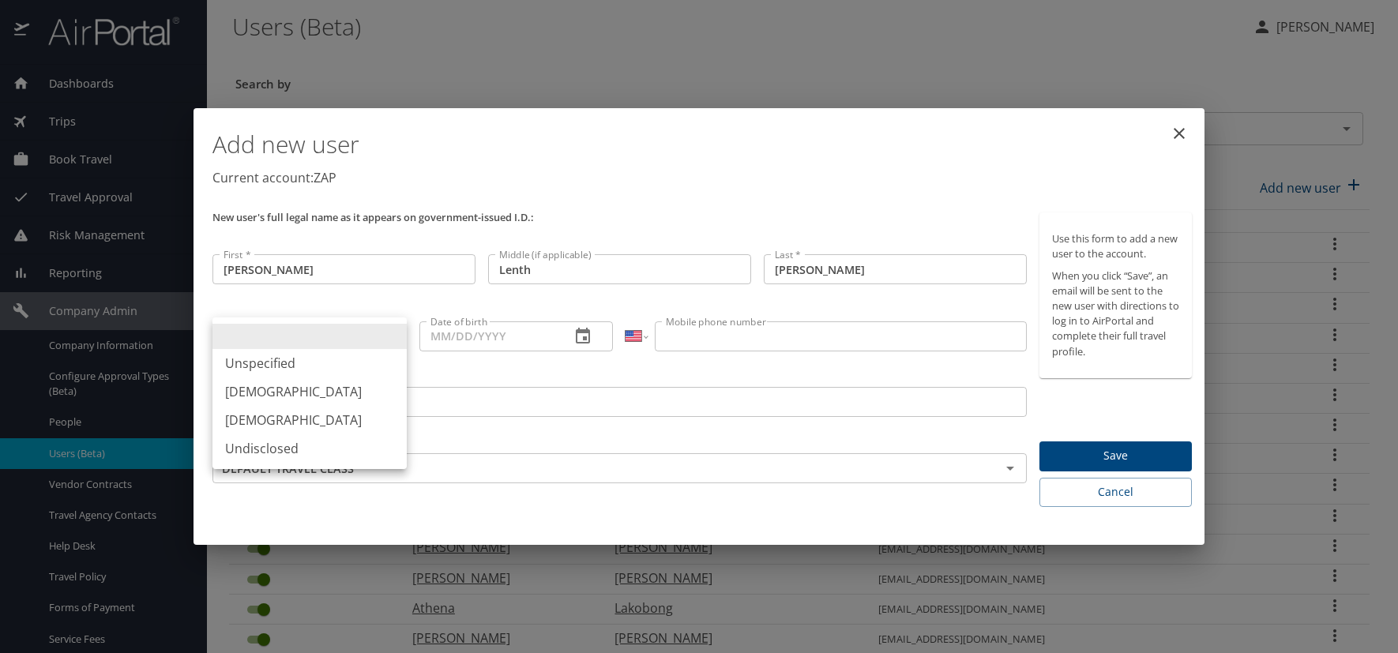
click at [391, 333] on body "Dashboards AirPortal 360™ Manager AirPortal 360™ Agent My Travel Dashboard Trip…" at bounding box center [699, 326] width 1398 height 653
click at [273, 392] on li "[DEMOGRAPHIC_DATA]" at bounding box center [310, 392] width 194 height 28
type input "[DEMOGRAPHIC_DATA]"
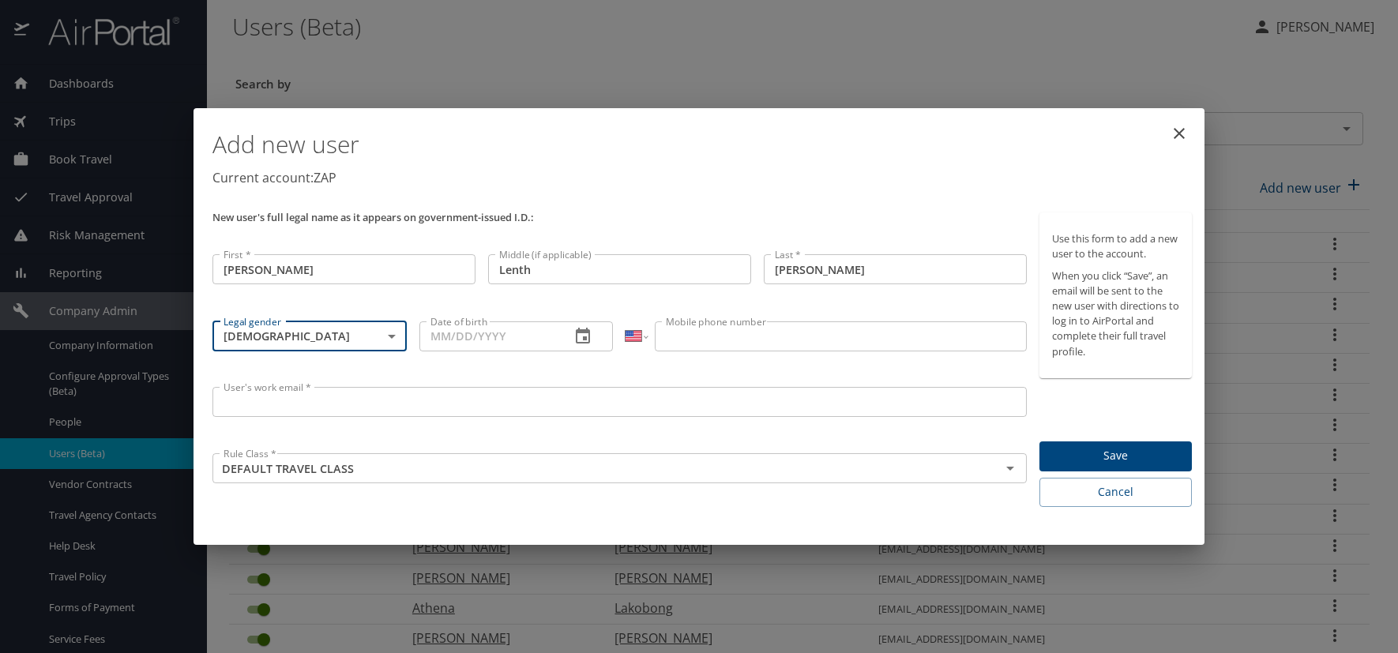
click at [589, 341] on icon "button" at bounding box center [583, 336] width 19 height 19
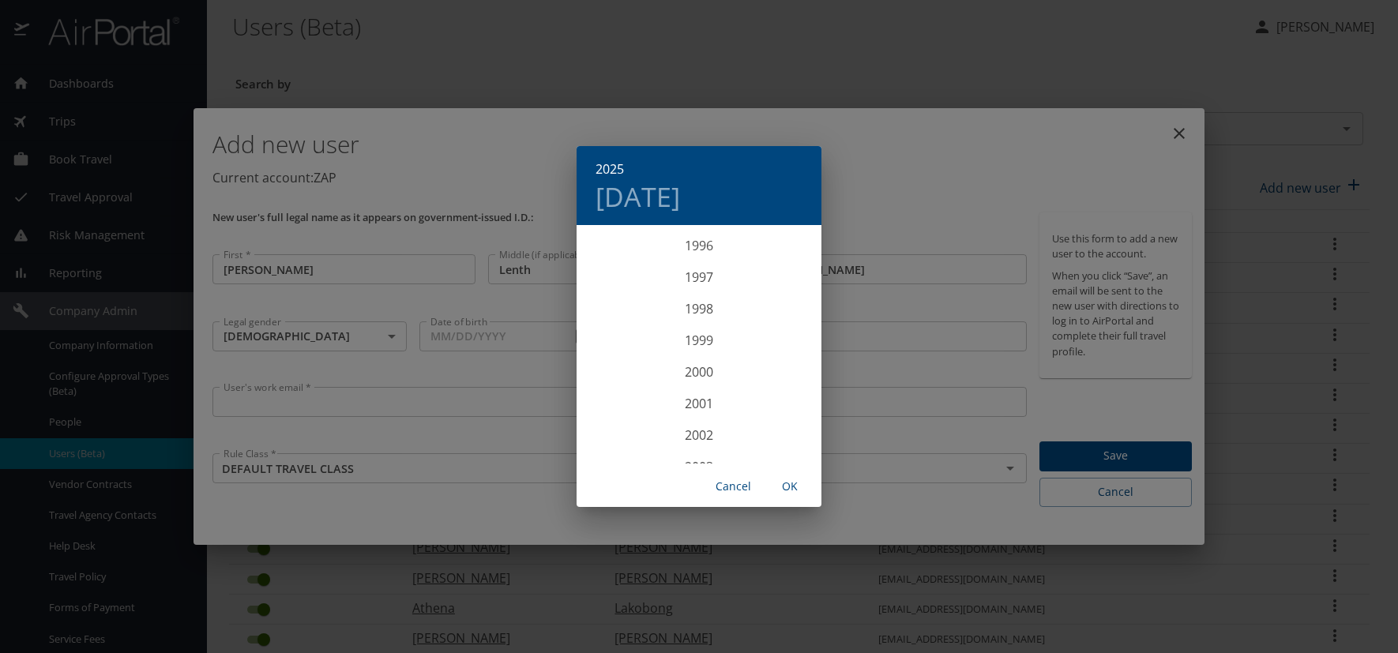
scroll to position [3018, 0]
click at [683, 319] on div "1997" at bounding box center [699, 322] width 245 height 32
click at [784, 371] on div "Sep" at bounding box center [780, 374] width 81 height 59
click at [728, 365] on p "18" at bounding box center [730, 366] width 11 height 10
click at [793, 487] on span "OK" at bounding box center [790, 487] width 38 height 20
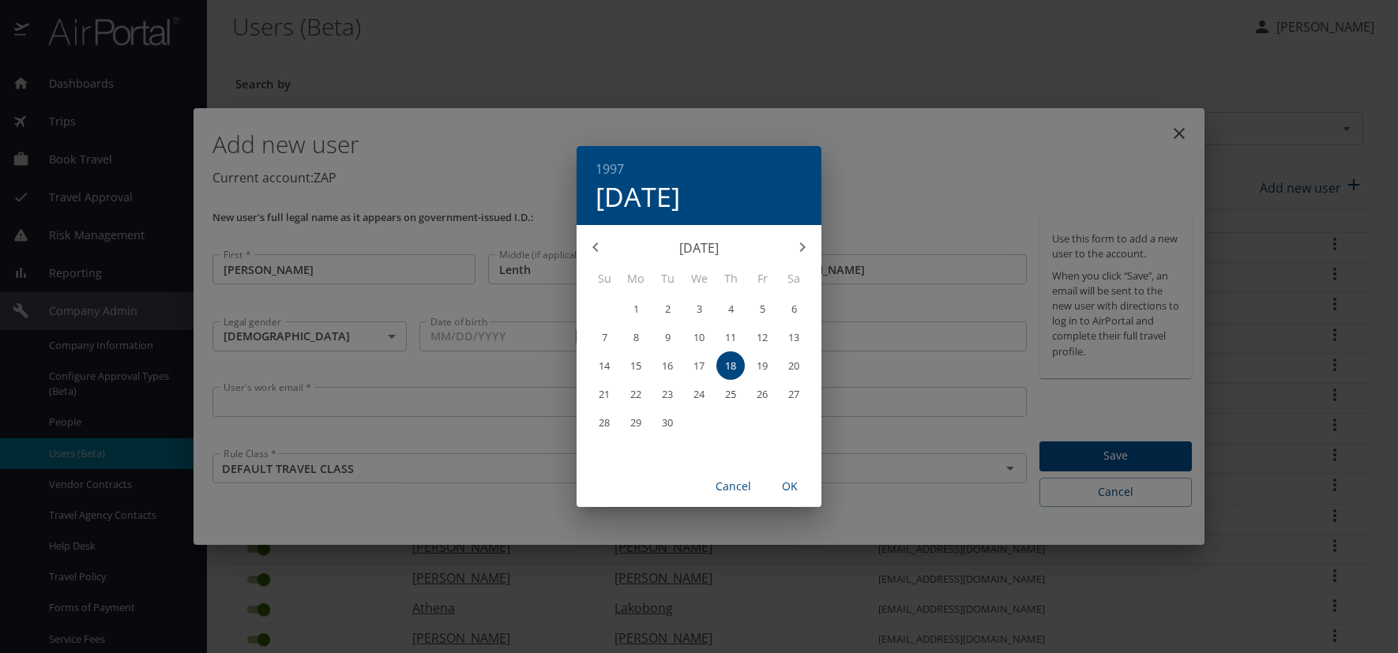
type input "09/18/1997"
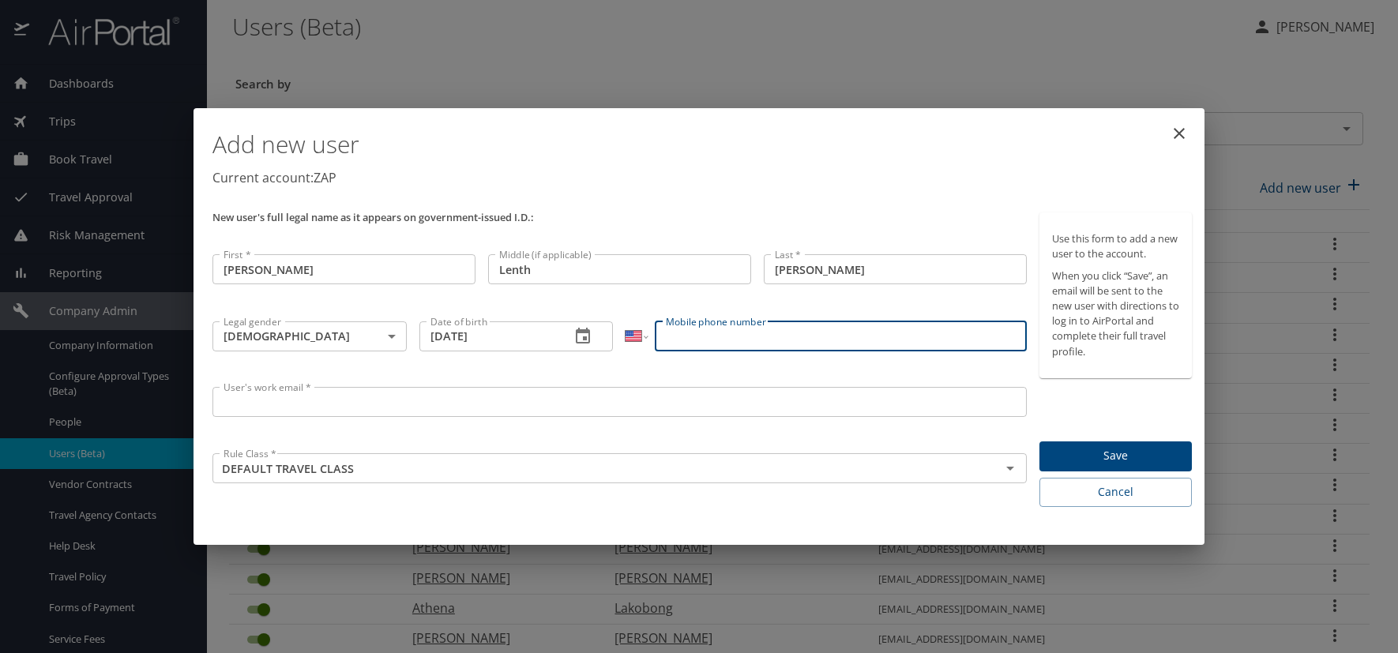
click at [704, 344] on input "Mobile phone number" at bounding box center [840, 337] width 371 height 30
type input "310-270"
select select "CA"
type input "(310) 270-866"
select select "US"
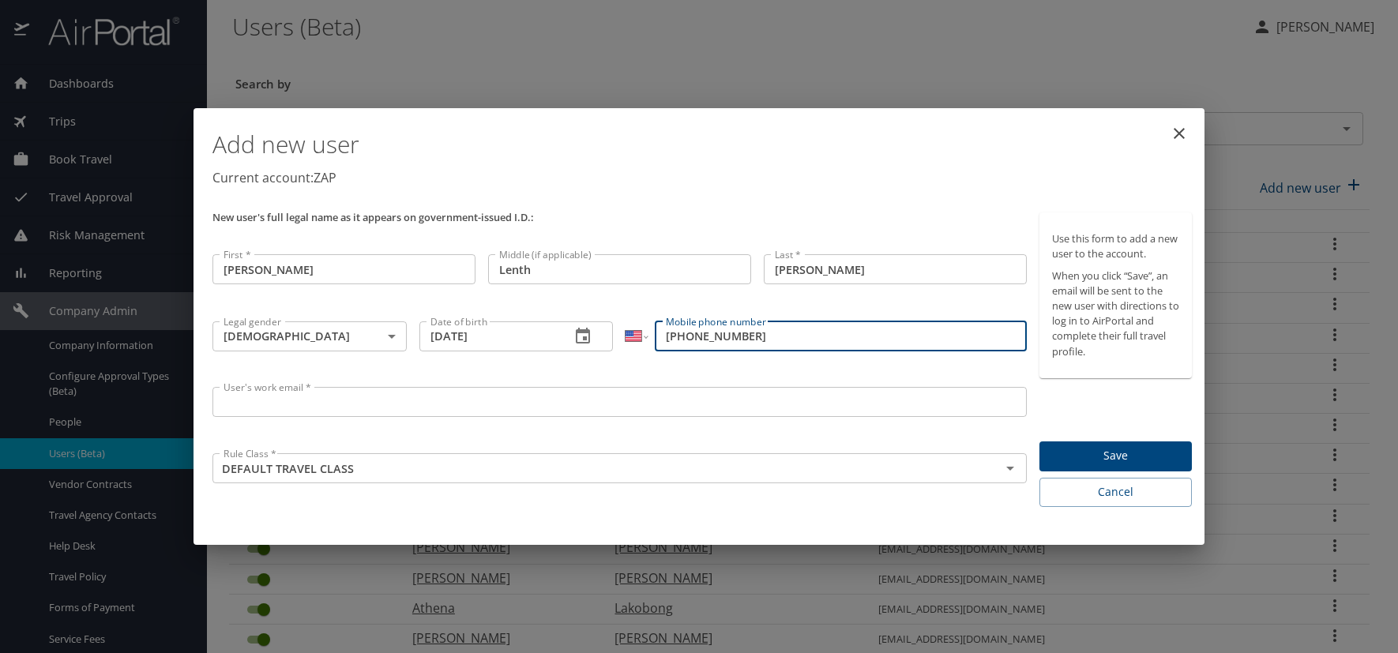
type input "(310) 270-8667"
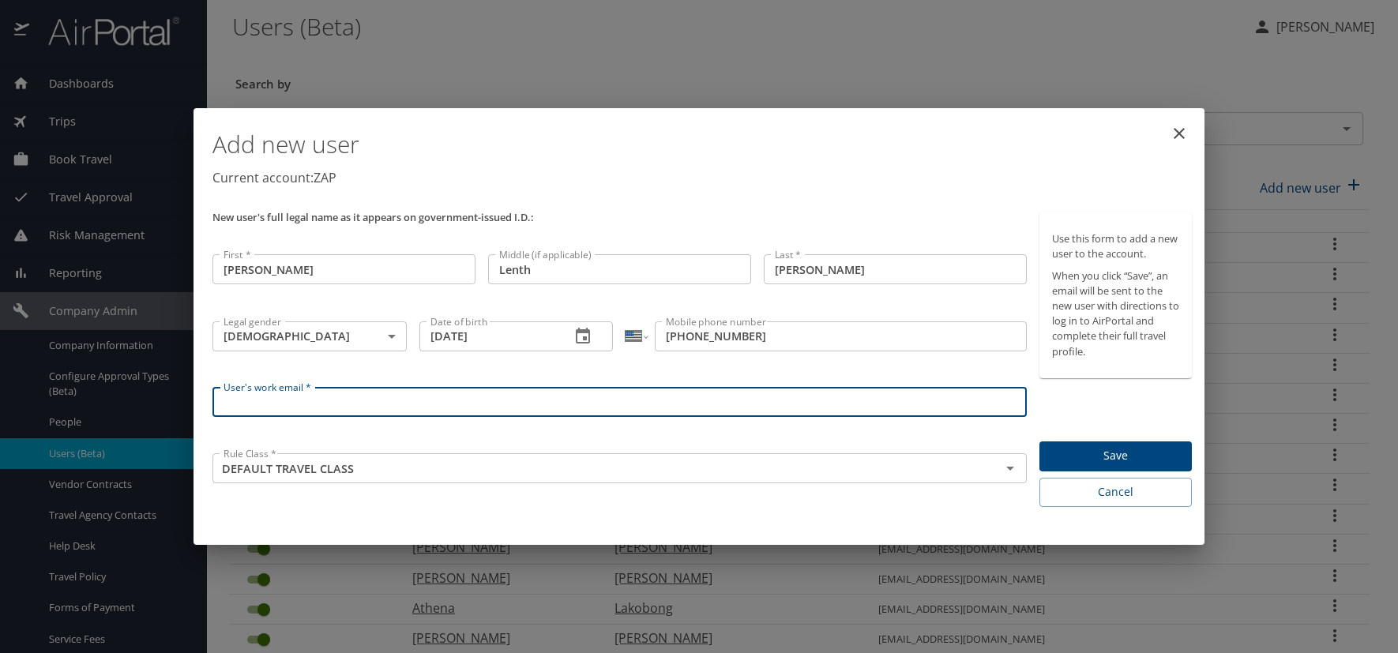
drag, startPoint x: 318, startPoint y: 410, endPoint x: 8, endPoint y: 419, distance: 309.8
click at [318, 413] on input "User's work email *" at bounding box center [620, 402] width 814 height 30
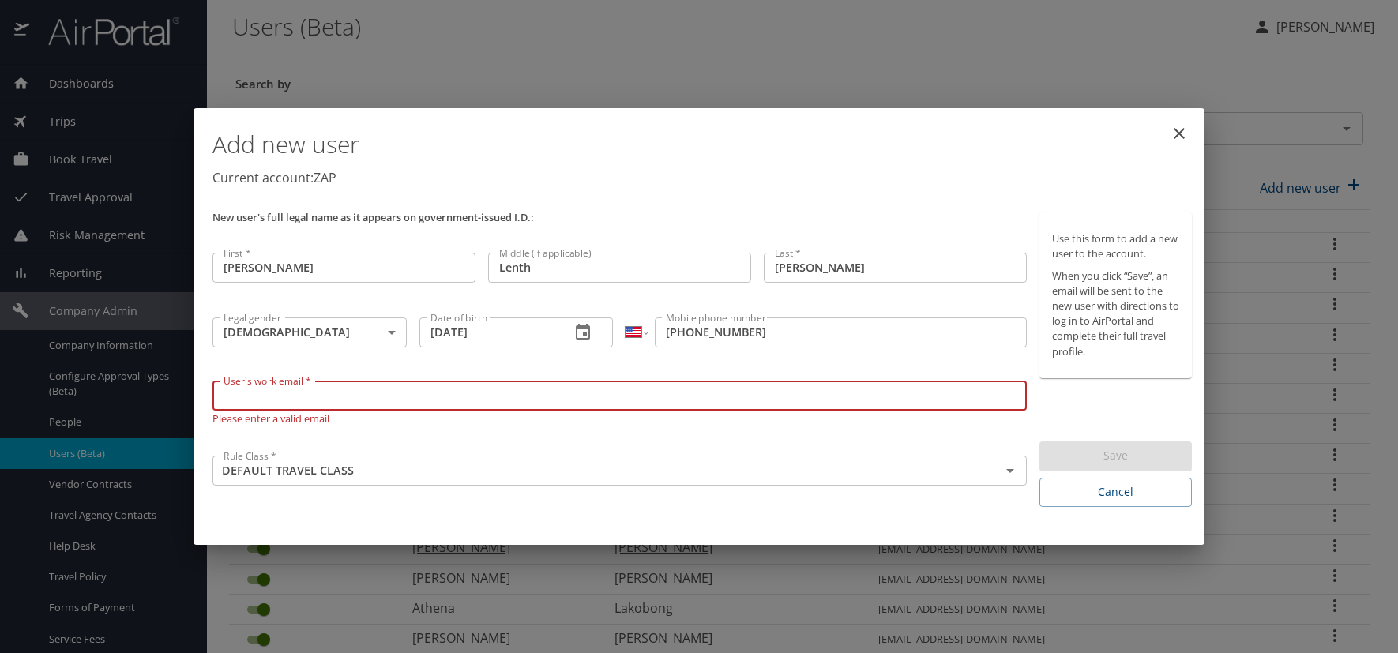
click at [259, 397] on input "User's work email *" at bounding box center [620, 396] width 814 height 30
paste input "MOFFETG.AT.ZAPECS.COM"
type input "[EMAIL_ADDRESS][DOMAIN_NAME]"
click at [751, 150] on h1 "Add new user" at bounding box center [703, 144] width 980 height 47
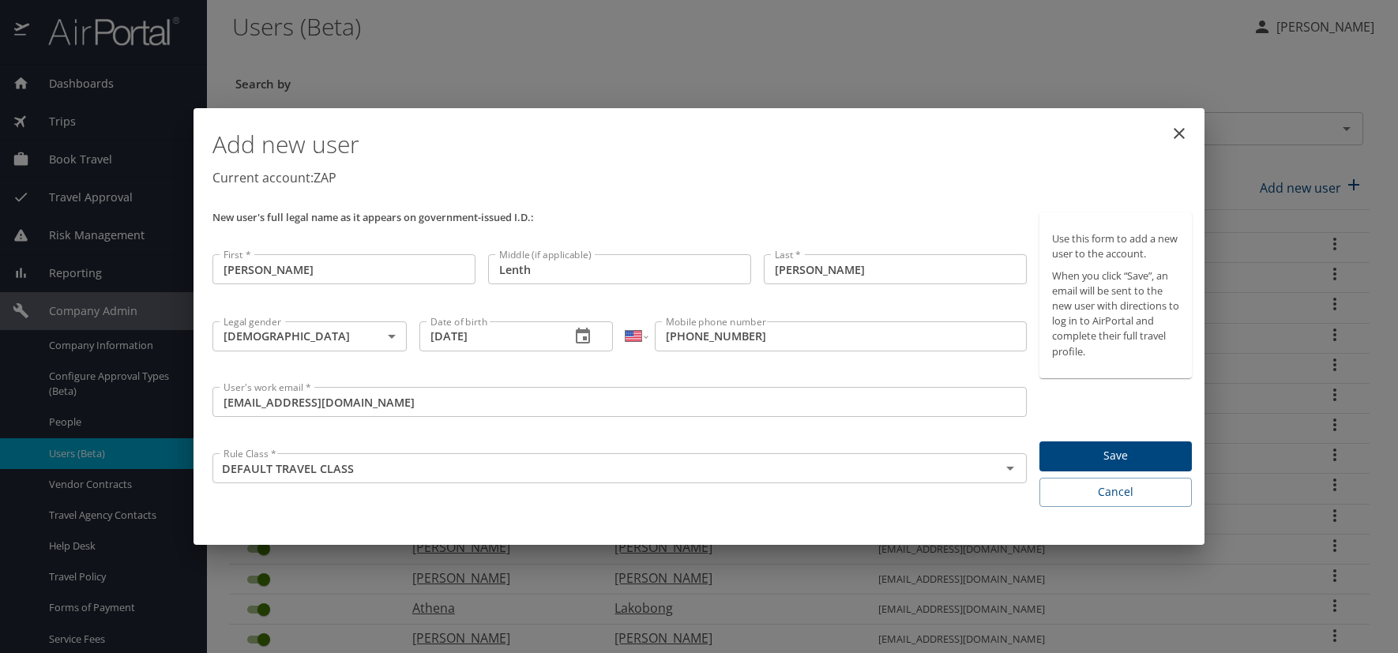
click at [1114, 450] on span "Save" at bounding box center [1115, 456] width 127 height 20
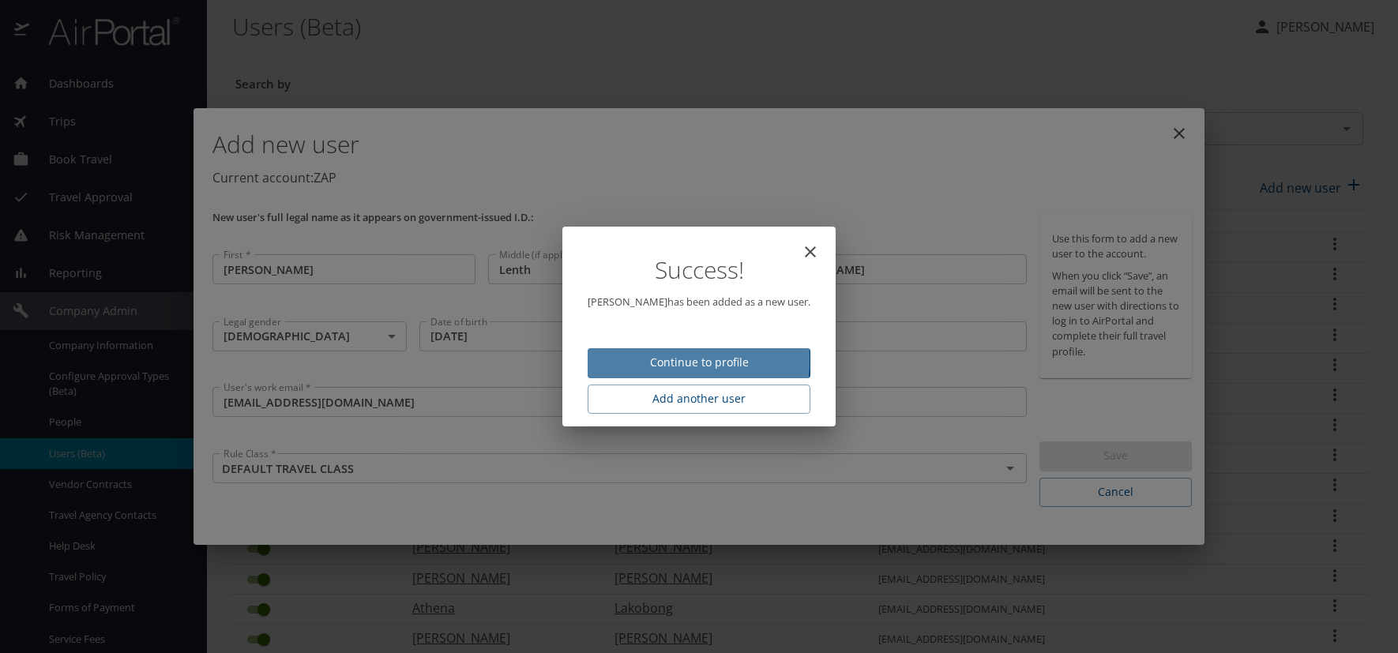
click at [608, 360] on span "Continue to profile" at bounding box center [699, 363] width 198 height 20
select select "US"
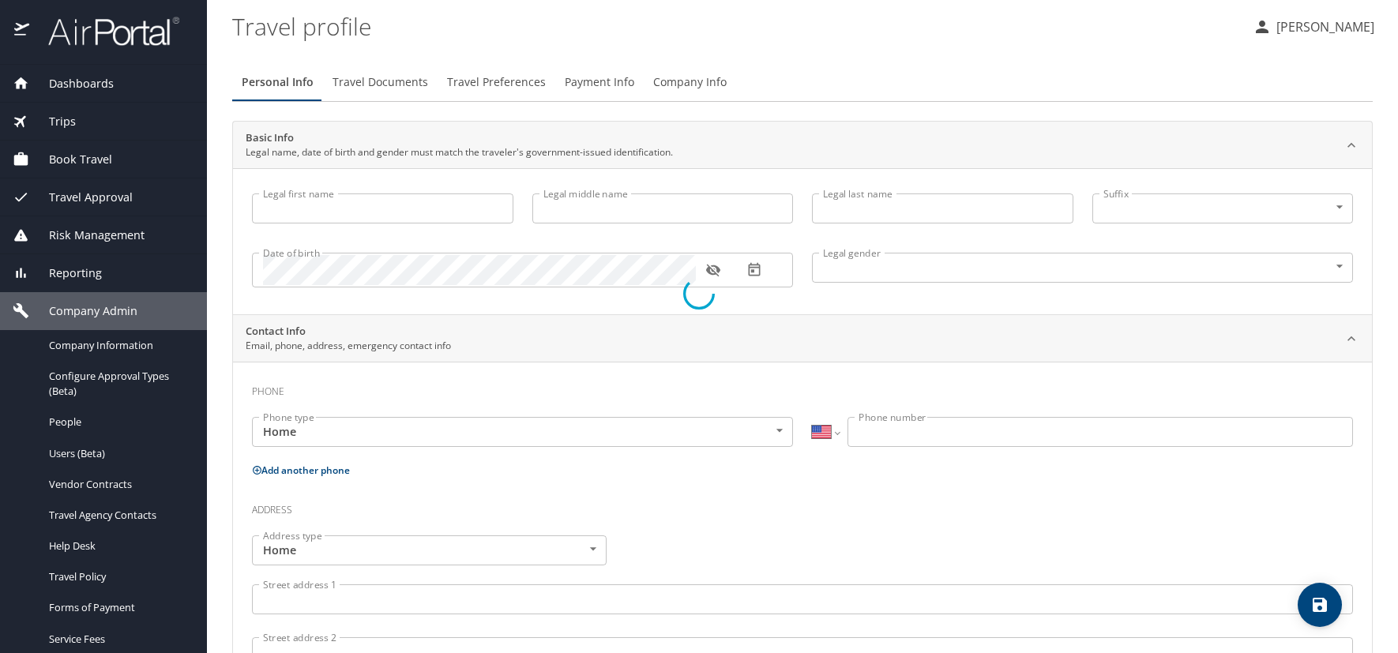
type input "[PERSON_NAME]"
type input "Lenth"
type input "[PERSON_NAME]"
type input "Male"
select select "US"
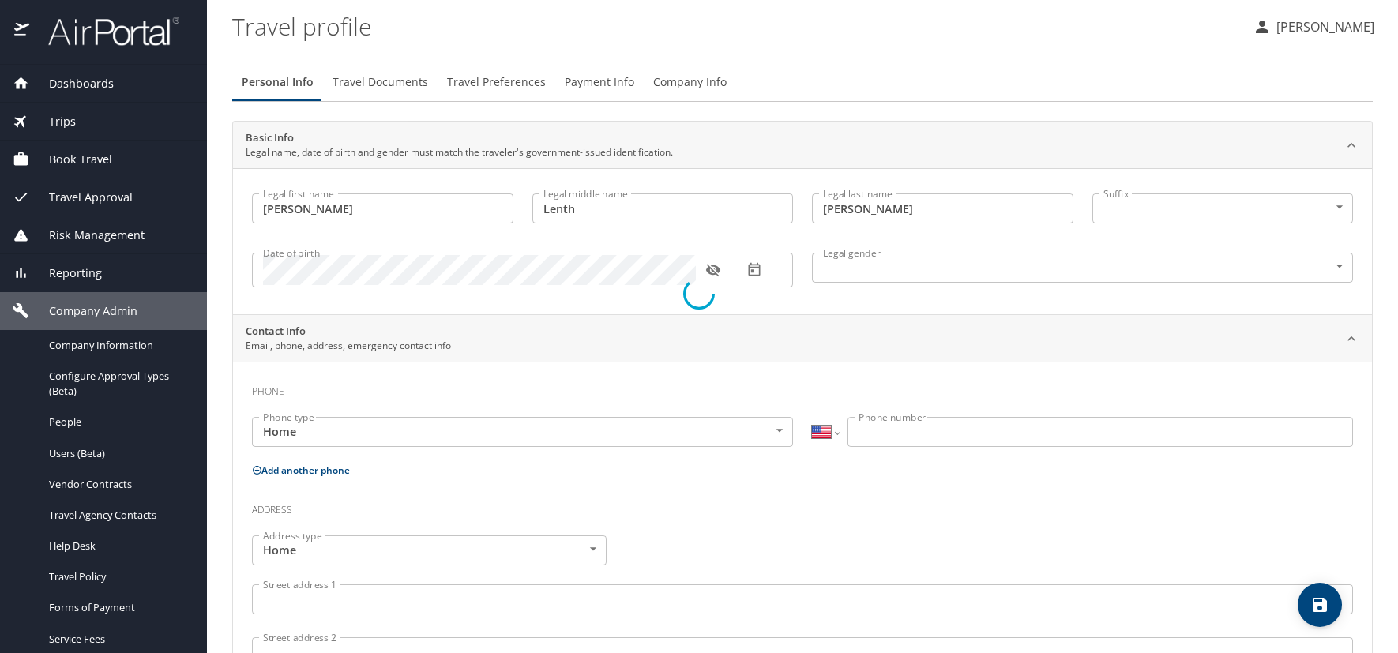
select select "US"
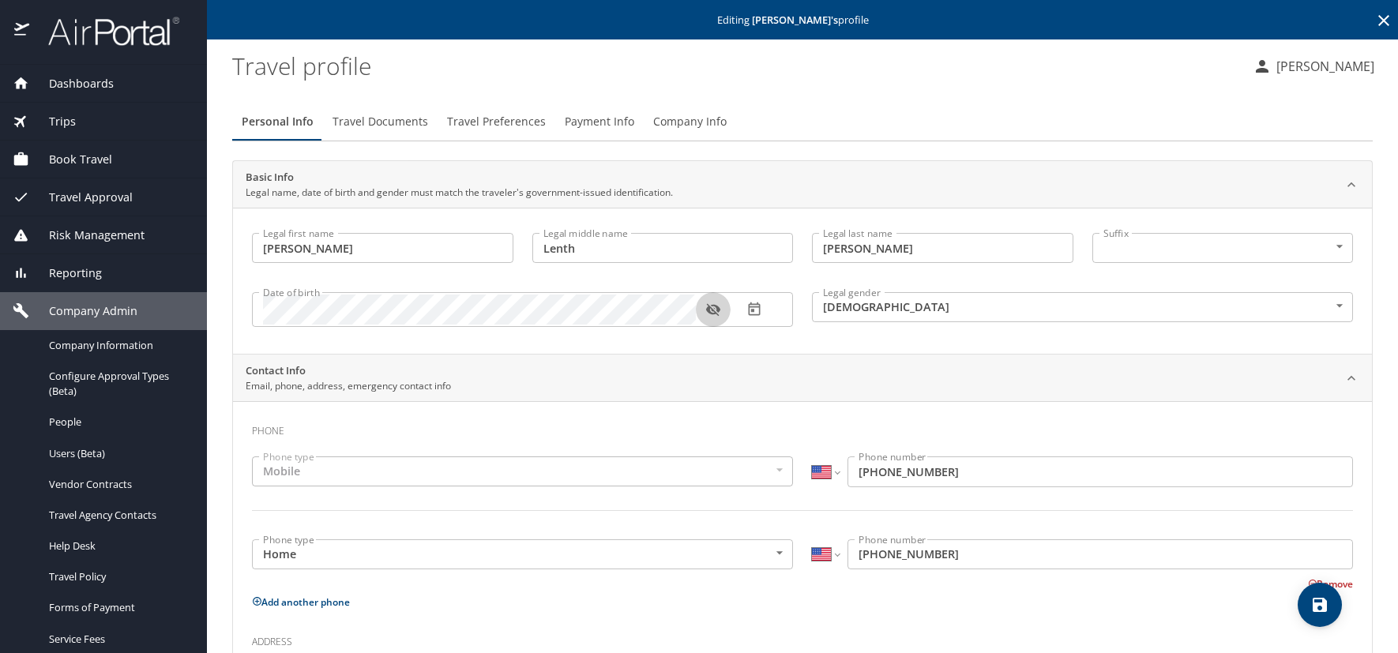
click at [710, 306] on icon "button" at bounding box center [713, 310] width 16 height 16
click at [479, 121] on span "Travel Preferences" at bounding box center [496, 122] width 99 height 20
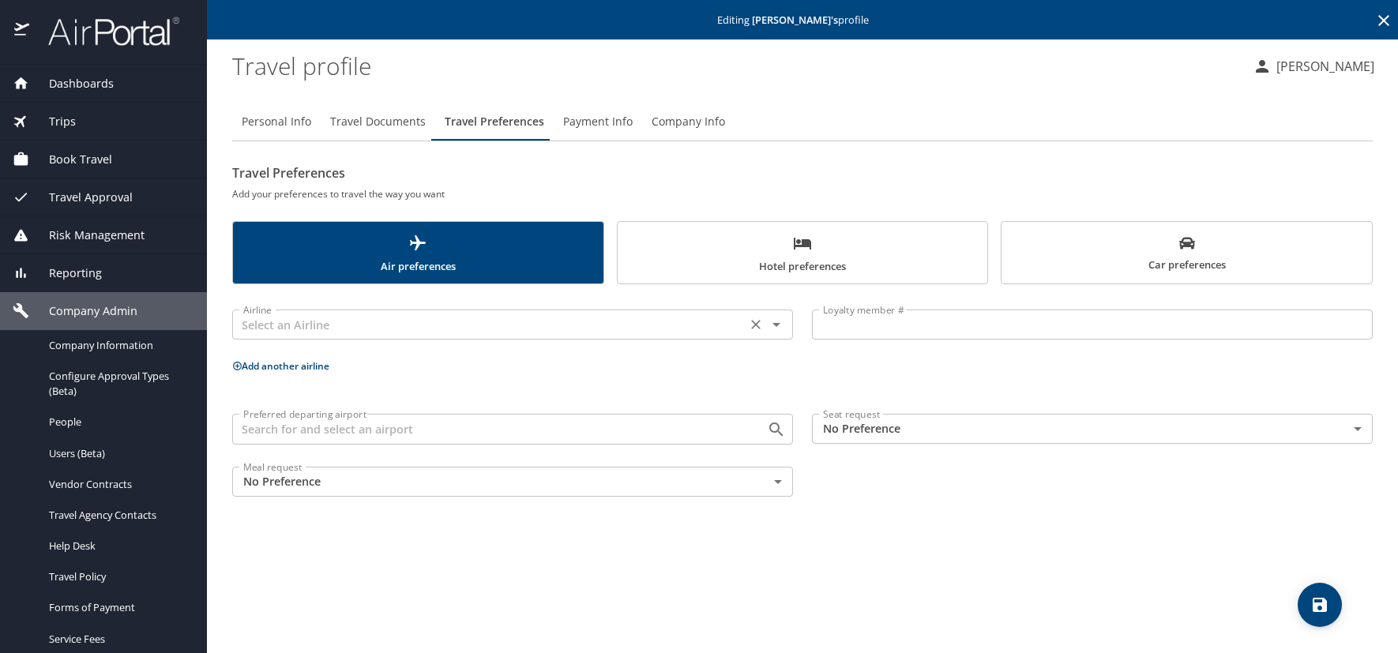
click at [337, 332] on input "text" at bounding box center [489, 324] width 505 height 21
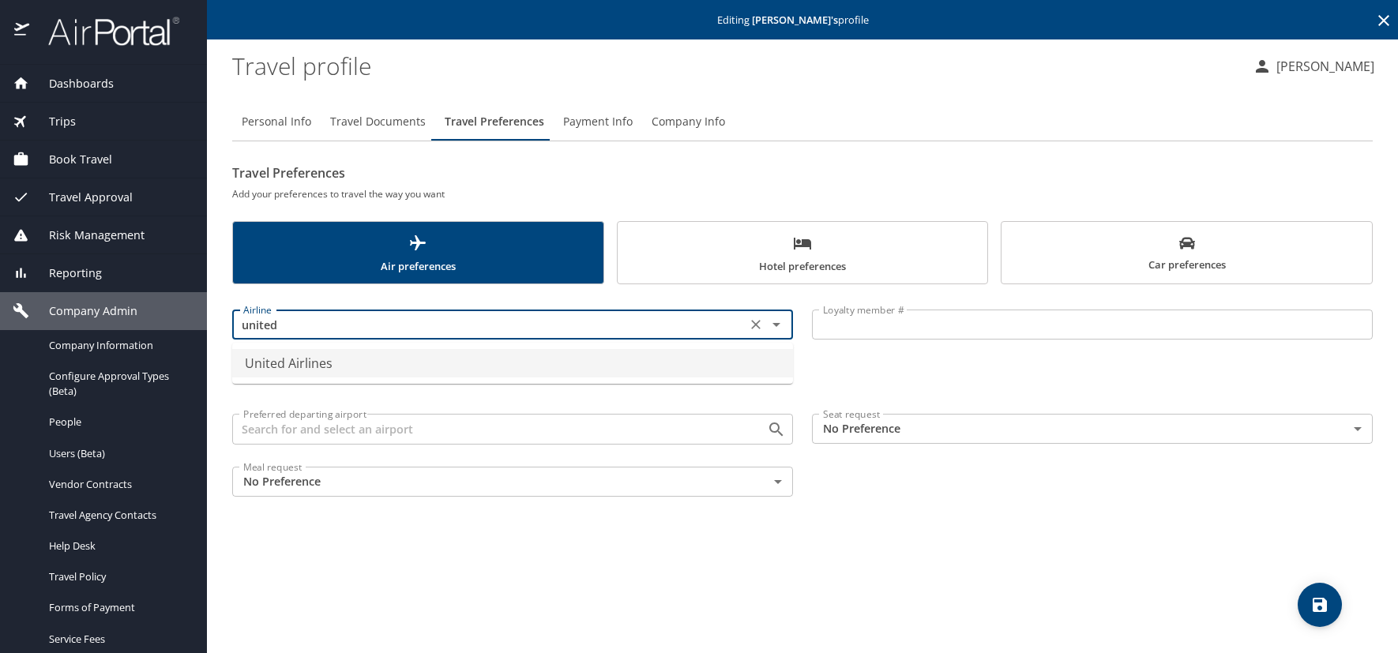
click at [330, 353] on li "United Airlines" at bounding box center [512, 363] width 561 height 28
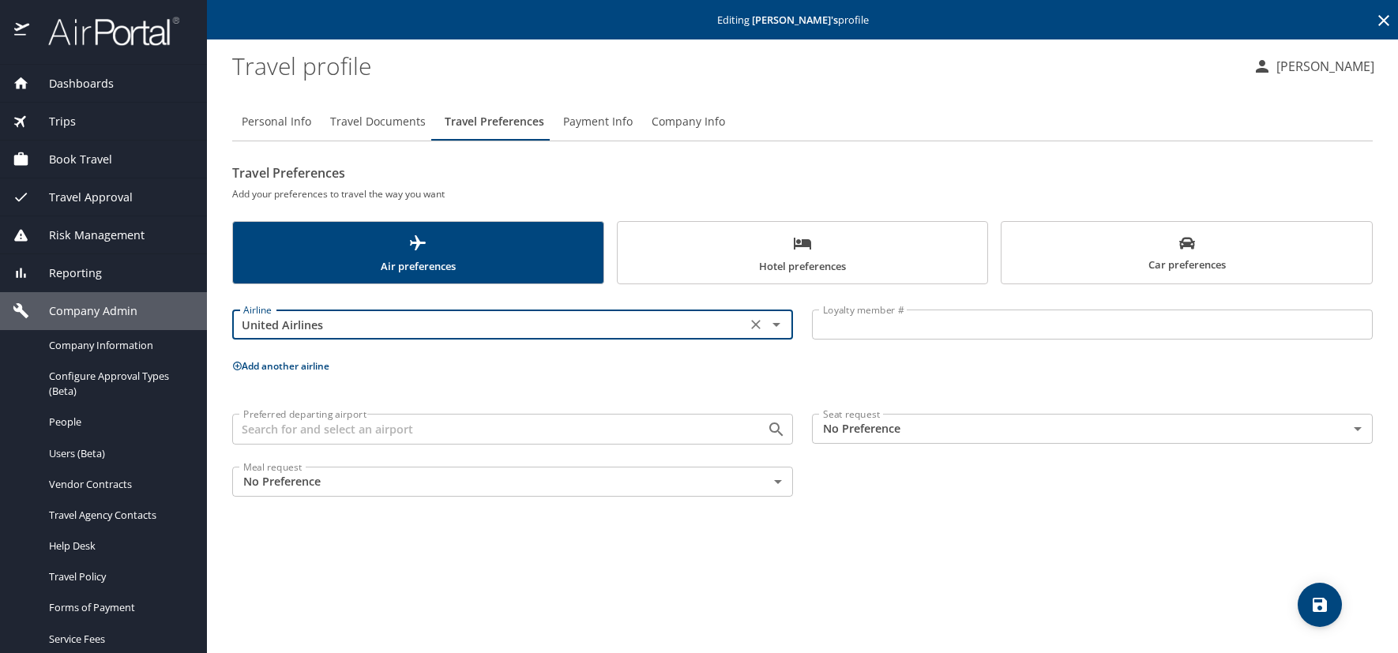
type input "United Airlines"
click at [847, 324] on input "Loyalty member #" at bounding box center [1092, 325] width 561 height 30
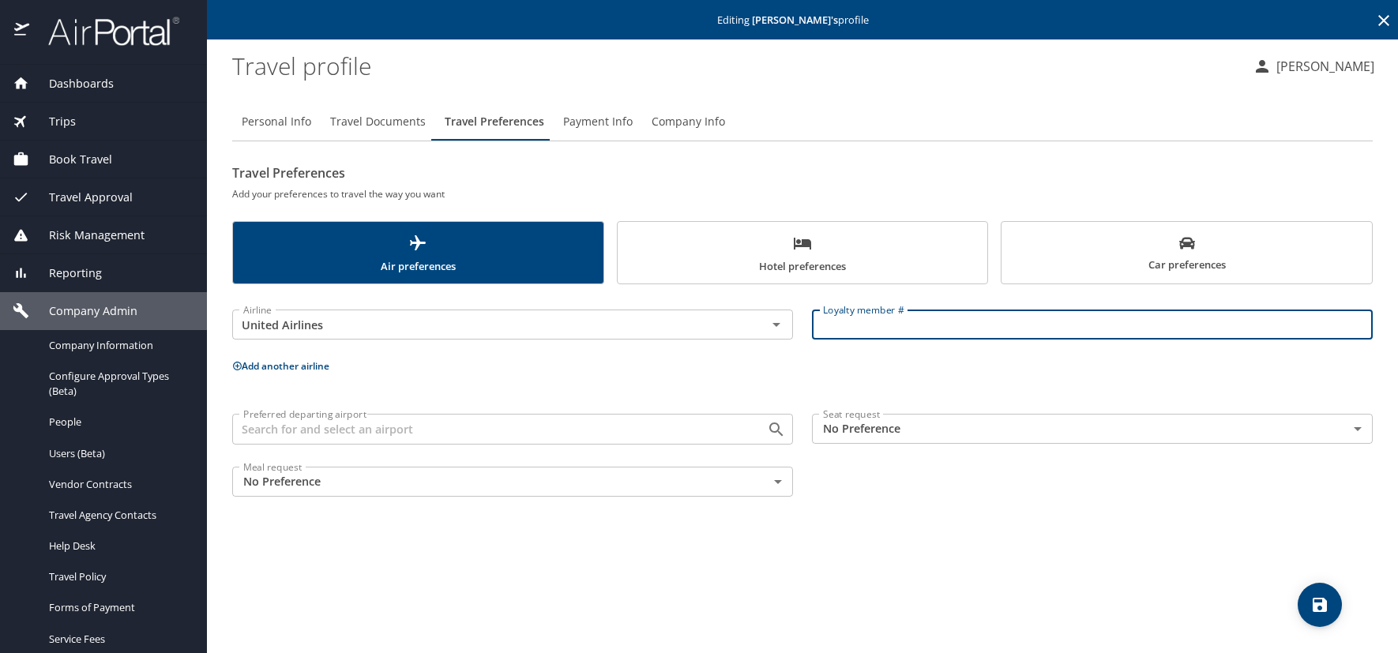
paste input "NA480359"
type input "NA480359"
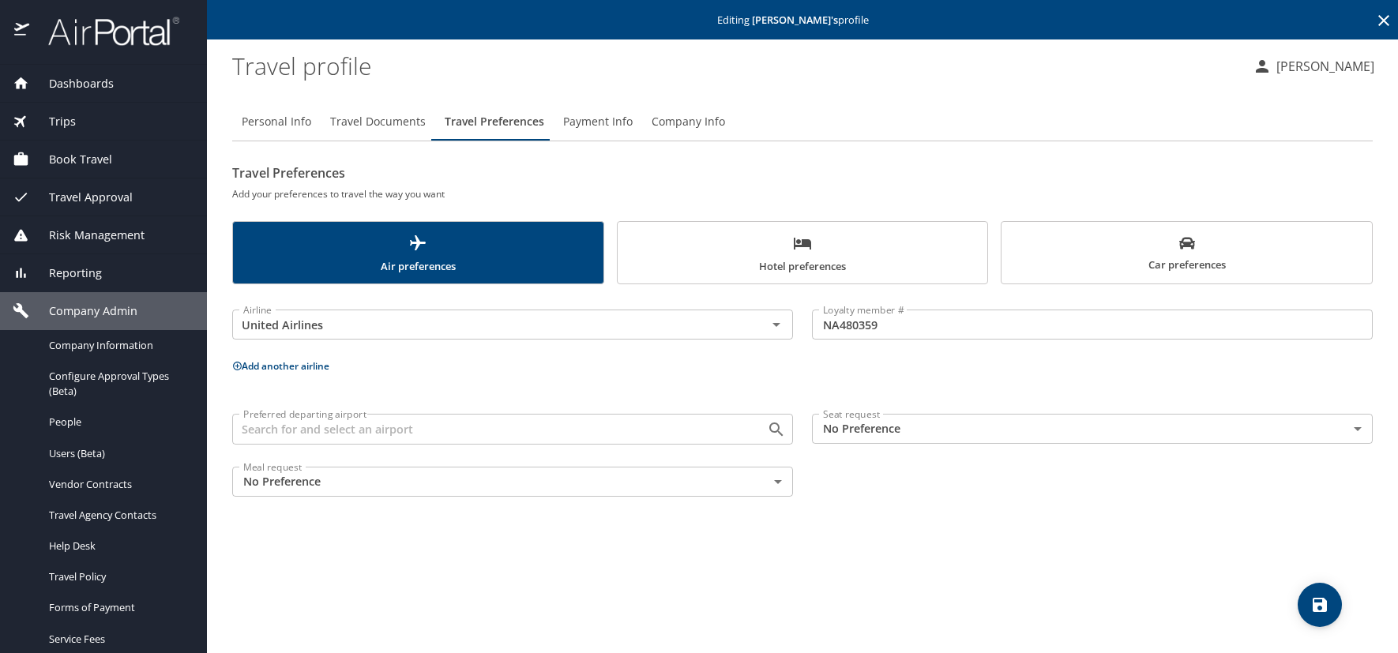
click at [1313, 610] on icon "save" at bounding box center [1320, 605] width 19 height 19
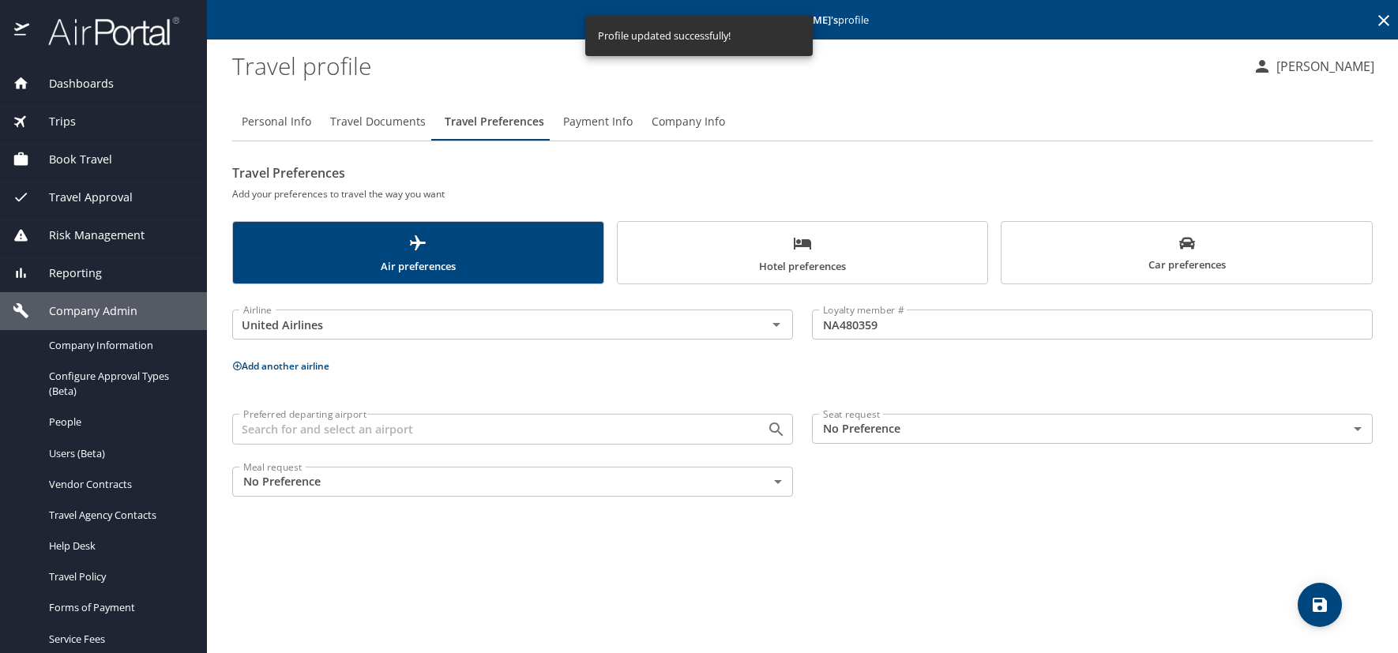
click at [1385, 21] on icon at bounding box center [1384, 20] width 11 height 11
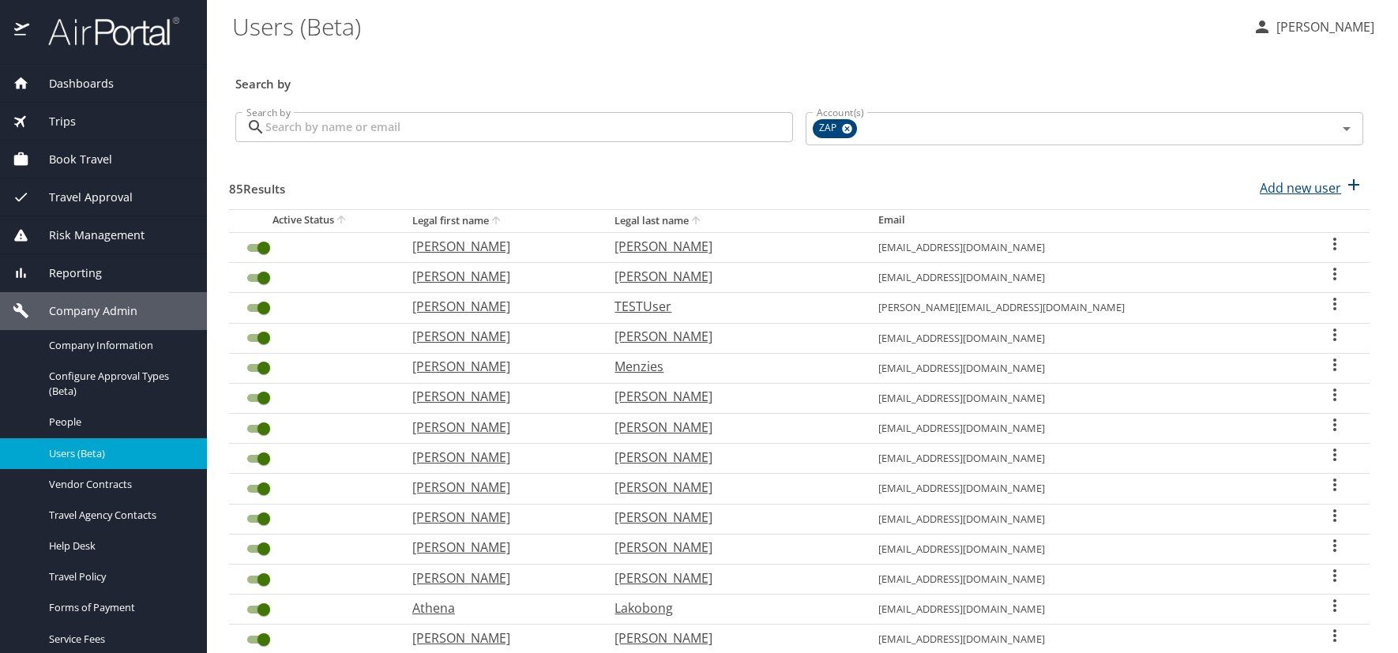
click at [1277, 182] on p "Add new user" at bounding box center [1300, 188] width 81 height 19
select select "US"
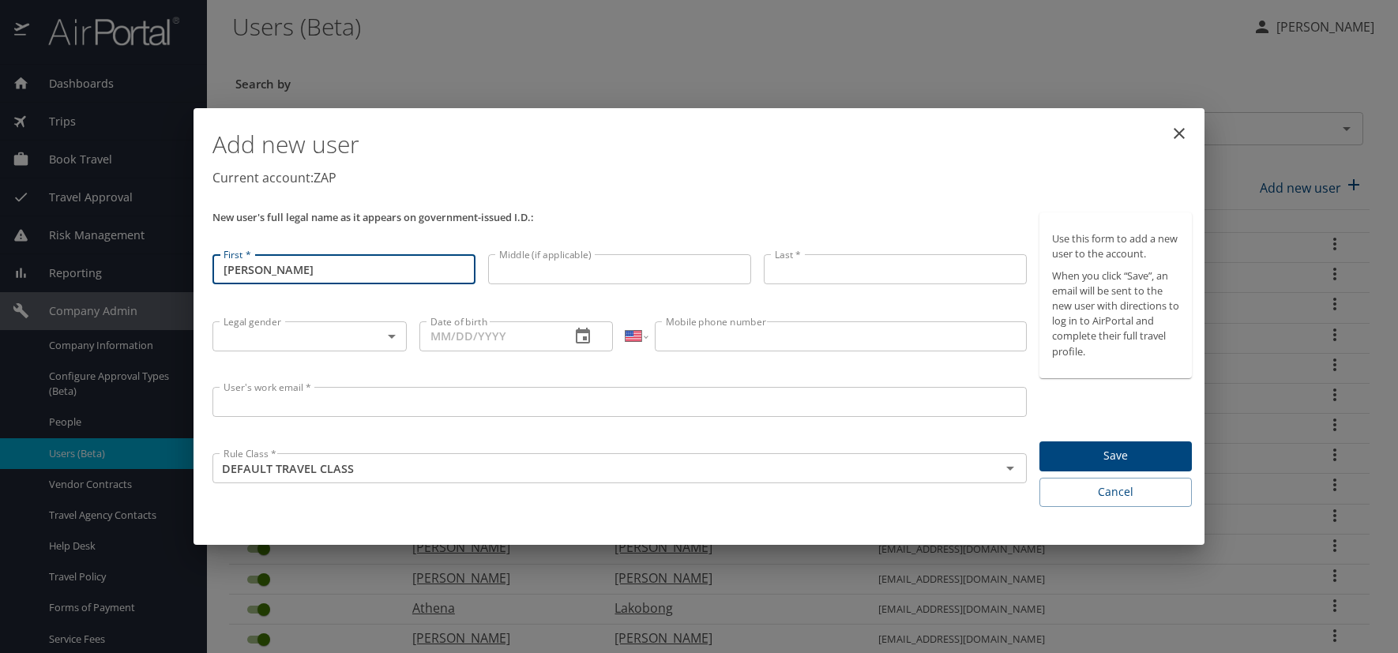
type input "[PERSON_NAME]"
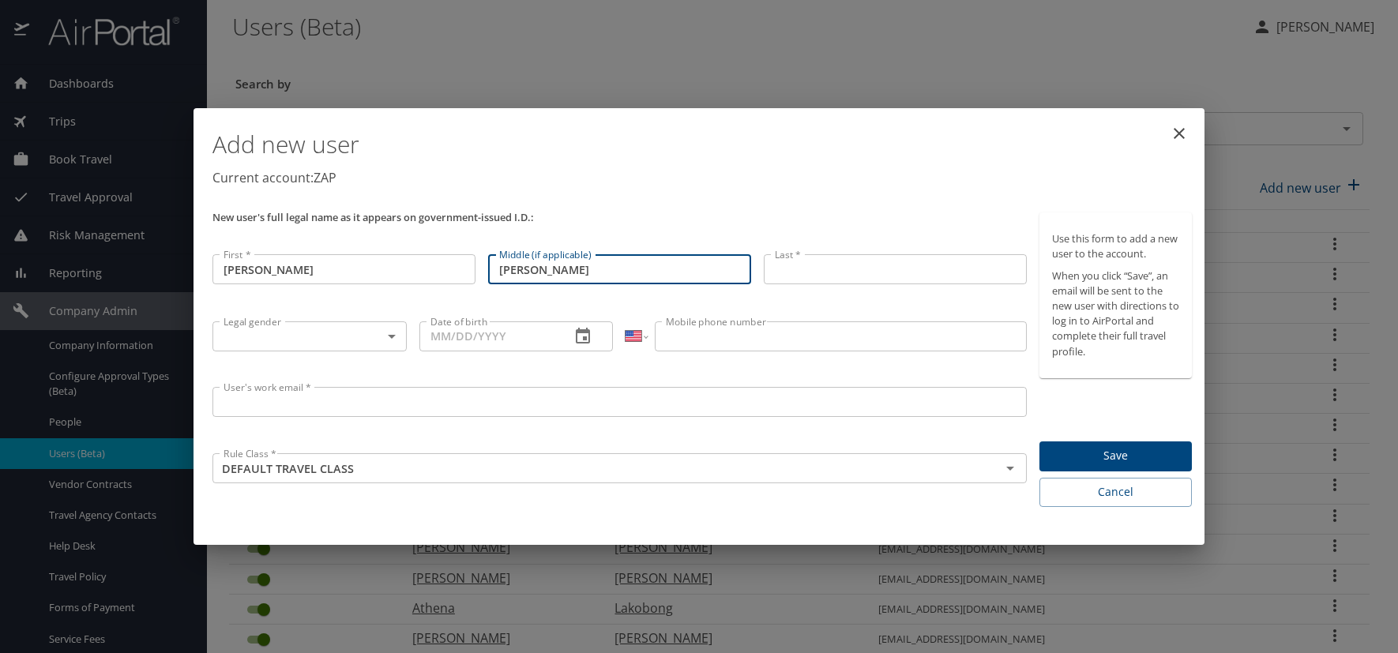
type input "Calvin"
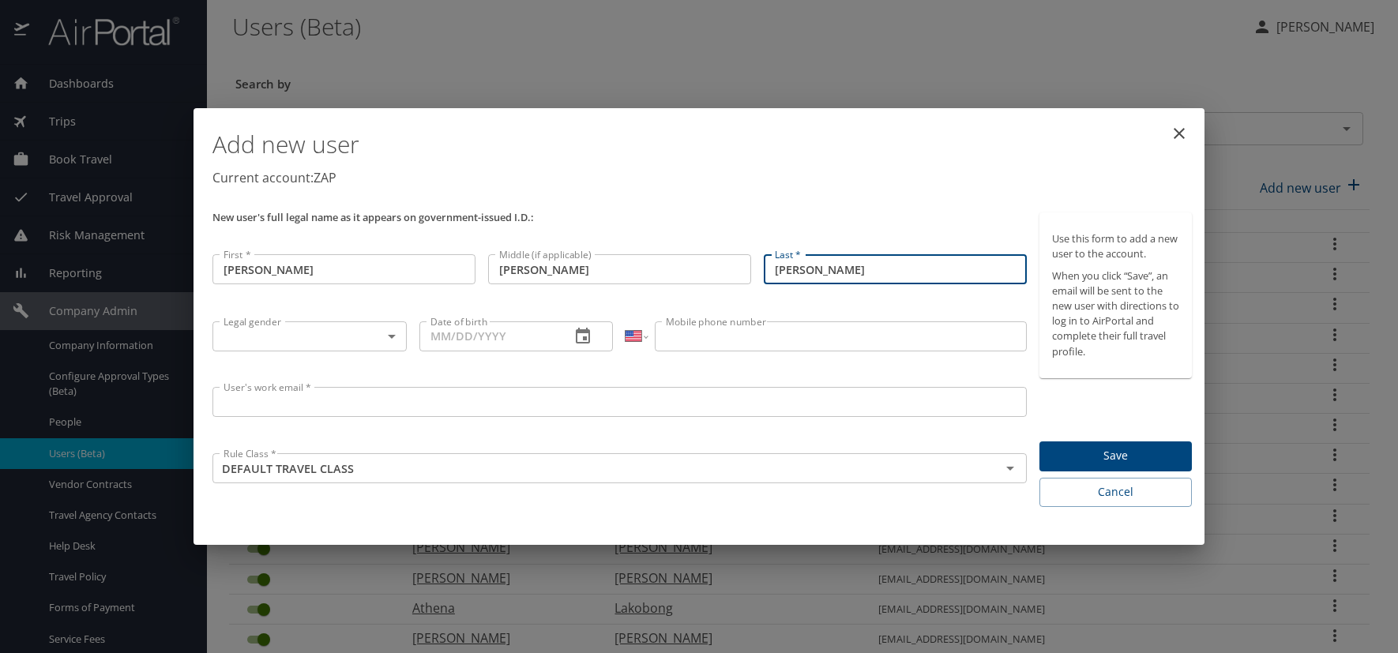
type input "[PERSON_NAME]"
click at [387, 332] on body "Dashboards AirPortal 360™ Manager AirPortal 360™ Agent My Travel Dashboard Trip…" at bounding box center [699, 326] width 1398 height 653
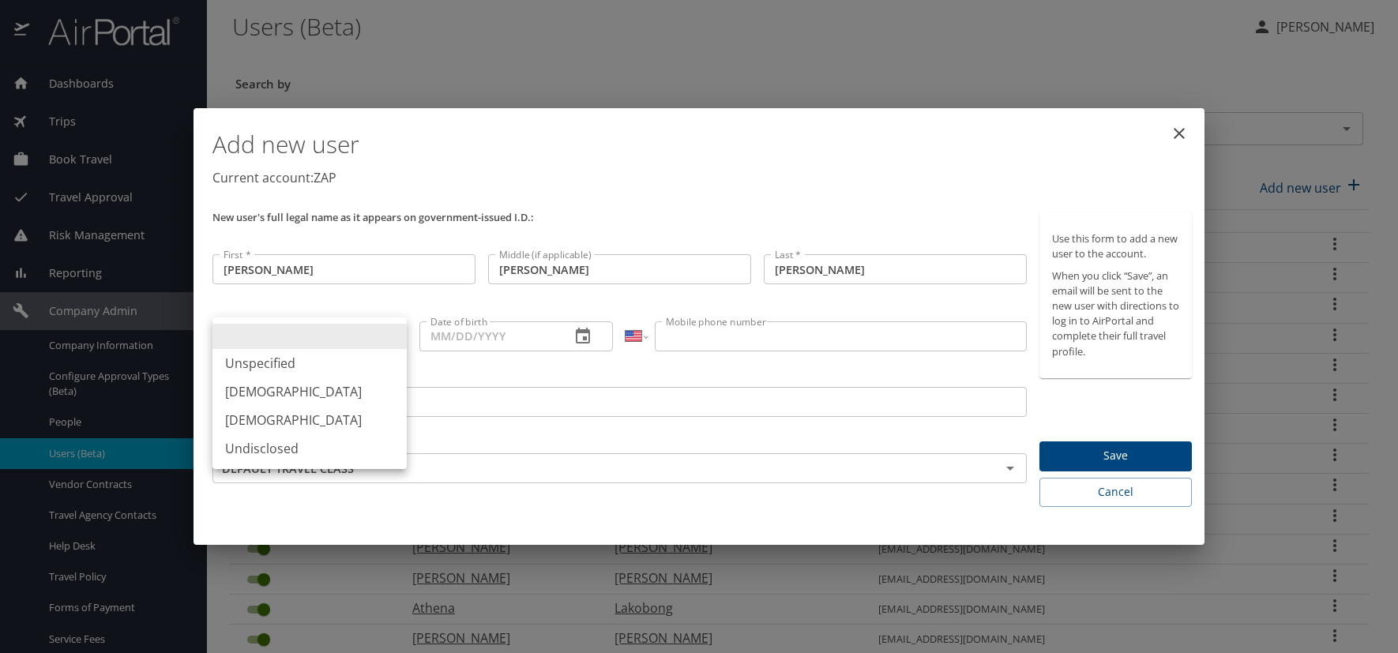
click at [282, 396] on li "Male" at bounding box center [310, 392] width 194 height 28
type input "Male"
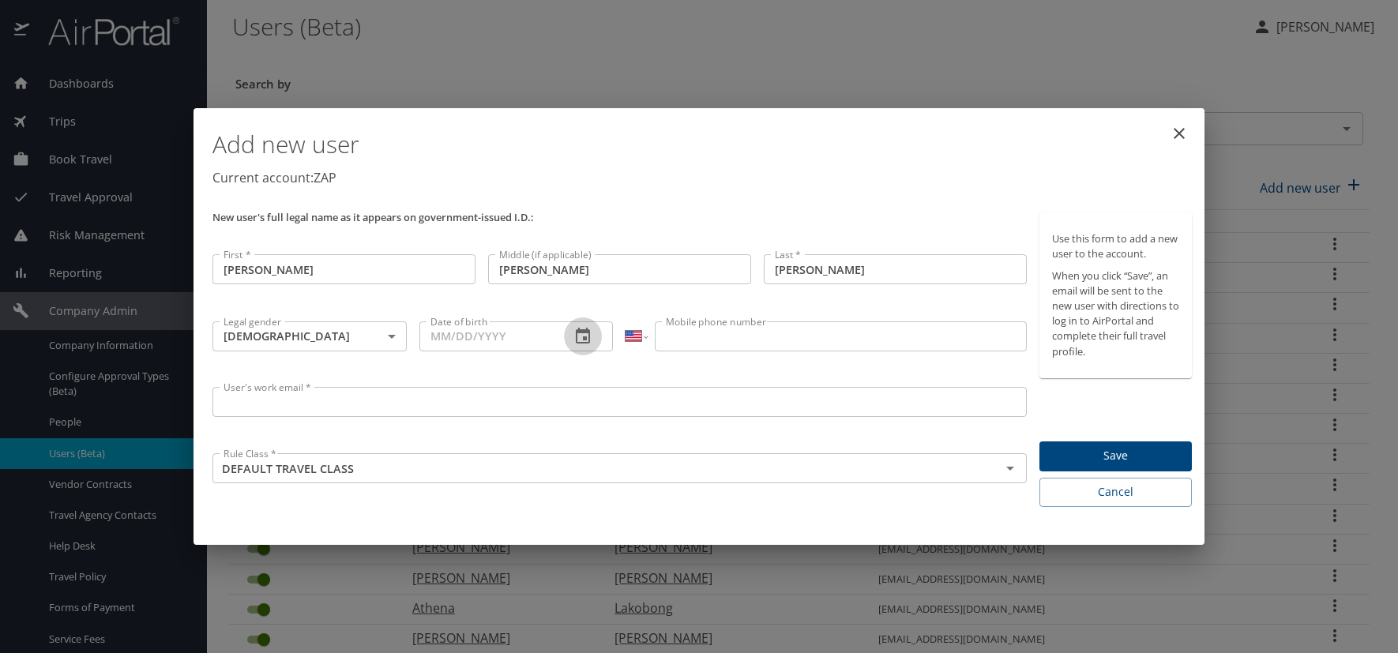
click at [583, 337] on icon "button" at bounding box center [583, 336] width 19 height 19
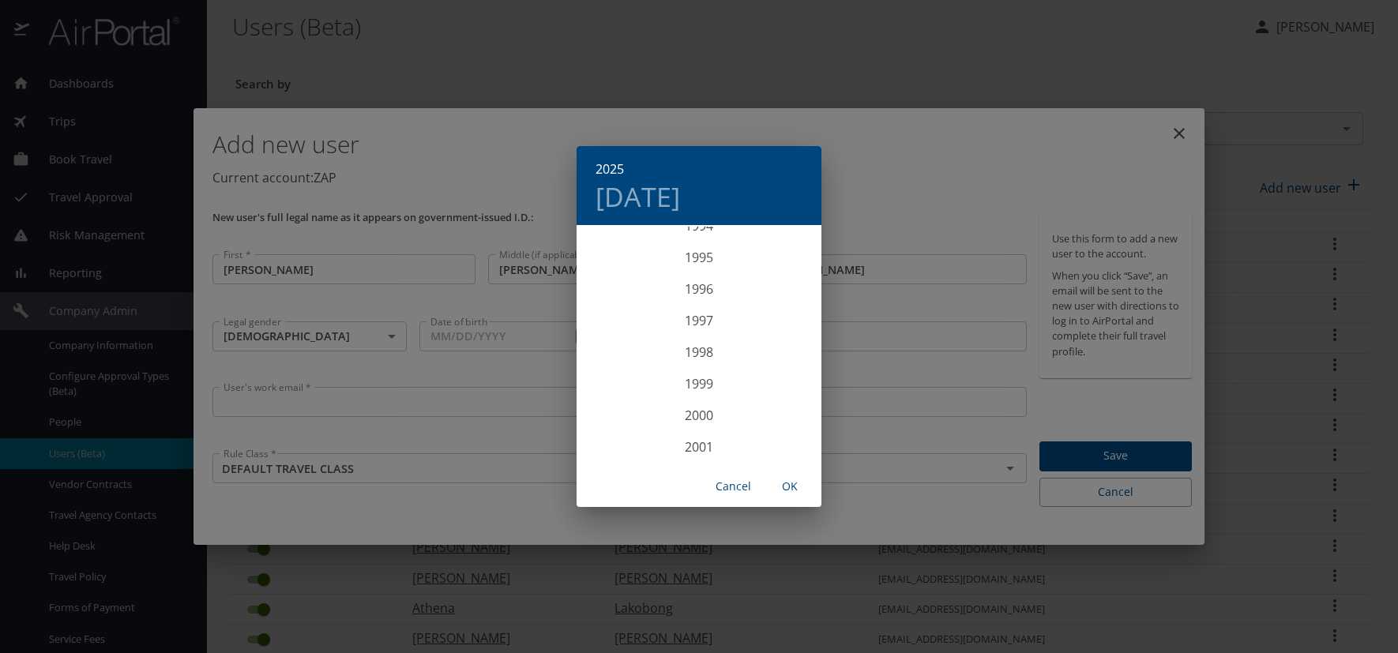
scroll to position [3018, 0]
click at [693, 351] on div "1998" at bounding box center [699, 353] width 245 height 32
click at [777, 376] on div "Sep" at bounding box center [780, 374] width 81 height 59
click at [730, 390] on p "24" at bounding box center [730, 394] width 11 height 10
click at [797, 483] on span "OK" at bounding box center [790, 487] width 38 height 20
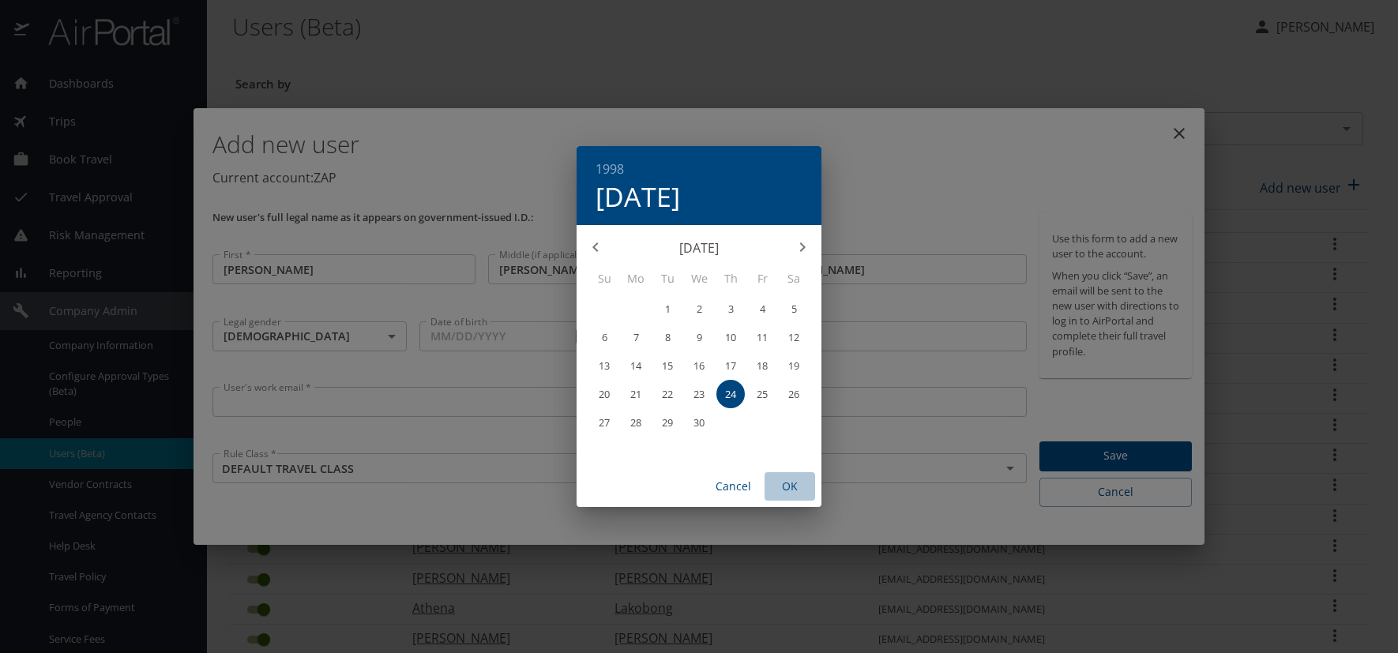
type input "09/24/1998"
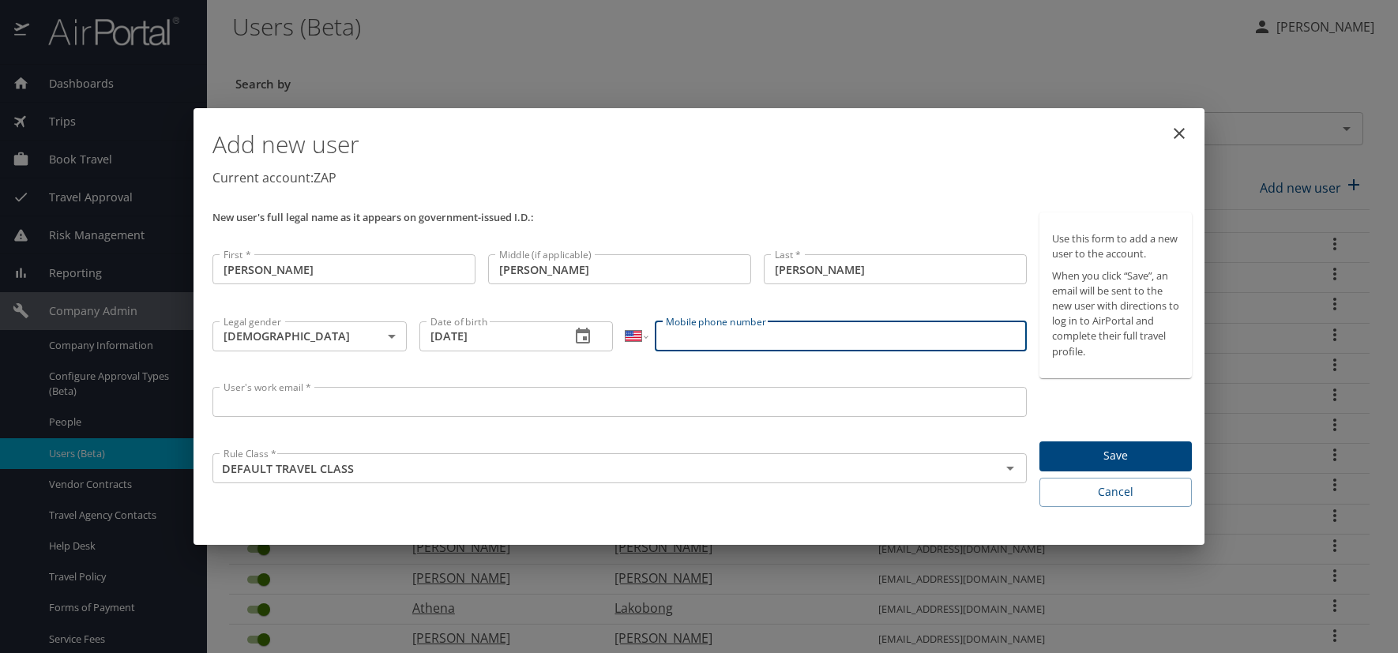
click at [694, 343] on input "Mobile phone number" at bounding box center [840, 337] width 371 height 30
type input "(303) 946-6114"
click at [299, 397] on input "User's work email *" at bounding box center [620, 402] width 814 height 30
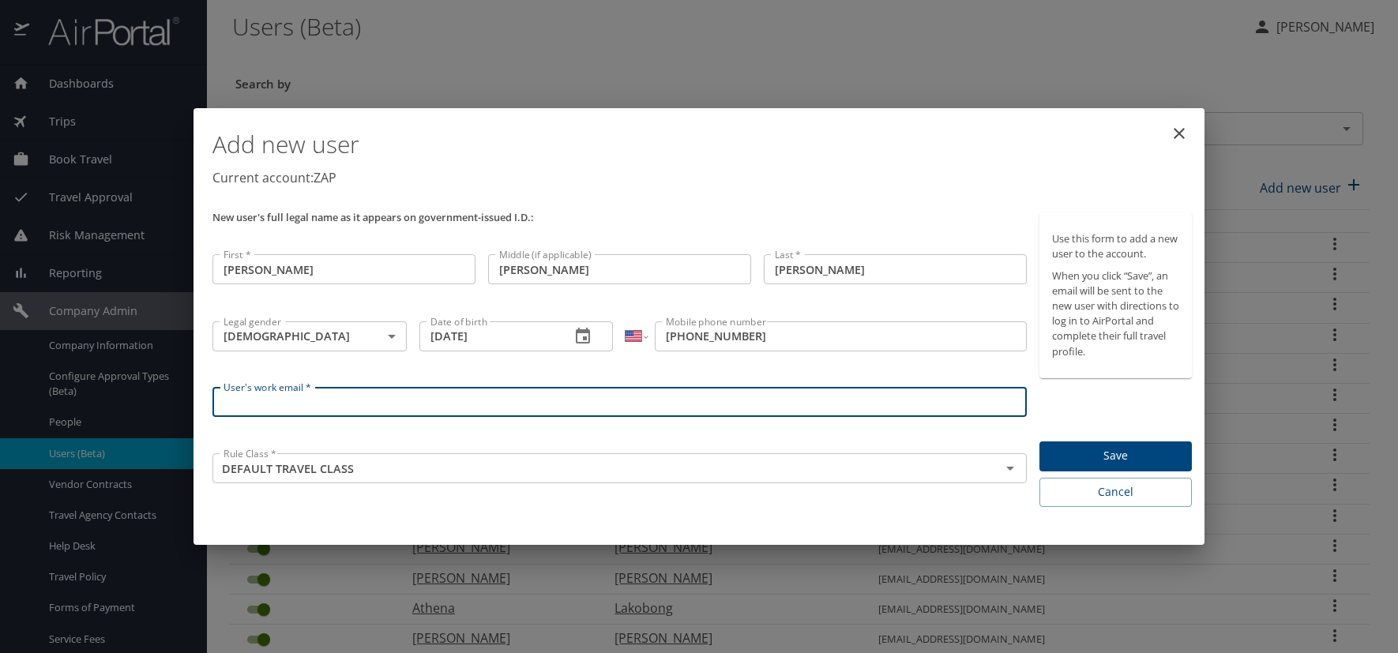
paste input "MONTANOP.AT.ZAPECS.COM"
type input "[EMAIL_ADDRESS][DOMAIN_NAME]"
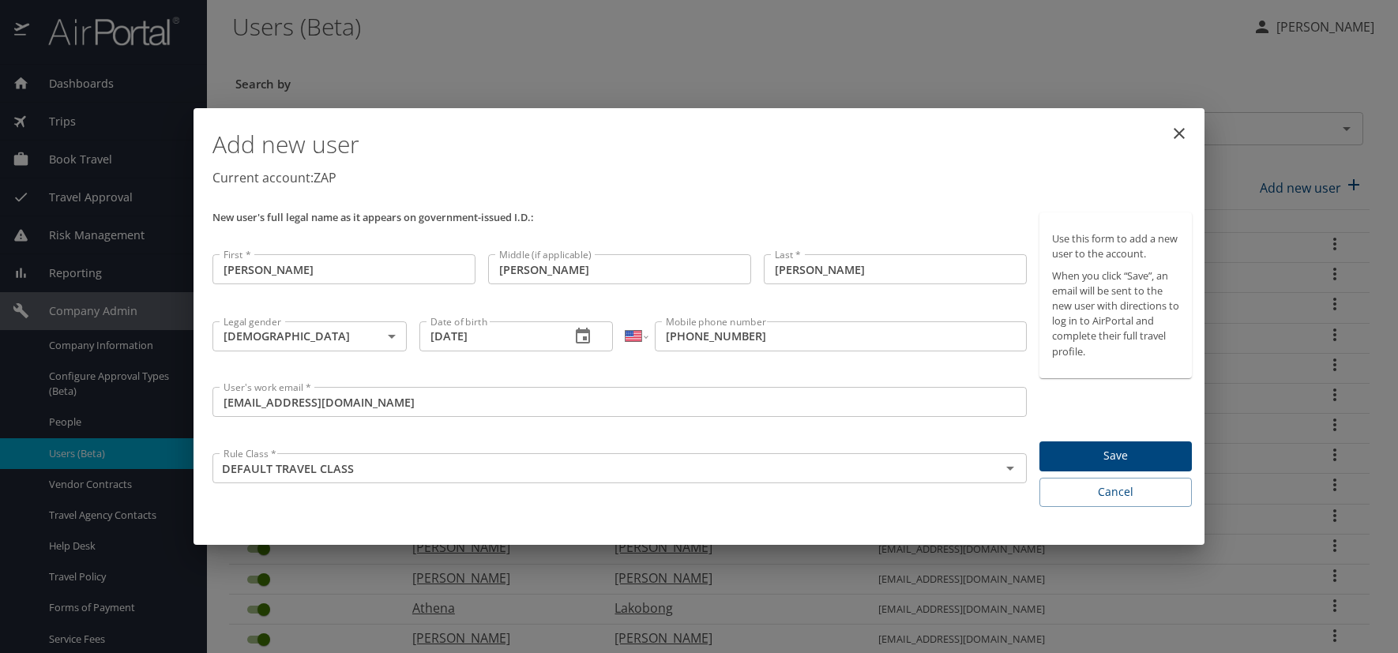
click at [744, 166] on h1 "Add new user" at bounding box center [703, 144] width 980 height 47
click at [1142, 456] on span "Save" at bounding box center [1115, 456] width 127 height 20
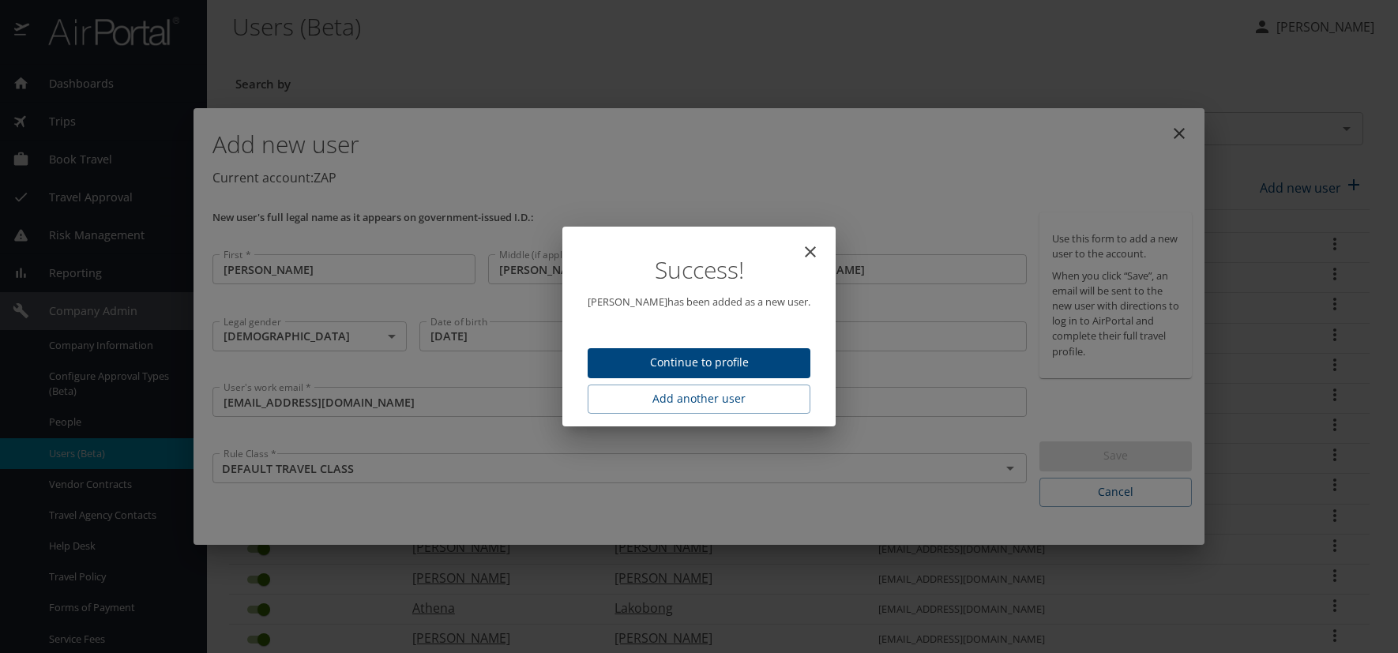
click at [750, 360] on span "Continue to profile" at bounding box center [699, 363] width 198 height 20
select select "US"
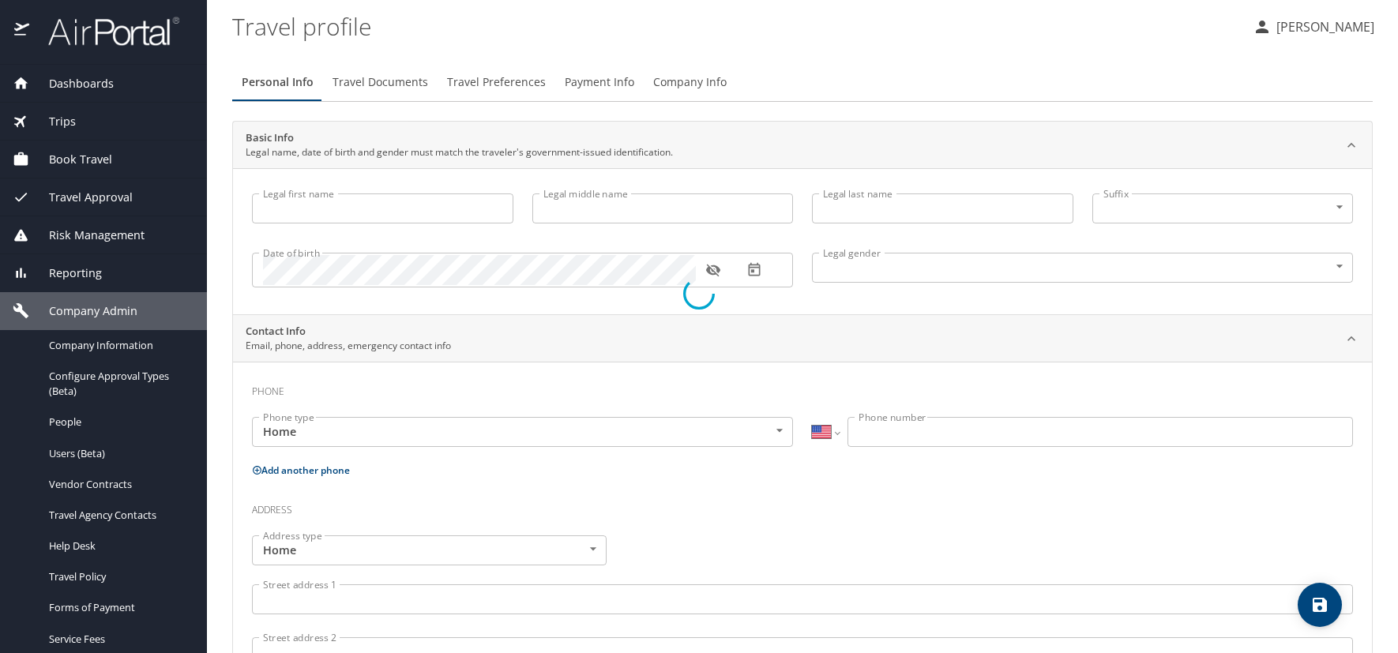
type input "[PERSON_NAME]"
type input "Calvin"
type input "[PERSON_NAME]"
type input "Male"
select select "US"
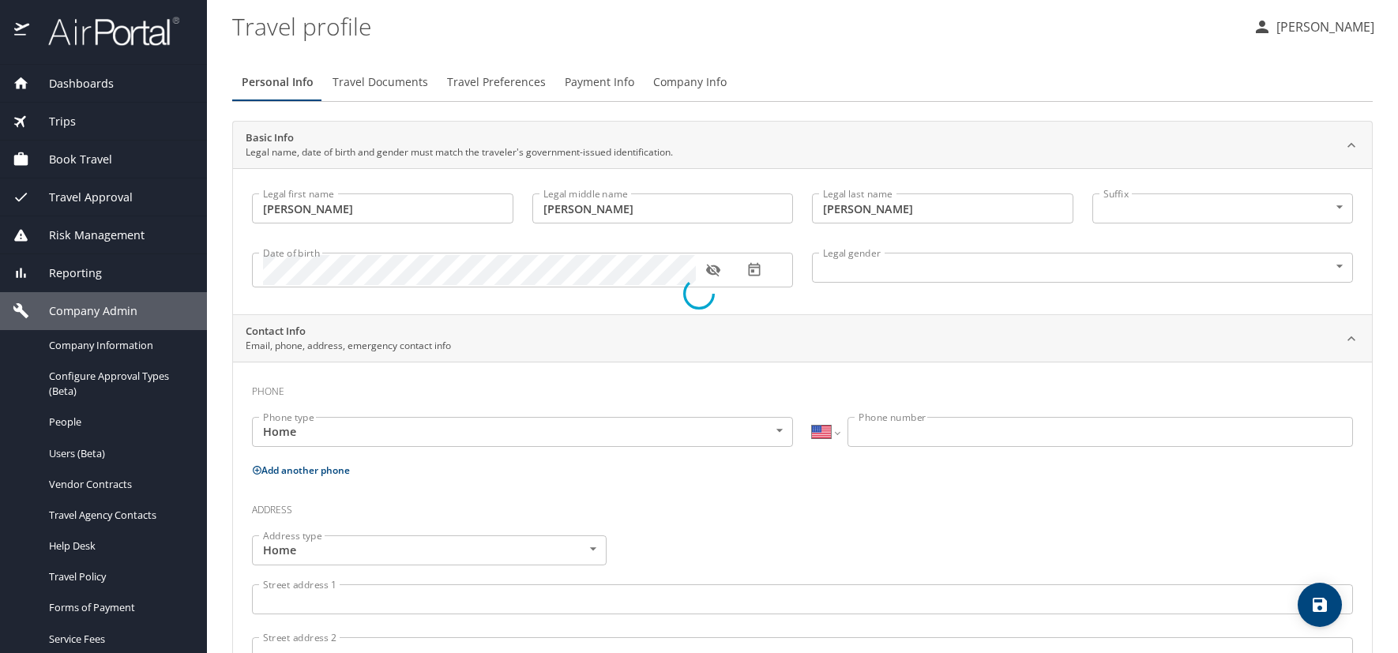
select select "US"
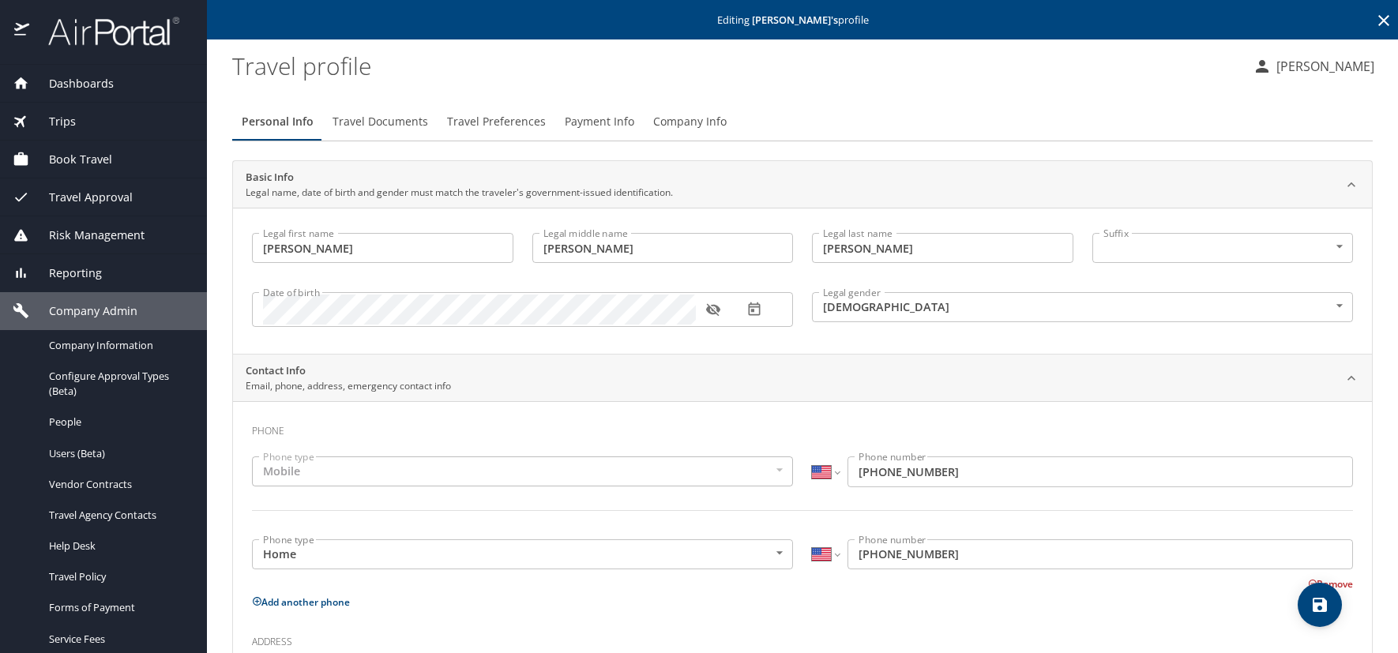
click at [711, 307] on icon "button" at bounding box center [713, 310] width 16 height 16
click at [510, 122] on span "Travel Preferences" at bounding box center [496, 122] width 99 height 20
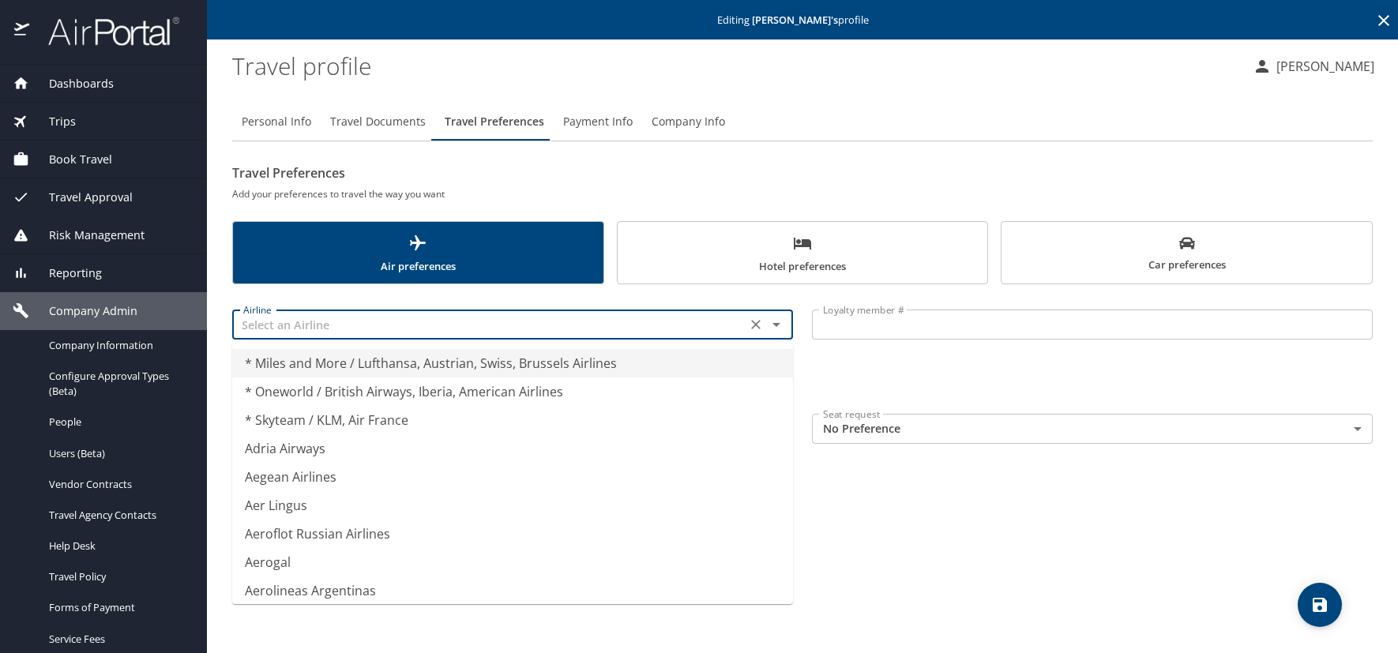
click at [405, 319] on input "text" at bounding box center [489, 324] width 505 height 21
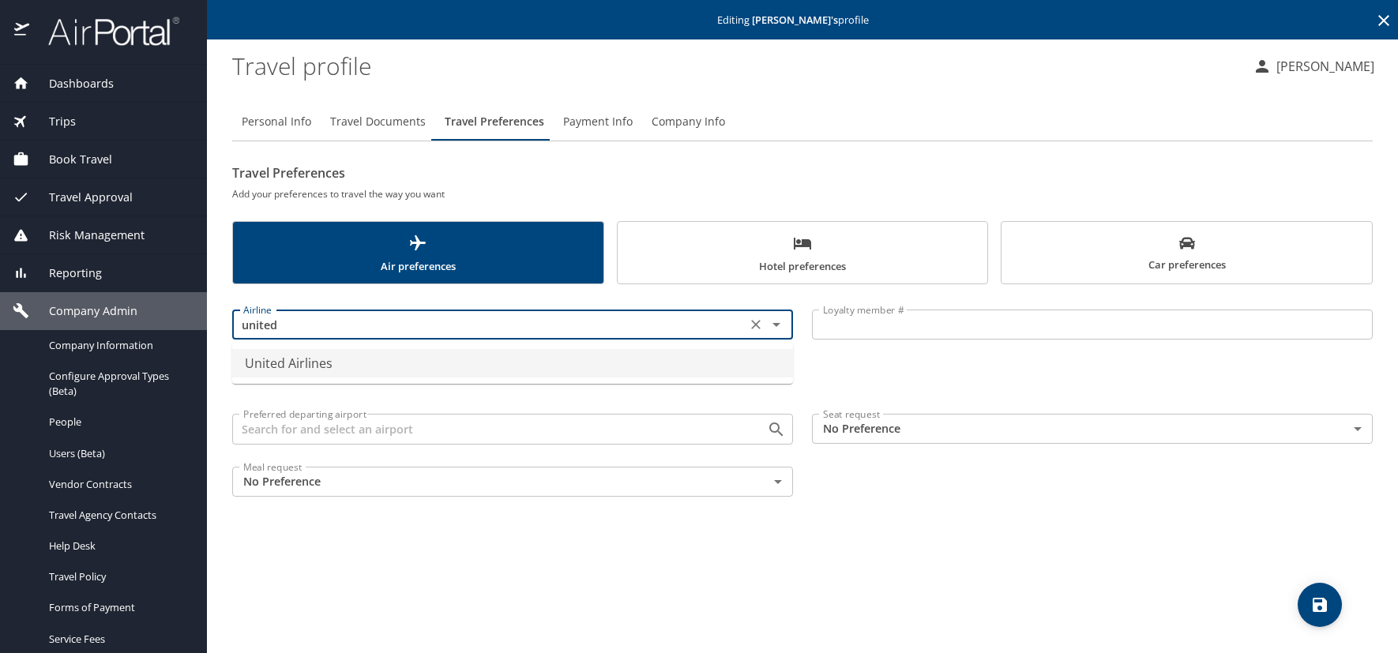
click at [315, 366] on li "United Airlines" at bounding box center [512, 363] width 561 height 28
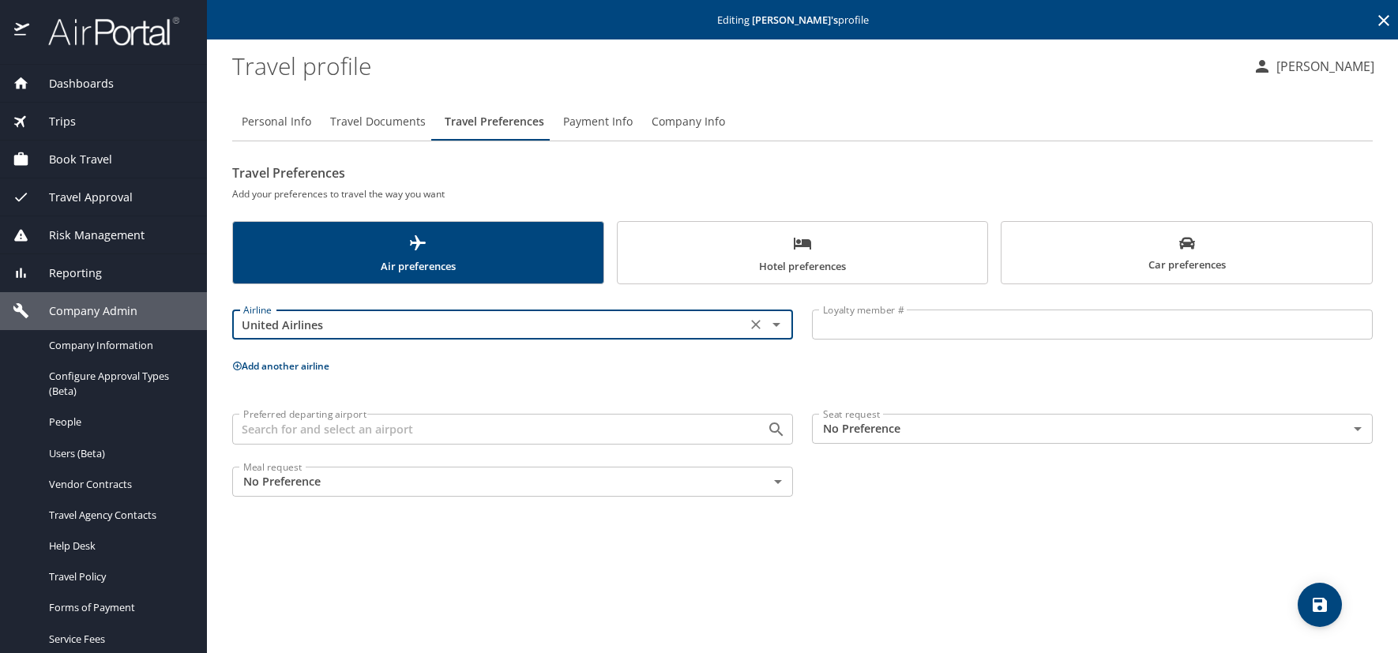
type input "United Airlines"
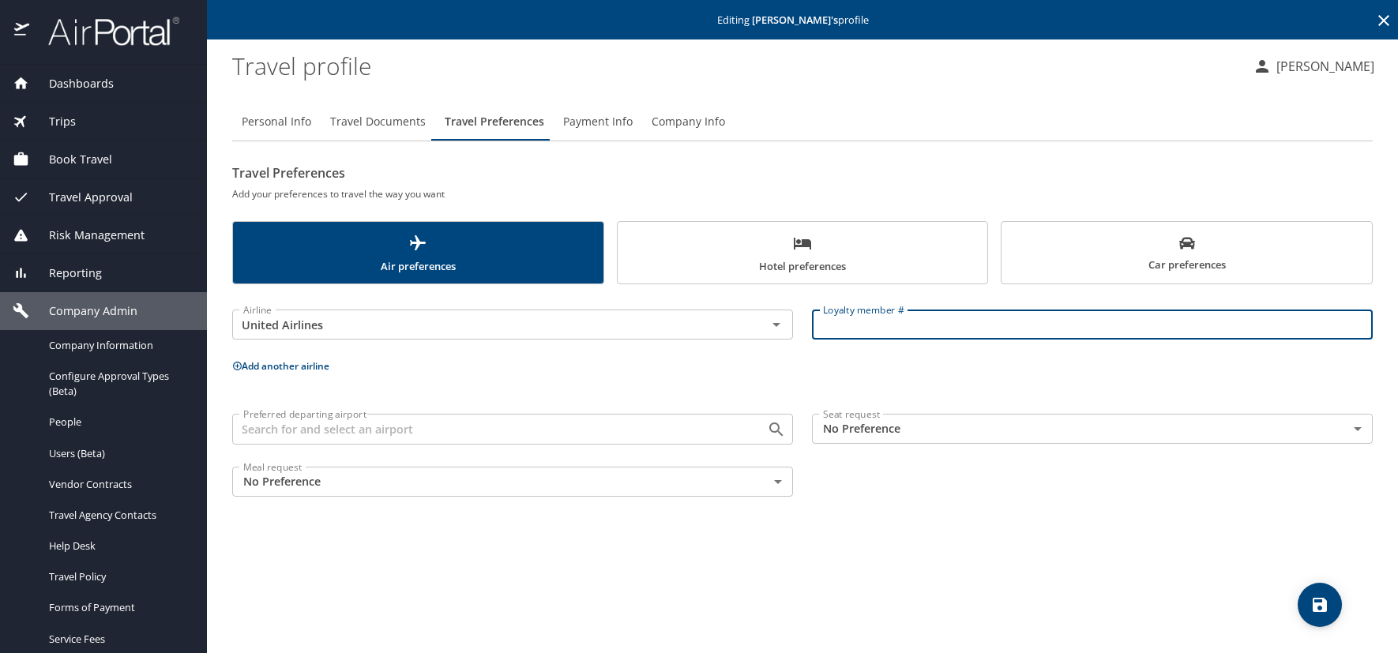
click at [837, 322] on input "Loyalty member #" at bounding box center [1092, 325] width 561 height 30
click at [930, 333] on input "Loyalty member #" at bounding box center [1092, 325] width 561 height 30
paste input "TMT28476"
type input "TMT28476"
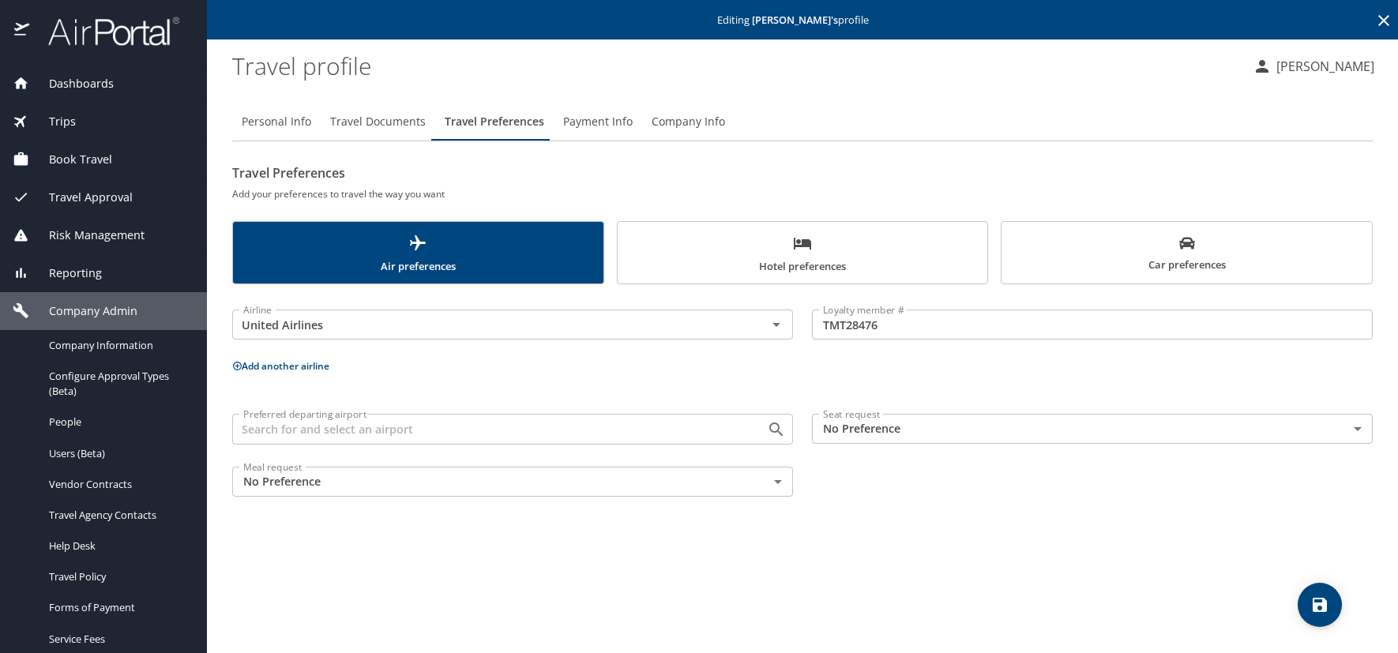
click at [231, 365] on main "Editing Peter Montano 's profile Travel profile Kelly Heinz Personal Info Trave…" at bounding box center [802, 326] width 1191 height 653
click at [236, 365] on icon at bounding box center [237, 366] width 10 height 10
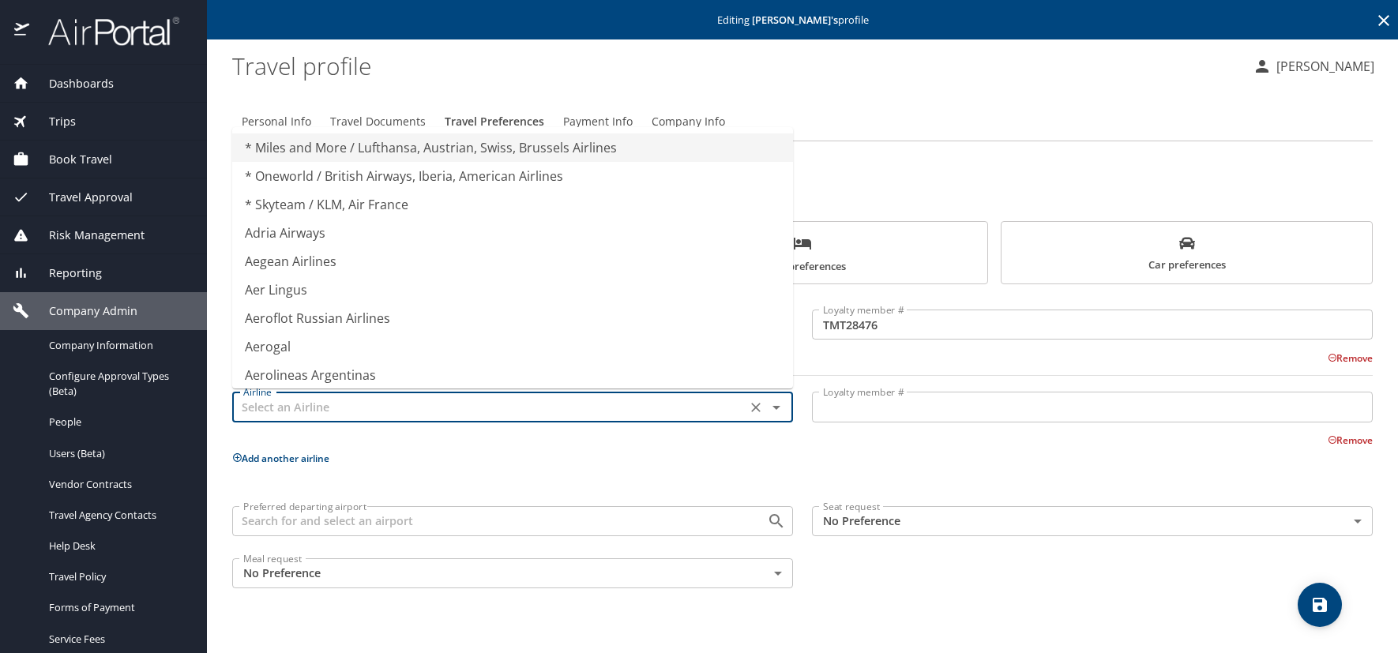
drag, startPoint x: 269, startPoint y: 404, endPoint x: 292, endPoint y: 407, distance: 23.1
click at [271, 405] on input "text" at bounding box center [489, 407] width 505 height 21
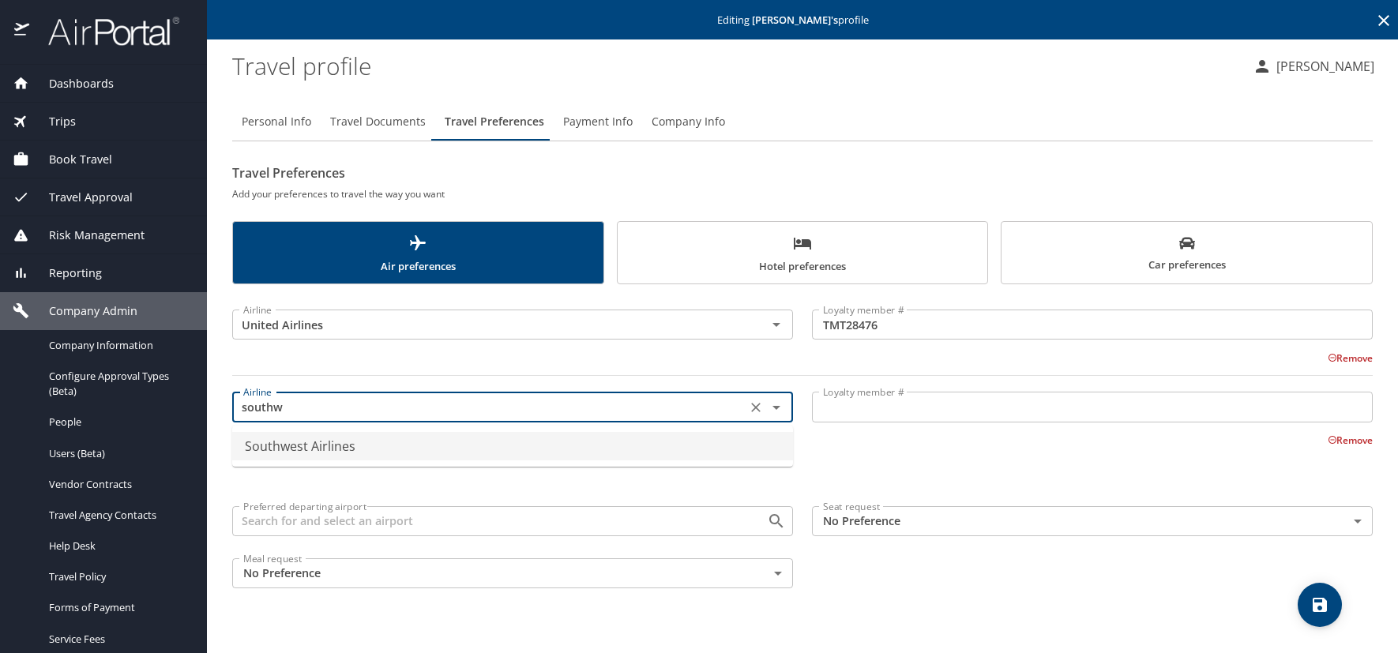
click at [299, 446] on li "Southwest Airlines" at bounding box center [512, 446] width 561 height 28
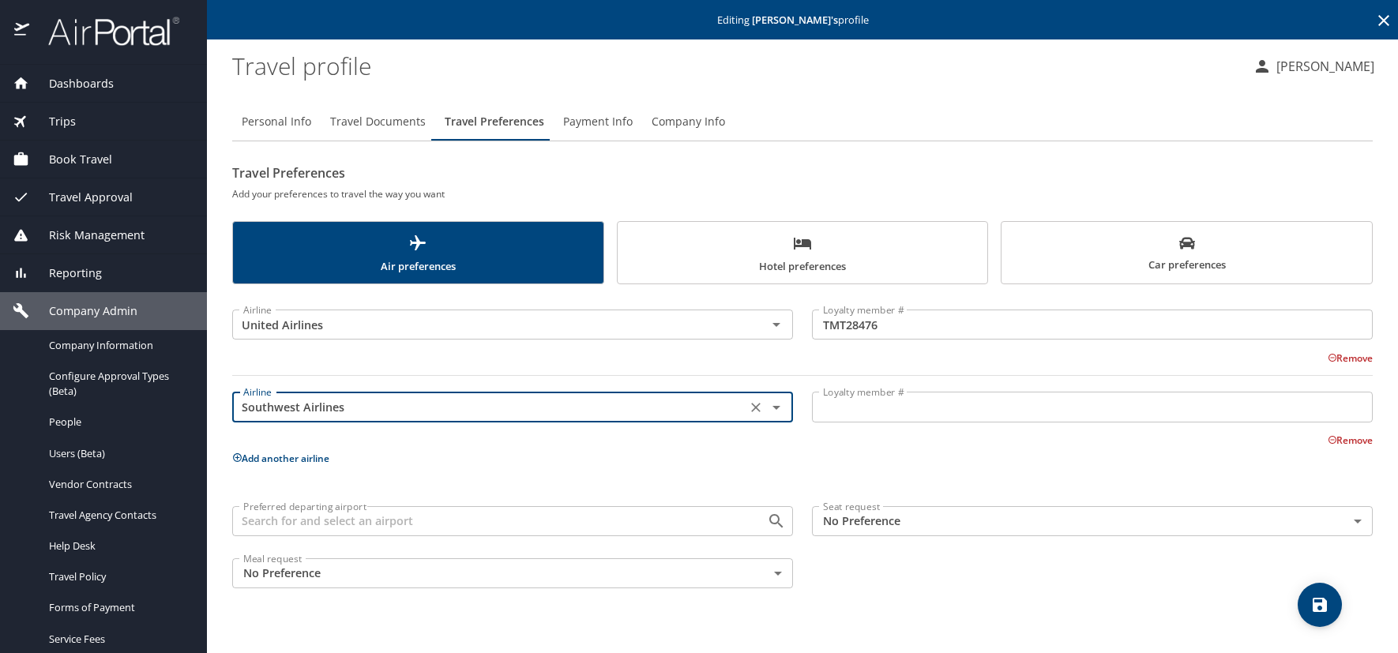
type input "Southwest Airlines"
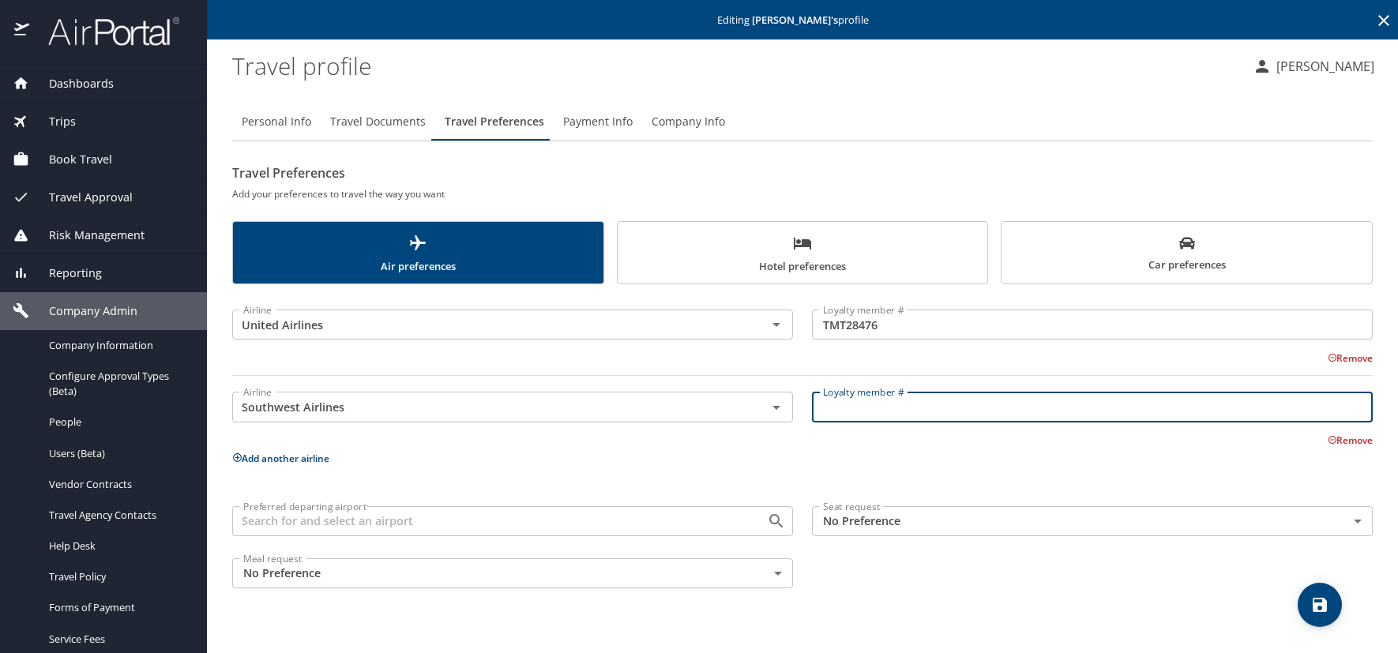
click at [840, 416] on input "Loyalty member #" at bounding box center [1092, 407] width 561 height 30
click at [820, 412] on input "Loyalty member #" at bounding box center [1092, 407] width 561 height 30
paste input "20299209361"
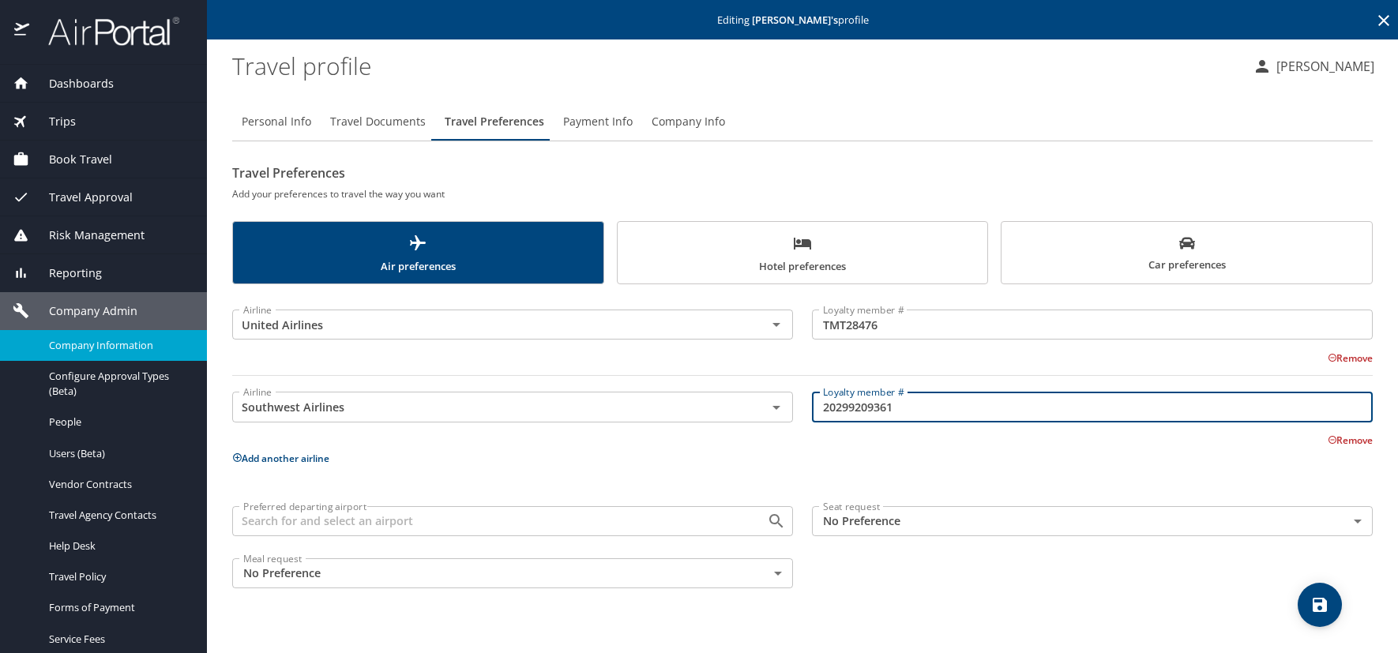
type input "20299209361"
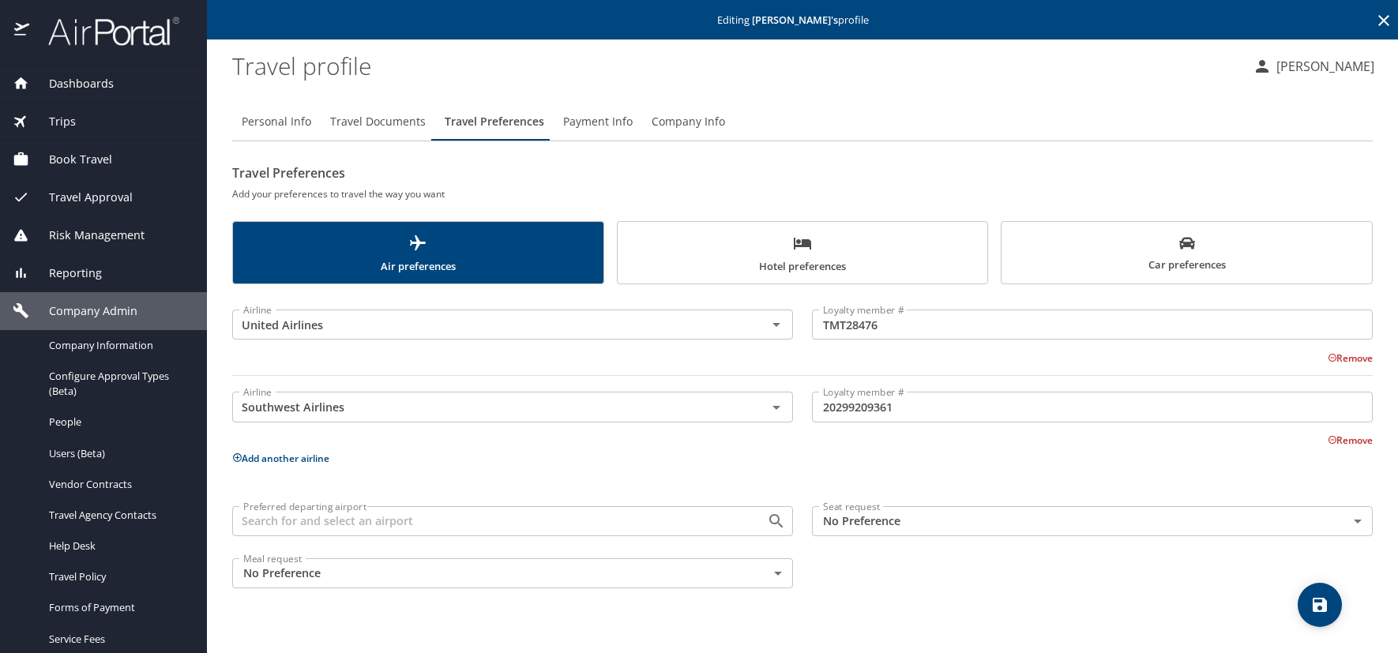
click at [1112, 258] on span "Car preferences" at bounding box center [1187, 254] width 352 height 39
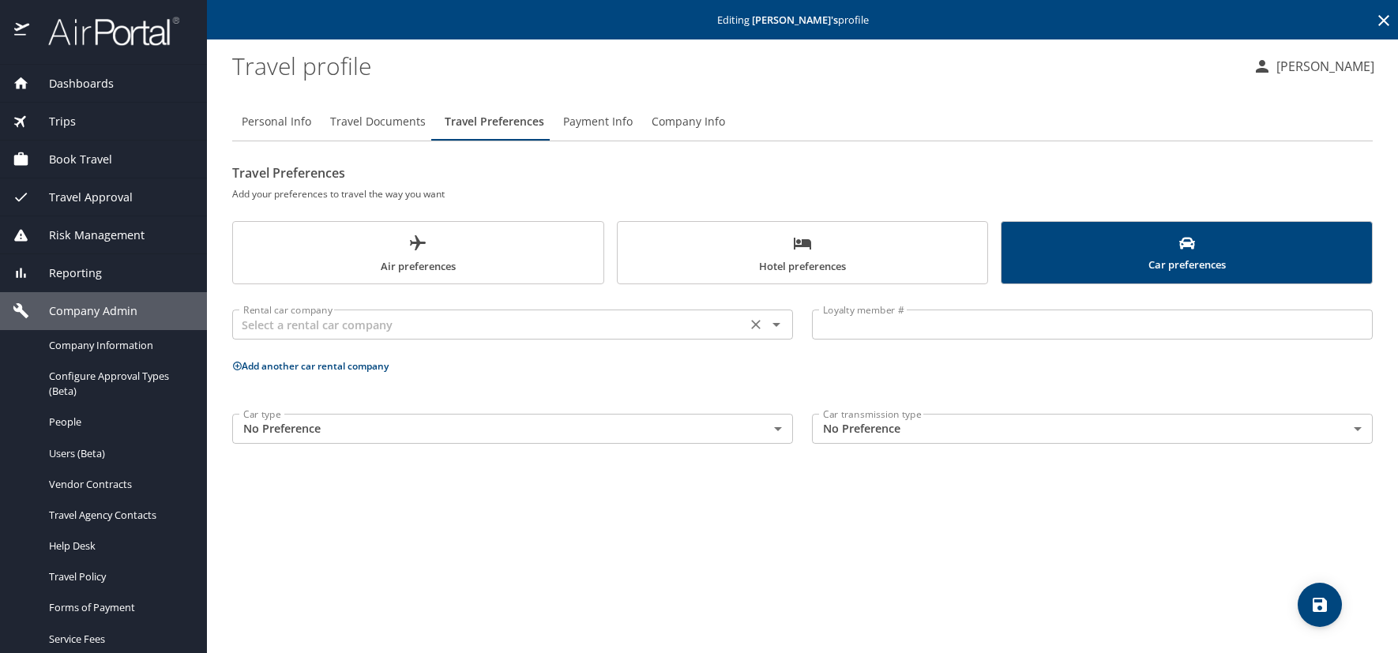
click at [304, 331] on input "text" at bounding box center [489, 324] width 505 height 21
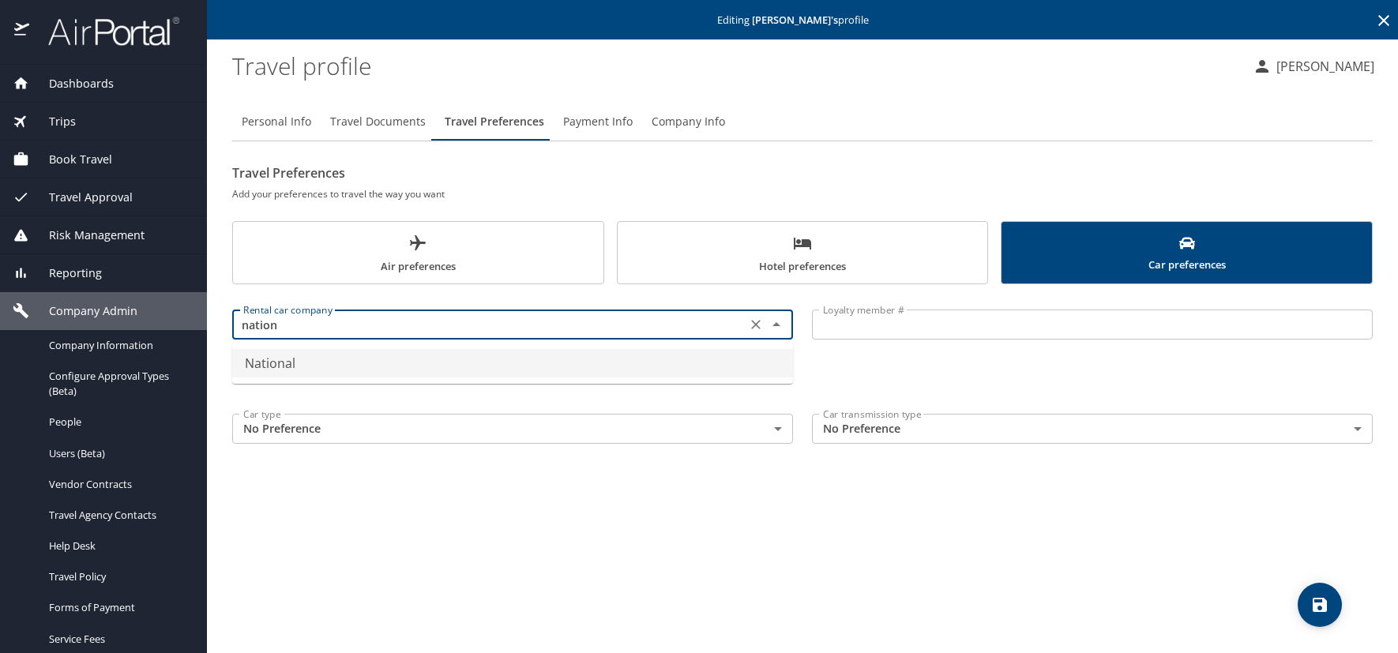
click at [293, 374] on li "National" at bounding box center [512, 363] width 561 height 28
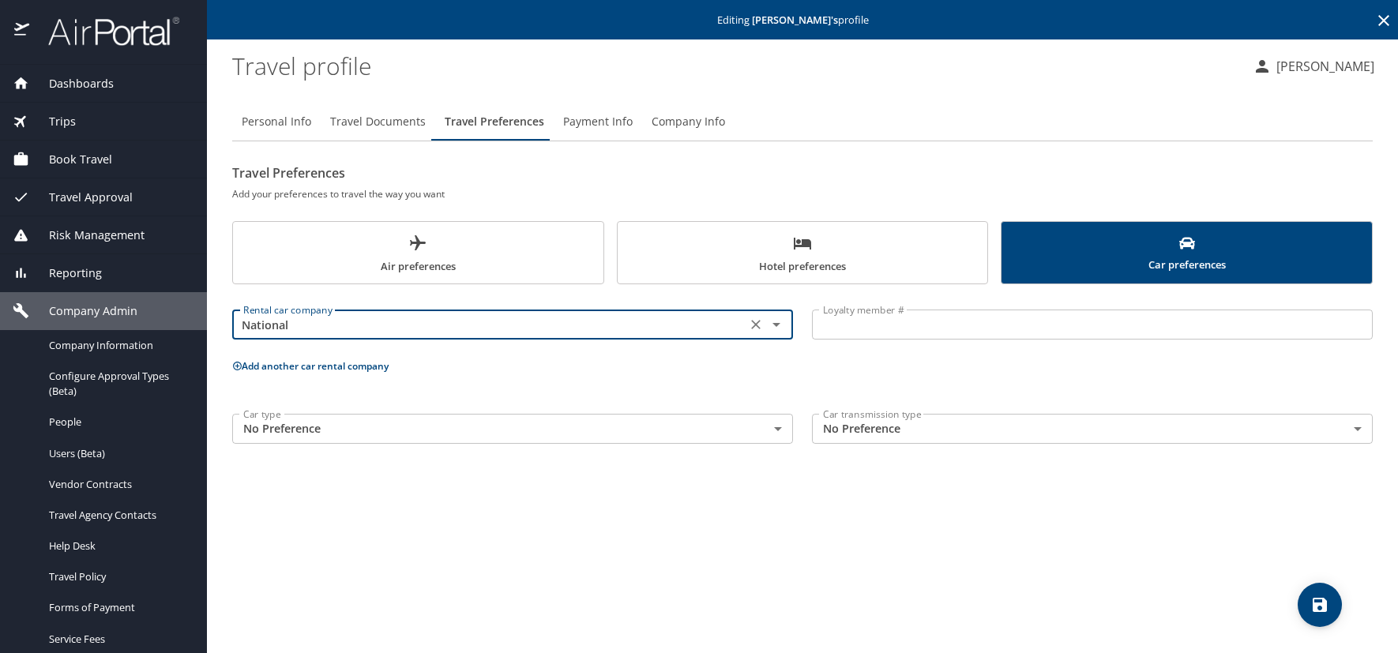
type input "National"
click at [862, 322] on input "Loyalty member #" at bounding box center [1092, 325] width 561 height 30
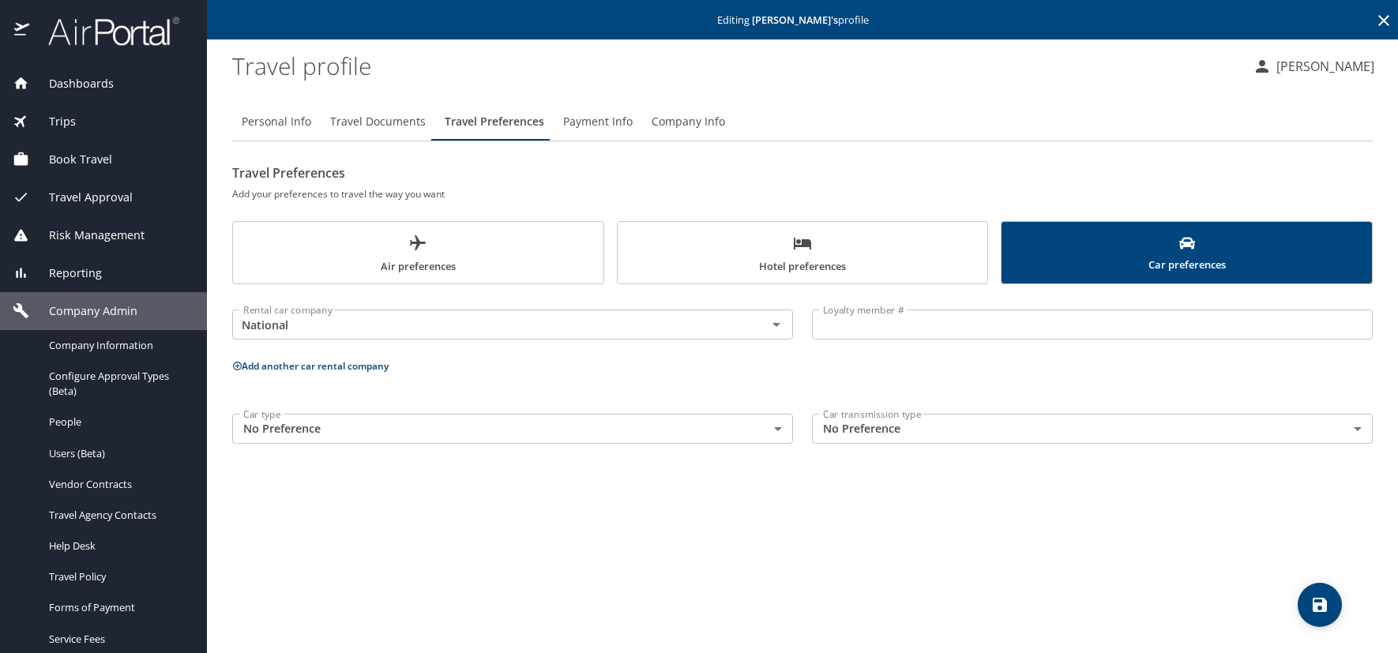
click at [897, 324] on input "Loyalty member #" at bounding box center [1092, 325] width 561 height 30
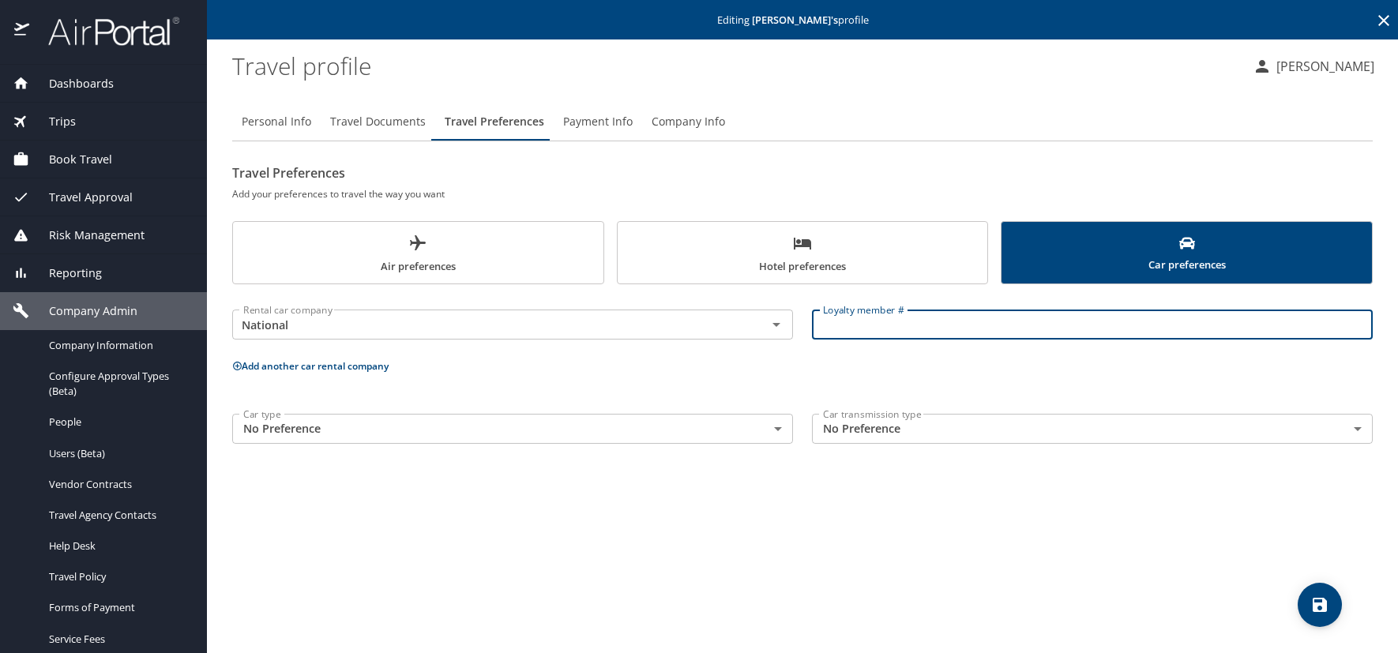
paste input "106890103"
type input "106890103"
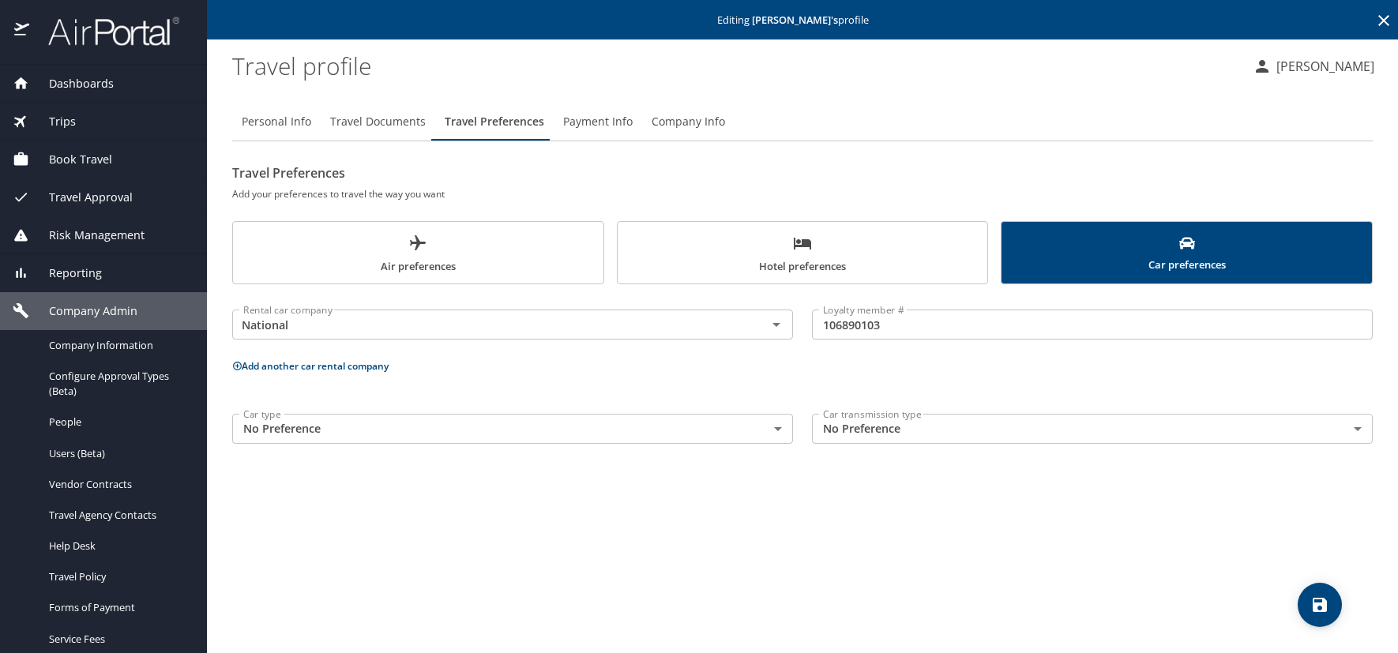
click at [653, 235] on span "Hotel preferences" at bounding box center [803, 255] width 352 height 42
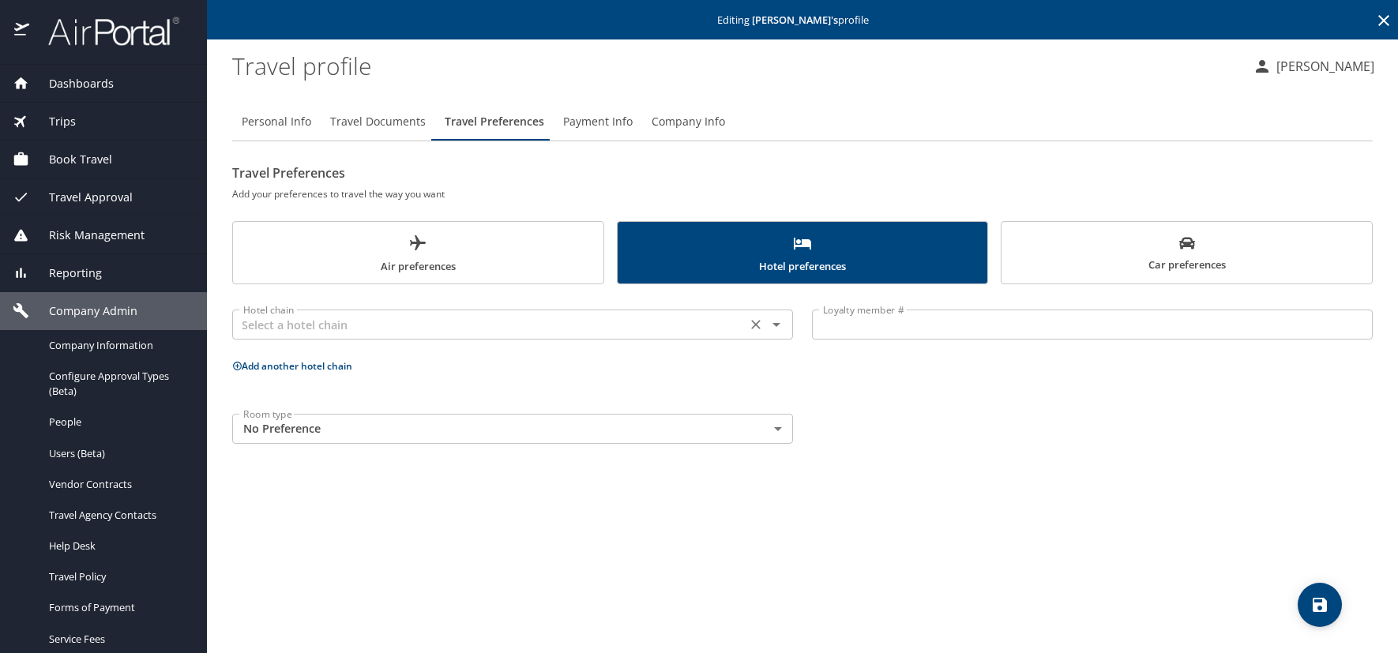
click at [368, 323] on input "text" at bounding box center [489, 324] width 505 height 21
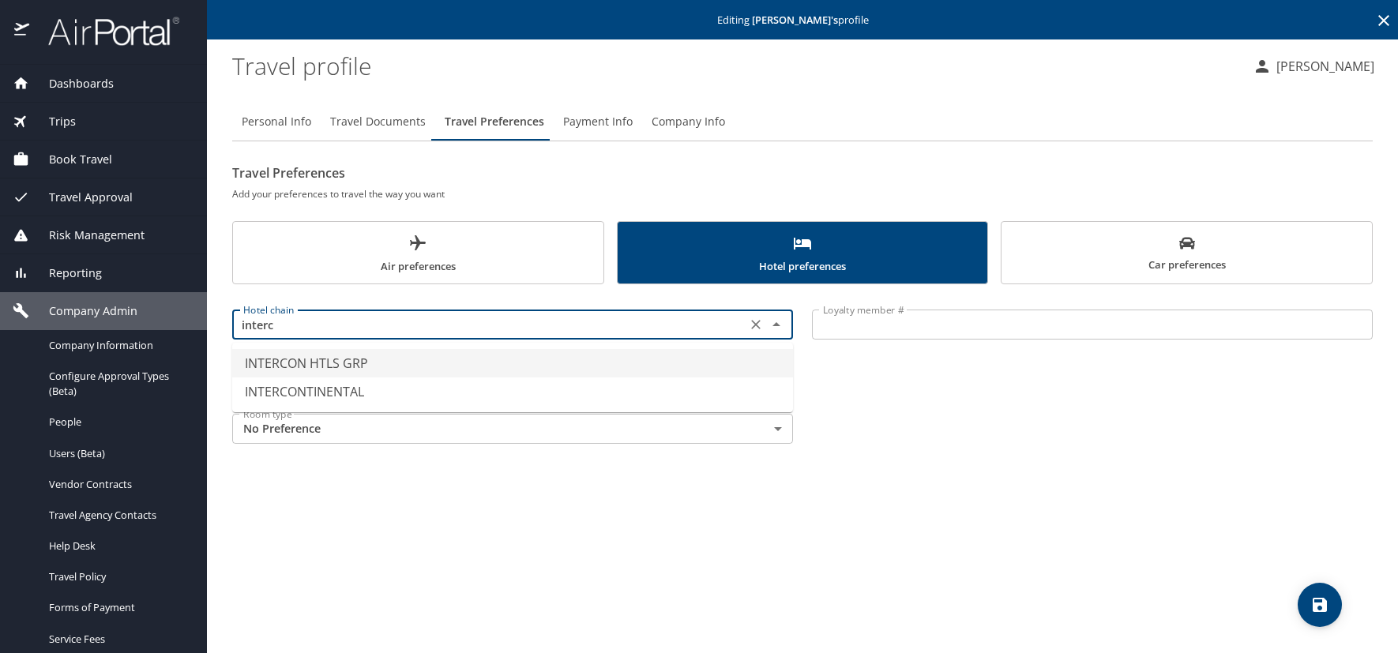
click at [359, 364] on li "INTERCON HTLS GRP" at bounding box center [512, 363] width 561 height 28
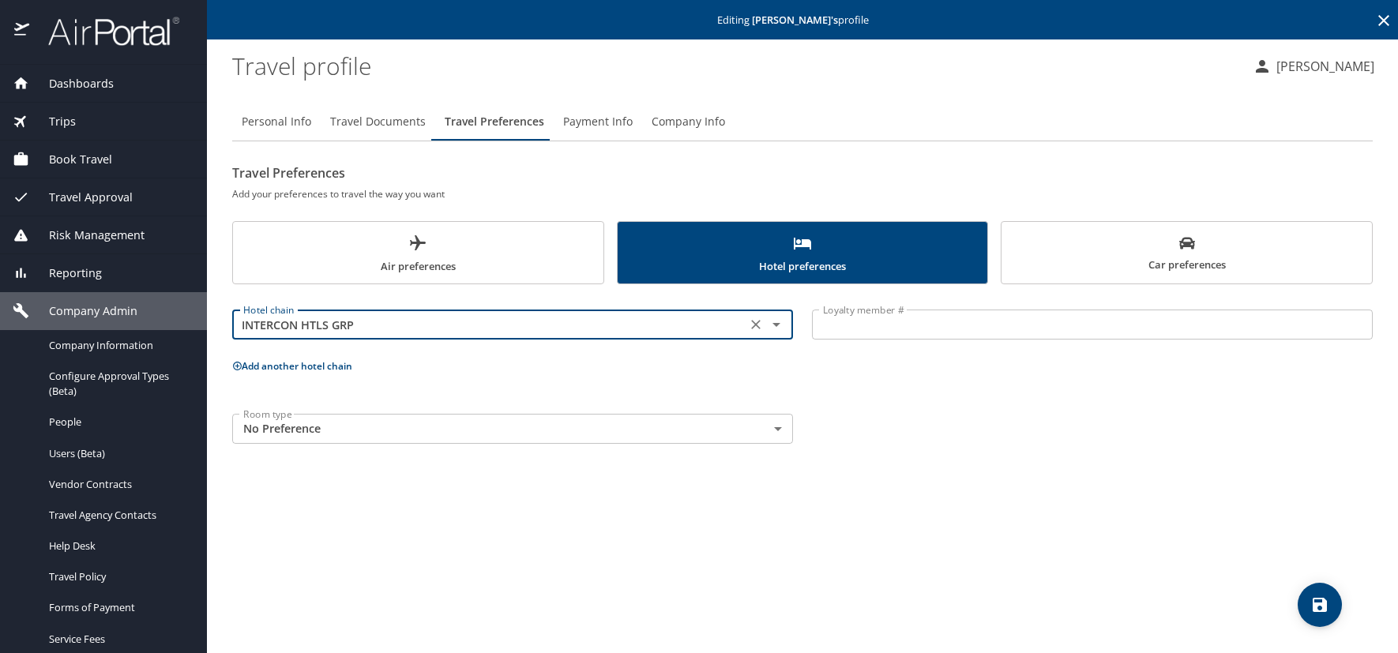
type input "INTERCON HTLS GRP"
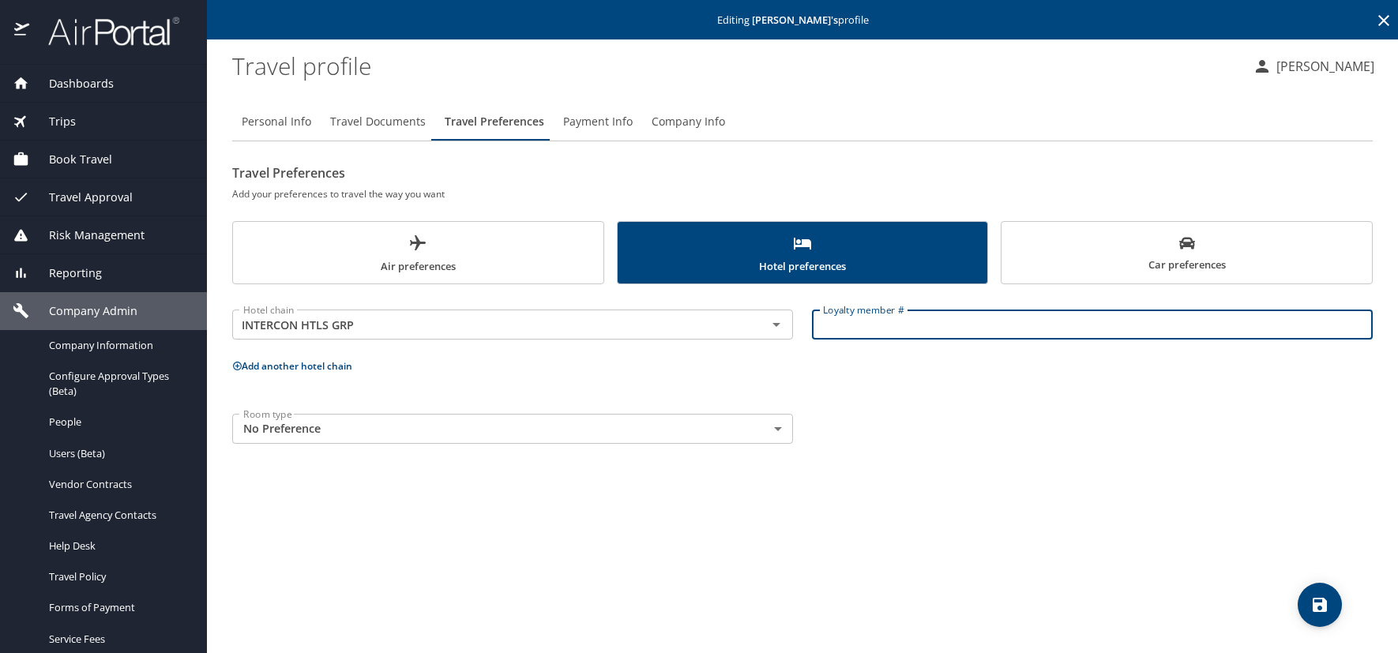
click at [822, 328] on input "Loyalty member #" at bounding box center [1092, 325] width 561 height 30
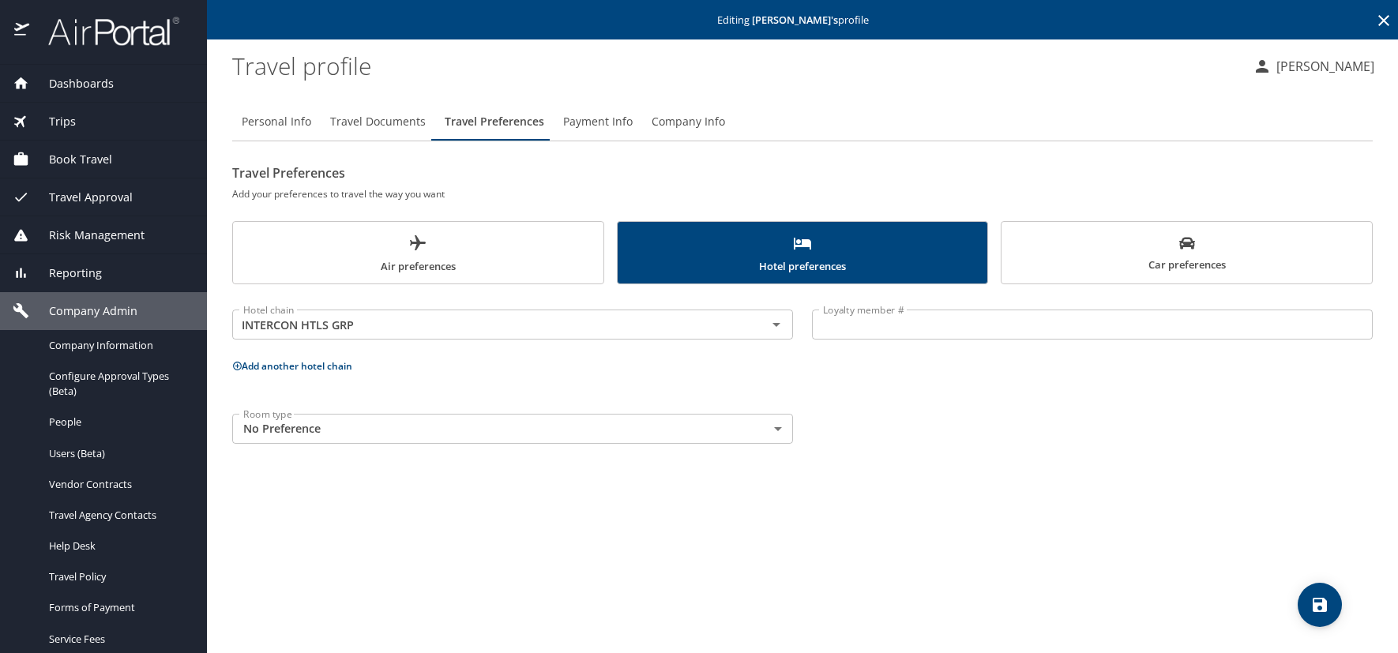
click at [907, 325] on input "Loyalty member #" at bounding box center [1092, 325] width 561 height 30
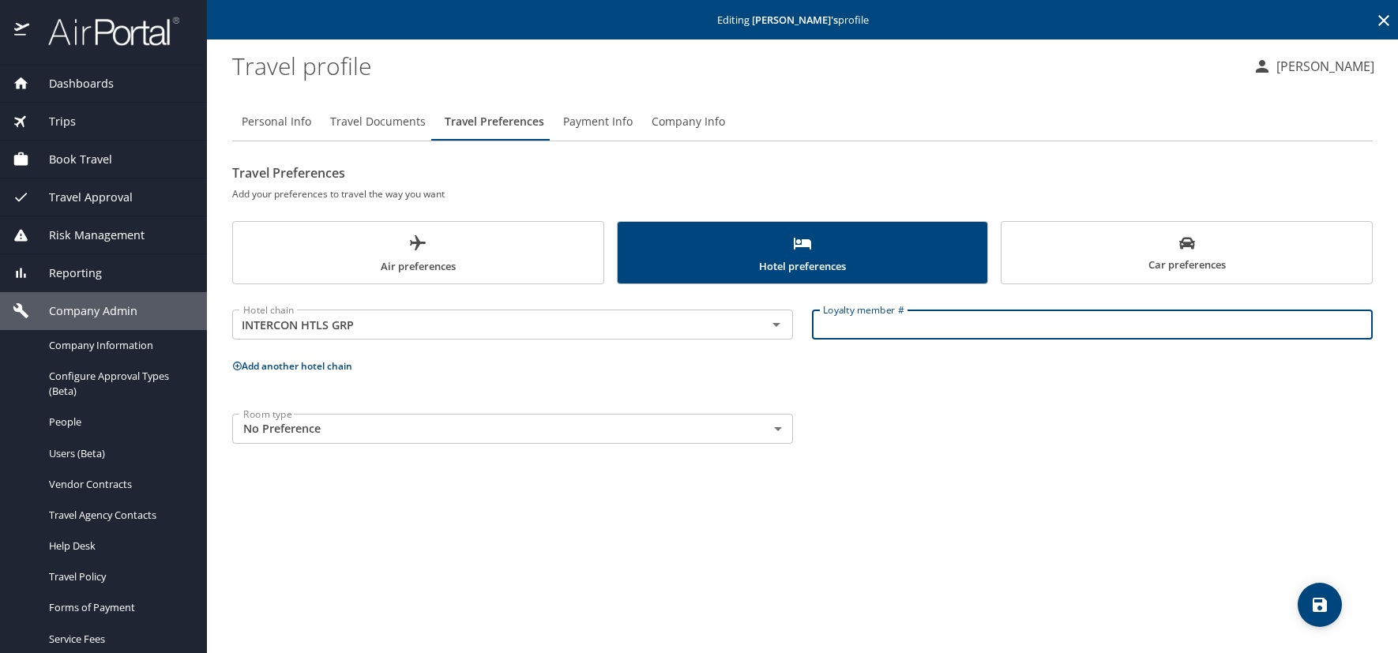
paste input "261028126"
type input "261028126"
click at [233, 367] on icon at bounding box center [237, 366] width 10 height 10
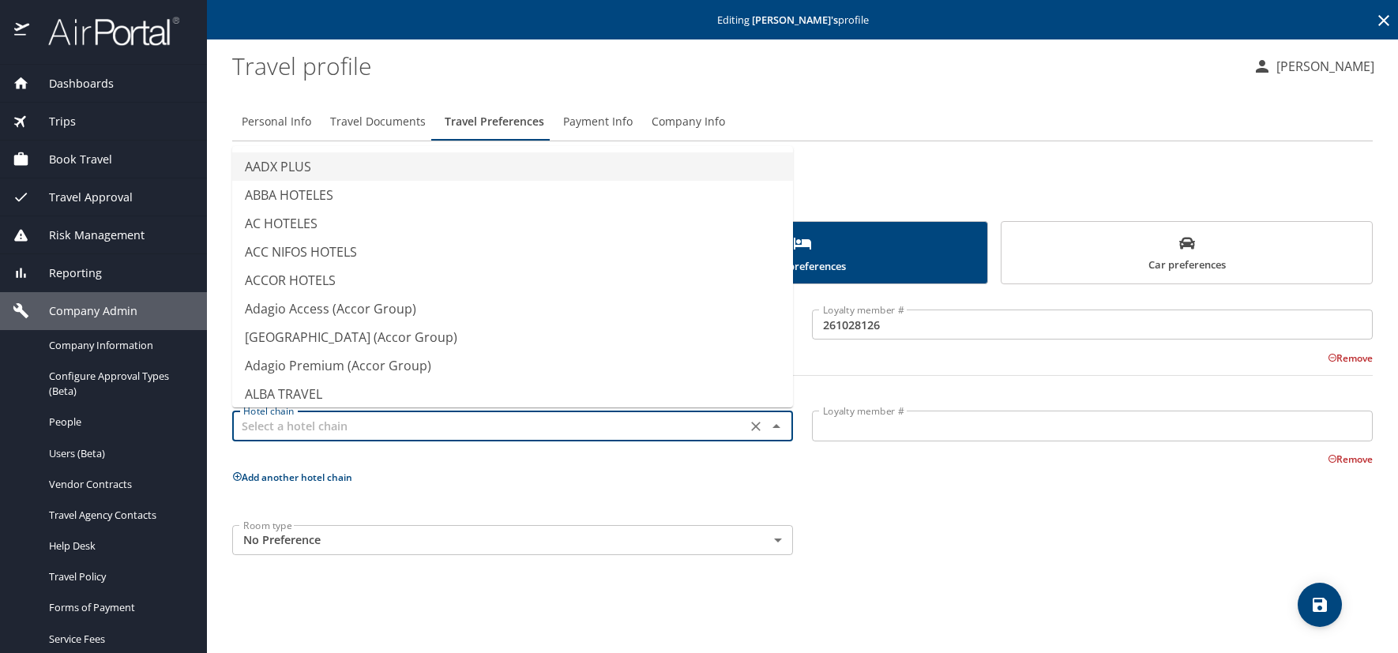
click at [266, 423] on input "text" at bounding box center [489, 426] width 505 height 21
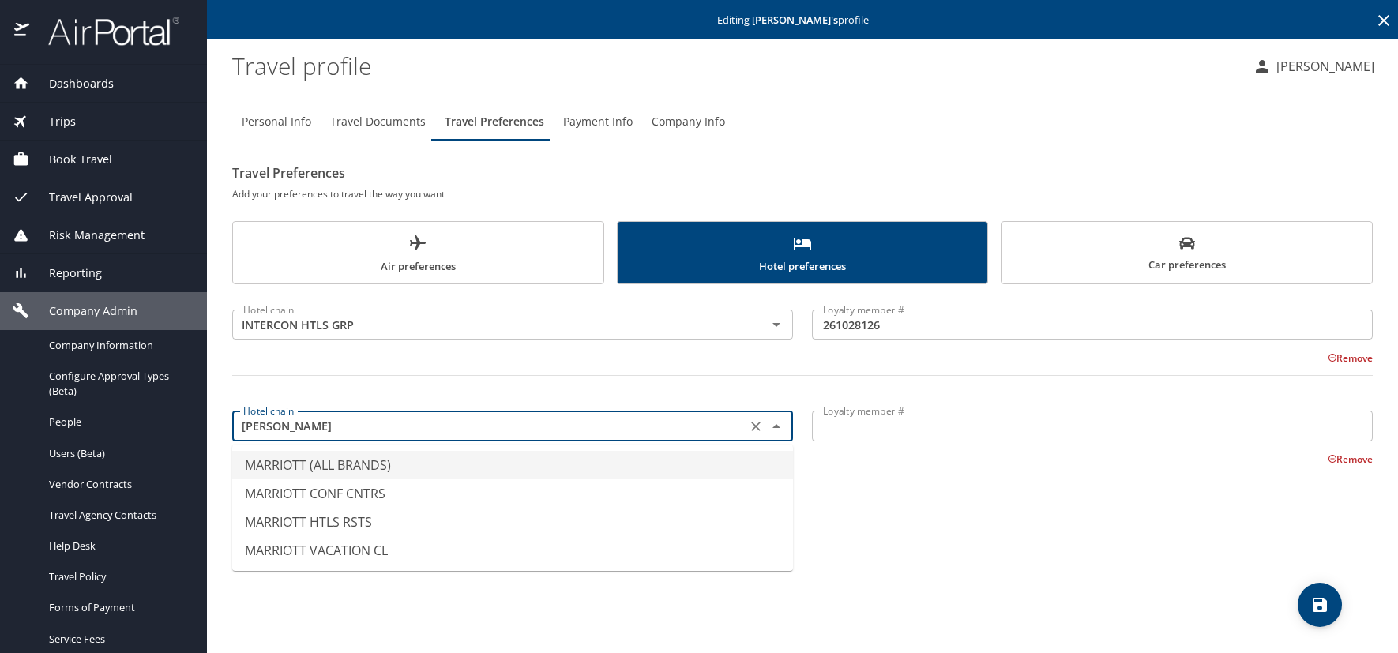
drag, startPoint x: 330, startPoint y: 462, endPoint x: 709, endPoint y: 468, distance: 379.2
click at [332, 462] on li "MARRIOTT (ALL BRANDS)" at bounding box center [512, 465] width 561 height 28
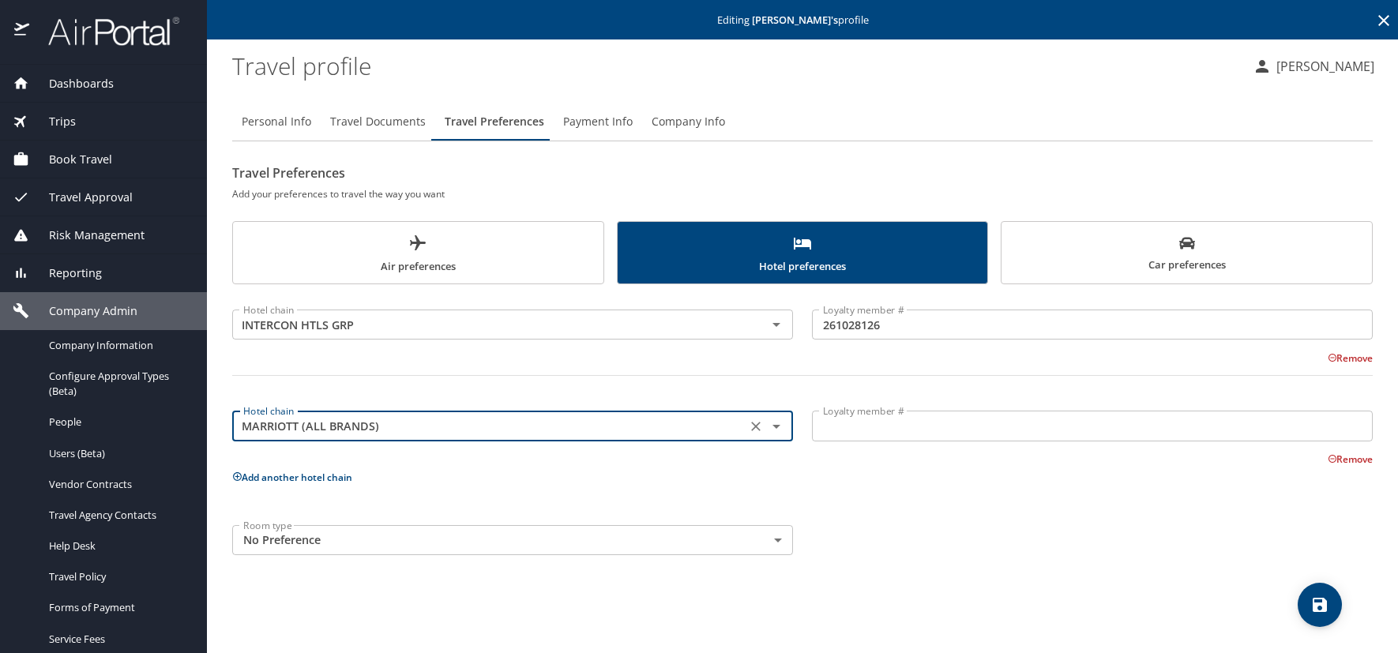
type input "MARRIOTT (ALL BRANDS)"
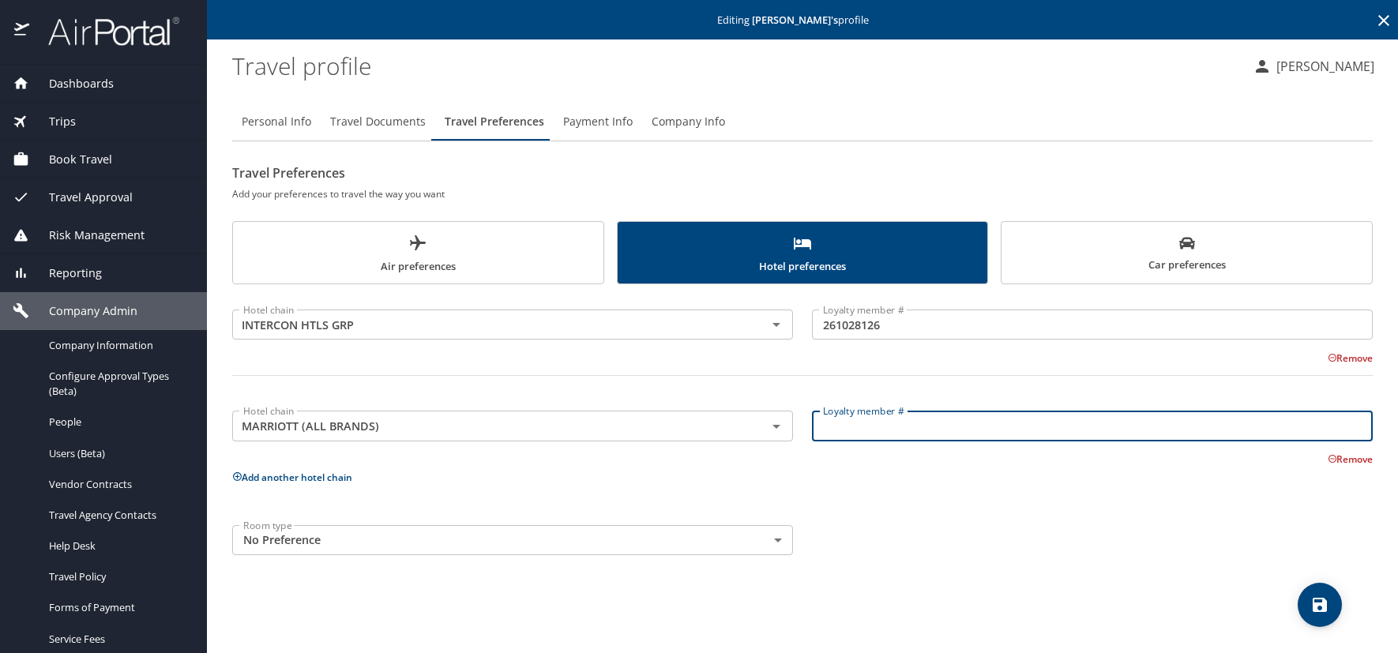
click at [890, 425] on input "Loyalty member #" at bounding box center [1092, 426] width 561 height 30
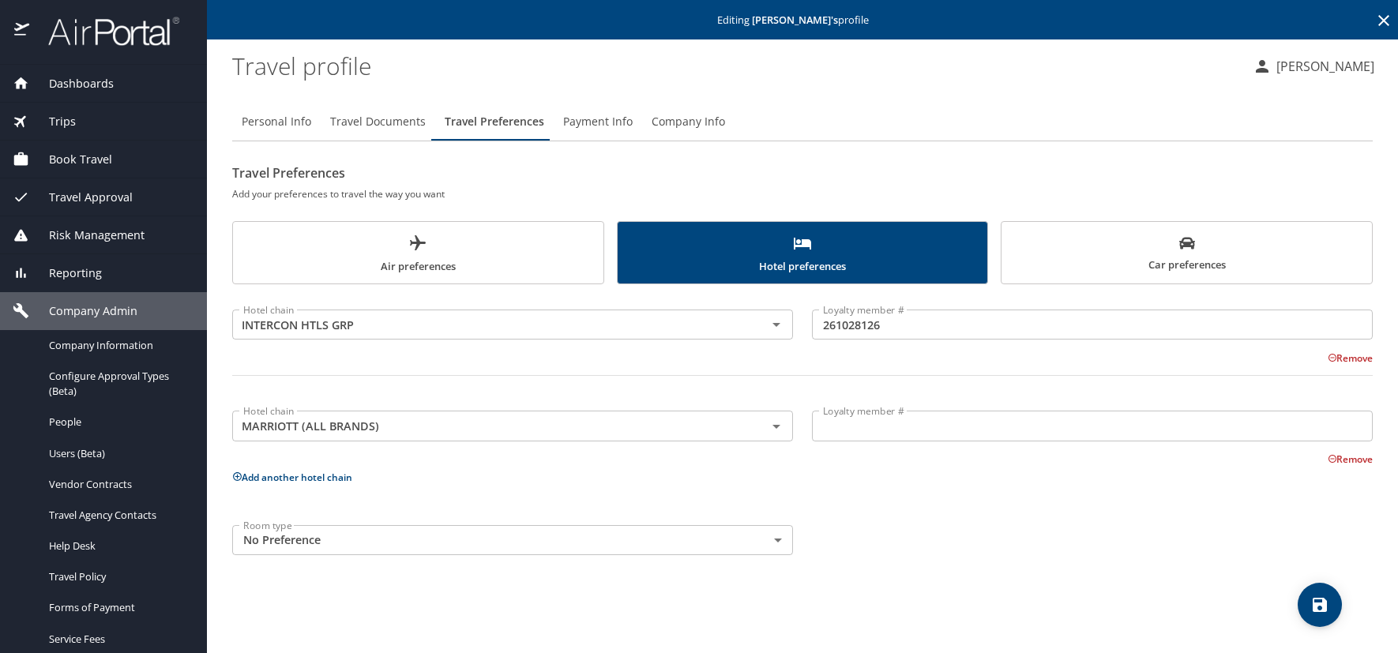
click at [824, 431] on input "Loyalty member #" at bounding box center [1092, 426] width 561 height 30
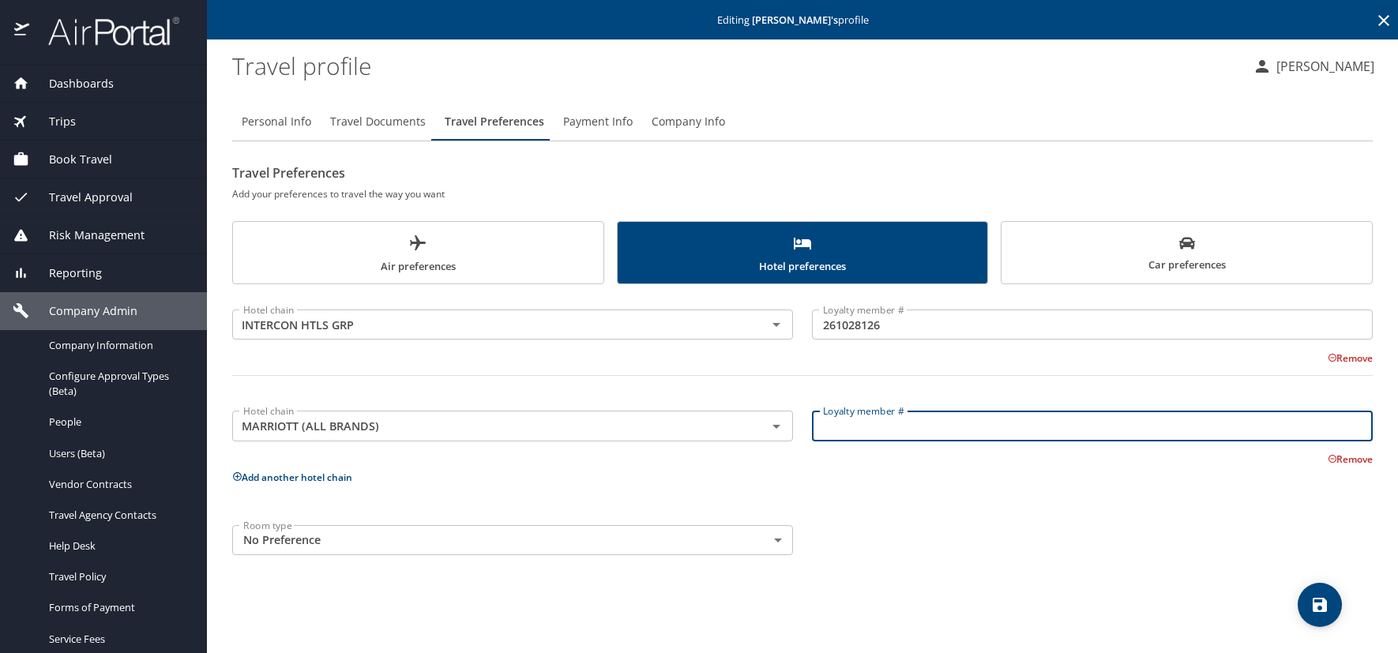
paste input "029360470"
type input "029360470"
click at [234, 475] on icon at bounding box center [237, 476] width 9 height 9
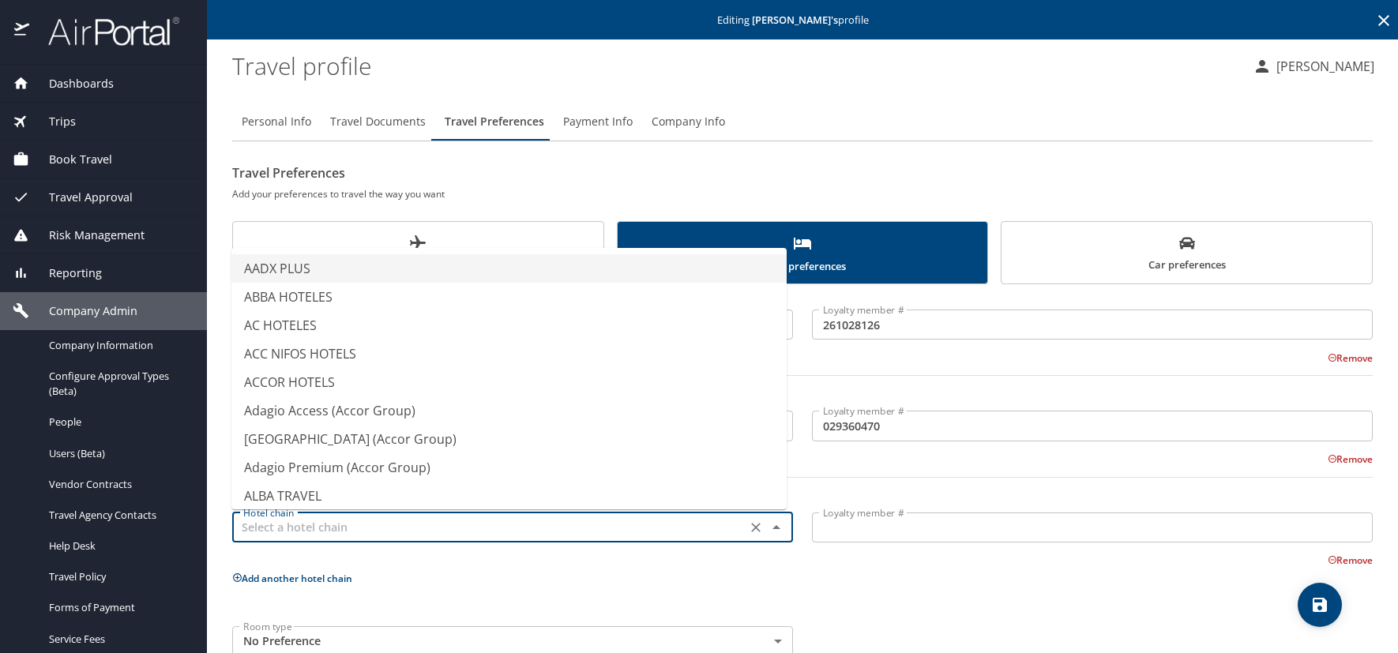
click at [291, 527] on input "text" at bounding box center [489, 527] width 505 height 21
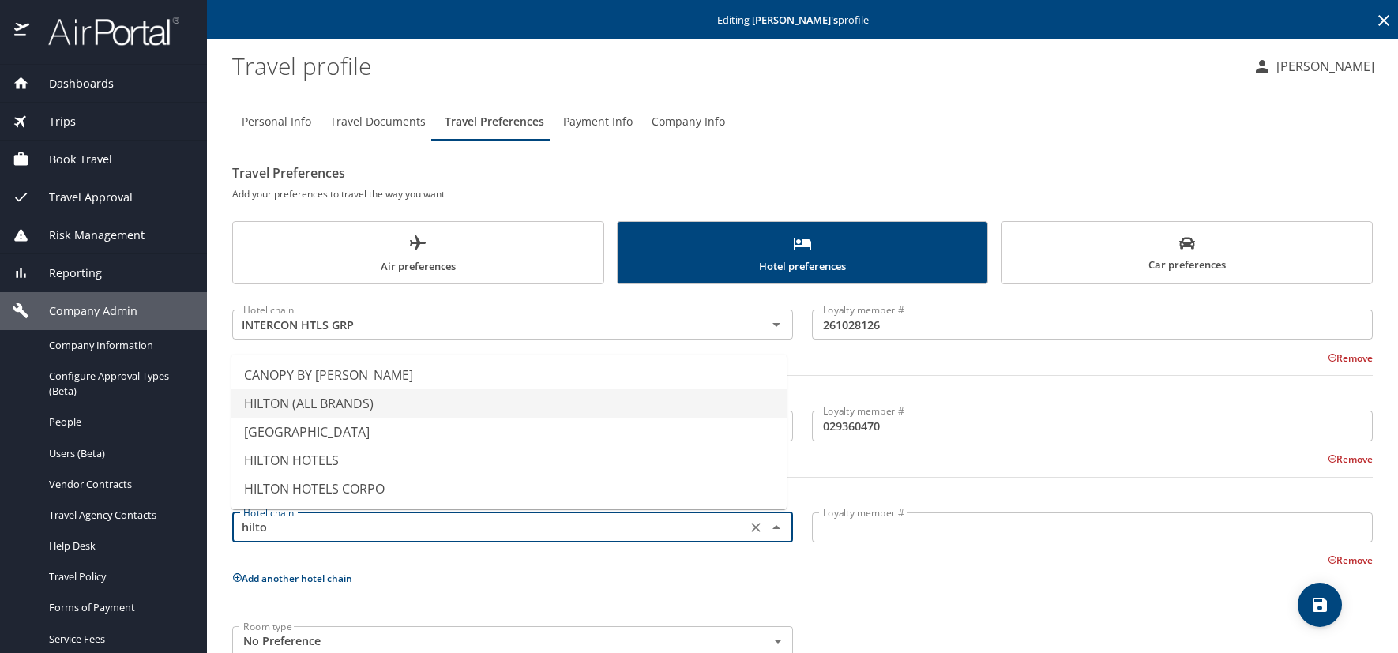
click at [335, 403] on li "HILTON (ALL BRANDS)" at bounding box center [508, 403] width 555 height 28
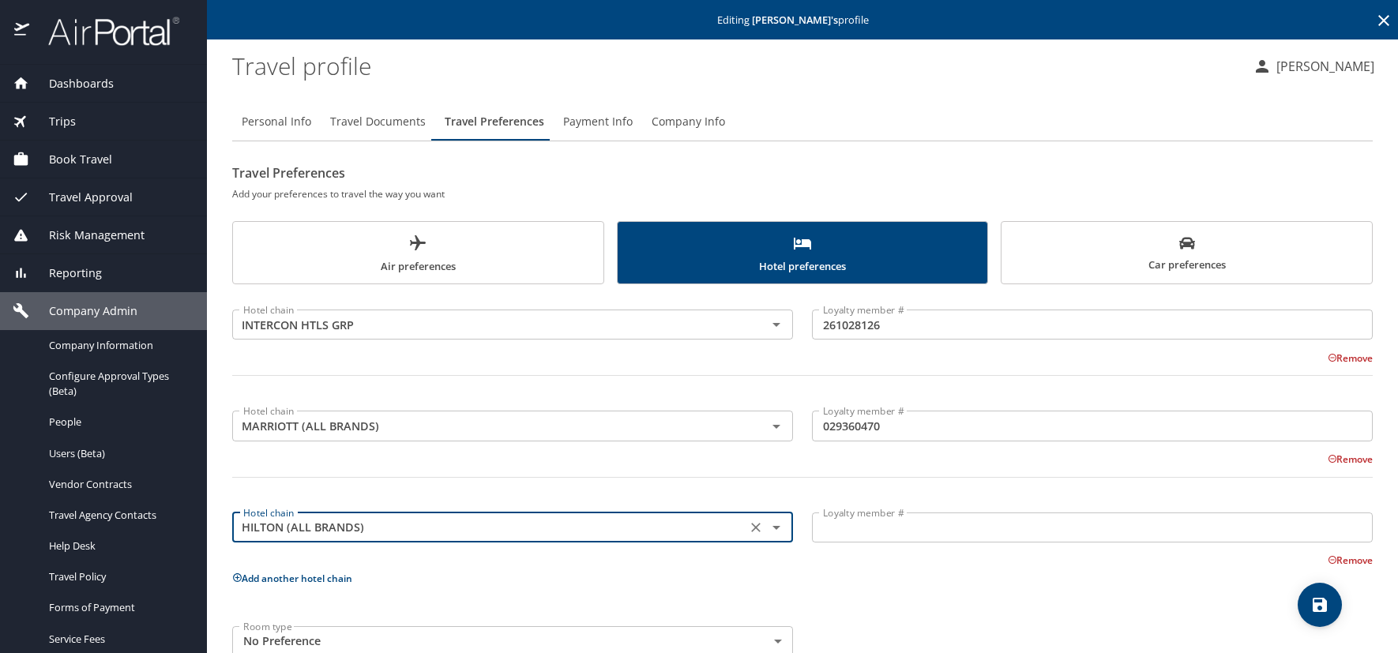
type input "HILTON (ALL BRANDS)"
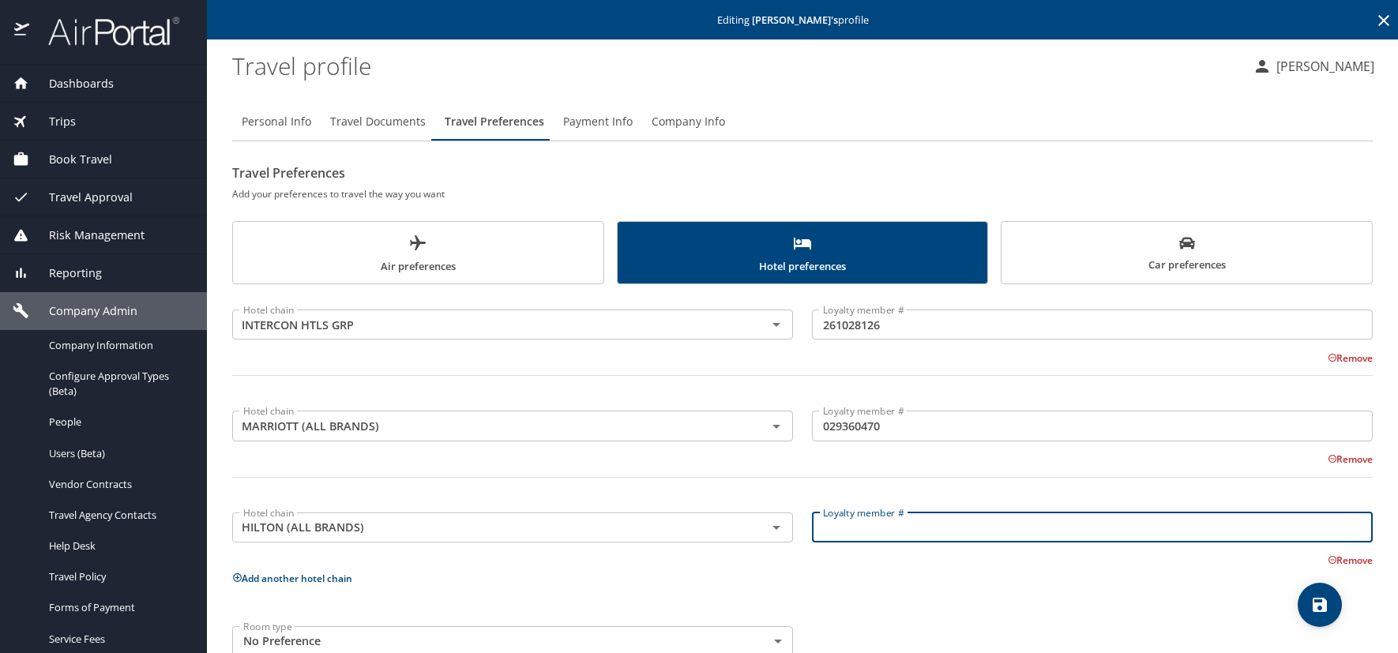
click at [848, 514] on input "Loyalty member #" at bounding box center [1092, 528] width 561 height 30
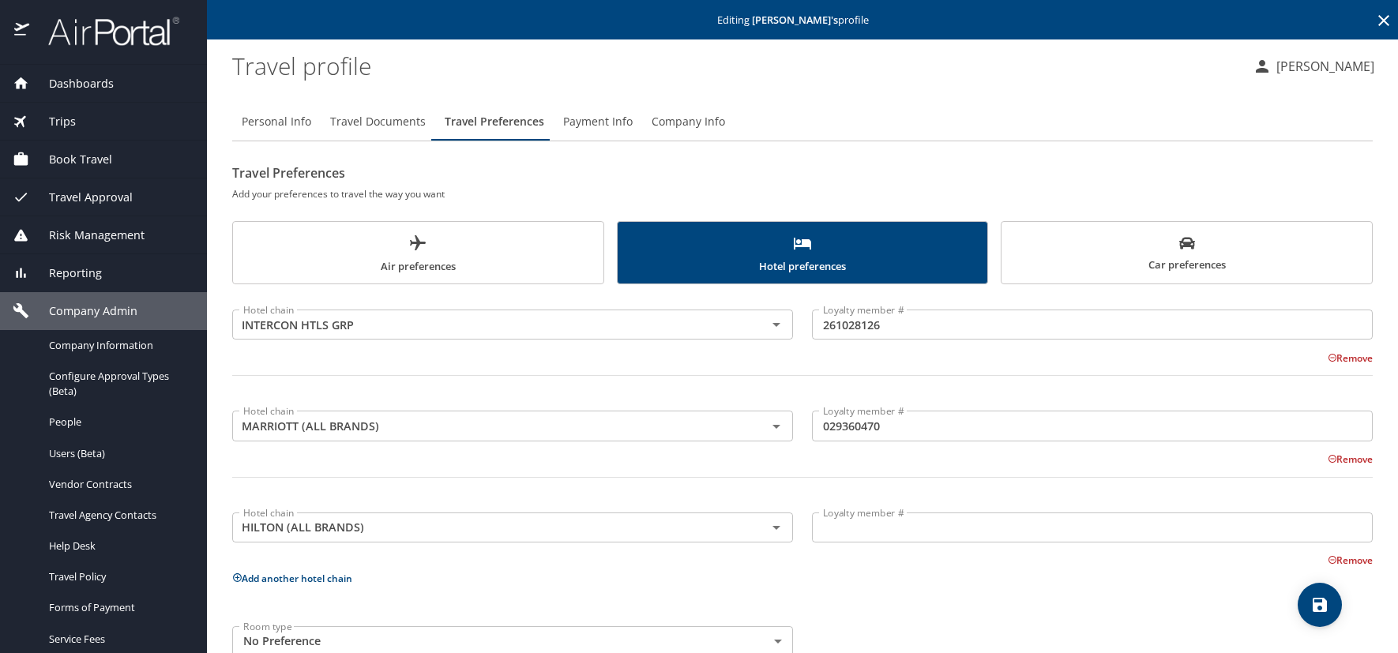
click at [886, 535] on input "Loyalty member #" at bounding box center [1092, 528] width 561 height 30
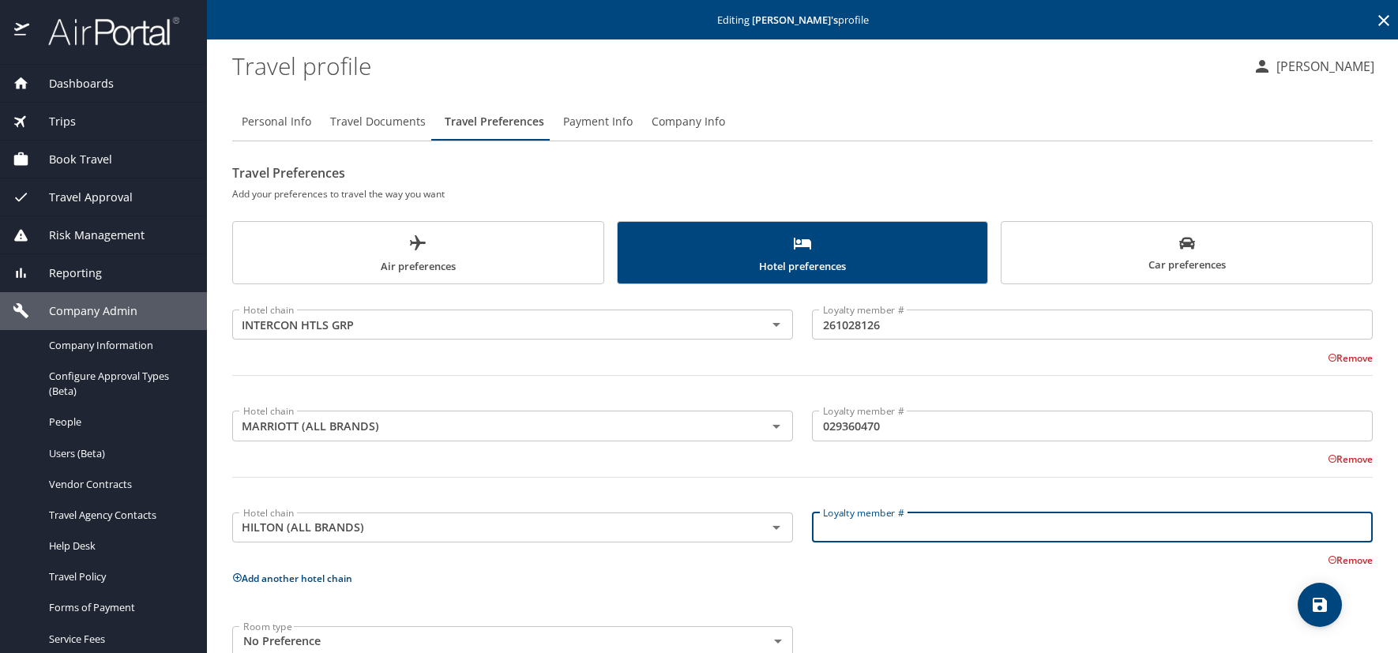
paste input "1785719673."
type input "1785719673"
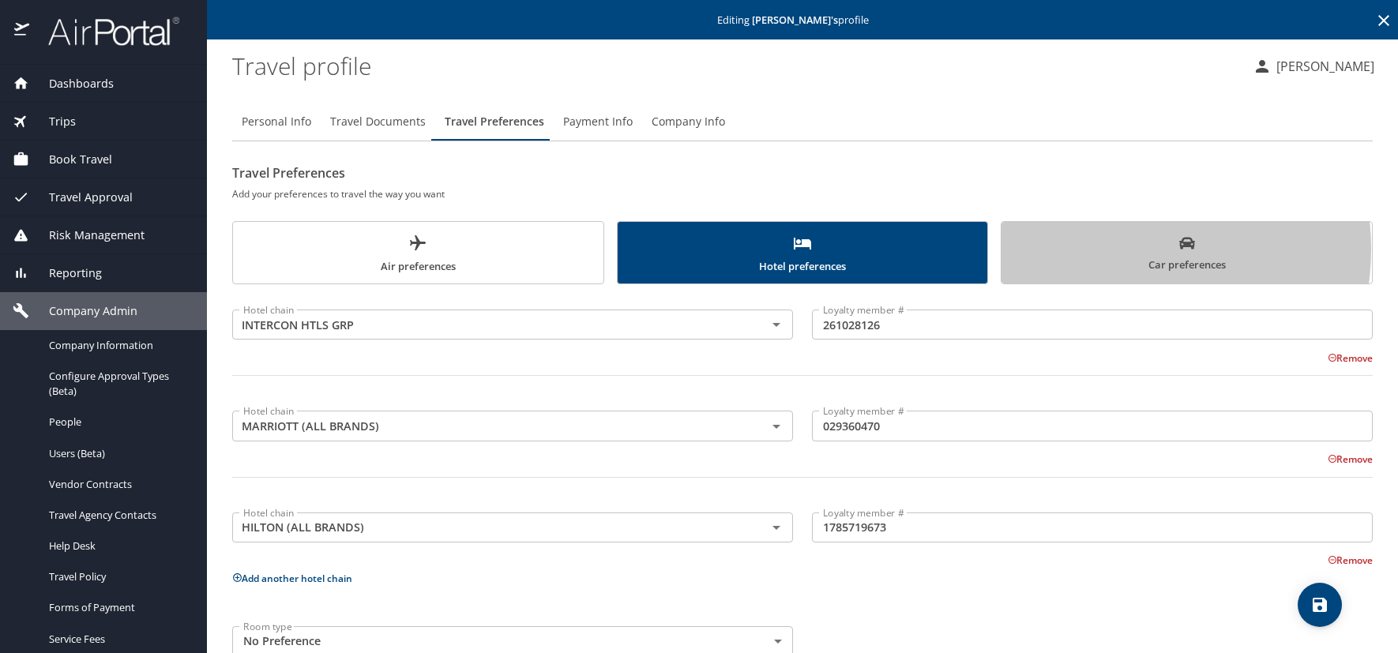
click at [1107, 249] on span "Car preferences" at bounding box center [1187, 254] width 352 height 39
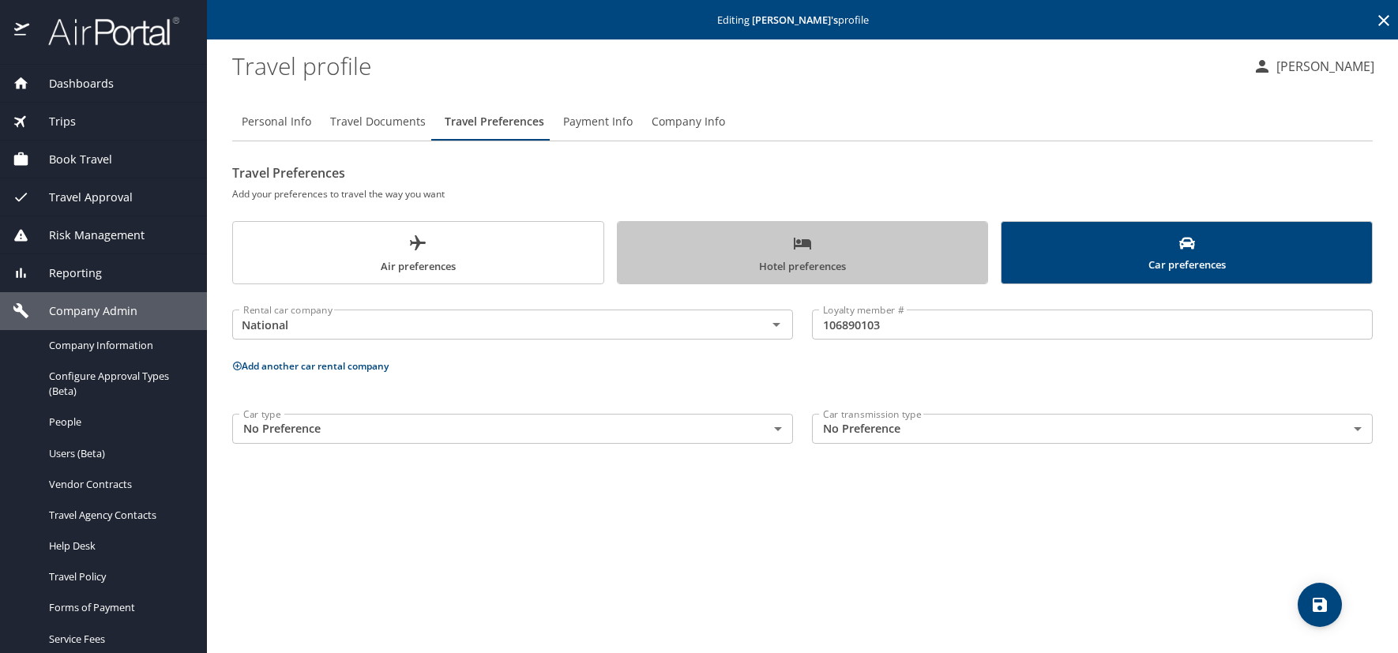
click at [715, 243] on span "Hotel preferences" at bounding box center [803, 255] width 352 height 42
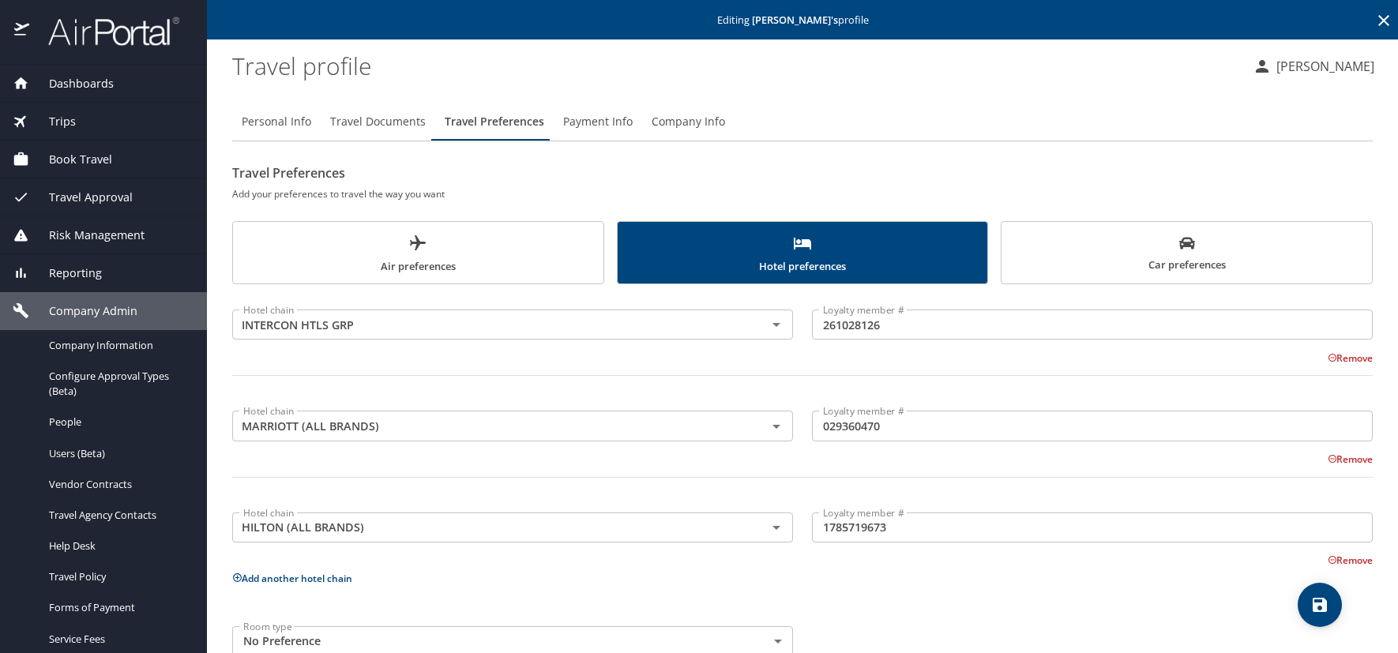
click at [495, 253] on span "Air preferences" at bounding box center [419, 255] width 352 height 42
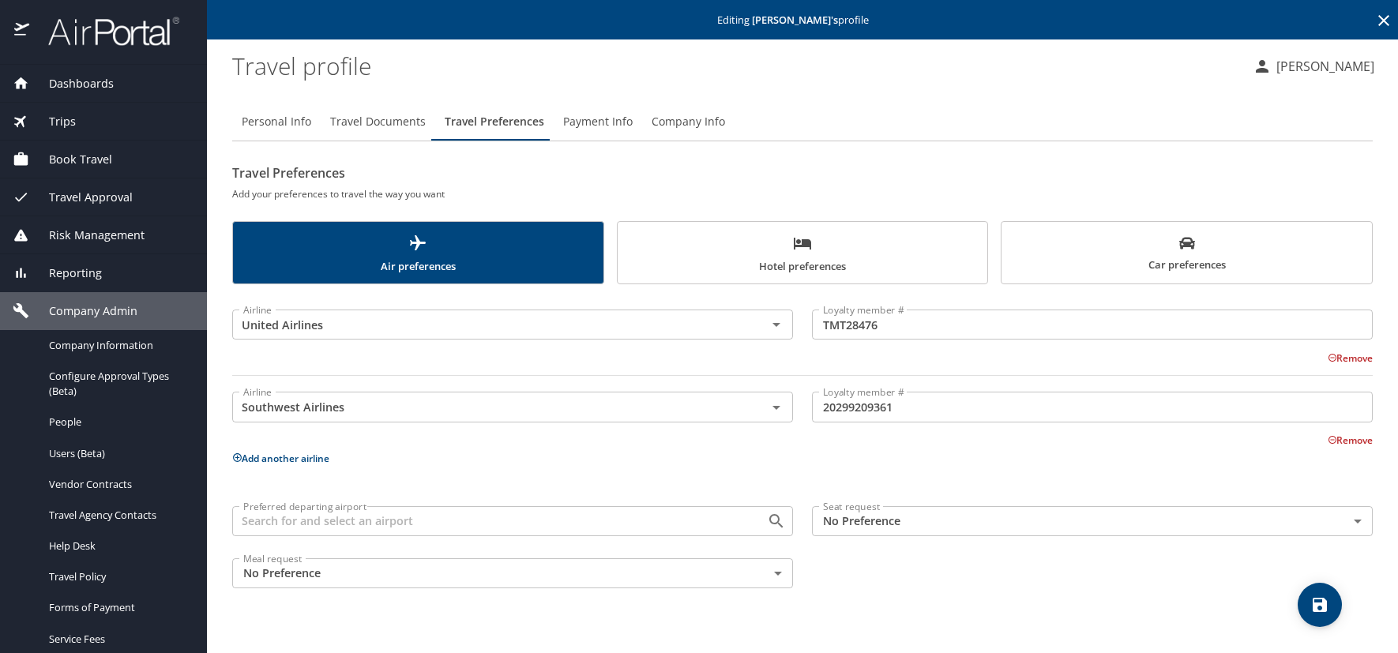
click at [1311, 602] on icon "save" at bounding box center [1320, 605] width 19 height 19
click at [279, 121] on span "Personal Info" at bounding box center [277, 122] width 70 height 20
select select "US"
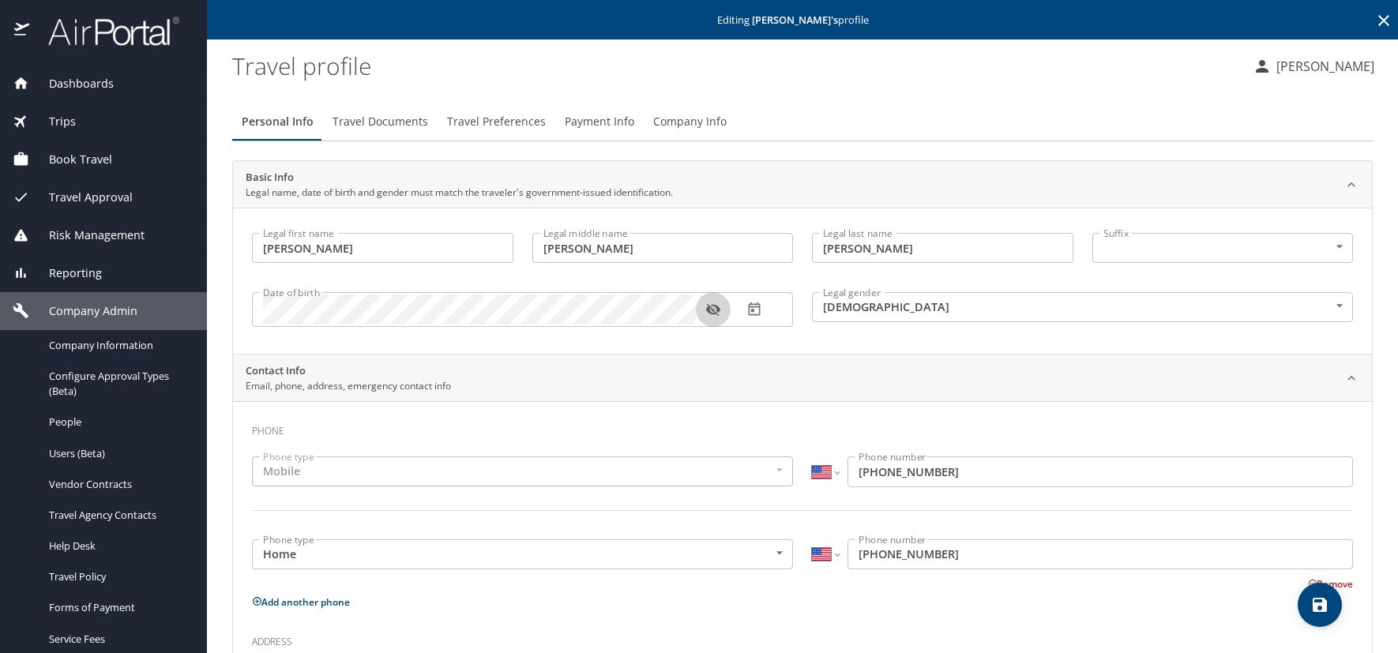
click at [716, 309] on icon "button" at bounding box center [713, 310] width 16 height 16
drag, startPoint x: 884, startPoint y: 74, endPoint x: 1021, endPoint y: 21, distance: 147.3
click at [884, 73] on profile "Travel profile" at bounding box center [736, 65] width 1008 height 49
click at [1375, 21] on icon at bounding box center [1384, 20] width 19 height 19
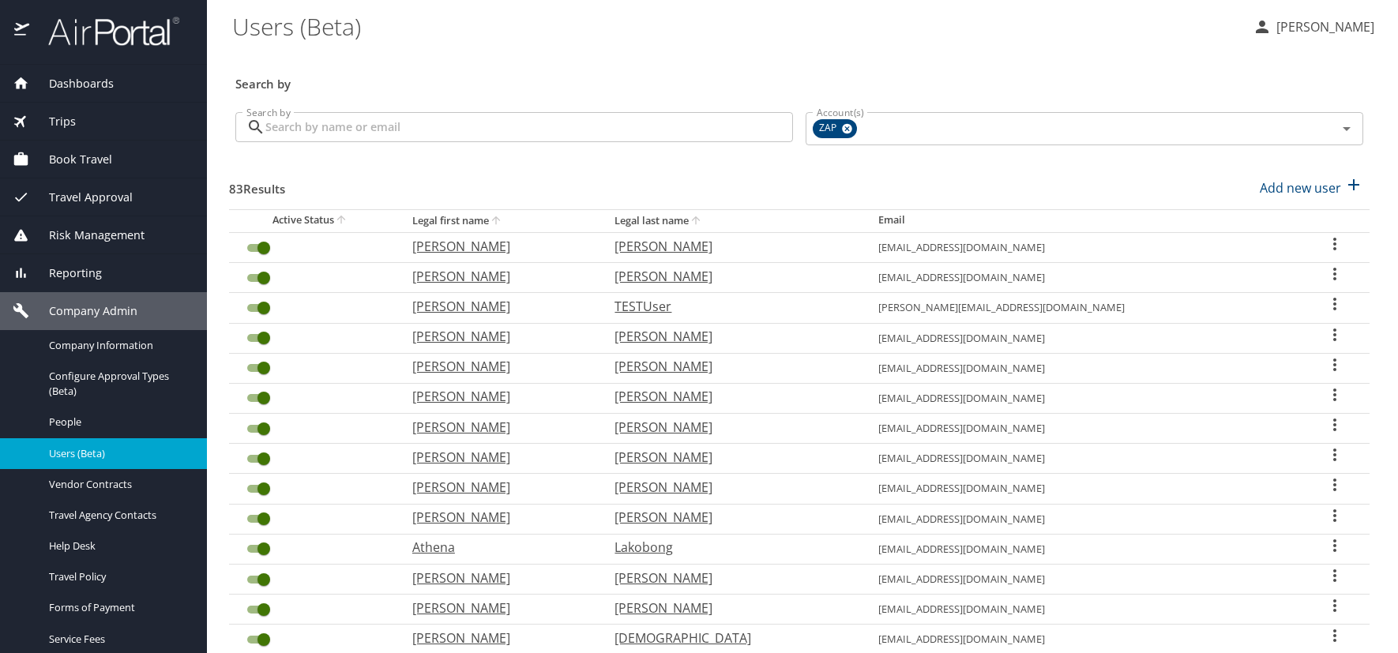
click at [573, 67] on h3 "Search by" at bounding box center [799, 80] width 1128 height 28
click at [588, 69] on h3 "Search by" at bounding box center [799, 80] width 1128 height 28
click at [596, 58] on div "Search by" at bounding box center [799, 73] width 1141 height 52
click at [613, 32] on \(Beta\) "Users (Beta)" at bounding box center [736, 26] width 1008 height 49
click at [1292, 187] on p "Add new user" at bounding box center [1300, 188] width 81 height 19
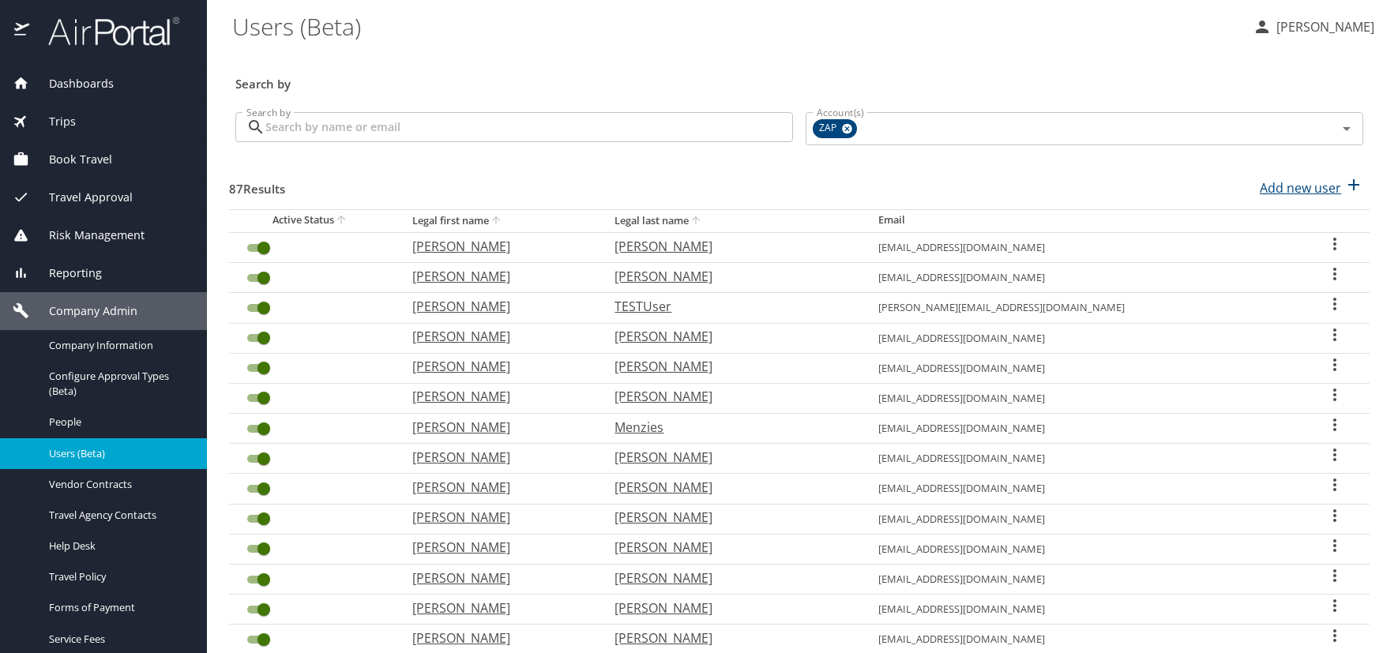
select select "US"
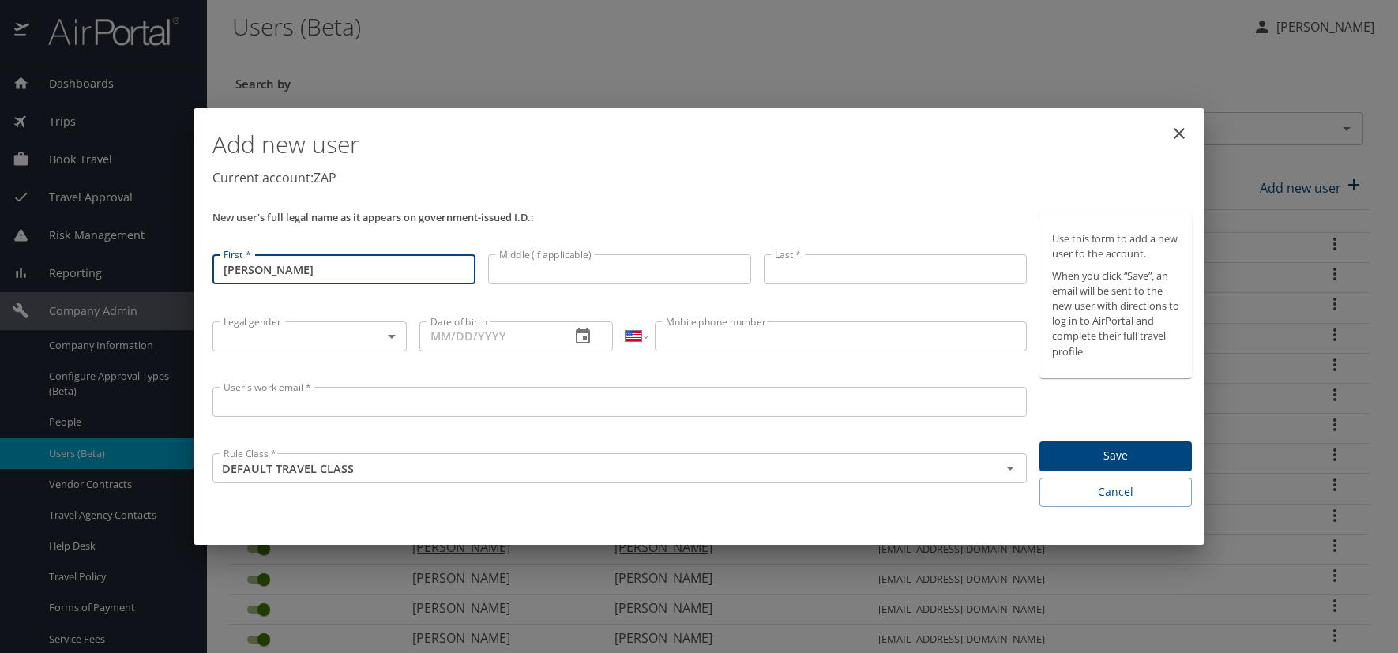
type input "[PERSON_NAME]"
click at [515, 269] on input "Middle (if applicable)" at bounding box center [619, 269] width 263 height 30
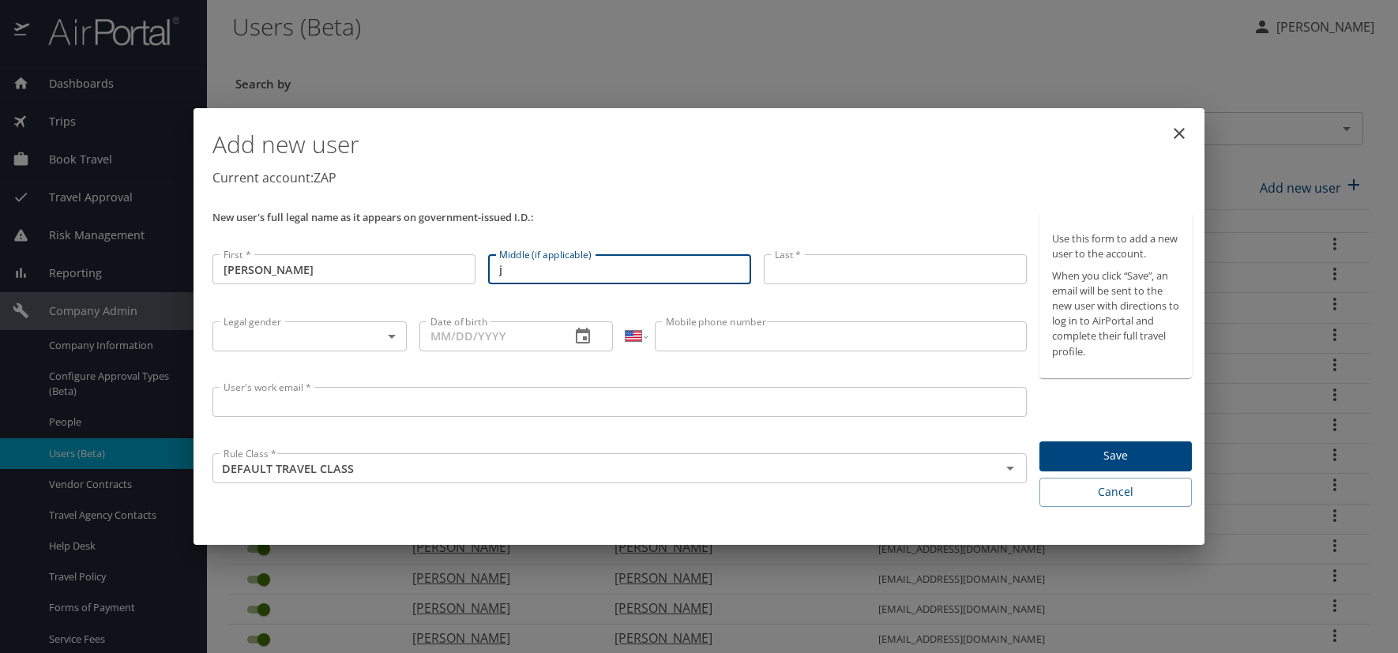
type input "j"
click at [515, 269] on input "j" at bounding box center [619, 268] width 263 height 30
type input "J"
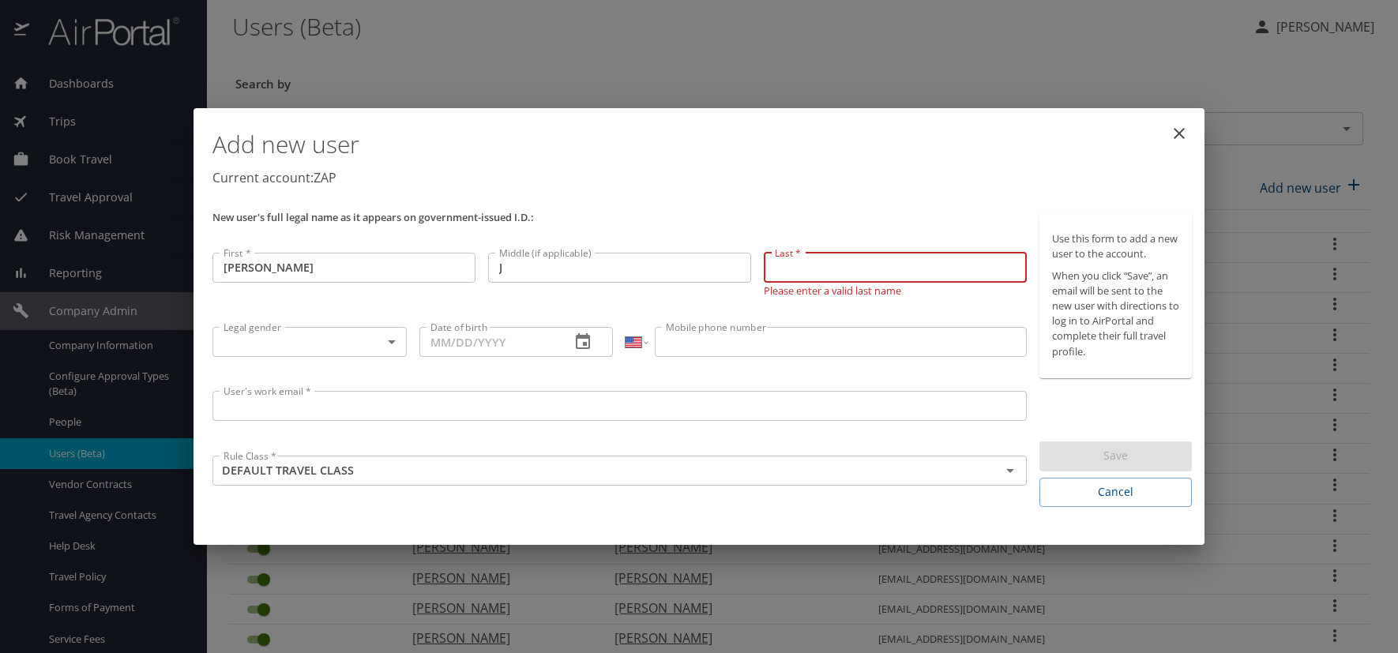
click at [811, 267] on input "Last *" at bounding box center [895, 268] width 263 height 30
type input "[PERSON_NAME]"
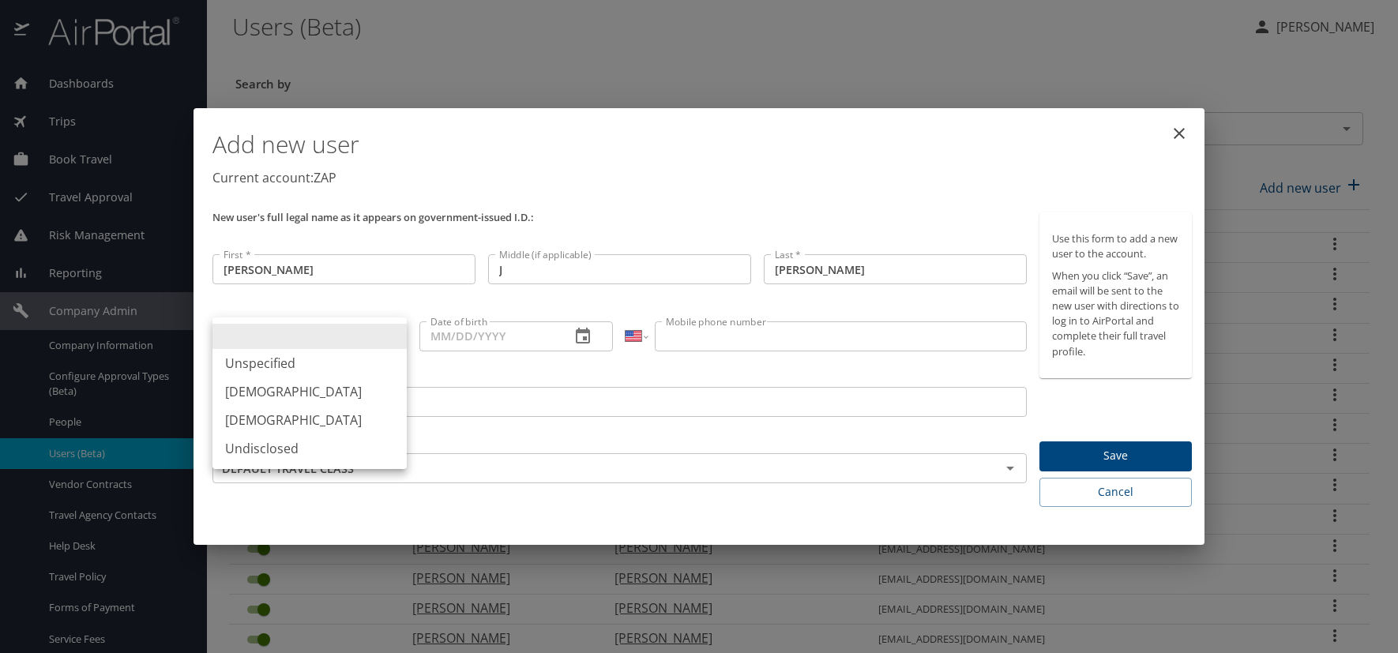
click at [390, 329] on body "Dashboards AirPortal 360™ Manager AirPortal 360™ Agent My Travel Dashboard Trip…" at bounding box center [699, 326] width 1398 height 653
click at [280, 416] on li "[DEMOGRAPHIC_DATA]" at bounding box center [310, 420] width 194 height 28
type input "[DEMOGRAPHIC_DATA]"
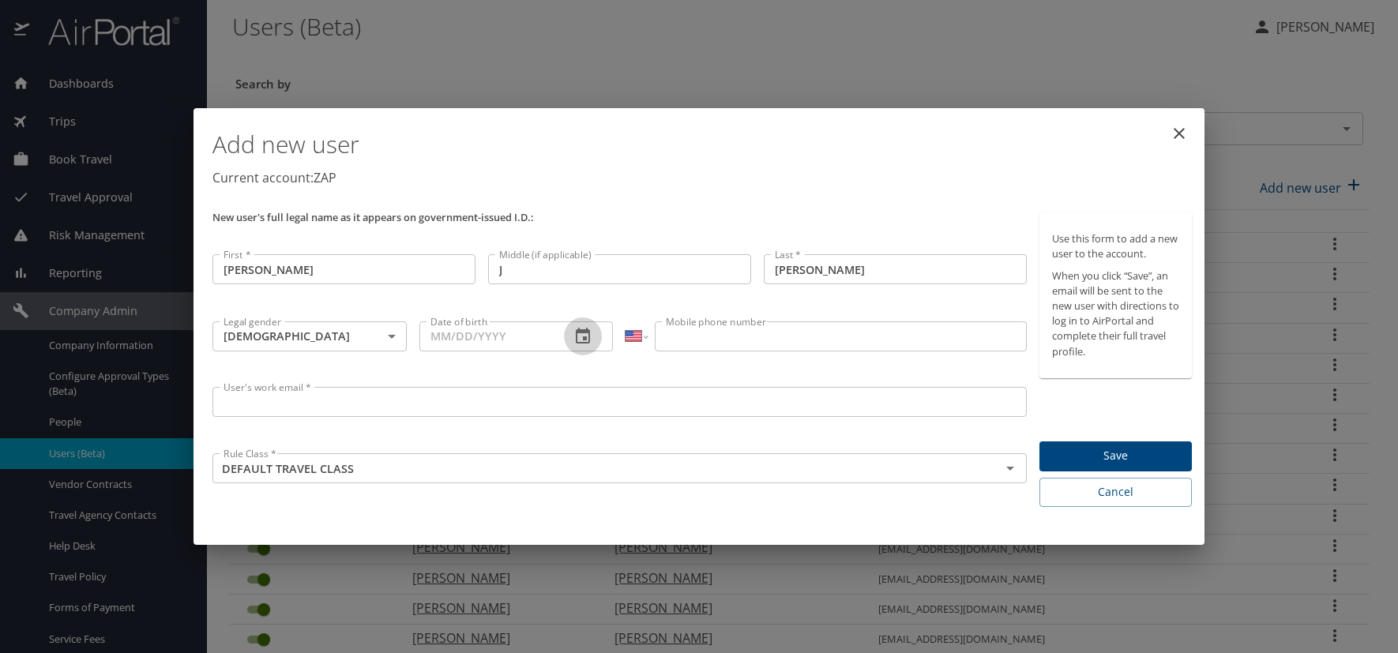
click at [584, 346] on button "button" at bounding box center [583, 337] width 38 height 38
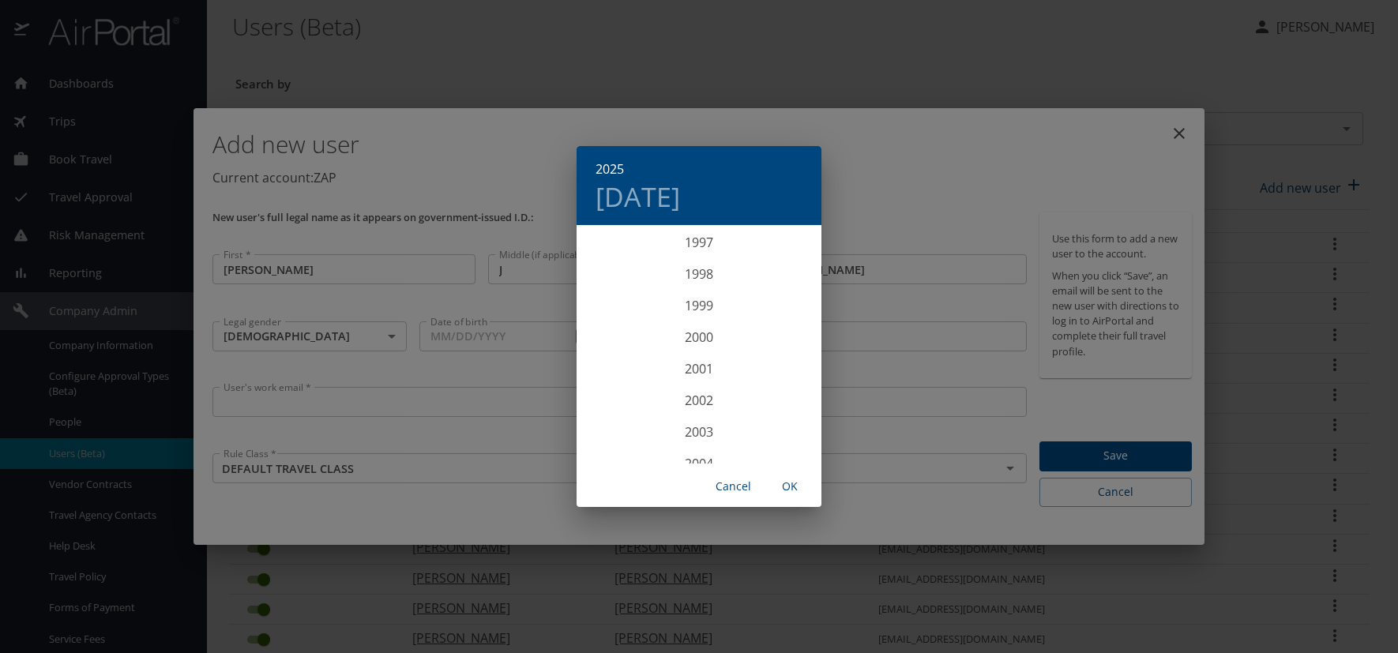
scroll to position [3018, 0]
click at [701, 259] on div "1995" at bounding box center [699, 259] width 245 height 32
click at [703, 317] on div "May" at bounding box center [698, 315] width 81 height 59
click at [668, 314] on p "2" at bounding box center [668, 309] width 6 height 10
click at [795, 485] on span "OK" at bounding box center [790, 487] width 38 height 20
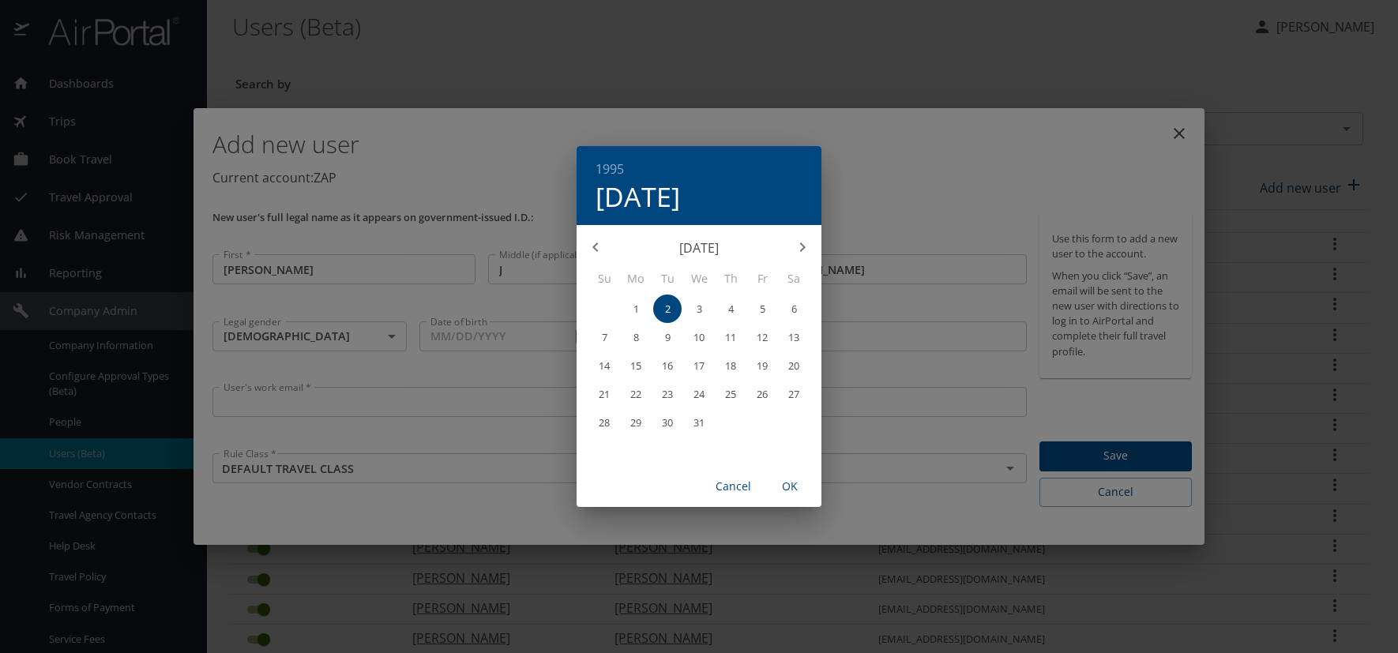
type input "[DATE]"
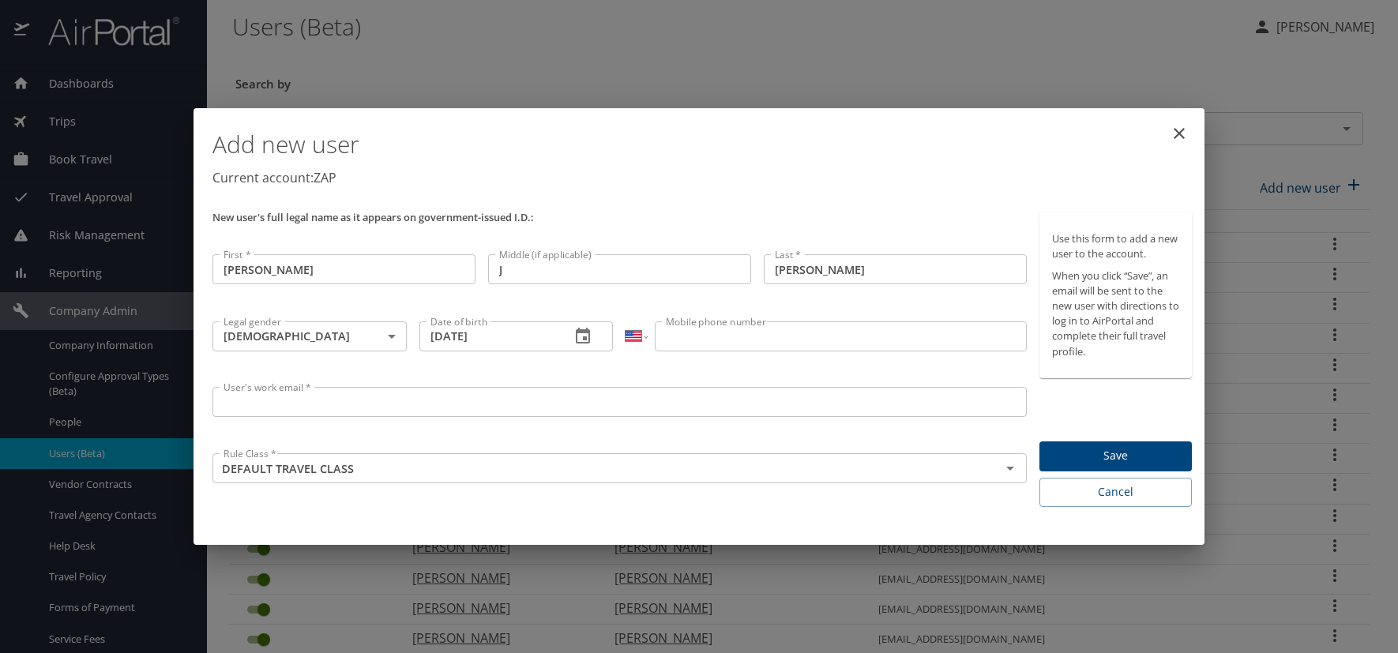
click at [749, 337] on input "Mobile phone number" at bounding box center [840, 337] width 371 height 30
type input "[PHONE_NUMBER]"
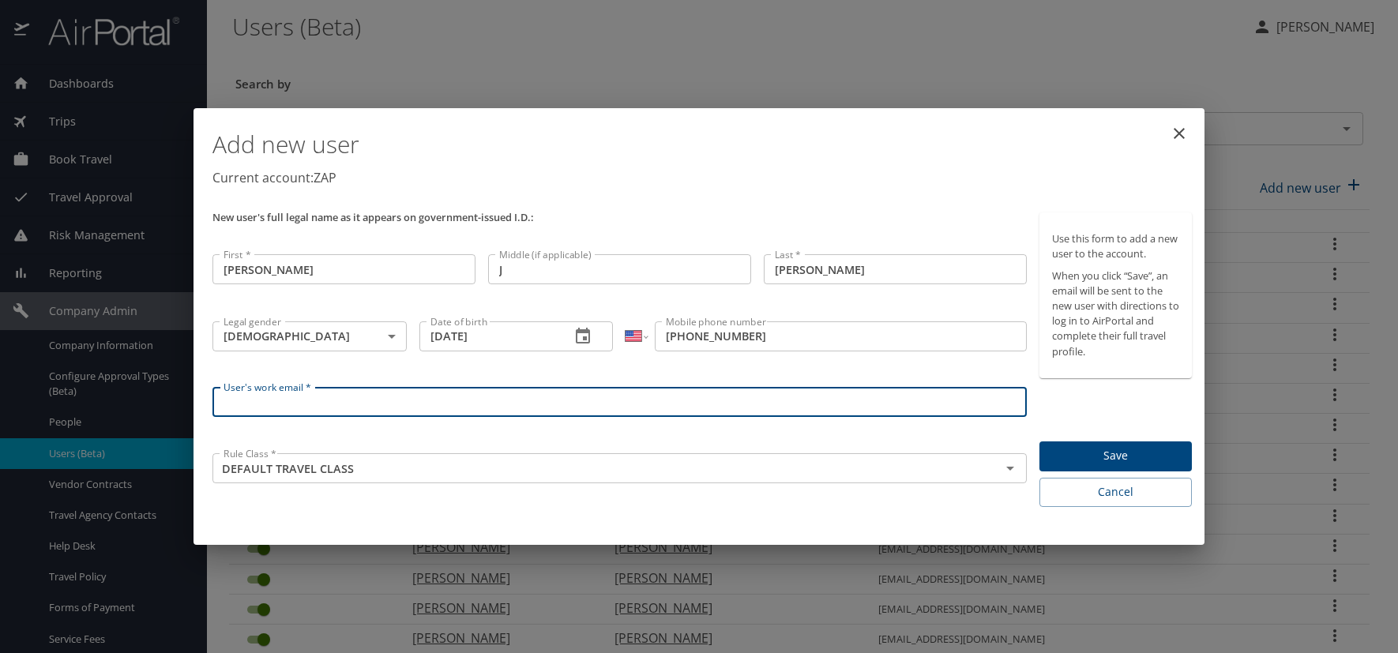
click at [329, 411] on input "User's work email *" at bounding box center [620, 402] width 814 height 30
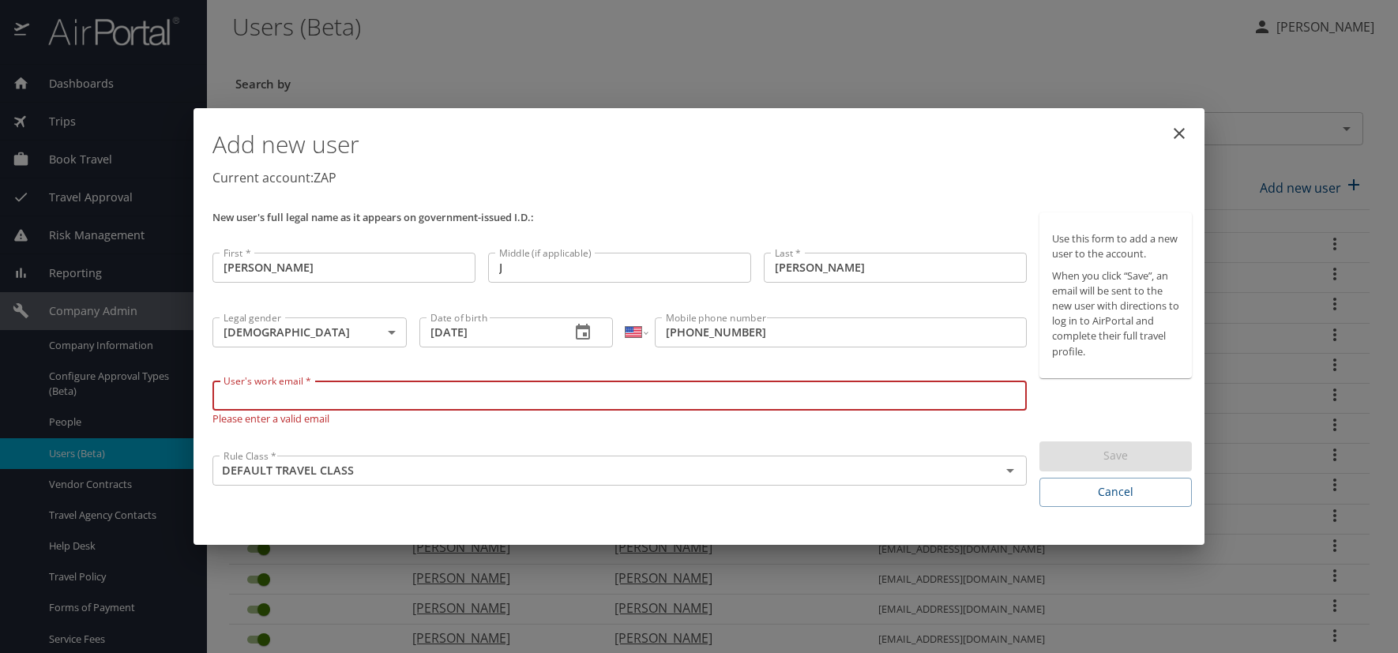
click at [231, 397] on input "User's work email *" at bounding box center [620, 396] width 814 height 30
paste input "[DOMAIN_NAME]"
type input "[EMAIL_ADDRESS][DOMAIN_NAME]"
click at [634, 201] on div "Add new user Current account: ZAP" at bounding box center [702, 161] width 992 height 92
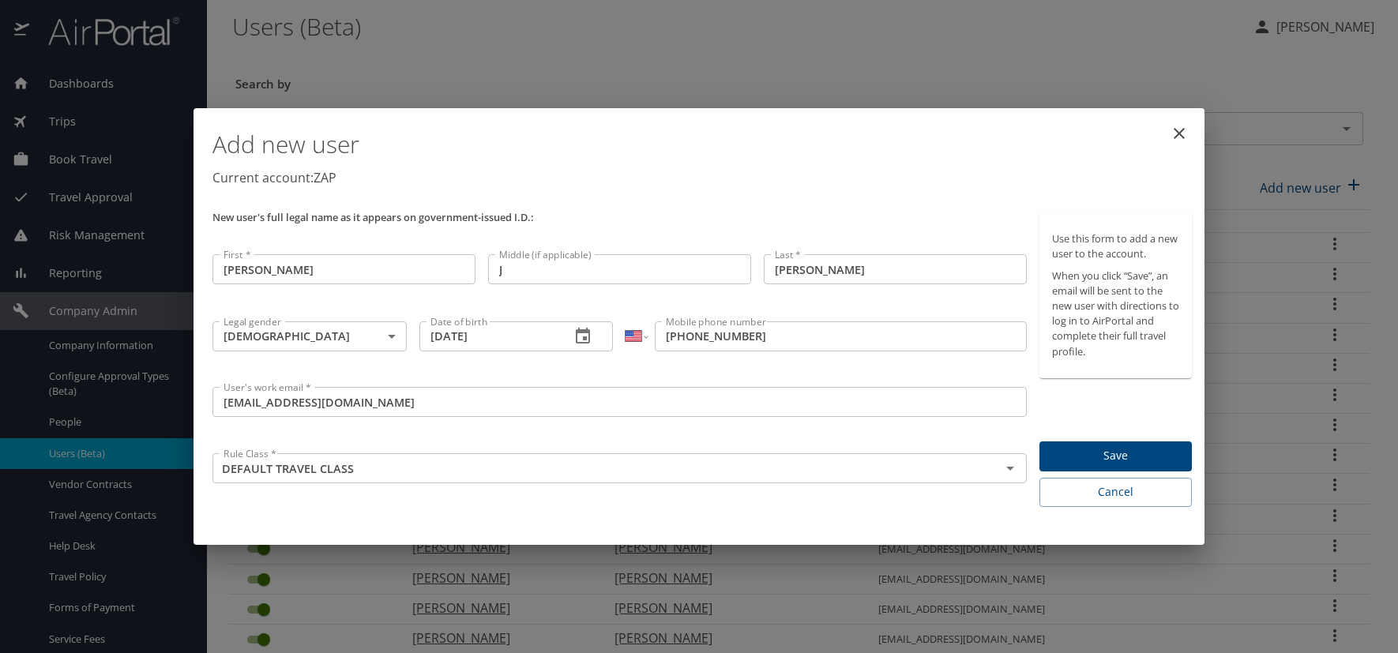
click at [1082, 455] on span "Save" at bounding box center [1115, 456] width 127 height 20
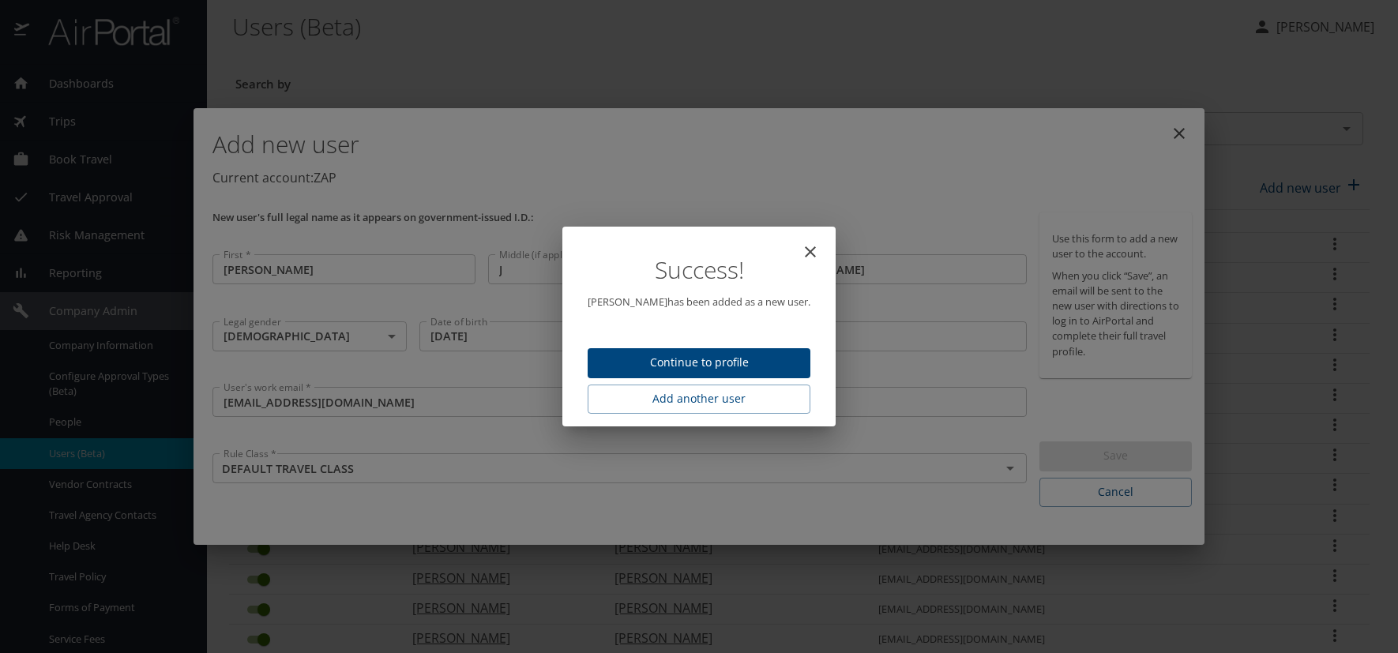
click at [637, 359] on span "Continue to profile" at bounding box center [699, 363] width 198 height 20
select select "US"
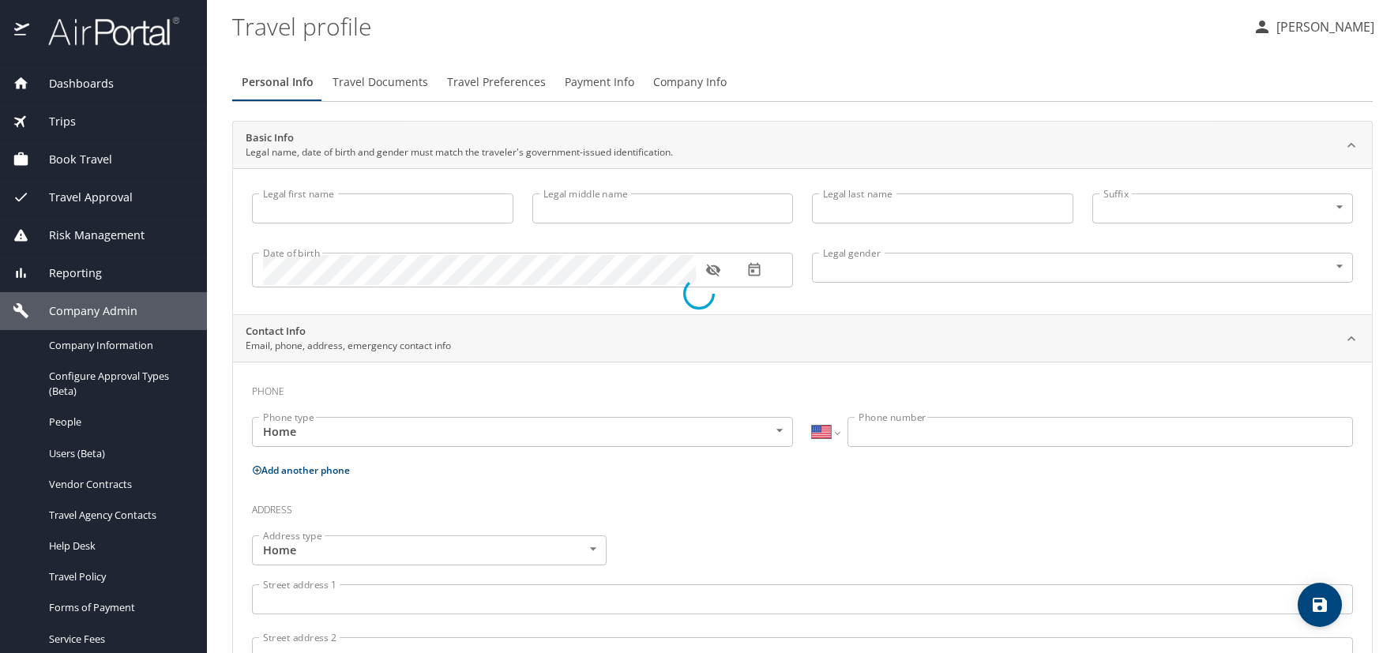
type input "[PERSON_NAME]"
type input "J"
type input "[PERSON_NAME]"
type input "[DEMOGRAPHIC_DATA]"
select select "US"
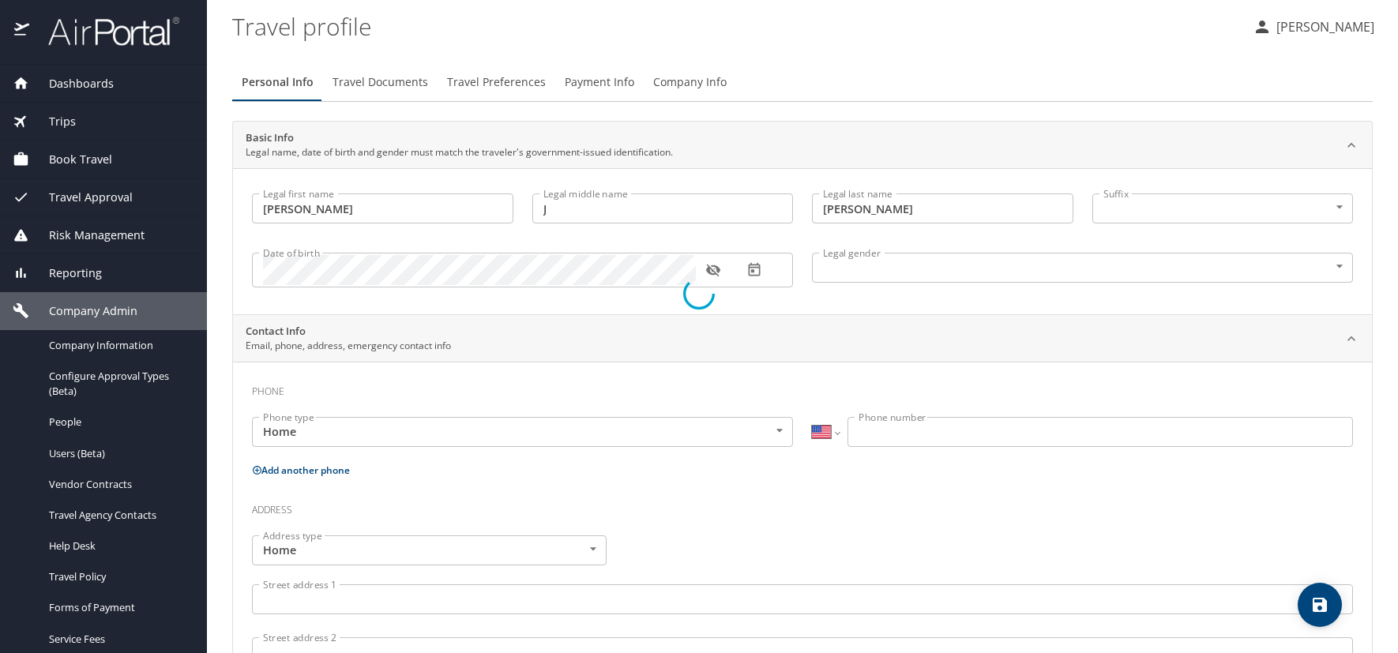
select select "US"
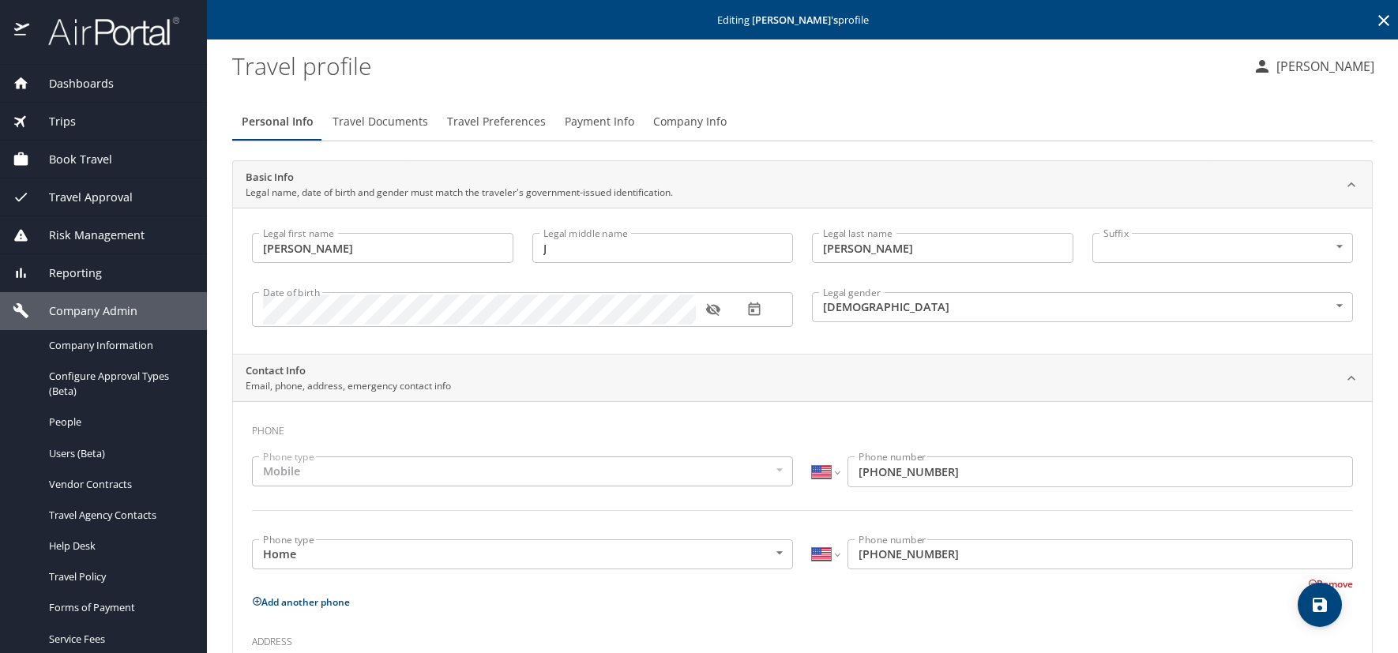
click at [716, 312] on icon "button" at bounding box center [713, 310] width 16 height 16
click at [386, 122] on span "Travel Documents" at bounding box center [381, 122] width 96 height 20
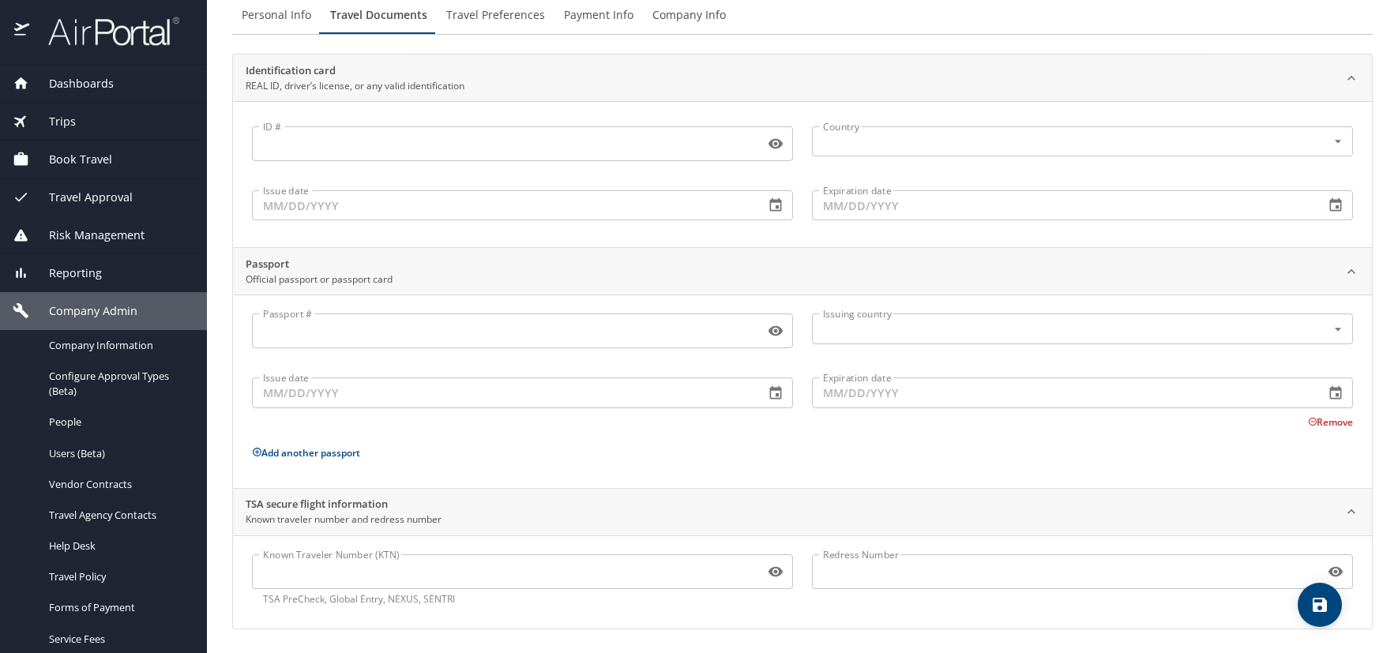
scroll to position [108, 0]
click at [270, 575] on input "Known Traveler Number (KTN)" at bounding box center [505, 570] width 506 height 30
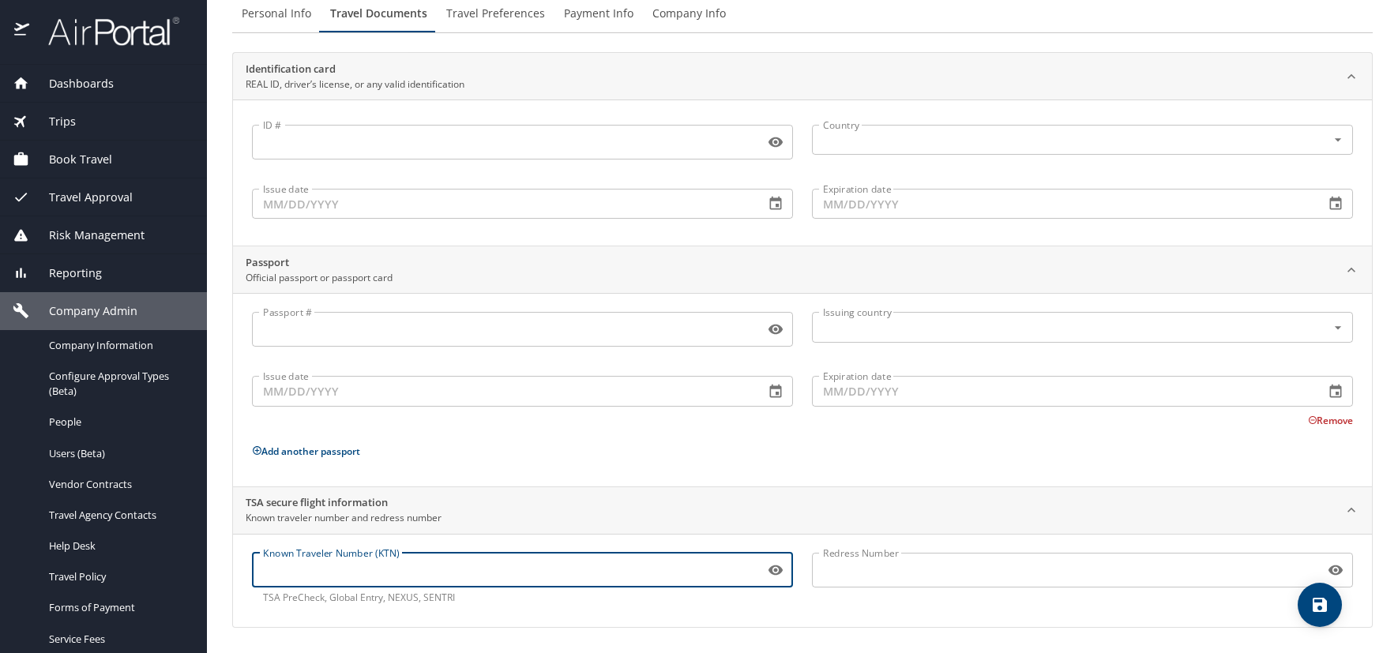
paste input "20142196"
type input "20142196"
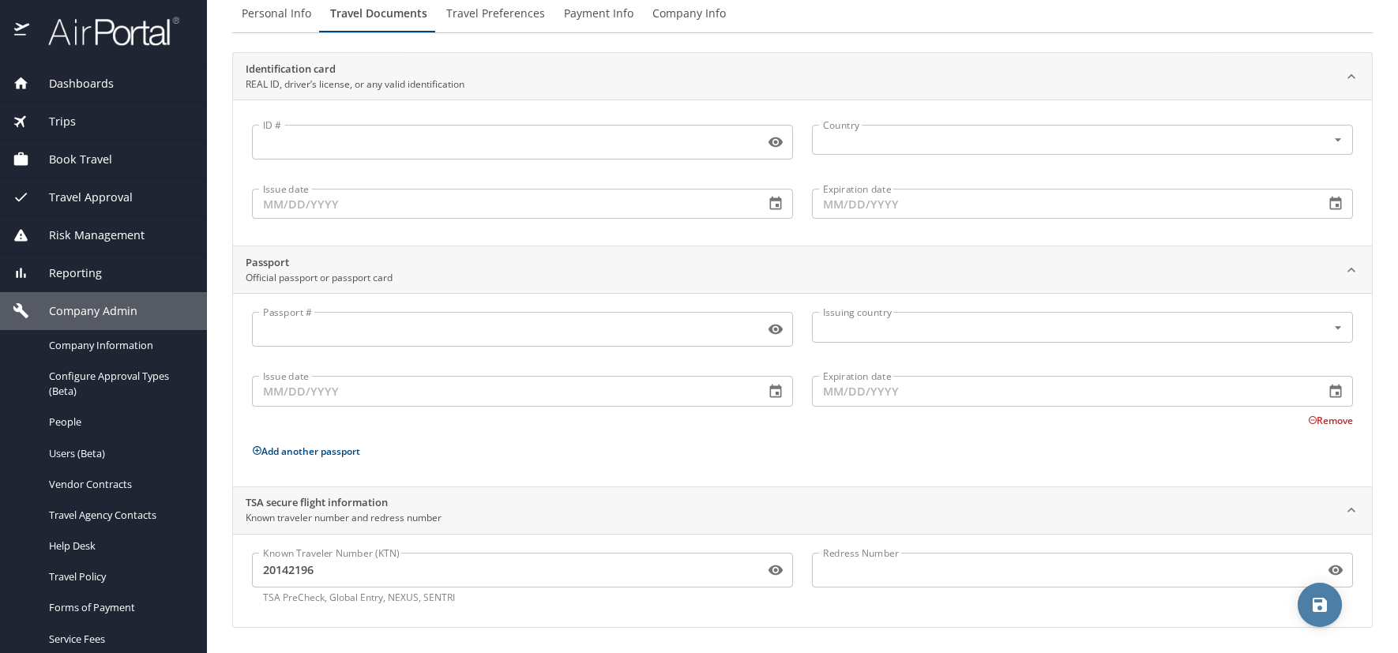
click at [1319, 602] on icon "save" at bounding box center [1320, 605] width 19 height 19
click at [260, 9] on span "Personal Info" at bounding box center [277, 14] width 70 height 20
select select "US"
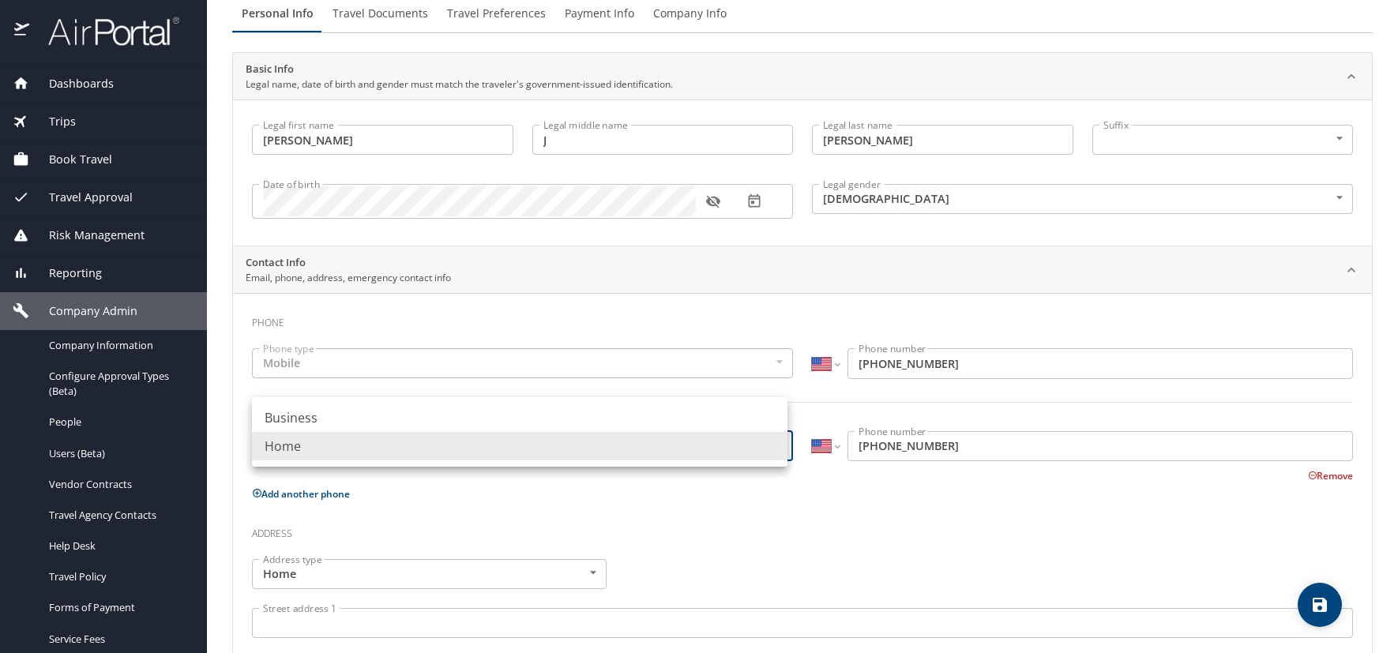
click at [767, 444] on body "Dashboards AirPortal 360™ Manager AirPortal 360™ Agent My Travel Dashboard Trip…" at bounding box center [699, 326] width 1398 height 653
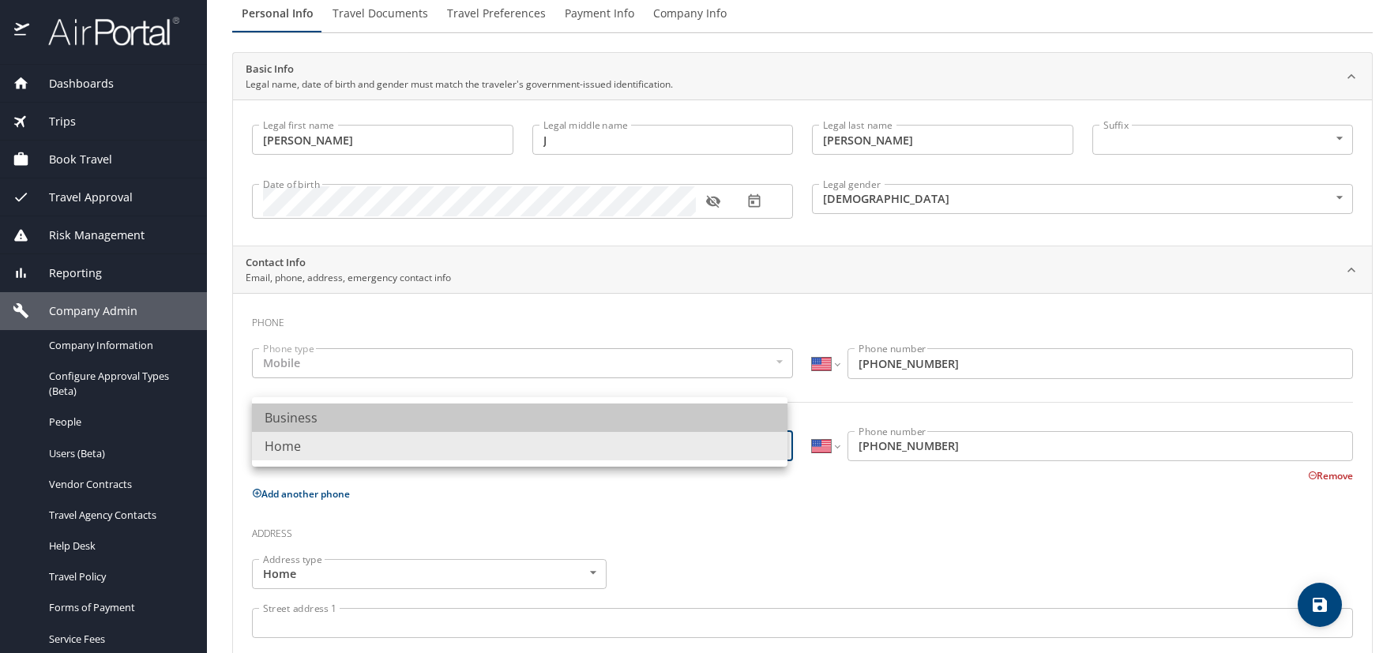
click at [397, 420] on li "Business" at bounding box center [520, 418] width 536 height 28
type input "Business"
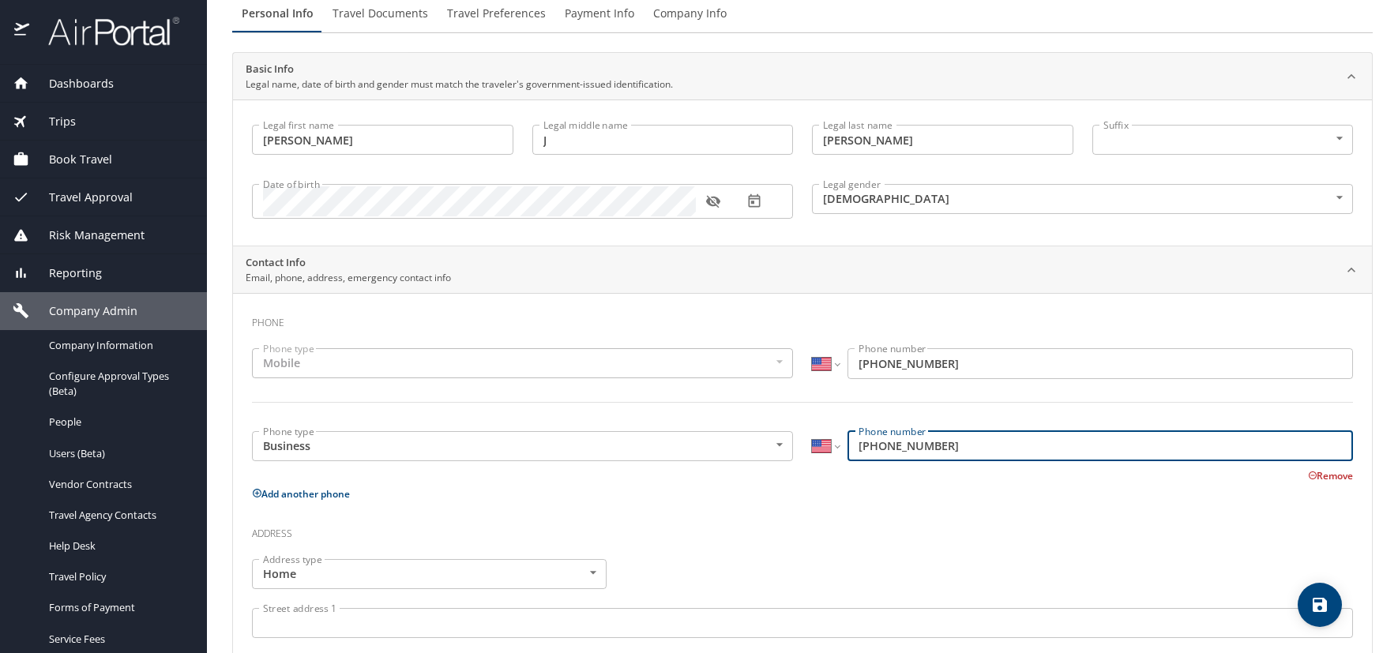
click at [974, 440] on input "(505) 427-1420" at bounding box center [1101, 446] width 506 height 30
type input "5"
type input "(720) 644-3398"
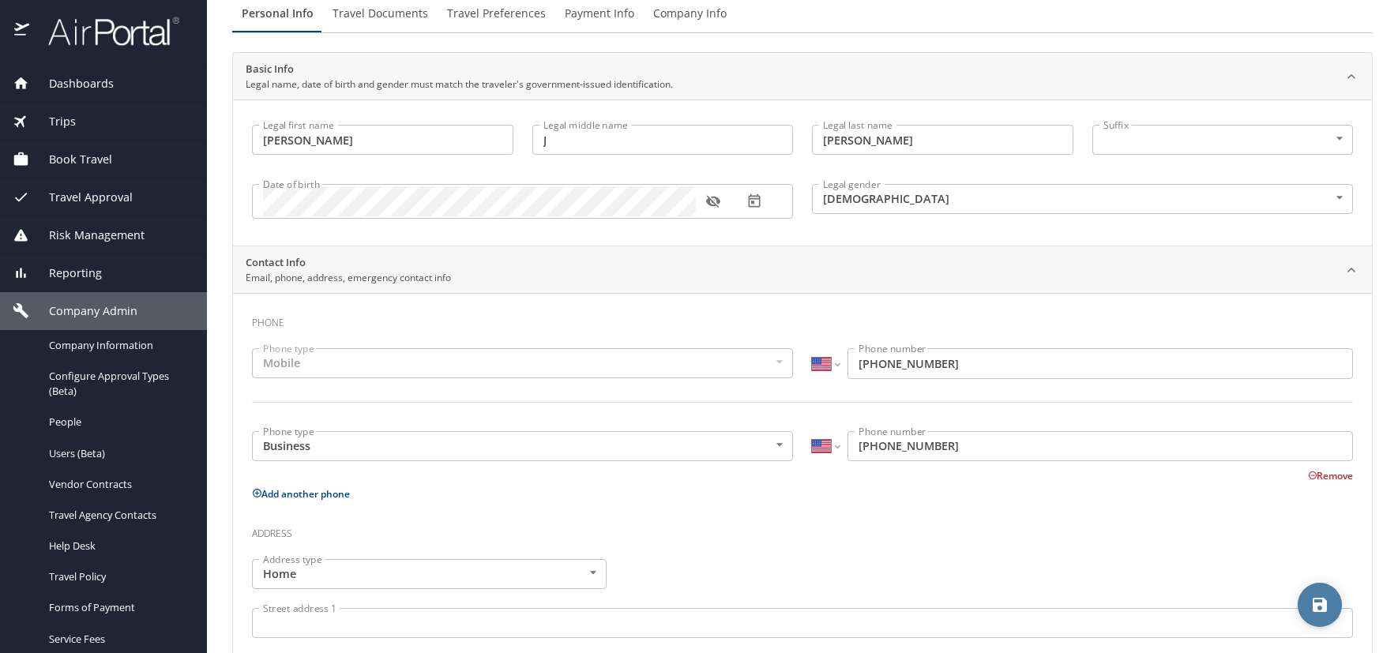
click at [1315, 605] on icon "save" at bounding box center [1320, 605] width 14 height 14
select select "US"
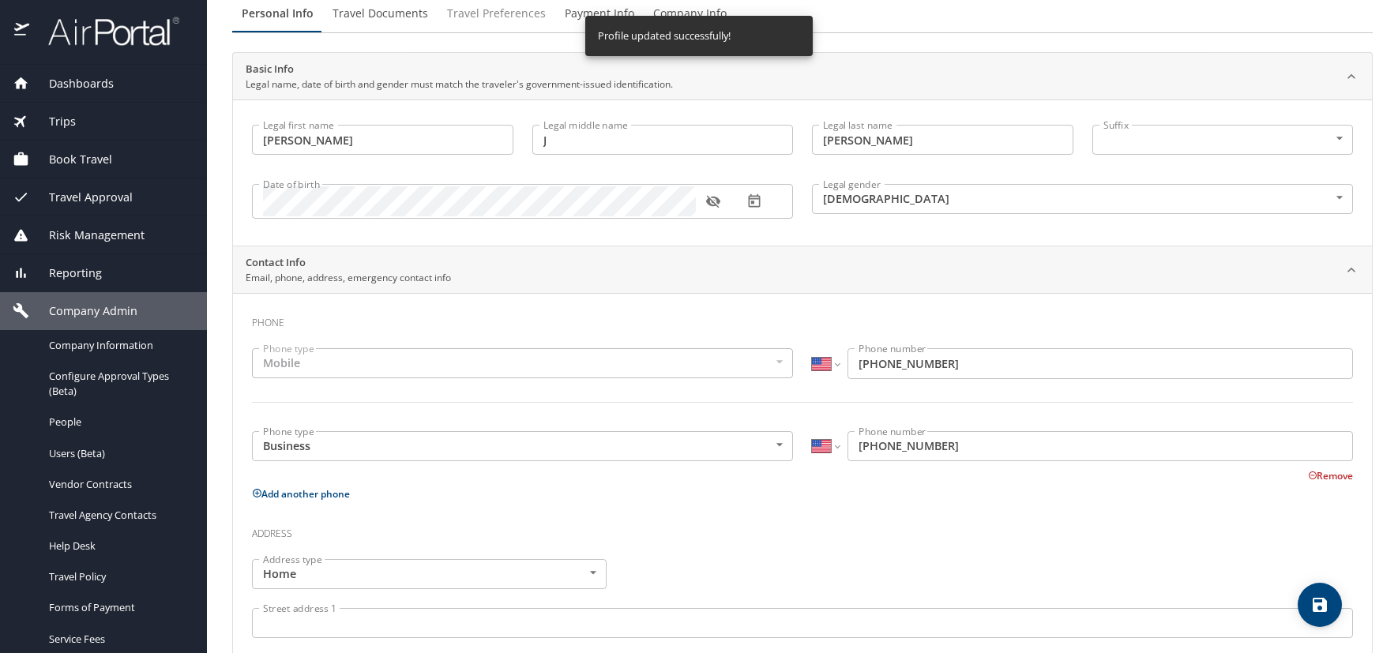
click at [518, 15] on span "Travel Preferences" at bounding box center [496, 14] width 99 height 20
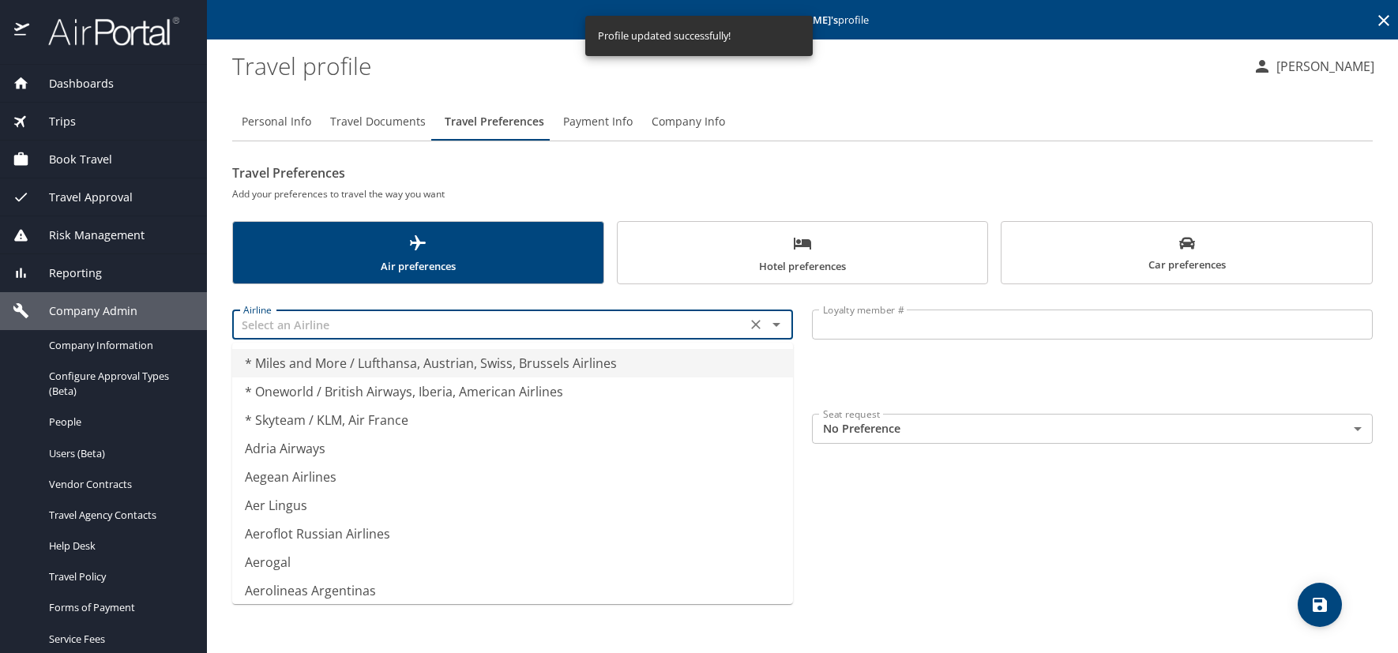
click at [325, 327] on input "text" at bounding box center [489, 324] width 505 height 21
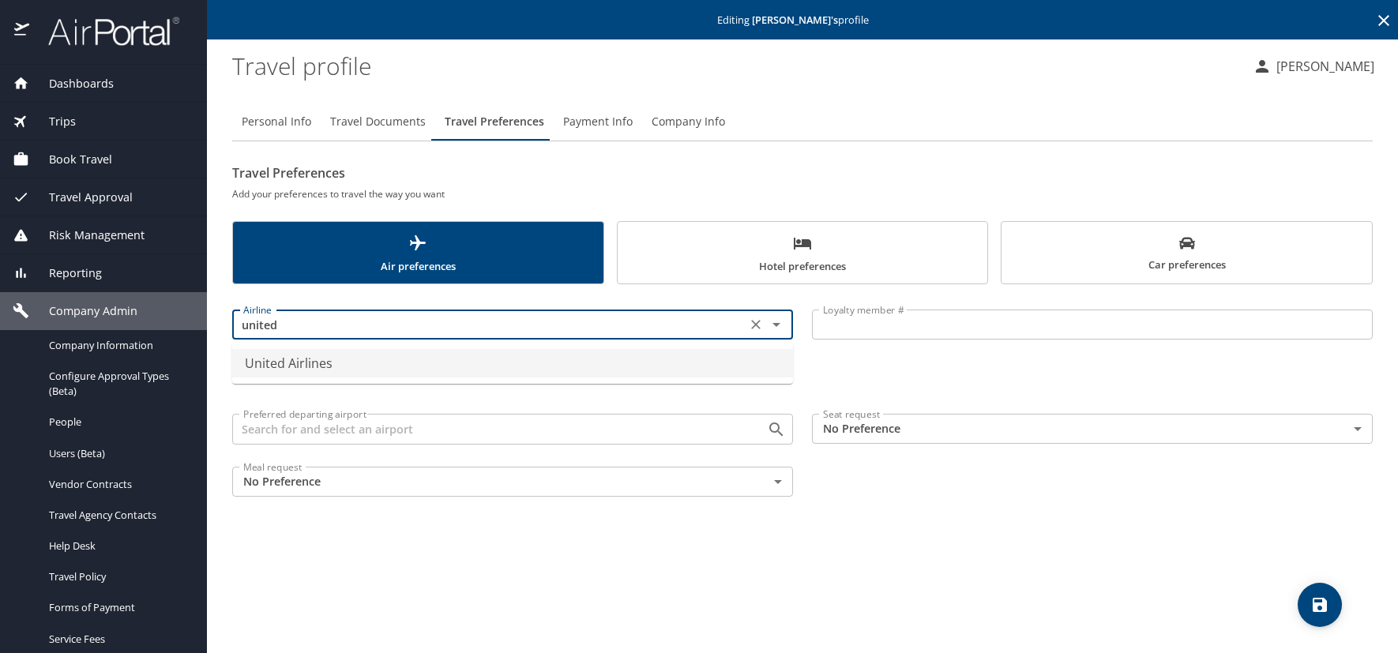
drag, startPoint x: 326, startPoint y: 366, endPoint x: 730, endPoint y: 363, distance: 403.7
click at [328, 366] on li "United Airlines" at bounding box center [512, 363] width 561 height 28
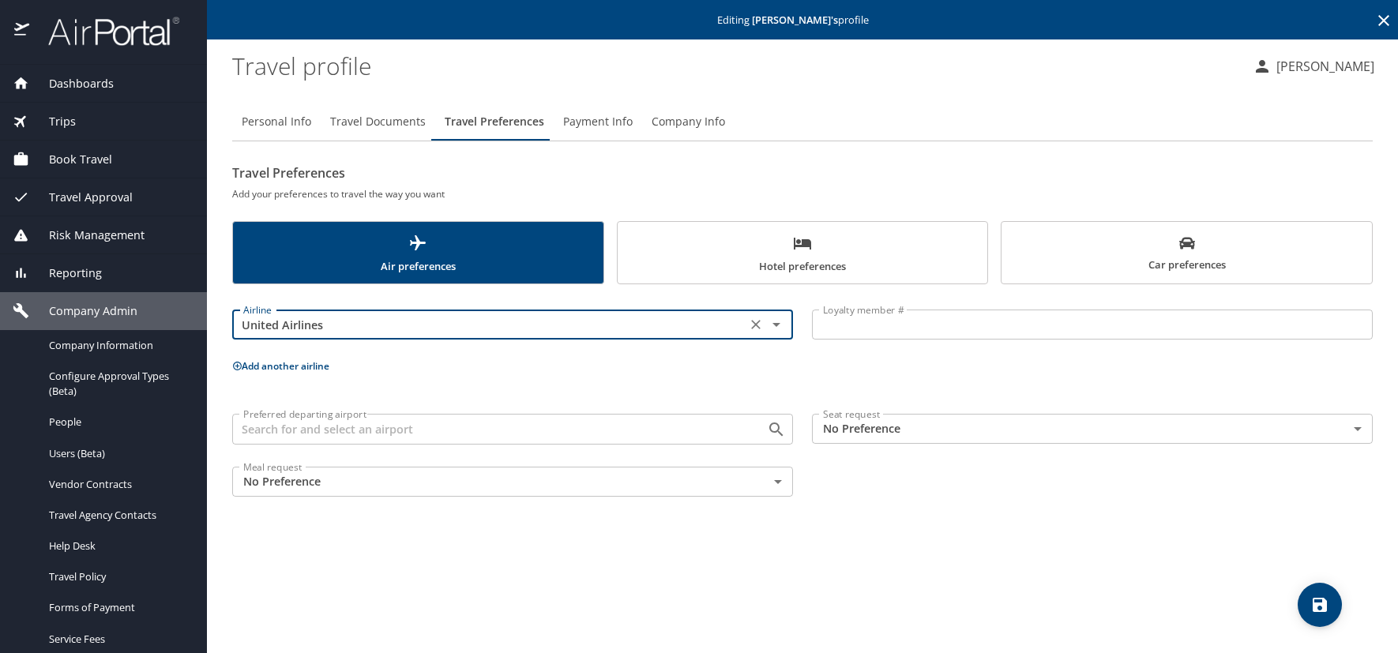
type input "United Airlines"
click at [843, 324] on input "Loyalty member #" at bounding box center [1092, 325] width 561 height 30
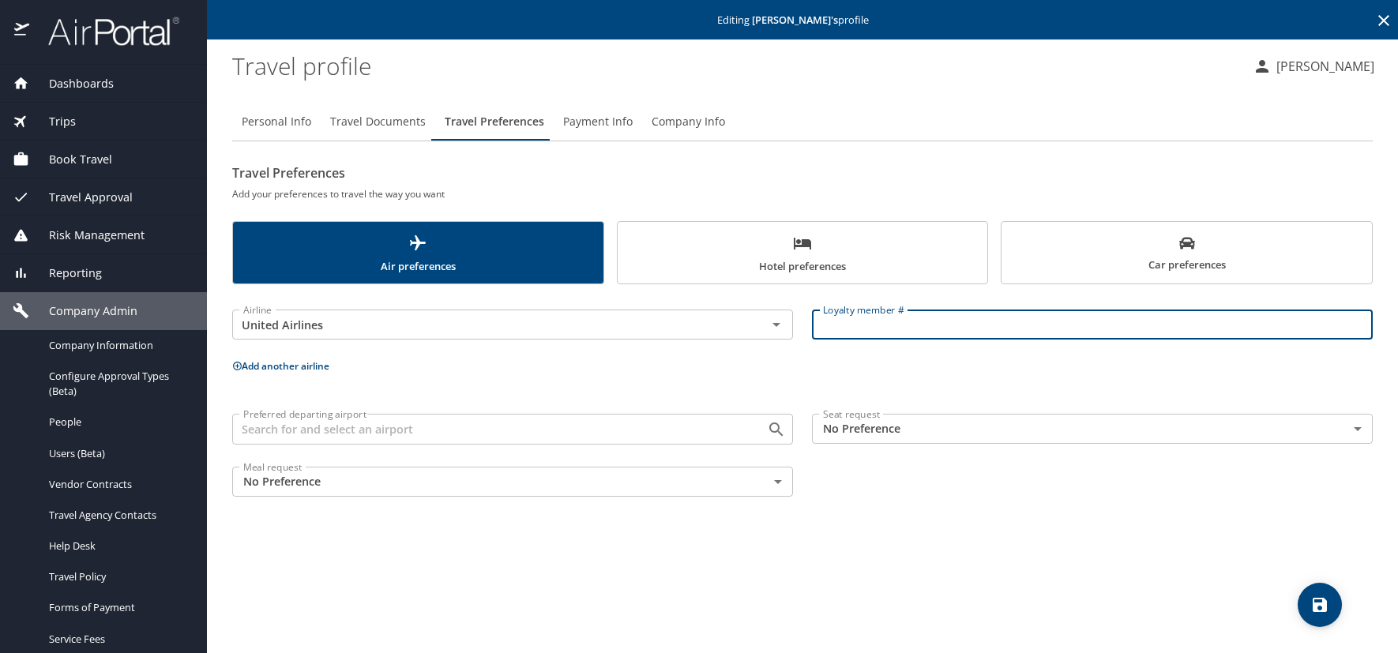
click at [837, 329] on input "Loyalty member #" at bounding box center [1092, 325] width 561 height 30
paste input "THH35013"
type input "THH35013"
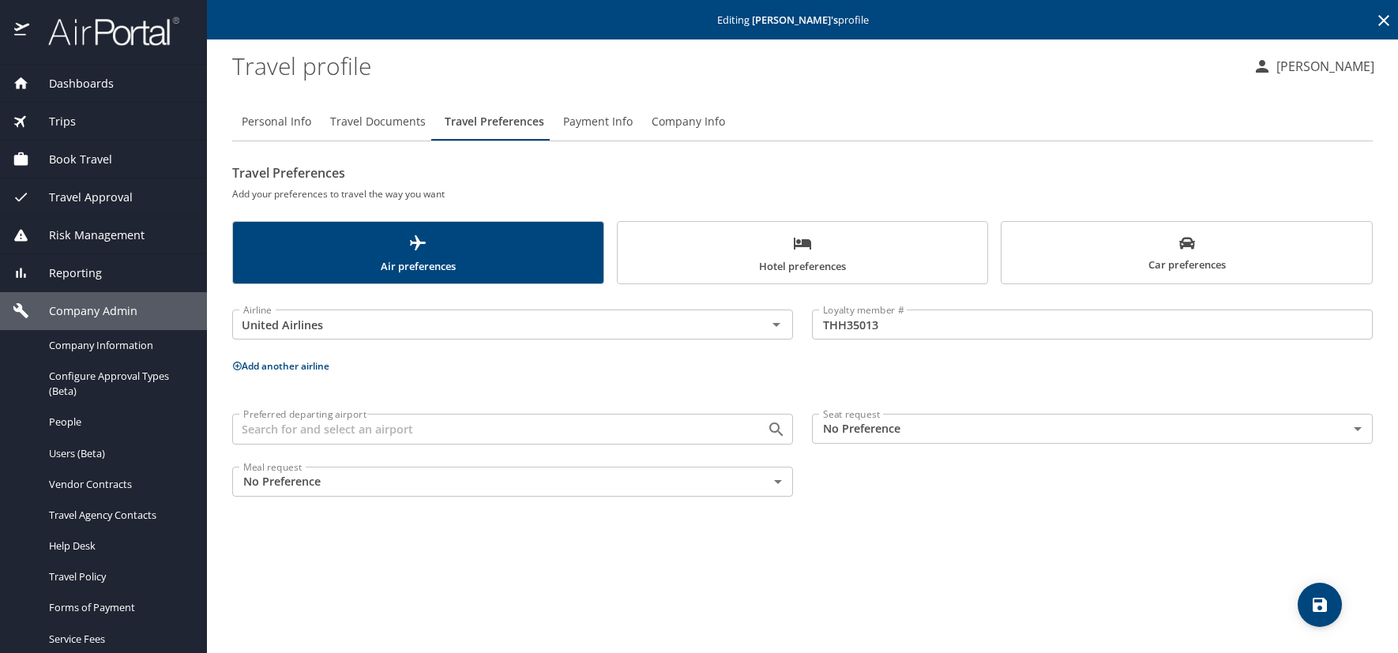
drag, startPoint x: 708, startPoint y: 243, endPoint x: 694, endPoint y: 245, distance: 13.6
click at [708, 243] on span "Hotel preferences" at bounding box center [803, 255] width 352 height 42
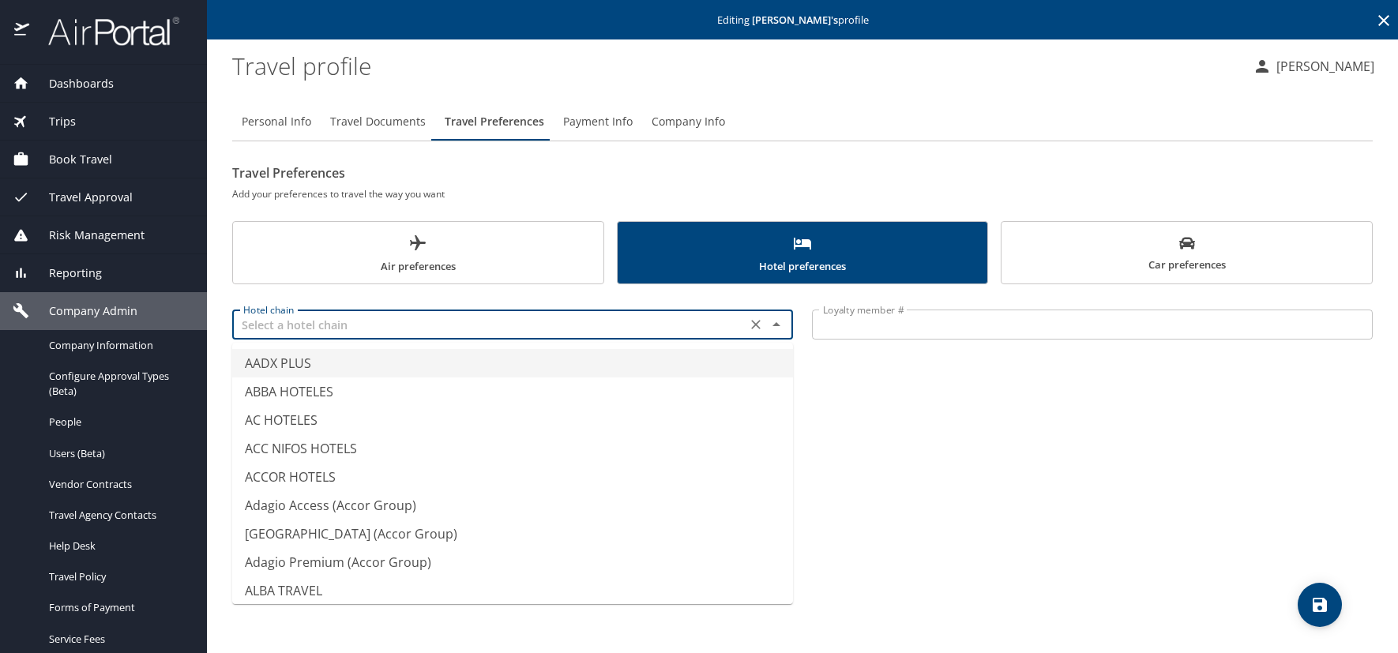
click at [366, 322] on input "text" at bounding box center [489, 324] width 505 height 21
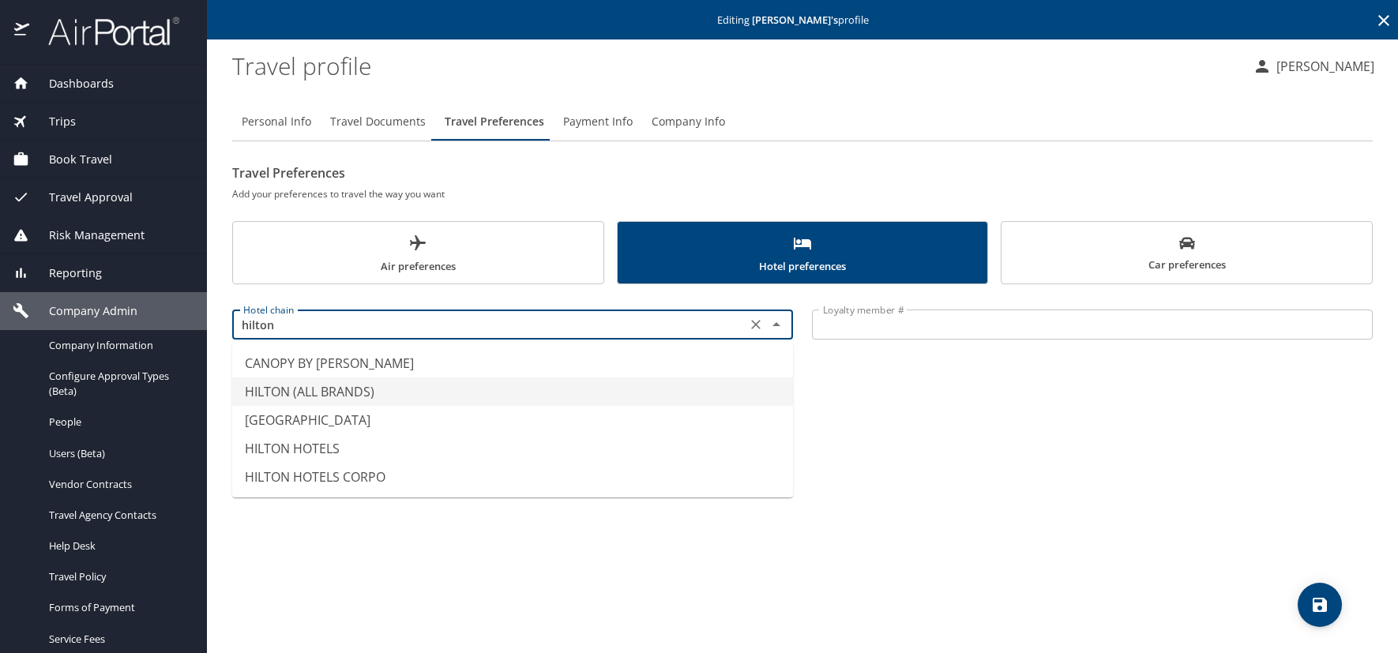
click at [310, 388] on li "HILTON (ALL BRANDS)" at bounding box center [512, 392] width 561 height 28
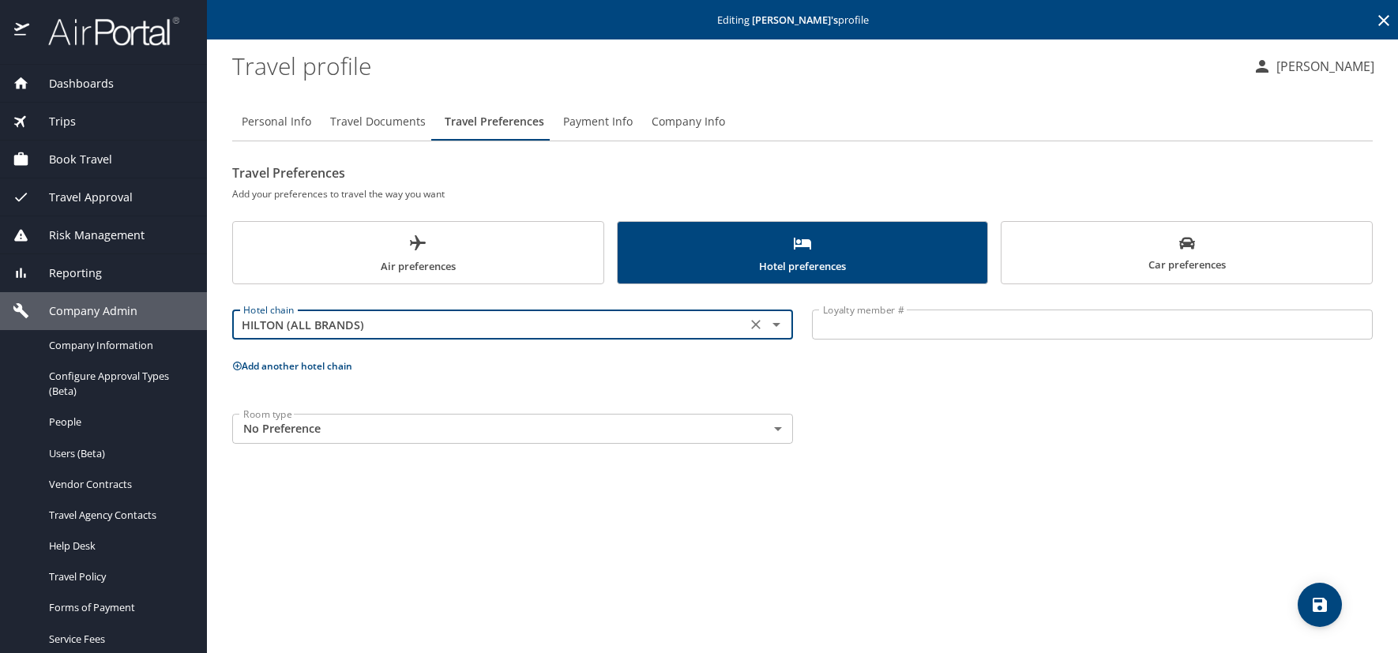
type input "HILTON (ALL BRANDS)"
click at [844, 328] on input "Loyalty member #" at bounding box center [1092, 325] width 561 height 30
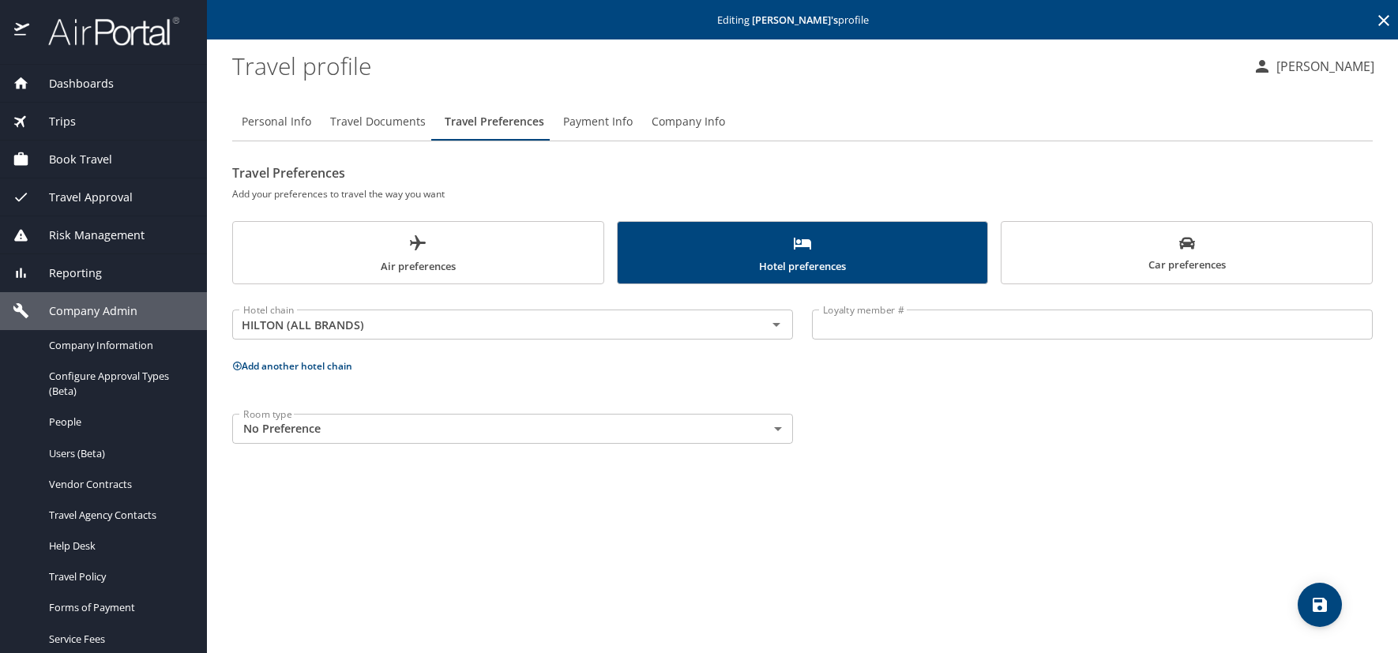
click at [911, 334] on input "Loyalty member #" at bounding box center [1092, 325] width 561 height 30
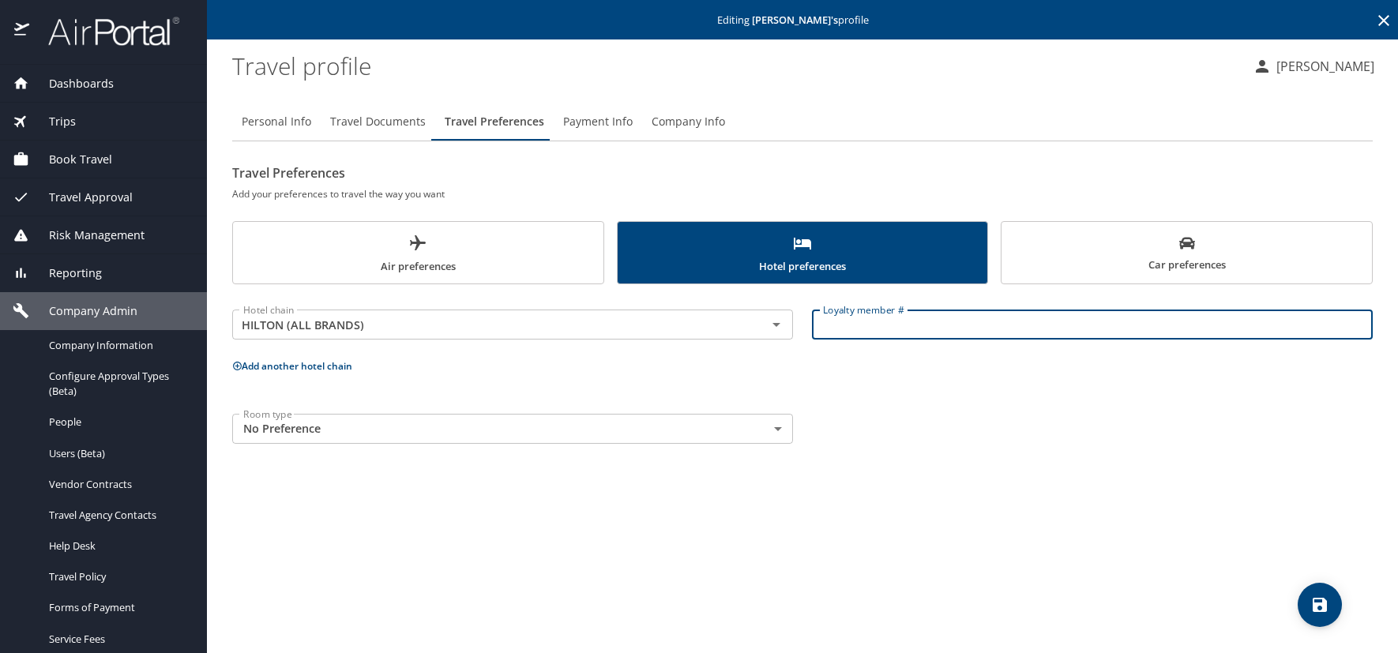
paste input "1174252666"
type input "1174252666"
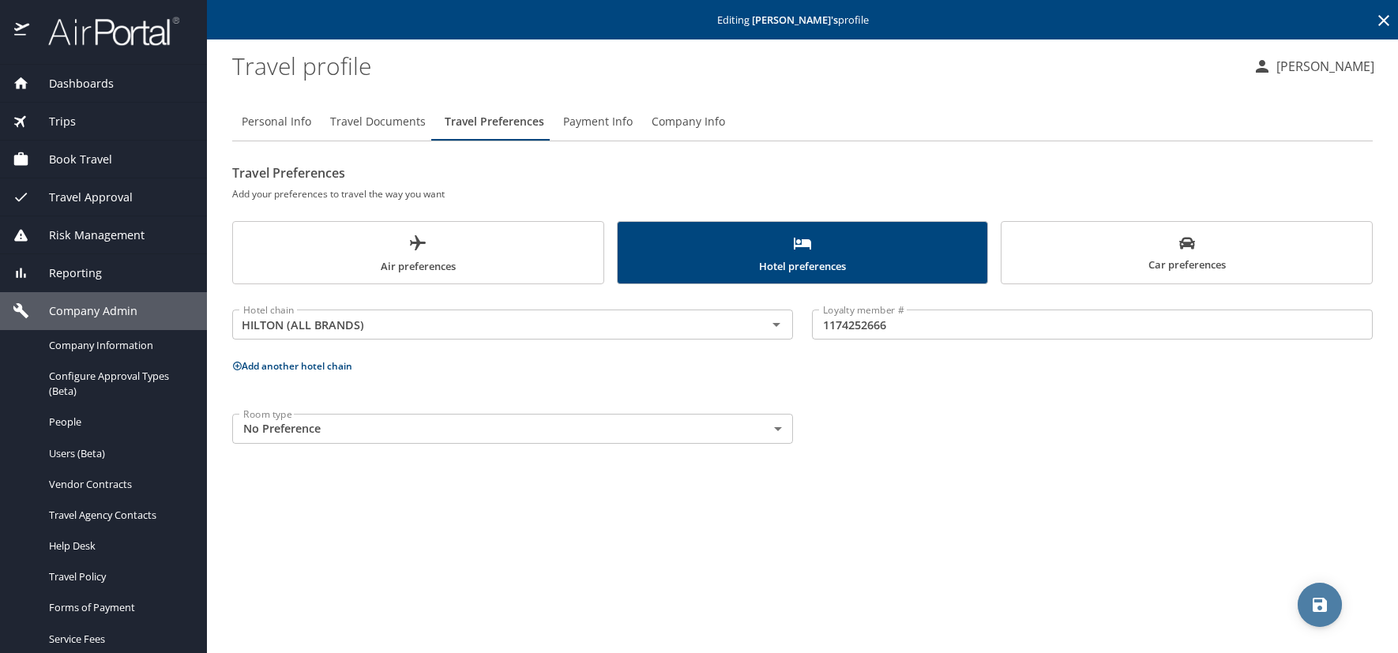
click at [1310, 600] on span "save" at bounding box center [1320, 605] width 44 height 19
click at [483, 269] on span "Air preferences" at bounding box center [419, 255] width 352 height 42
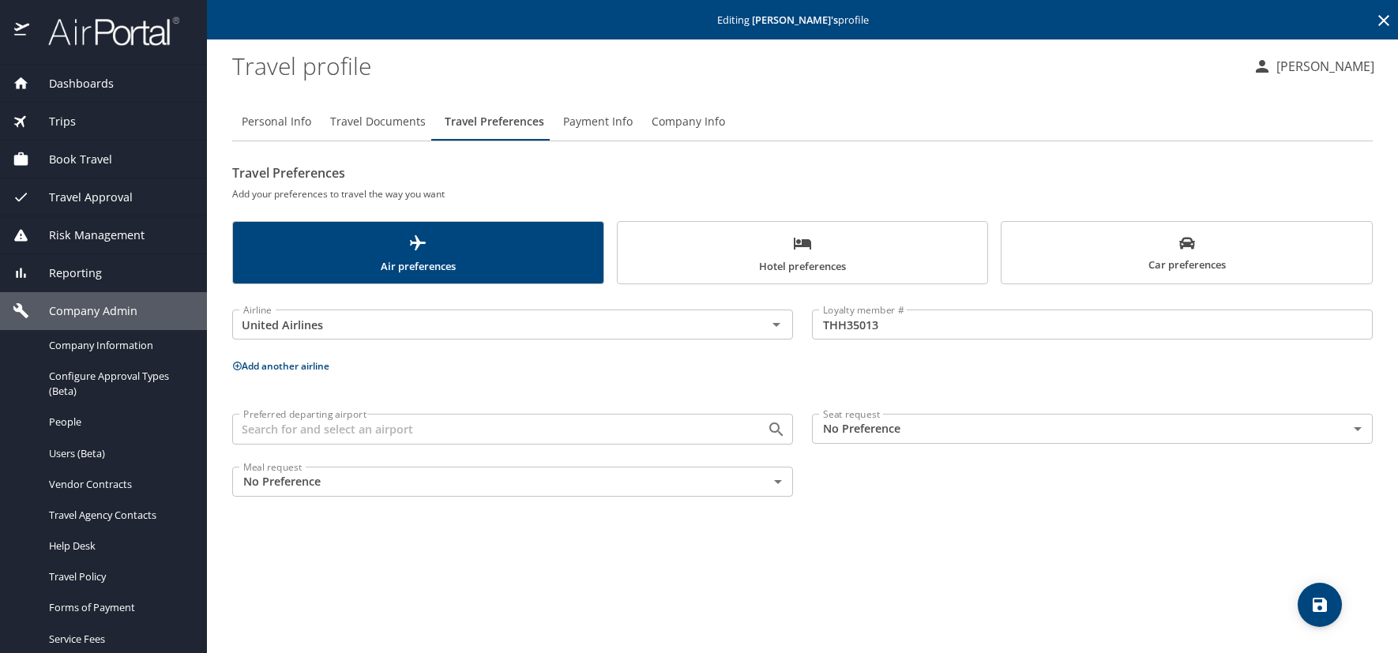
click at [416, 119] on span "Travel Documents" at bounding box center [378, 122] width 96 height 20
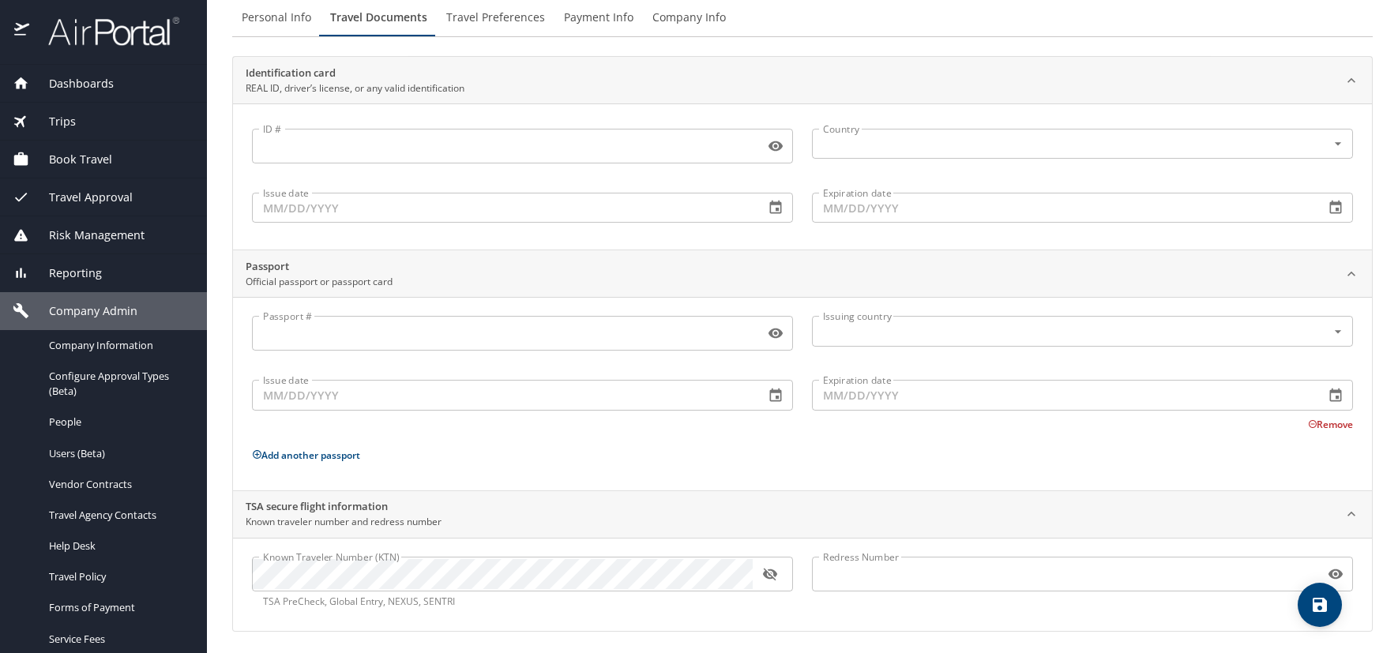
scroll to position [108, 0]
click at [1315, 609] on icon "save" at bounding box center [1320, 605] width 14 height 14
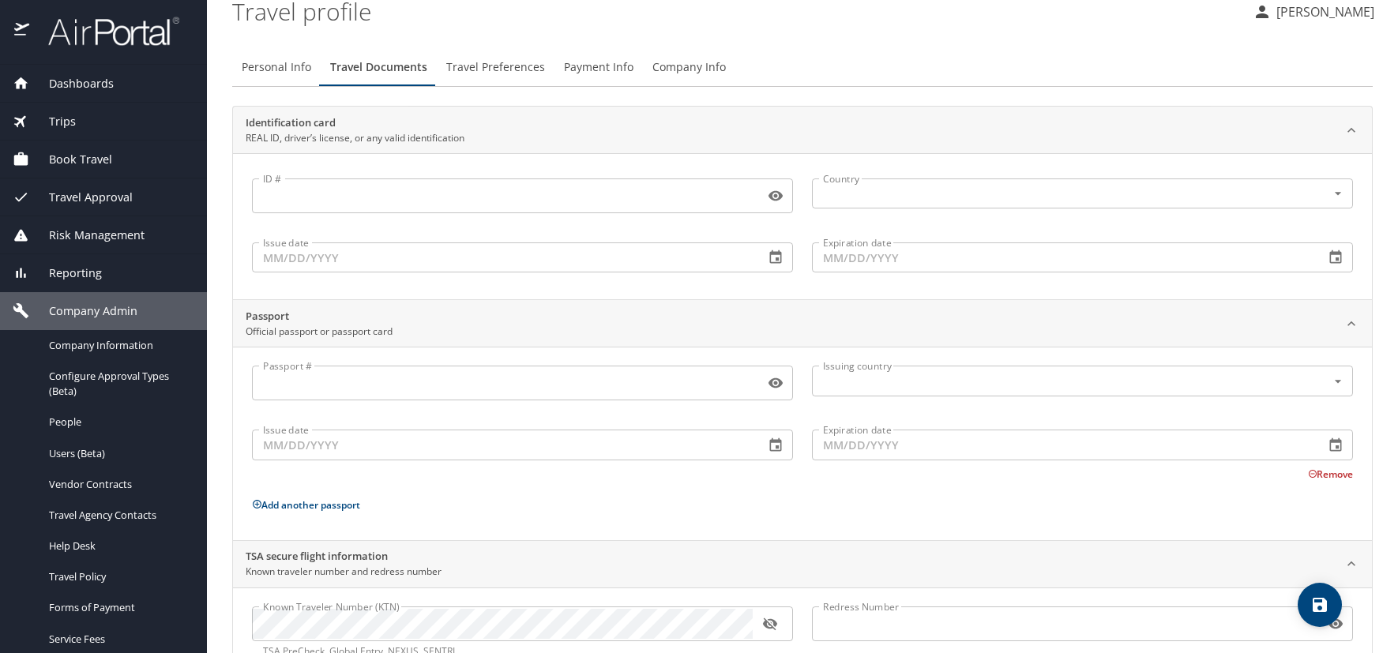
scroll to position [0, 0]
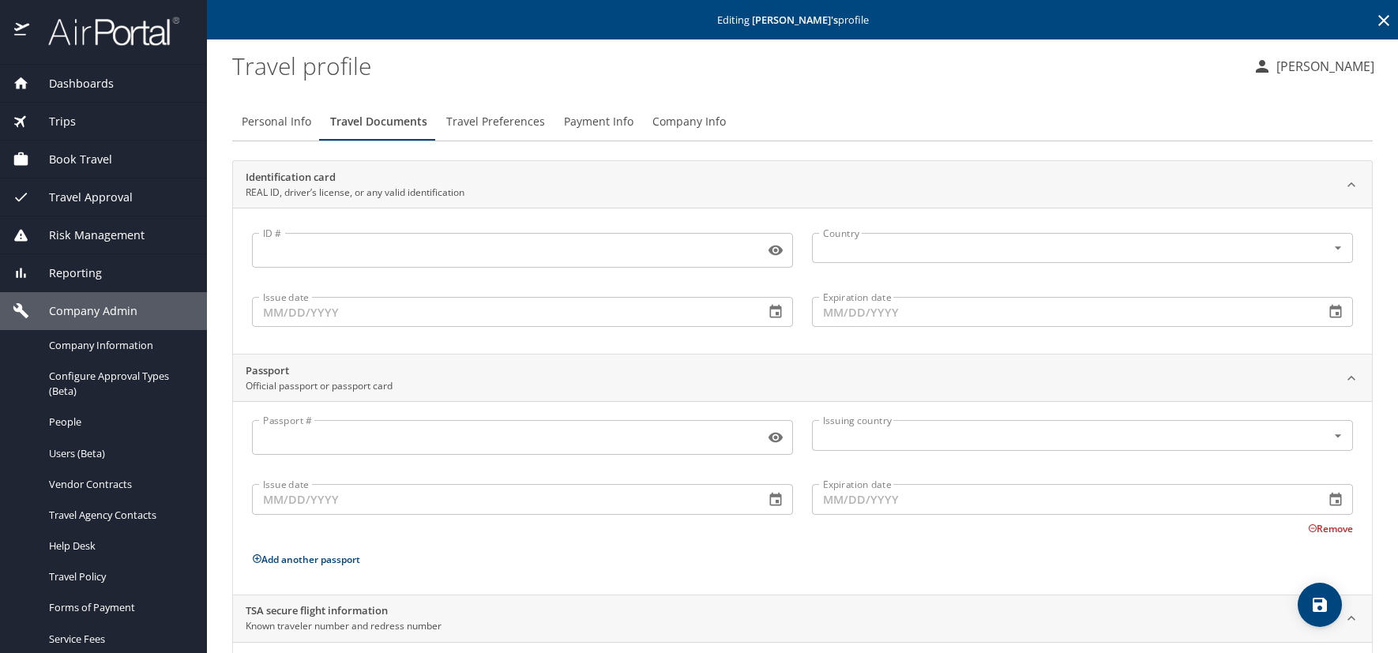
click at [1375, 19] on icon at bounding box center [1384, 20] width 19 height 19
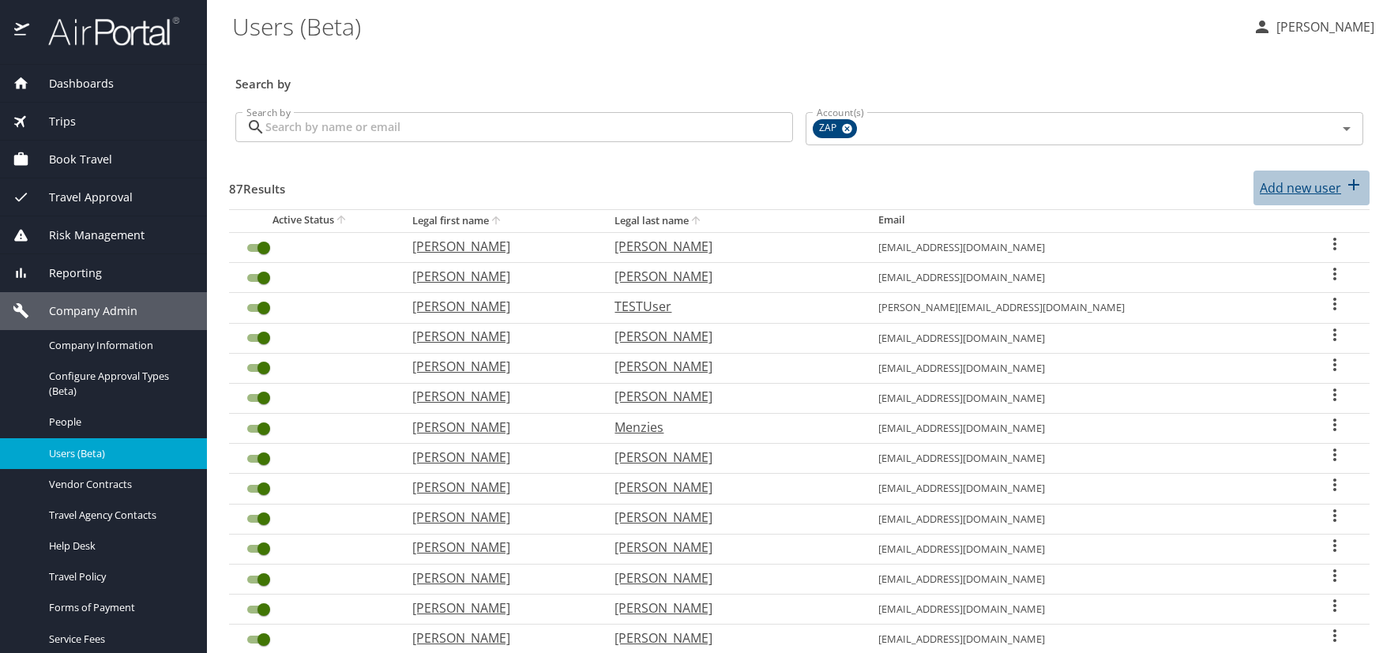
click at [1287, 190] on p "Add new user" at bounding box center [1300, 188] width 81 height 19
select select "US"
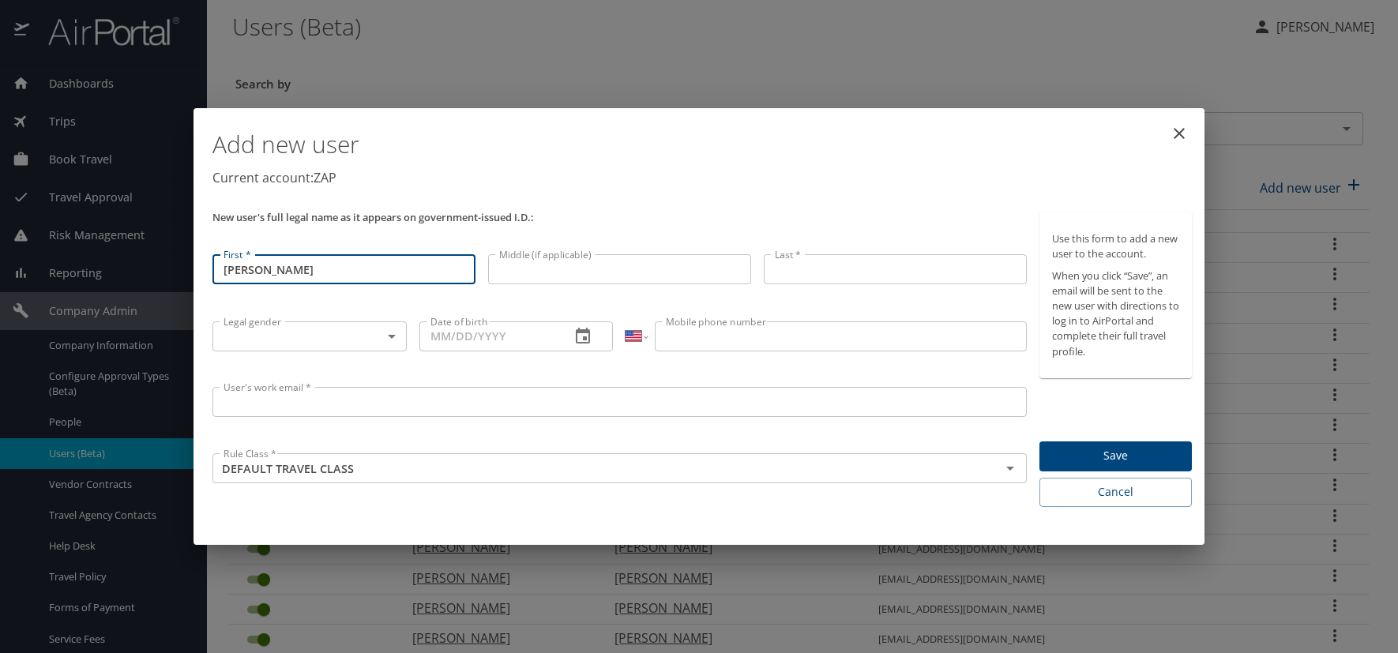
type input "Enio"
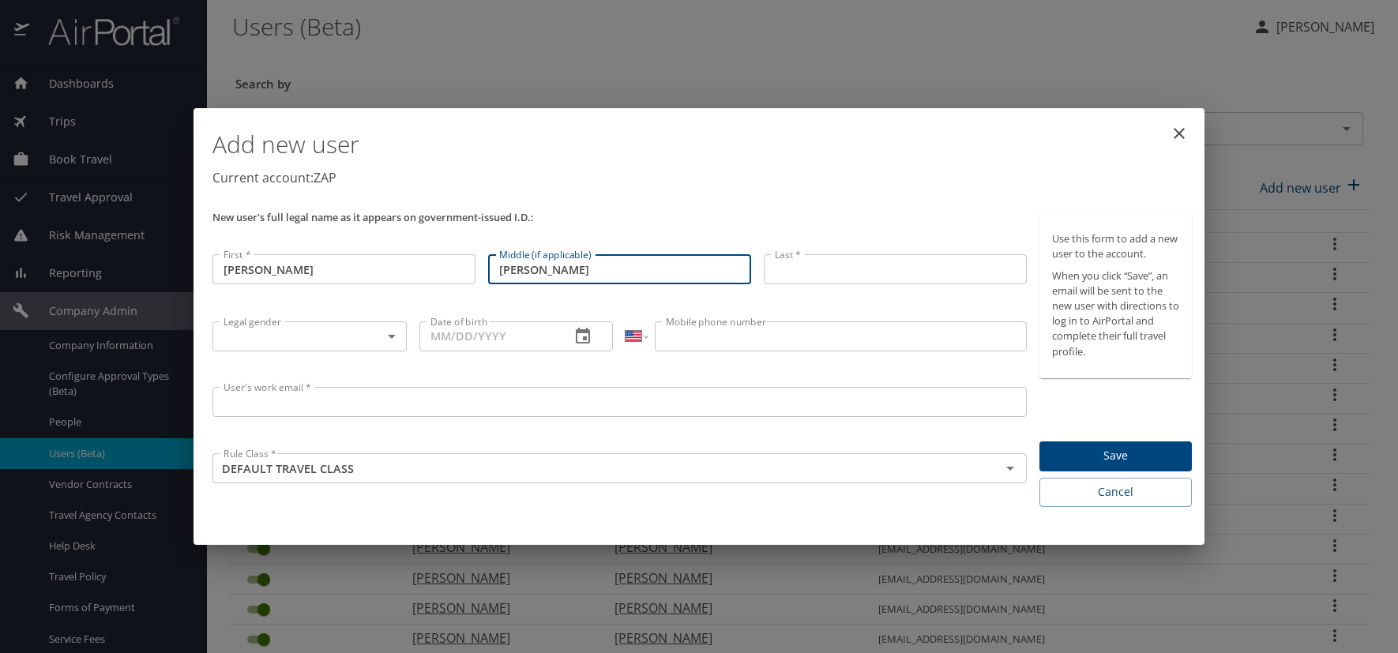
type input "Jose"
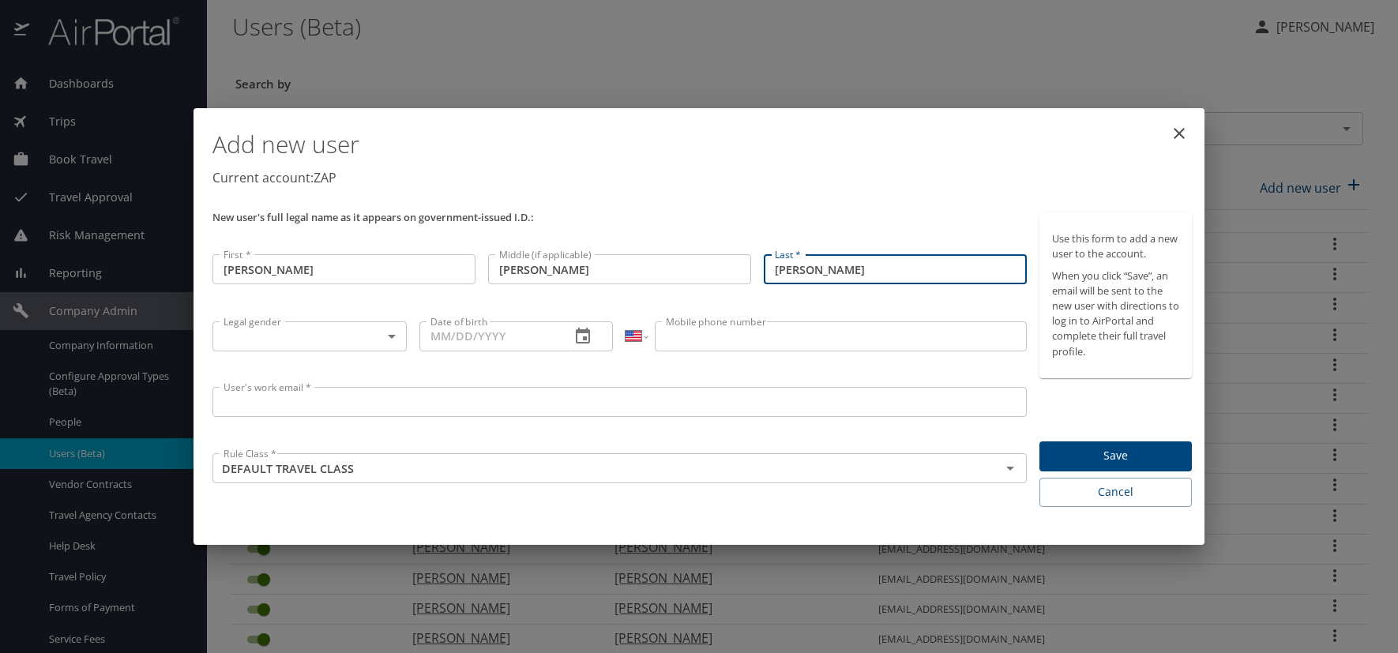
type input "Munoz"
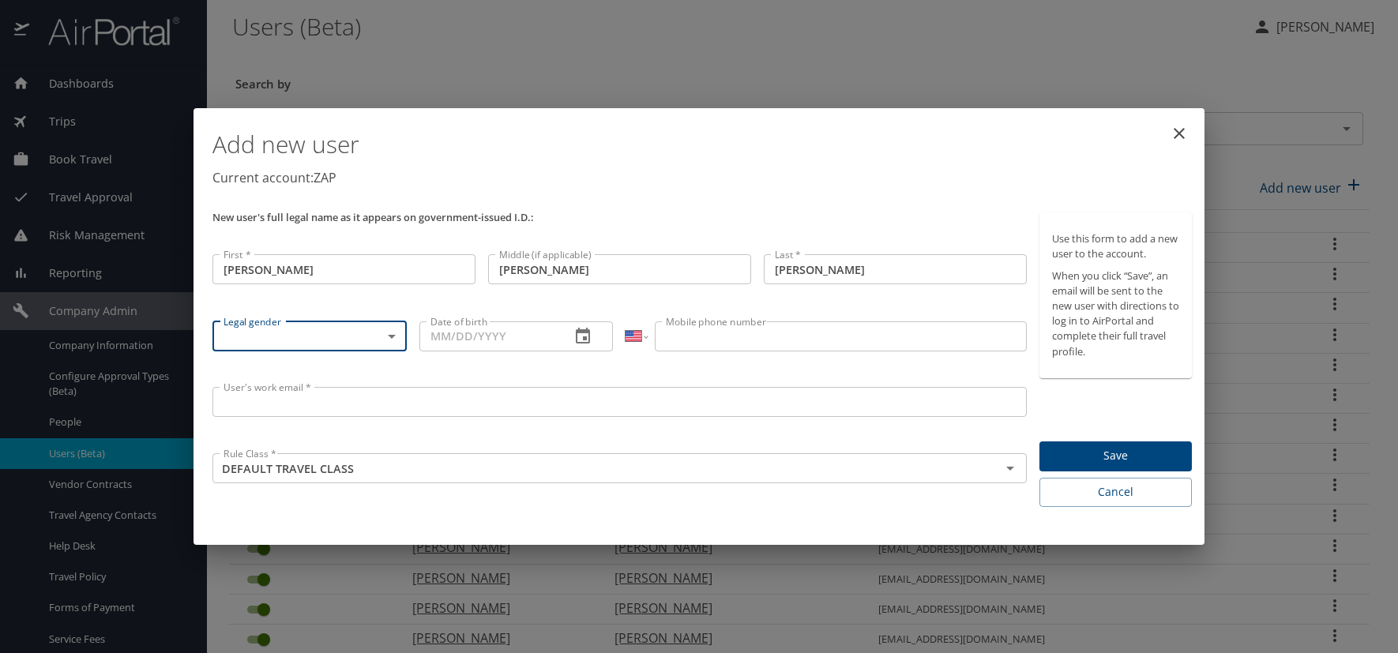
click at [393, 335] on body "Dashboards AirPortal 360™ Manager AirPortal 360™ Agent My Travel Dashboard Trip…" at bounding box center [699, 326] width 1398 height 653
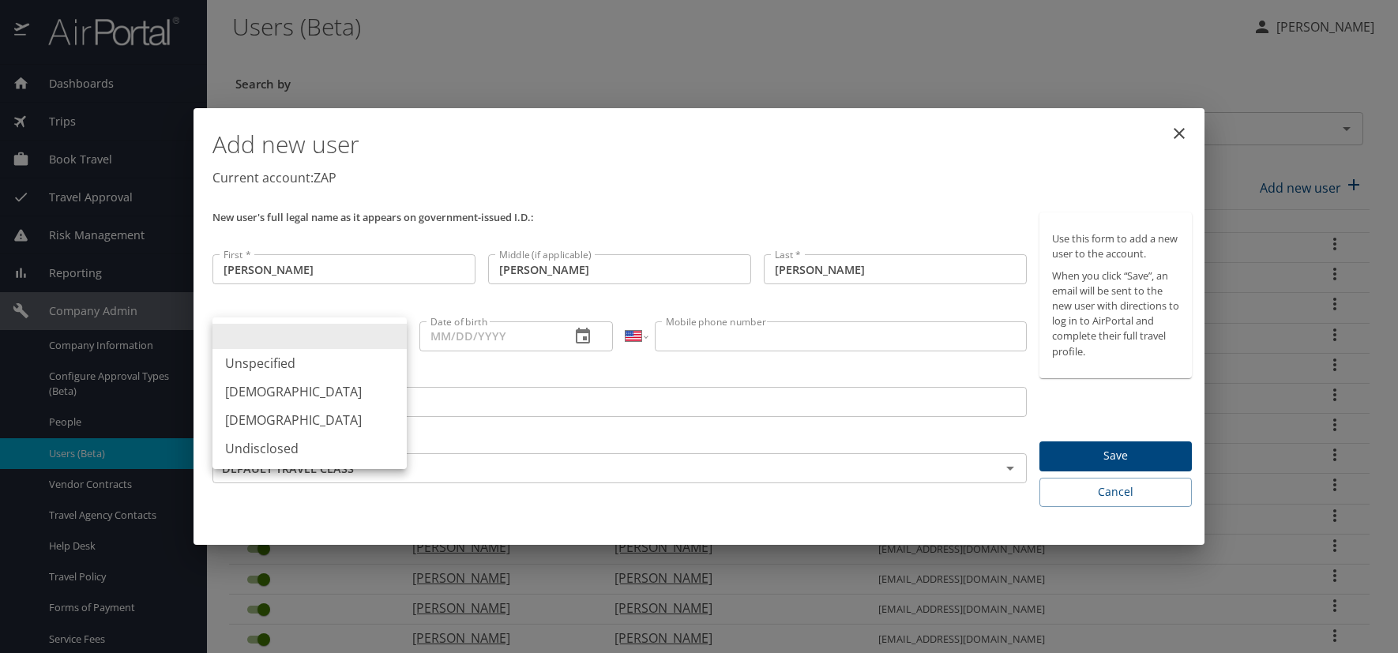
click at [253, 390] on li "Male" at bounding box center [310, 392] width 194 height 28
type input "Male"
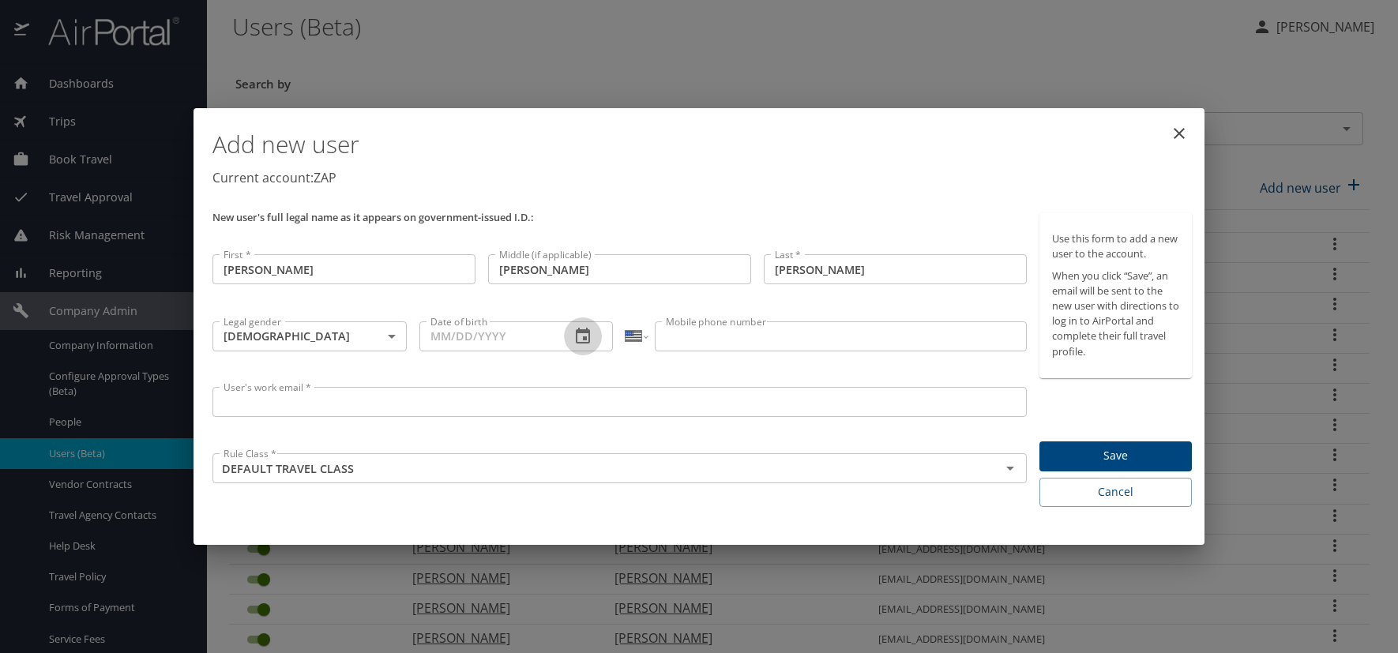
click at [578, 338] on icon "button" at bounding box center [583, 336] width 19 height 19
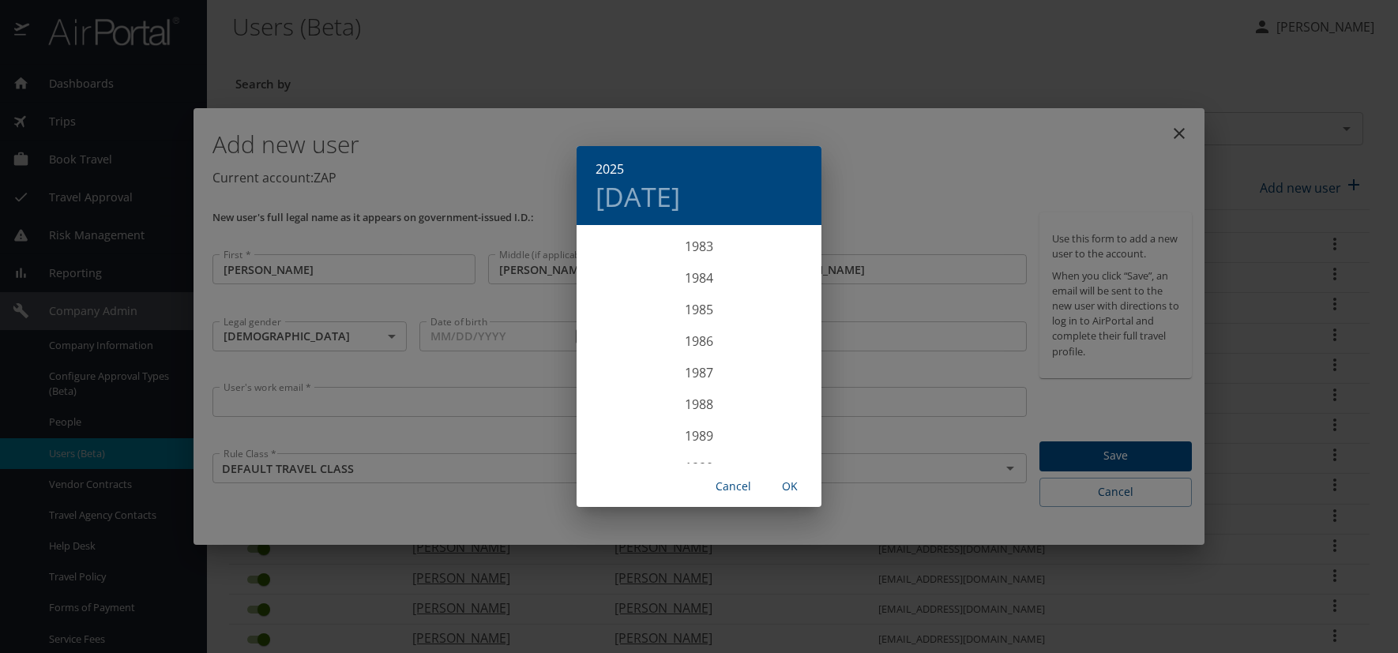
scroll to position [2623, 0]
click at [693, 243] on div "1982" at bounding box center [699, 243] width 245 height 32
click at [769, 431] on div "Dec" at bounding box center [780, 433] width 81 height 59
click at [728, 334] on p "9" at bounding box center [731, 338] width 6 height 10
click at [793, 483] on span "OK" at bounding box center [790, 487] width 38 height 20
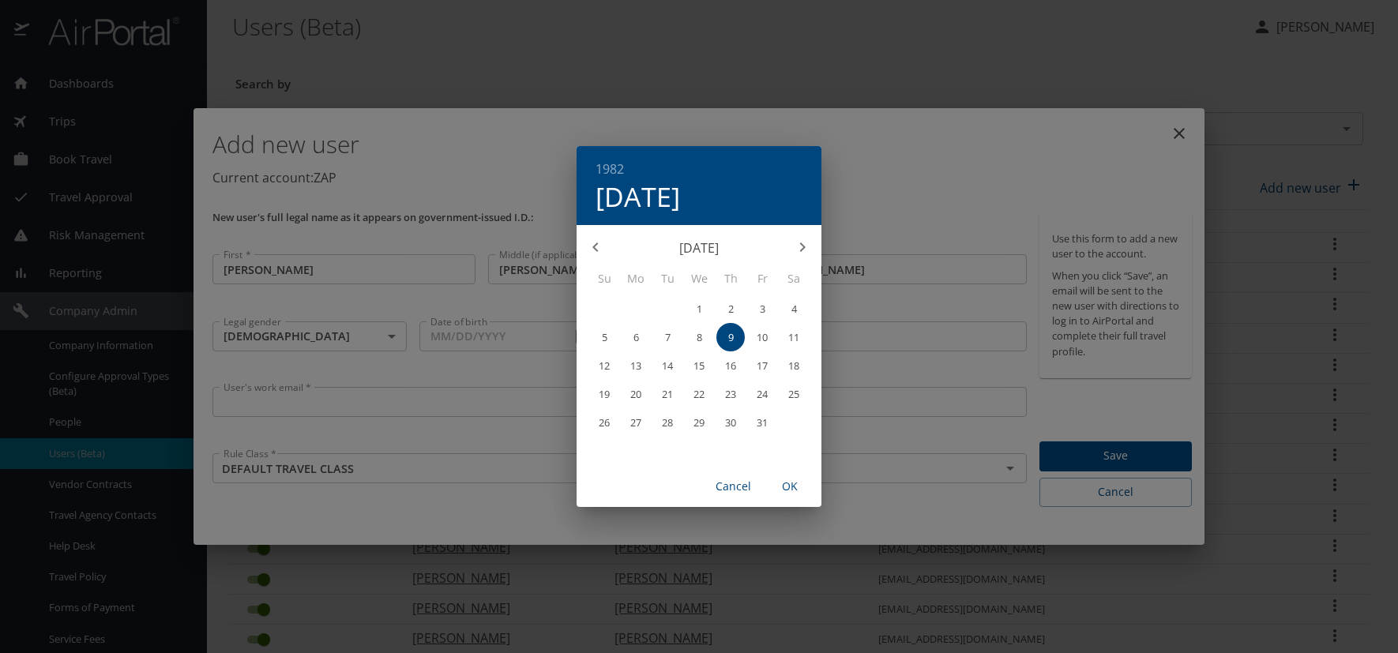
type input "12/09/1982"
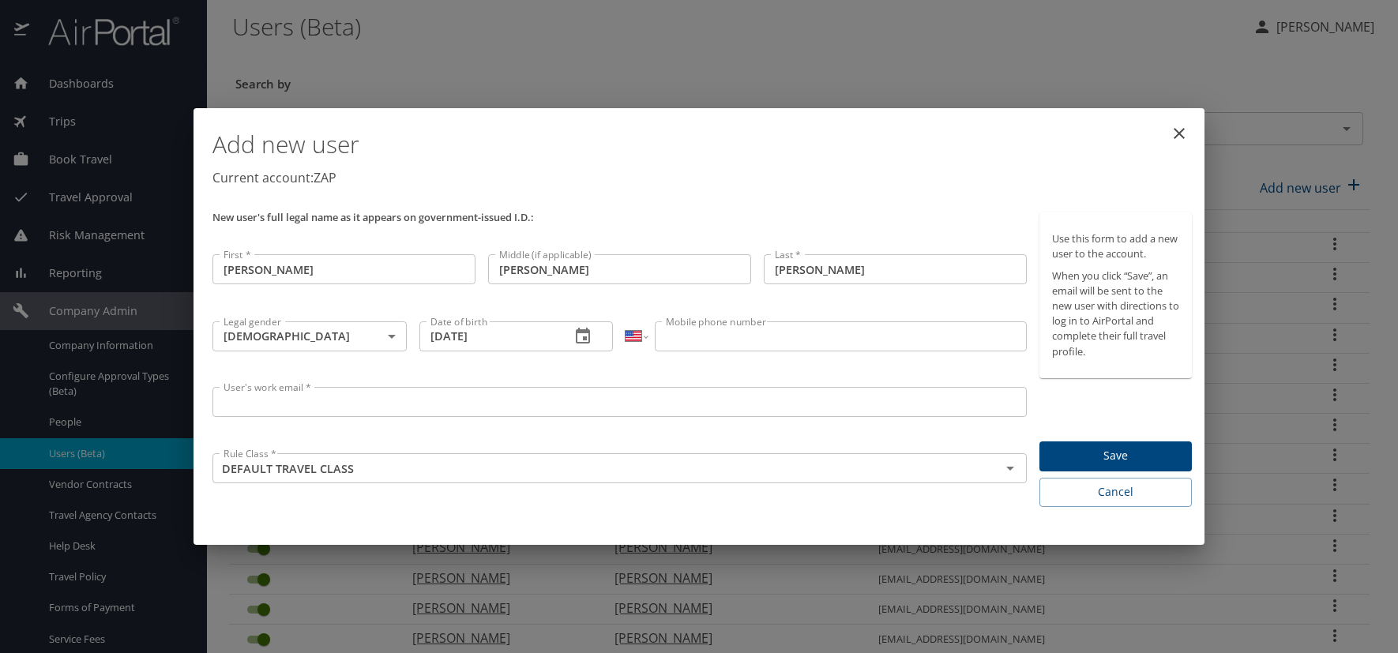
click at [679, 342] on input "Mobile phone number" at bounding box center [840, 337] width 371 height 30
type input "(432) 258-2796"
click at [273, 389] on input "User's work email *" at bounding box center [620, 402] width 814 height 30
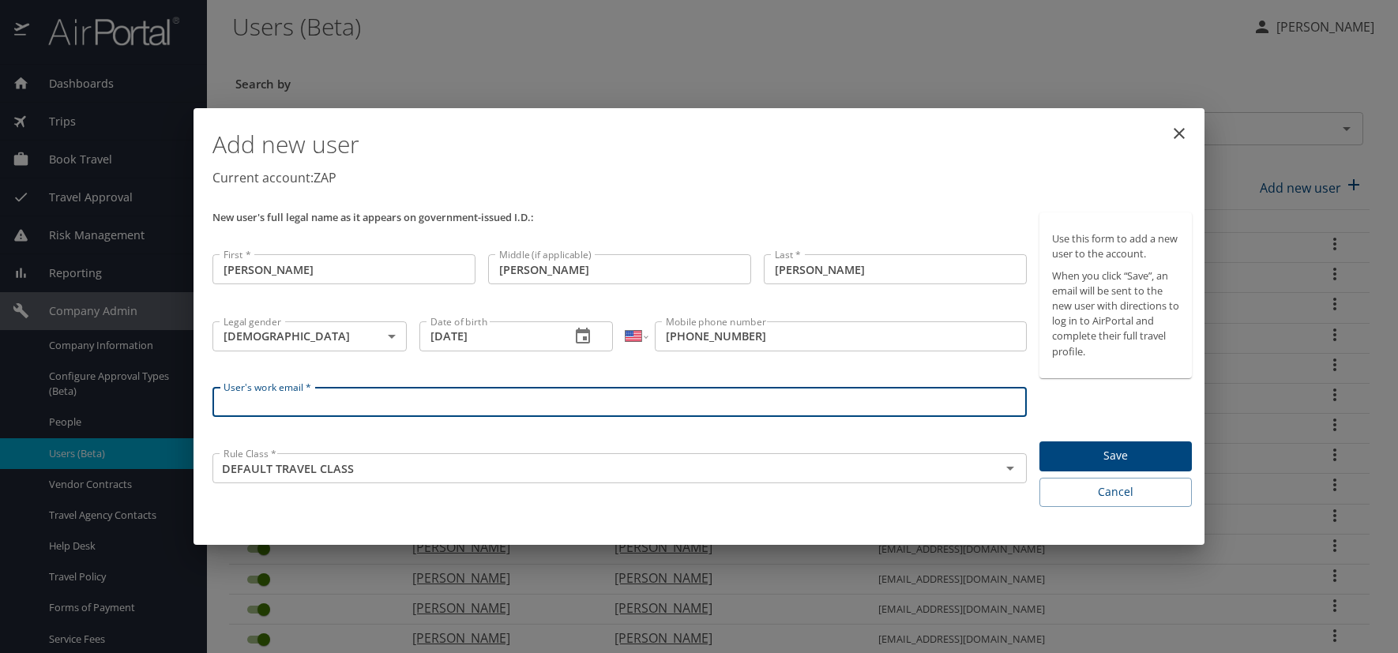
paste input "MUNOZE.AT.ZAPECS.COM"
type input "MUNOZE@ZAPECS.COM"
click at [810, 179] on p "Current account: ZAP" at bounding box center [703, 177] width 980 height 19
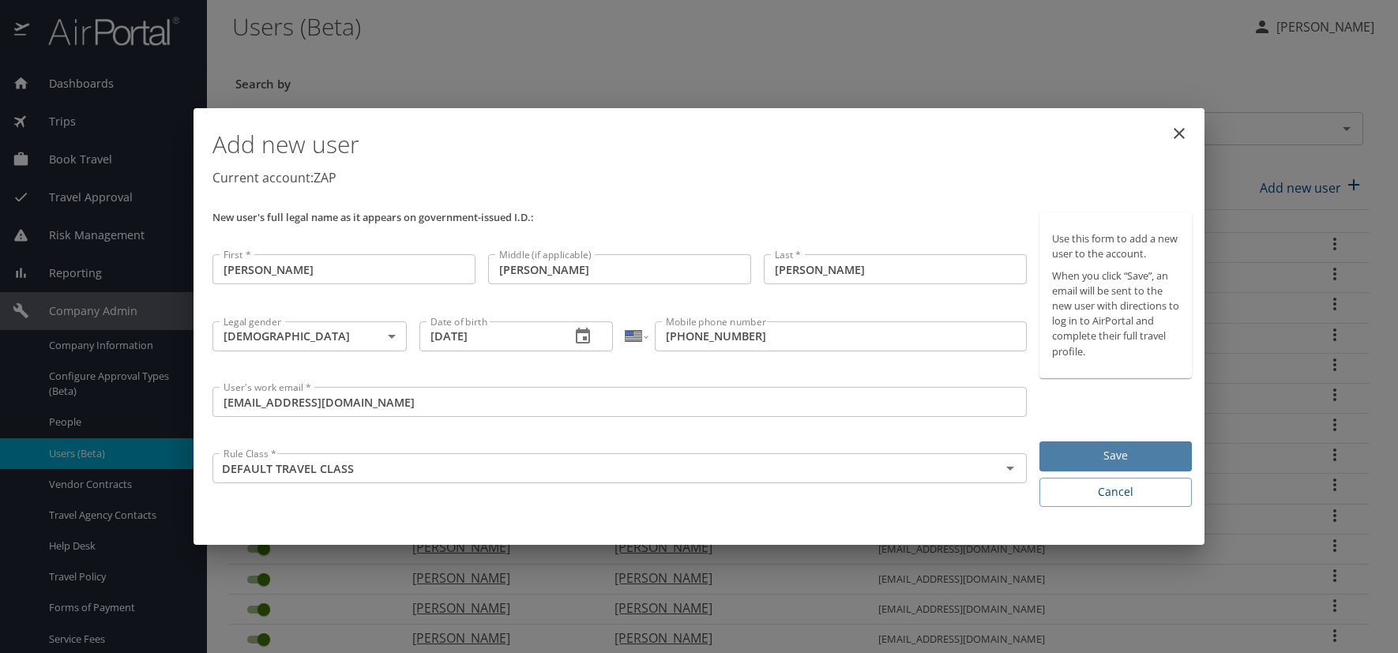
click at [1147, 449] on span "Save" at bounding box center [1115, 456] width 127 height 20
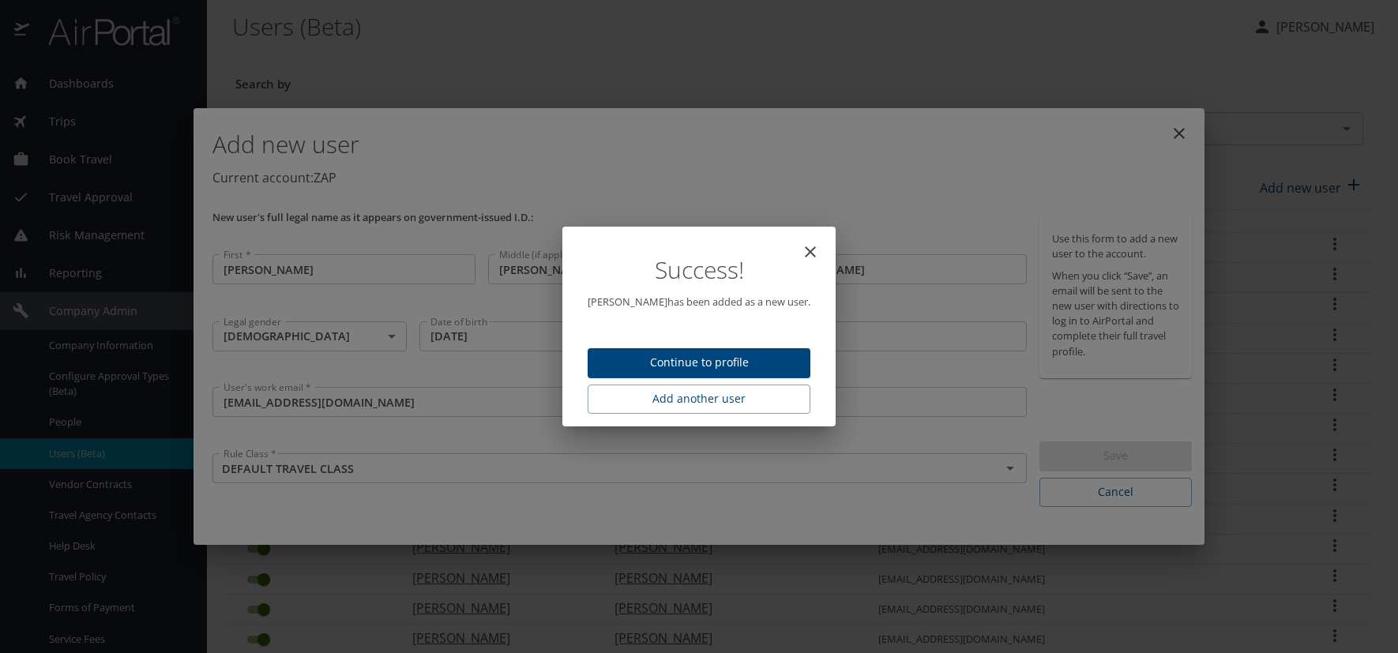
click at [758, 361] on span "Continue to profile" at bounding box center [699, 363] width 198 height 20
select select "US"
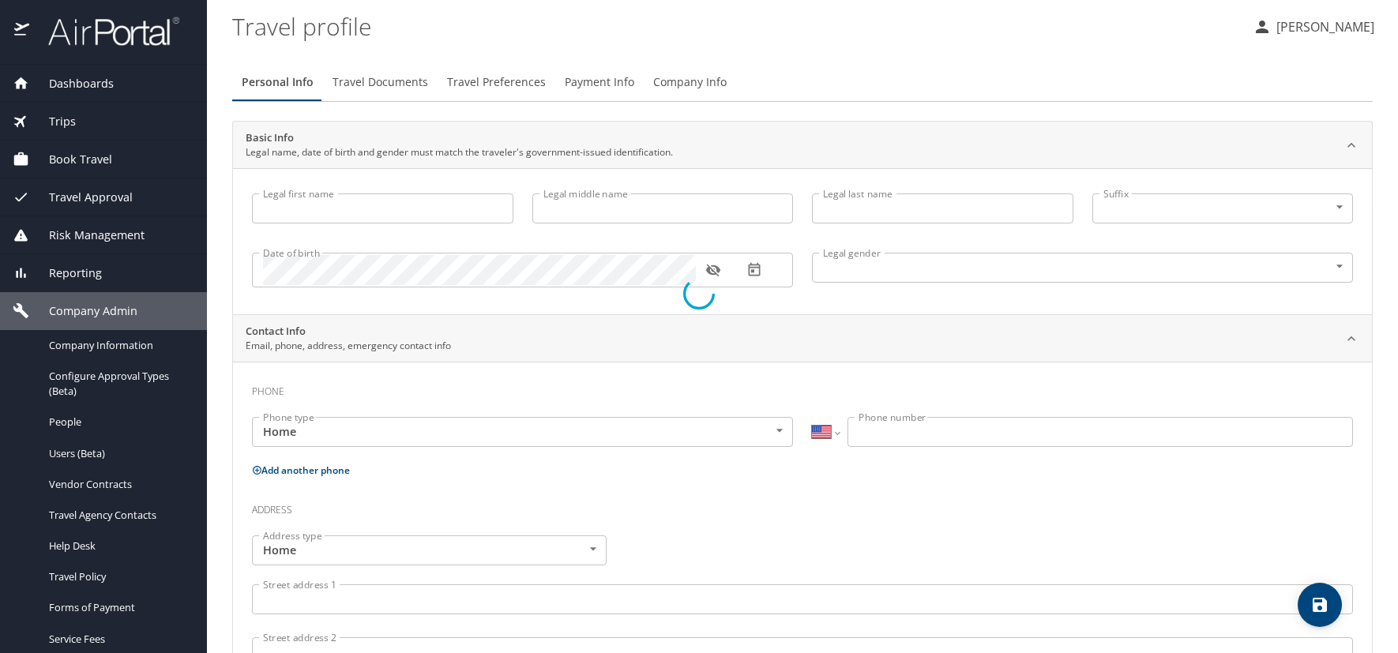
type input "Enio"
type input "Jose"
type input "Munoz"
type input "Male"
select select "US"
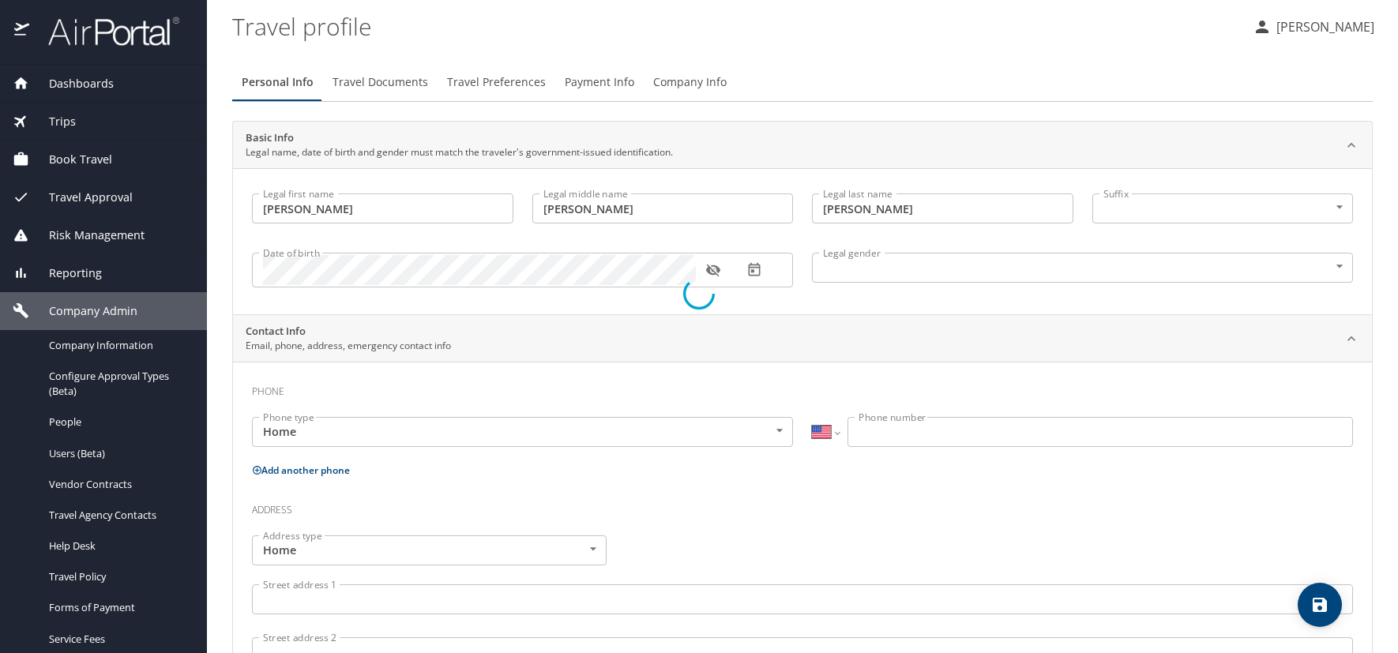
select select "US"
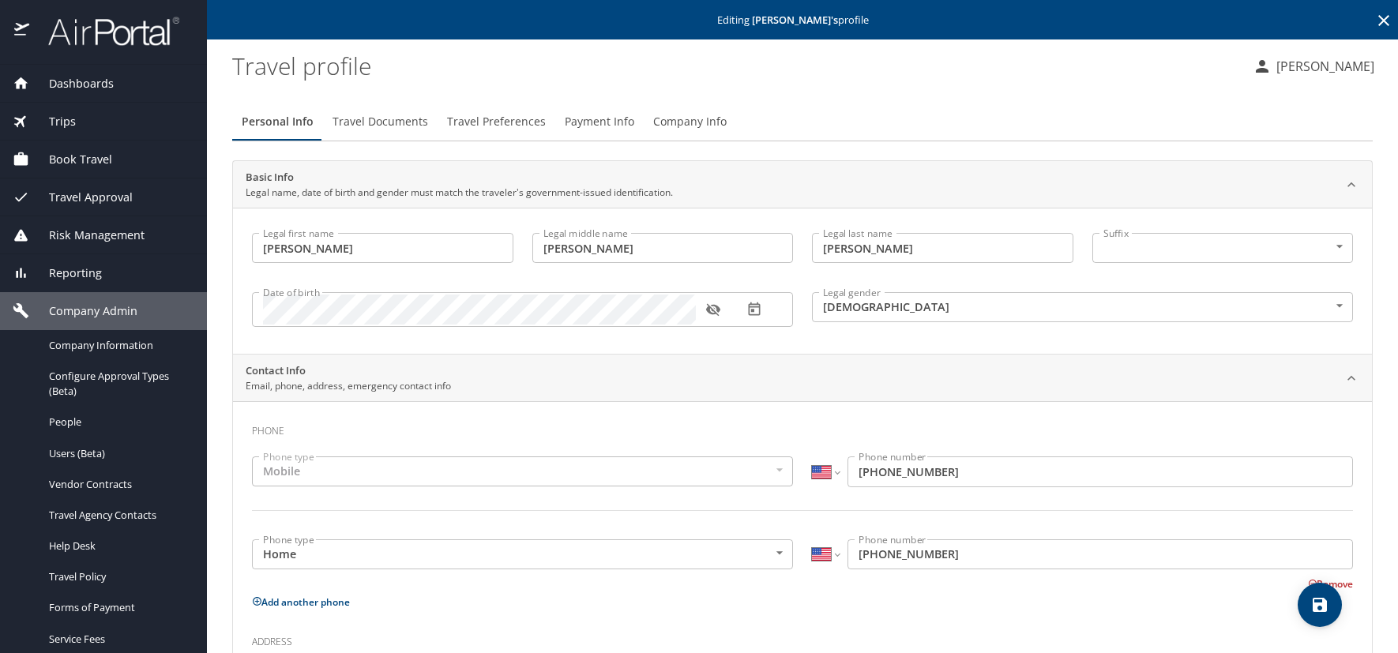
click at [715, 311] on icon "button" at bounding box center [713, 310] width 16 height 16
click at [494, 118] on span "Travel Preferences" at bounding box center [496, 122] width 99 height 20
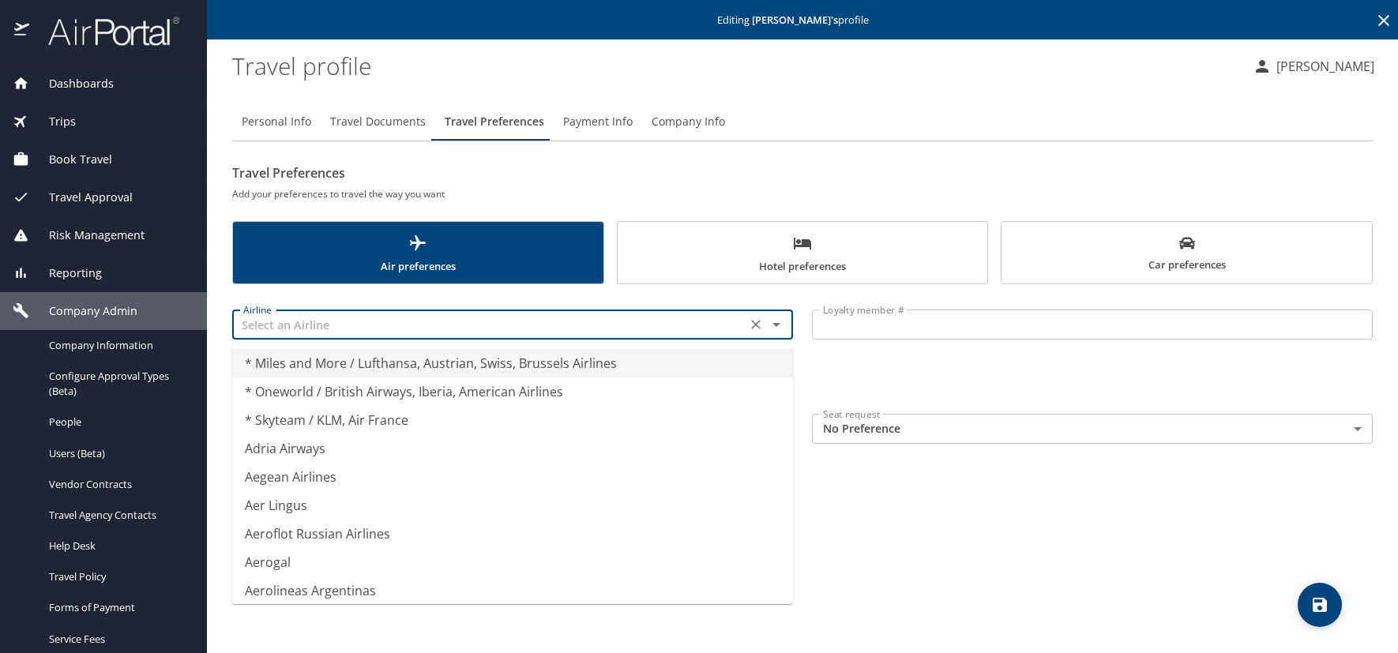
click at [310, 328] on input "text" at bounding box center [489, 324] width 505 height 21
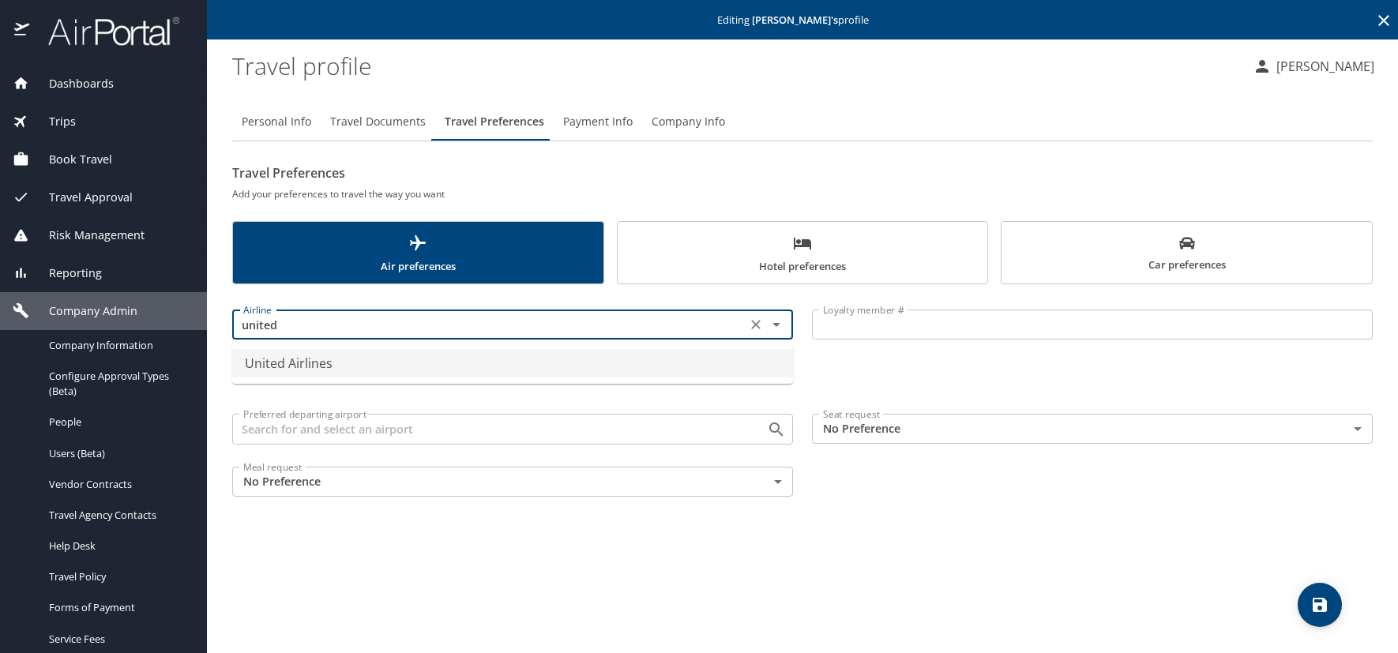
drag, startPoint x: 322, startPoint y: 371, endPoint x: 580, endPoint y: 350, distance: 258.4
click at [323, 371] on li "United Airlines" at bounding box center [512, 363] width 561 height 28
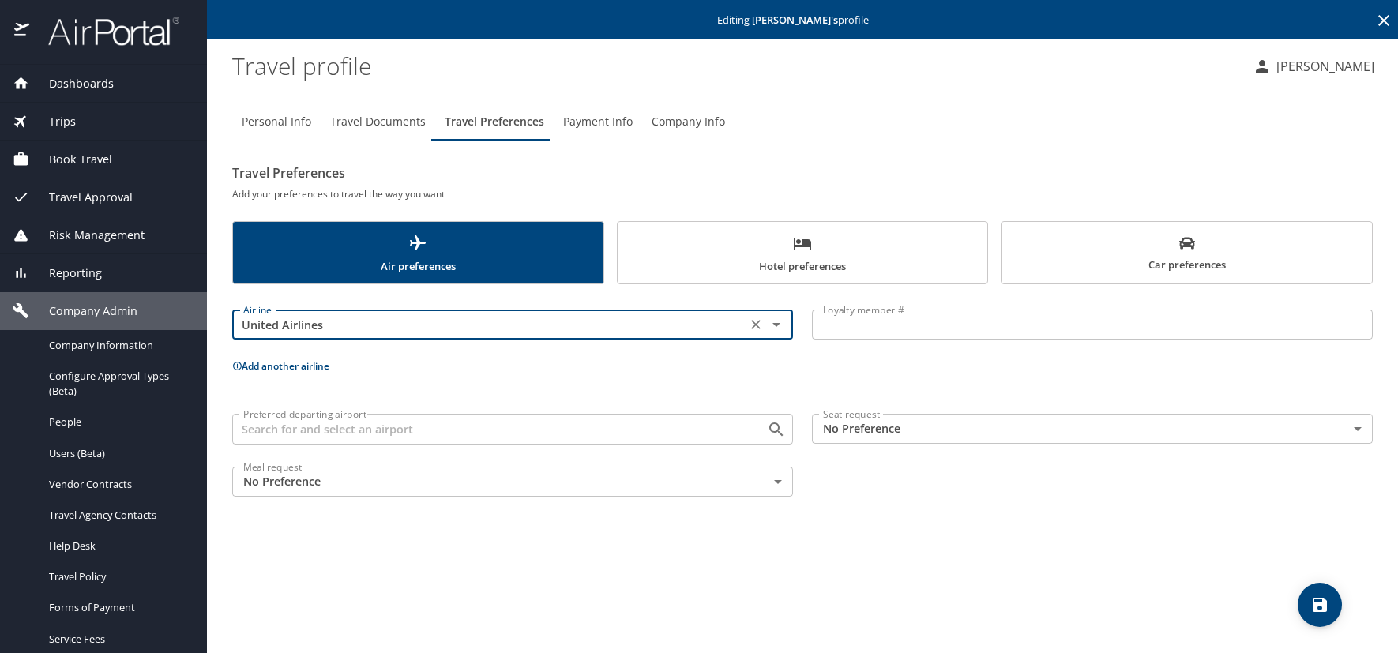
type input "United Airlines"
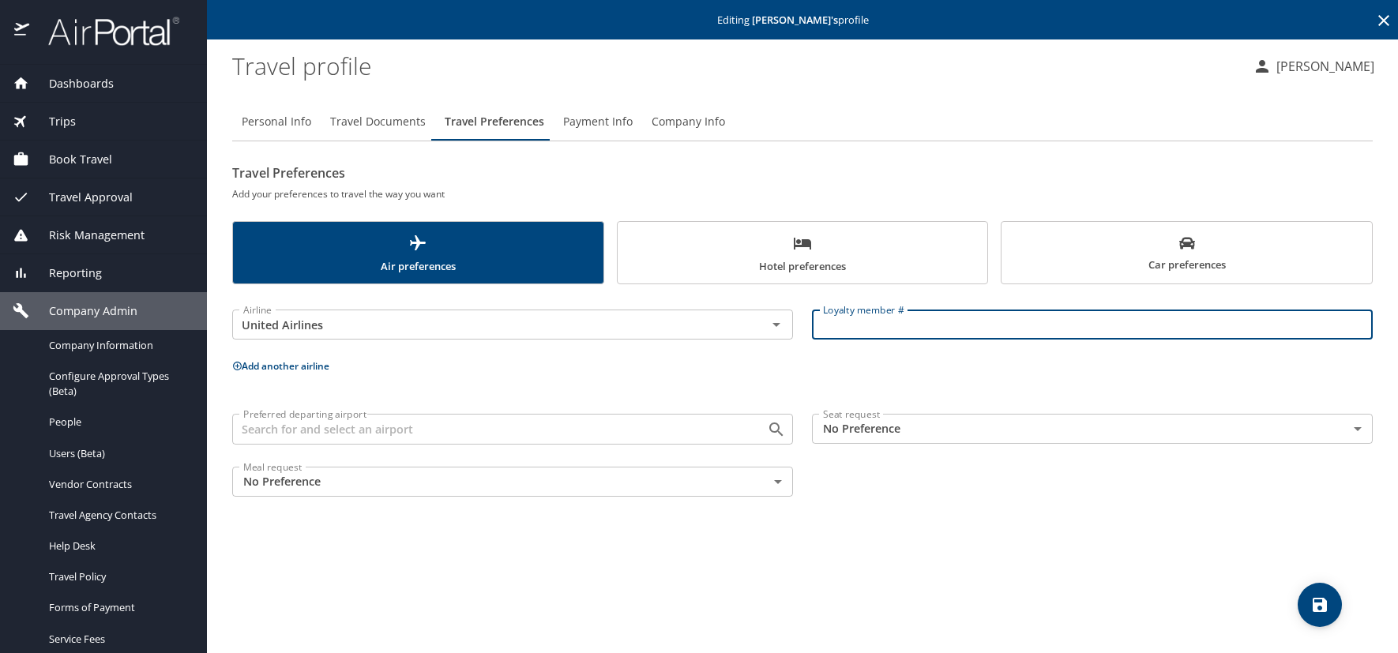
click at [884, 335] on input "Loyalty member #" at bounding box center [1092, 325] width 561 height 30
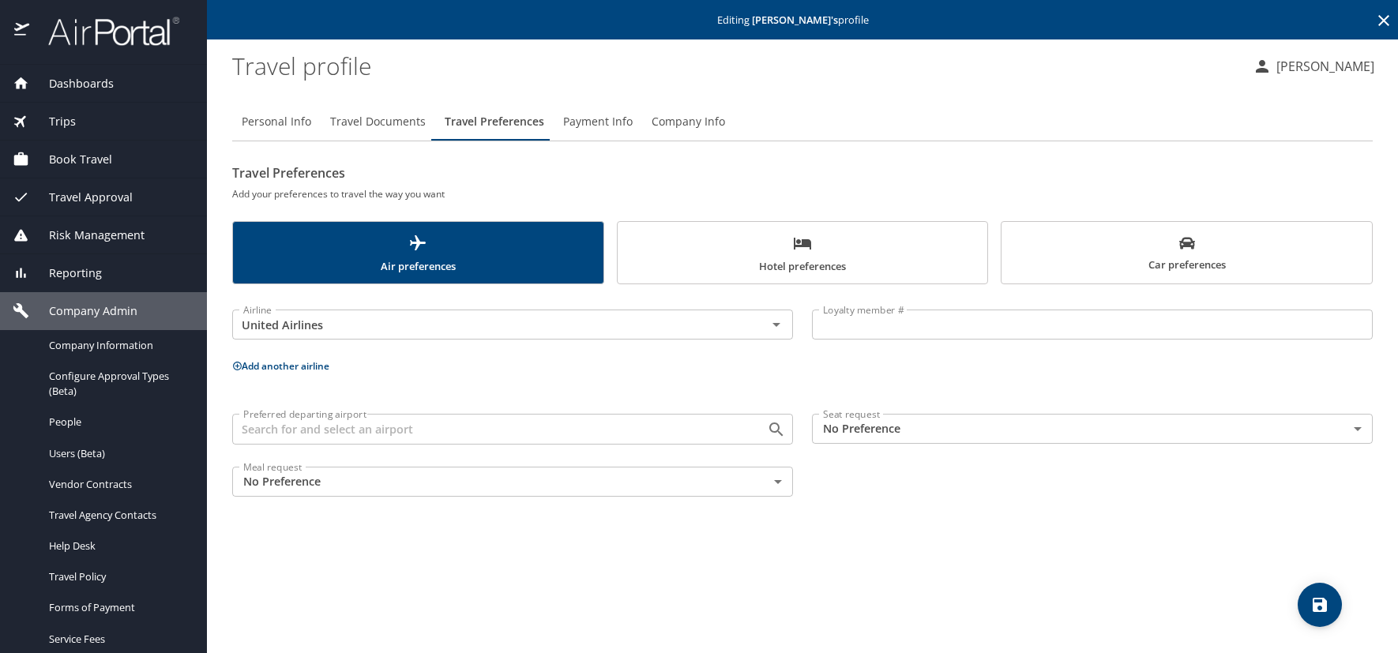
click at [869, 332] on input "Loyalty member #" at bounding box center [1092, 325] width 561 height 30
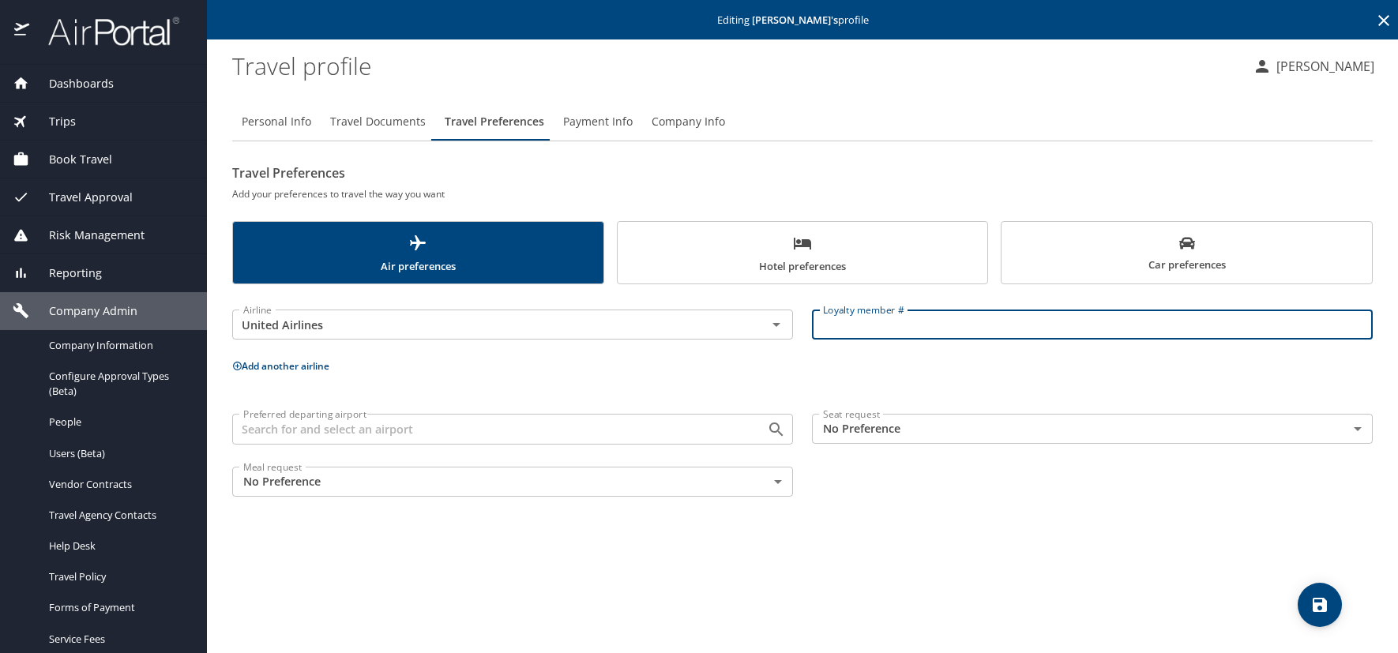
paste input "MYW22443"
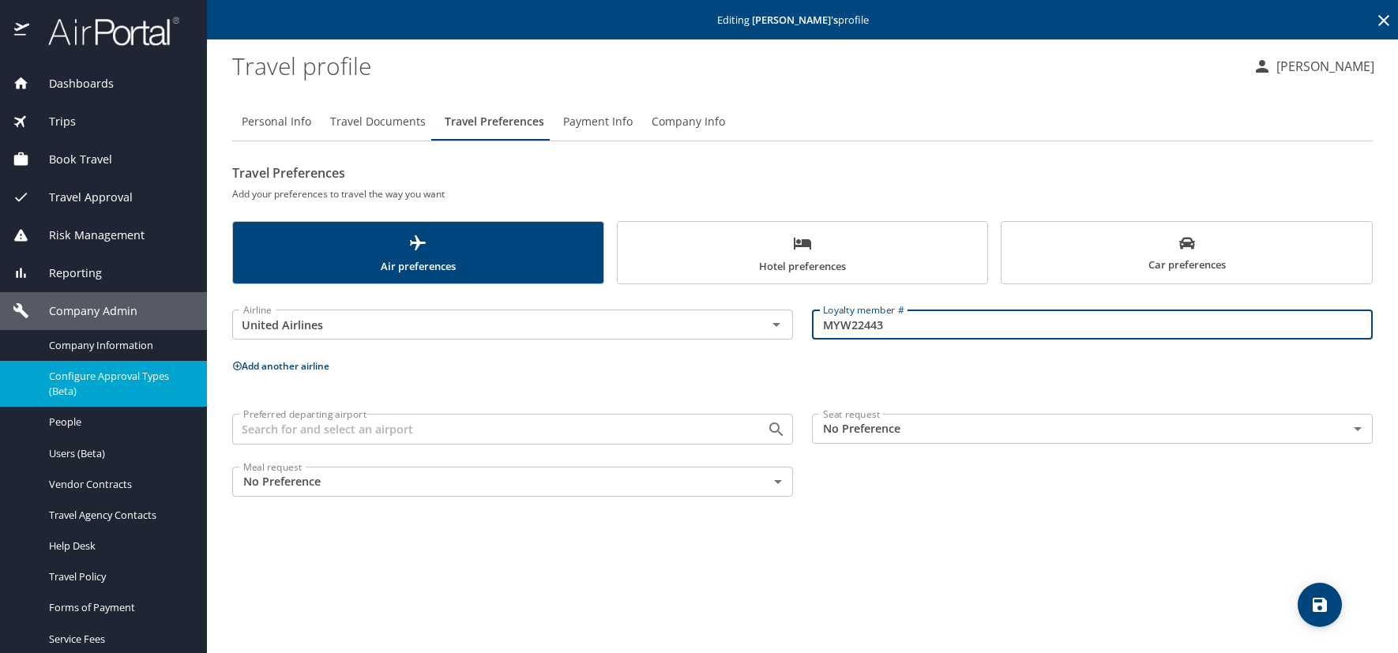
type input "MYW22443"
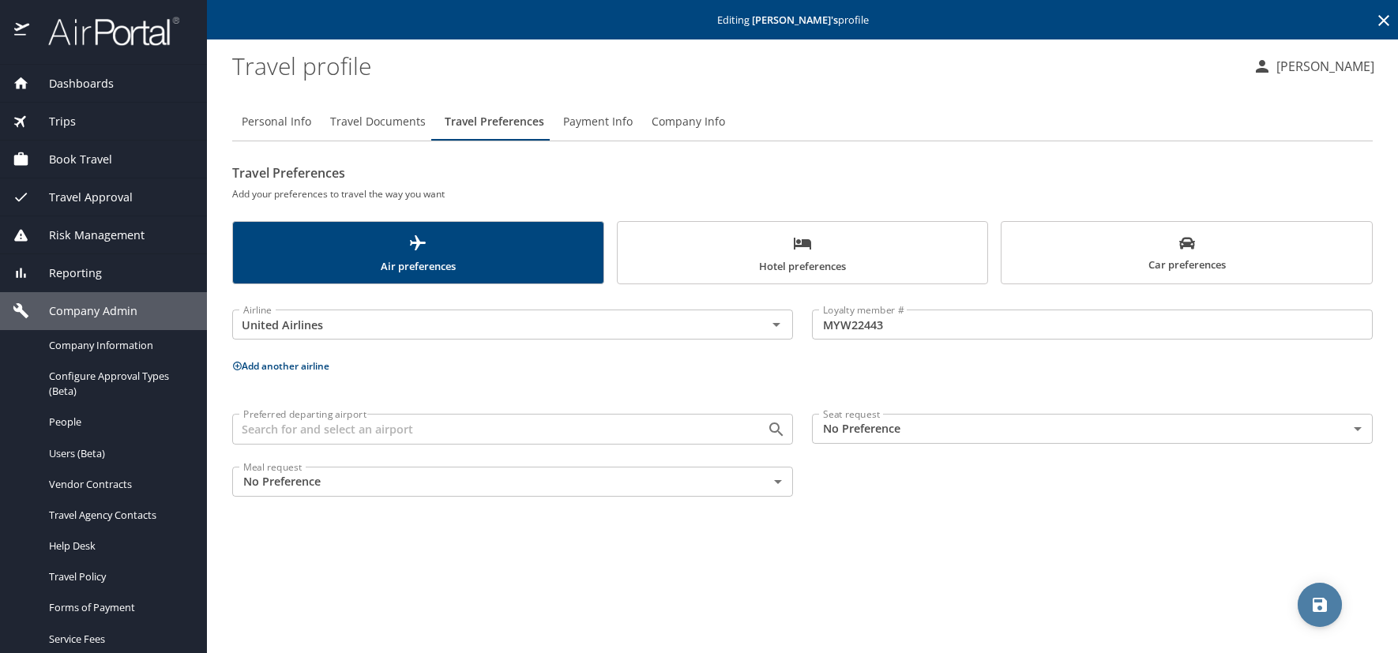
click at [1326, 606] on icon "save" at bounding box center [1320, 605] width 14 height 14
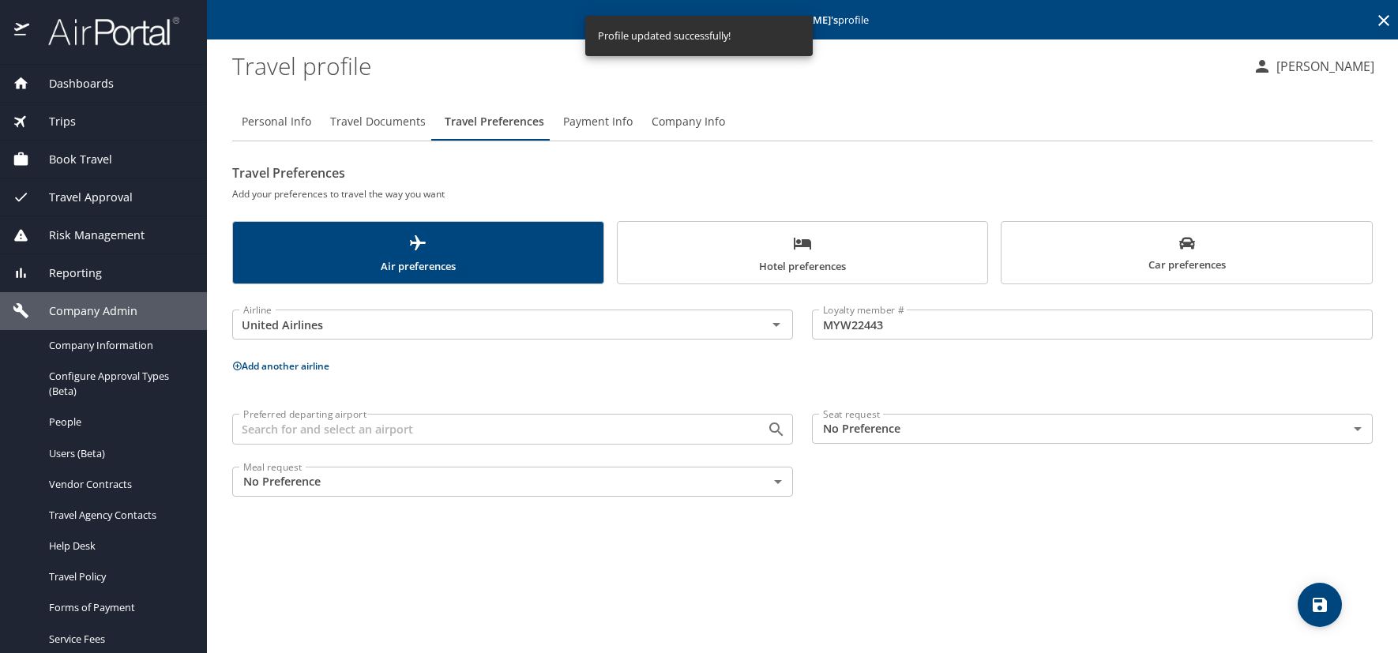
click at [284, 122] on span "Personal Info" at bounding box center [277, 122] width 70 height 20
select select "US"
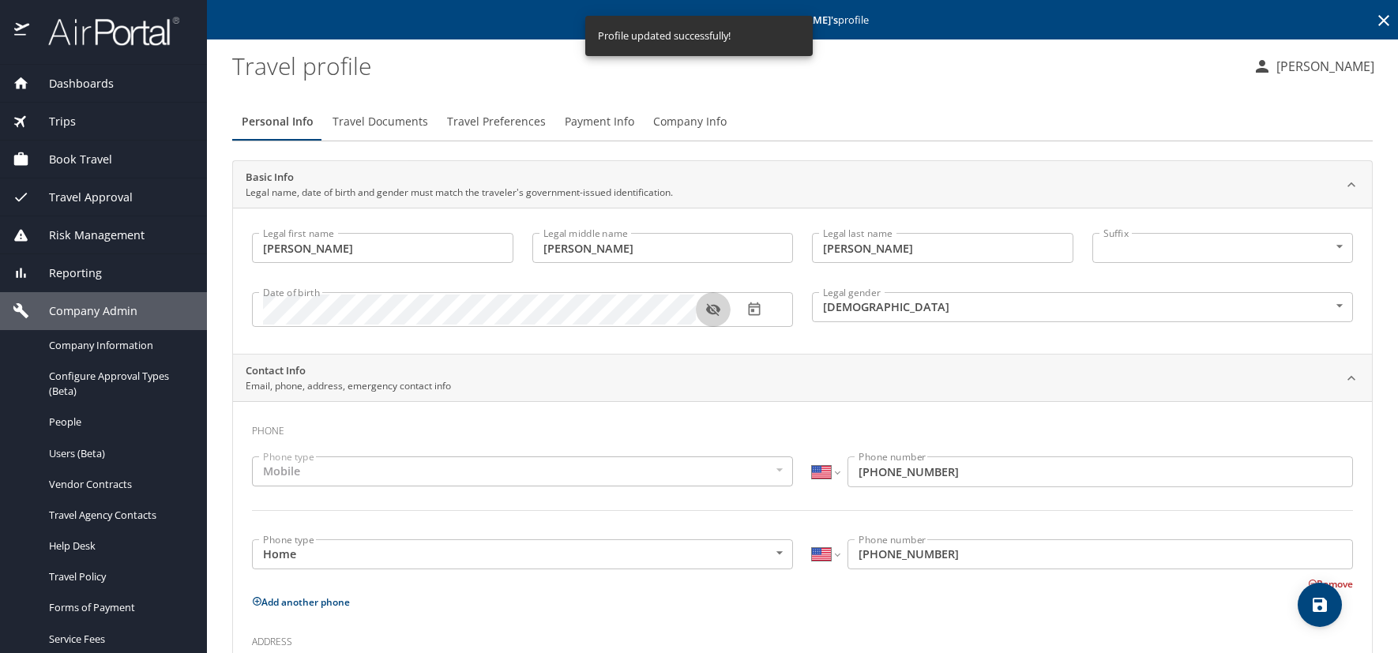
click at [717, 310] on icon "button" at bounding box center [712, 310] width 14 height 13
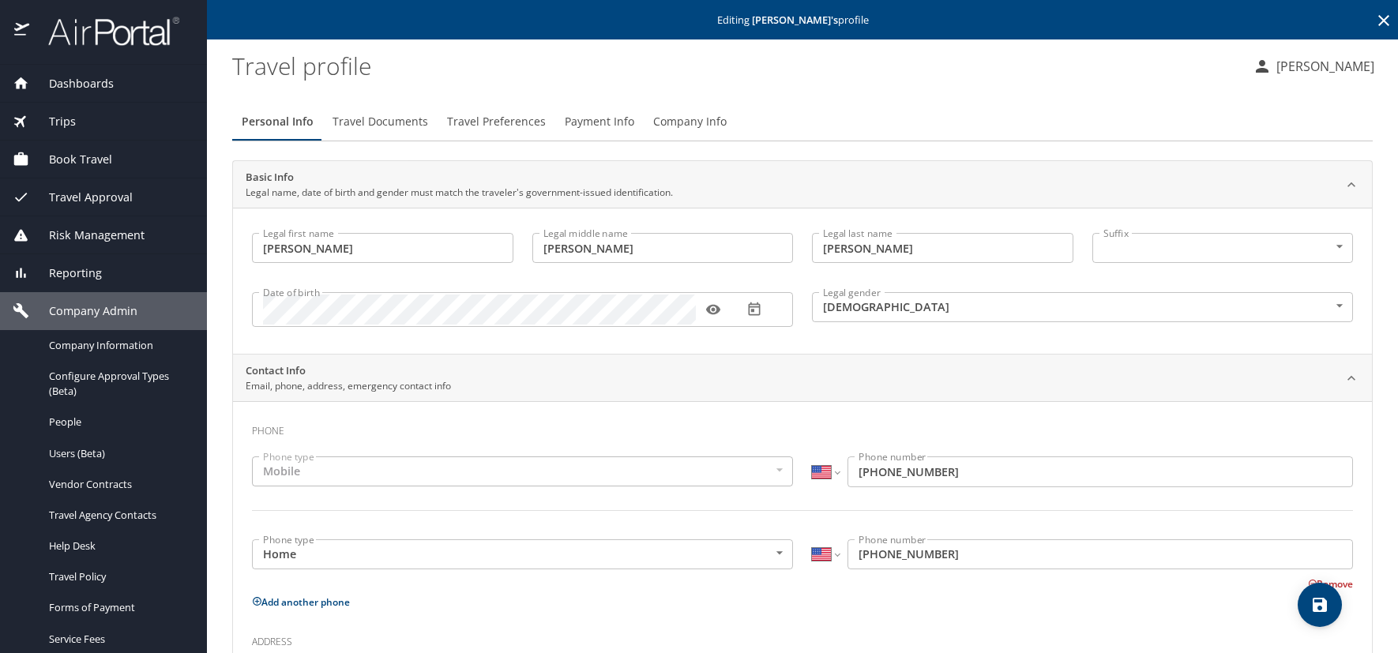
click at [1375, 14] on icon at bounding box center [1384, 20] width 19 height 19
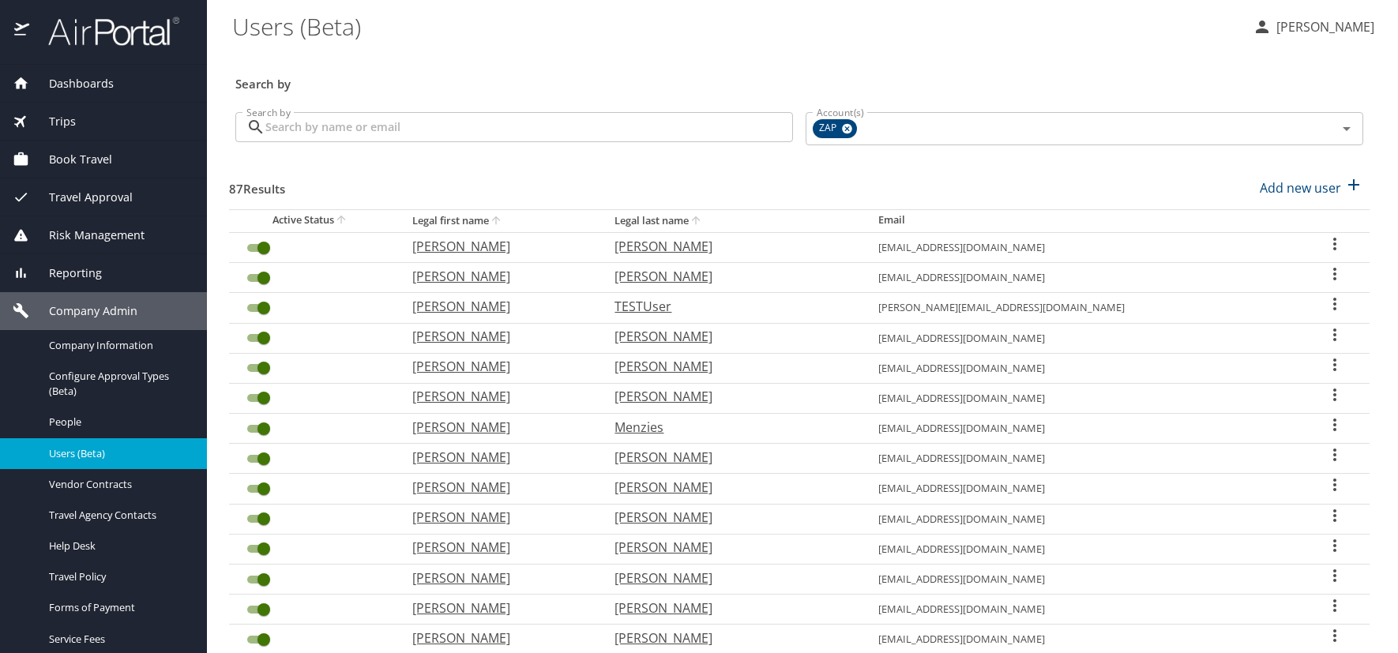
click at [611, 66] on h3 "Search by" at bounding box center [799, 80] width 1128 height 28
